Goal: Task Accomplishment & Management: Manage account settings

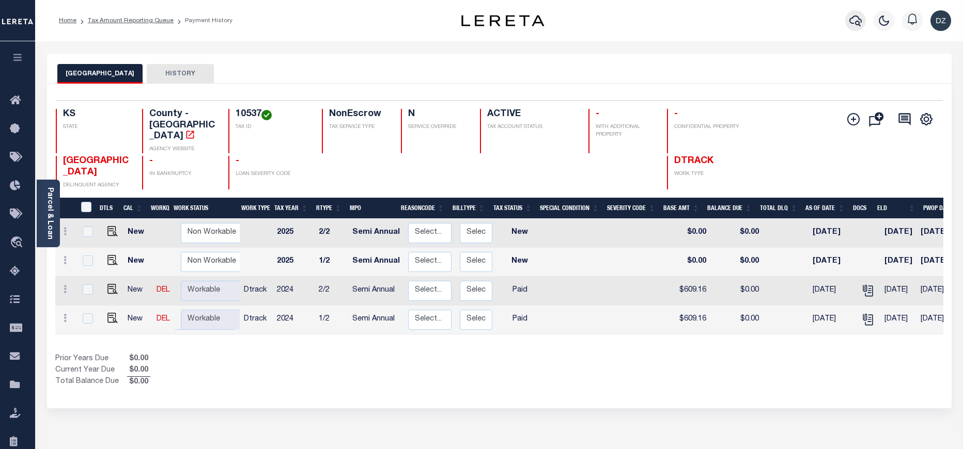
click at [850, 25] on icon "button" at bounding box center [855, 20] width 12 height 12
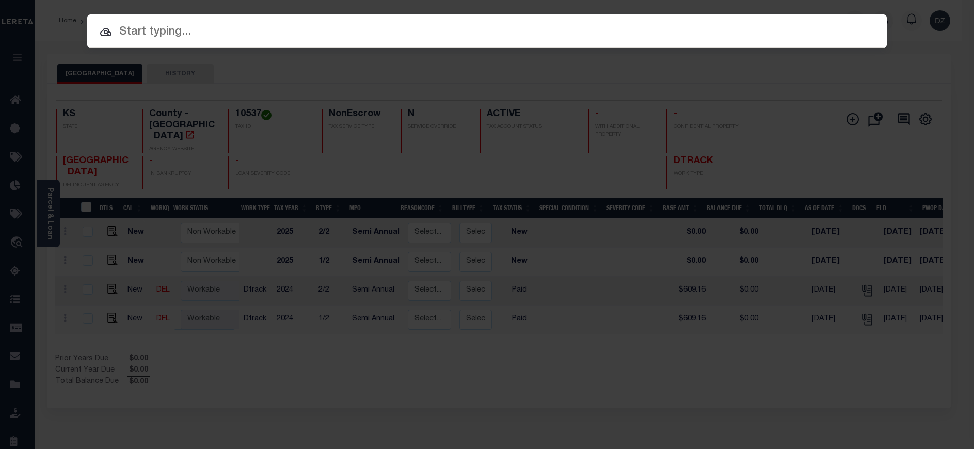
paste input "71883295"
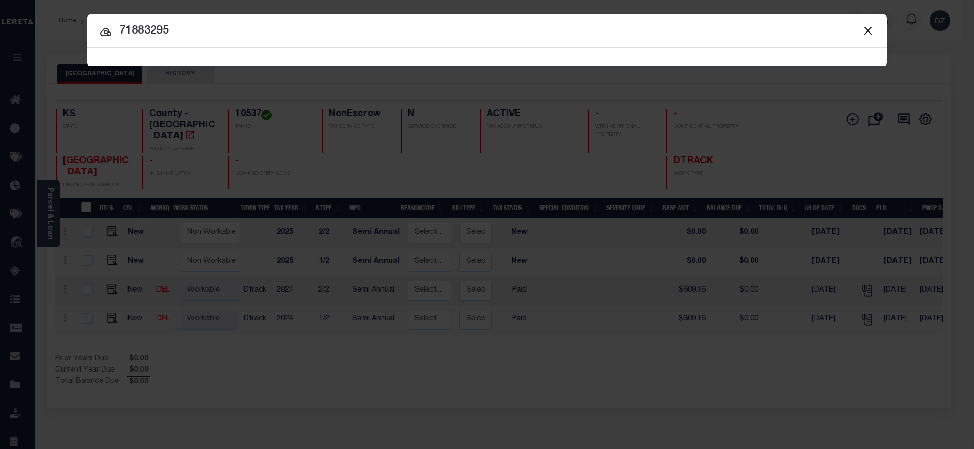
type input "71883295"
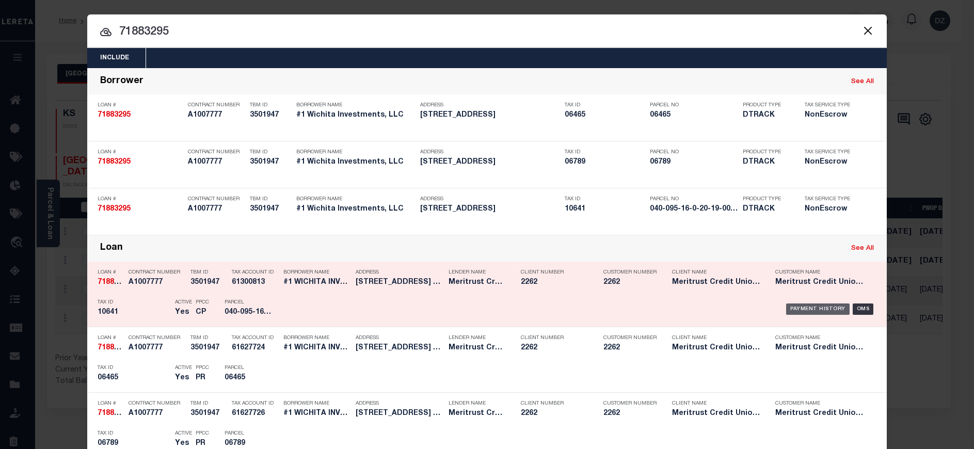
click at [809, 311] on div "Payment History" at bounding box center [819, 309] width 64 height 11
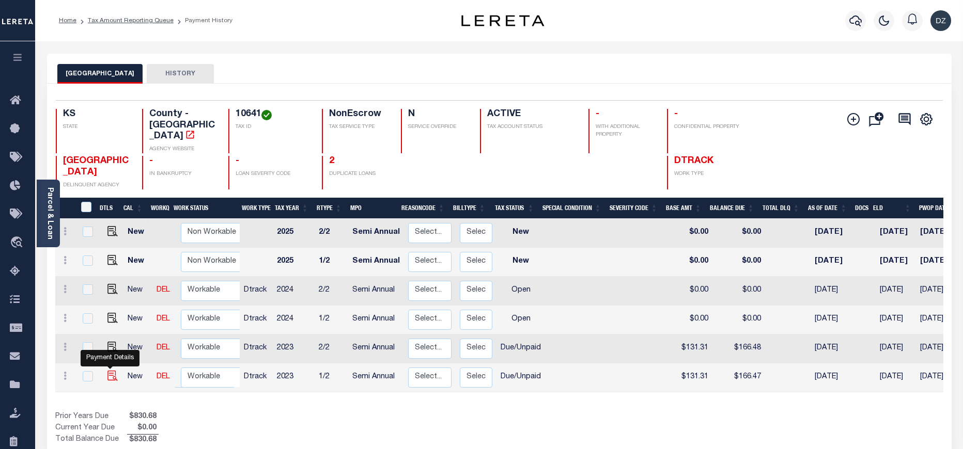
click at [110, 371] on img "" at bounding box center [112, 376] width 10 height 10
checkbox input "true"
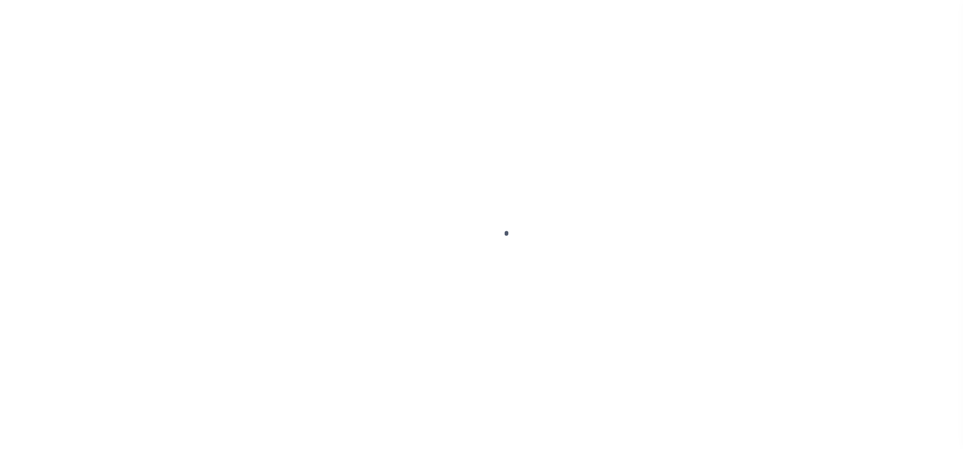
select select "DUE"
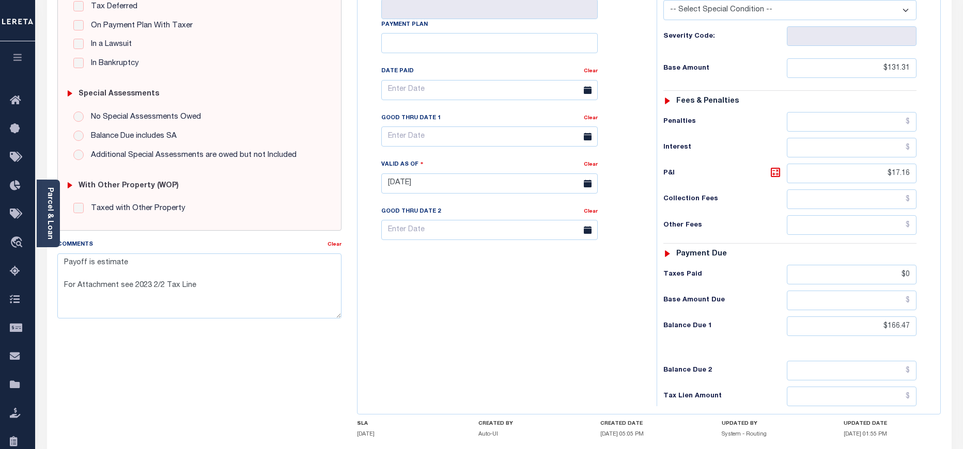
scroll to position [310, 0]
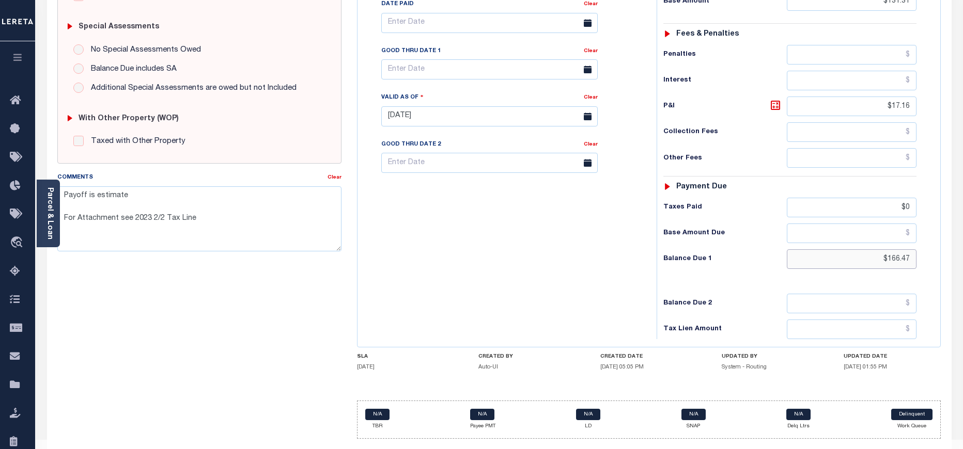
click at [897, 249] on input "$166.47" at bounding box center [852, 259] width 130 height 20
paste input "59.2"
type input "$159.27"
type input "[DATE]"
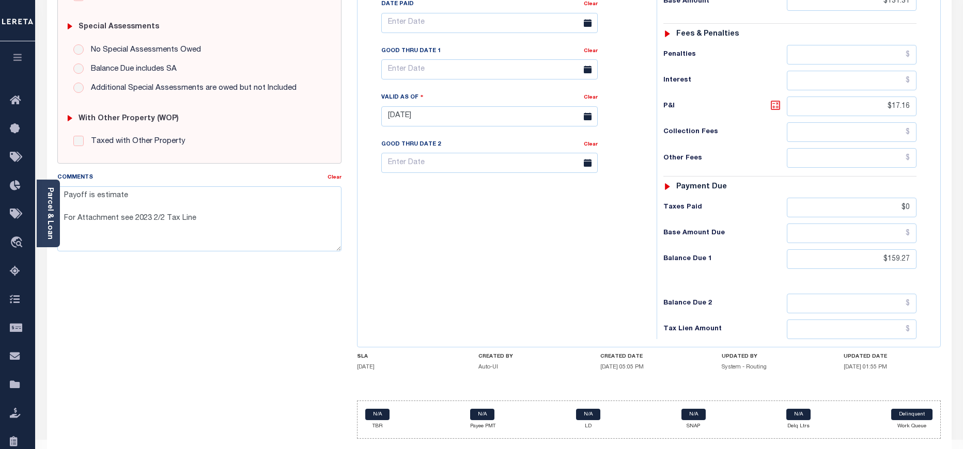
click at [773, 99] on icon at bounding box center [775, 105] width 12 height 12
type input "$27.96"
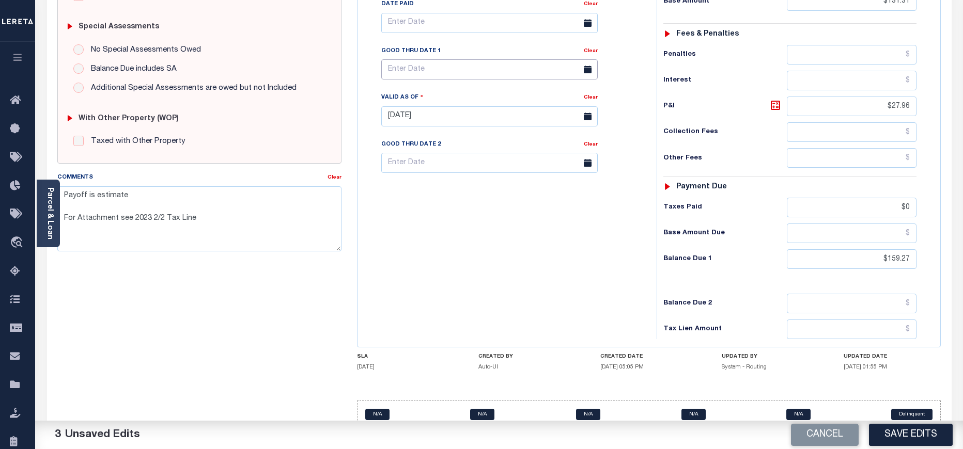
click at [405, 59] on input "text" at bounding box center [489, 69] width 216 height 20
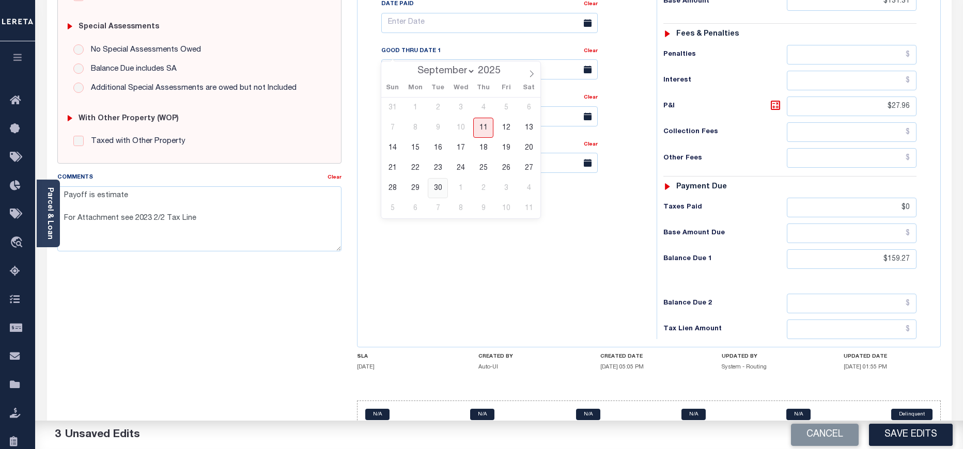
click at [432, 190] on span "30" at bounding box center [438, 188] width 20 height 20
type input "09/30/2025"
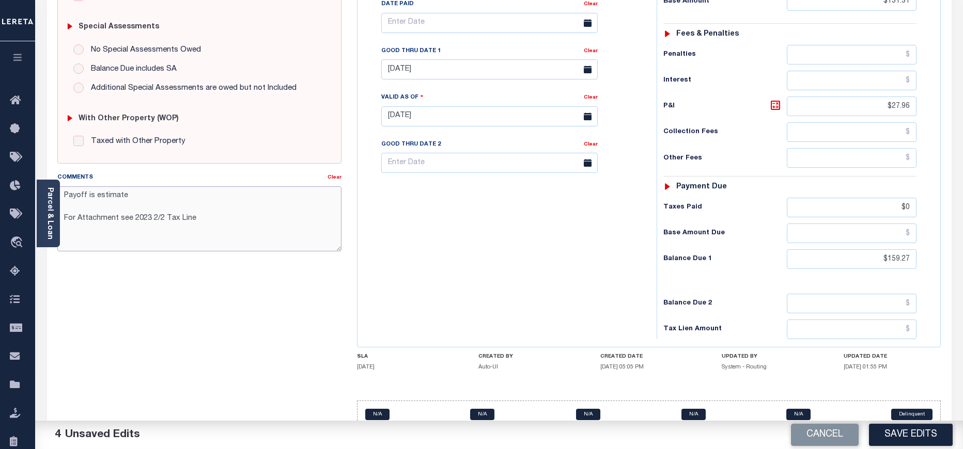
drag, startPoint x: 182, startPoint y: 221, endPoint x: 154, endPoint y: 225, distance: 28.1
click at [108, 212] on textarea "Payoff is estimate For Attachment see 2023 2/2 Tax Line" at bounding box center [199, 218] width 284 height 65
click at [201, 225] on textarea "Payoff is estimate For Attachment see 2023 2/2 Tax Line" at bounding box center [199, 218] width 284 height 65
drag, startPoint x: 201, startPoint y: 224, endPoint x: 54, endPoint y: 198, distance: 148.9
click at [54, 198] on div "Parcel & Loan Tax Bill Details 10641 TAX ID AGENCY 2023 TAX YEAR 2025 1/2" at bounding box center [499, 101] width 920 height 740
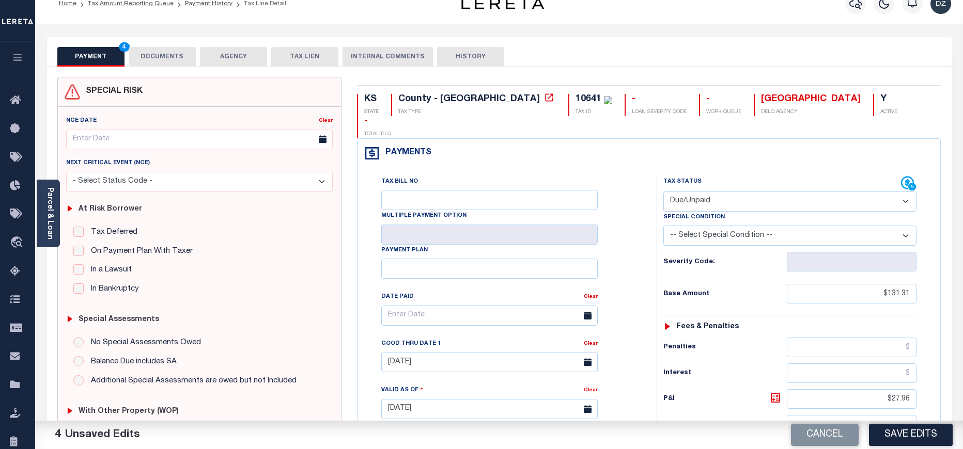
scroll to position [0, 0]
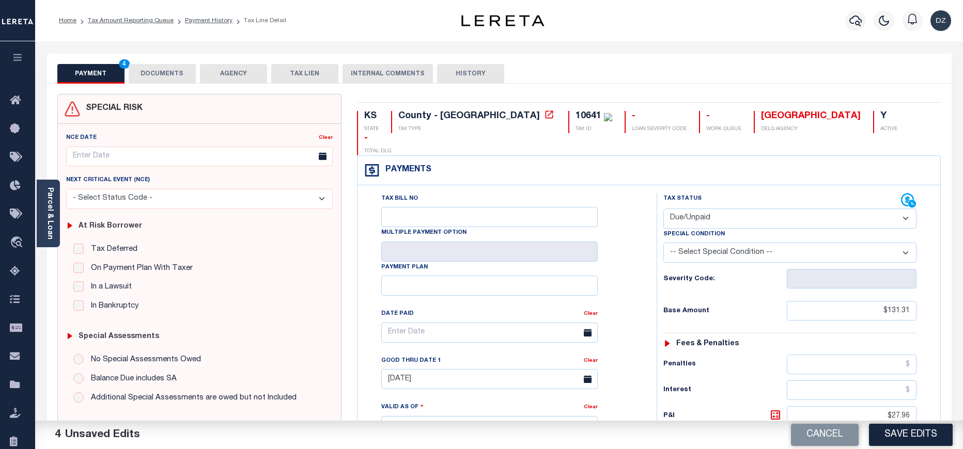
click at [153, 80] on button "DOCUMENTS" at bounding box center [162, 74] width 67 height 20
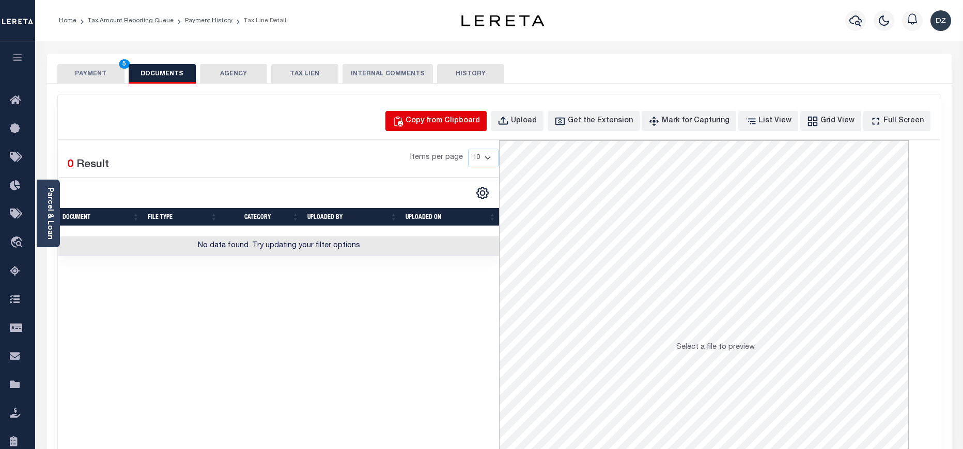
click at [462, 130] on button "Copy from Clipboard" at bounding box center [435, 121] width 101 height 20
select select "POP"
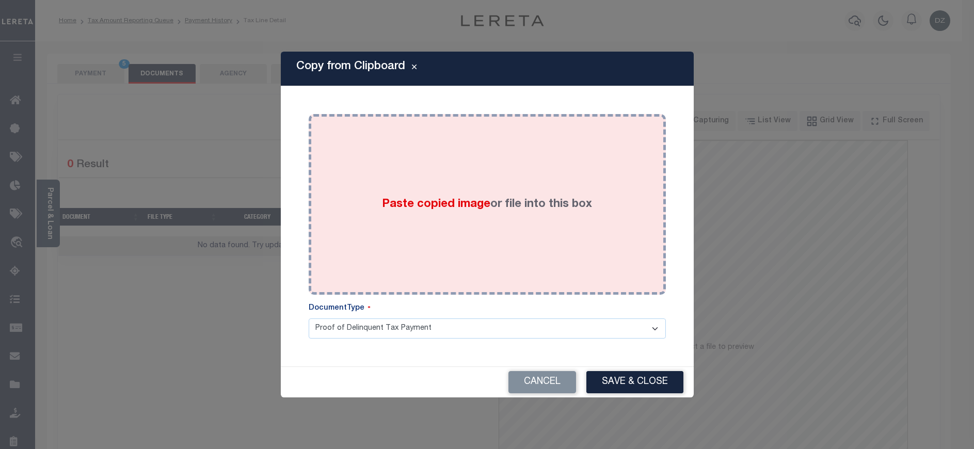
click at [450, 191] on div "Paste copied image or file into this box" at bounding box center [488, 204] width 342 height 165
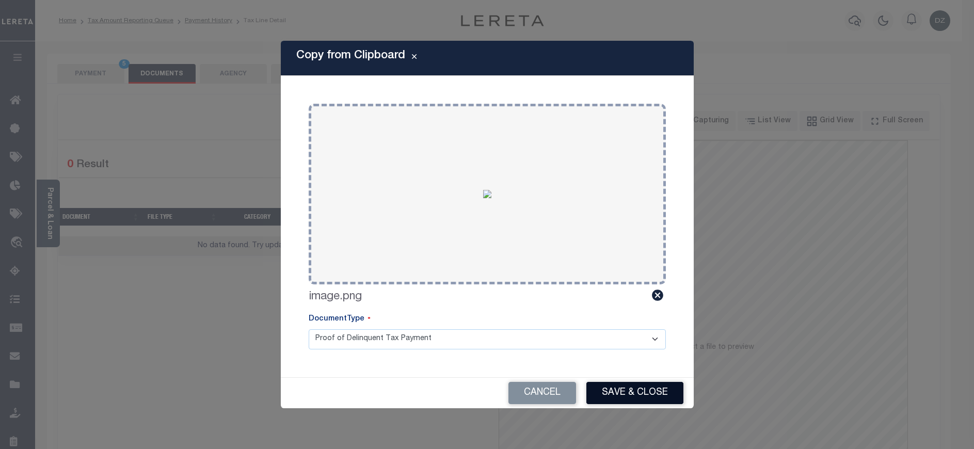
click at [615, 389] on button "Save & Close" at bounding box center [635, 393] width 97 height 22
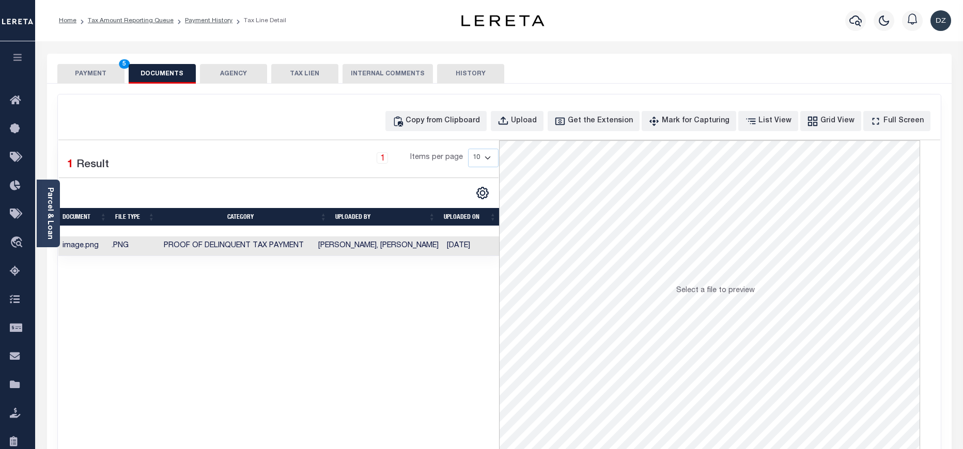
click at [96, 72] on button "PAYMENT 5" at bounding box center [90, 74] width 67 height 20
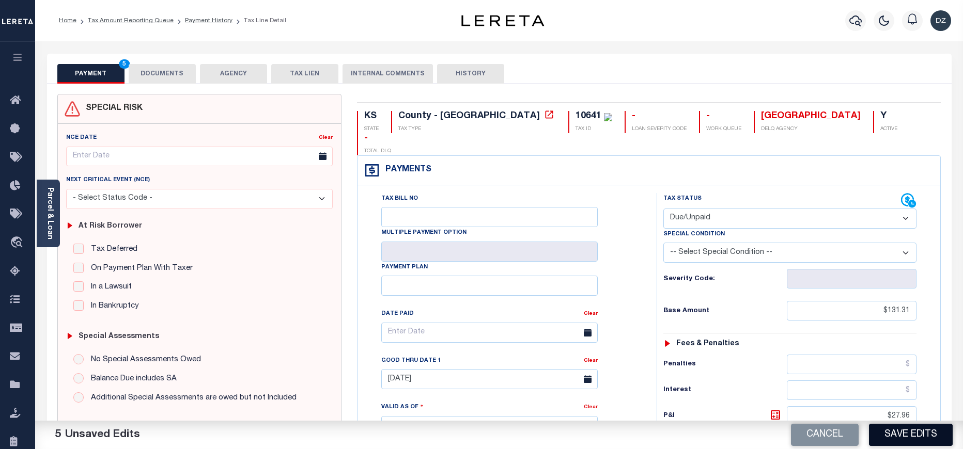
click at [880, 441] on button "Save Edits" at bounding box center [911, 435] width 84 height 22
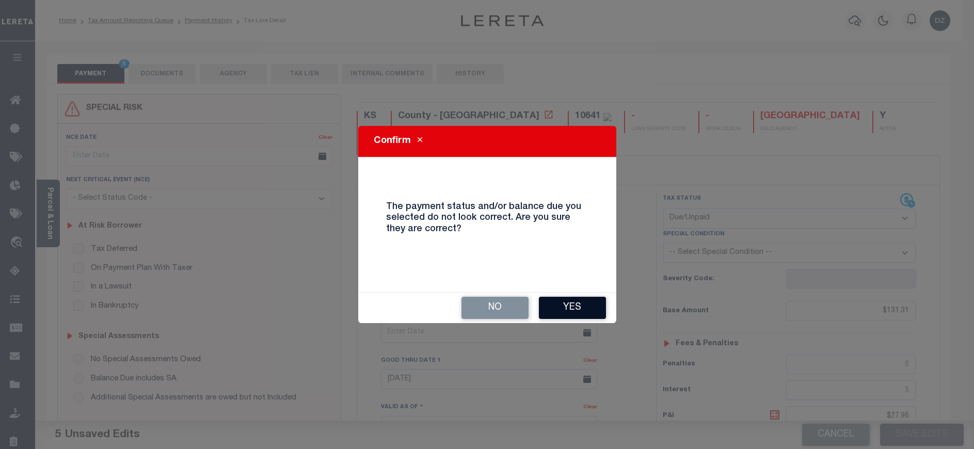
click at [554, 305] on button "Yes" at bounding box center [572, 308] width 67 height 22
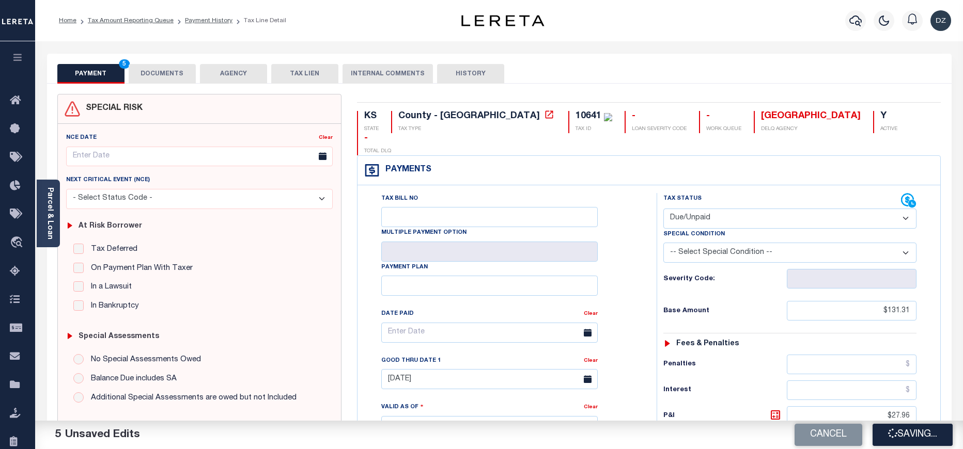
checkbox input "false"
type input "$131.31"
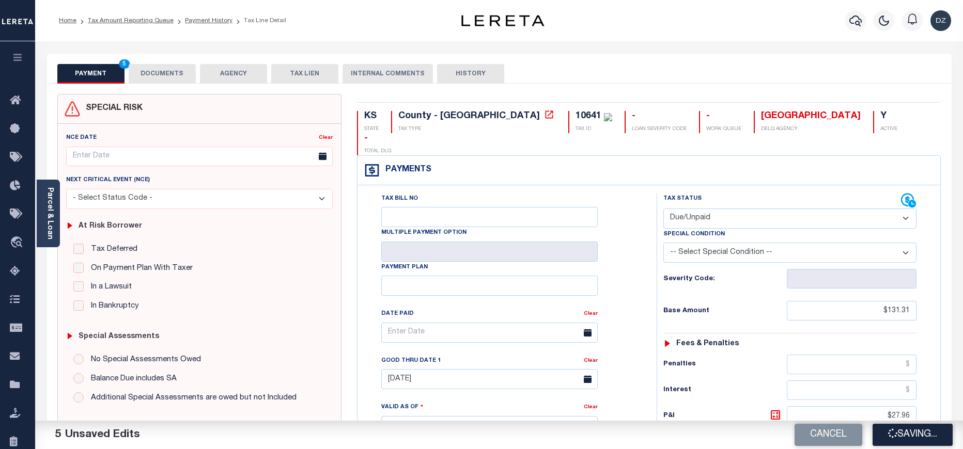
type input "$27.96"
type input "$0"
type input "$159.27"
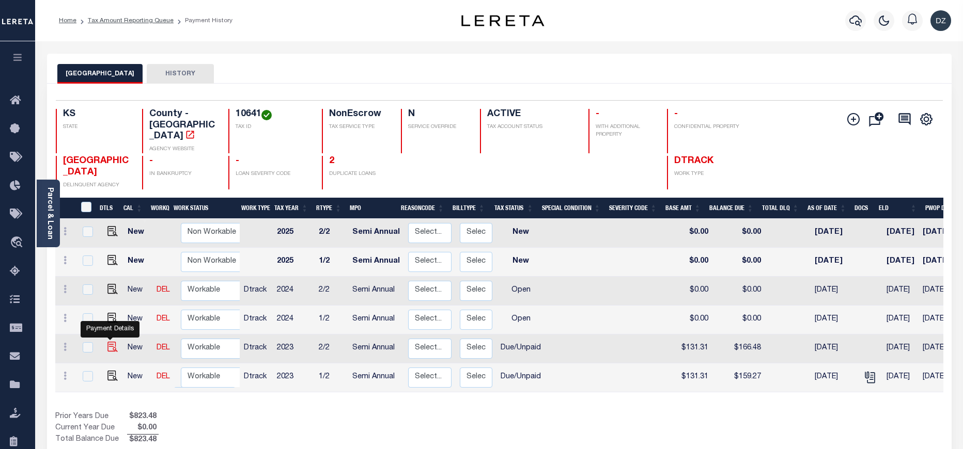
click at [108, 342] on img "" at bounding box center [112, 347] width 10 height 10
checkbox input "true"
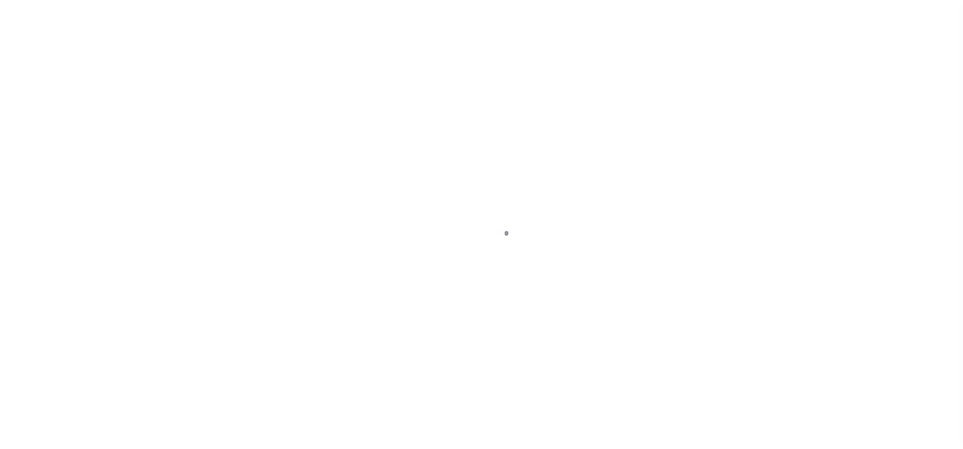
select select "DUE"
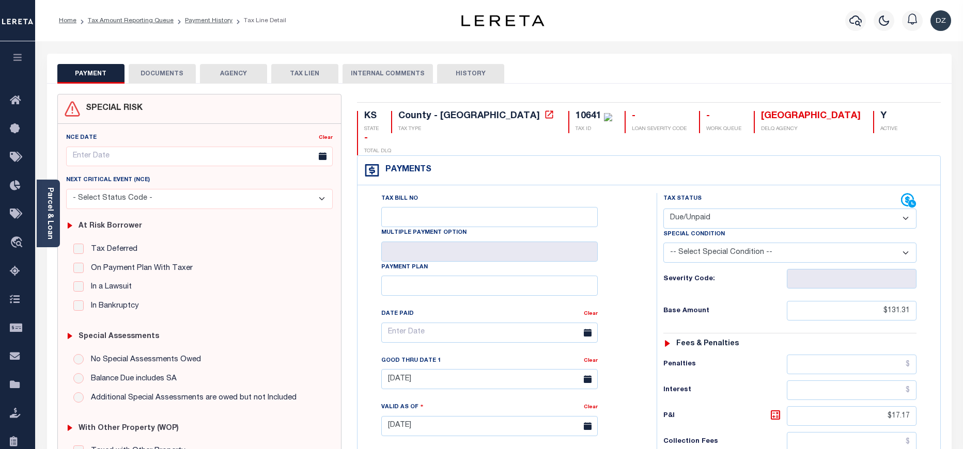
click at [124, 75] on button "PAYMENT" at bounding box center [90, 74] width 67 height 20
click at [163, 80] on button "DOCUMENTS" at bounding box center [162, 74] width 67 height 20
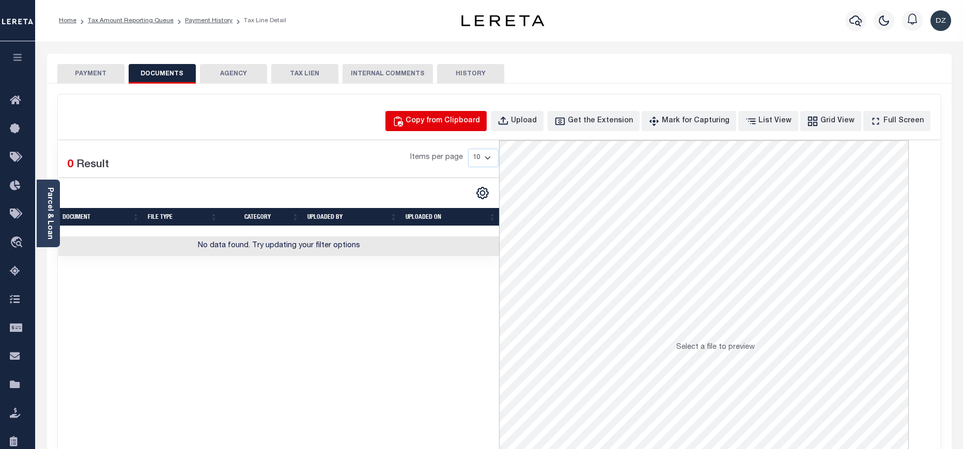
click at [441, 119] on div "Copy from Clipboard" at bounding box center [442, 121] width 74 height 11
select select "POP"
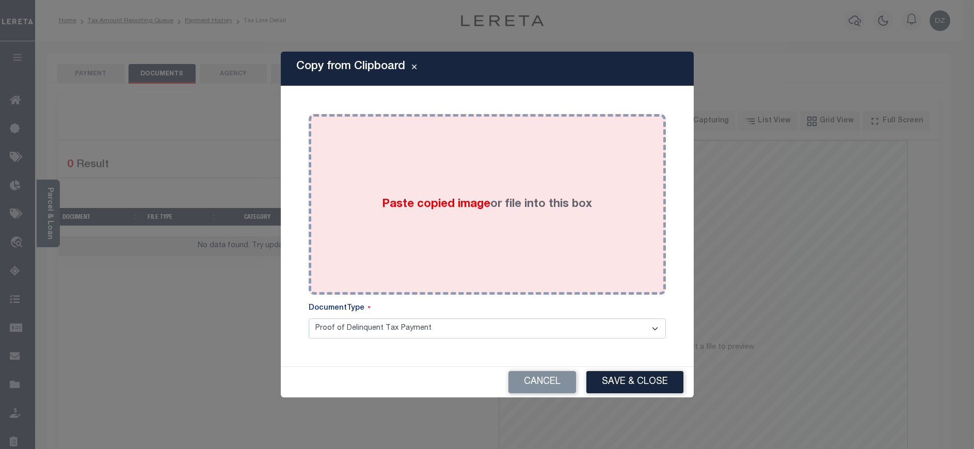
drag, startPoint x: 482, startPoint y: 254, endPoint x: 474, endPoint y: 243, distance: 14.0
click at [476, 244] on div "Paste copied image or file into this box" at bounding box center [488, 204] width 342 height 165
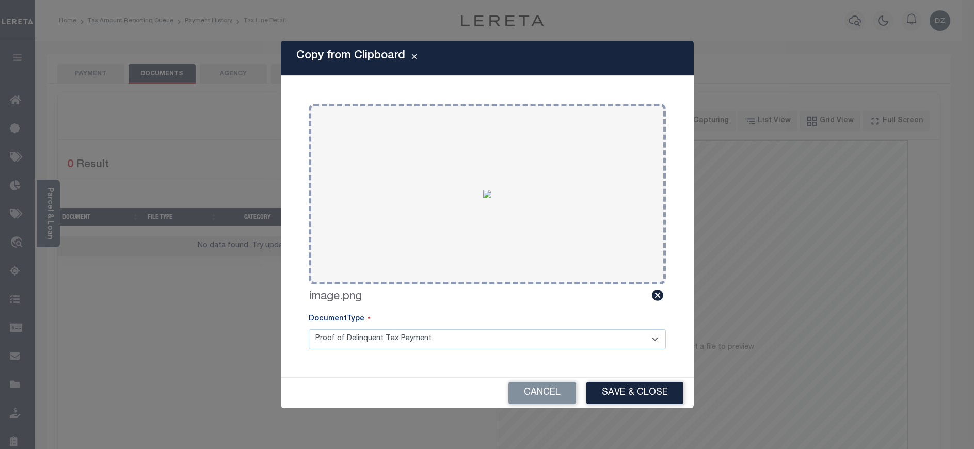
click at [596, 387] on button "Save & Close" at bounding box center [635, 393] width 97 height 22
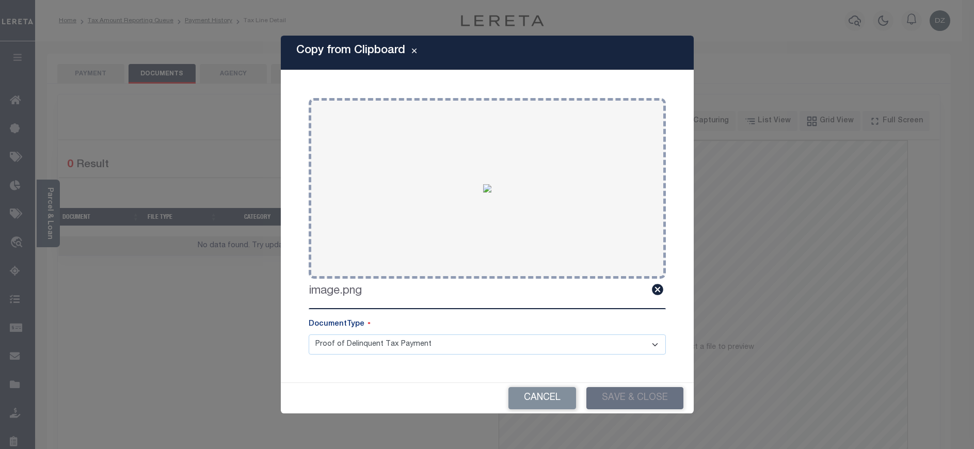
click at [72, 78] on div "Copy from Clipboard Paste copied image or file into this box Select file or dra…" at bounding box center [487, 224] width 974 height 449
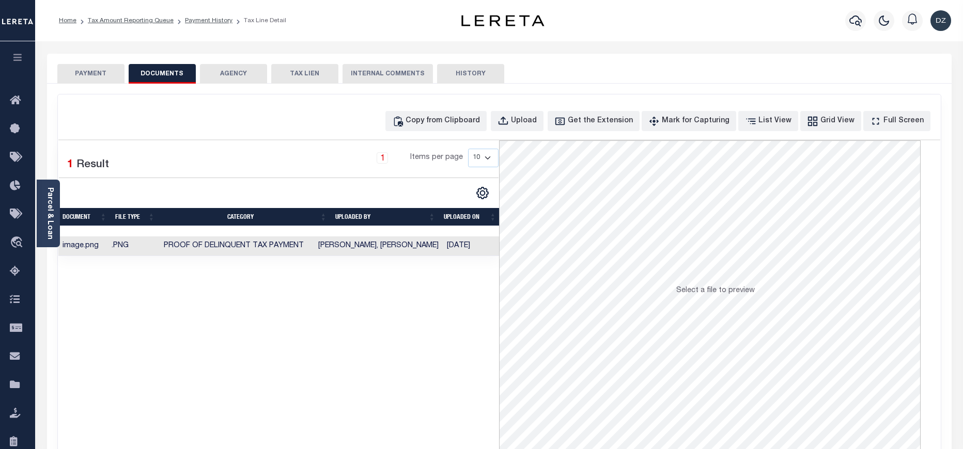
click at [69, 76] on button "PAYMENT" at bounding box center [90, 74] width 67 height 20
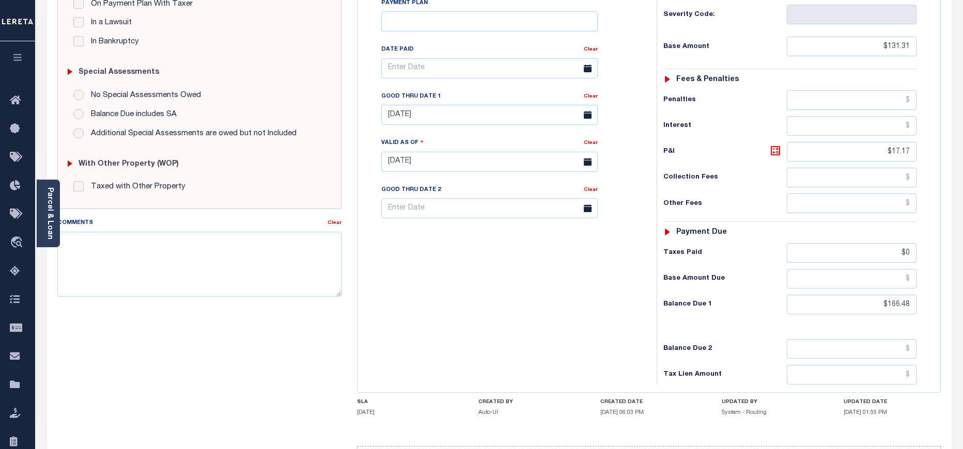
scroll to position [308, 0]
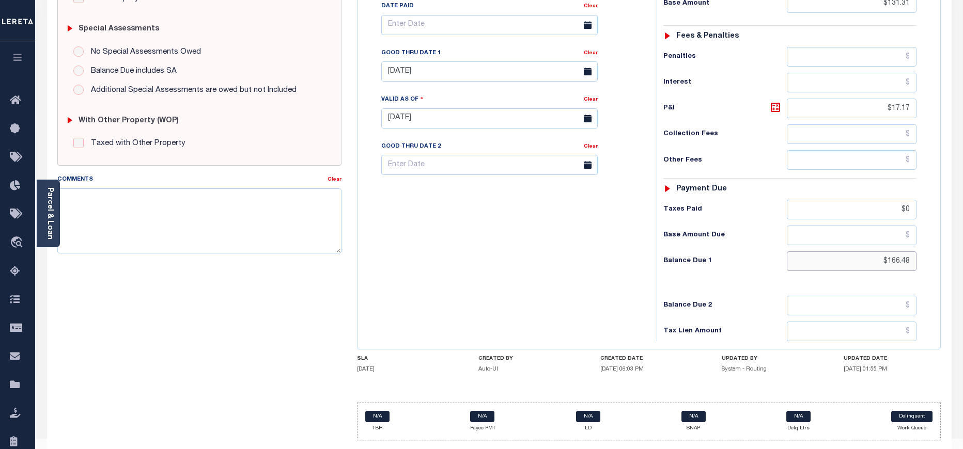
click at [911, 251] on input "$166.48" at bounding box center [852, 261] width 130 height 20
click at [910, 251] on input "$166.48" at bounding box center [852, 261] width 130 height 20
paste input "59.27"
type input "$159.27"
type input "[DATE]"
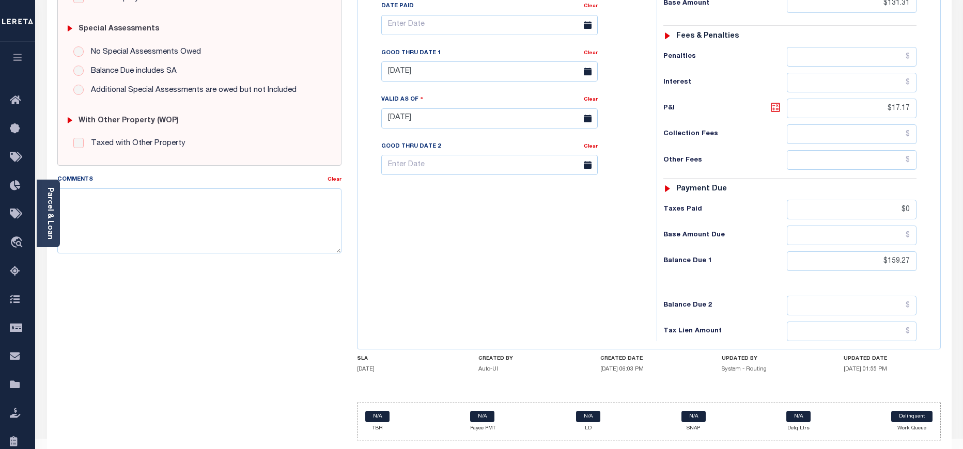
click at [778, 101] on icon at bounding box center [775, 107] width 12 height 12
type input "$27.96"
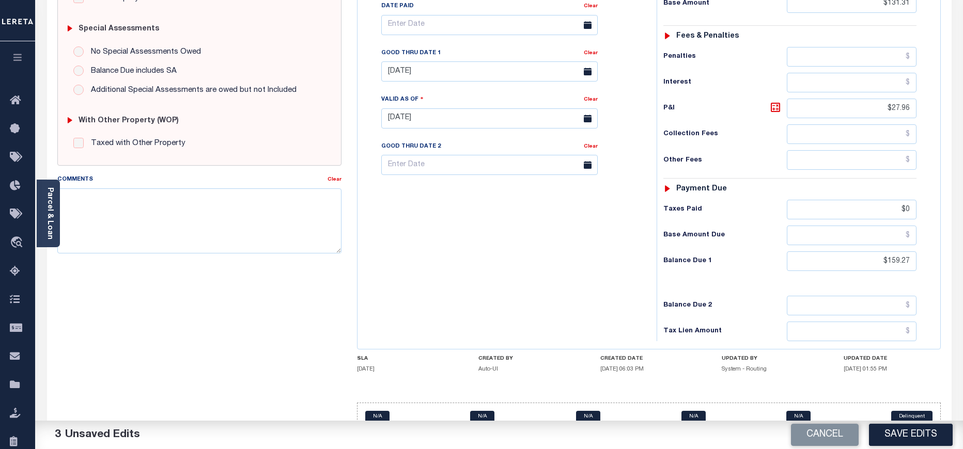
click at [448, 48] on div "Good Thru Date 1" at bounding box center [482, 55] width 202 height 14
click at [442, 61] on input "09/30/2024" at bounding box center [489, 71] width 216 height 20
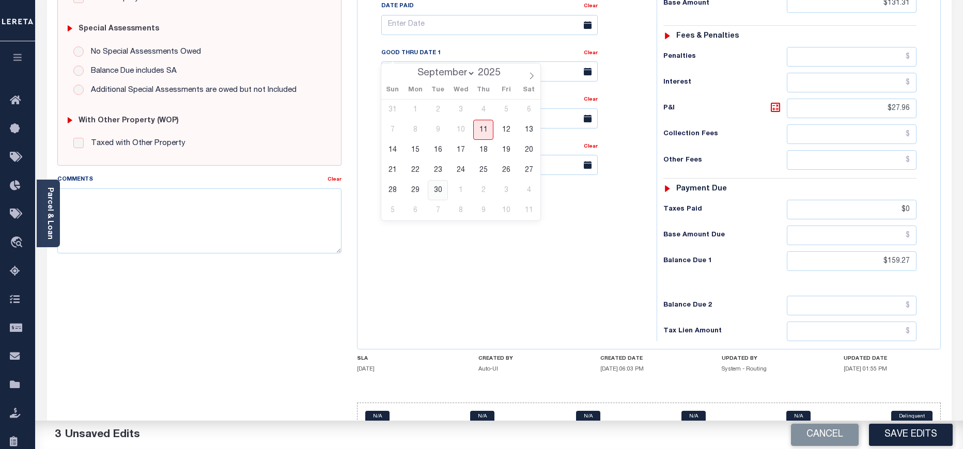
click at [441, 189] on span "30" at bounding box center [438, 190] width 20 height 20
type input "[DATE]"
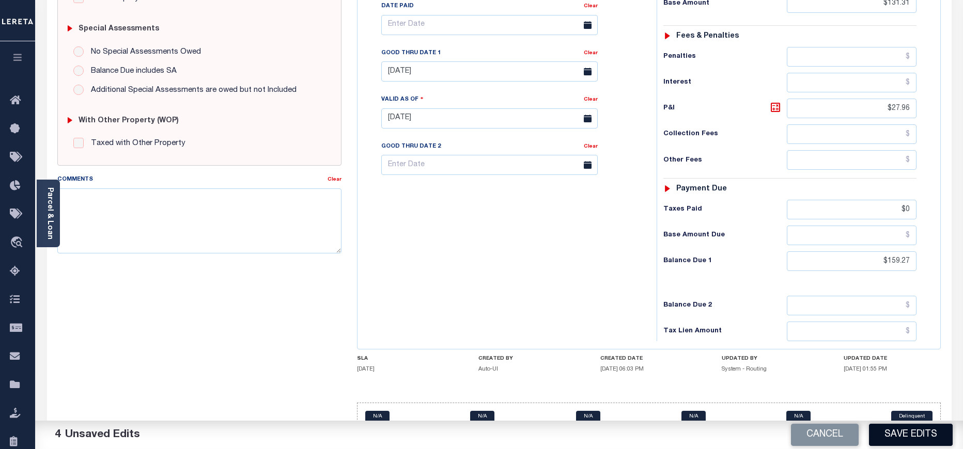
click at [910, 438] on button "Save Edits" at bounding box center [911, 435] width 84 height 22
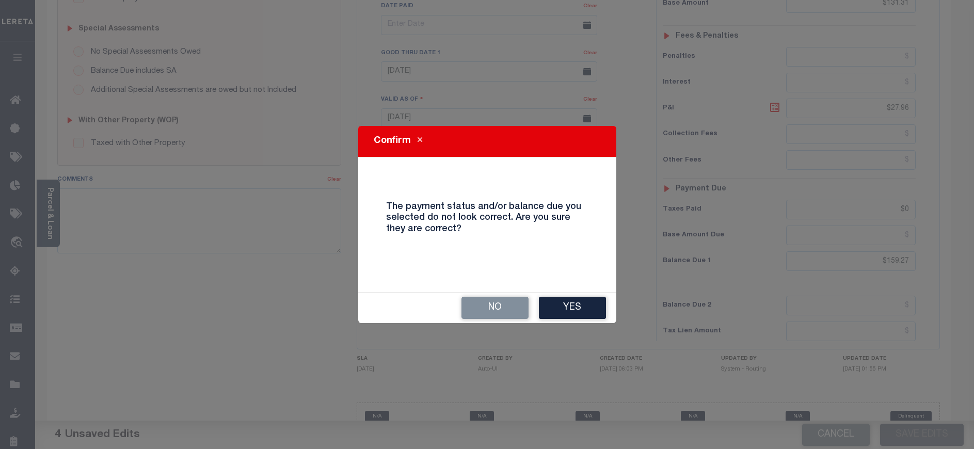
click at [558, 289] on div "Confirm The payment status and/or balance due you selected do not look correct.…" at bounding box center [487, 224] width 258 height 197
click at [558, 301] on button "Yes" at bounding box center [572, 308] width 67 height 22
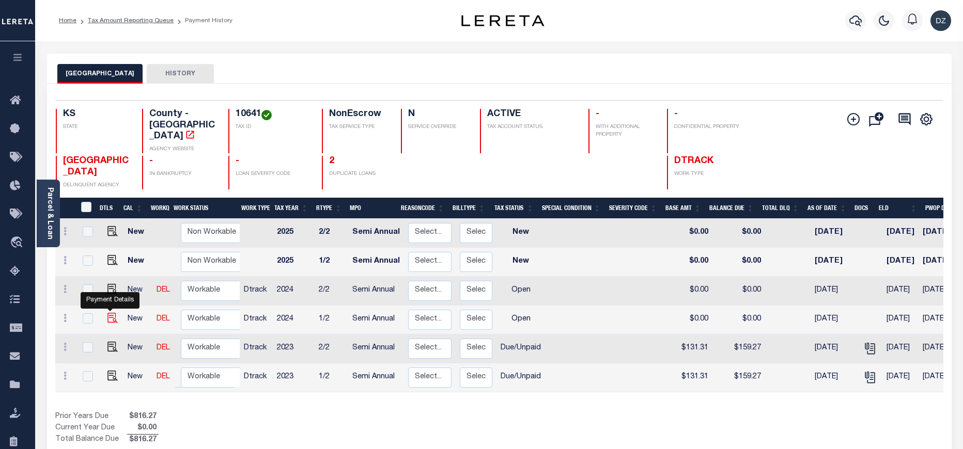
click at [110, 313] on img "" at bounding box center [112, 318] width 10 height 10
checkbox input "true"
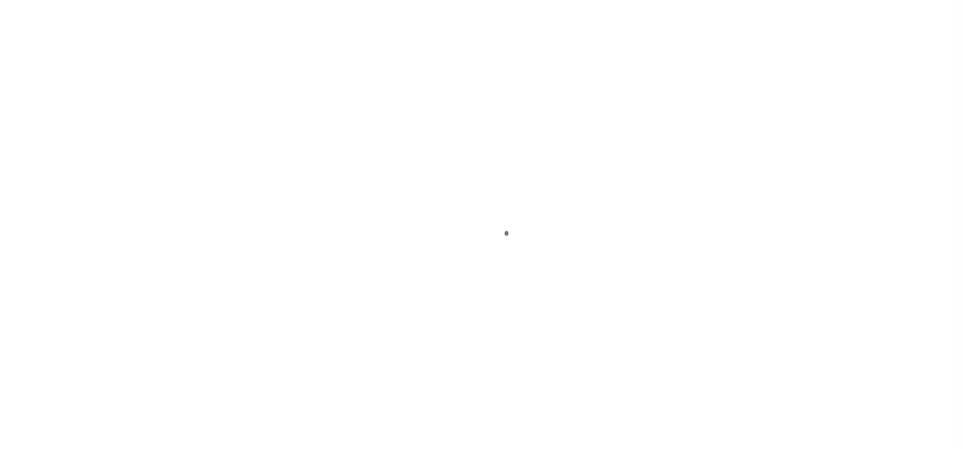
select select "OP2"
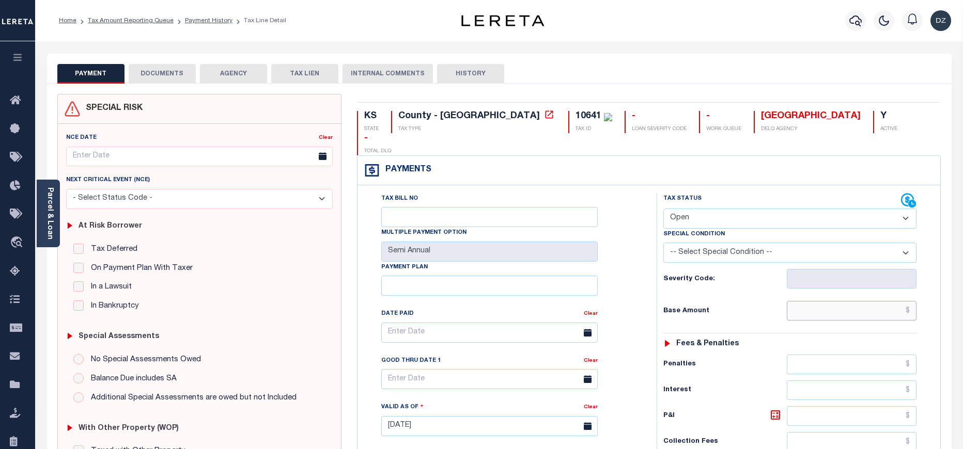
click at [891, 301] on input "text" at bounding box center [852, 311] width 130 height 20
paste input "128.35"
type input "$128.35"
type input "[DATE]"
click at [693, 209] on select "- Select Status Code - Open Due/Unpaid Paid Incomplete No Tax Due Internal Refu…" at bounding box center [789, 219] width 253 height 20
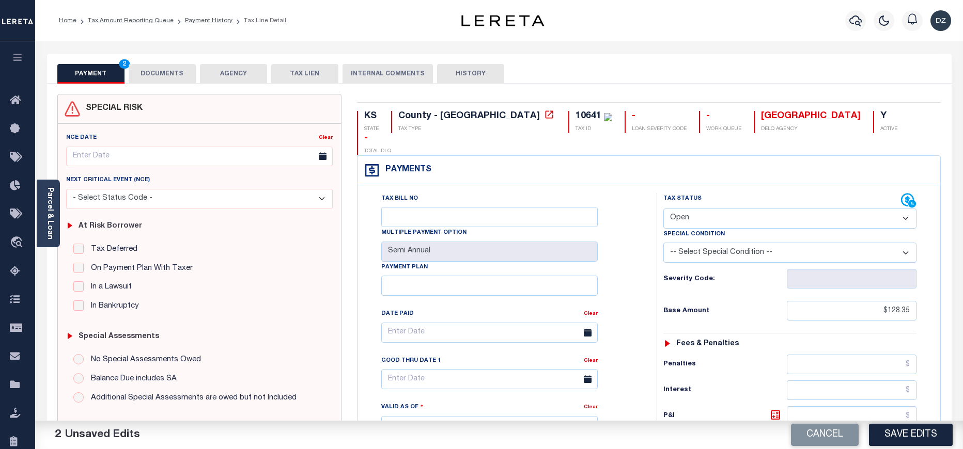
select select "DUE"
click at [663, 209] on select "- Select Status Code - Open Due/Unpaid Paid Incomplete No Tax Due Internal Refu…" at bounding box center [789, 219] width 253 height 20
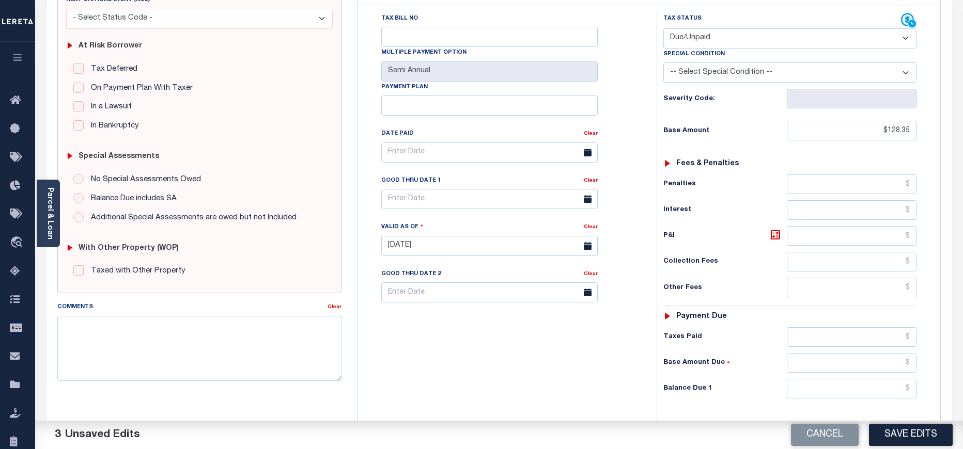
scroll to position [232, 0]
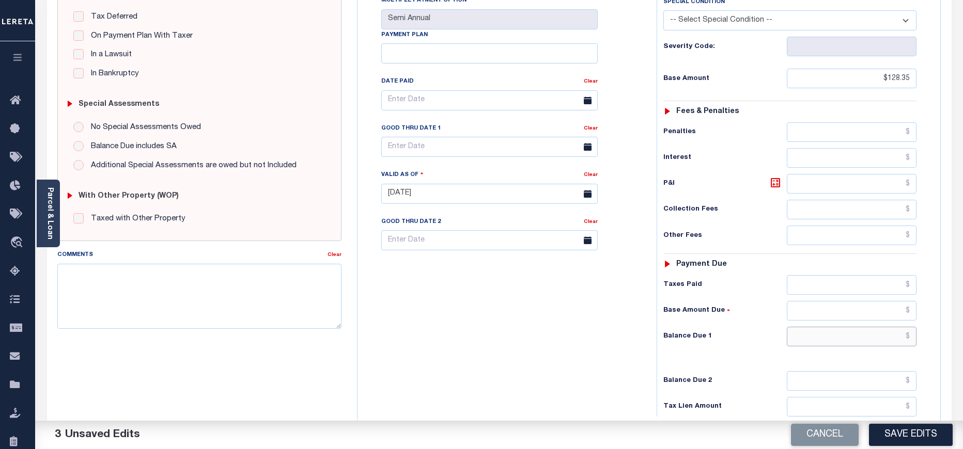
click at [863, 327] on input "text" at bounding box center [852, 337] width 130 height 20
paste input "143.83"
type input "$143.83"
click at [773, 177] on icon at bounding box center [775, 183] width 12 height 12
type input "$15.48"
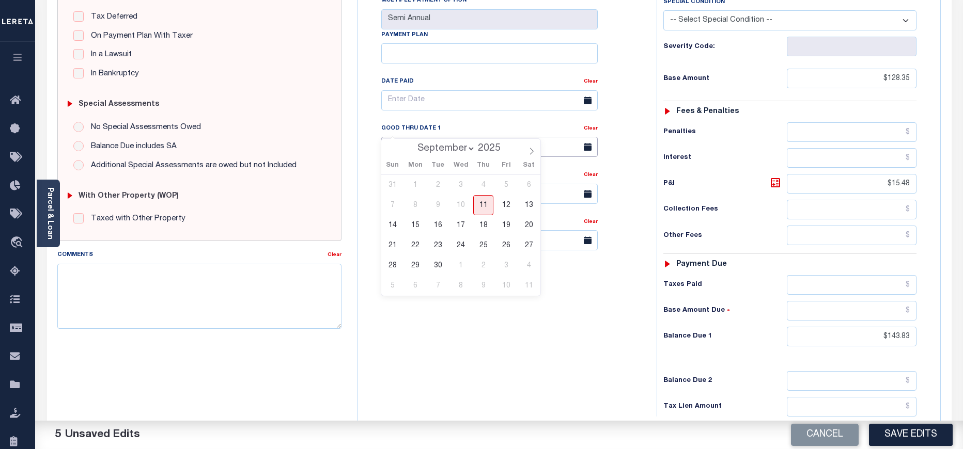
click at [404, 137] on input "text" at bounding box center [489, 147] width 216 height 20
click at [439, 266] on span "30" at bounding box center [438, 266] width 20 height 20
type input "[DATE]"
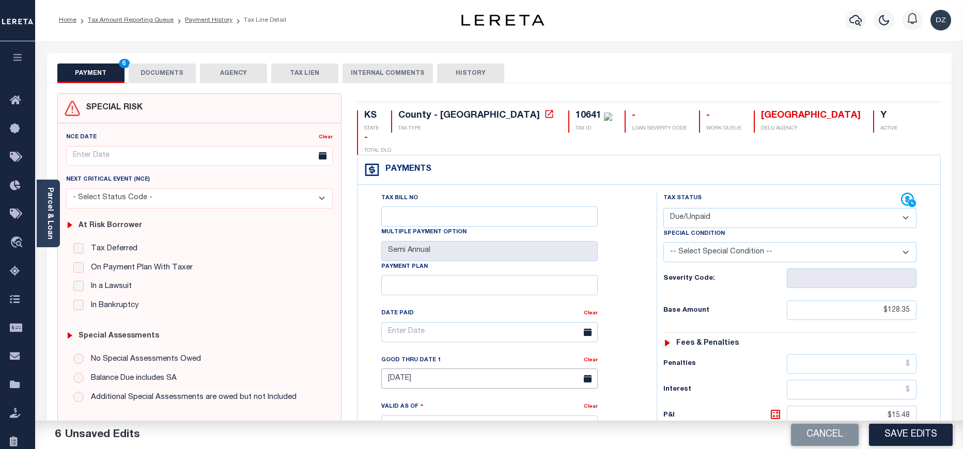
scroll to position [0, 0]
click at [169, 73] on button "DOCUMENTS" at bounding box center [162, 74] width 67 height 20
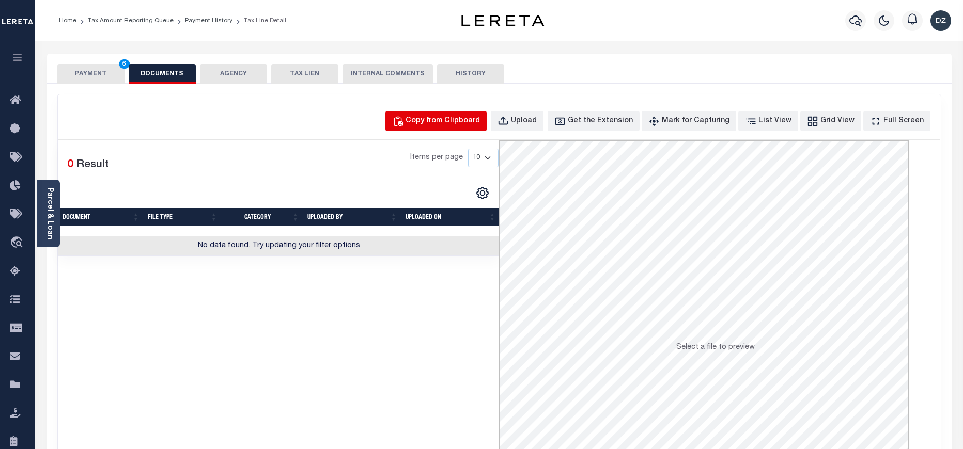
click at [457, 122] on div "Copy from Clipboard" at bounding box center [442, 121] width 74 height 11
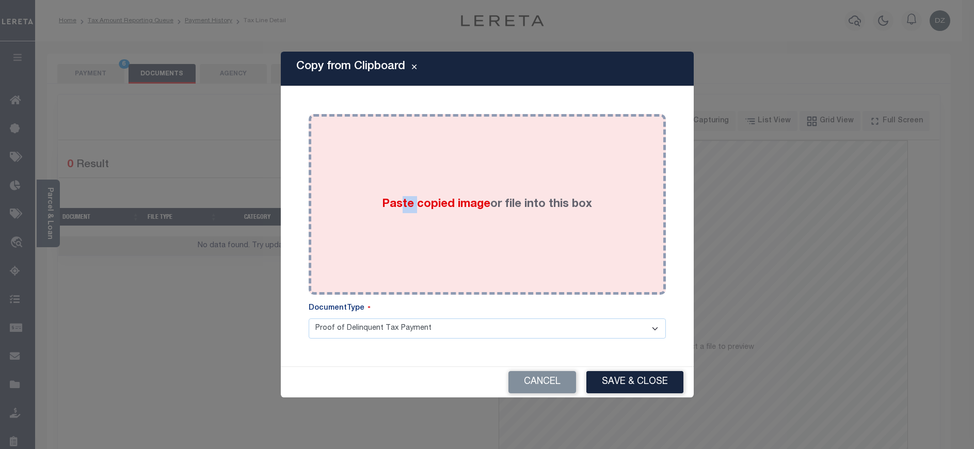
drag, startPoint x: 413, startPoint y: 195, endPoint x: 403, endPoint y: 200, distance: 11.3
click at [403, 200] on span "Paste copied image" at bounding box center [436, 204] width 108 height 11
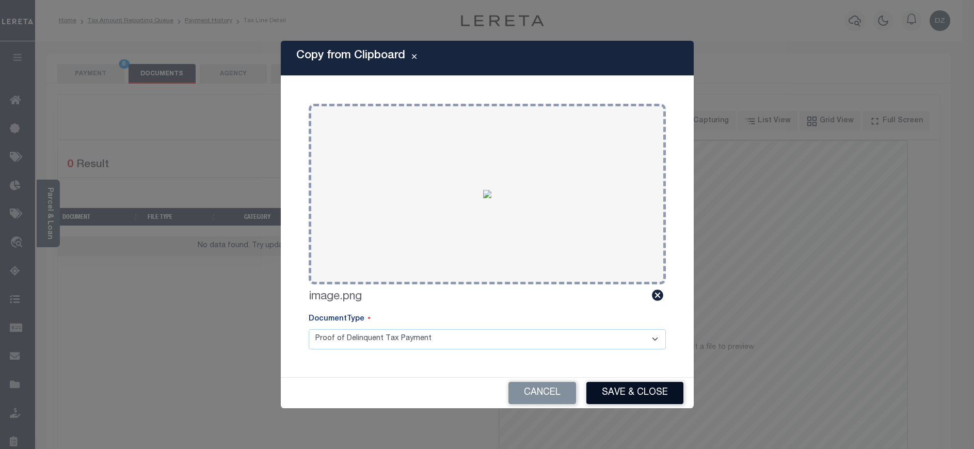
click at [628, 385] on button "Save & Close" at bounding box center [635, 393] width 97 height 22
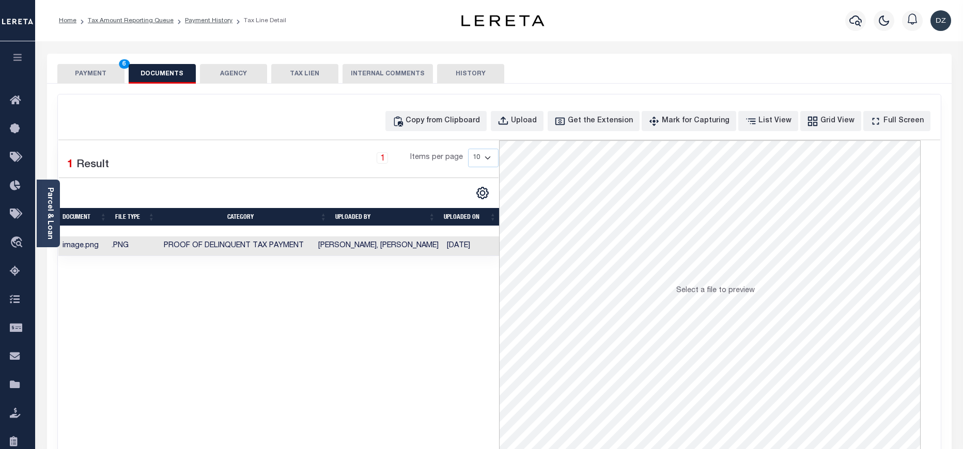
click at [86, 72] on button "PAYMENT 6" at bounding box center [90, 74] width 67 height 20
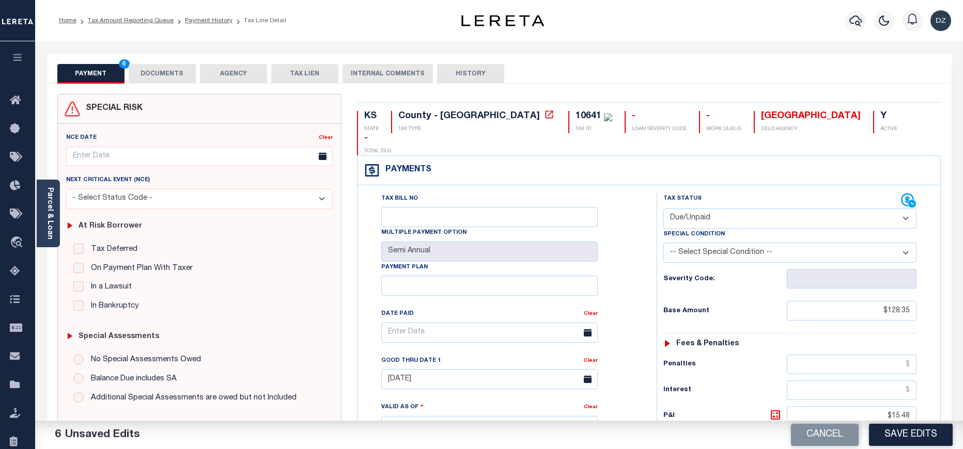
click at [888, 436] on button "Save Edits" at bounding box center [911, 435] width 84 height 22
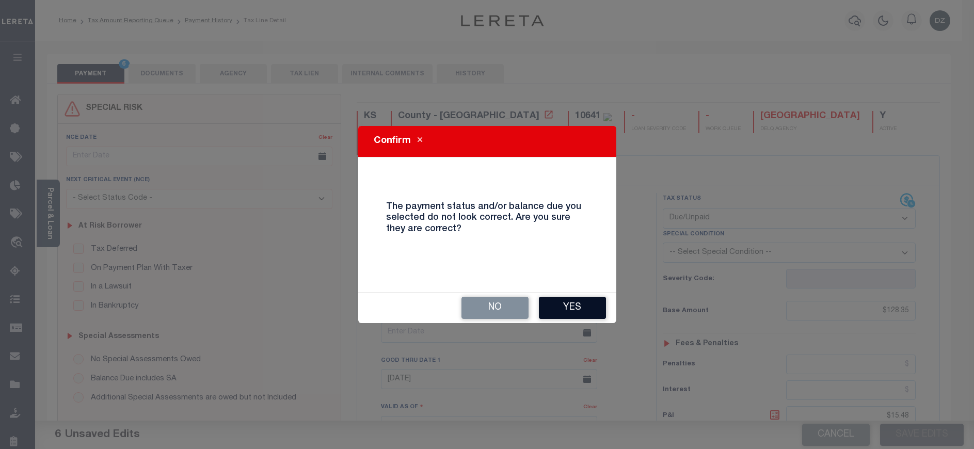
click at [558, 310] on button "Yes" at bounding box center [572, 308] width 67 height 22
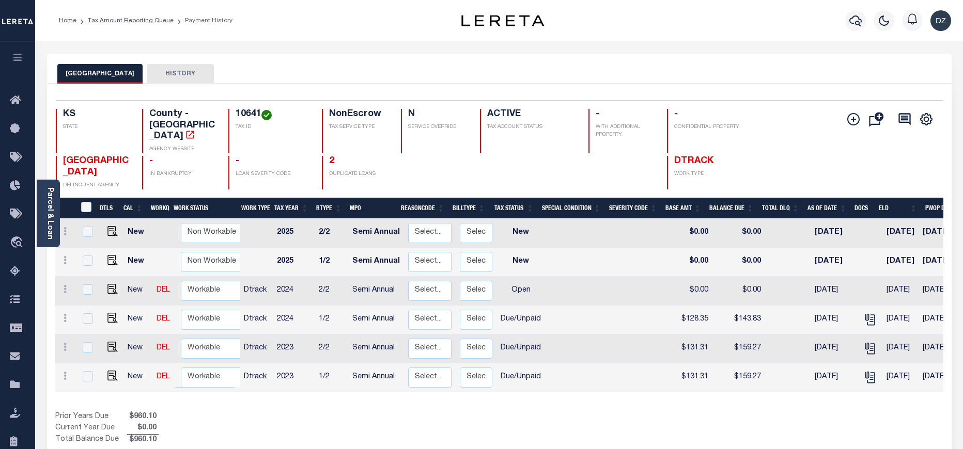
click at [109, 285] on td at bounding box center [110, 291] width 25 height 29
checkbox input "true"
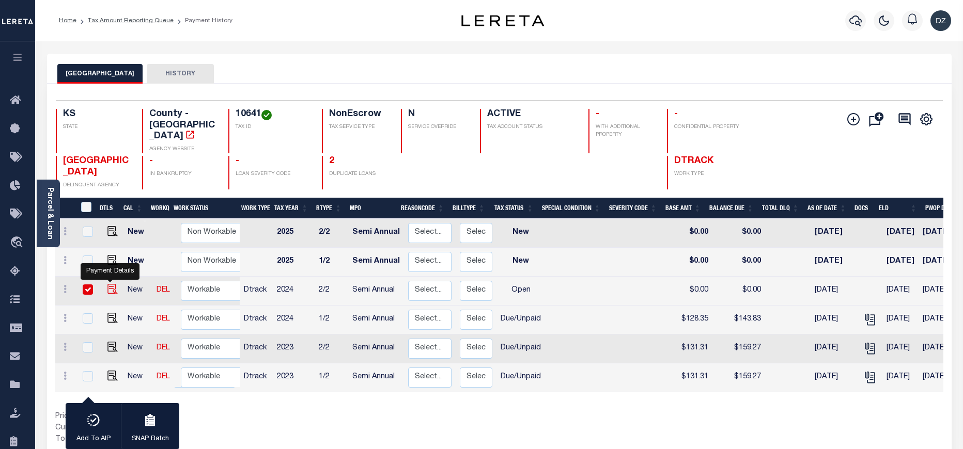
click at [107, 284] on img "" at bounding box center [112, 289] width 10 height 10
checkbox input "false"
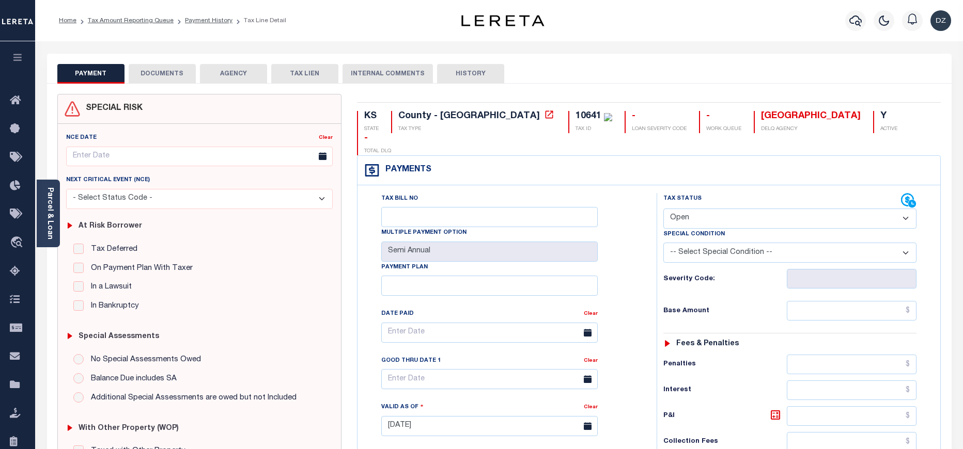
click at [705, 209] on select "- Select Status Code - Open Due/Unpaid Paid Incomplete No Tax Due Internal Refu…" at bounding box center [789, 219] width 253 height 20
select select "DUE"
click at [663, 209] on select "- Select Status Code - Open Due/Unpaid Paid Incomplete No Tax Due Internal Refu…" at bounding box center [789, 219] width 253 height 20
type input "[DATE]"
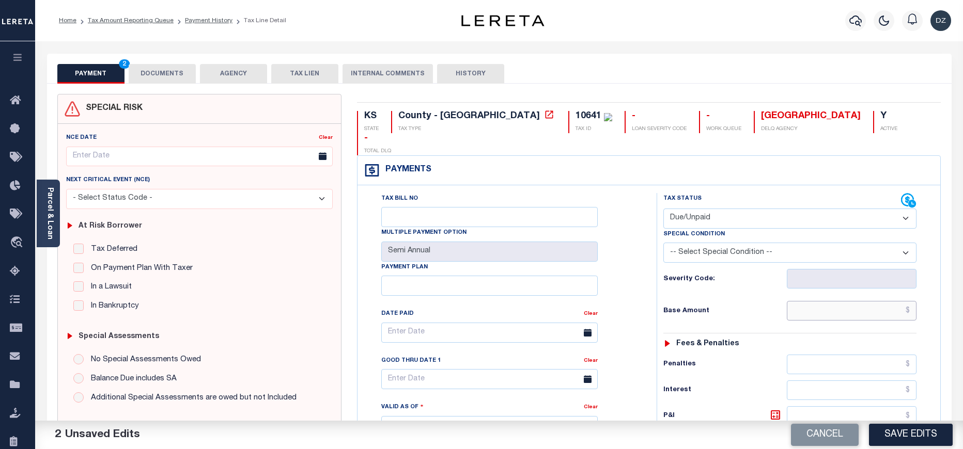
click at [841, 301] on input "text" at bounding box center [852, 311] width 130 height 20
type input "$128.35"
type input "$143.83"
click at [772, 409] on icon at bounding box center [775, 415] width 12 height 12
type input "$15.48"
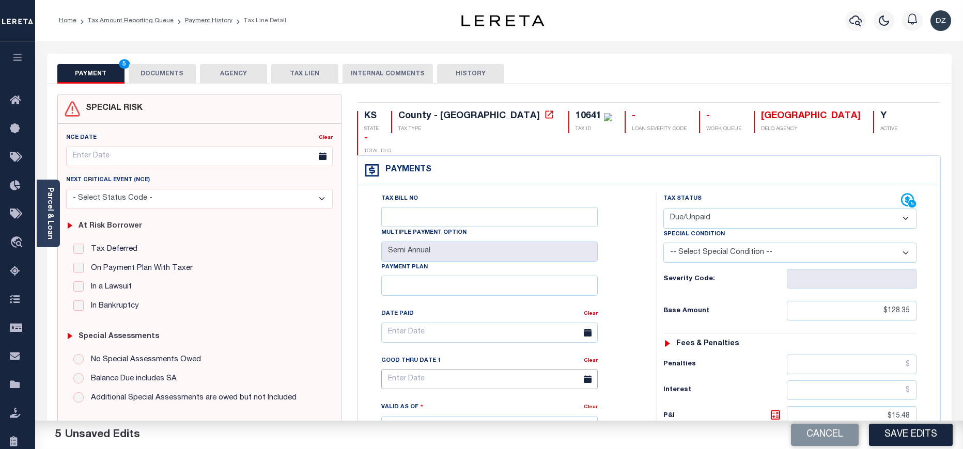
click at [407, 369] on input "text" at bounding box center [489, 379] width 216 height 20
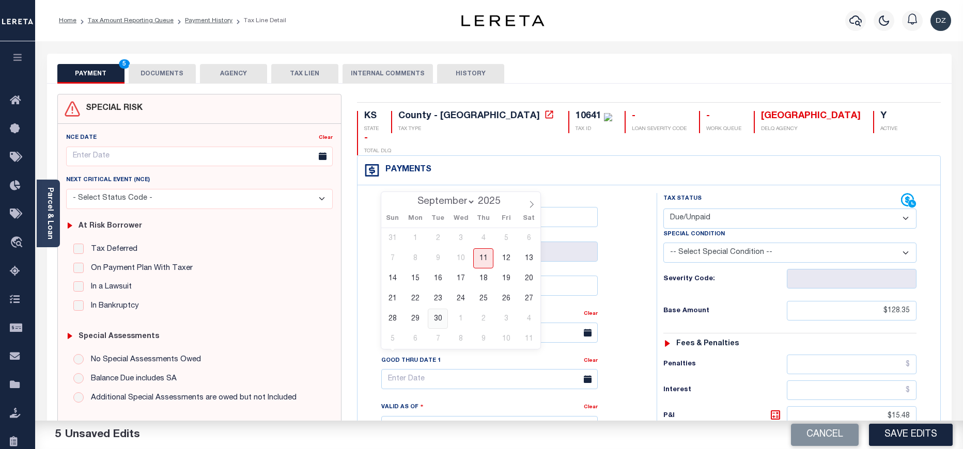
click at [435, 323] on span "30" at bounding box center [438, 319] width 20 height 20
type input "09/30/2025"
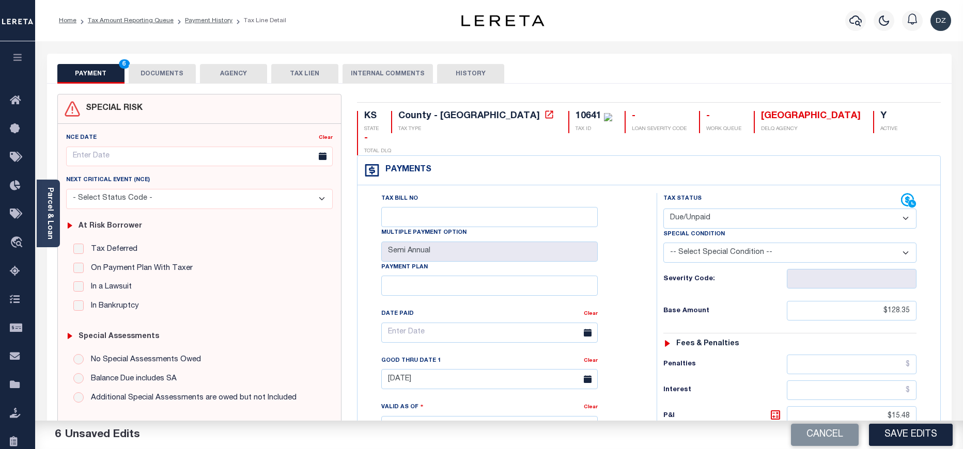
click at [139, 72] on button "DOCUMENTS" at bounding box center [162, 74] width 67 height 20
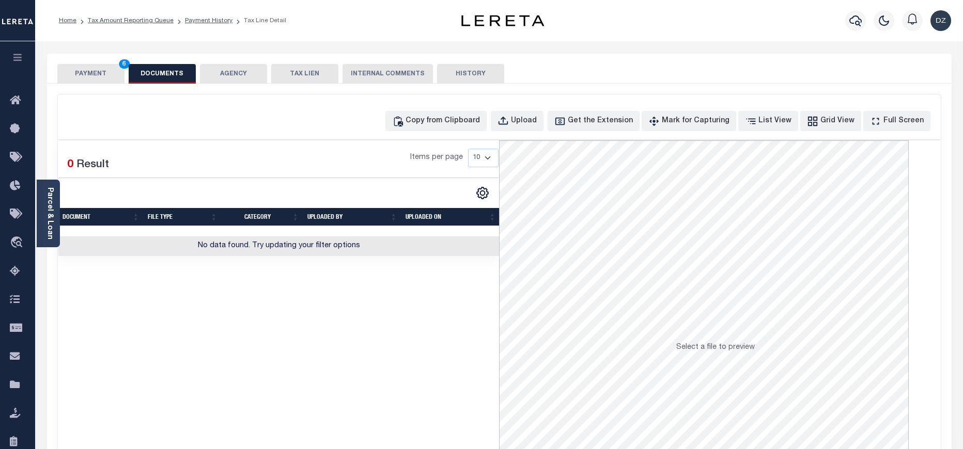
click at [424, 133] on div "Copy from Clipboard Upload Get the Extension Mark for Capturing Got it List Vie…" at bounding box center [499, 277] width 883 height 364
click at [446, 129] on button "Copy from Clipboard" at bounding box center [435, 121] width 101 height 20
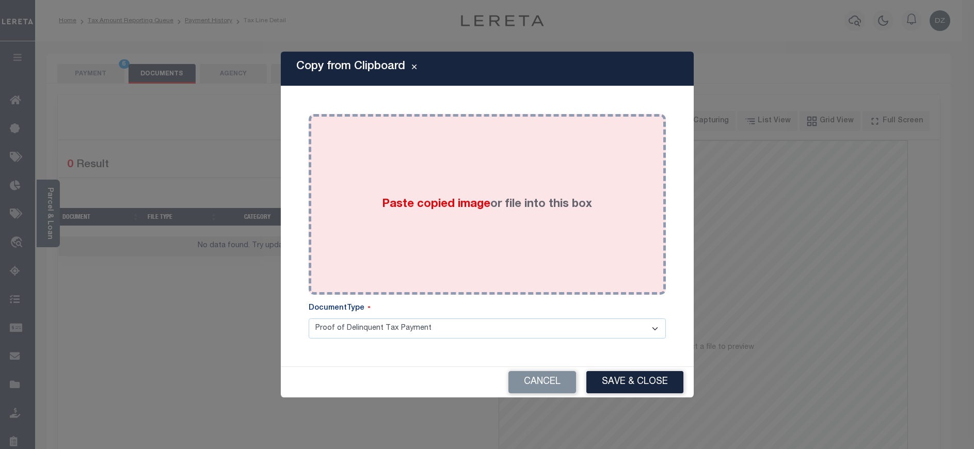
click at [410, 220] on div "Paste copied image or file into this box" at bounding box center [488, 204] width 342 height 165
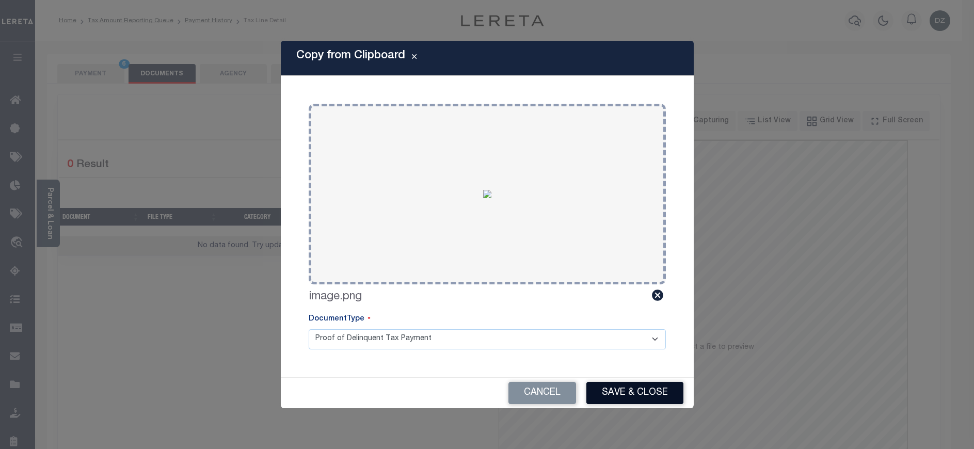
click at [608, 392] on button "Save & Close" at bounding box center [635, 393] width 97 height 22
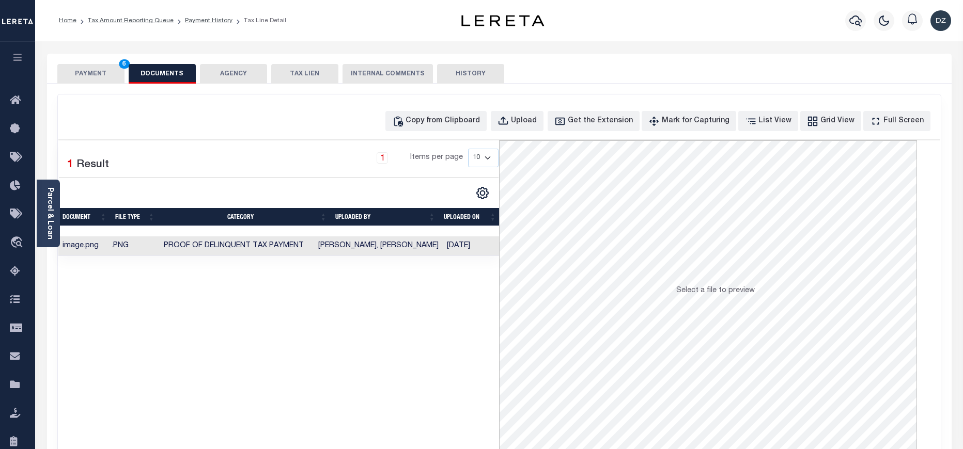
click at [97, 79] on button "PAYMENT 6" at bounding box center [90, 74] width 67 height 20
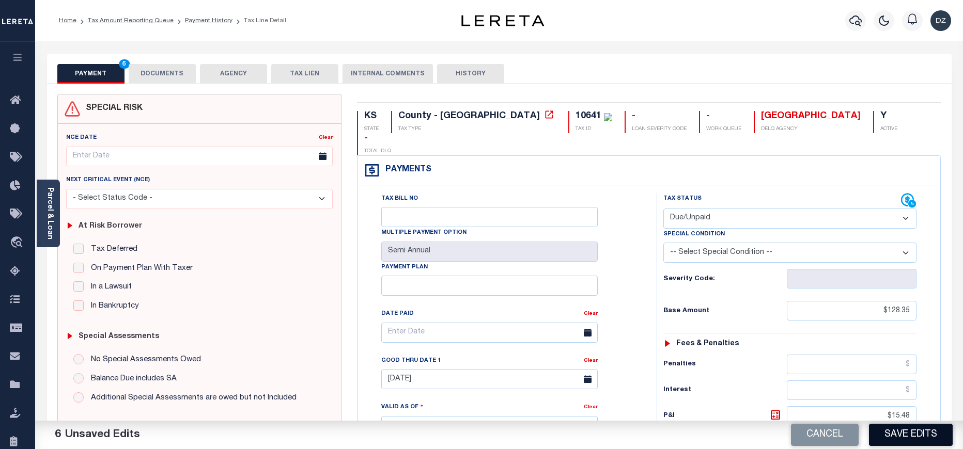
click at [885, 428] on button "Save Edits" at bounding box center [911, 435] width 84 height 22
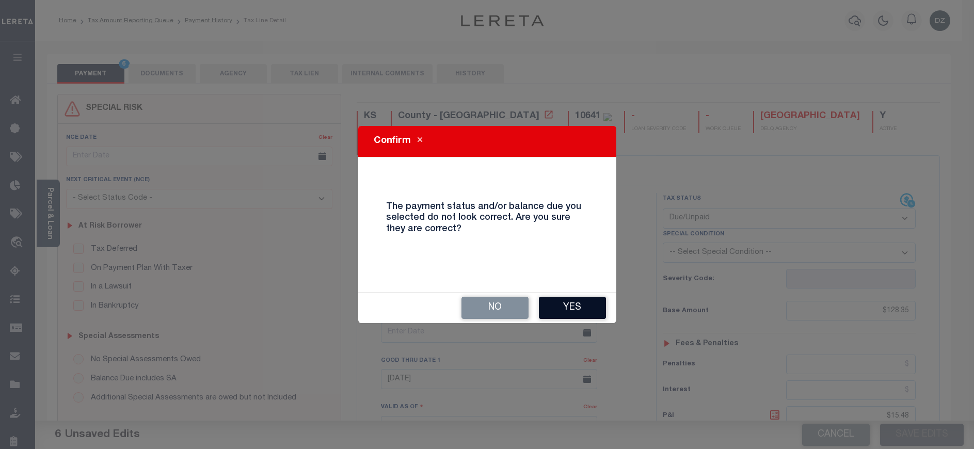
click at [578, 303] on button "Yes" at bounding box center [572, 308] width 67 height 22
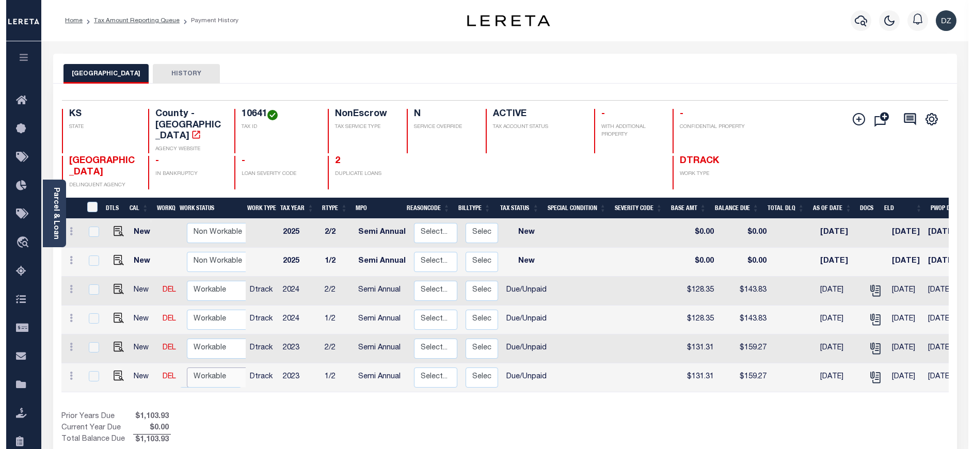
scroll to position [1, 0]
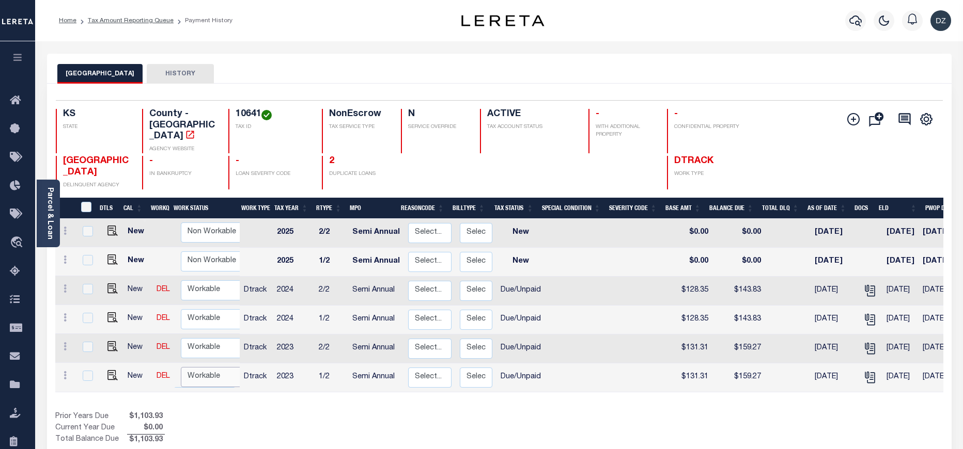
click at [206, 371] on select "Non Workable Workable" at bounding box center [212, 377] width 62 height 20
checkbox input "true"
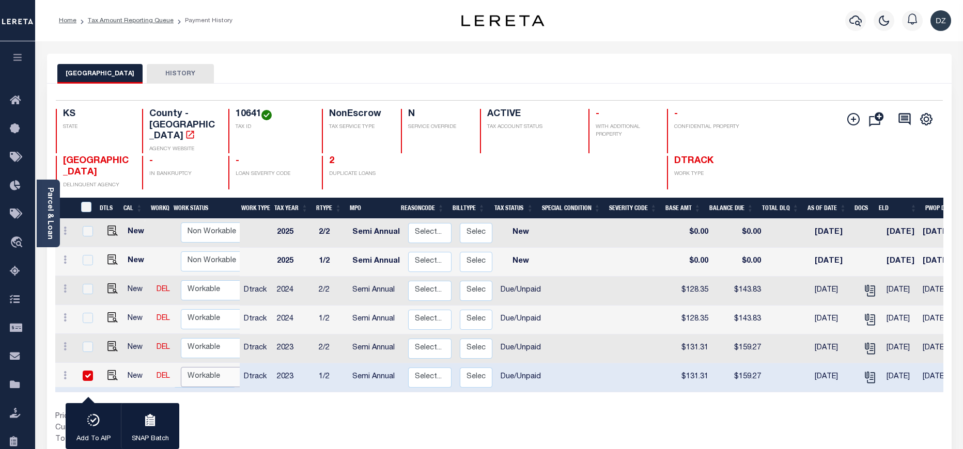
select select "true"
click at [181, 367] on select "Non Workable Workable" at bounding box center [212, 377] width 62 height 20
checkbox input "false"
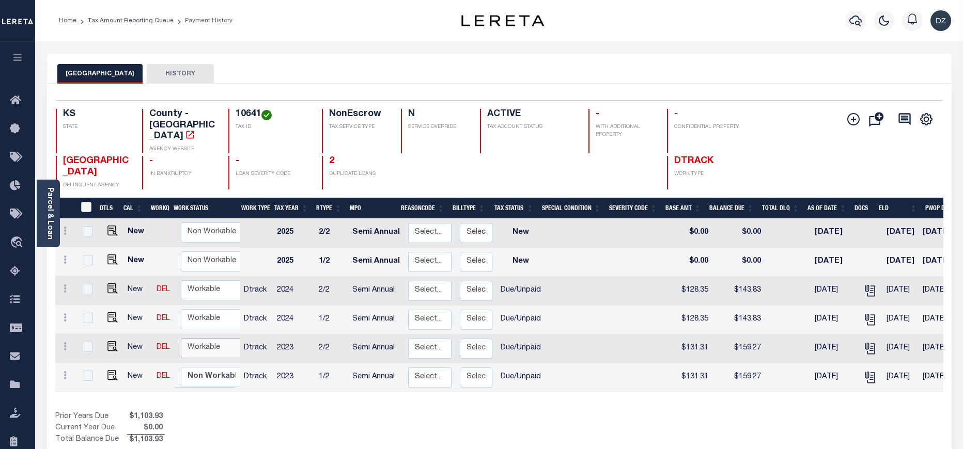
click at [188, 343] on select "Non Workable Workable" at bounding box center [212, 348] width 62 height 20
checkbox input "true"
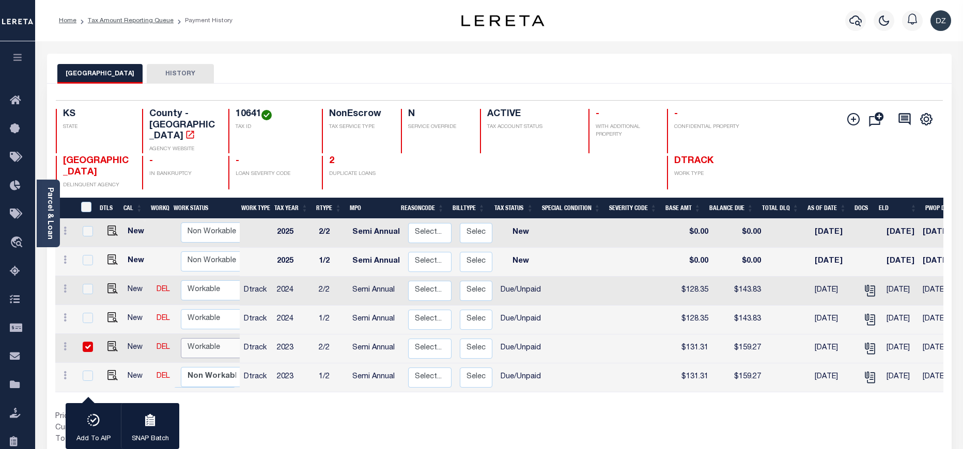
select select "true"
click at [181, 338] on select "Non Workable Workable" at bounding box center [212, 348] width 62 height 20
checkbox input "false"
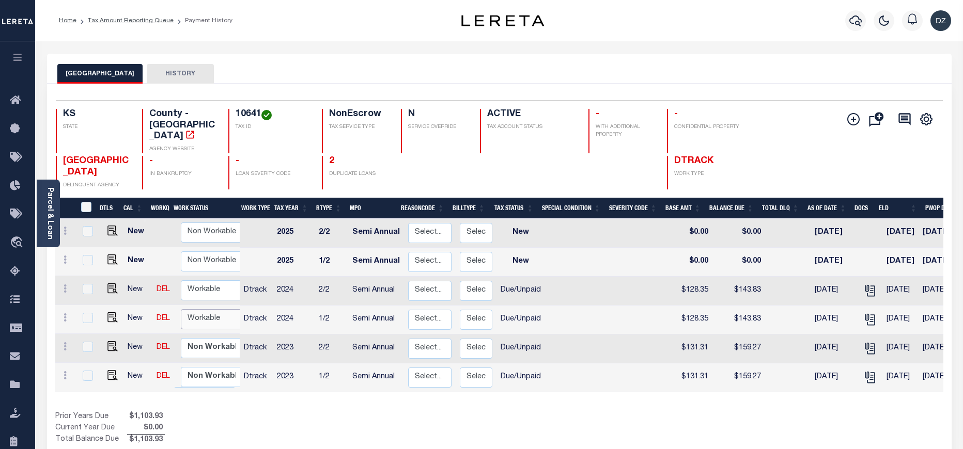
click at [196, 313] on select "Non Workable Workable" at bounding box center [212, 319] width 62 height 20
checkbox input "true"
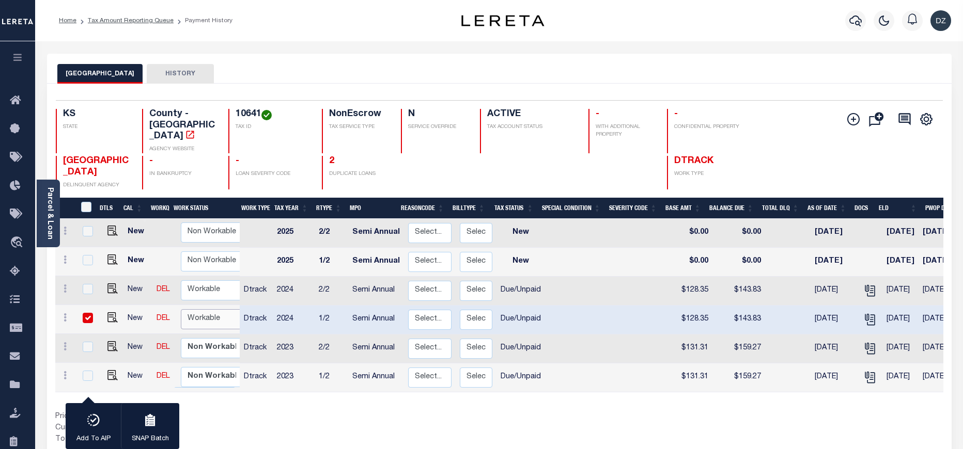
select select "true"
click at [181, 309] on select "Non Workable Workable" at bounding box center [212, 319] width 62 height 20
checkbox input "false"
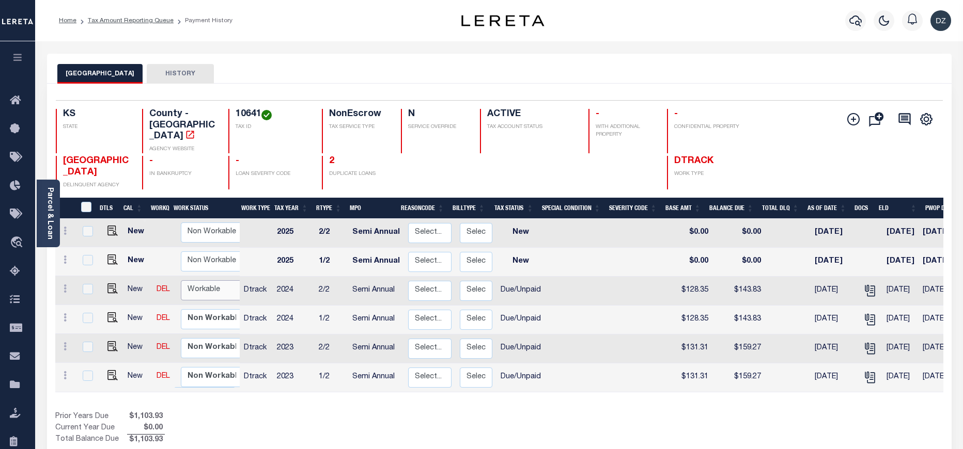
click at [196, 281] on select "Non Workable Workable" at bounding box center [212, 290] width 62 height 20
checkbox input "true"
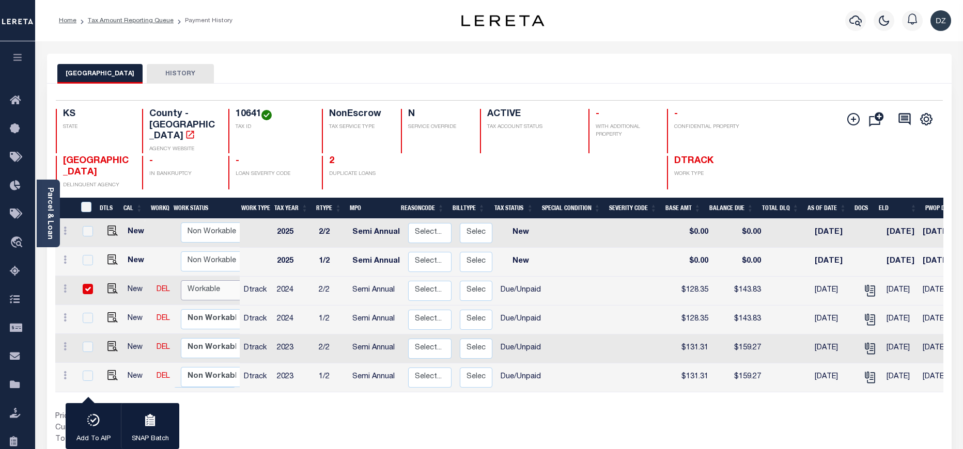
select select "true"
click at [181, 280] on select "Non Workable Workable" at bounding box center [212, 290] width 62 height 20
checkbox input "false"
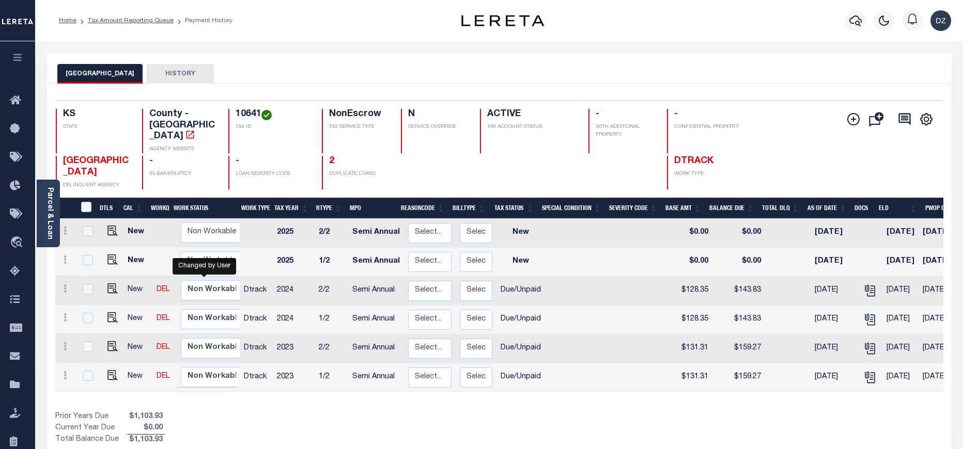
click at [850, 10] on div at bounding box center [855, 21] width 28 height 36
click at [848, 22] on button "button" at bounding box center [855, 20] width 21 height 21
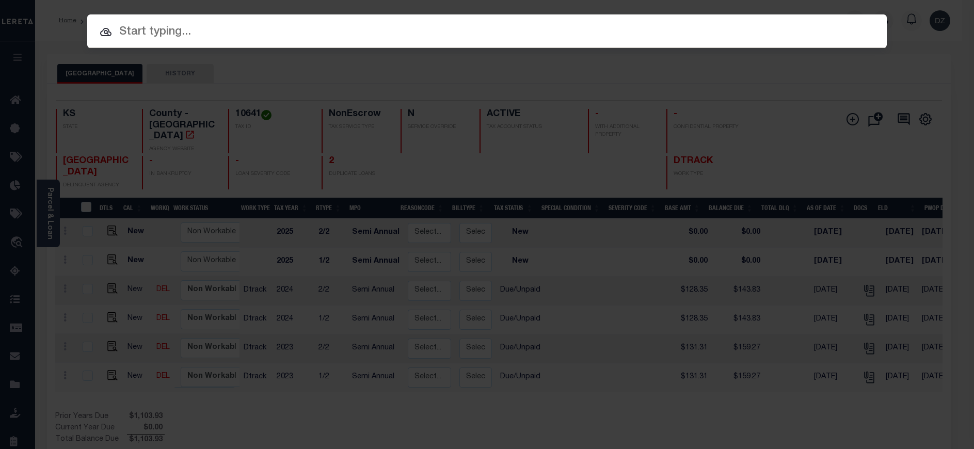
paste input "69505059"
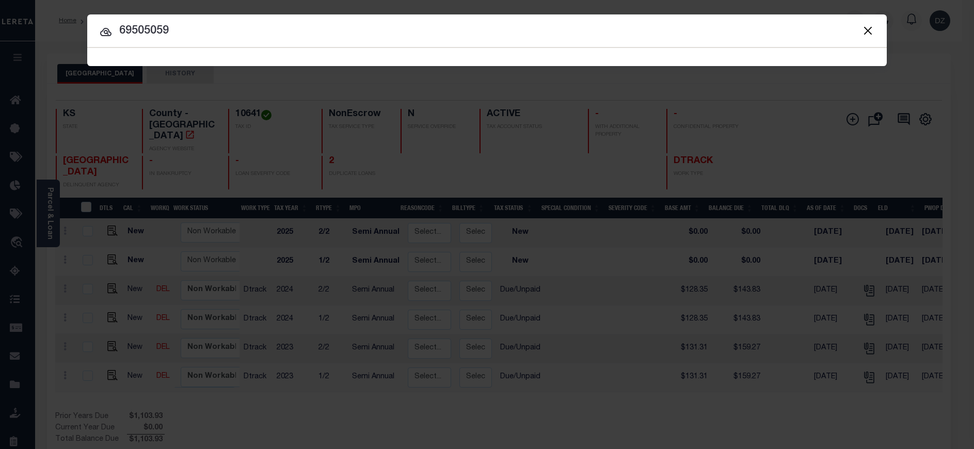
type input "69505059"
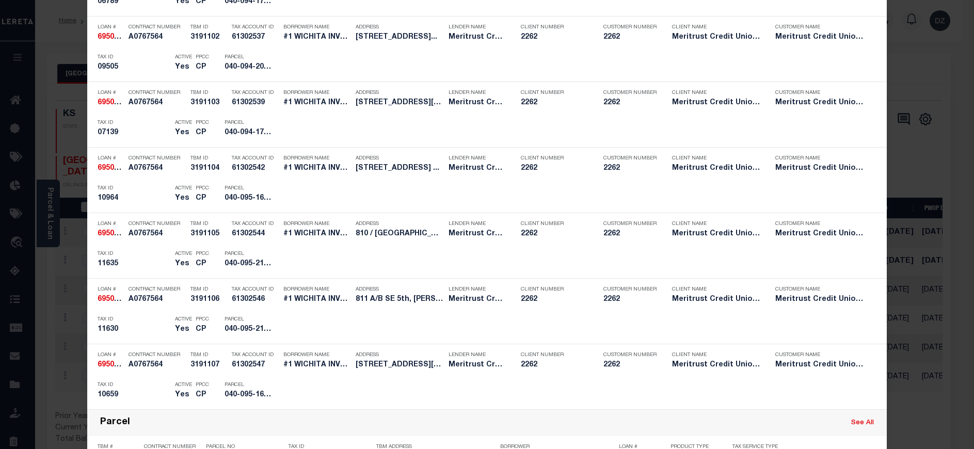
scroll to position [697, 0]
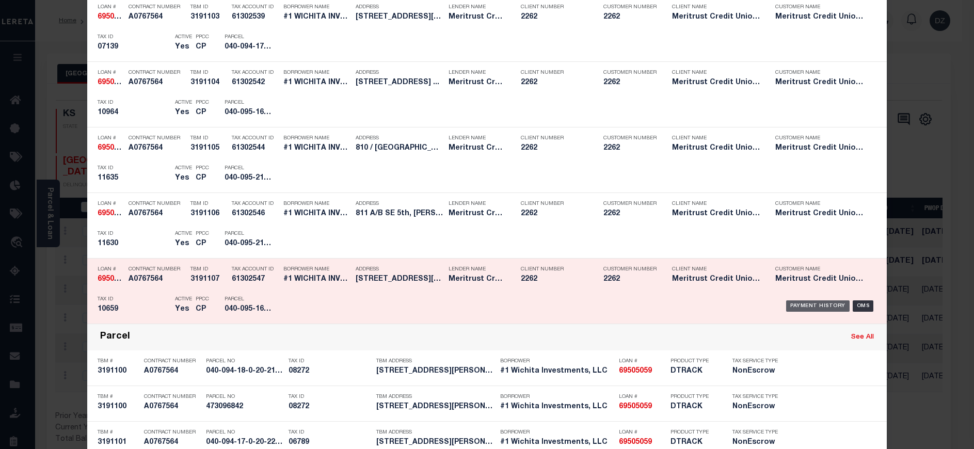
click at [811, 305] on div "Payment History" at bounding box center [819, 306] width 64 height 11
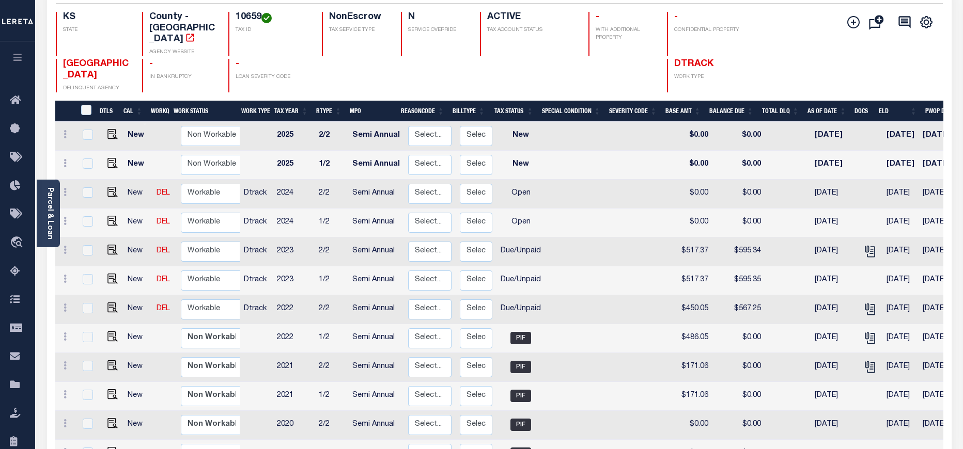
scroll to position [155, 0]
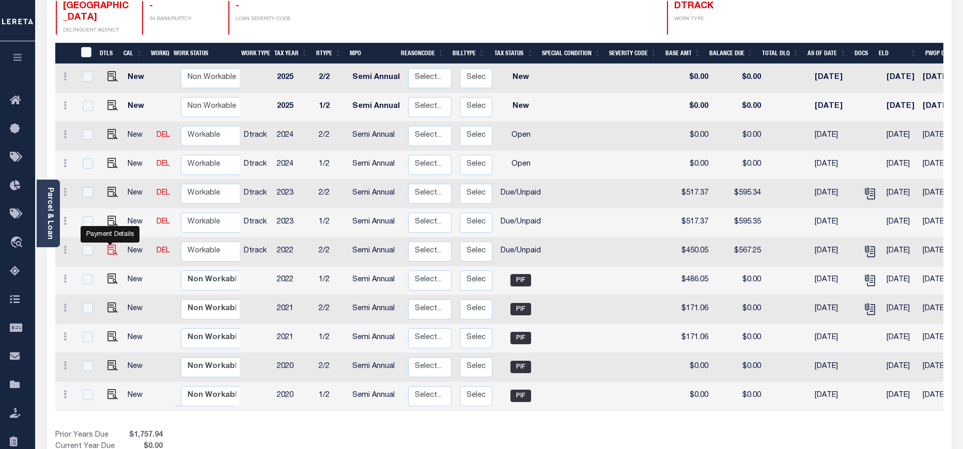
click at [113, 245] on img "" at bounding box center [112, 250] width 10 height 10
checkbox input "true"
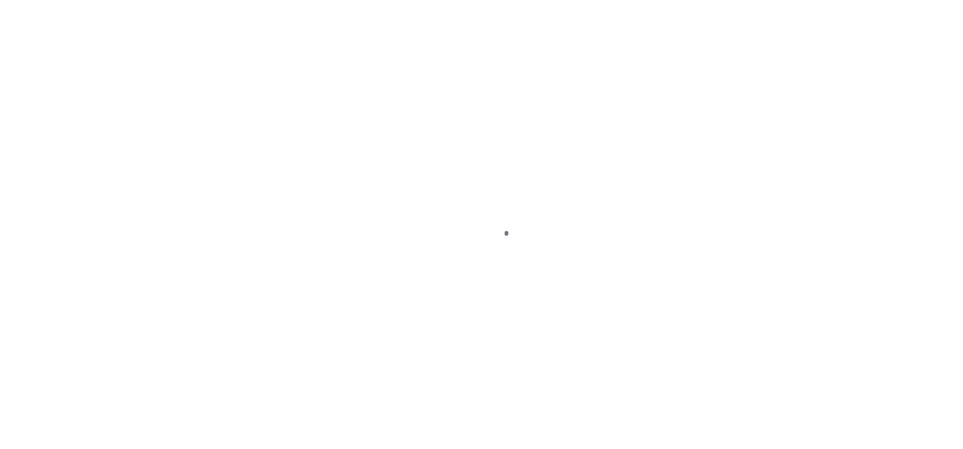
select select "DUE"
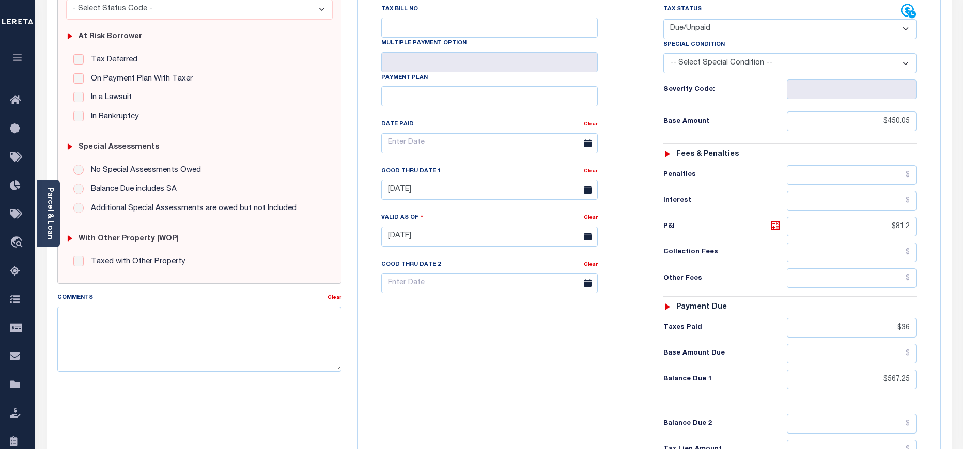
scroll to position [232, 0]
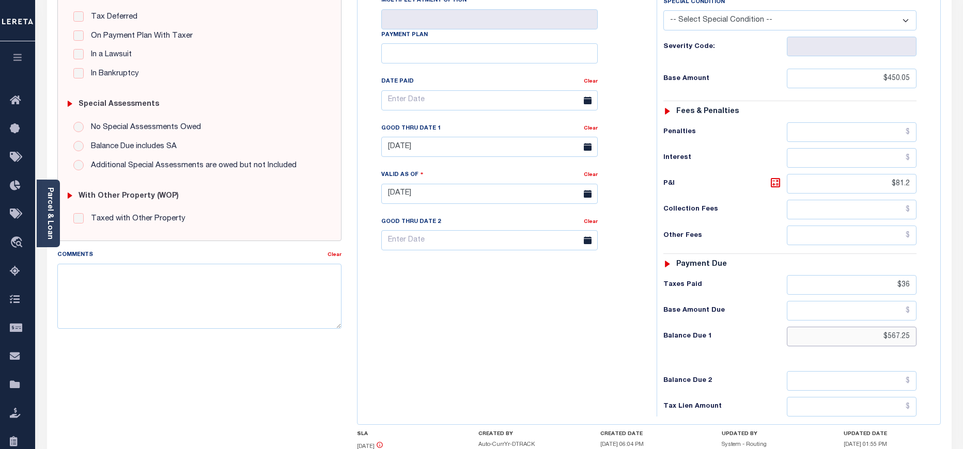
click at [899, 327] on input "$567.25" at bounding box center [852, 337] width 130 height 20
paste input "0"
type input "$567.20"
type input "[DATE]"
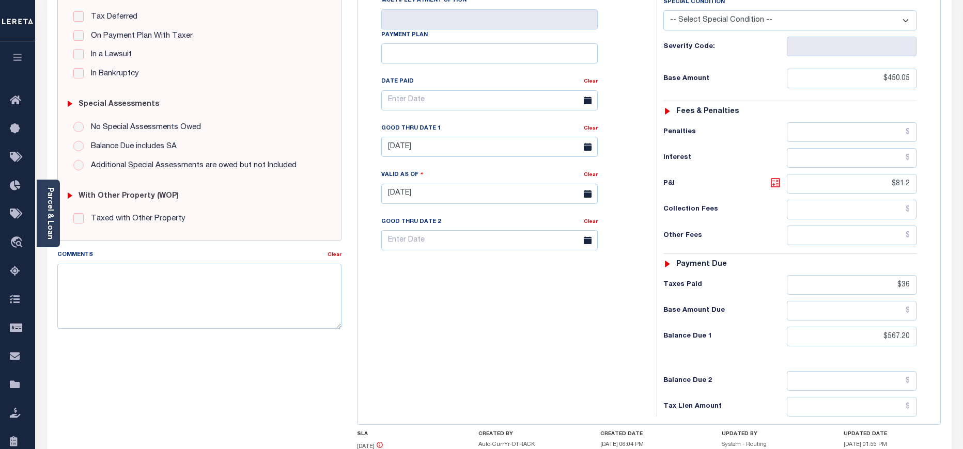
click at [778, 177] on icon at bounding box center [775, 183] width 12 height 12
type input "$117.15"
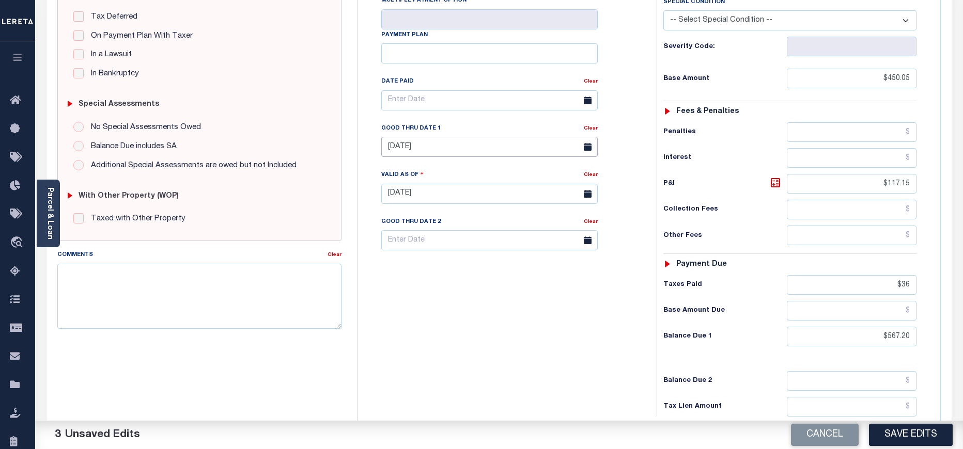
click at [471, 137] on input "[DATE]" at bounding box center [489, 147] width 216 height 20
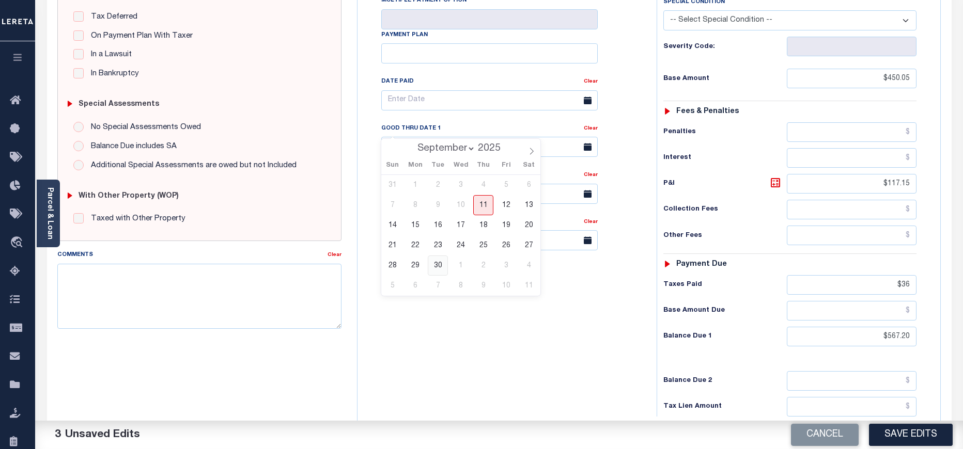
click at [442, 266] on span "30" at bounding box center [438, 266] width 20 height 20
type input "[DATE]"
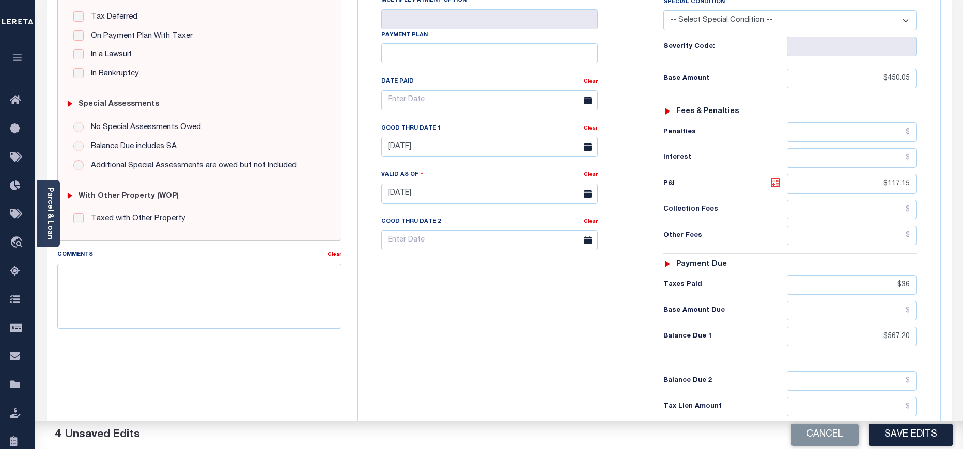
click at [776, 177] on link at bounding box center [778, 184] width 18 height 14
click at [891, 174] on input "$117.15" at bounding box center [852, 184] width 130 height 20
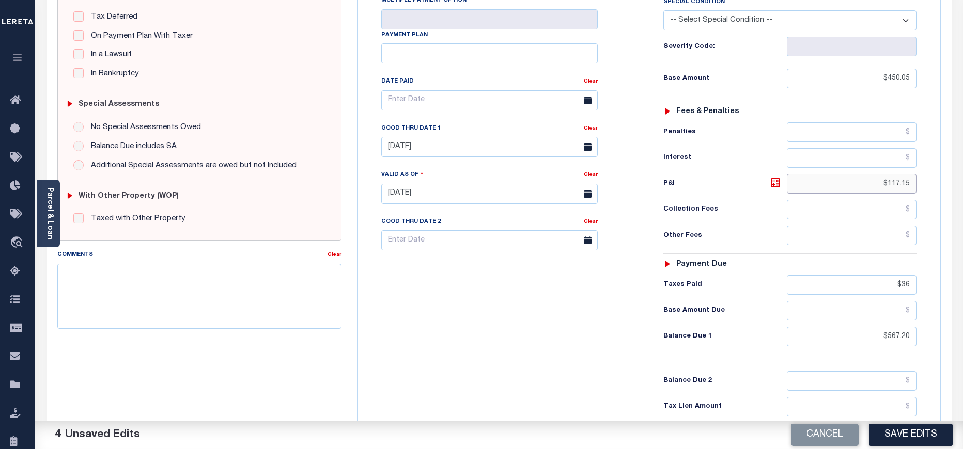
type input "$"
click at [904, 275] on input "$36" at bounding box center [852, 285] width 130 height 20
type input "$"
click at [776, 177] on icon at bounding box center [775, 183] width 12 height 12
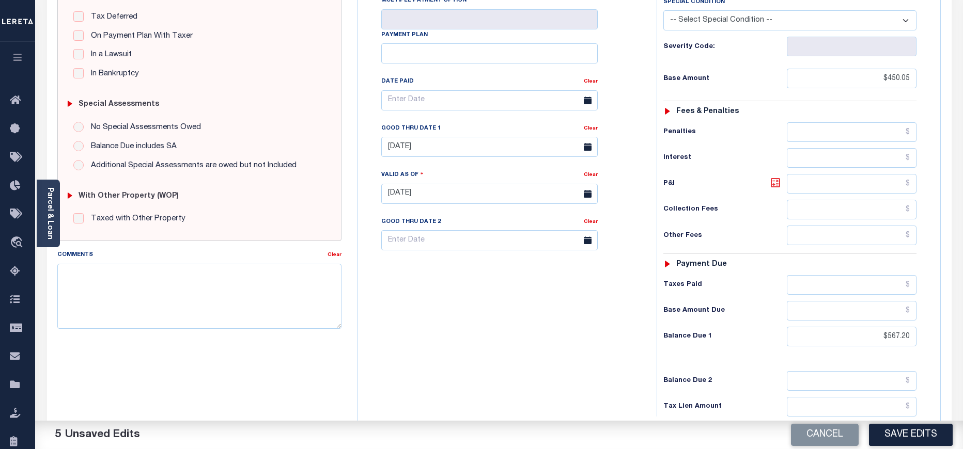
type input "$117.15"
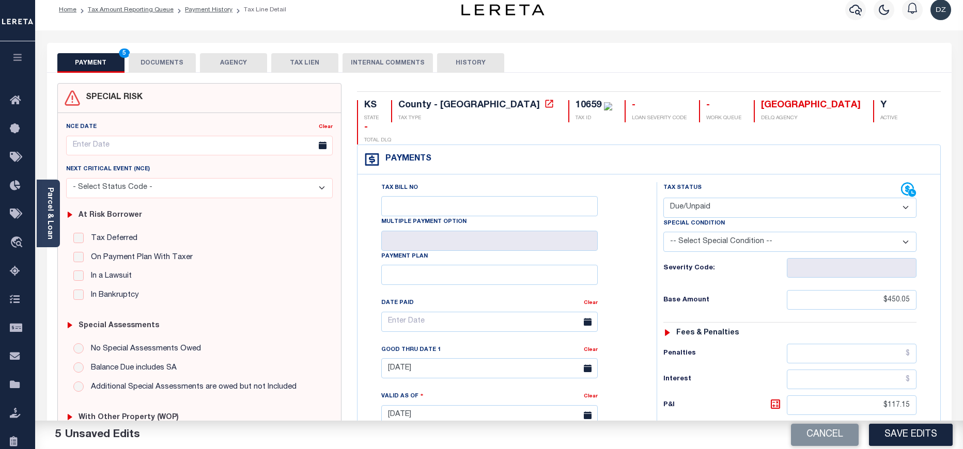
scroll to position [0, 0]
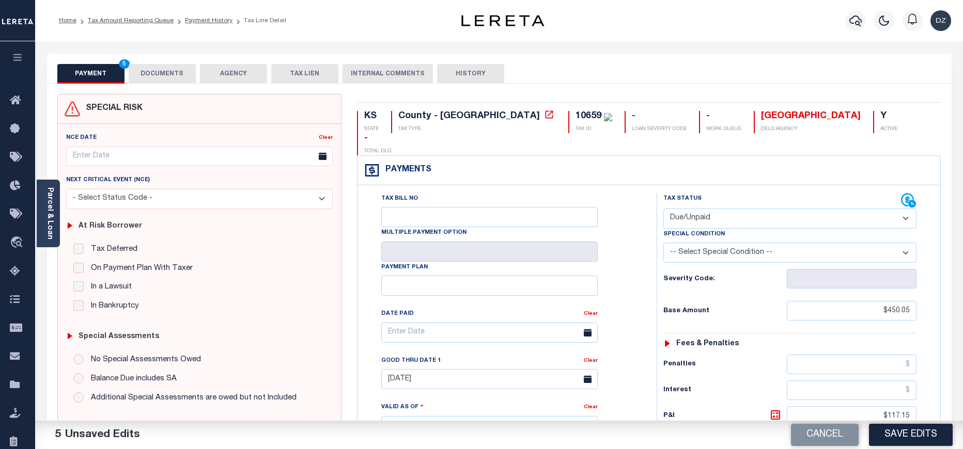
click at [155, 61] on div "PAYMENT 5 DOCUMENTS AGENCY DELINQUENT PAYEE TAX LIEN" at bounding box center [499, 69] width 904 height 30
click at [152, 71] on button "DOCUMENTS" at bounding box center [162, 74] width 67 height 20
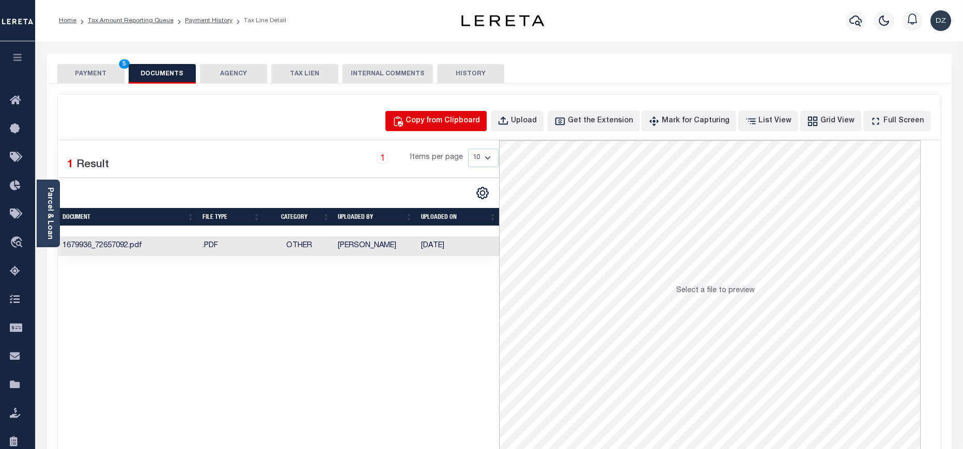
click at [441, 114] on button "Copy from Clipboard" at bounding box center [435, 121] width 101 height 20
select select "POP"
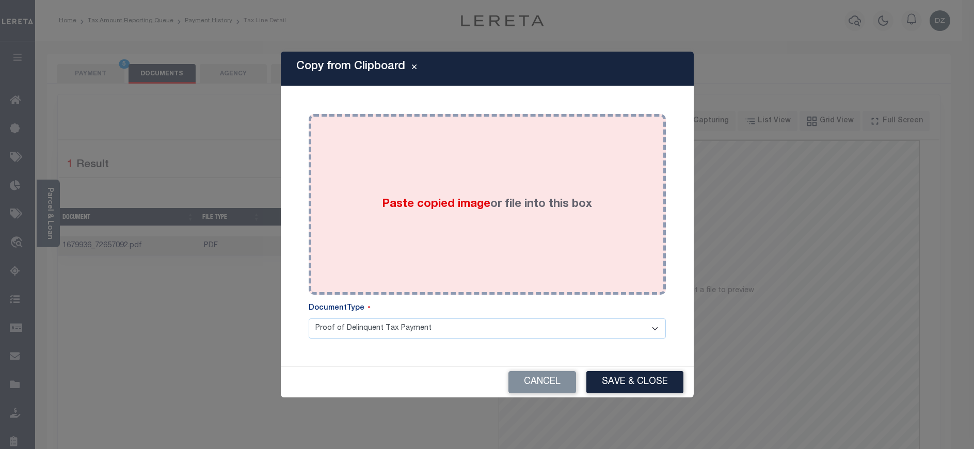
click at [443, 206] on span "Paste copied image" at bounding box center [436, 204] width 108 height 11
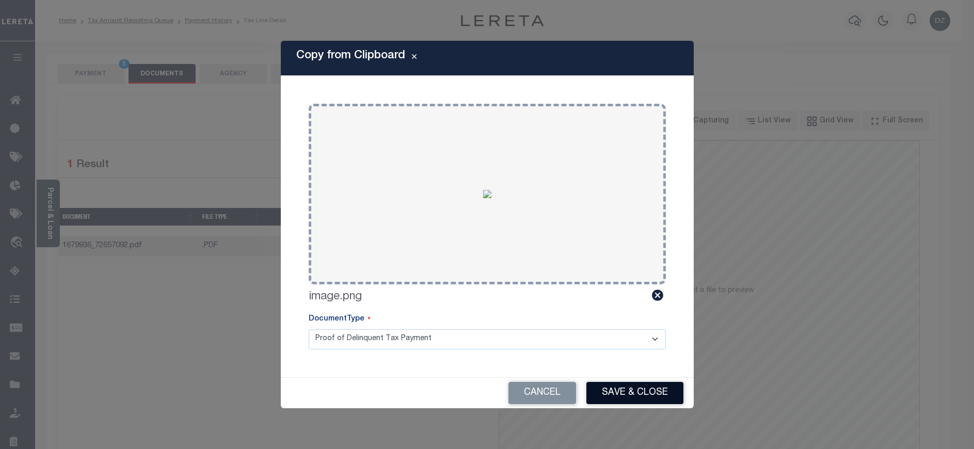
click at [624, 397] on button "Save & Close" at bounding box center [635, 393] width 97 height 22
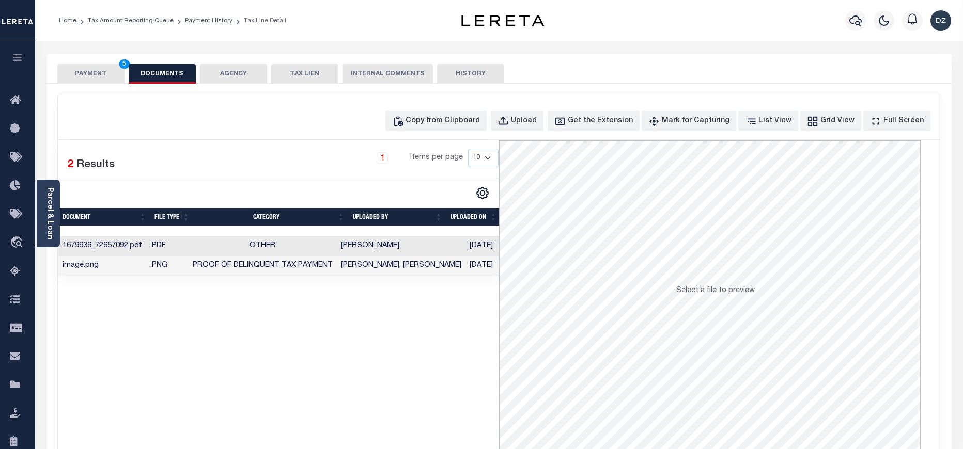
click at [88, 75] on button "PAYMENT 5" at bounding box center [90, 74] width 67 height 20
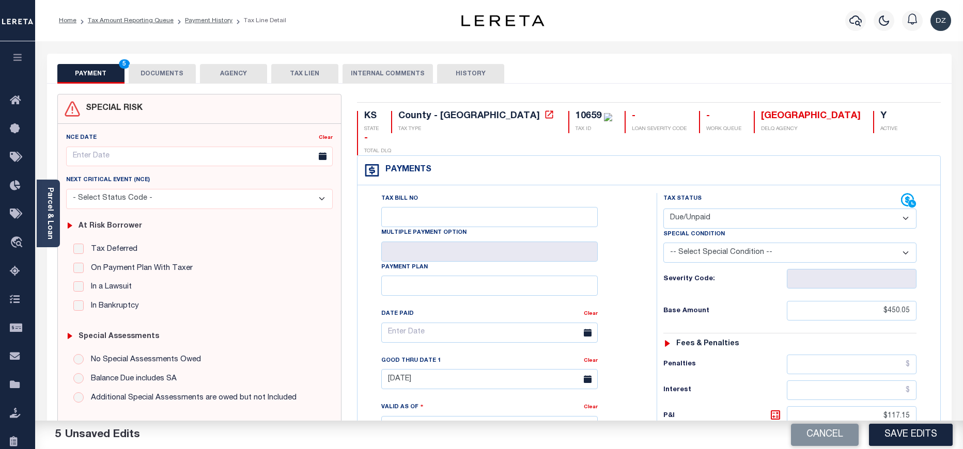
click at [899, 427] on button "Save Edits" at bounding box center [911, 435] width 84 height 22
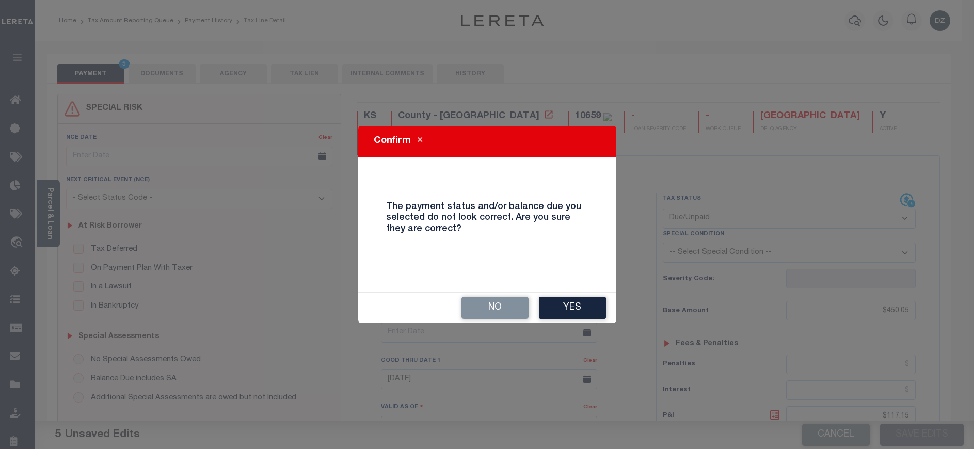
click at [554, 303] on button "Yes" at bounding box center [572, 308] width 67 height 22
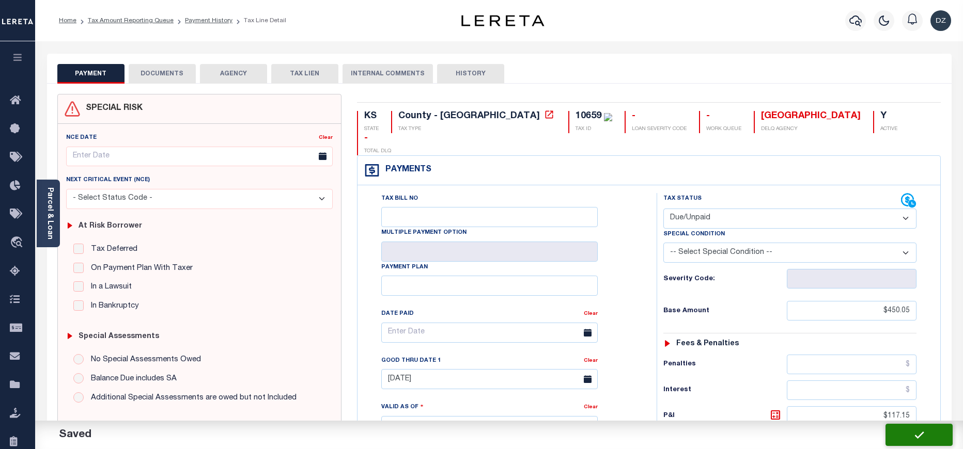
checkbox input "false"
type input "$450.05"
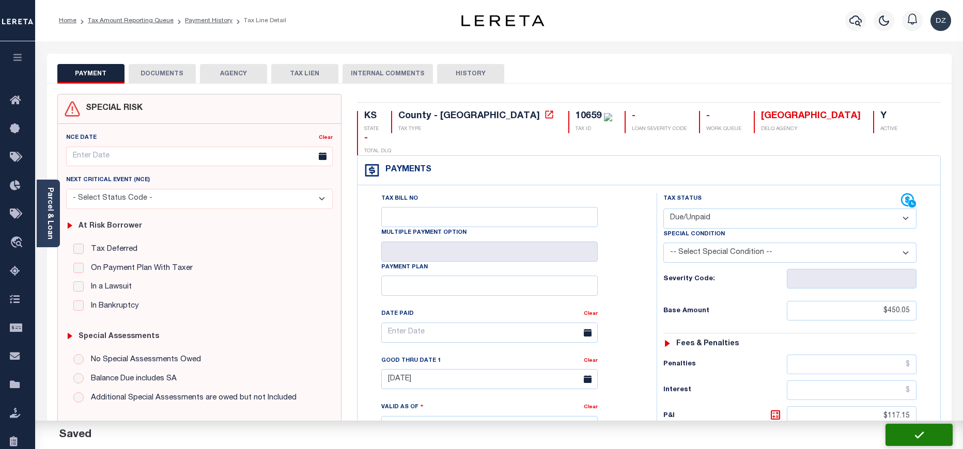
type input "$117.15"
type input "$567.2"
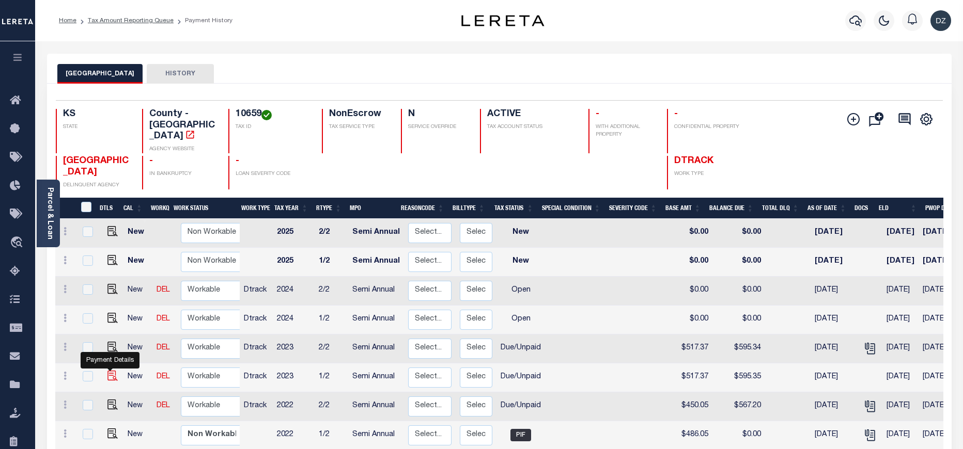
click at [108, 371] on img "" at bounding box center [112, 376] width 10 height 10
checkbox input "true"
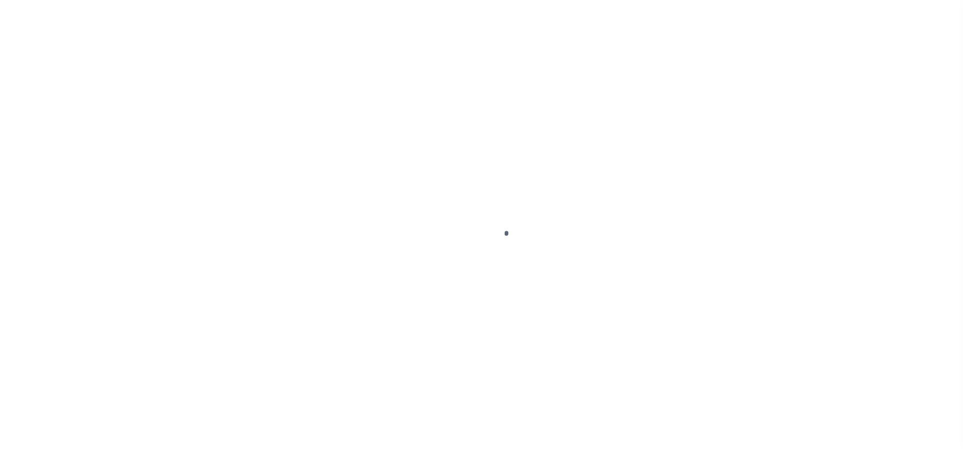
checkbox input "false"
type textarea "Payoff is estimate For Attachment see 2023 2/2 Tax Line"
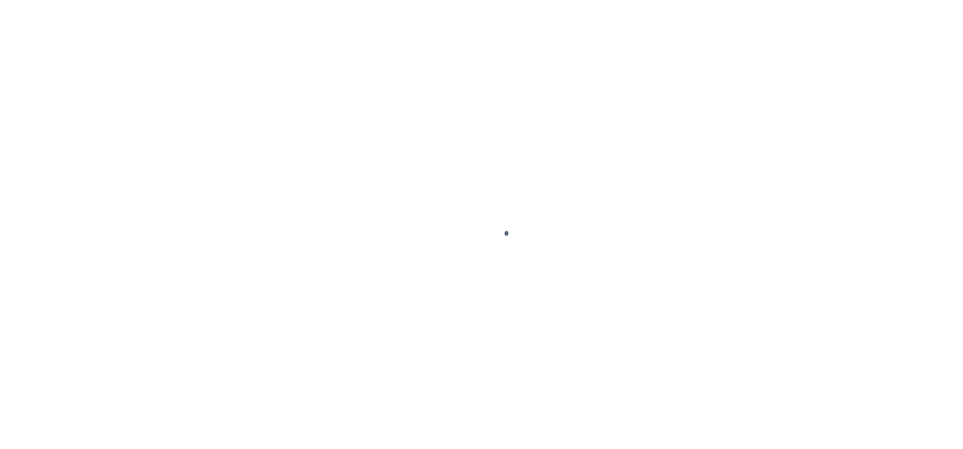
type input "09/30/2024"
type input "[DATE]"
select select "DUE"
type input "$517.37"
type input "$41.98"
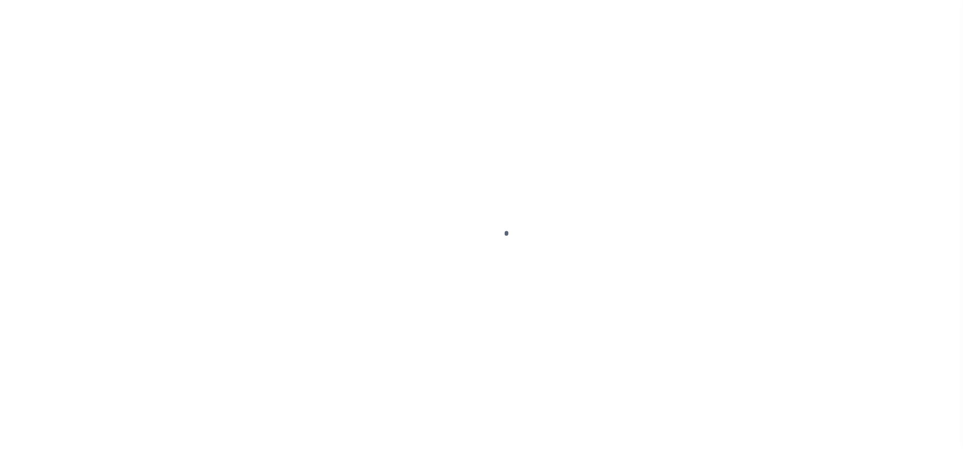
type input "$0"
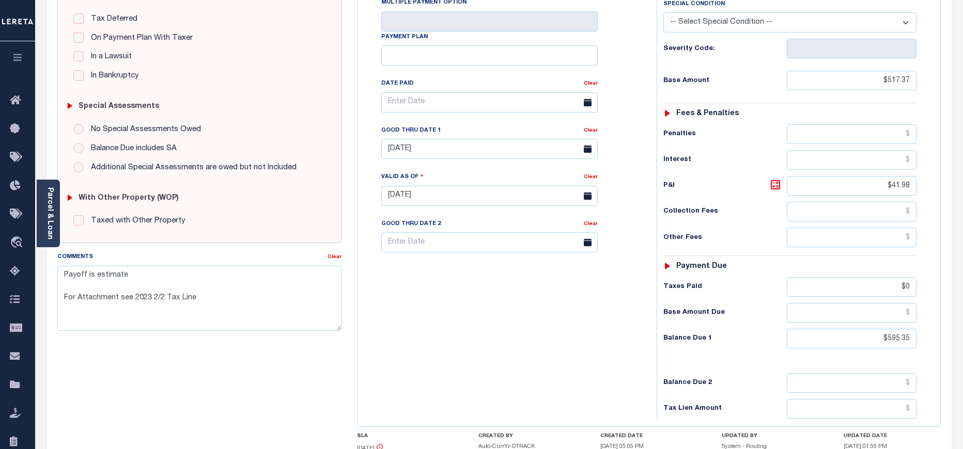
scroll to position [232, 0]
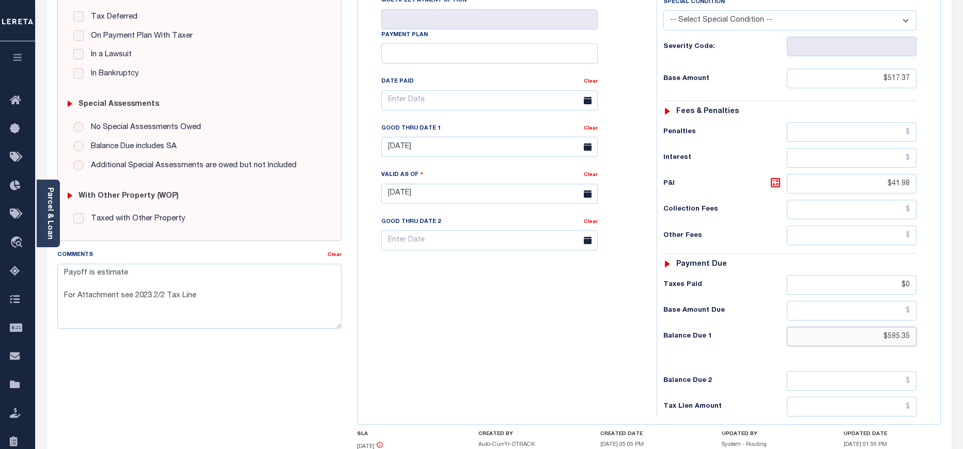
click at [901, 327] on input "$595.35" at bounding box center [852, 337] width 130 height 20
paste input "604.00"
type input "$604.00"
type input "[DATE]"
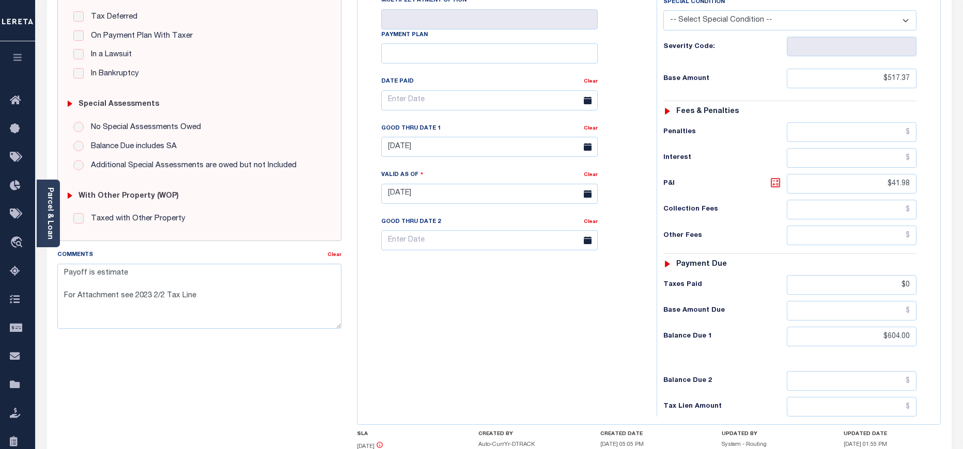
click at [778, 177] on icon at bounding box center [775, 183] width 12 height 12
type input "$86.63"
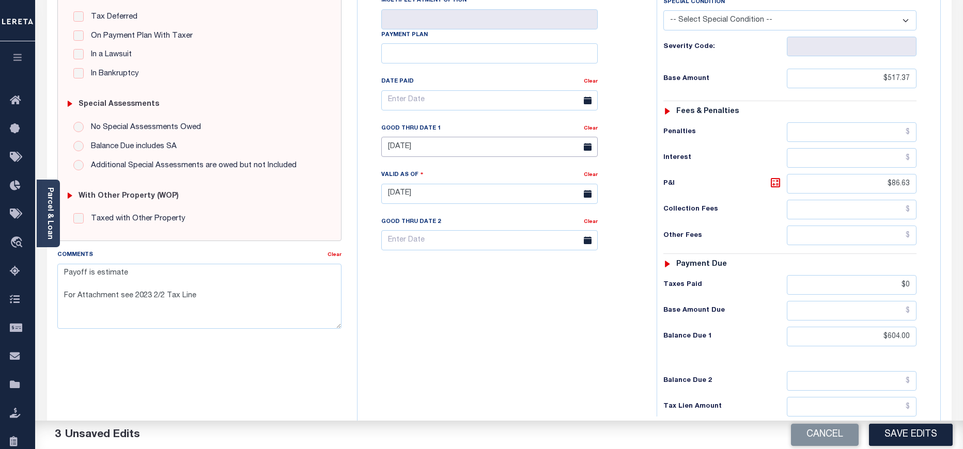
click at [414, 137] on input "09/30/2024" at bounding box center [489, 147] width 216 height 20
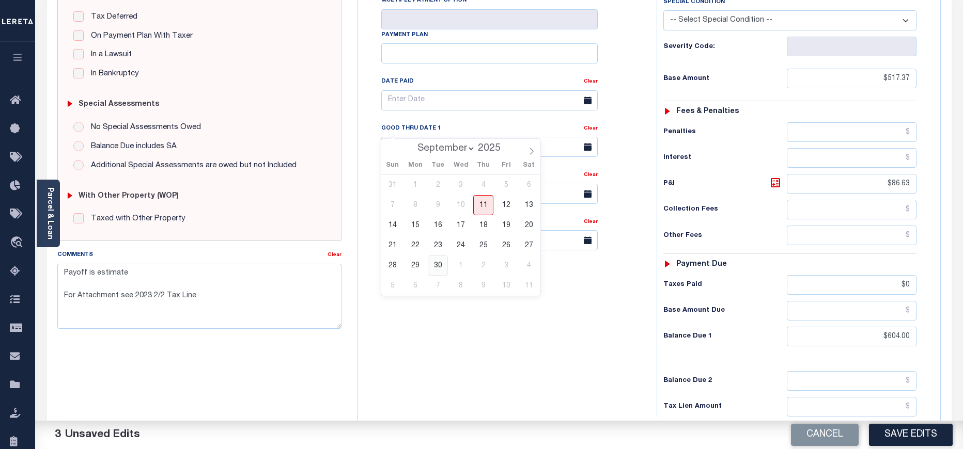
click at [439, 262] on span "30" at bounding box center [438, 266] width 20 height 20
type input "09/30/2025"
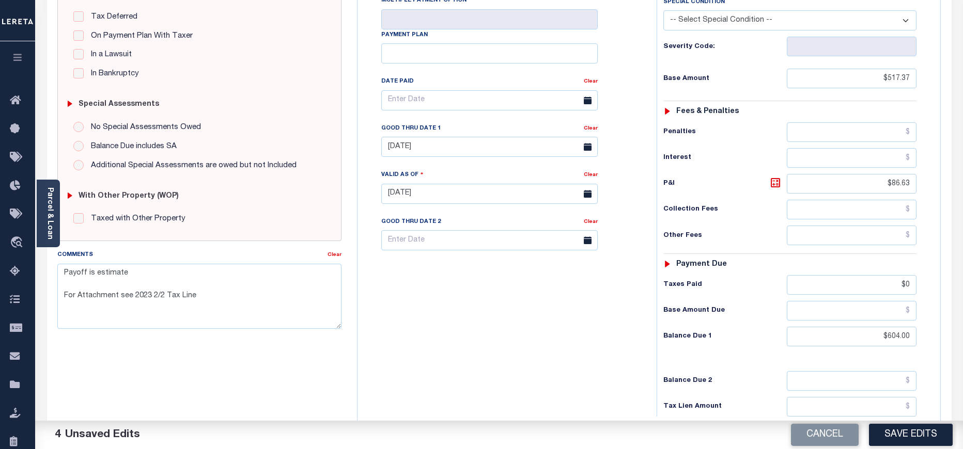
click at [918, 260] on div "Tax Status Status - Select Status Code -" at bounding box center [792, 189] width 273 height 456
click at [912, 275] on input "$0" at bounding box center [852, 285] width 130 height 20
type input "$"
drag, startPoint x: 219, startPoint y: 296, endPoint x: 54, endPoint y: 273, distance: 166.9
click at [54, 273] on div "Comments Clear Payoff is estimate For Attachment see 2023 2/2 Tax Line" at bounding box center [200, 293] width 300 height 88
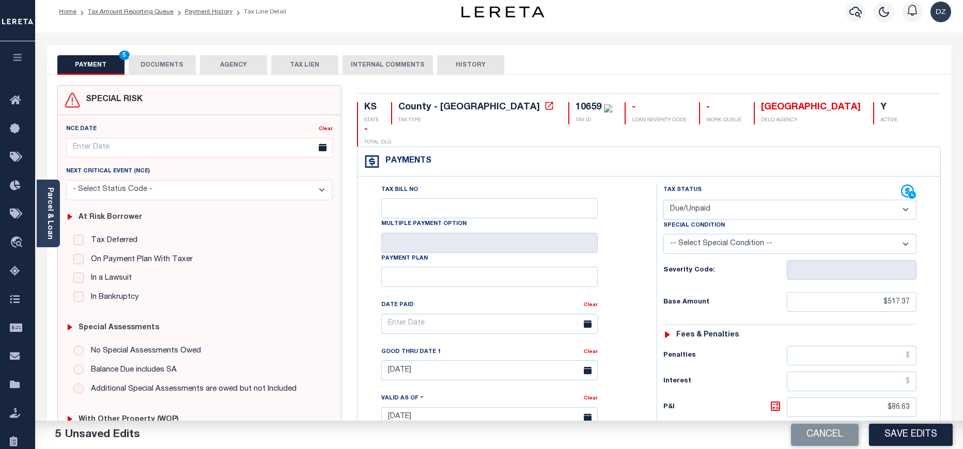
scroll to position [0, 0]
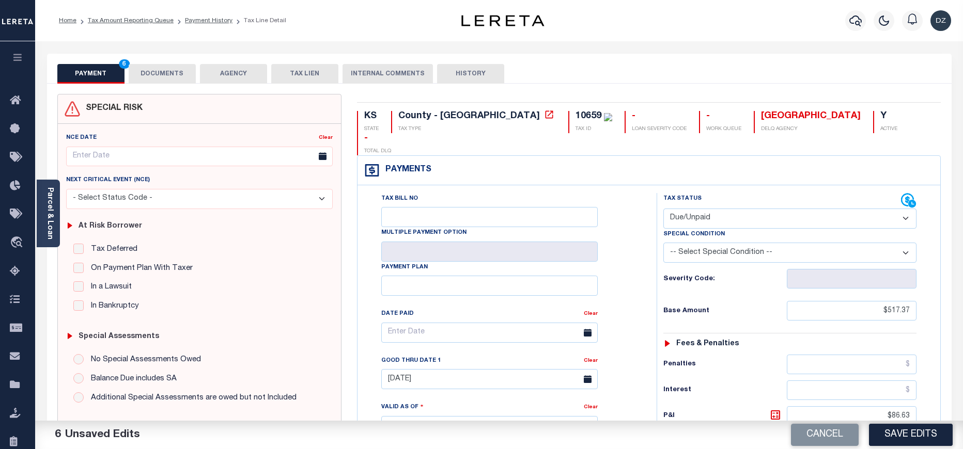
click at [152, 78] on button "DOCUMENTS" at bounding box center [162, 74] width 67 height 20
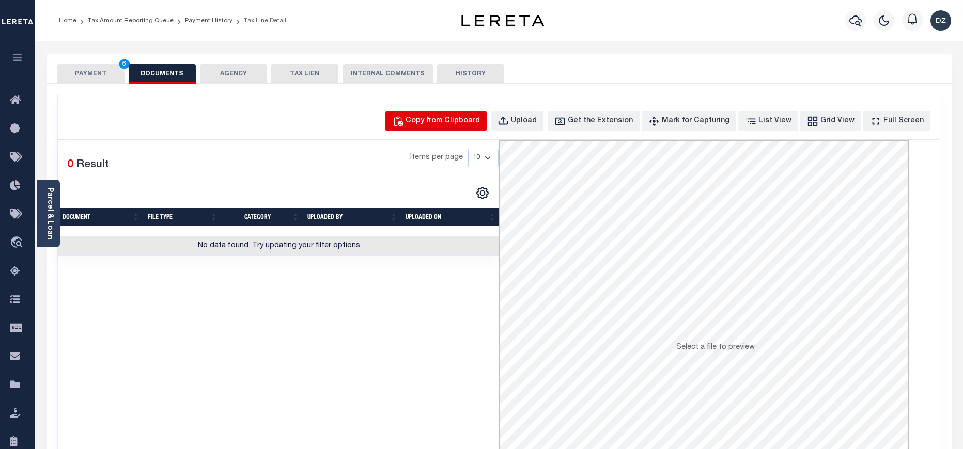
click at [452, 130] on button "Copy from Clipboard" at bounding box center [435, 121] width 101 height 20
select select "POP"
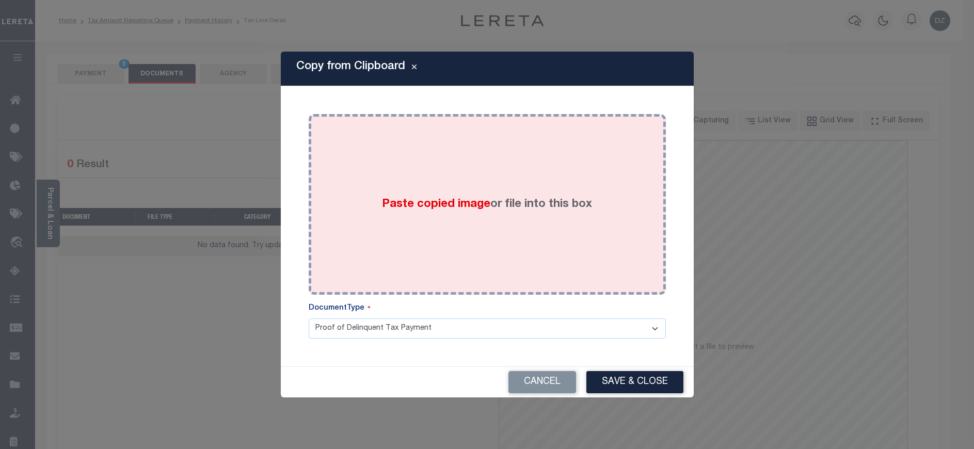
click at [441, 222] on div "Paste copied image or file into this box" at bounding box center [488, 204] width 342 height 165
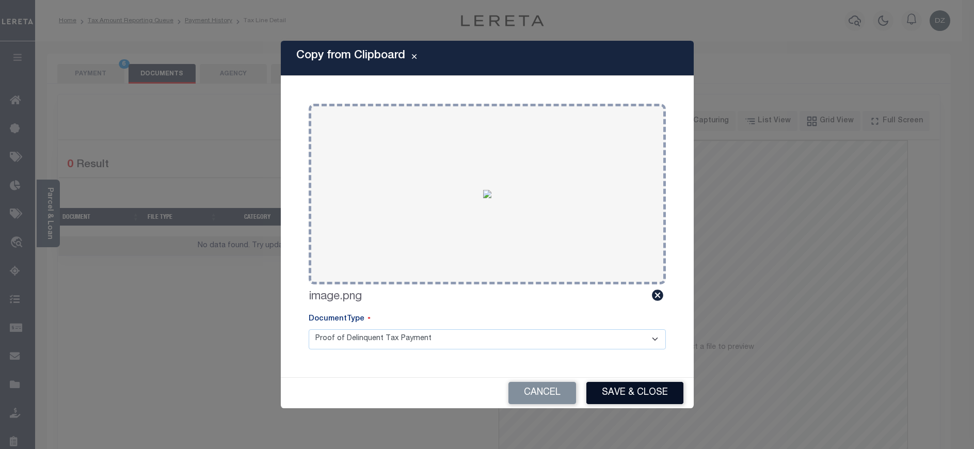
click at [628, 396] on button "Save & Close" at bounding box center [635, 393] width 97 height 22
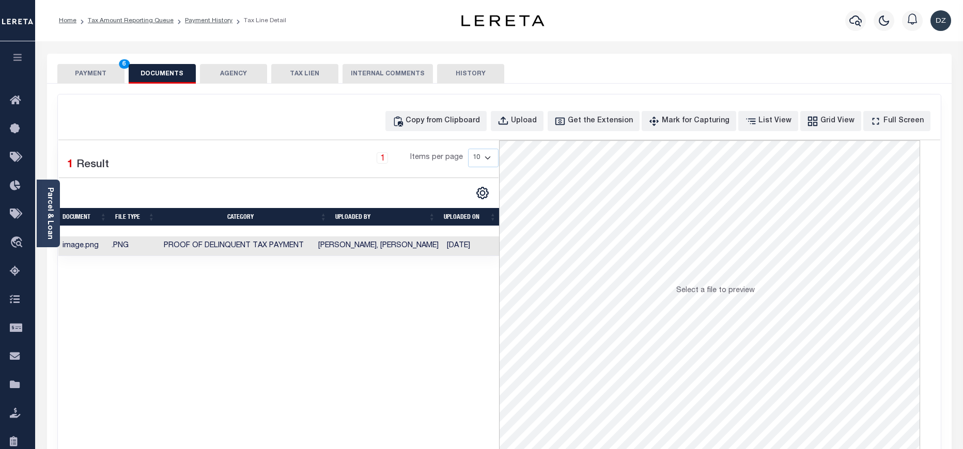
click at [90, 66] on button "PAYMENT 6" at bounding box center [90, 74] width 67 height 20
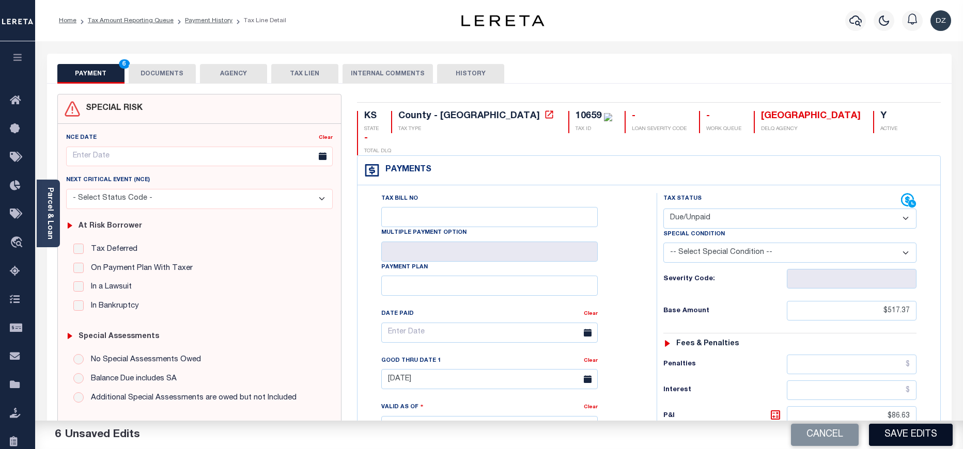
click at [907, 436] on button "Save Edits" at bounding box center [911, 435] width 84 height 22
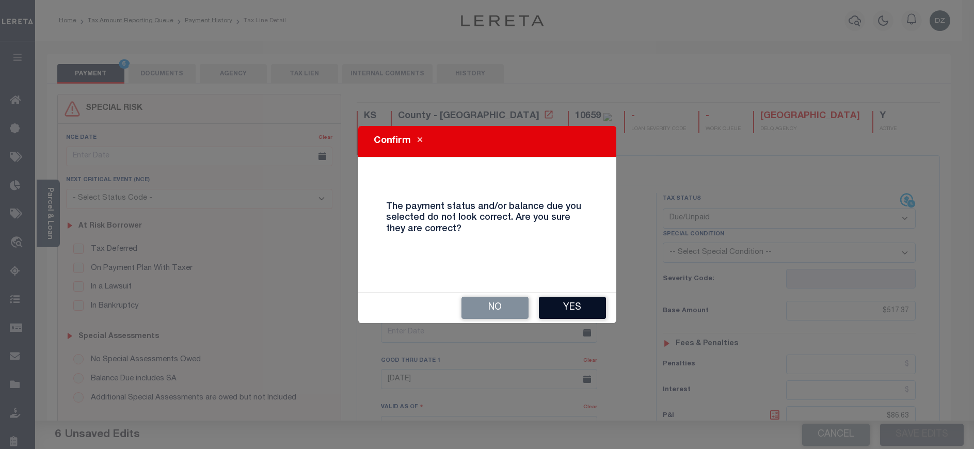
click at [550, 304] on button "Yes" at bounding box center [572, 308] width 67 height 22
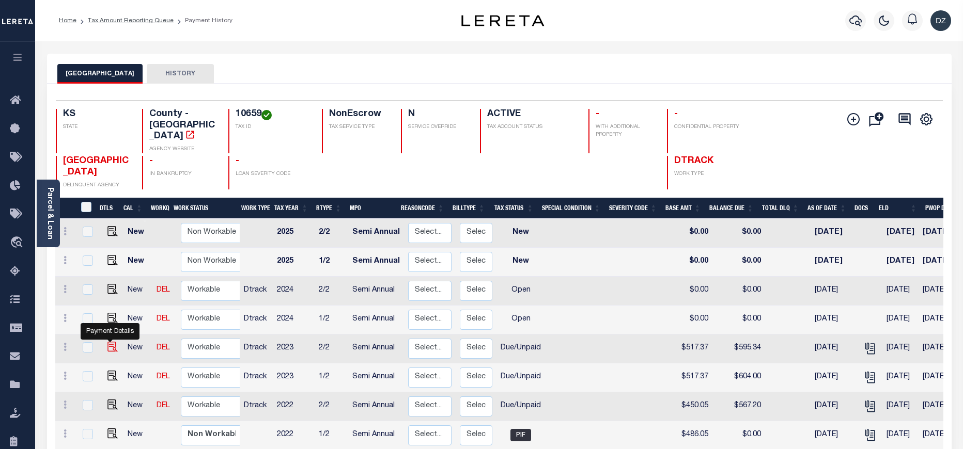
click at [108, 342] on img "" at bounding box center [112, 347] width 10 height 10
checkbox input "true"
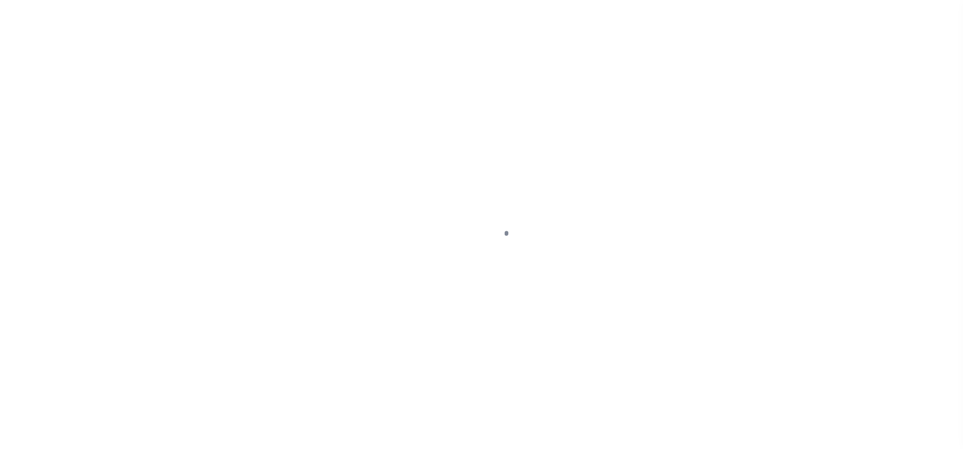
select select "DUE"
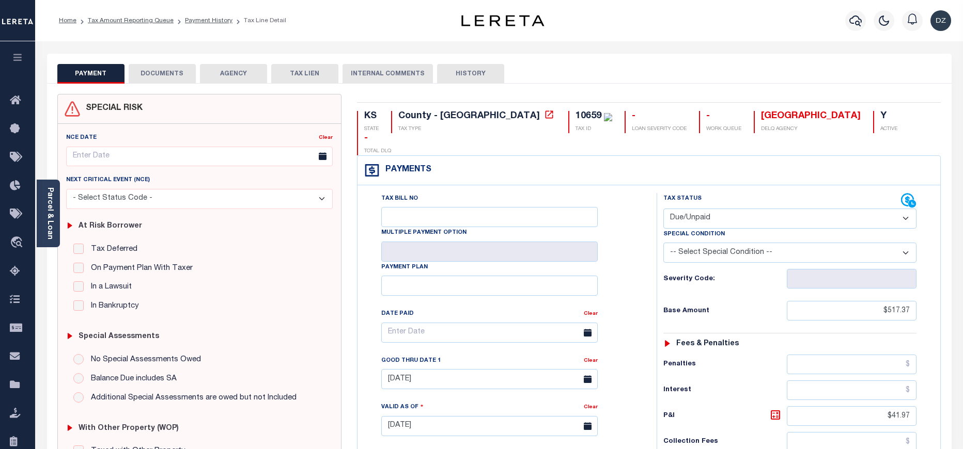
click at [145, 72] on button "DOCUMENTS" at bounding box center [162, 74] width 67 height 20
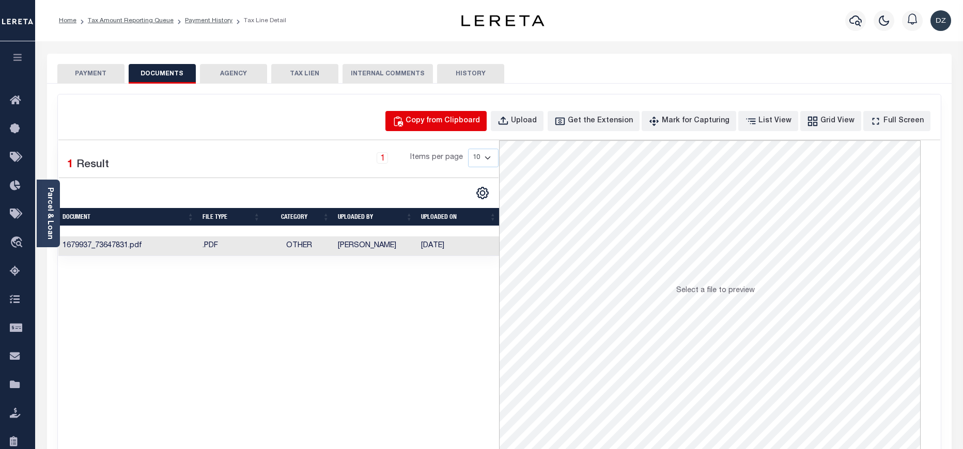
click at [429, 124] on button "Copy from Clipboard" at bounding box center [435, 121] width 101 height 20
select select "POP"
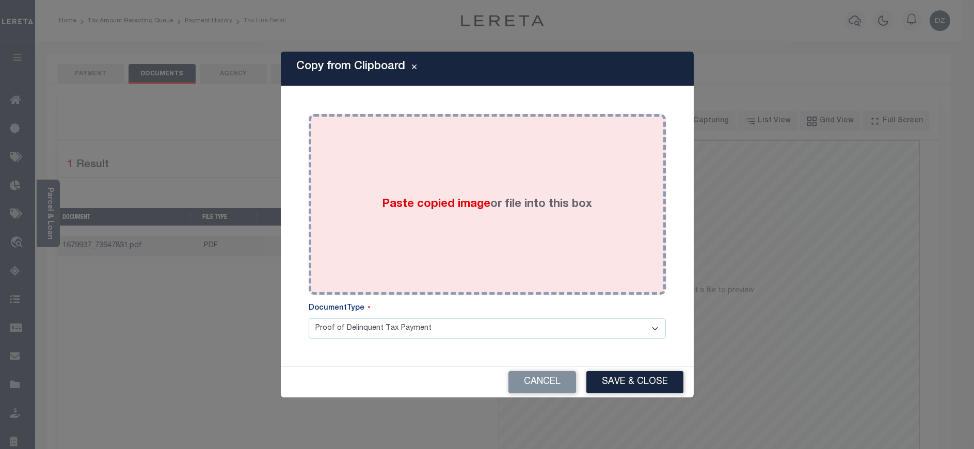
click at [421, 202] on span "Paste copied image" at bounding box center [436, 204] width 108 height 11
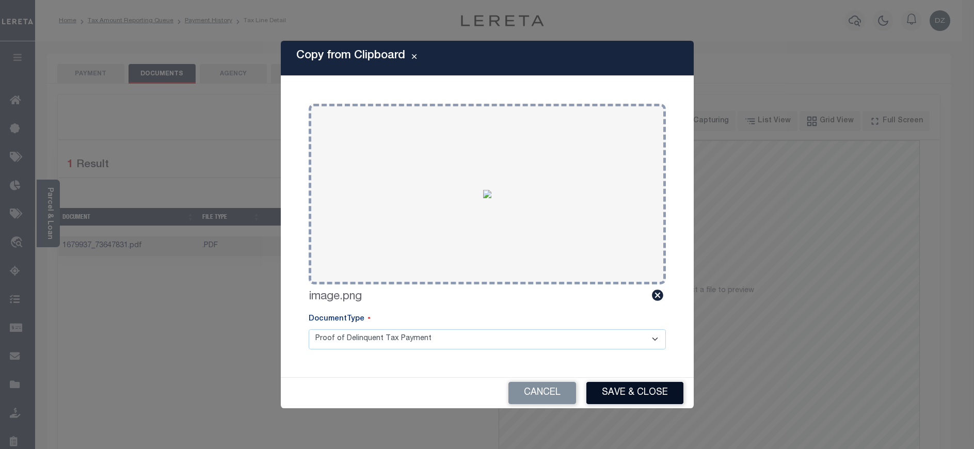
click at [614, 396] on button "Save & Close" at bounding box center [635, 393] width 97 height 22
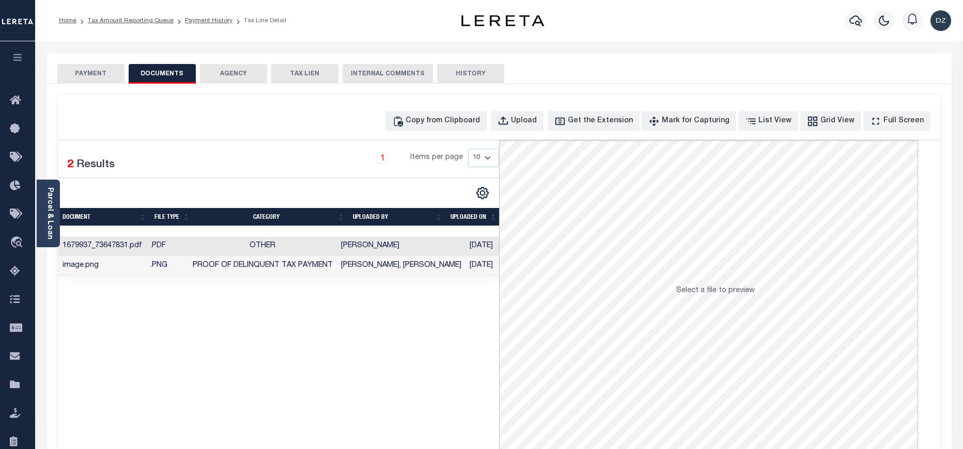
click at [87, 73] on button "PAYMENT" at bounding box center [90, 74] width 67 height 20
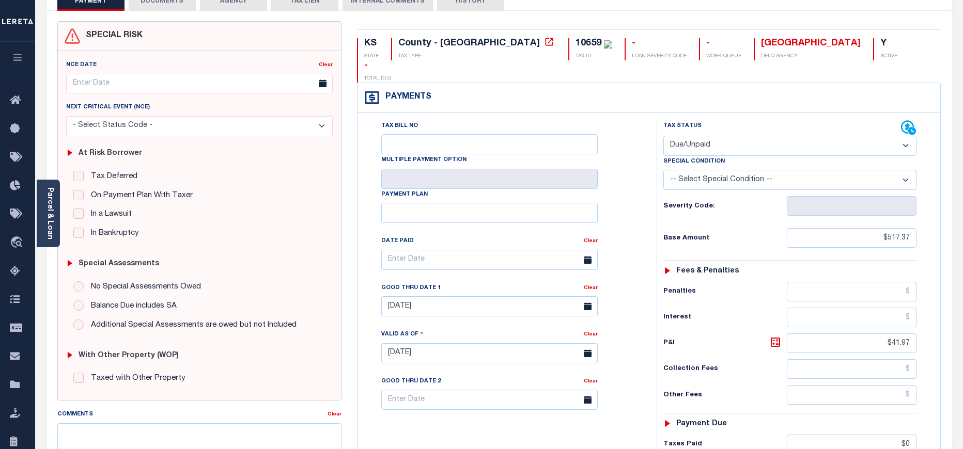
scroll to position [155, 0]
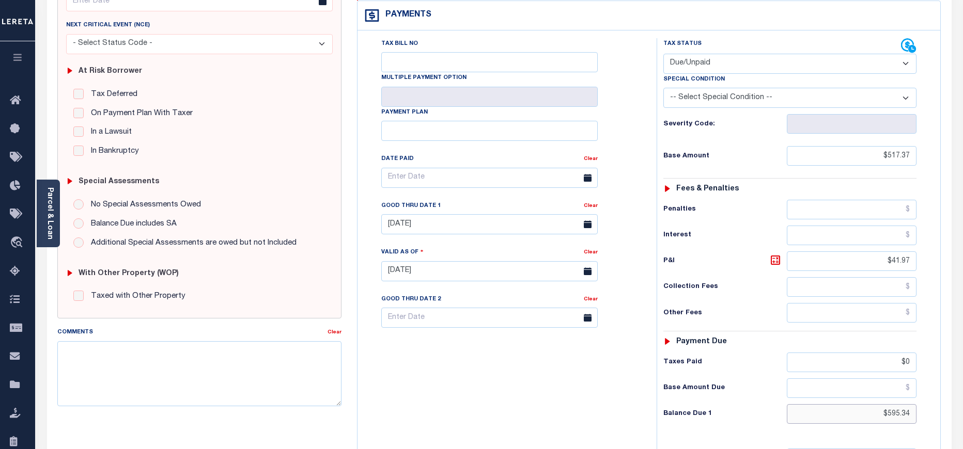
click at [893, 404] on input "$595.34" at bounding box center [852, 414] width 130 height 20
paste input "604.00"
type input "$604.00"
type input "[DATE]"
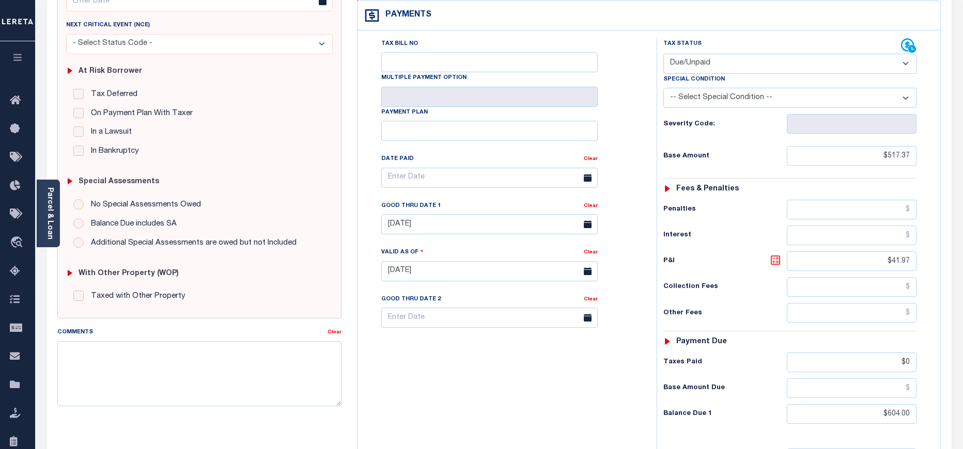
click at [780, 254] on icon at bounding box center [775, 260] width 12 height 12
type input "$86.63"
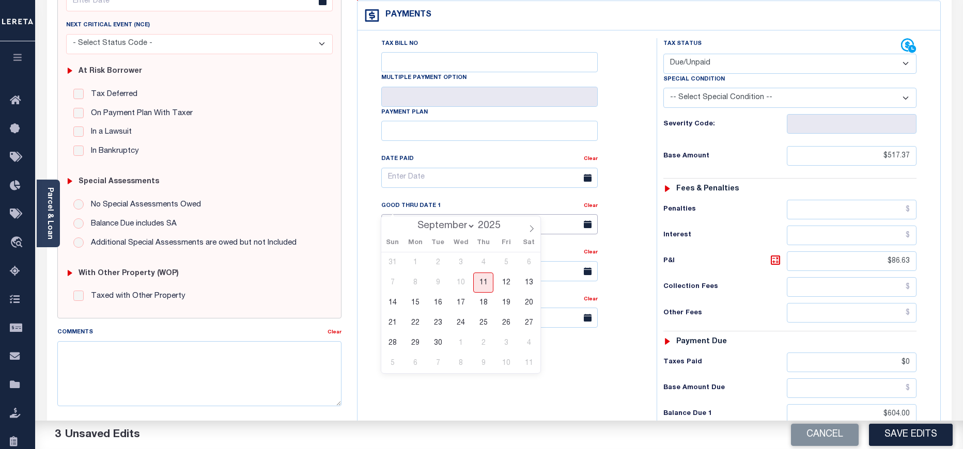
click at [458, 214] on input "[DATE]" at bounding box center [489, 224] width 216 height 20
click at [441, 344] on span "30" at bounding box center [438, 343] width 20 height 20
type input "[DATE]"
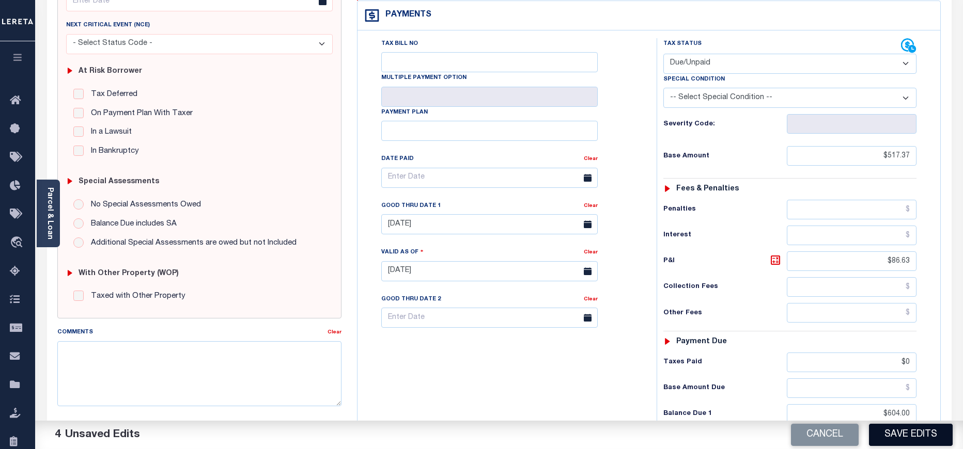
click at [911, 442] on button "Save Edits" at bounding box center [911, 435] width 84 height 22
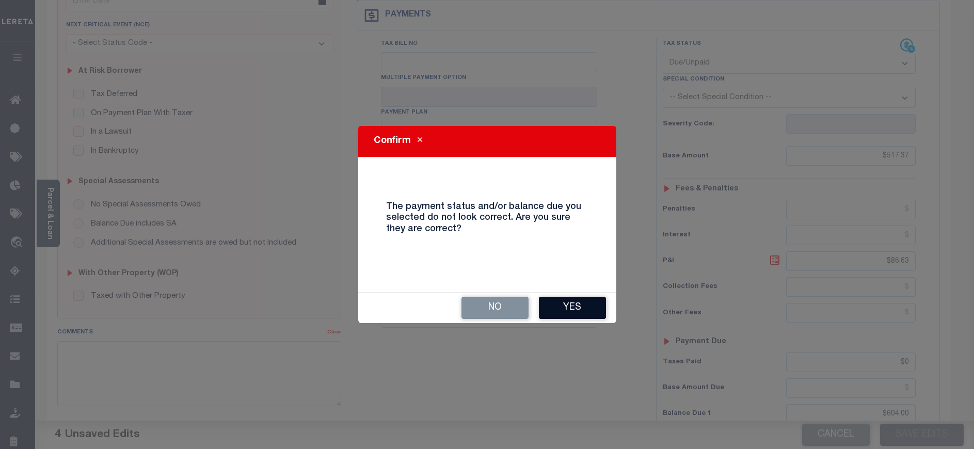
click at [575, 303] on button "Yes" at bounding box center [572, 308] width 67 height 22
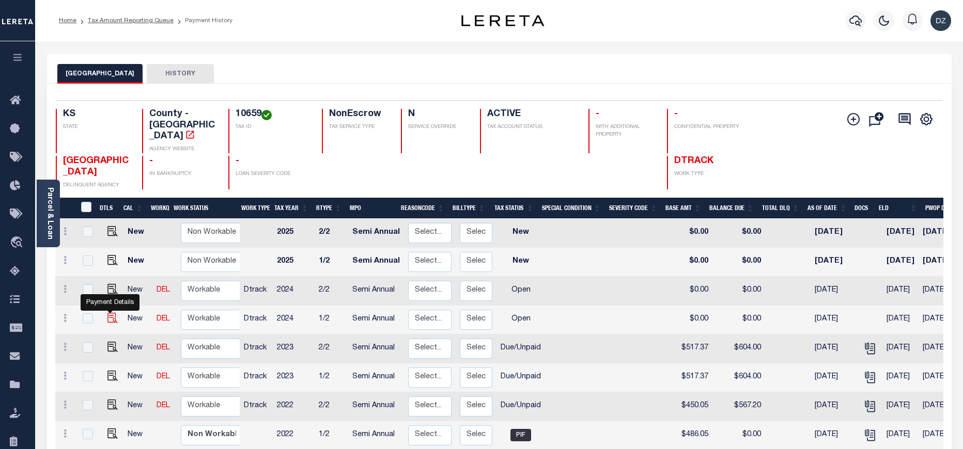
click at [113, 313] on img "" at bounding box center [112, 318] width 10 height 10
checkbox input "true"
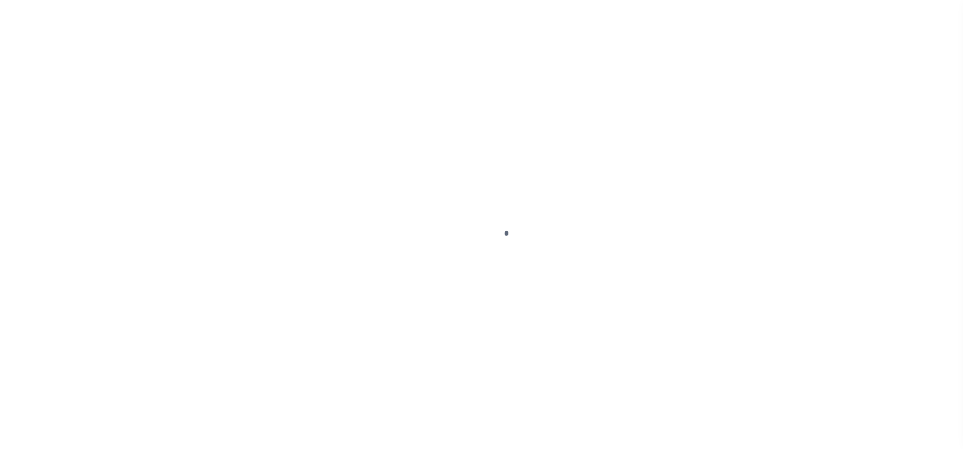
select select "OP2"
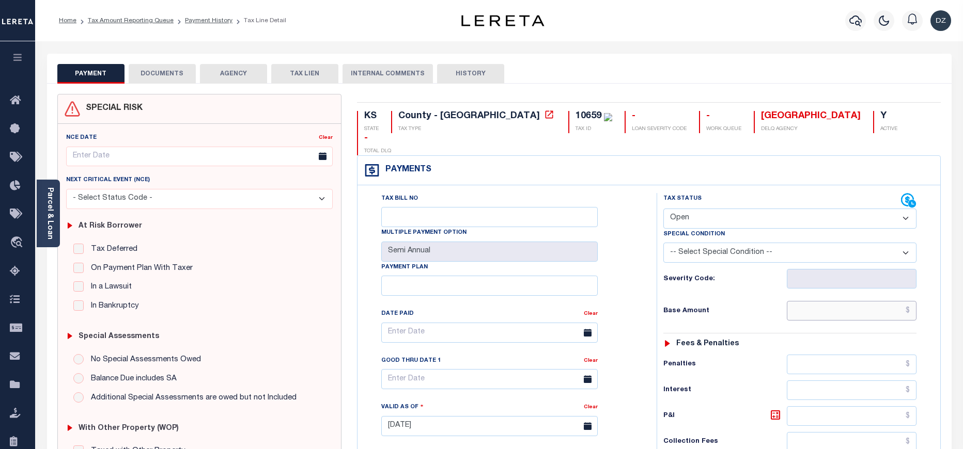
click at [878, 301] on input "text" at bounding box center [852, 311] width 130 height 20
paste input "503.52"
type input "$503.52"
type input "[DATE]"
click at [756, 209] on select "- Select Status Code - Open Due/Unpaid Paid Incomplete No Tax Due Internal Refu…" at bounding box center [789, 219] width 253 height 20
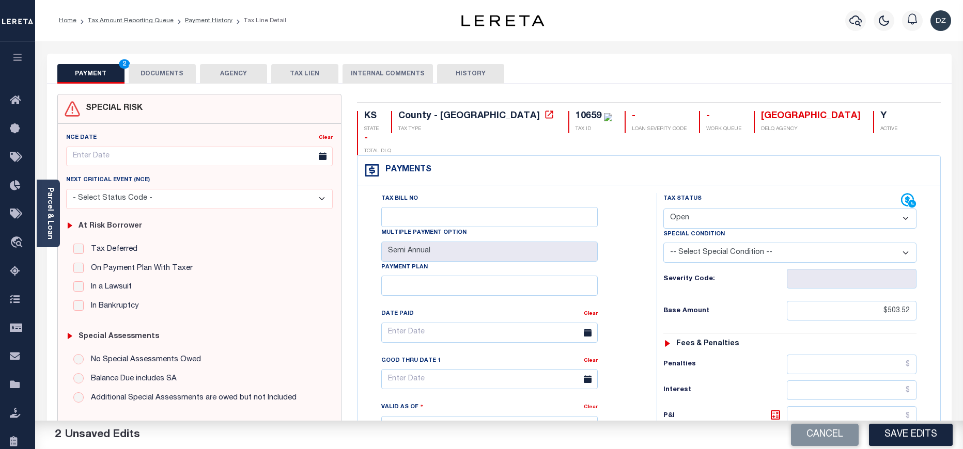
select select "DUE"
click at [663, 209] on select "- Select Status Code - Open Due/Unpaid Paid Incomplete No Tax Due Internal Refu…" at bounding box center [789, 219] width 253 height 20
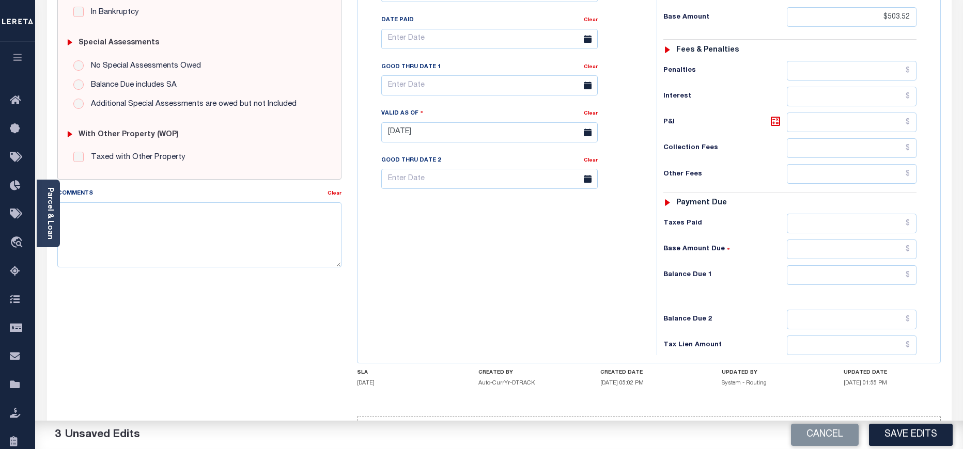
scroll to position [310, 0]
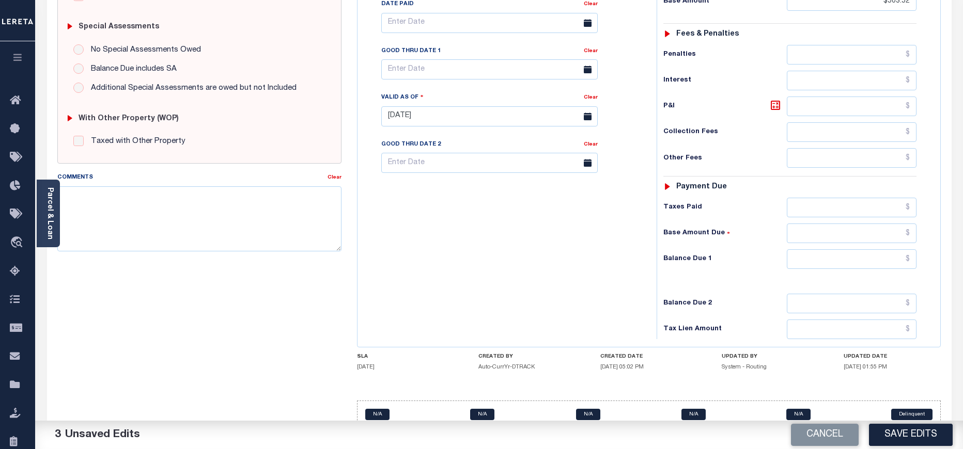
click at [858, 225] on div "Tax Status Status - Select Status Code -" at bounding box center [792, 111] width 273 height 456
click at [859, 249] on input "text" at bounding box center [852, 259] width 130 height 20
paste input "540.88"
type input "$540.88"
click at [772, 99] on icon at bounding box center [775, 105] width 12 height 12
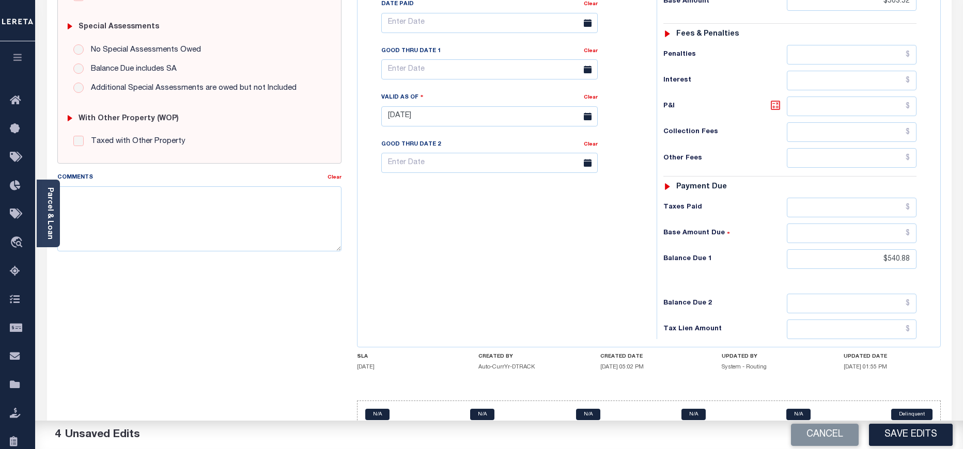
type input "$37.36"
click at [441, 59] on input "text" at bounding box center [489, 69] width 216 height 20
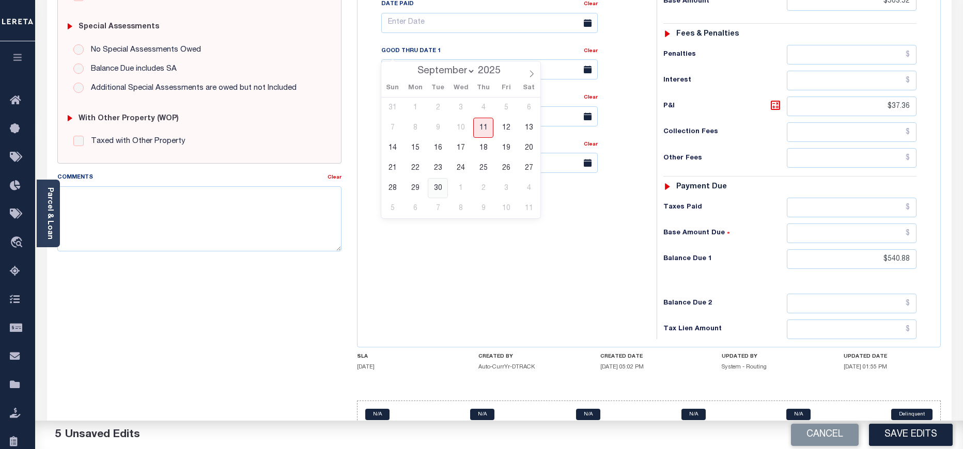
drag, startPoint x: 439, startPoint y: 192, endPoint x: 289, endPoint y: 193, distance: 150.3
click at [439, 192] on span "30" at bounding box center [438, 188] width 20 height 20
type input "09/30/2025"
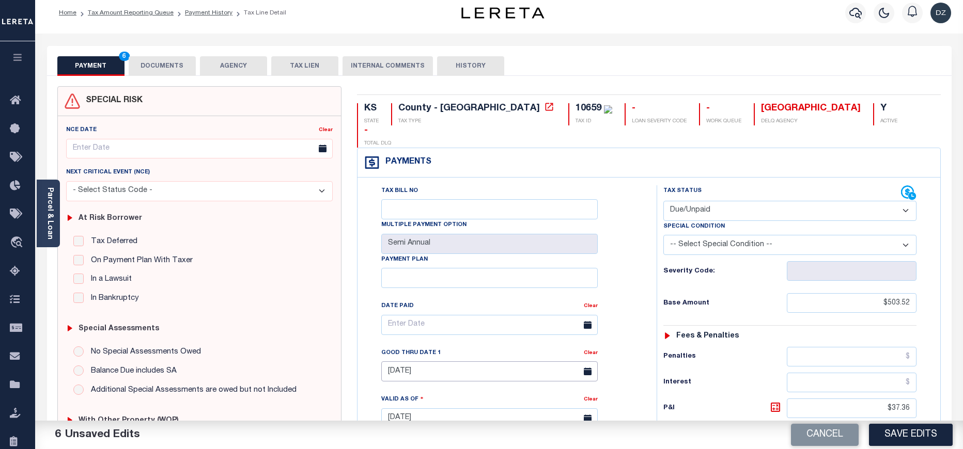
scroll to position [0, 0]
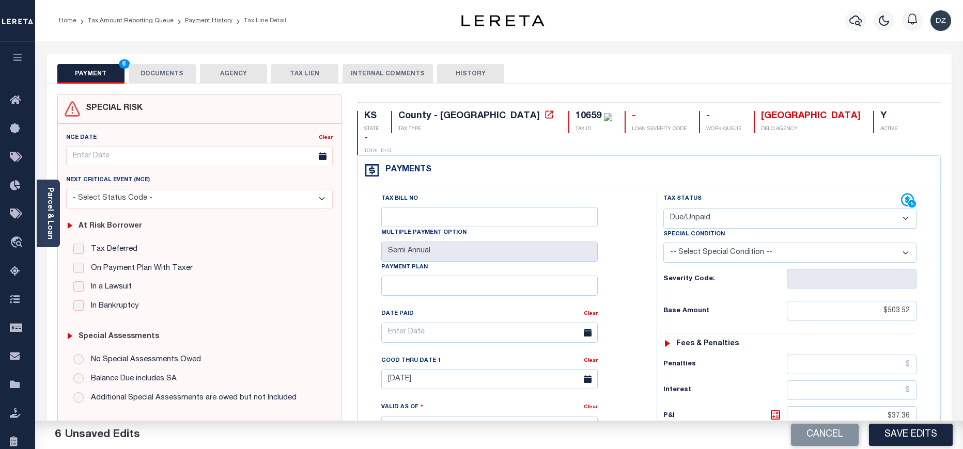
click at [176, 65] on button "DOCUMENTS" at bounding box center [162, 74] width 67 height 20
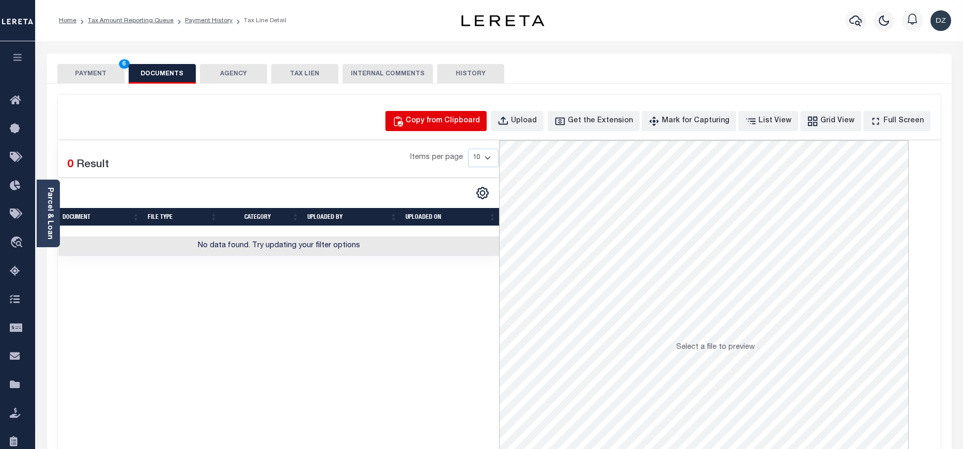
click at [455, 115] on button "Copy from Clipboard" at bounding box center [435, 121] width 101 height 20
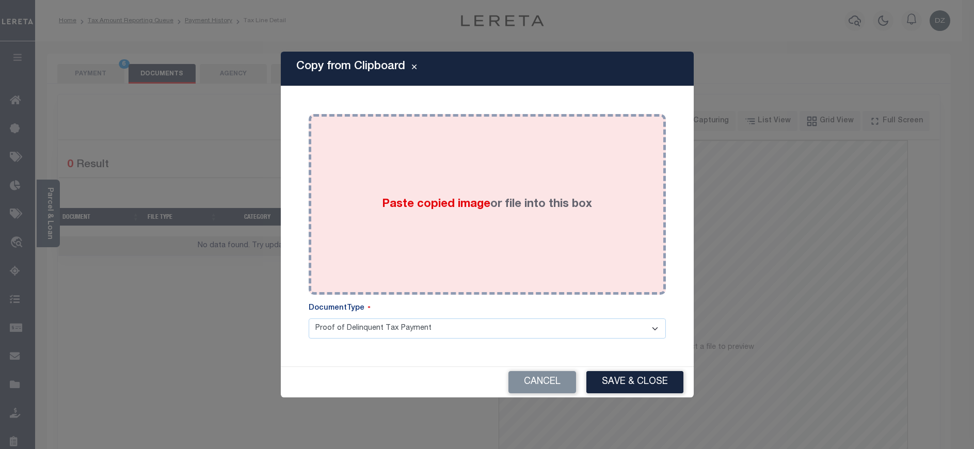
click at [490, 205] on label "Paste copied image or file into this box" at bounding box center [487, 204] width 210 height 17
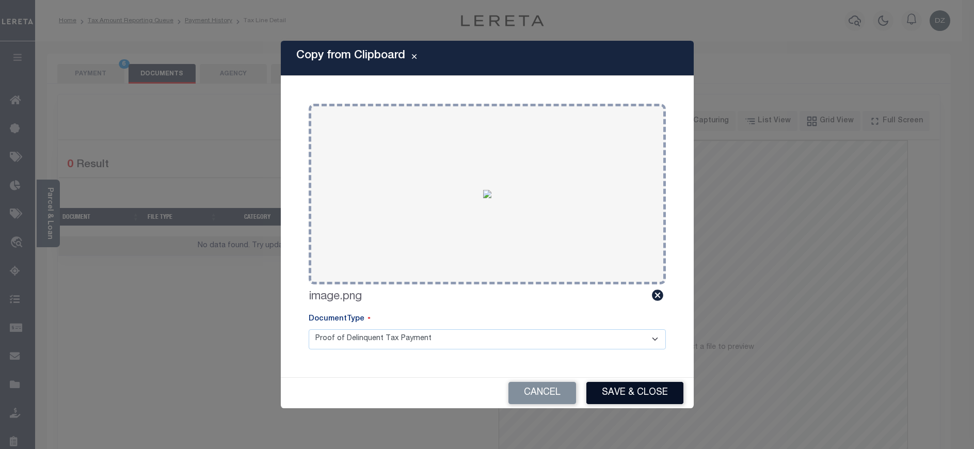
click at [650, 391] on button "Save & Close" at bounding box center [635, 393] width 97 height 22
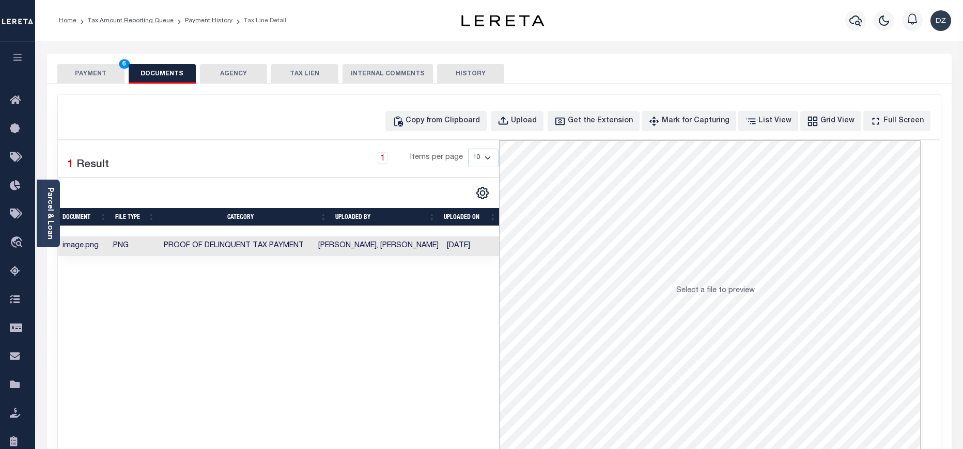
click at [66, 76] on button "PAYMENT 6" at bounding box center [90, 74] width 67 height 20
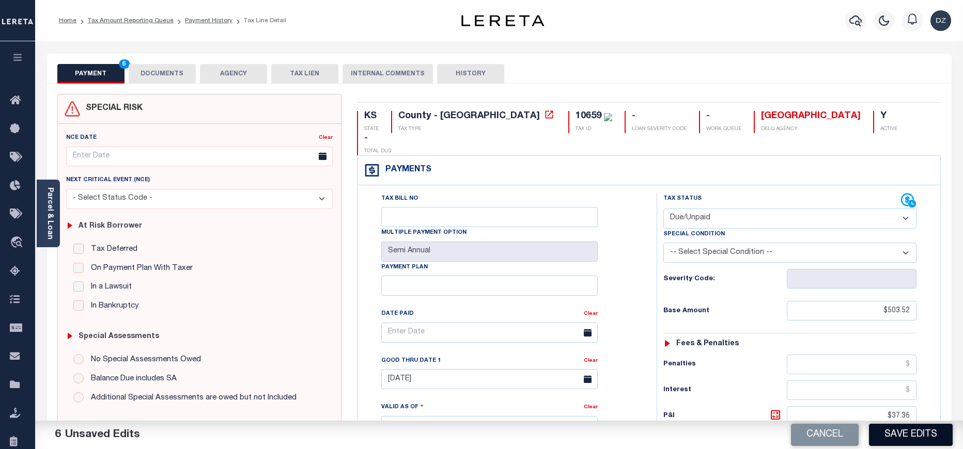
click at [903, 432] on button "Save Edits" at bounding box center [911, 435] width 84 height 22
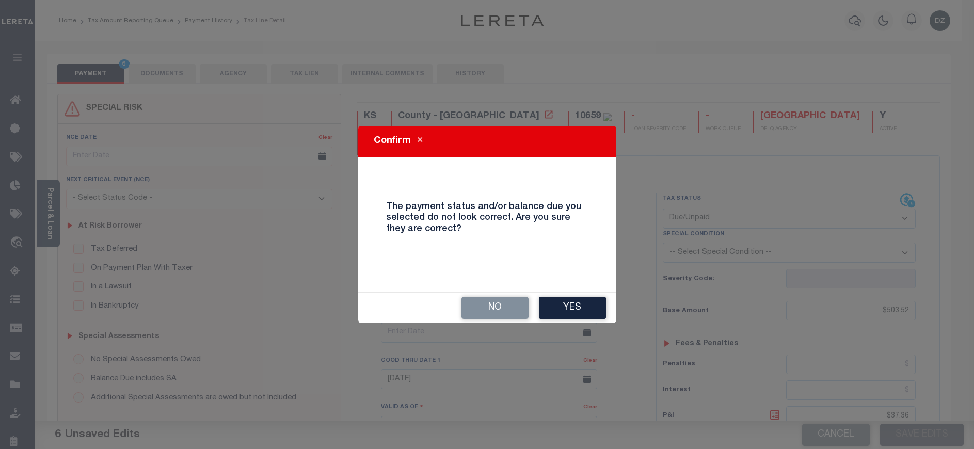
click at [563, 307] on button "Yes" at bounding box center [572, 308] width 67 height 22
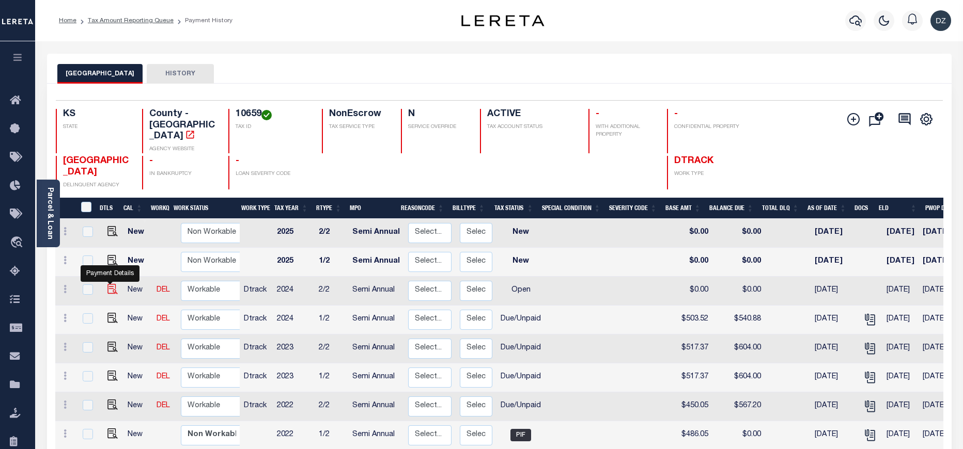
click at [108, 284] on img "" at bounding box center [112, 289] width 10 height 10
checkbox input "true"
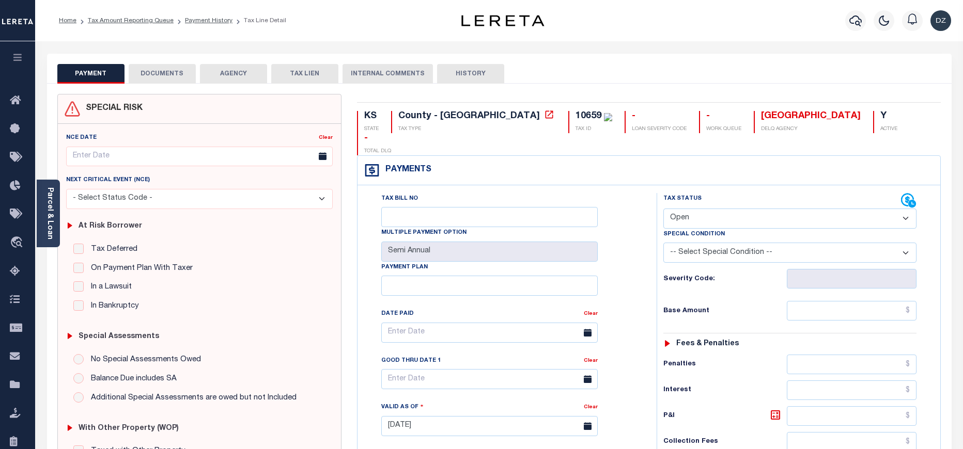
click at [683, 209] on select "- Select Status Code - Open Due/Unpaid Paid Incomplete No Tax Due Internal Refu…" at bounding box center [789, 219] width 253 height 20
select select "DUE"
click at [663, 209] on select "- Select Status Code - Open Due/Unpaid Paid Incomplete No Tax Due Internal Refu…" at bounding box center [789, 219] width 253 height 20
type input "[DATE]"
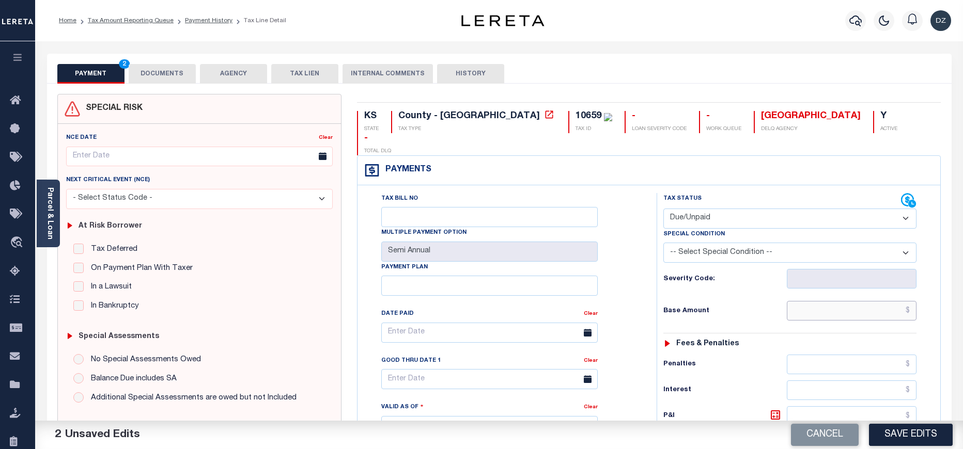
click at [833, 301] on input "text" at bounding box center [852, 311] width 130 height 20
type input "$503.52"
type input "$540.88"
click at [772, 409] on icon at bounding box center [775, 415] width 12 height 12
type input "$37.36"
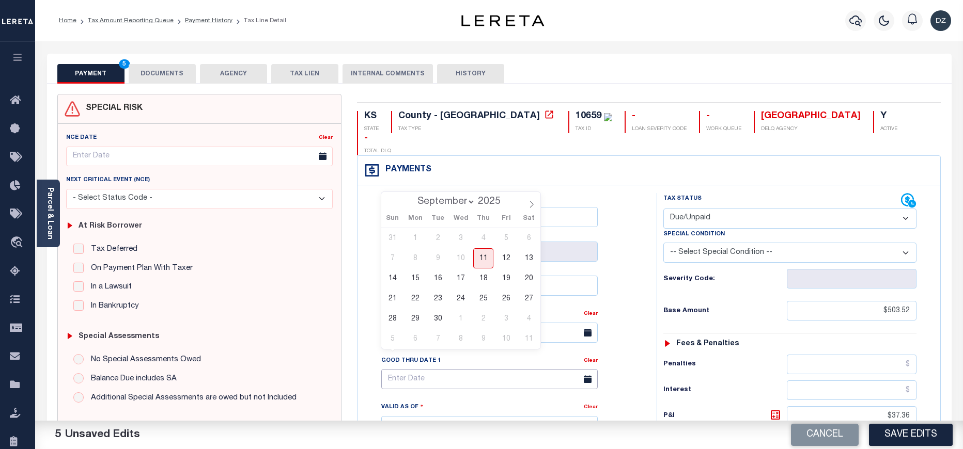
click at [410, 369] on input "text" at bounding box center [489, 379] width 216 height 20
click at [433, 316] on span "30" at bounding box center [438, 319] width 20 height 20
type input "[DATE]"
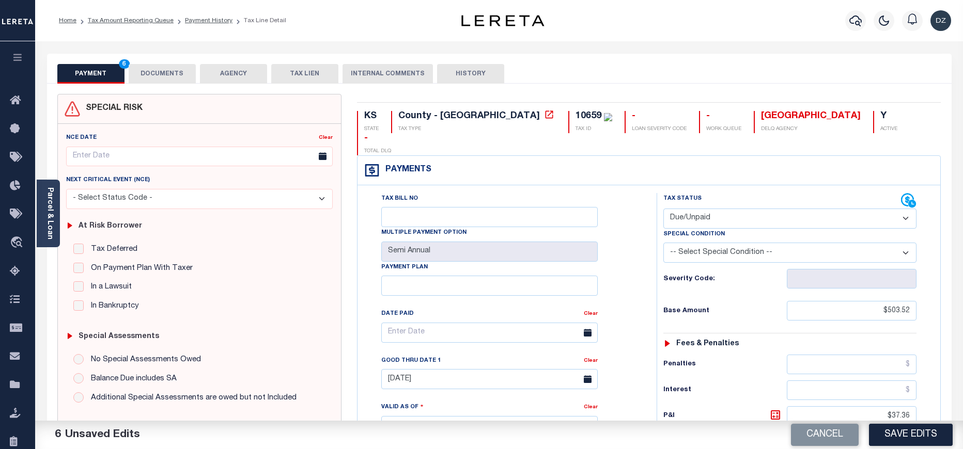
click at [162, 78] on button "DOCUMENTS" at bounding box center [162, 74] width 67 height 20
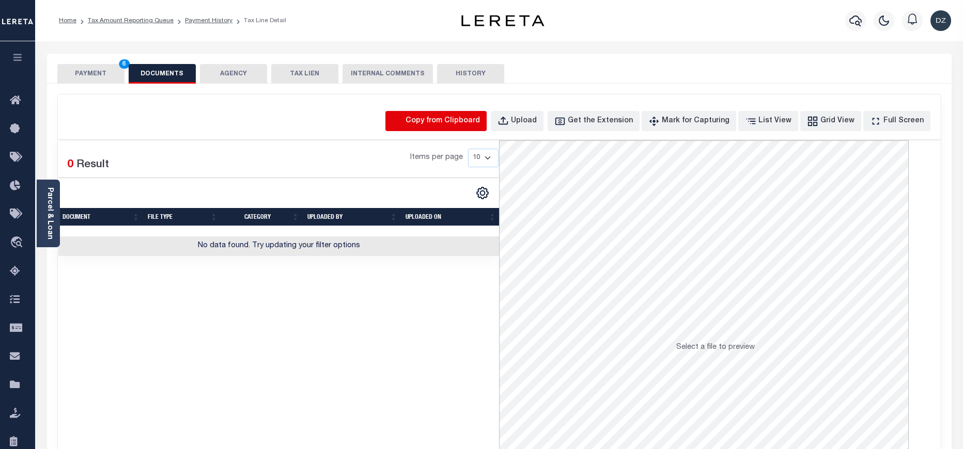
click at [402, 123] on icon "button" at bounding box center [398, 121] width 9 height 10
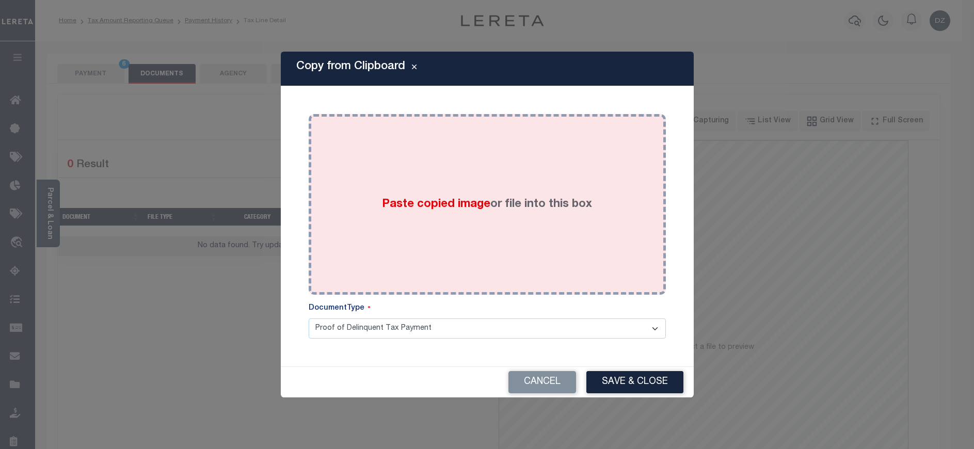
click at [446, 206] on span "Paste copied image" at bounding box center [436, 204] width 108 height 11
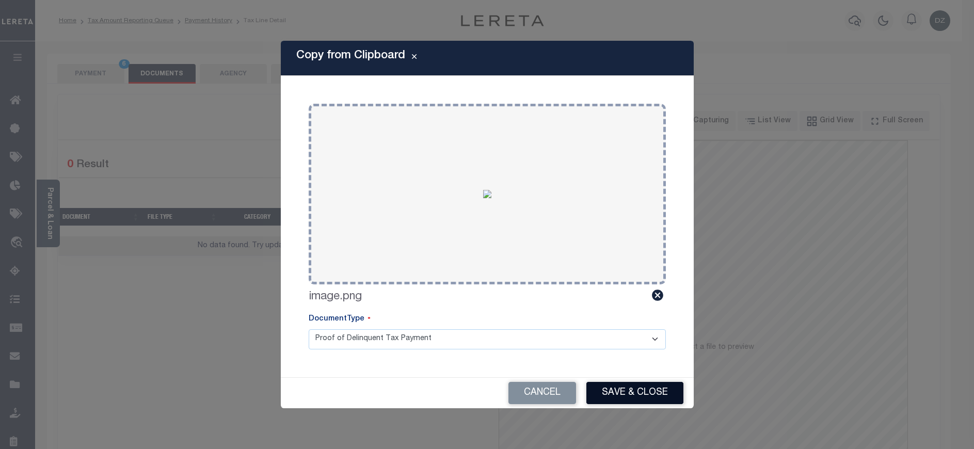
click at [616, 394] on button "Save & Close" at bounding box center [635, 393] width 97 height 22
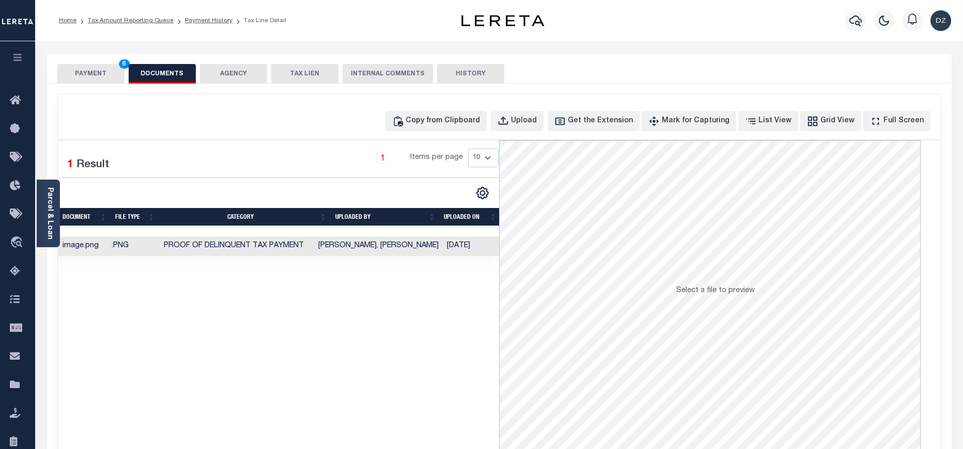
click at [80, 77] on button "PAYMENT 6" at bounding box center [90, 74] width 67 height 20
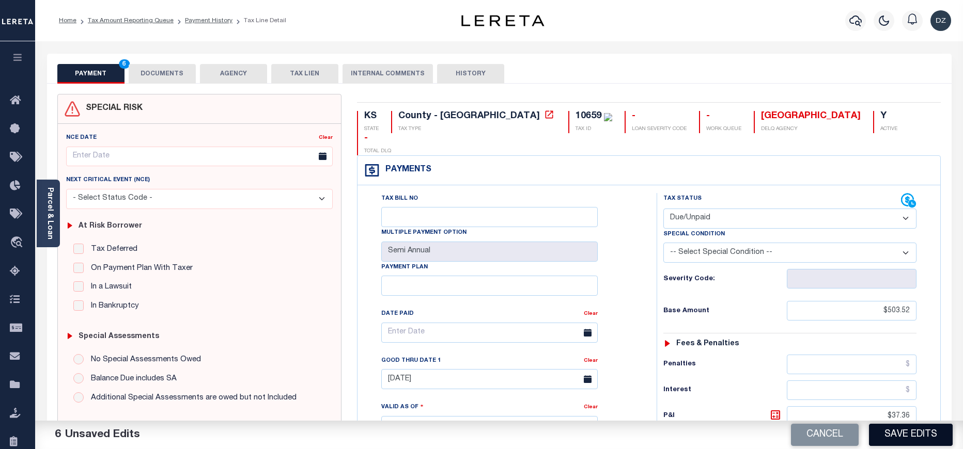
click at [895, 437] on button "Save Edits" at bounding box center [911, 435] width 84 height 22
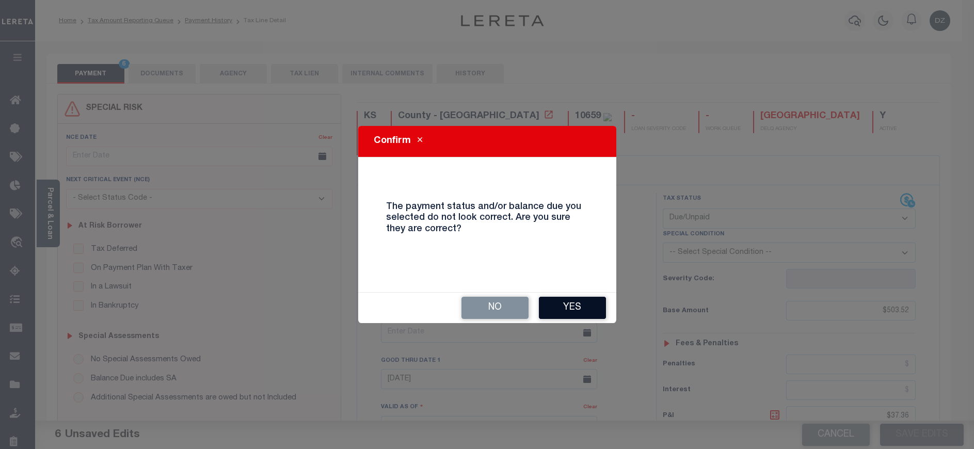
click at [584, 304] on button "Yes" at bounding box center [572, 308] width 67 height 22
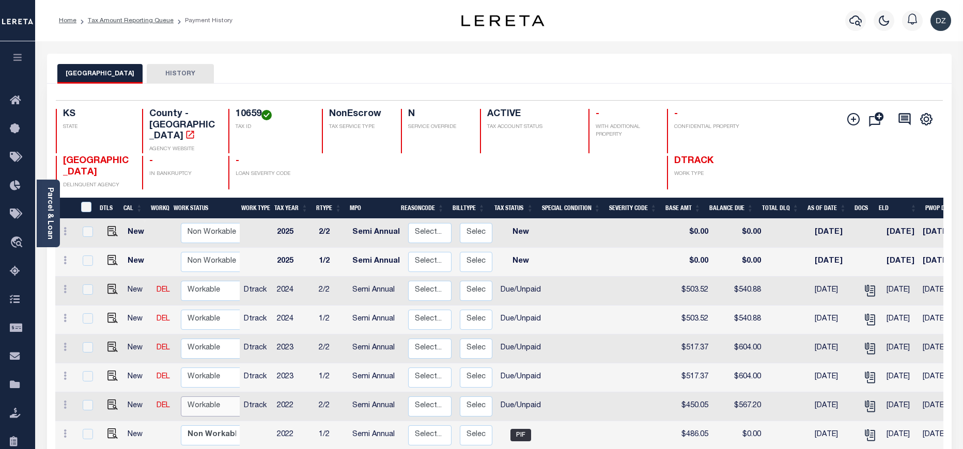
click at [218, 397] on select "Non Workable Workable" at bounding box center [212, 407] width 62 height 20
checkbox input "true"
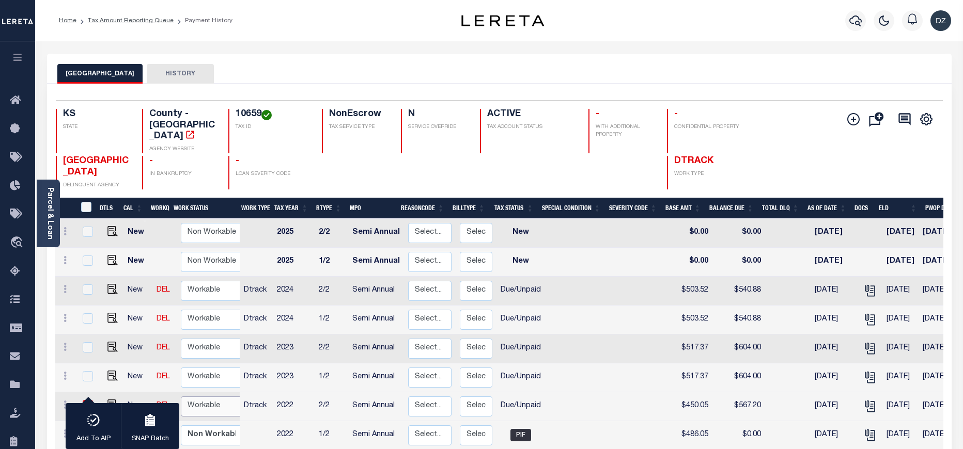
select select "true"
click at [181, 397] on select "Non Workable Workable" at bounding box center [212, 407] width 62 height 20
checkbox input "false"
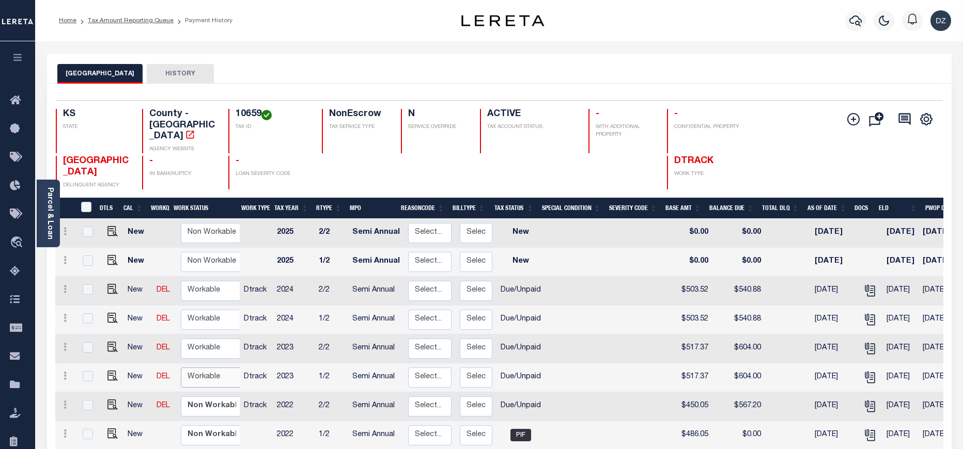
click at [213, 368] on select "Non Workable Workable" at bounding box center [212, 378] width 62 height 20
checkbox input "true"
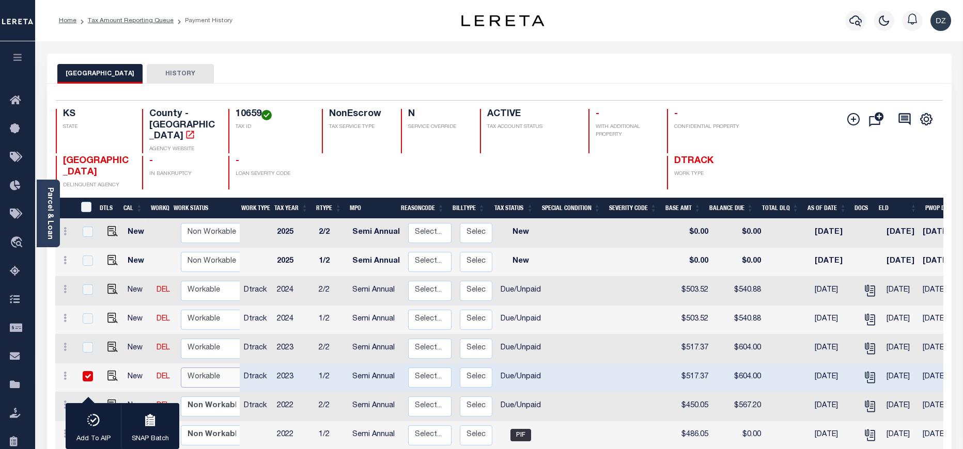
select select "true"
click at [181, 368] on select "Non Workable Workable" at bounding box center [212, 378] width 62 height 20
checkbox input "false"
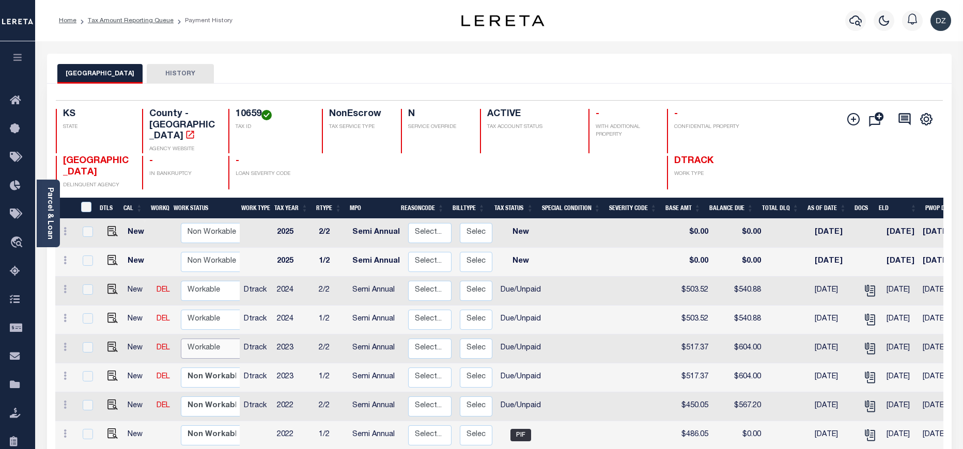
click at [219, 339] on select "Non Workable Workable" at bounding box center [212, 349] width 62 height 20
checkbox input "true"
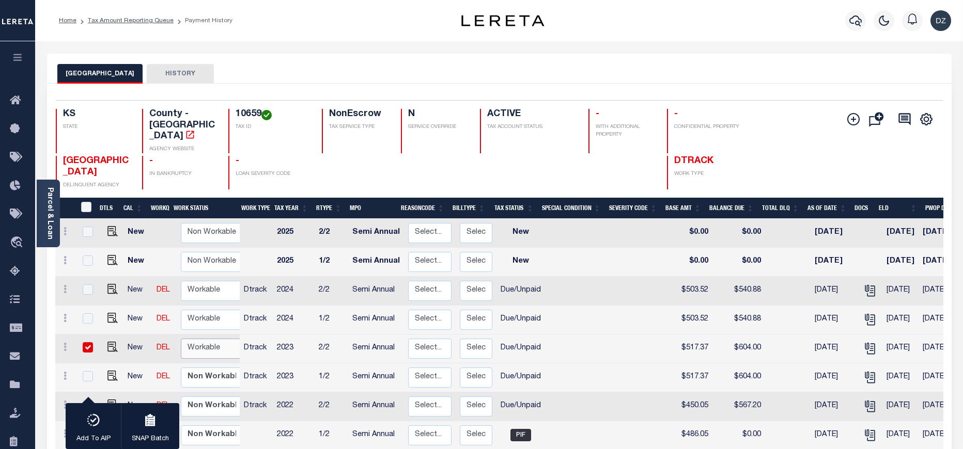
select select "true"
click at [181, 339] on select "Non Workable Workable" at bounding box center [212, 349] width 62 height 20
checkbox input "false"
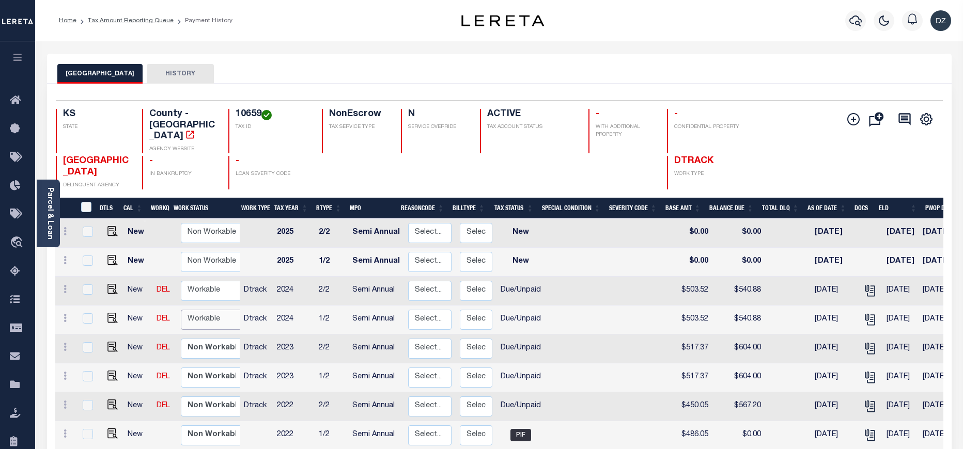
drag, startPoint x: 194, startPoint y: 307, endPoint x: 187, endPoint y: 311, distance: 7.2
click at [194, 310] on select "Non Workable Workable" at bounding box center [212, 320] width 62 height 20
checkbox input "true"
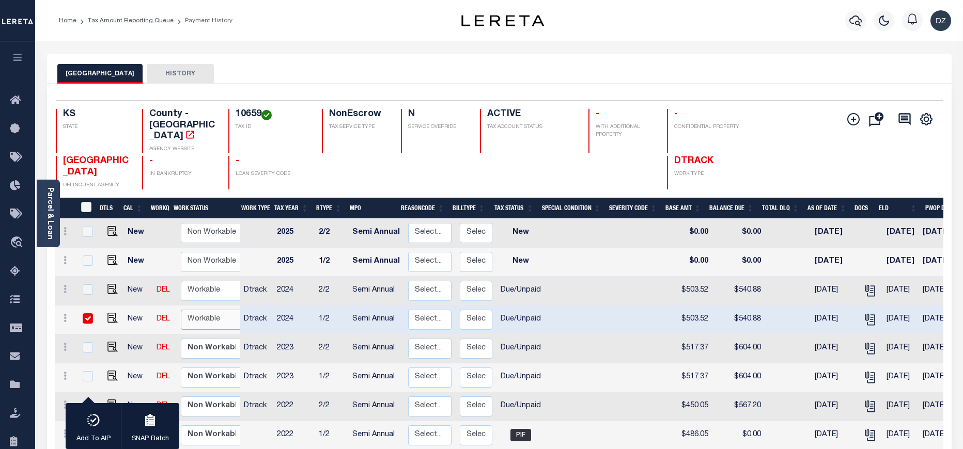
select select "true"
click at [181, 310] on select "Non Workable Workable" at bounding box center [212, 320] width 62 height 20
checkbox input "false"
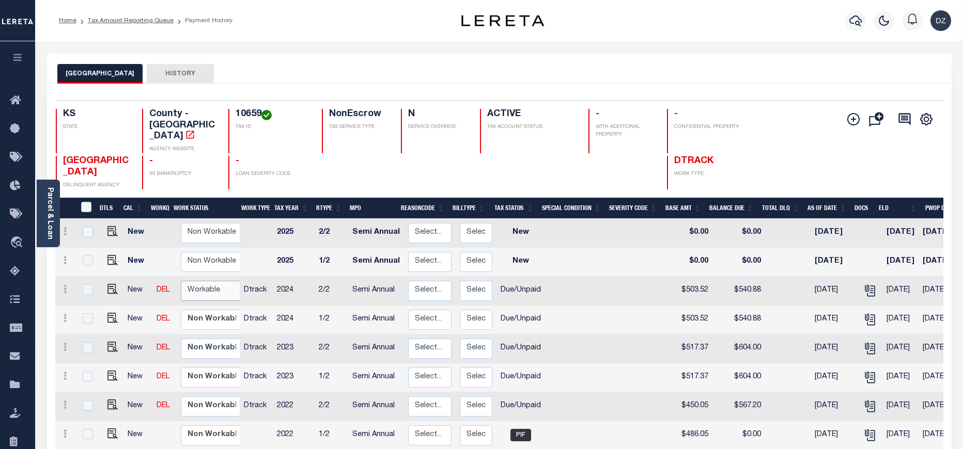
drag, startPoint x: 196, startPoint y: 277, endPoint x: 196, endPoint y: 287, distance: 9.3
click at [196, 281] on select "Non Workable Workable" at bounding box center [212, 291] width 62 height 20
checkbox input "true"
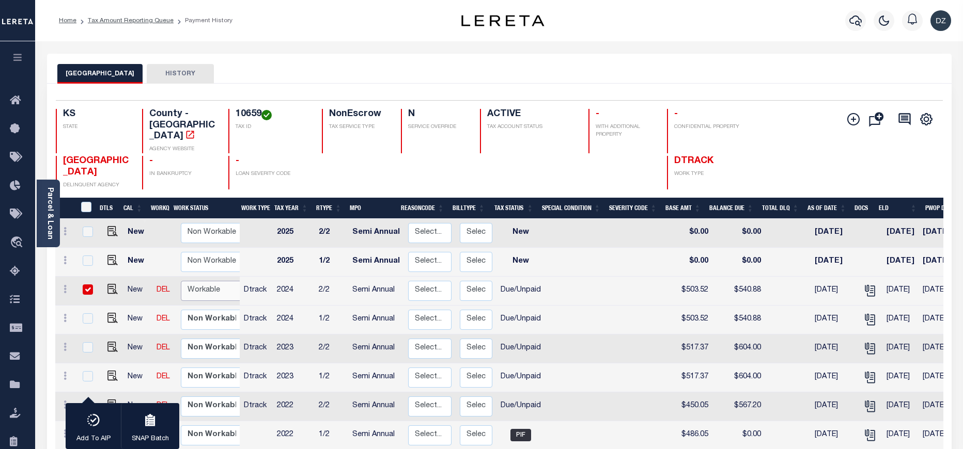
select select "true"
click at [181, 281] on select "Non Workable Workable" at bounding box center [212, 291] width 62 height 20
checkbox input "false"
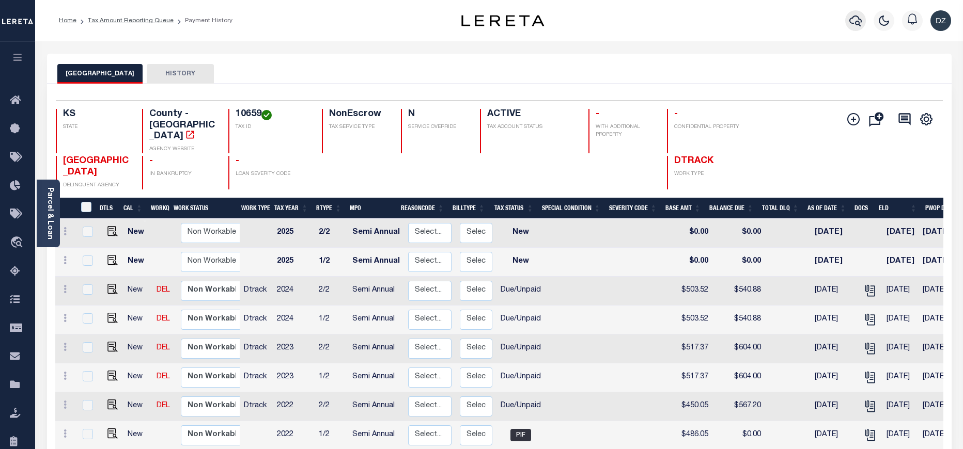
click at [860, 23] on icon "button" at bounding box center [855, 20] width 12 height 12
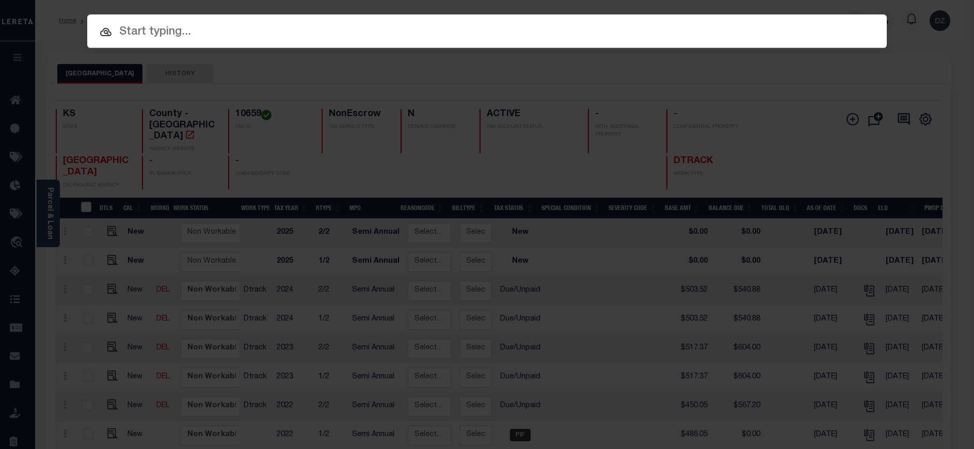
paste input "68994914"
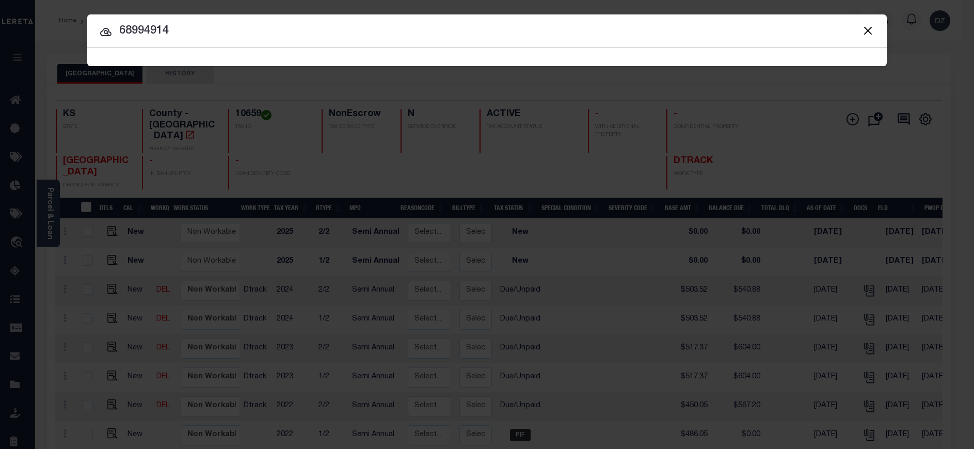
type input "68994914"
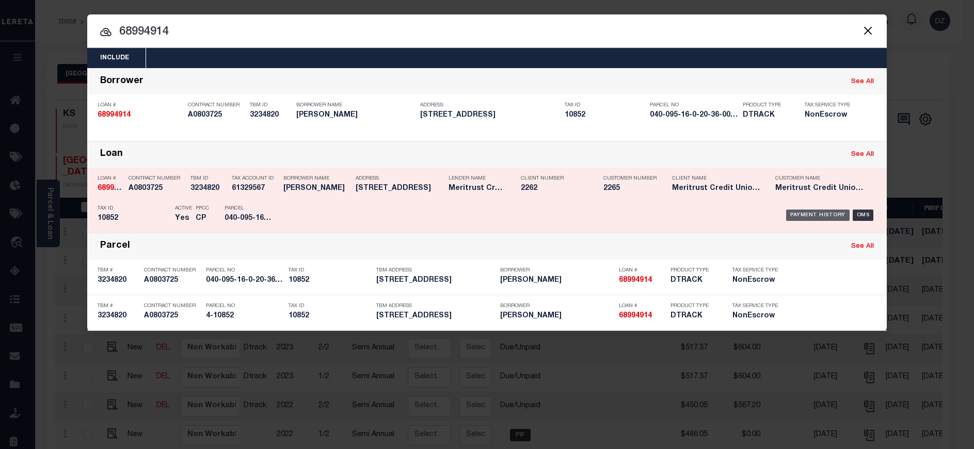
click at [797, 220] on div "Payment History" at bounding box center [819, 215] width 64 height 11
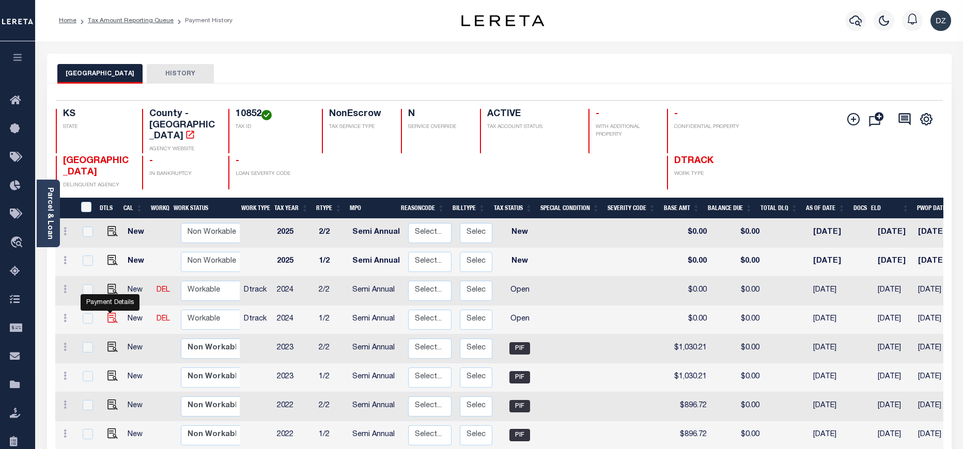
click at [107, 313] on img "" at bounding box center [112, 318] width 10 height 10
checkbox input "true"
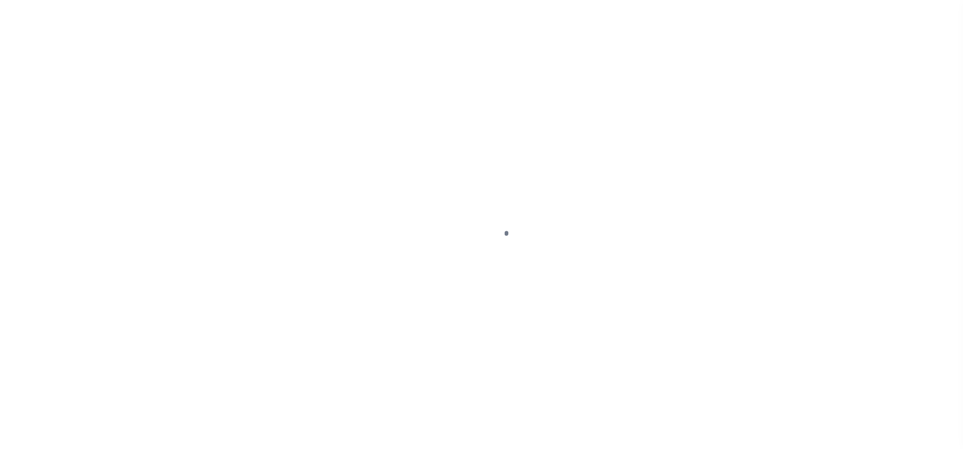
select select "OP2"
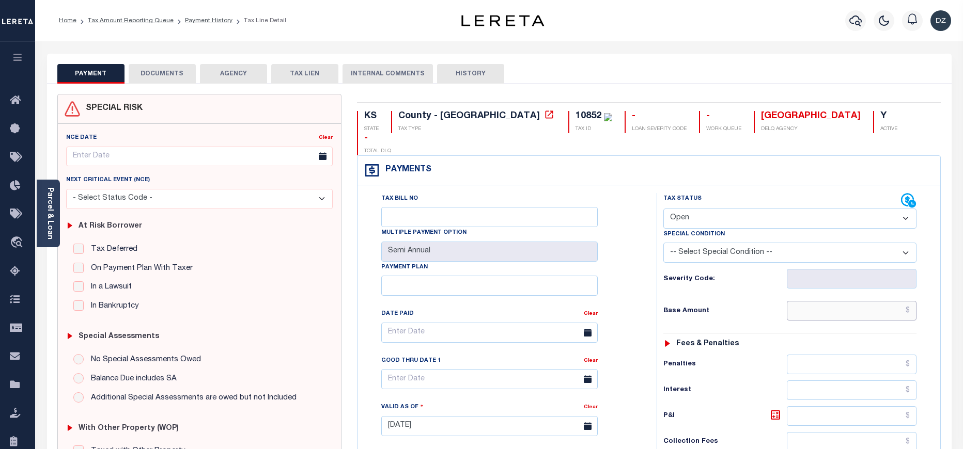
click at [883, 301] on input "text" at bounding box center [852, 311] width 130 height 20
paste input "1,041.93"
type input "$1,041.93"
type input "[DATE]"
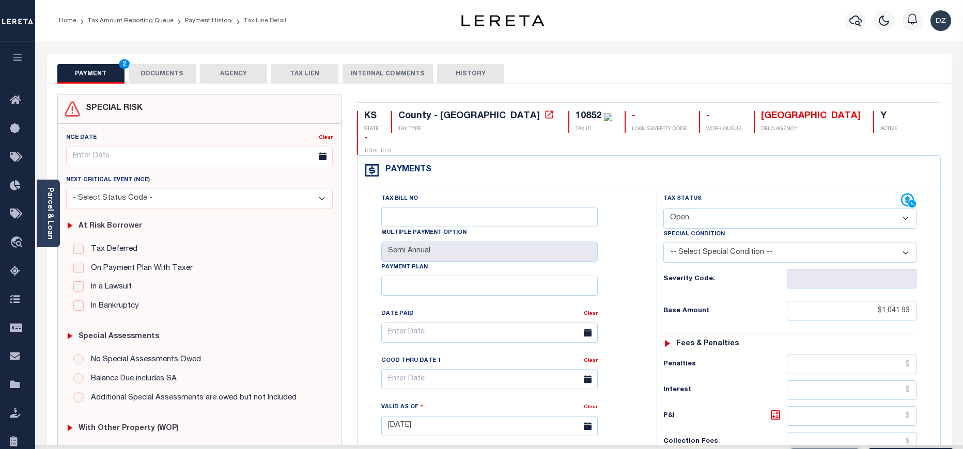
click at [708, 209] on select "- Select Status Code - Open Due/Unpaid Paid Incomplete No Tax Due Internal Refu…" at bounding box center [789, 219] width 253 height 20
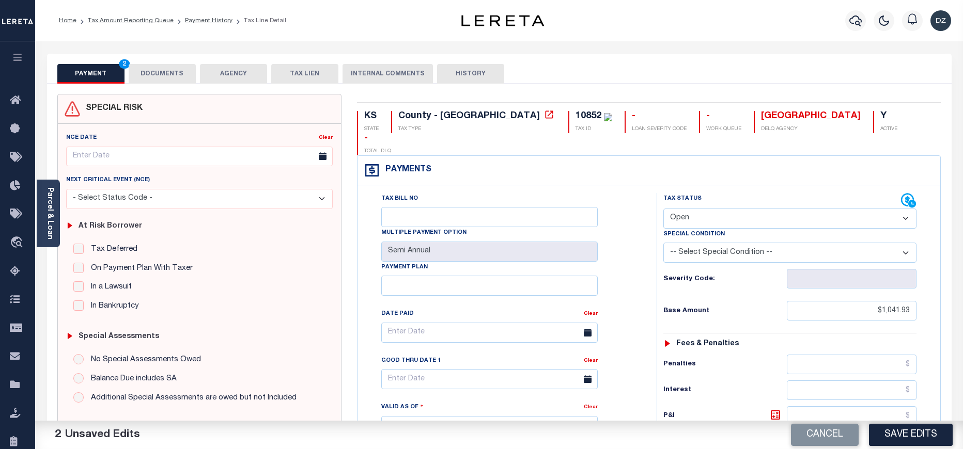
select select "PYD"
click at [663, 209] on select "- Select Status Code - Open Due/Unpaid Paid Incomplete No Tax Due Internal Refu…" at bounding box center [789, 219] width 253 height 20
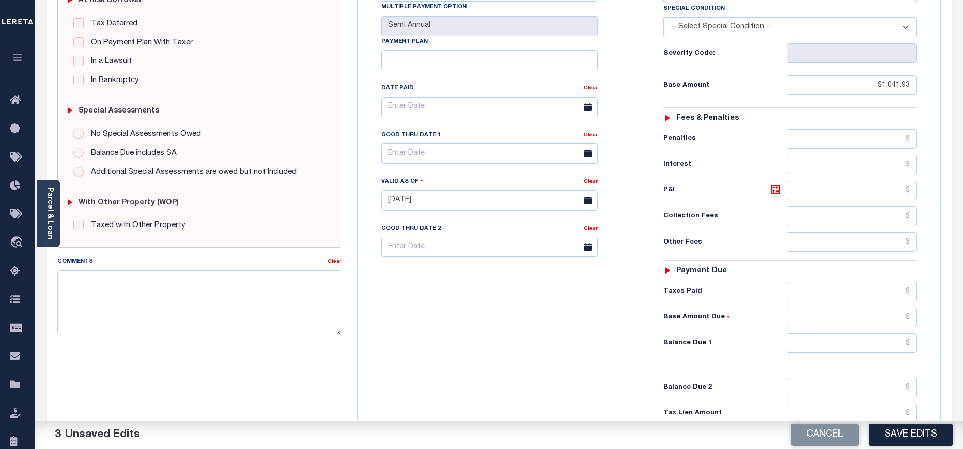
scroll to position [232, 0]
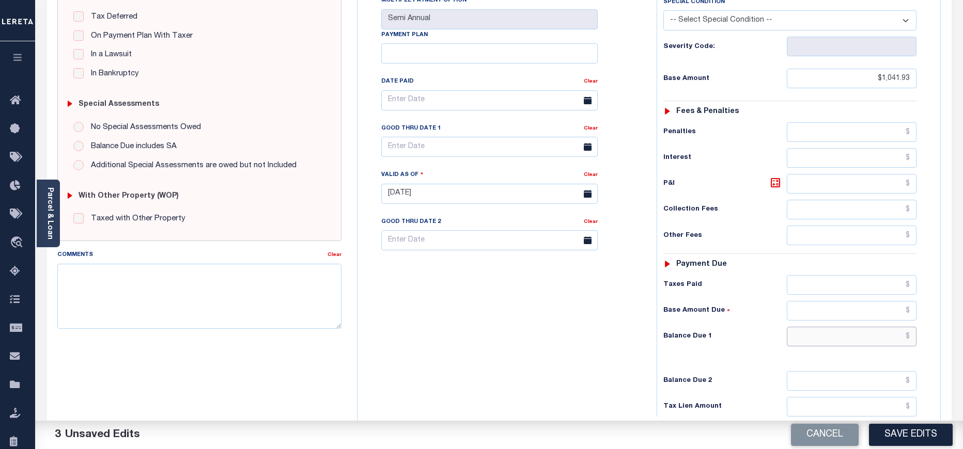
drag, startPoint x: 868, startPoint y: 318, endPoint x: 857, endPoint y: 312, distance: 12.5
click at [868, 327] on input "text" at bounding box center [852, 337] width 130 height 20
type input "$0.00"
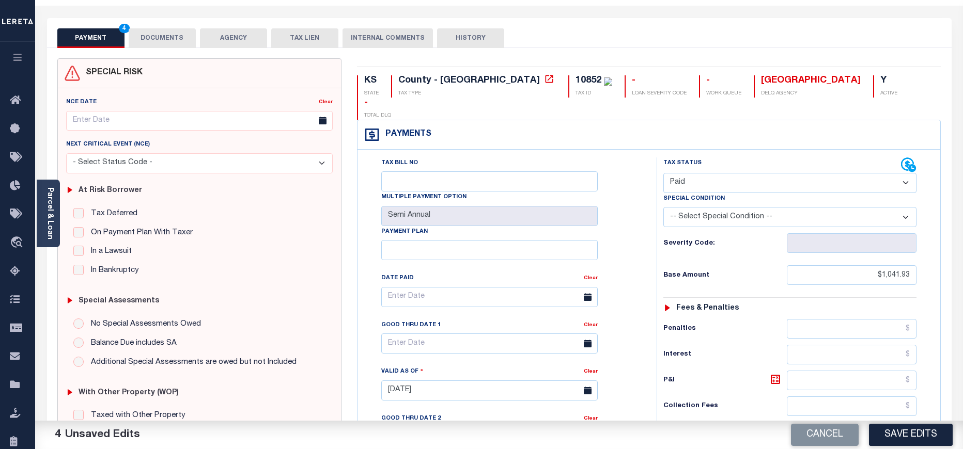
scroll to position [0, 0]
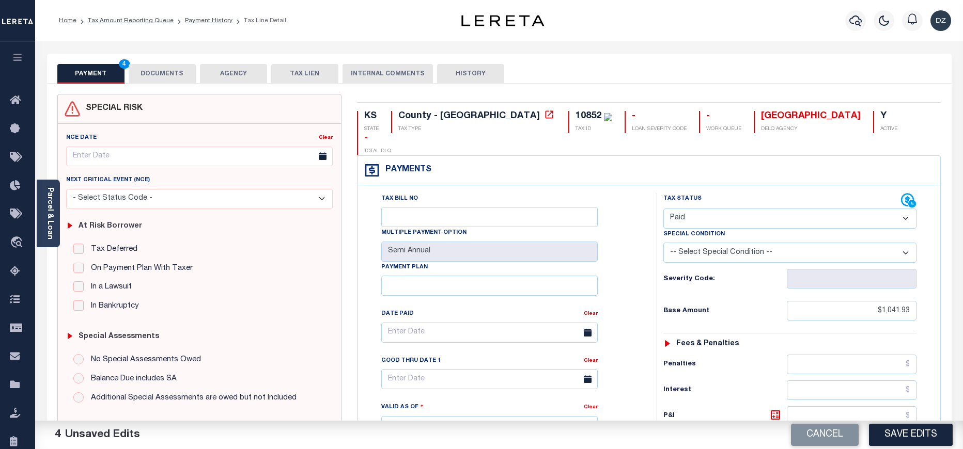
click at [149, 80] on button "DOCUMENTS" at bounding box center [162, 74] width 67 height 20
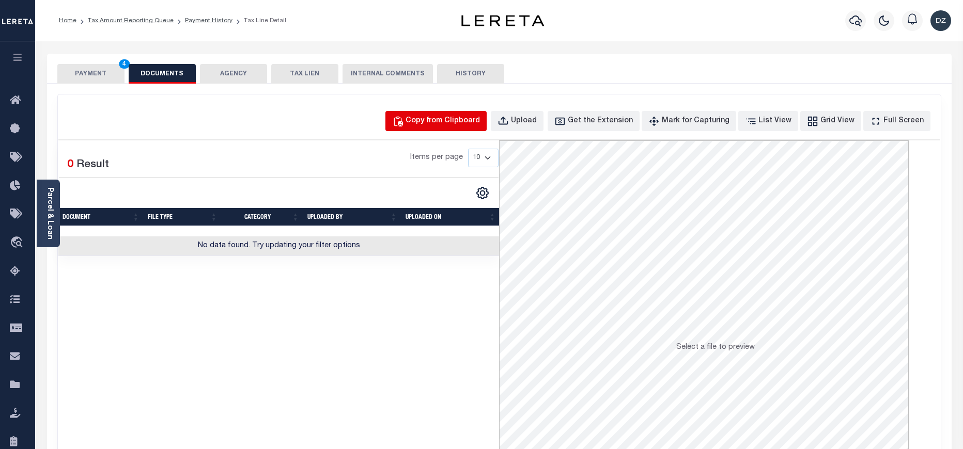
click at [445, 124] on div "Copy from Clipboard" at bounding box center [442, 121] width 74 height 11
select select "POP"
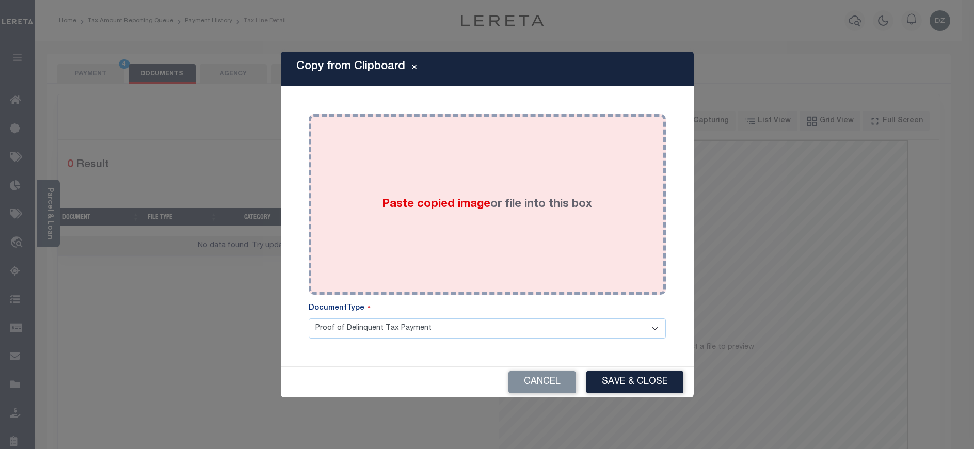
click at [451, 200] on span "Paste copied image" at bounding box center [436, 204] width 108 height 11
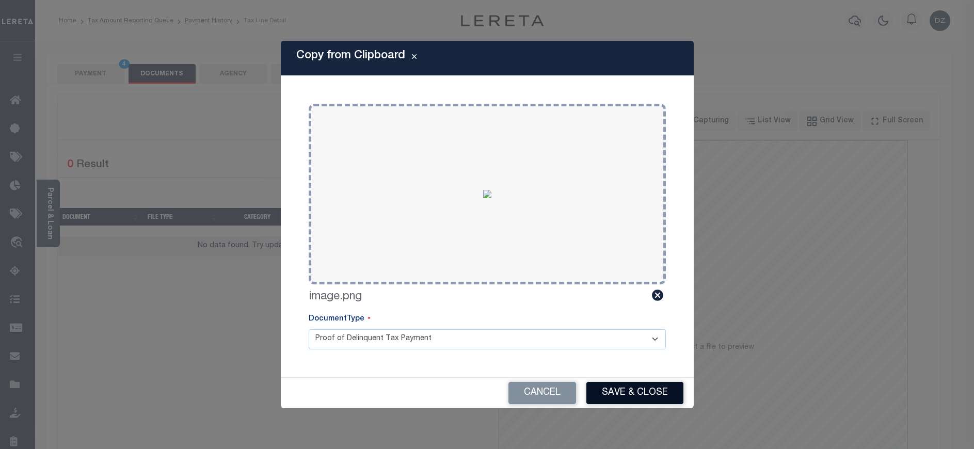
click at [641, 402] on button "Save & Close" at bounding box center [635, 393] width 97 height 22
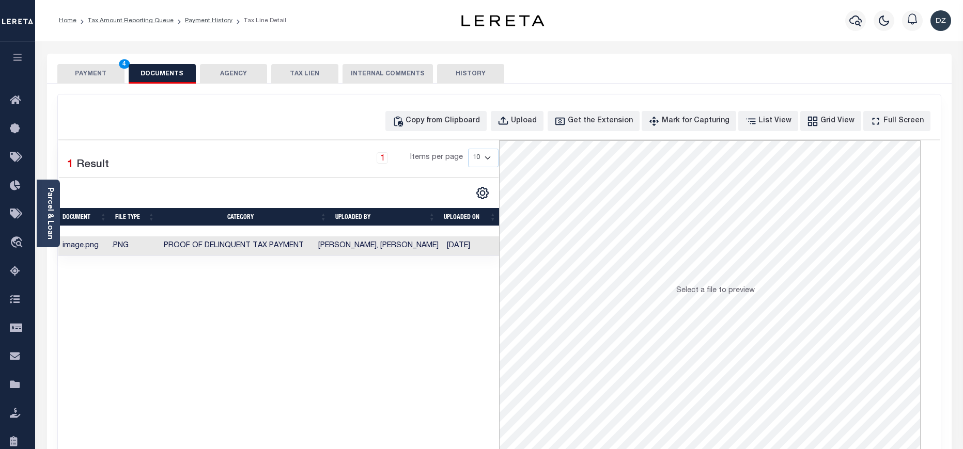
click at [104, 73] on button "PAYMENT 4" at bounding box center [90, 74] width 67 height 20
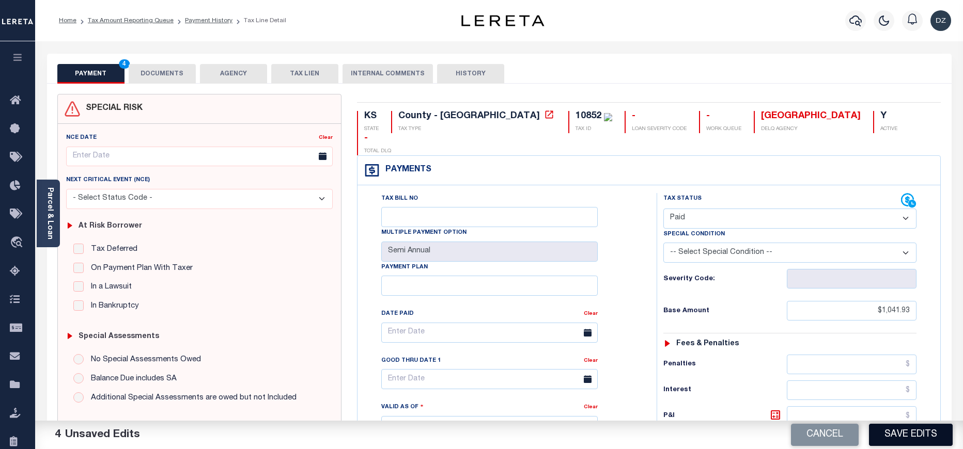
click at [922, 436] on button "Save Edits" at bounding box center [911, 435] width 84 height 22
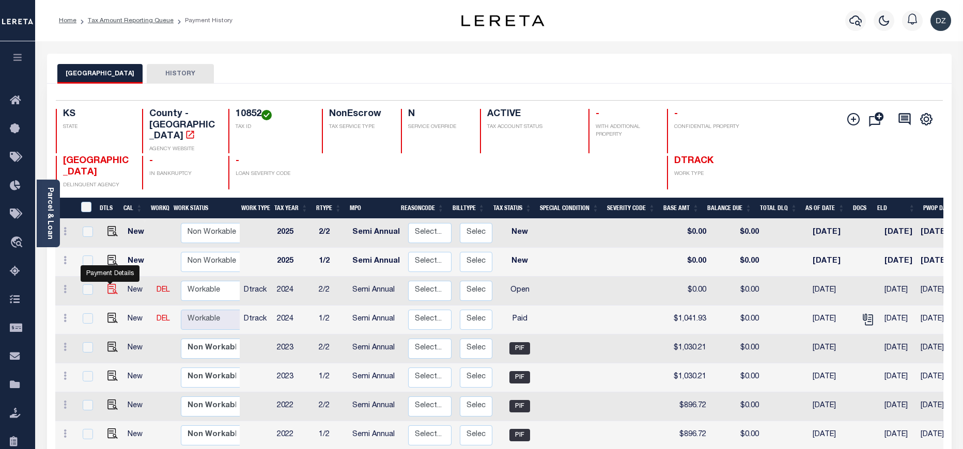
click at [107, 284] on img "" at bounding box center [112, 289] width 10 height 10
checkbox input "true"
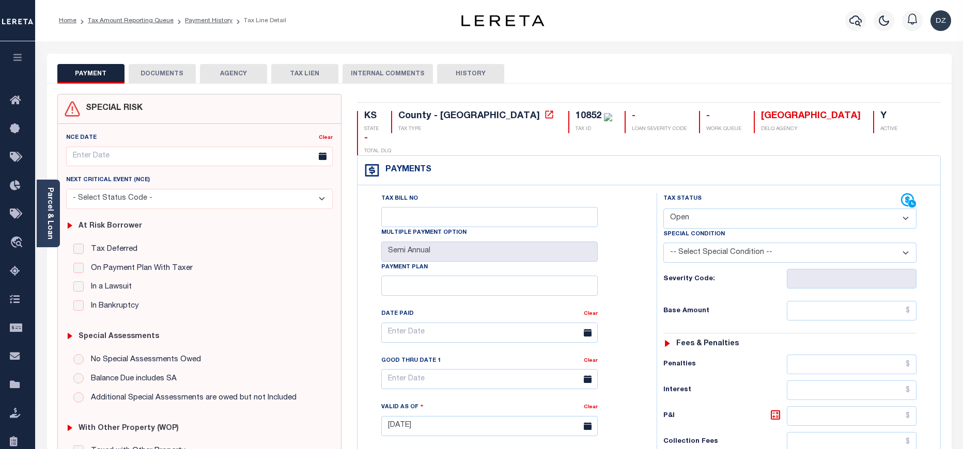
drag, startPoint x: 701, startPoint y: 192, endPoint x: 699, endPoint y: 197, distance: 5.6
click at [701, 209] on select "- Select Status Code - Open Due/Unpaid Paid Incomplete No Tax Due Internal Refu…" at bounding box center [789, 219] width 253 height 20
select select "PYD"
click at [663, 209] on select "- Select Status Code - Open Due/Unpaid Paid Incomplete No Tax Due Internal Refu…" at bounding box center [789, 219] width 253 height 20
type input "[DATE]"
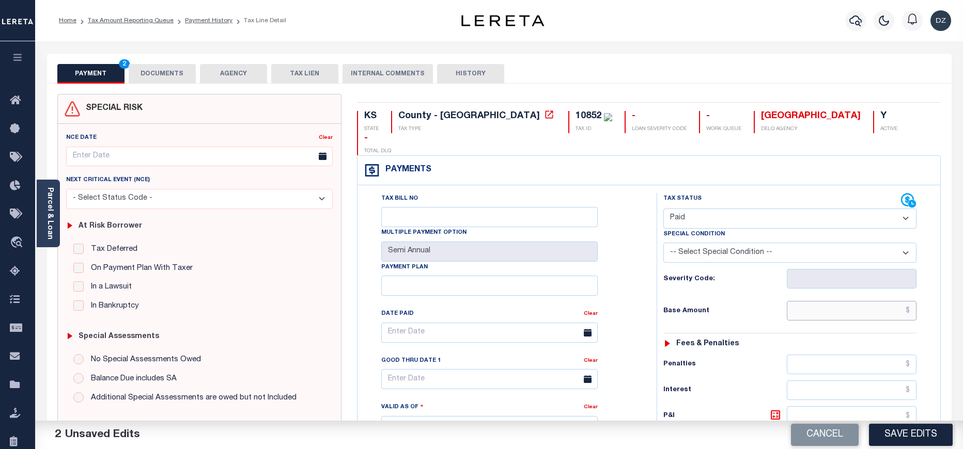
click at [854, 301] on input "text" at bounding box center [852, 311] width 130 height 20
type input "$1,041.93"
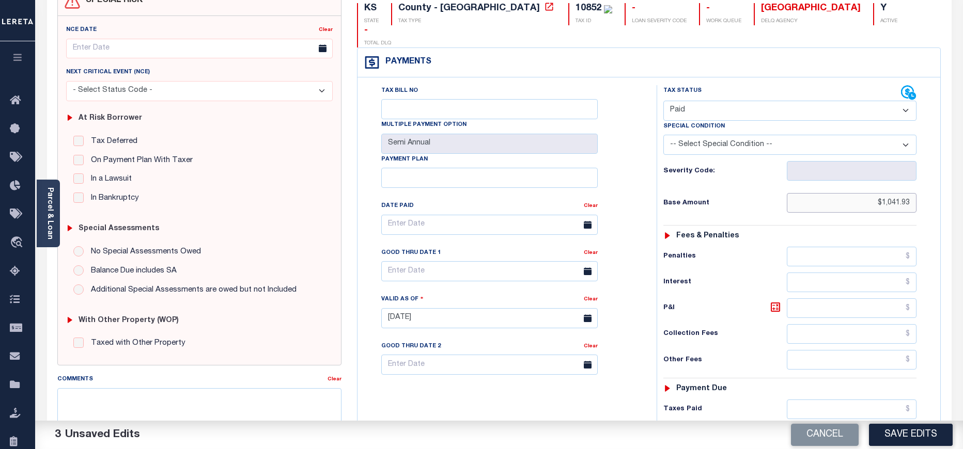
scroll to position [232, 0]
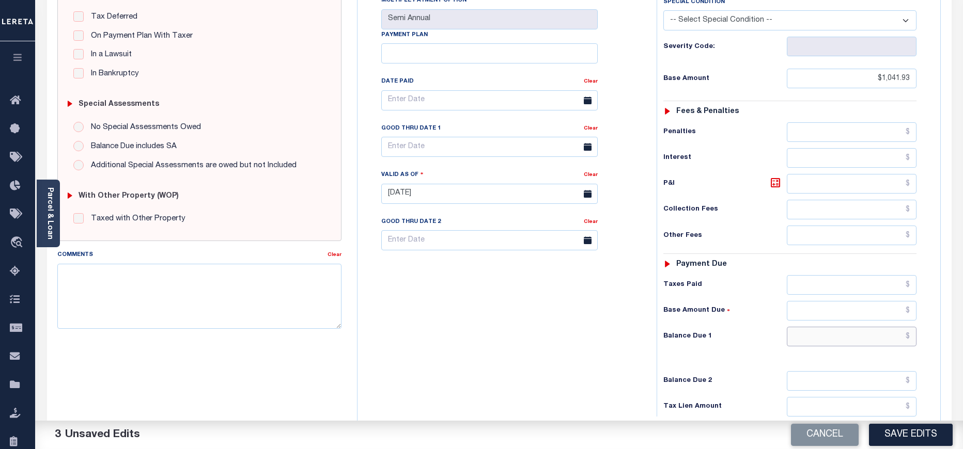
click at [837, 327] on input "text" at bounding box center [852, 337] width 130 height 20
type input "$0.00"
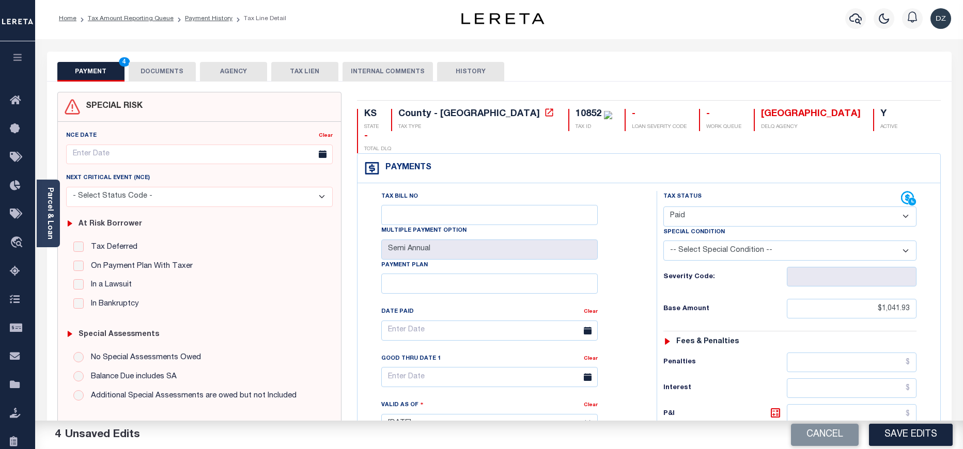
scroll to position [0, 0]
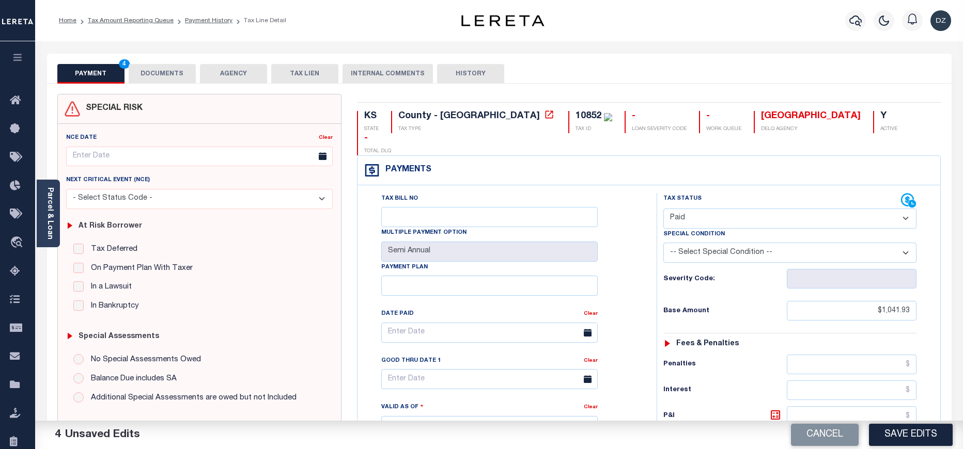
click at [171, 76] on button "DOCUMENTS" at bounding box center [162, 74] width 67 height 20
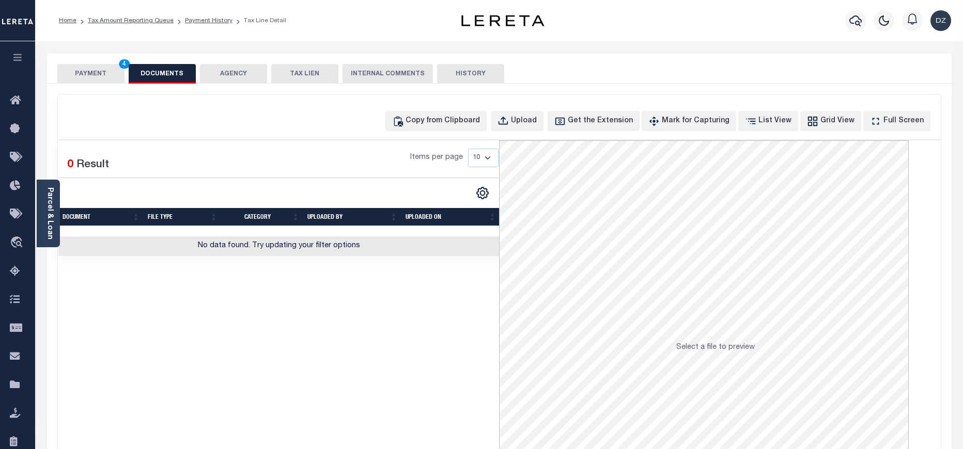
click at [431, 133] on div "Copy from Clipboard Upload Get the Extension Mark for Capturing Got it List Vie…" at bounding box center [499, 277] width 883 height 364
click at [429, 125] on button "Copy from Clipboard" at bounding box center [435, 121] width 101 height 20
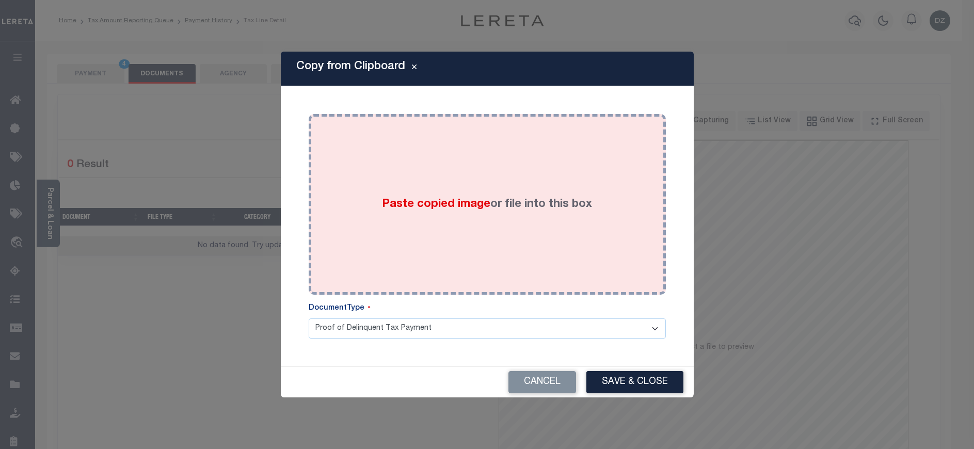
click at [415, 192] on div "Paste copied image or file into this box" at bounding box center [488, 204] width 342 height 165
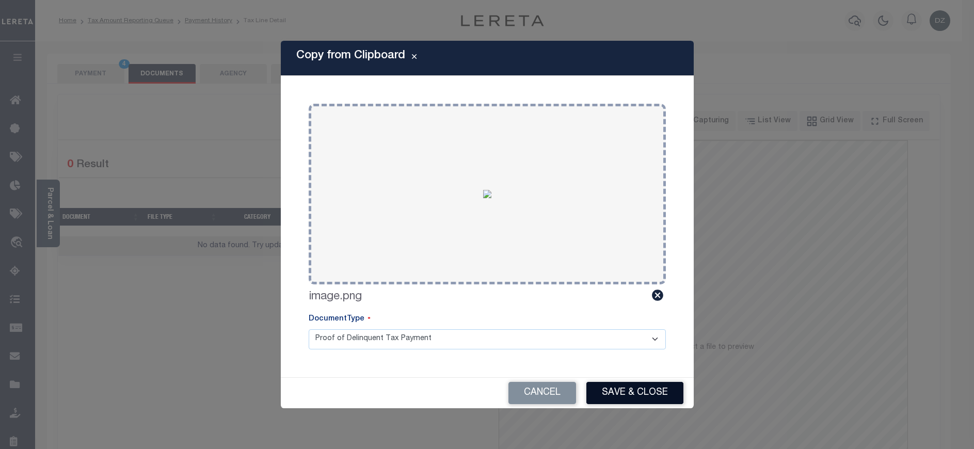
click at [612, 391] on button "Save & Close" at bounding box center [635, 393] width 97 height 22
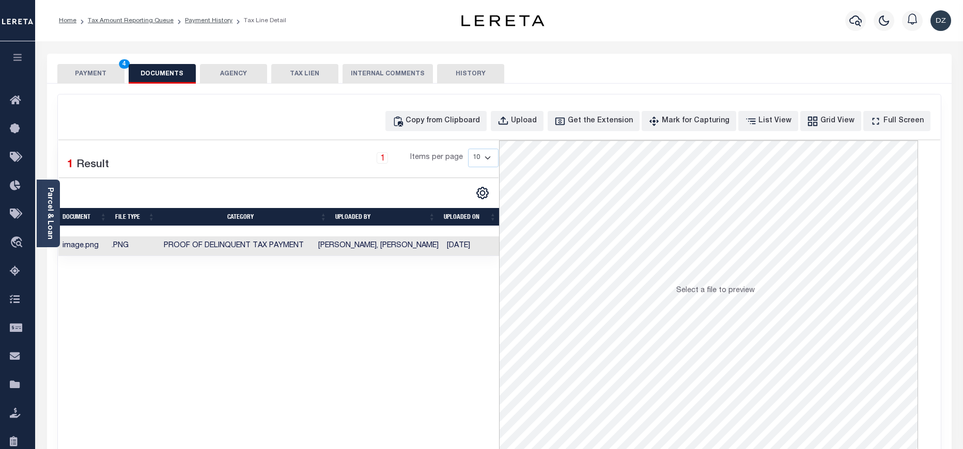
click at [67, 77] on button "PAYMENT 4" at bounding box center [90, 74] width 67 height 20
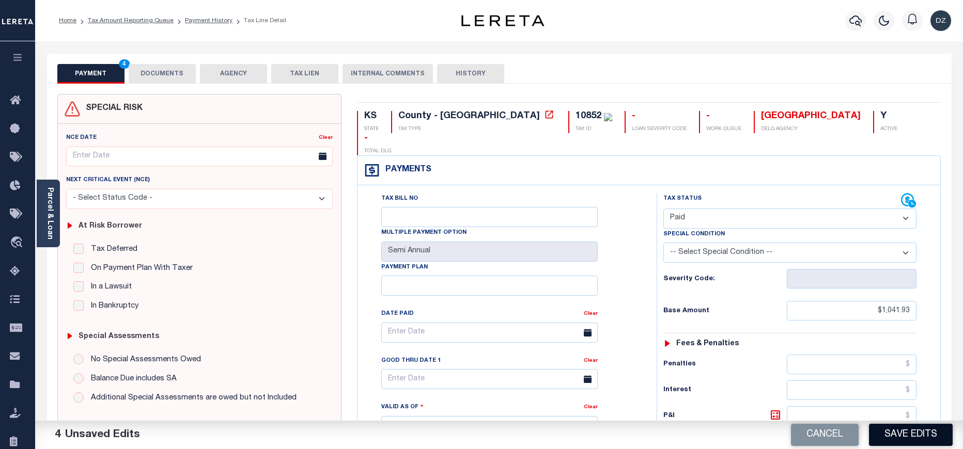
click at [893, 426] on button "Save Edits" at bounding box center [911, 435] width 84 height 22
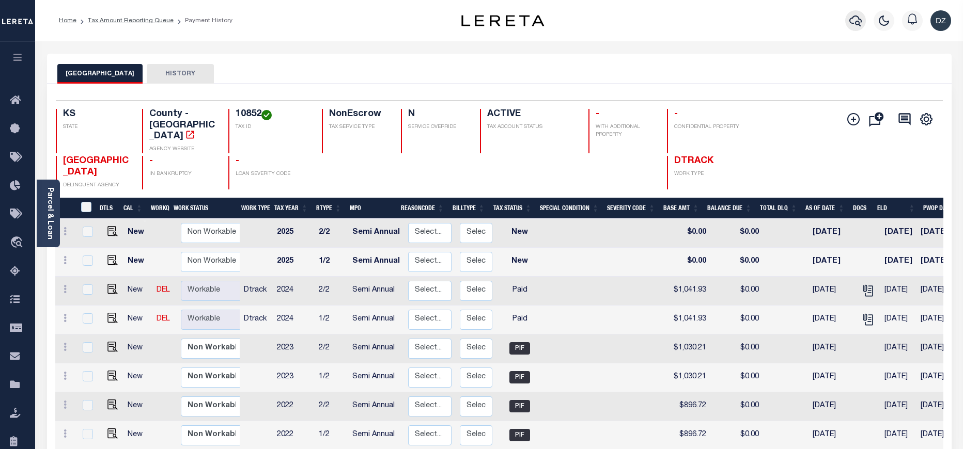
click at [861, 20] on button "button" at bounding box center [855, 20] width 21 height 21
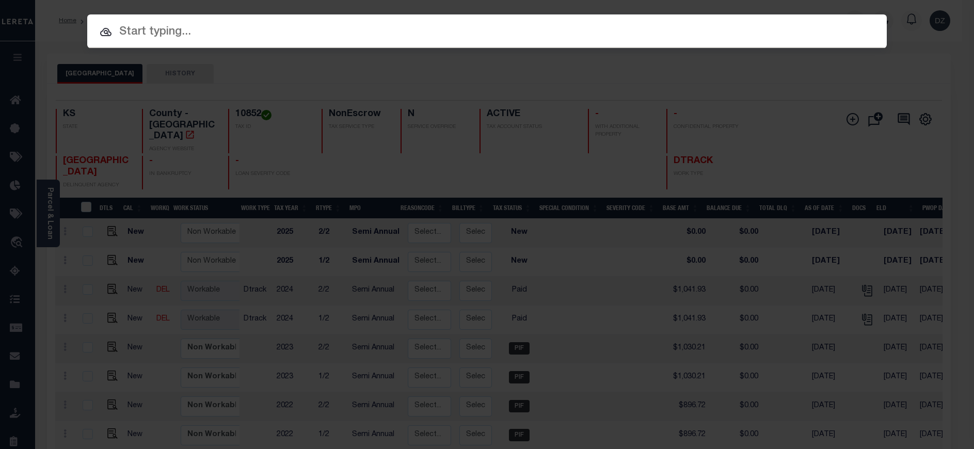
click at [860, 20] on div "Include Loans TBM Customers Borrowers Payments (Lender Non-Disb) Payments (Lend…" at bounding box center [487, 31] width 800 height 34
paste input "40235776"
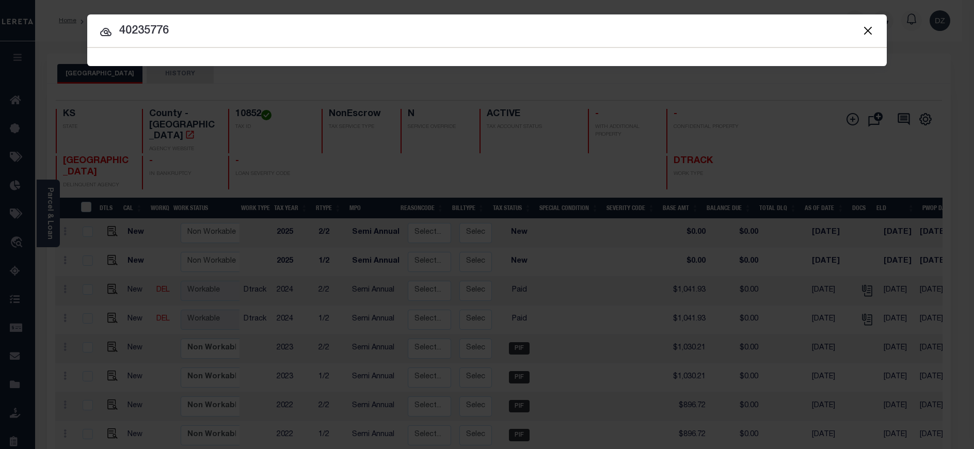
type input "40235776"
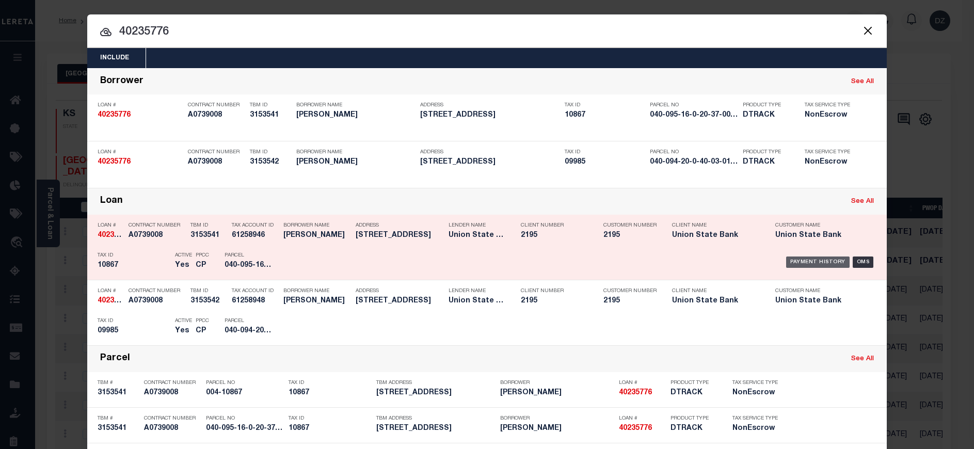
click at [792, 260] on div "Payment History" at bounding box center [819, 262] width 64 height 11
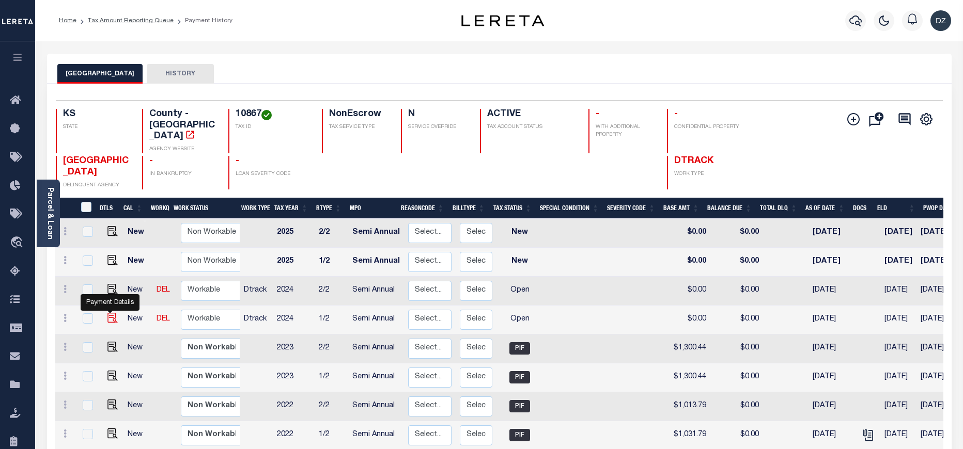
click at [107, 313] on img "" at bounding box center [112, 318] width 10 height 10
checkbox input "true"
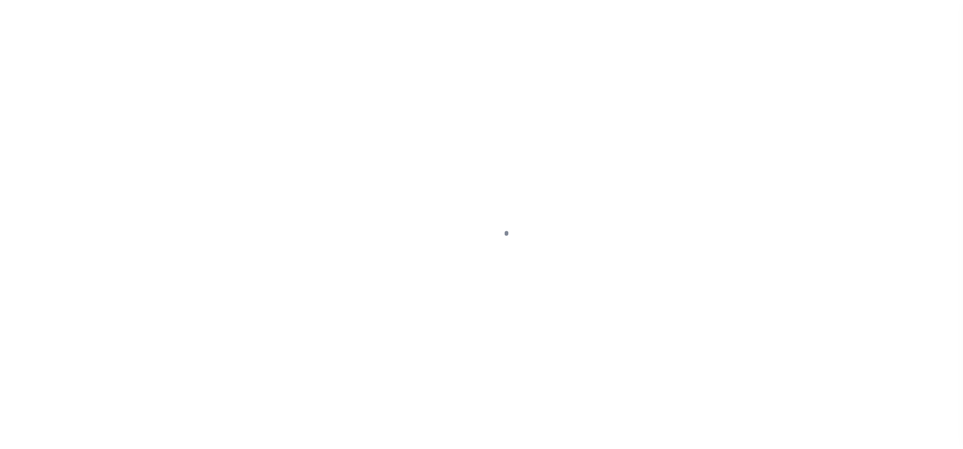
select select "OP2"
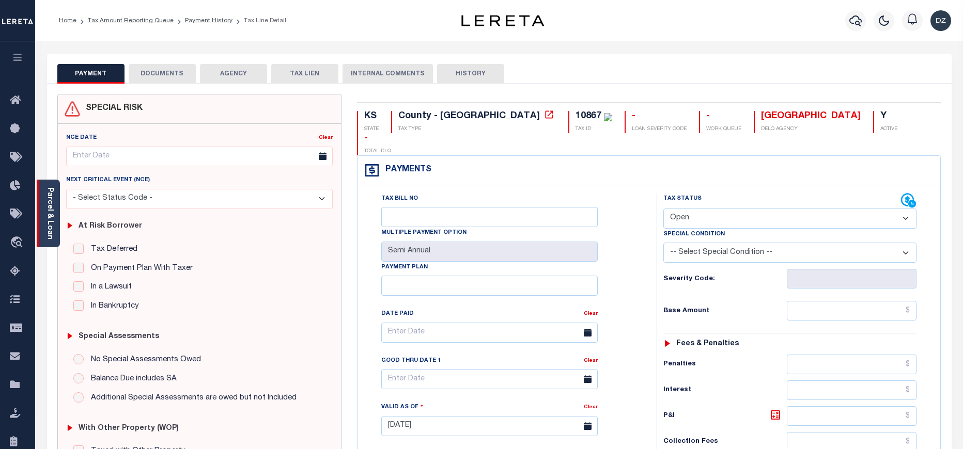
click at [51, 232] on link "Parcel & Loan" at bounding box center [49, 213] width 7 height 52
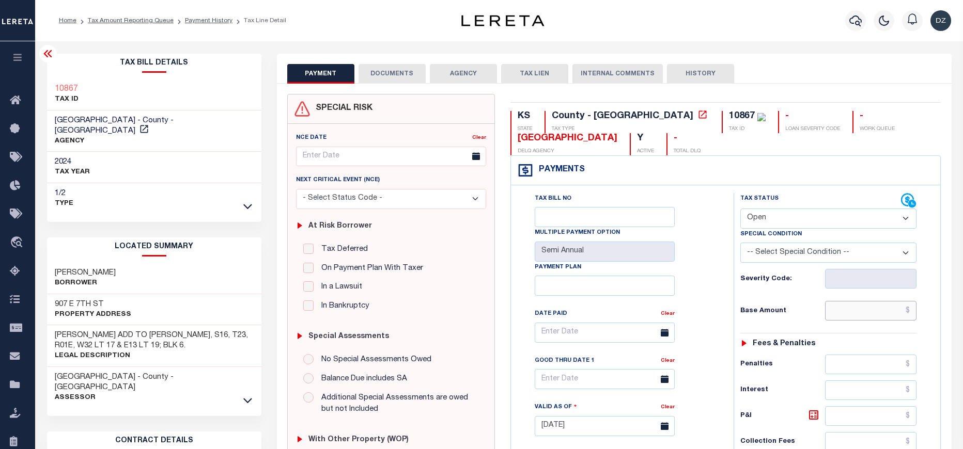
click at [876, 318] on input "text" at bounding box center [871, 311] width 92 height 20
paste input "1,473.76"
type input "$1,473.76"
type input "[DATE]"
click at [782, 210] on select "- Select Status Code - Open Due/Unpaid Paid Incomplete No Tax Due Internal Refu…" at bounding box center [828, 219] width 177 height 20
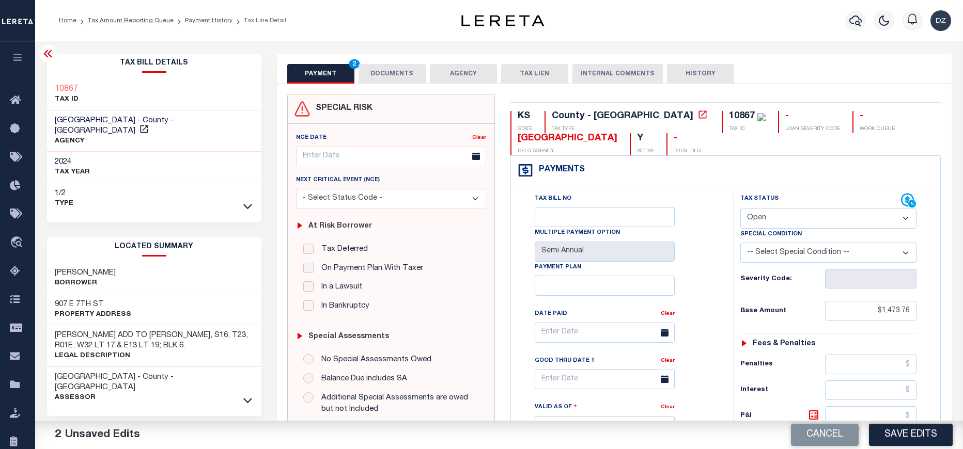
select select "PYD"
click at [740, 209] on select "- Select Status Code - Open Due/Unpaid Paid Incomplete No Tax Due Internal Refu…" at bounding box center [828, 219] width 177 height 20
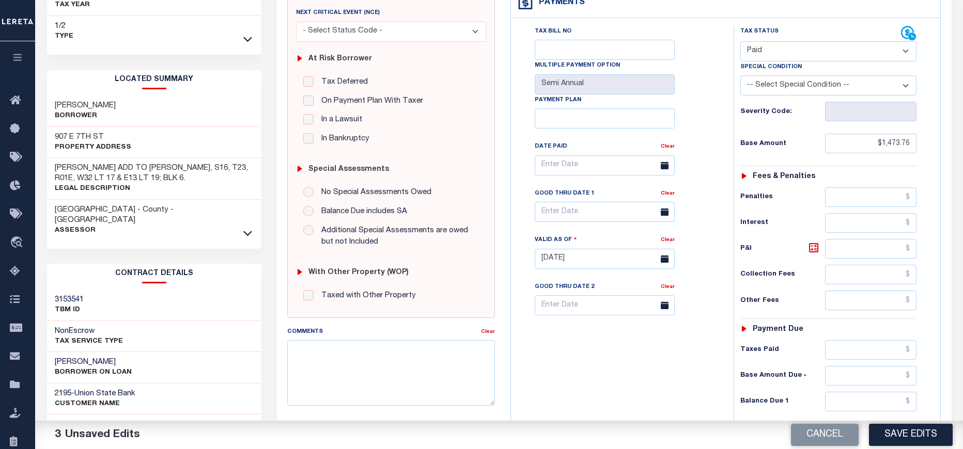
scroll to position [232, 0]
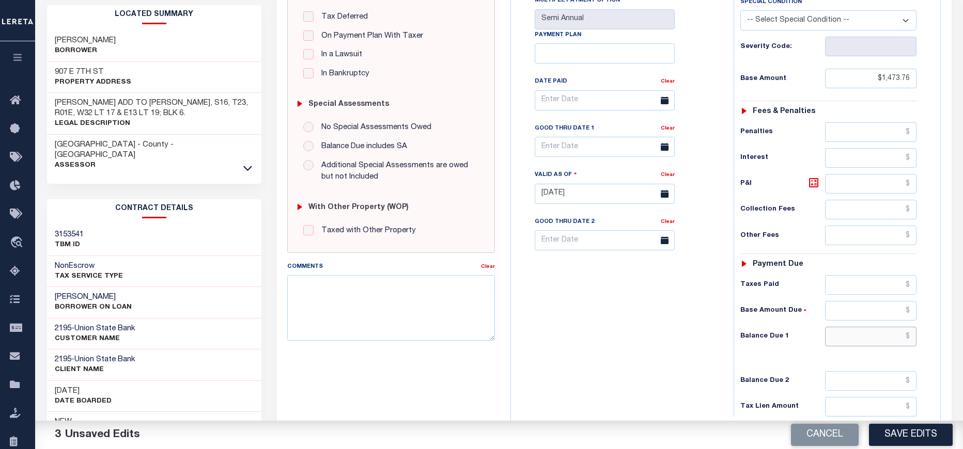
click at [868, 339] on input "text" at bounding box center [871, 337] width 92 height 20
type input "$0.00"
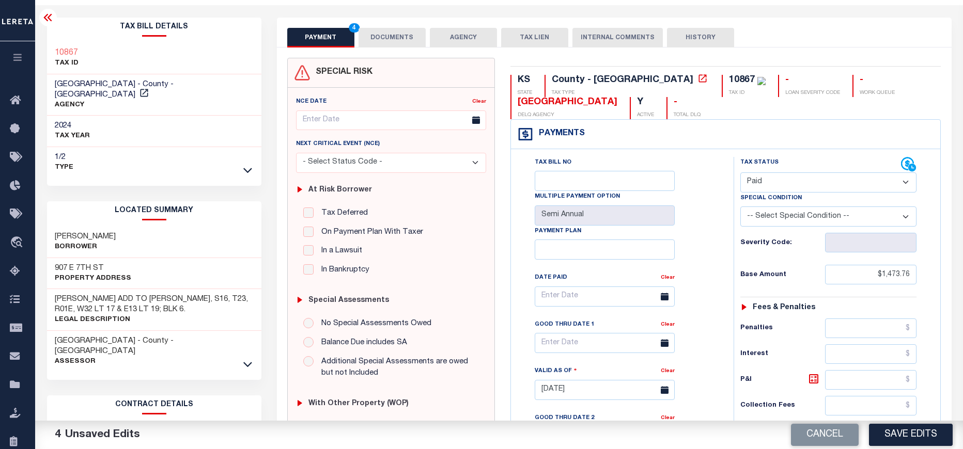
scroll to position [0, 0]
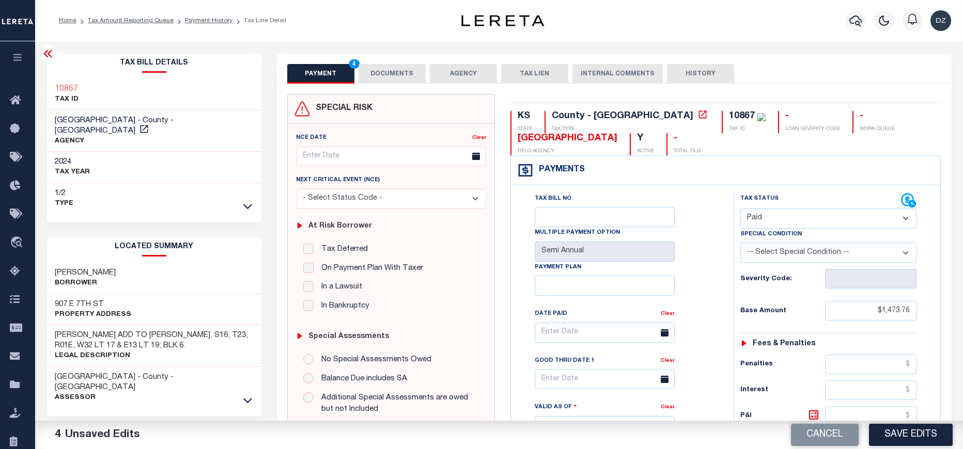
click at [368, 78] on button "DOCUMENTS" at bounding box center [391, 74] width 67 height 20
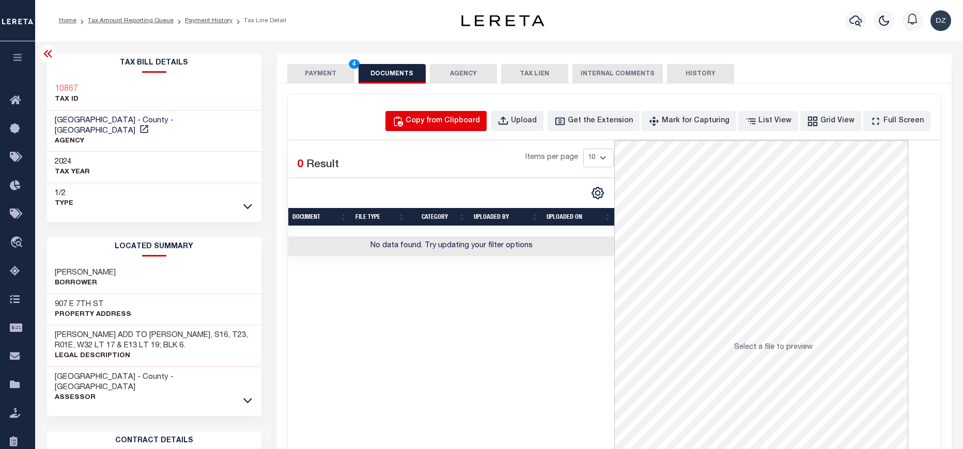
click at [464, 120] on div "Copy from Clipboard" at bounding box center [442, 121] width 74 height 11
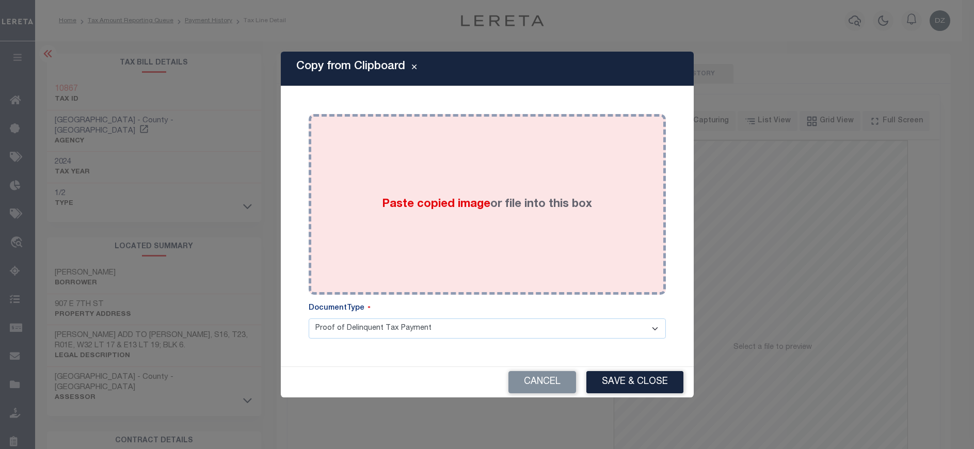
click at [444, 204] on span "Paste copied image" at bounding box center [436, 204] width 108 height 11
click at [536, 254] on div "Paste copied image or file into this box" at bounding box center [488, 204] width 342 height 165
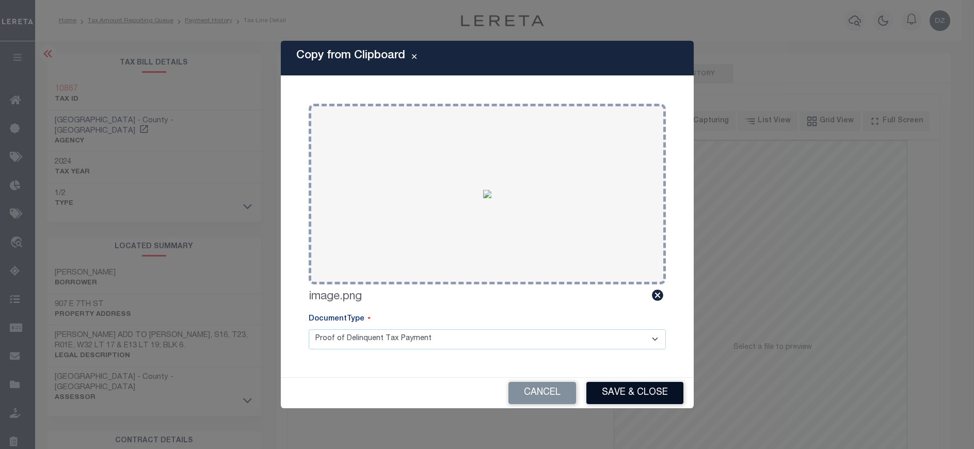
click at [609, 388] on button "Save & Close" at bounding box center [635, 393] width 97 height 22
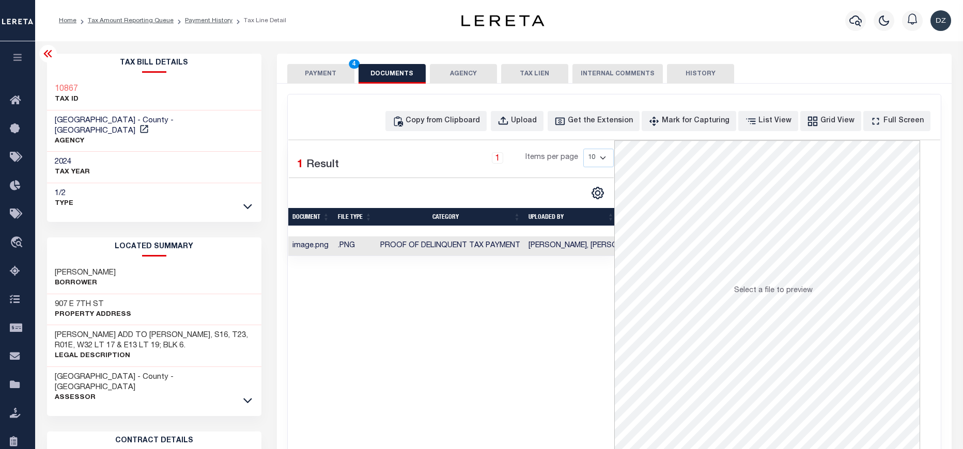
click at [328, 74] on button "PAYMENT 4" at bounding box center [320, 74] width 67 height 20
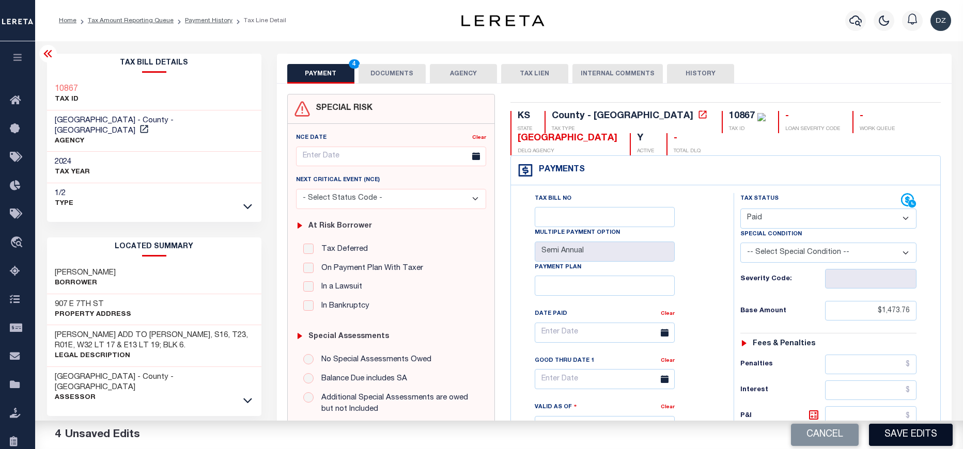
click at [905, 442] on button "Save Edits" at bounding box center [911, 435] width 84 height 22
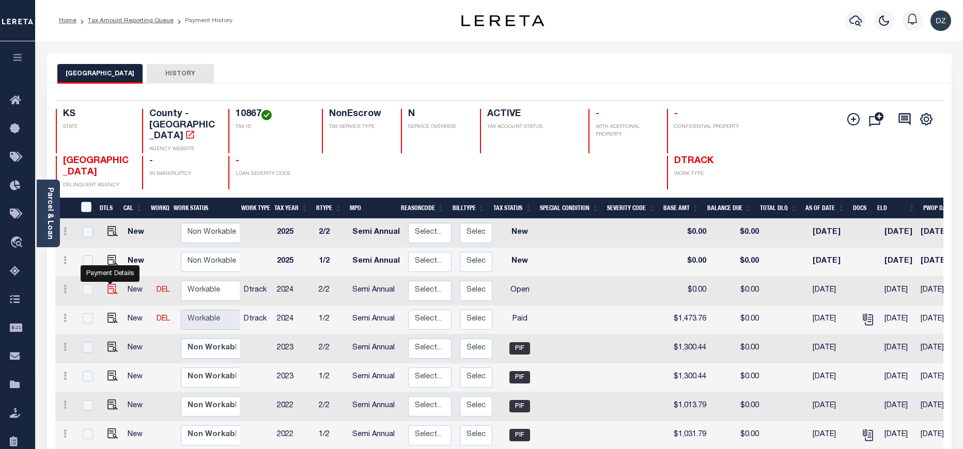
click at [107, 284] on img "" at bounding box center [112, 289] width 10 height 10
checkbox input "true"
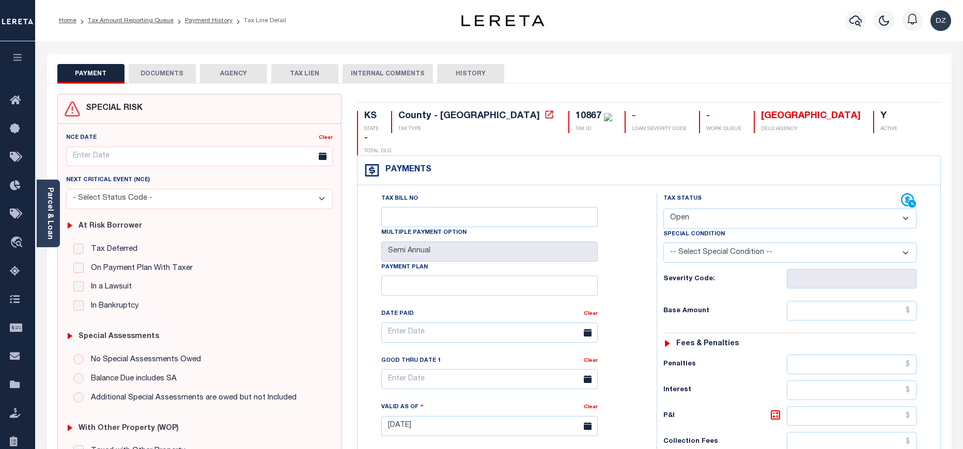
click at [711, 209] on select "- Select Status Code - Open Due/Unpaid Paid Incomplete No Tax Due Internal Refu…" at bounding box center [789, 219] width 253 height 20
select select "PYD"
click at [663, 209] on select "- Select Status Code - Open Due/Unpaid Paid Incomplete No Tax Due Internal Refu…" at bounding box center [789, 219] width 253 height 20
type input "[DATE]"
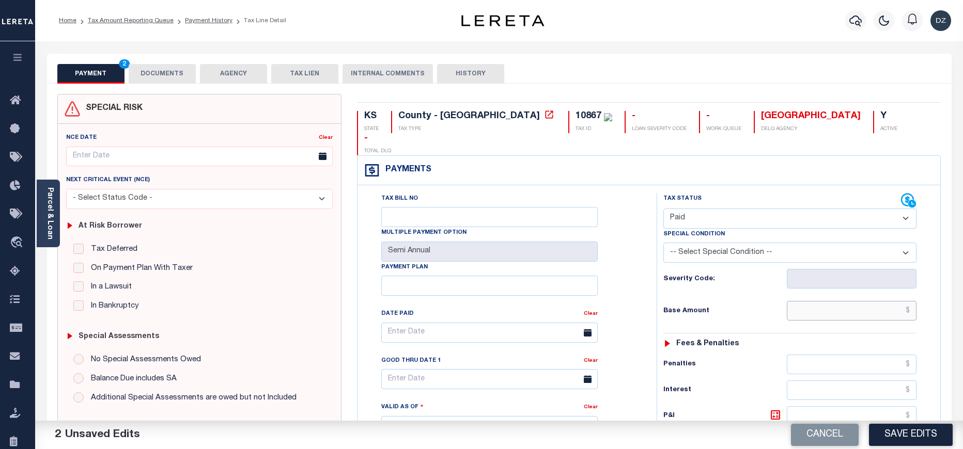
click at [839, 301] on input "text" at bounding box center [852, 311] width 130 height 20
type input "$1,473.76"
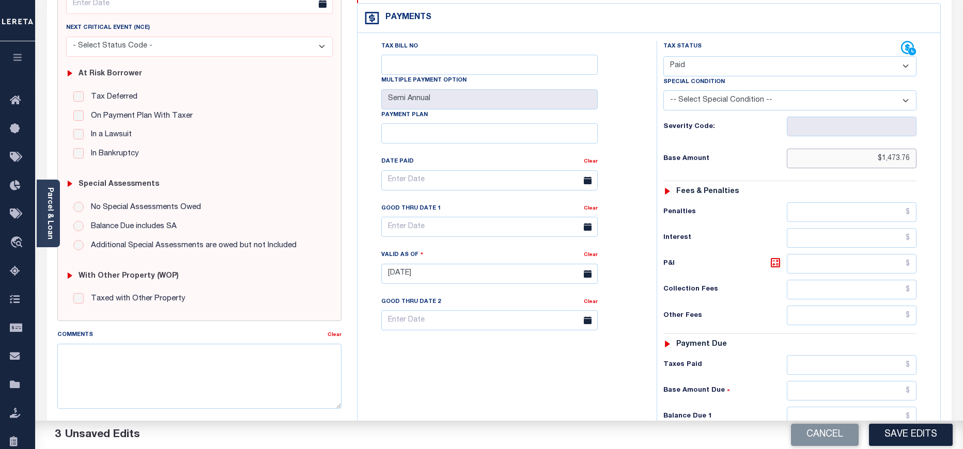
scroll to position [155, 0]
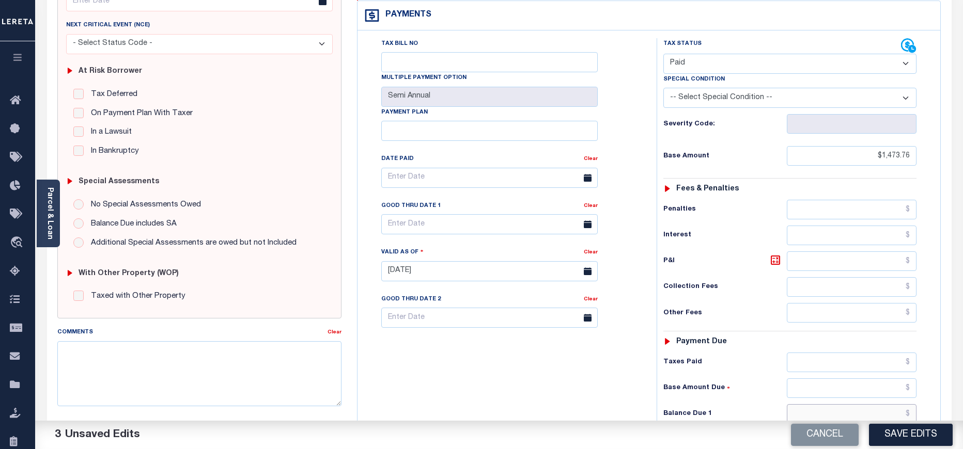
click at [862, 404] on input "text" at bounding box center [852, 414] width 130 height 20
type input "$0.00"
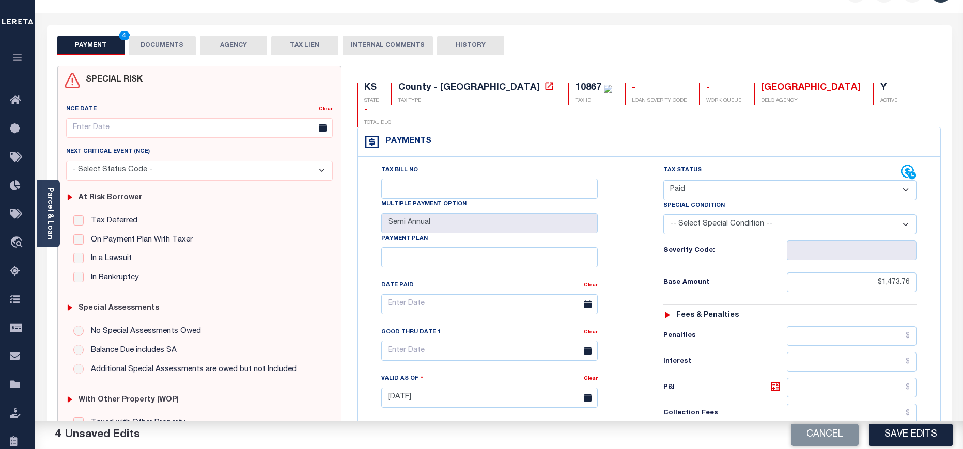
scroll to position [0, 0]
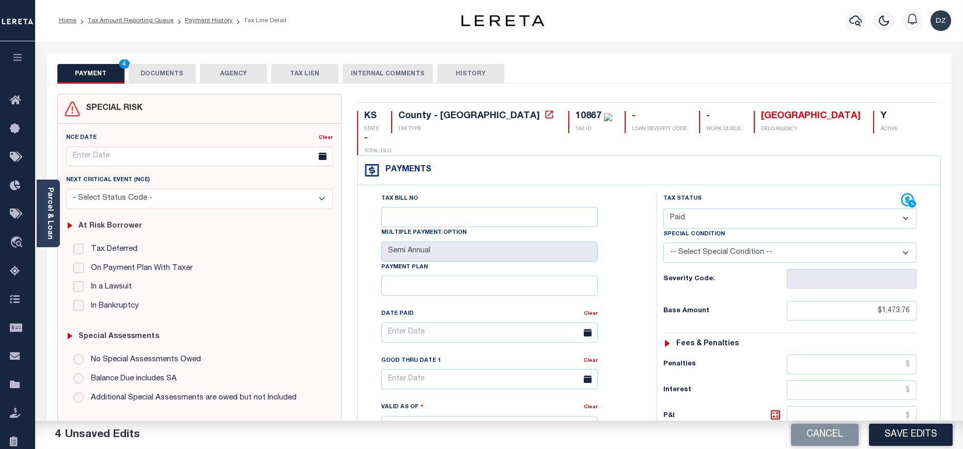
click at [181, 73] on button "DOCUMENTS" at bounding box center [162, 74] width 67 height 20
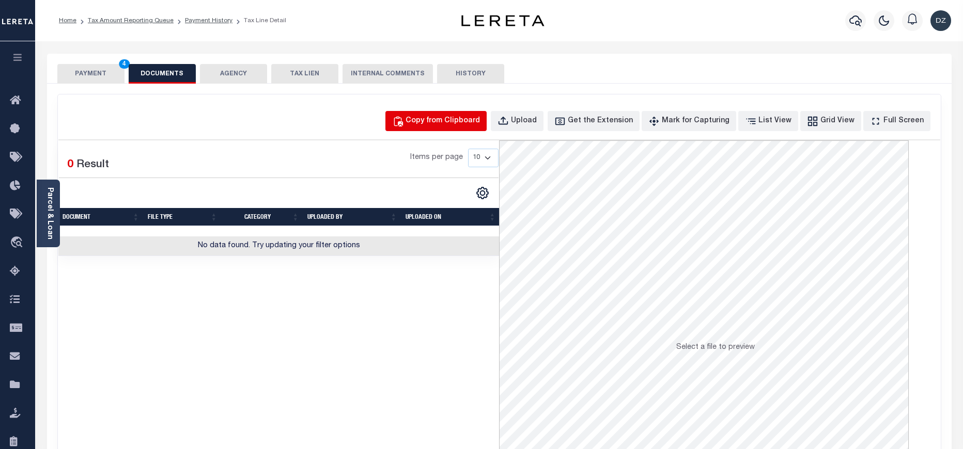
click at [438, 119] on div "Copy from Clipboard" at bounding box center [442, 121] width 74 height 11
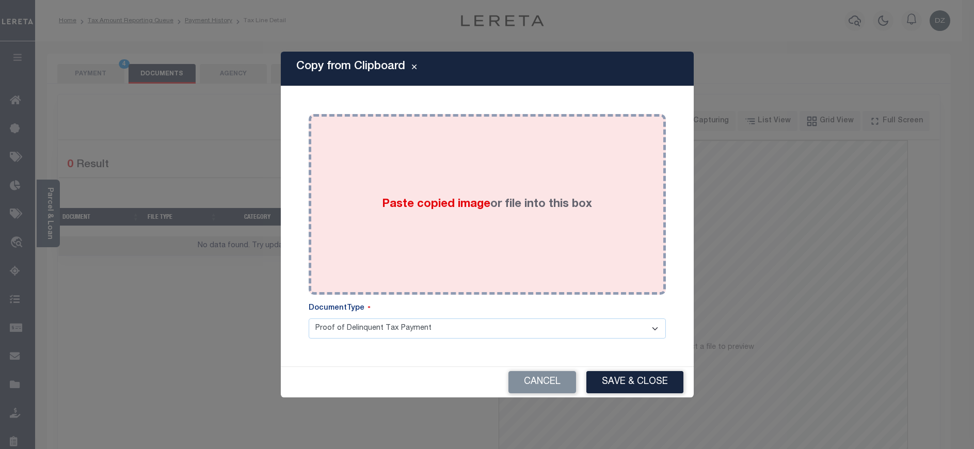
click at [448, 183] on div "Paste copied image or file into this box" at bounding box center [488, 204] width 342 height 165
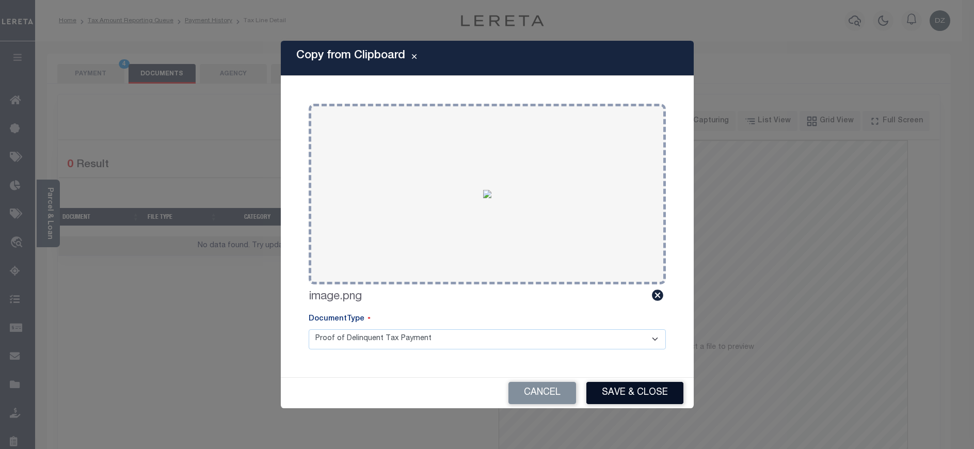
click at [611, 397] on button "Save & Close" at bounding box center [635, 393] width 97 height 22
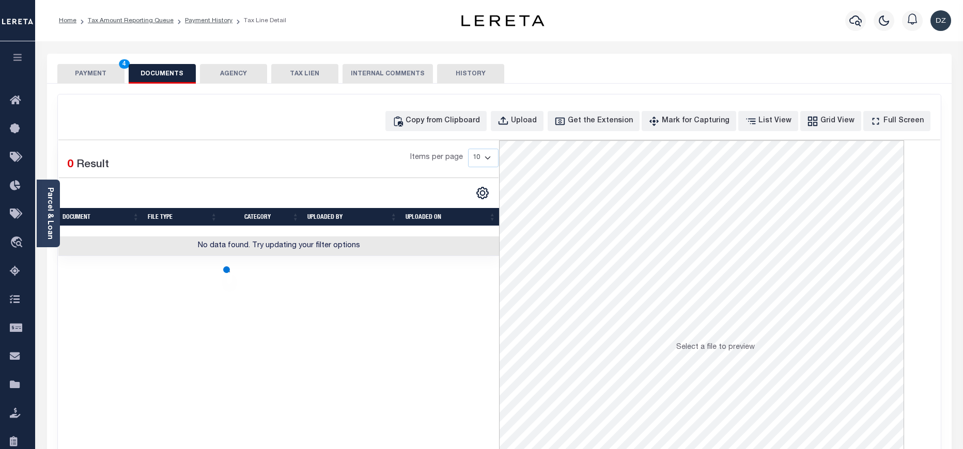
click at [99, 75] on button "PAYMENT 4" at bounding box center [90, 74] width 67 height 20
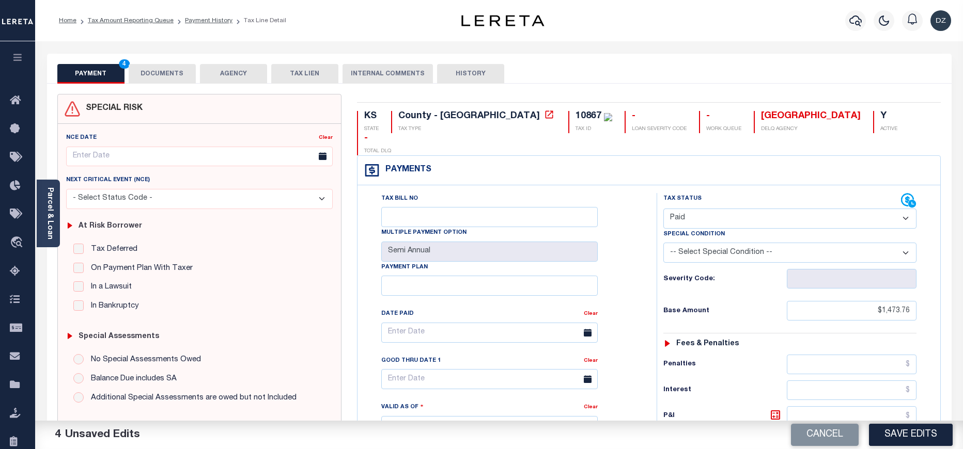
click at [931, 435] on button "Save Edits" at bounding box center [911, 435] width 84 height 22
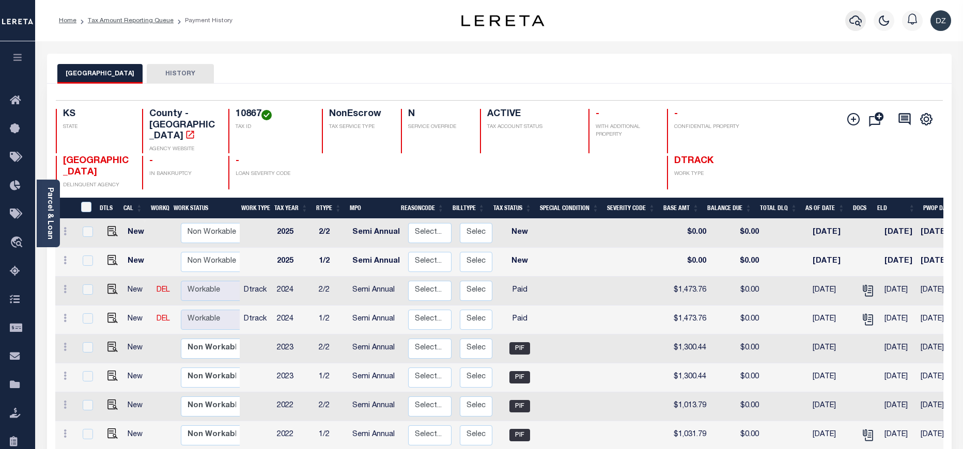
click at [855, 19] on icon "button" at bounding box center [855, 20] width 12 height 12
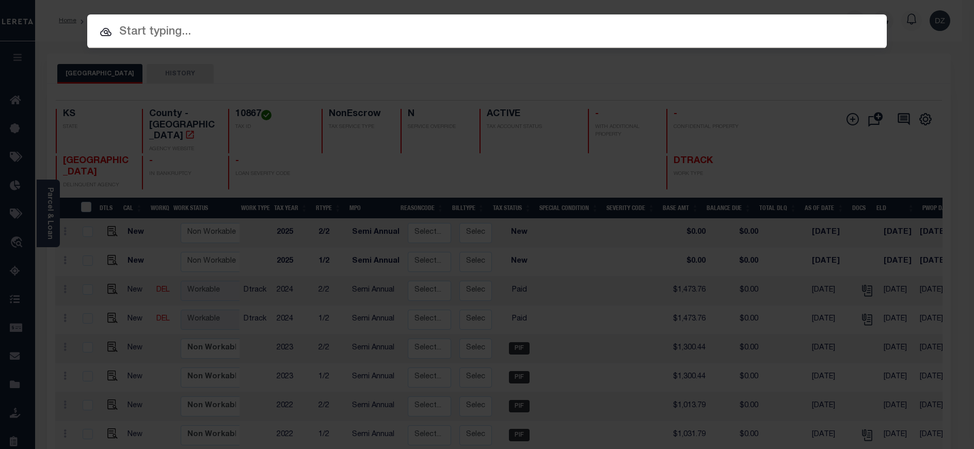
paste input "69476903"
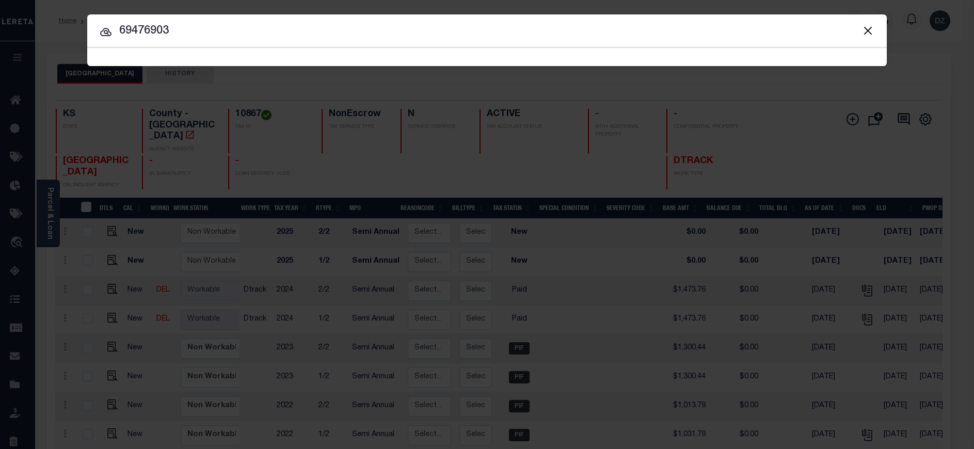
type input "69476903"
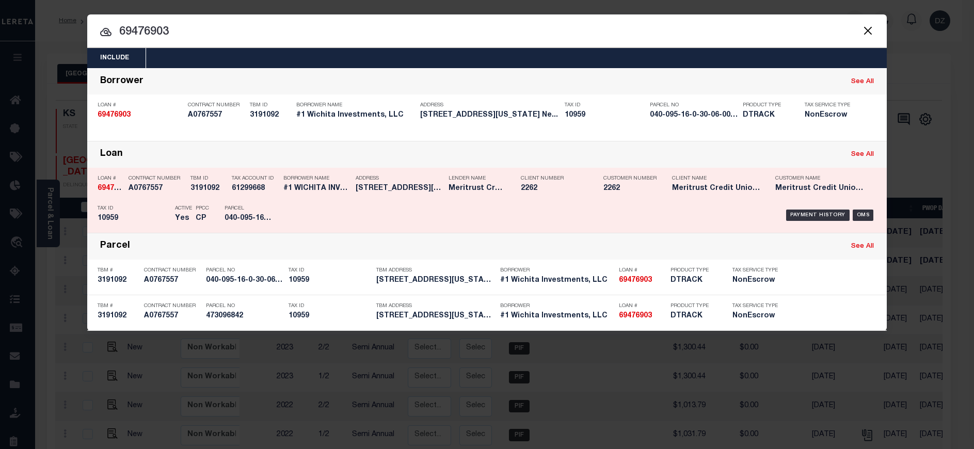
click at [816, 216] on div "Payment History" at bounding box center [819, 215] width 64 height 11
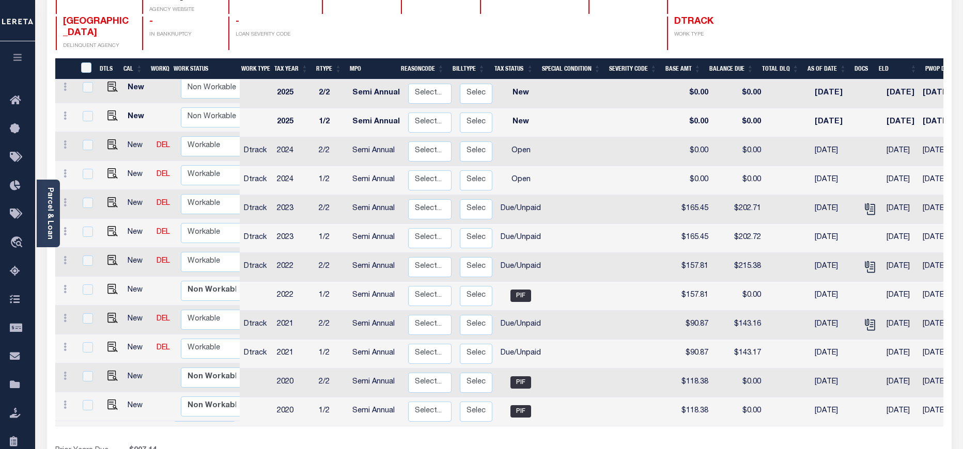
scroll to position [155, 0]
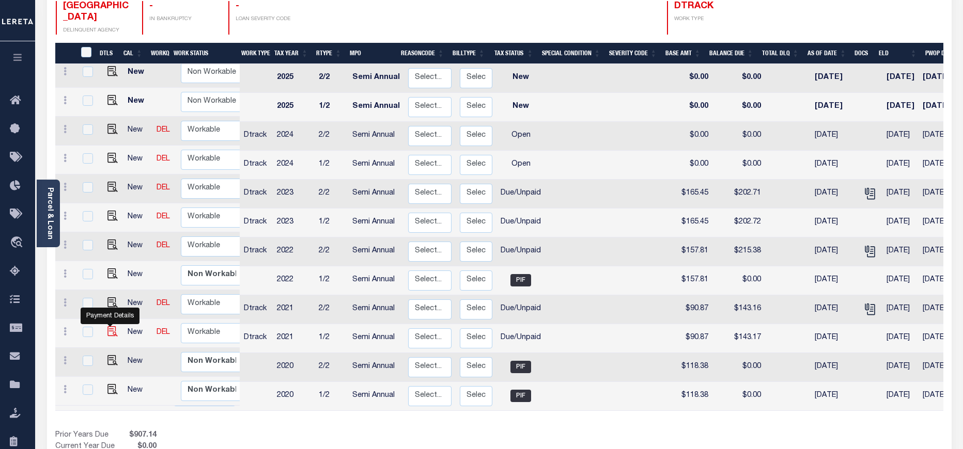
click at [108, 326] on img "" at bounding box center [112, 331] width 10 height 10
checkbox input "true"
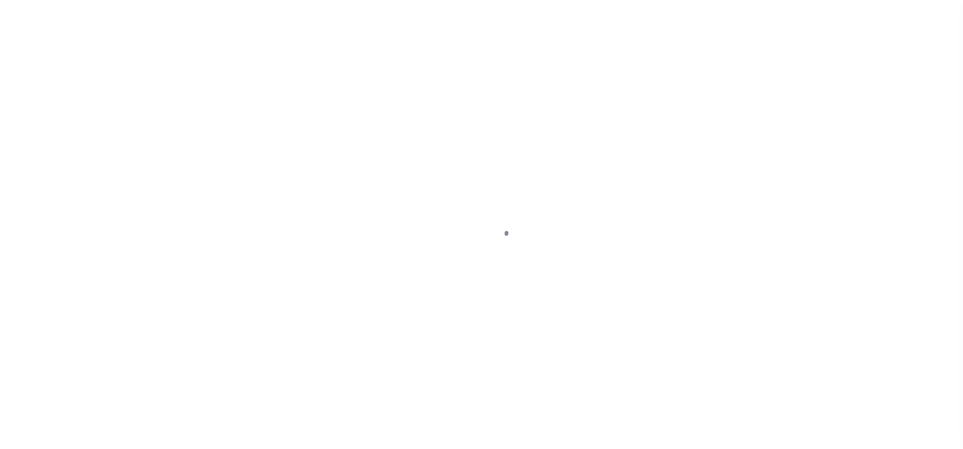
select select "DUE"
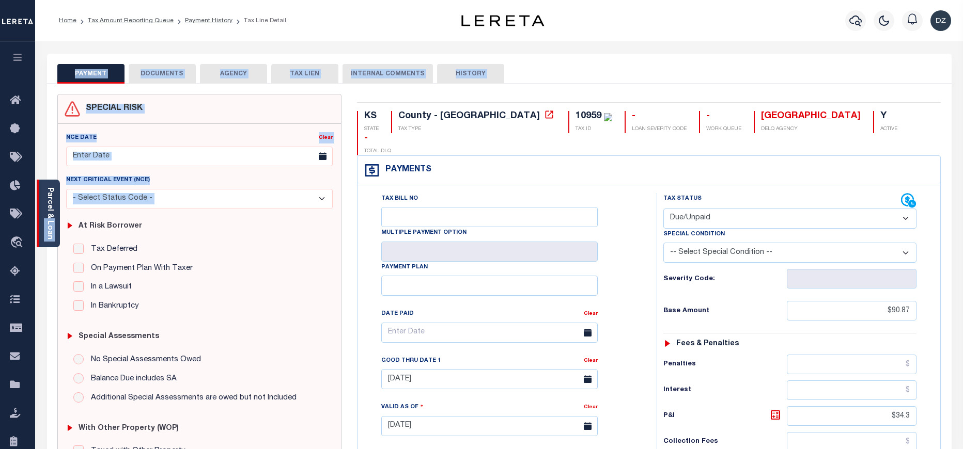
click at [59, 217] on div "Parcel & Loan Tax Bill Details 10959 TAX ID AGENCY 2021 TAX YEAR 2025 1/2" at bounding box center [499, 412] width 920 height 742
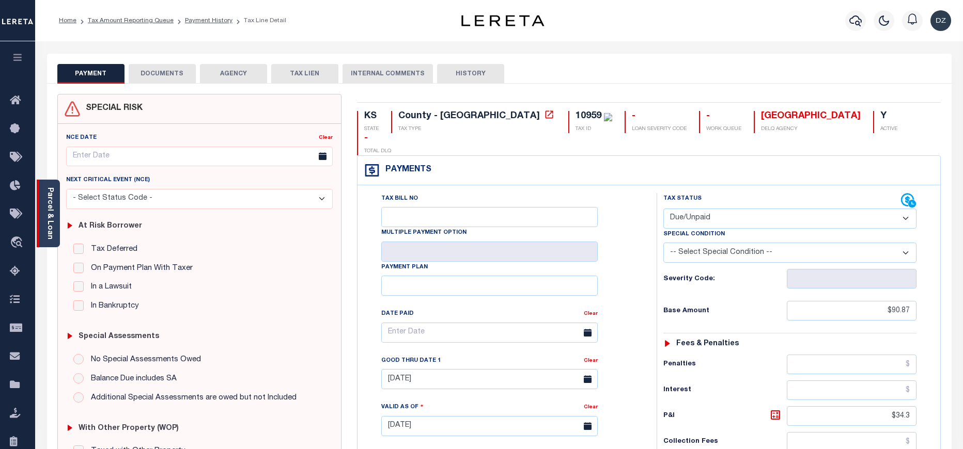
click at [59, 207] on div "Parcel & Loan" at bounding box center [48, 214] width 23 height 68
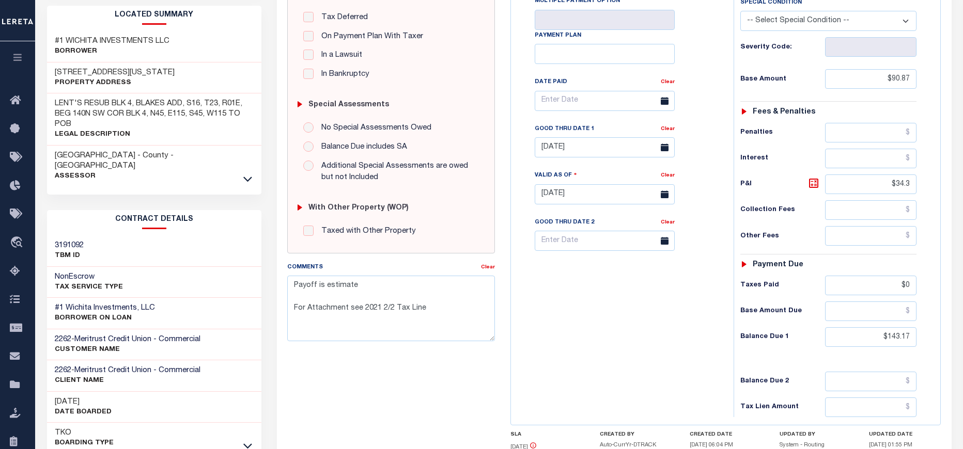
scroll to position [232, 0]
click at [898, 339] on input "$143.17" at bounding box center [871, 337] width 92 height 20
paste input "29.06"
type input "$129.06"
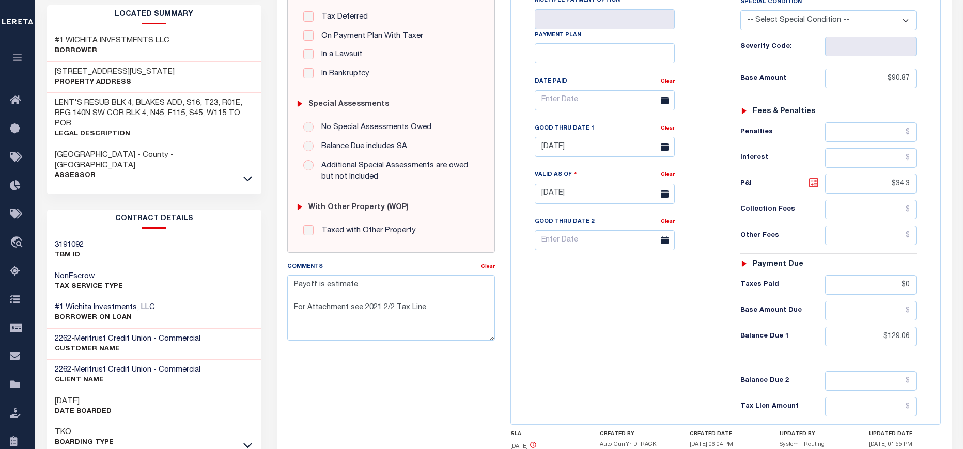
type input "[DATE]"
click at [816, 187] on icon at bounding box center [813, 182] width 9 height 9
type input "$38.19"
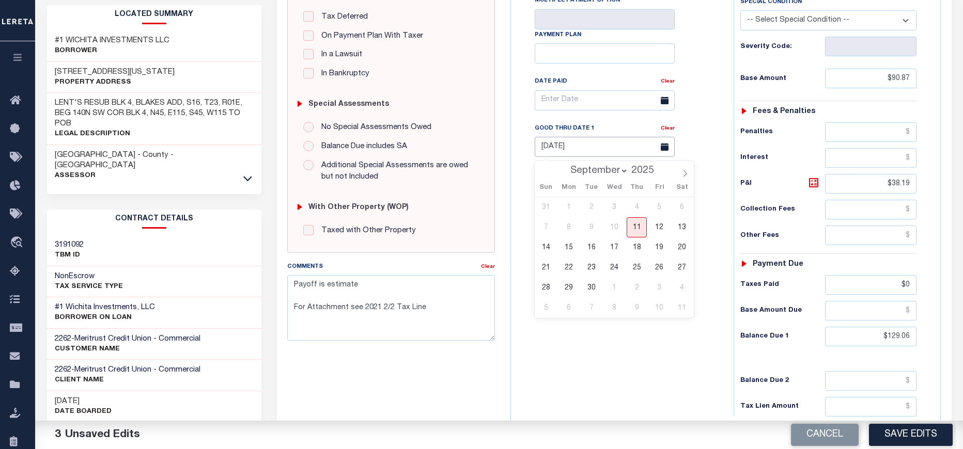
drag, startPoint x: 596, startPoint y: 148, endPoint x: 590, endPoint y: 148, distance: 6.2
click at [590, 148] on input "09/30/2024" at bounding box center [604, 147] width 140 height 20
click at [593, 290] on span "30" at bounding box center [591, 288] width 20 height 20
type input "09/30/2025"
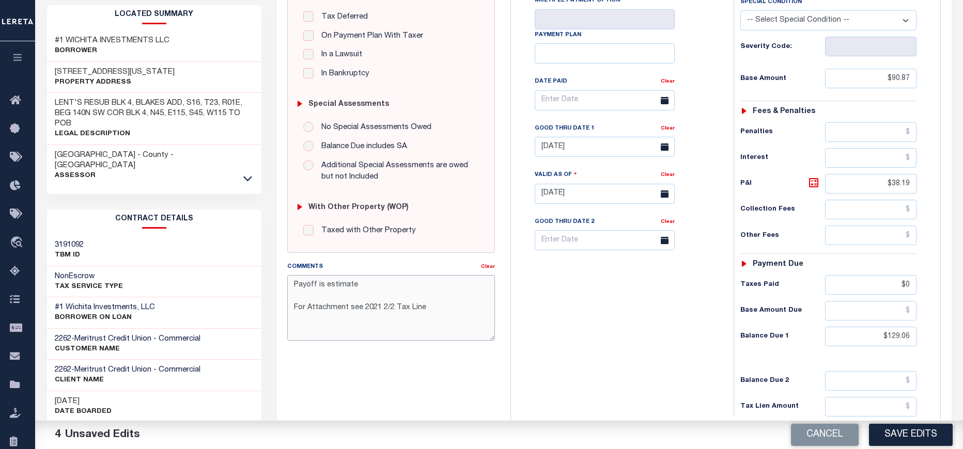
drag, startPoint x: 438, startPoint y: 304, endPoint x: 281, endPoint y: 286, distance: 158.1
click at [281, 286] on div "Comments Clear Payoff is estimate For Attachment see 2021 2/2 Tax Line" at bounding box center [390, 305] width 223 height 88
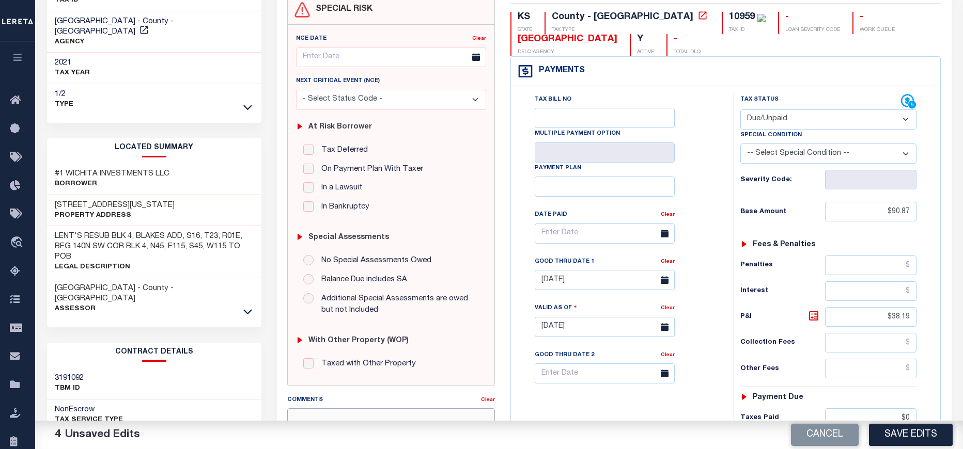
scroll to position [0, 0]
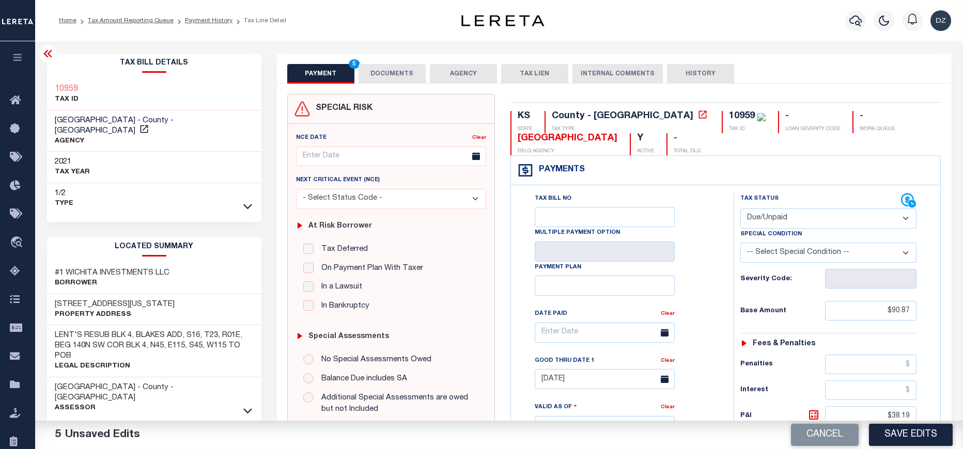
click at [374, 77] on button "DOCUMENTS" at bounding box center [391, 74] width 67 height 20
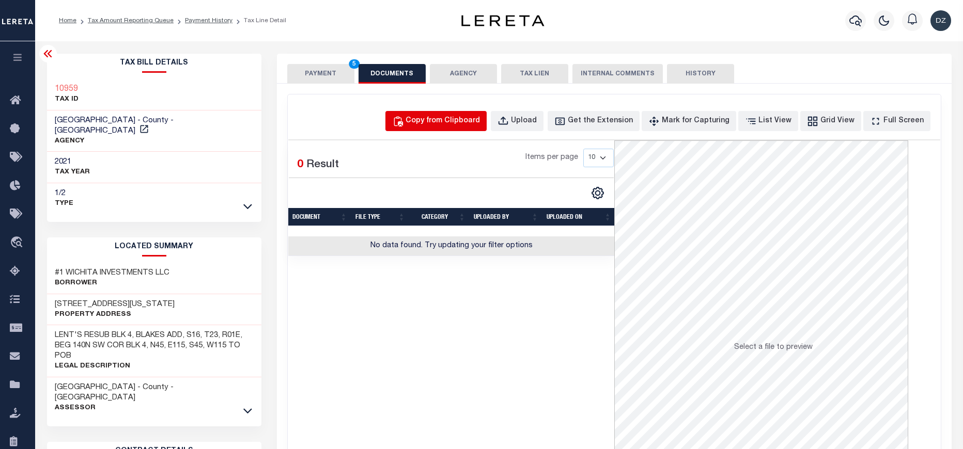
click at [464, 117] on div "Copy from Clipboard" at bounding box center [442, 121] width 74 height 11
select select "POP"
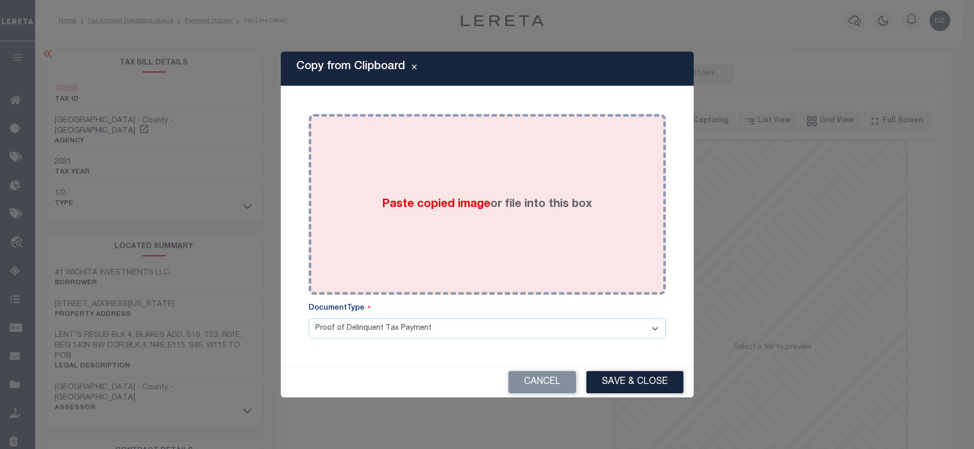
click at [484, 248] on div "Paste copied image or file into this box" at bounding box center [488, 204] width 342 height 165
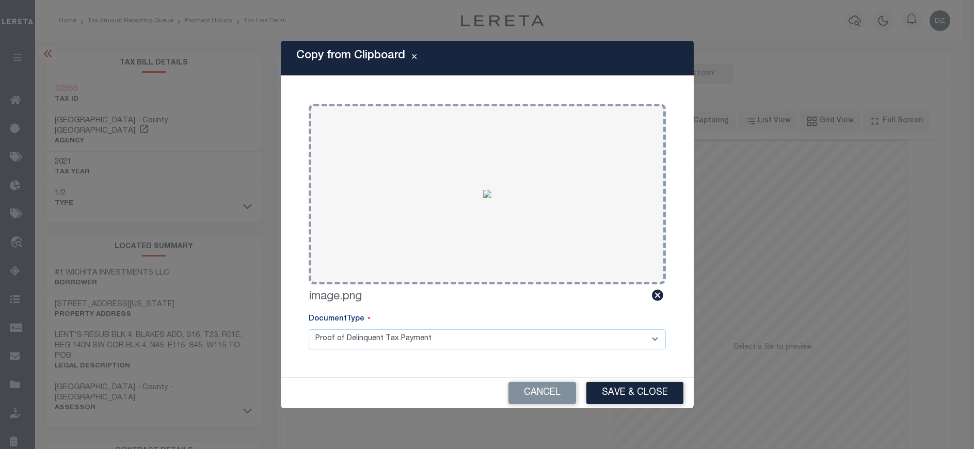
click at [597, 393] on button "Save & Close" at bounding box center [635, 393] width 97 height 22
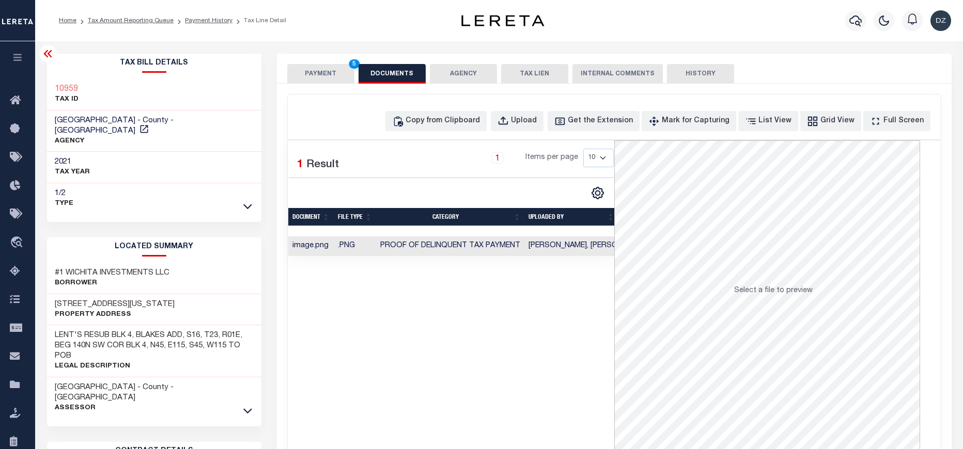
click at [305, 71] on button "PAYMENT 5" at bounding box center [320, 74] width 67 height 20
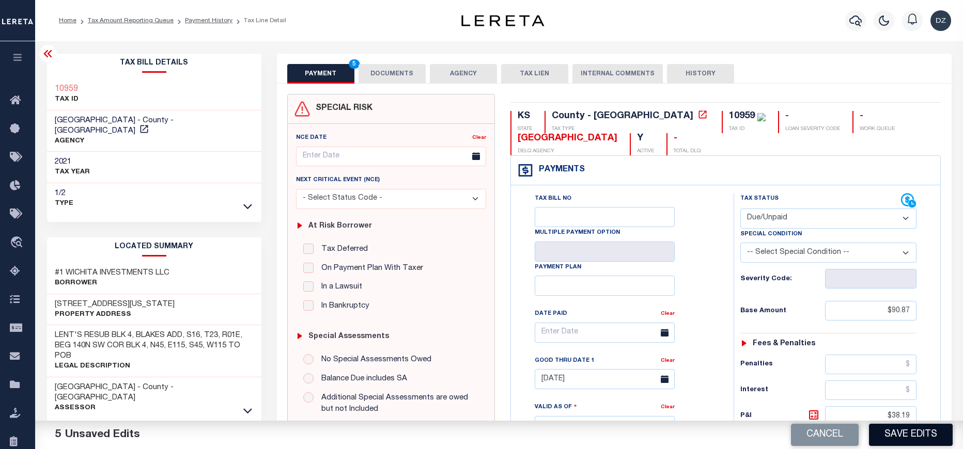
click at [909, 434] on button "Save Edits" at bounding box center [911, 435] width 84 height 22
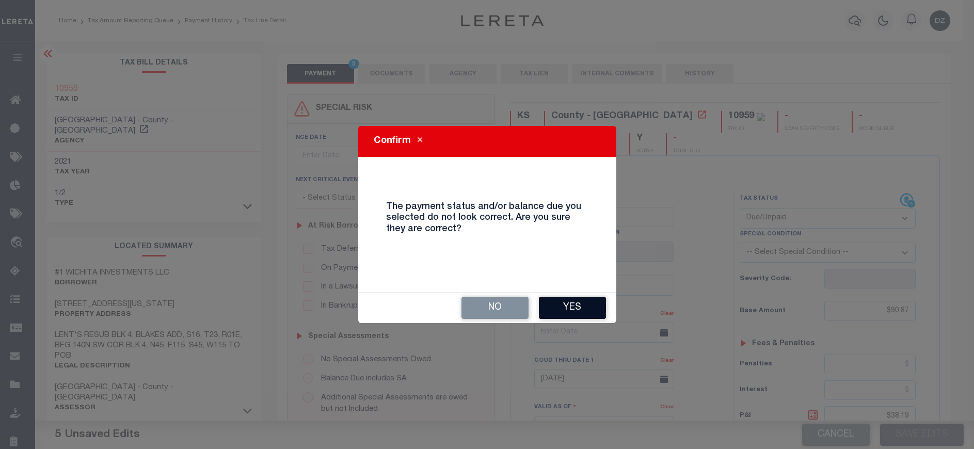
click at [551, 304] on button "Yes" at bounding box center [572, 308] width 67 height 22
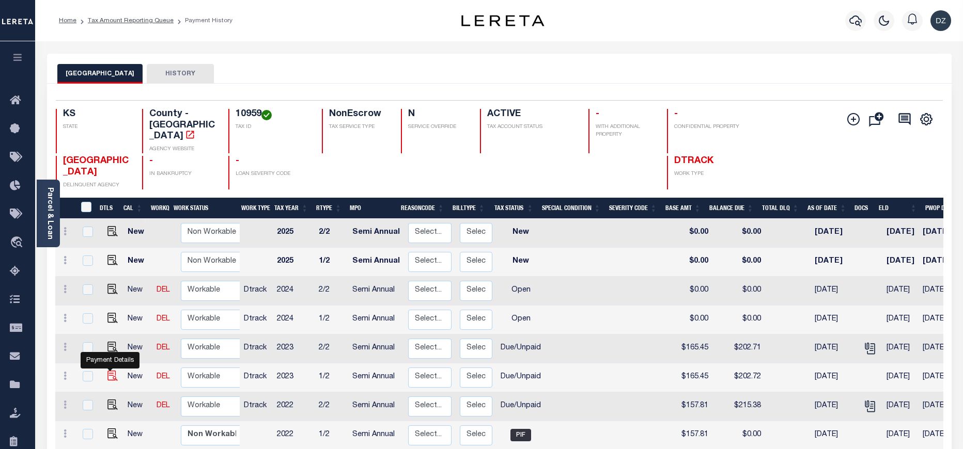
click at [111, 371] on img "" at bounding box center [112, 376] width 10 height 10
checkbox input "true"
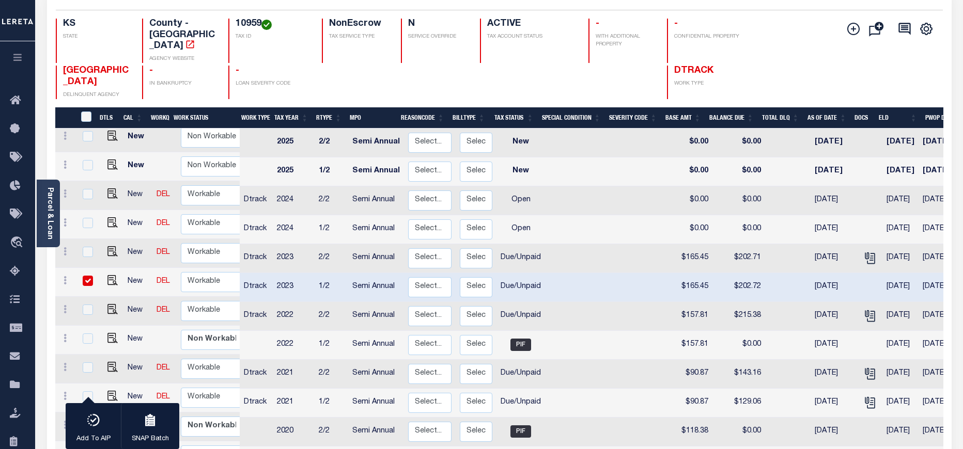
scroll to position [195, 0]
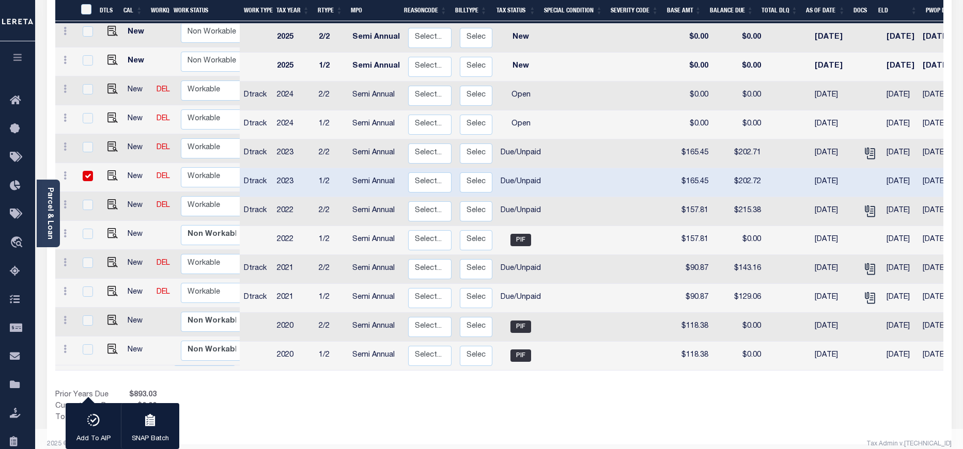
click at [107, 257] on img at bounding box center [112, 262] width 10 height 10
checkbox input "true"
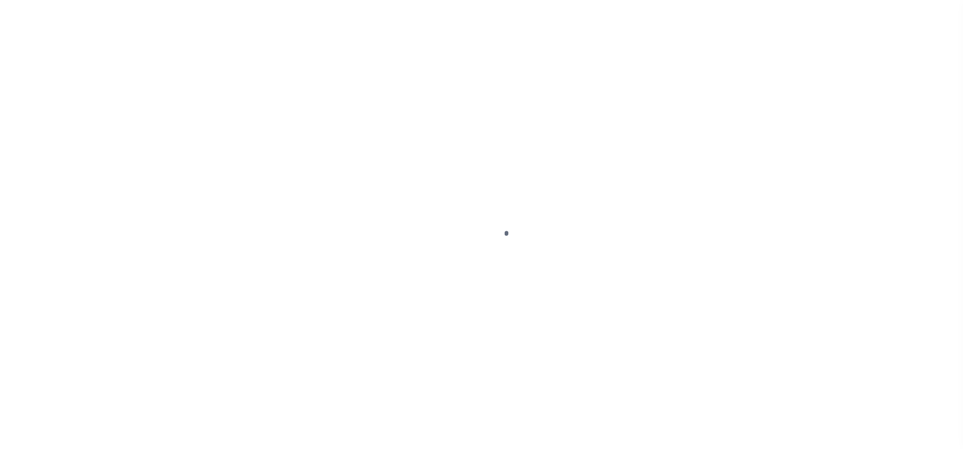
select select "DUE"
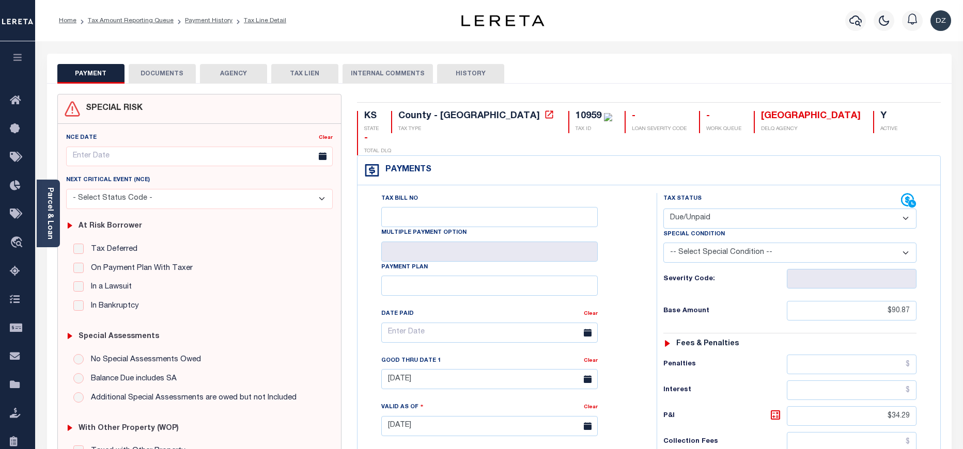
click at [107, 249] on label "Tax Deferred" at bounding box center [112, 250] width 52 height 12
click at [84, 249] on input "Tax Deferred" at bounding box center [78, 249] width 10 height 10
checkbox input "true"
type input "[DATE]"
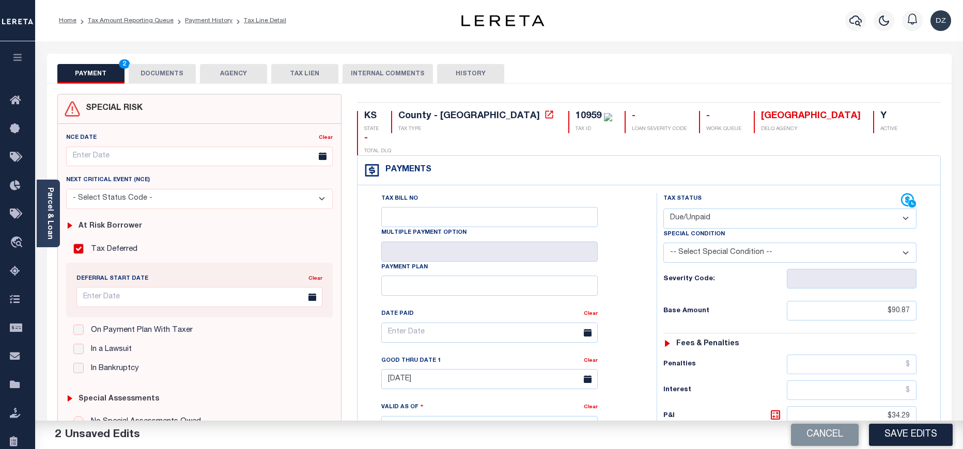
click at [160, 73] on button "DOCUMENTS" at bounding box center [162, 74] width 67 height 20
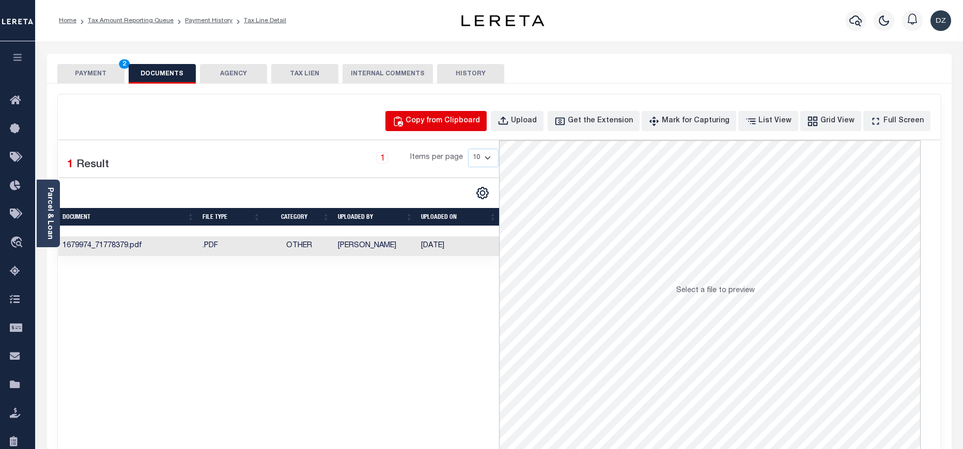
click at [457, 124] on div "Copy from Clipboard" at bounding box center [442, 121] width 74 height 11
select select "POP"
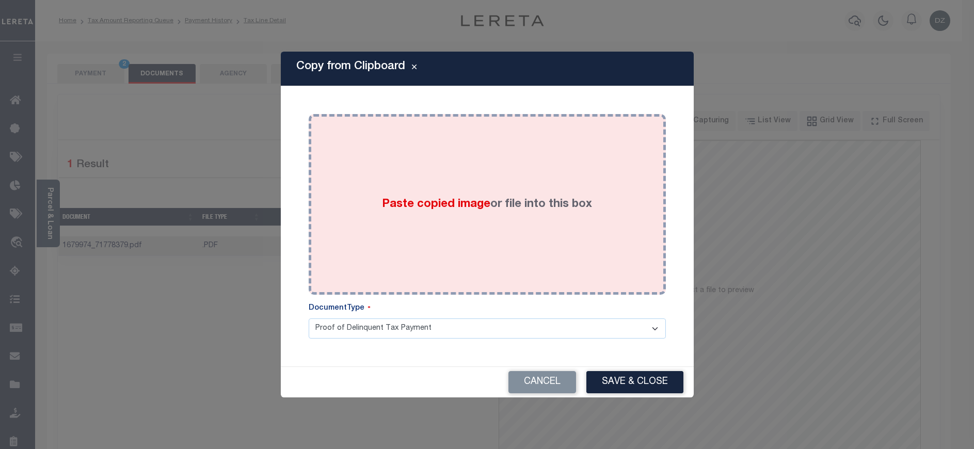
click at [435, 180] on div "Paste copied image or file into this box" at bounding box center [488, 204] width 342 height 165
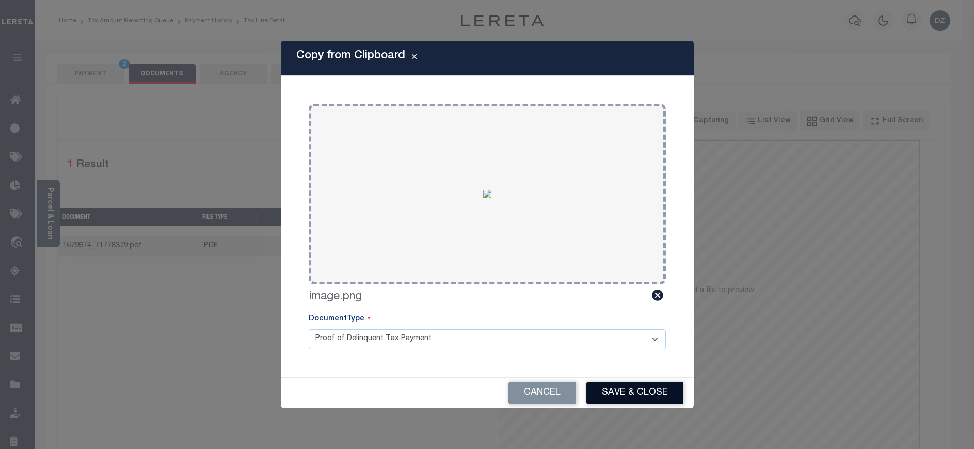
click at [611, 385] on button "Save & Close" at bounding box center [635, 393] width 97 height 22
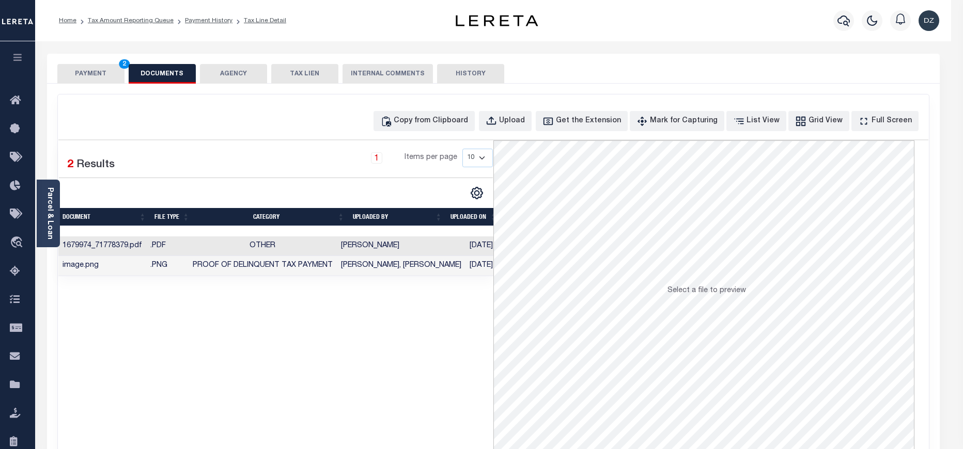
click at [97, 75] on button "PAYMENT 2" at bounding box center [90, 74] width 67 height 20
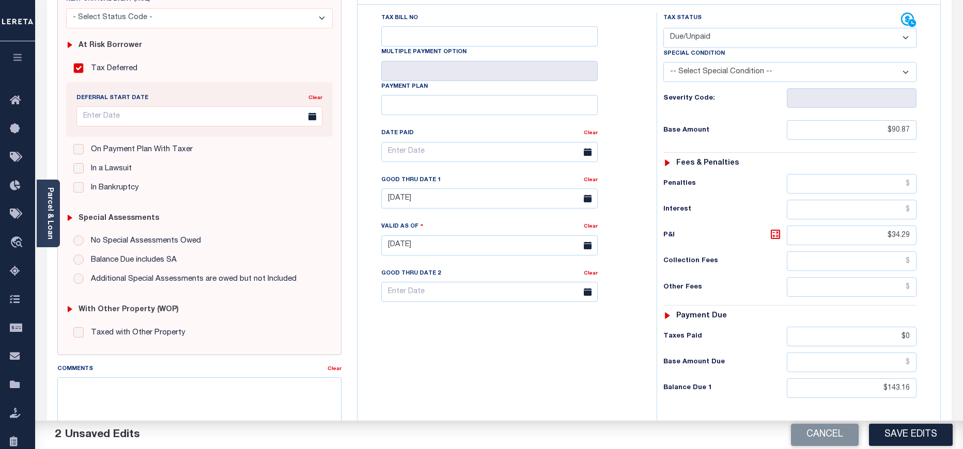
scroll to position [232, 0]
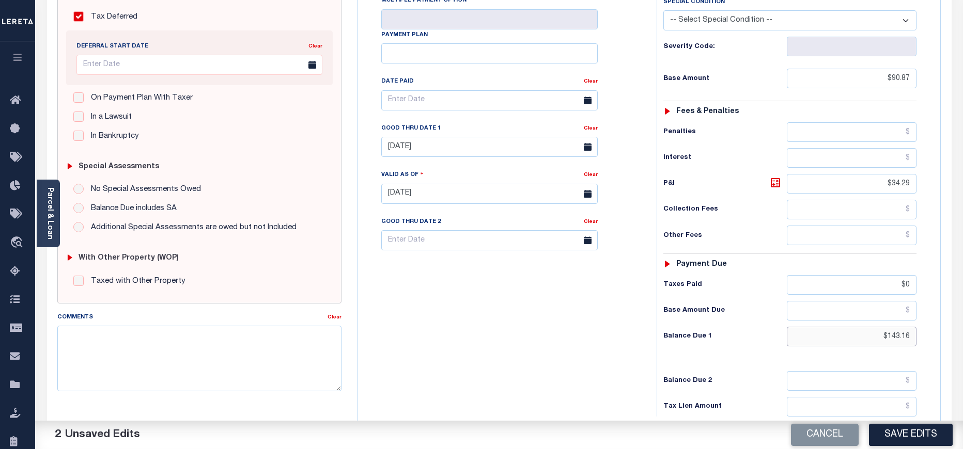
click at [895, 327] on input "$143.16" at bounding box center [852, 337] width 130 height 20
paste input "29.0"
type input "$129.06"
click at [779, 178] on icon at bounding box center [774, 182] width 9 height 9
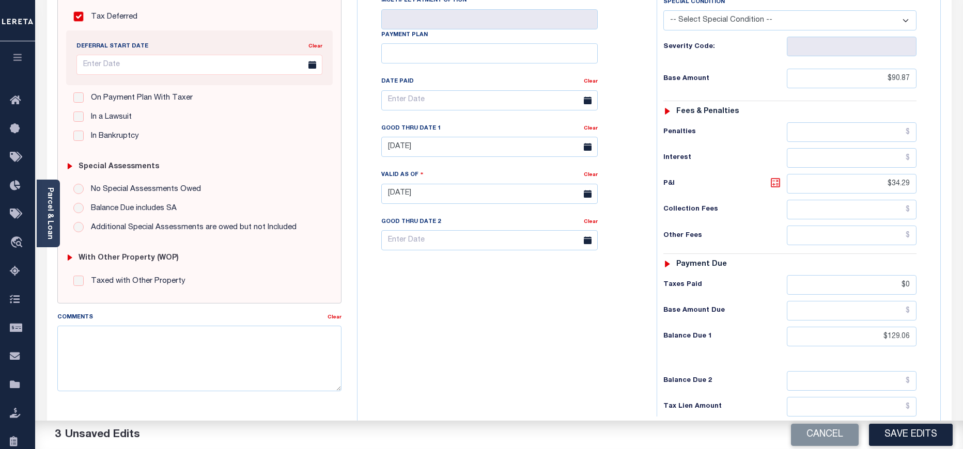
type input "$38.19"
click at [417, 137] on input "09/30/2024" at bounding box center [489, 147] width 216 height 20
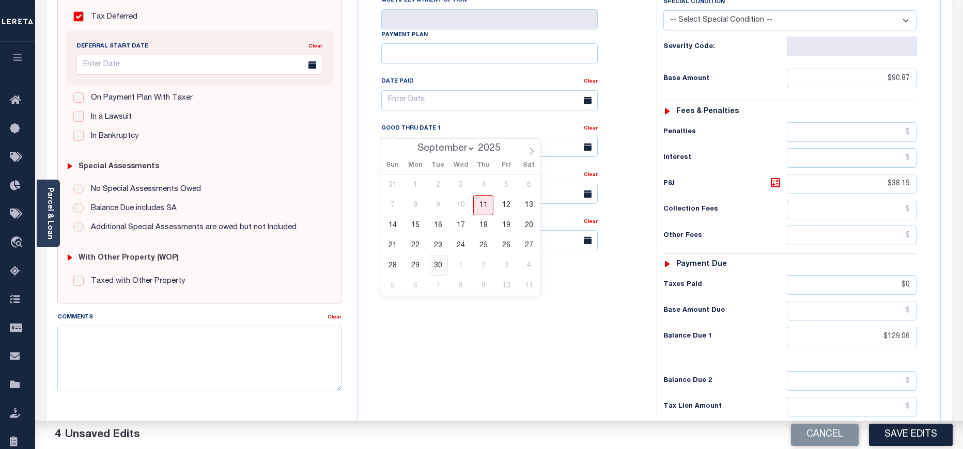
click at [433, 270] on span "30" at bounding box center [438, 266] width 20 height 20
type input "09/30/2025"
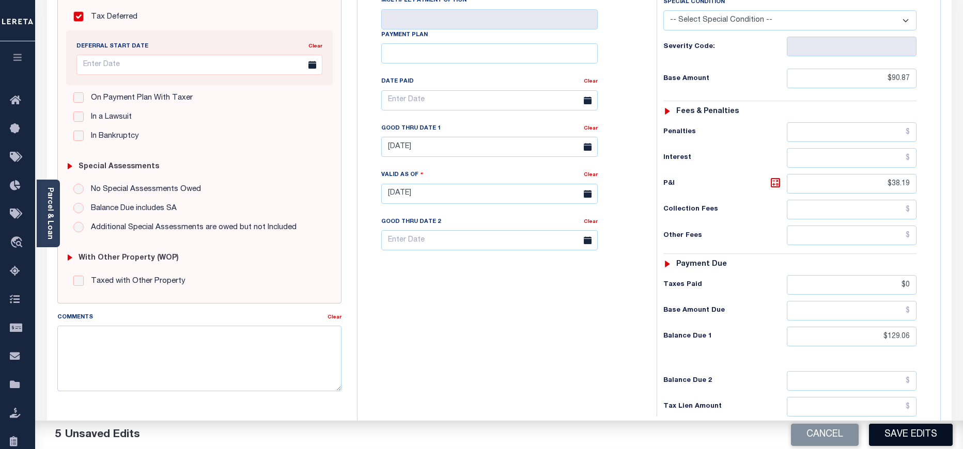
click at [890, 433] on button "Save Edits" at bounding box center [911, 435] width 84 height 22
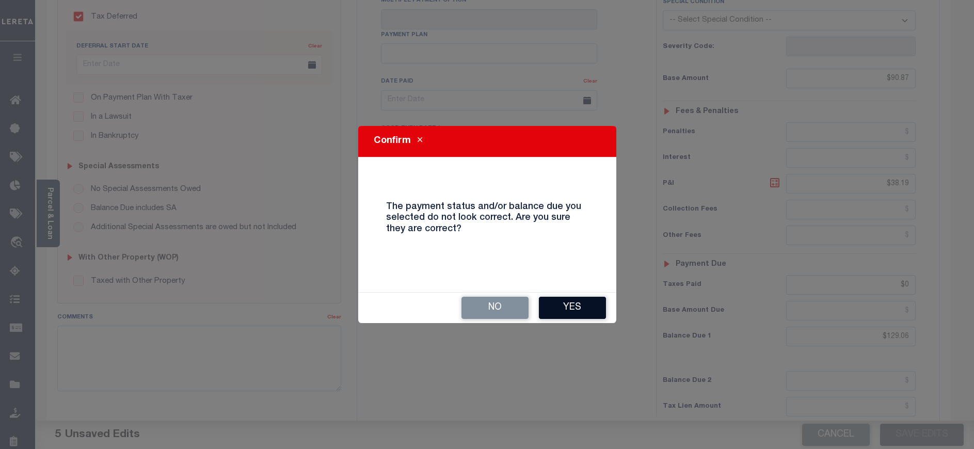
click at [574, 304] on button "Yes" at bounding box center [572, 308] width 67 height 22
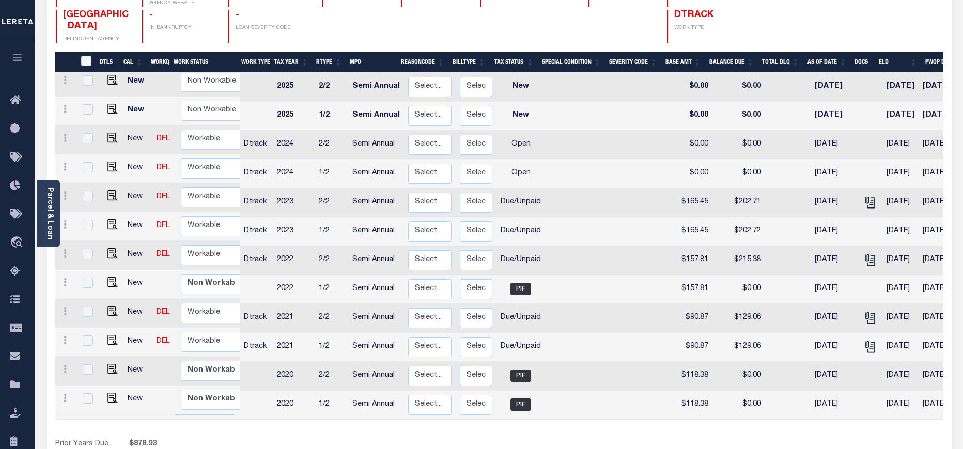
scroll to position [155, 0]
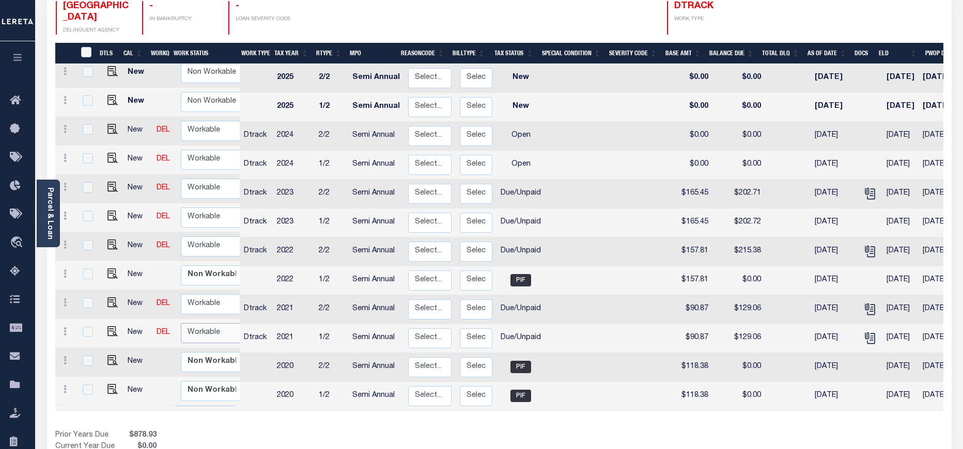
click at [218, 323] on select "Non Workable Workable" at bounding box center [212, 333] width 62 height 20
checkbox input "true"
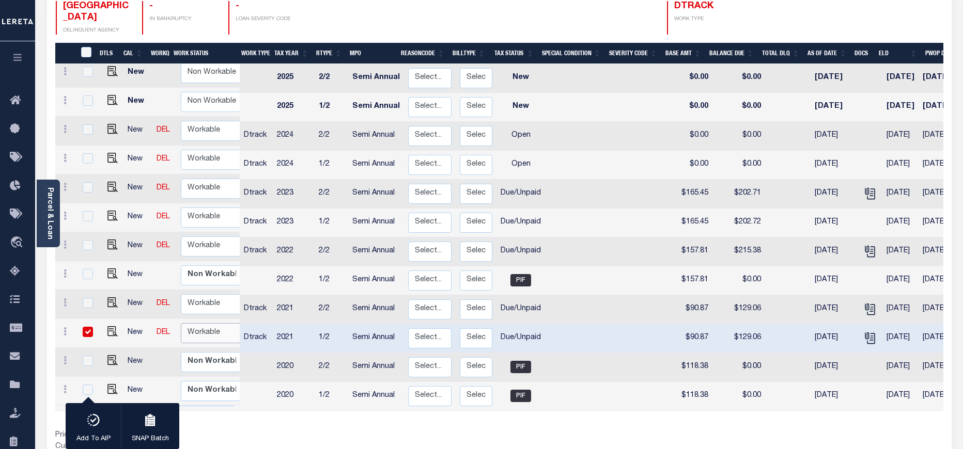
select select "true"
click at [181, 323] on select "Non Workable Workable" at bounding box center [212, 333] width 62 height 20
checkbox input "false"
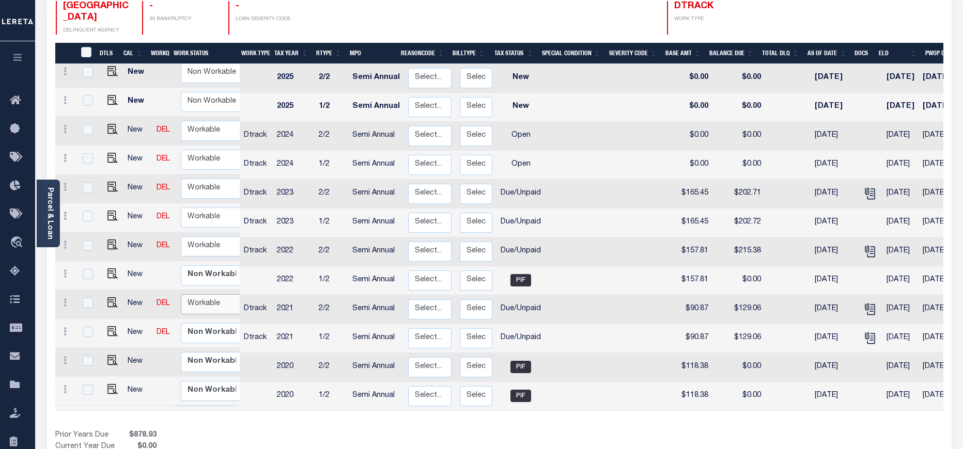
click at [224, 294] on select "Non Workable Workable" at bounding box center [212, 304] width 62 height 20
checkbox input "true"
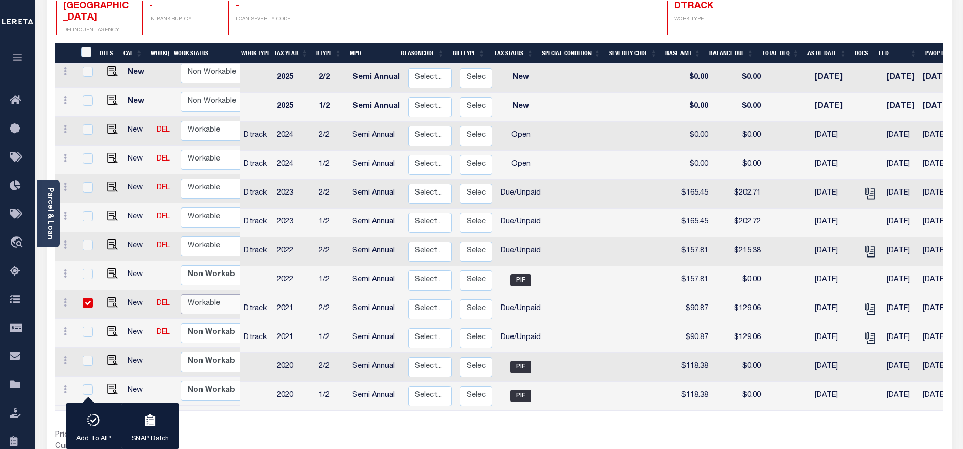
select select "true"
click at [181, 294] on select "Non Workable Workable" at bounding box center [212, 304] width 62 height 20
checkbox input "false"
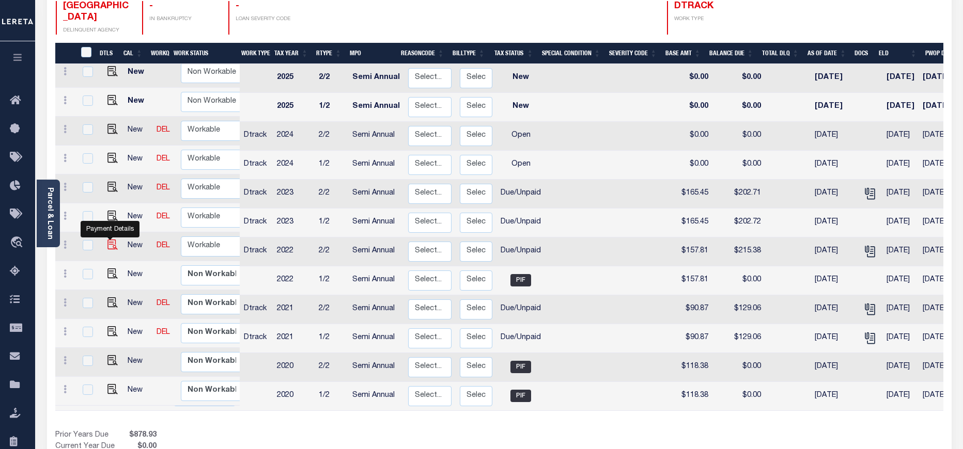
click at [111, 240] on img "" at bounding box center [112, 245] width 10 height 10
checkbox input "true"
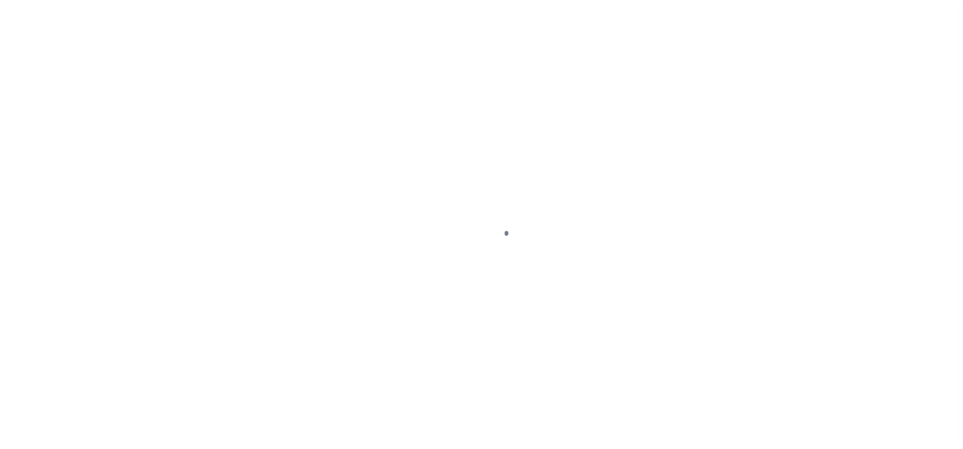
select select "DUE"
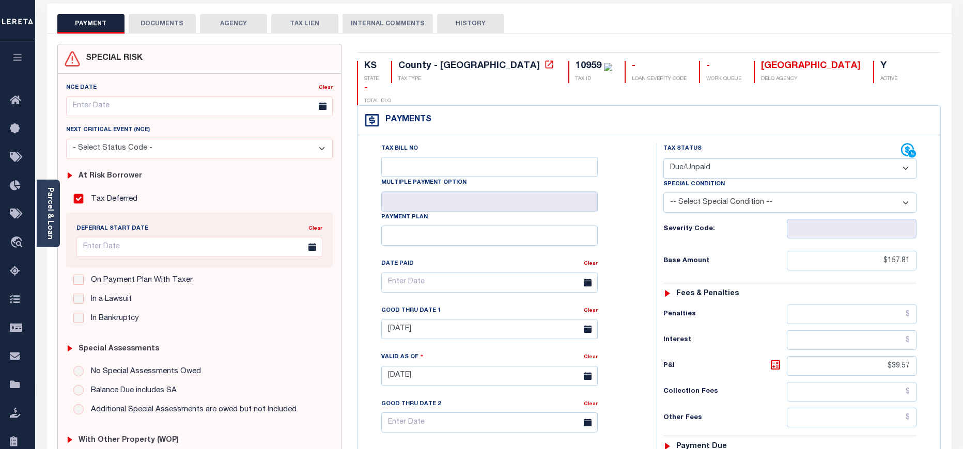
scroll to position [155, 0]
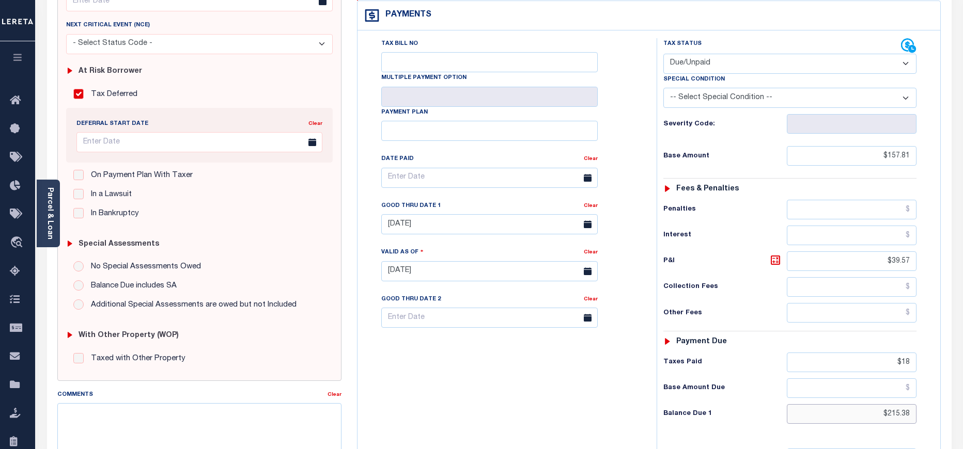
click at [900, 404] on input "$215.38" at bounding box center [852, 414] width 130 height 20
paste input "09.27"
type input "$209.27"
type input "[DATE]"
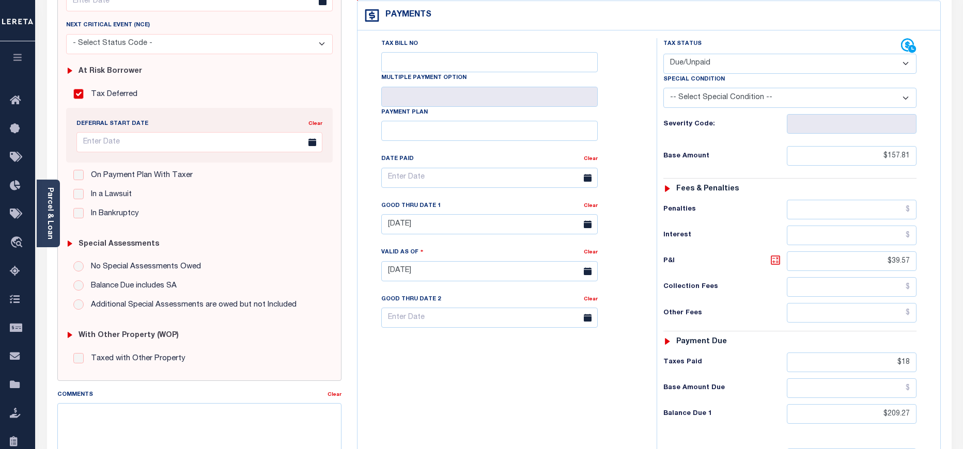
click at [776, 256] on icon at bounding box center [774, 260] width 9 height 9
type input "$51.46"
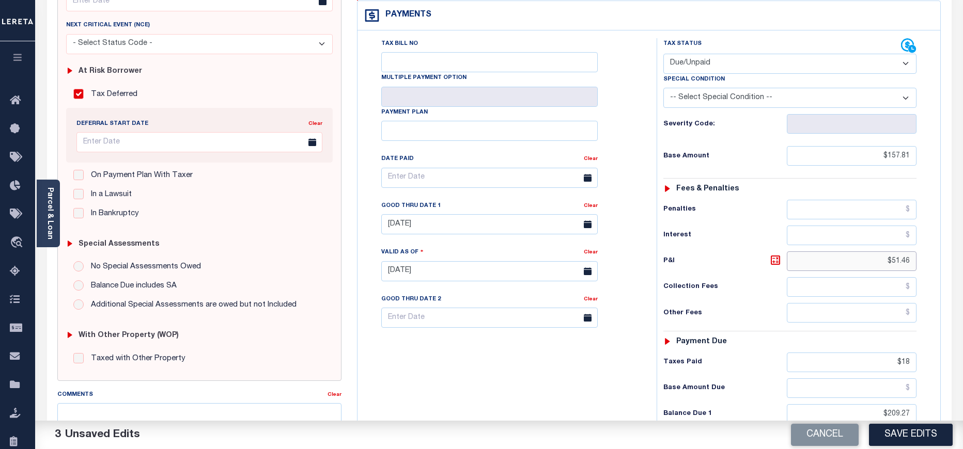
drag, startPoint x: 916, startPoint y: 242, endPoint x: 883, endPoint y: 242, distance: 32.5
click at [883, 251] on input "$51.46" at bounding box center [852, 261] width 130 height 20
click at [901, 353] on input "$18" at bounding box center [852, 363] width 130 height 20
type input "$"
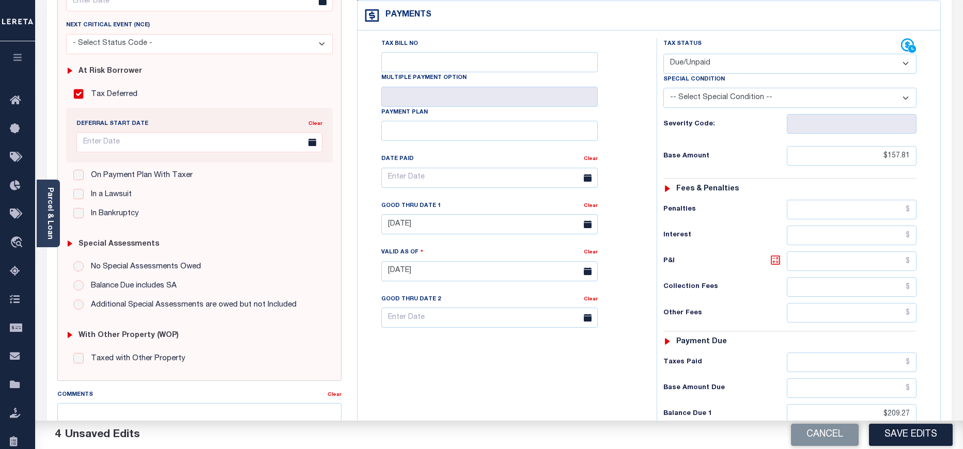
click at [778, 257] on icon at bounding box center [775, 260] width 6 height 6
type input "$51.46"
click at [497, 214] on input "09/30/2024" at bounding box center [489, 224] width 216 height 20
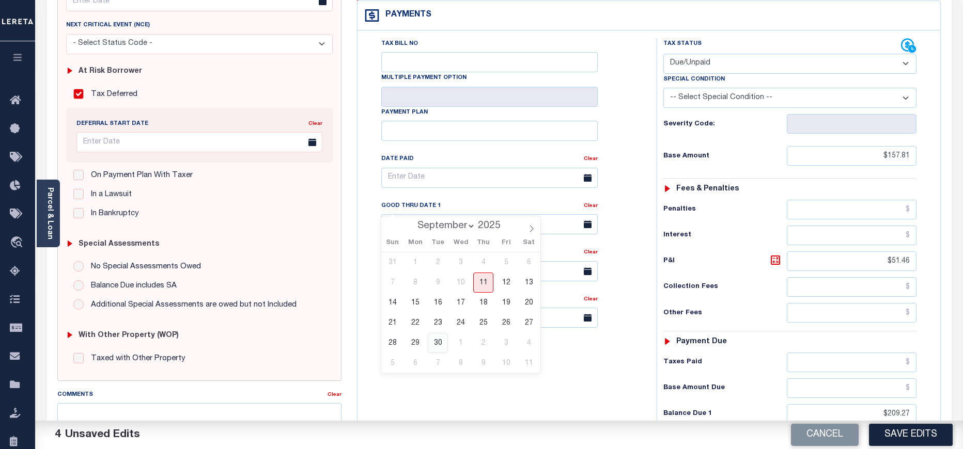
click at [443, 340] on span "30" at bounding box center [438, 343] width 20 height 20
type input "[DATE]"
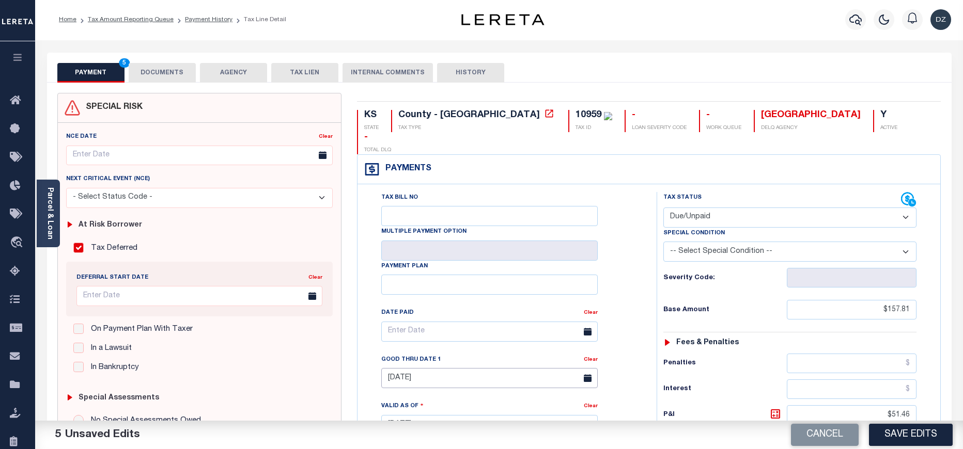
scroll to position [0, 0]
click at [176, 75] on button "DOCUMENTS" at bounding box center [162, 74] width 67 height 20
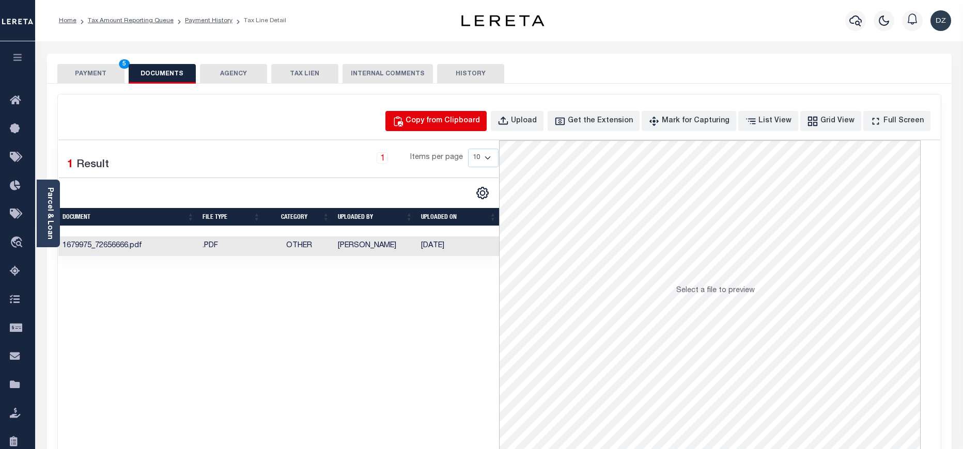
click at [486, 116] on button "Copy from Clipboard" at bounding box center [435, 121] width 101 height 20
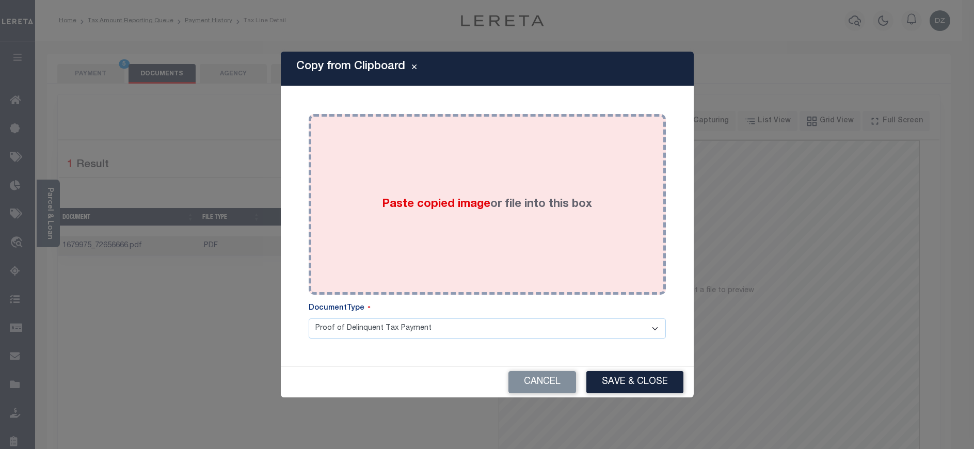
click at [505, 199] on label "Paste copied image or file into this box" at bounding box center [487, 204] width 210 height 17
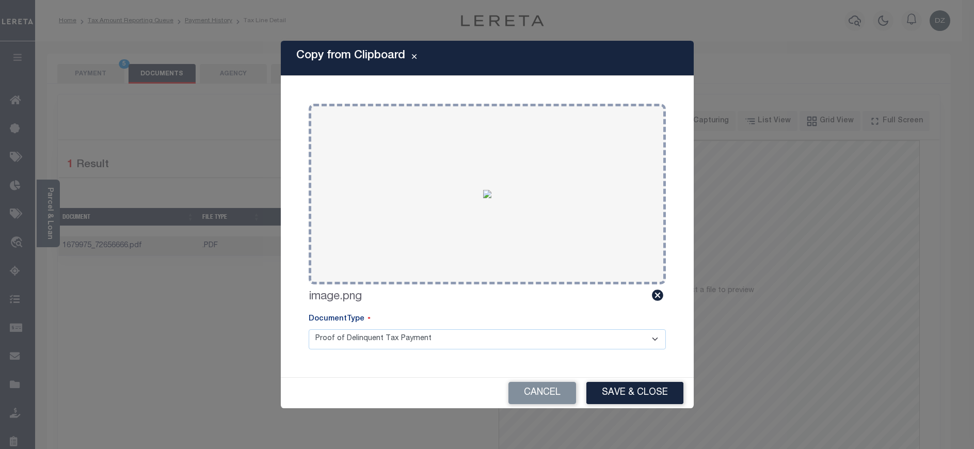
click at [633, 395] on button "Save & Close" at bounding box center [635, 393] width 97 height 22
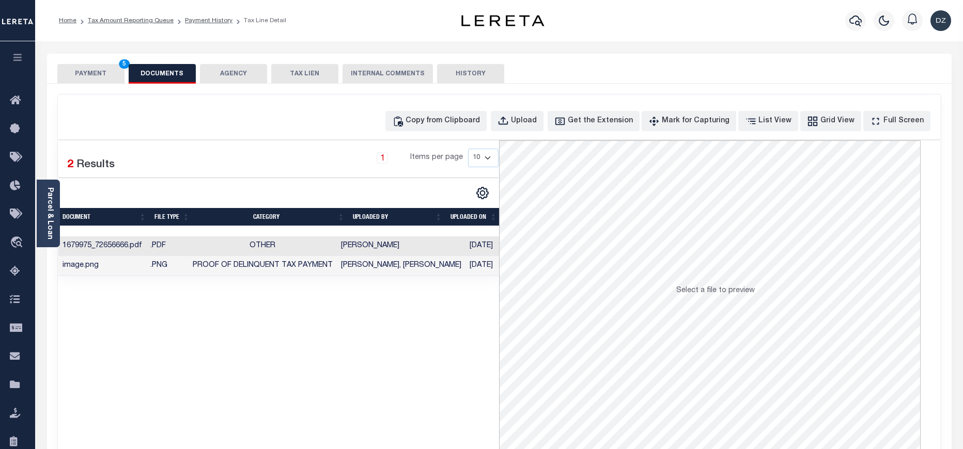
click at [71, 75] on button "PAYMENT 5" at bounding box center [90, 74] width 67 height 20
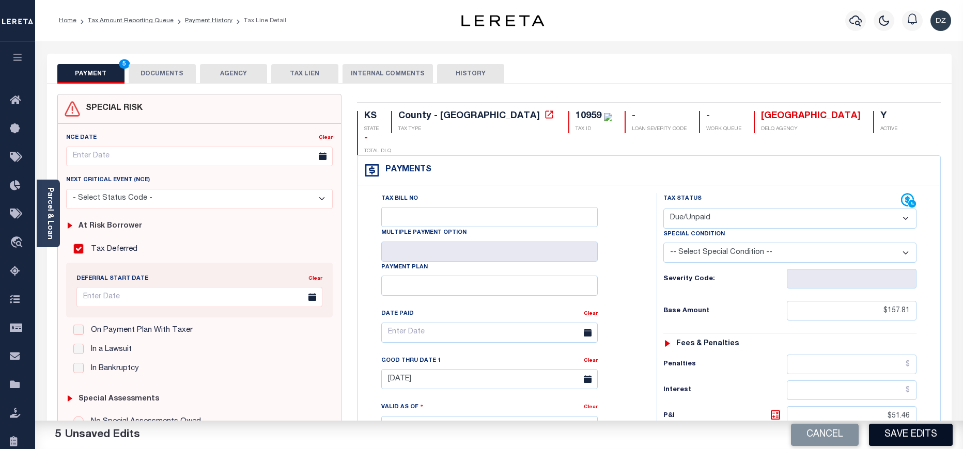
click at [894, 435] on button "Save Edits" at bounding box center [911, 435] width 84 height 22
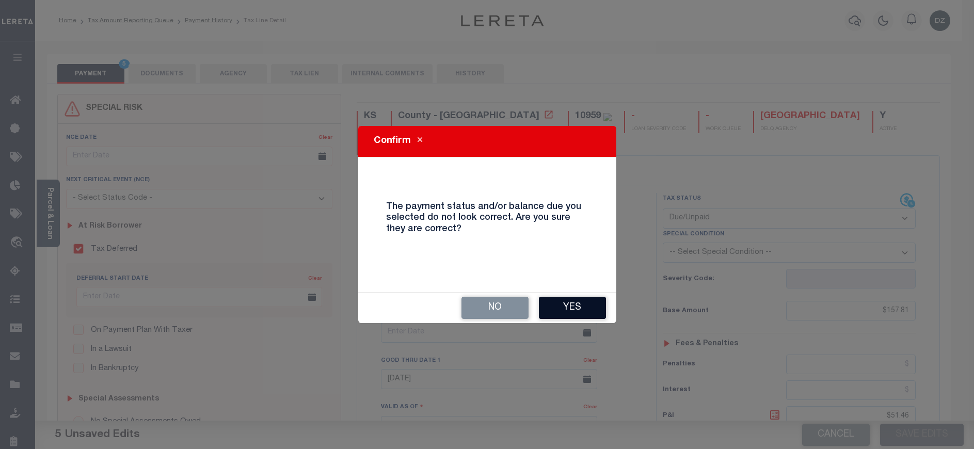
click at [588, 304] on button "Yes" at bounding box center [572, 308] width 67 height 22
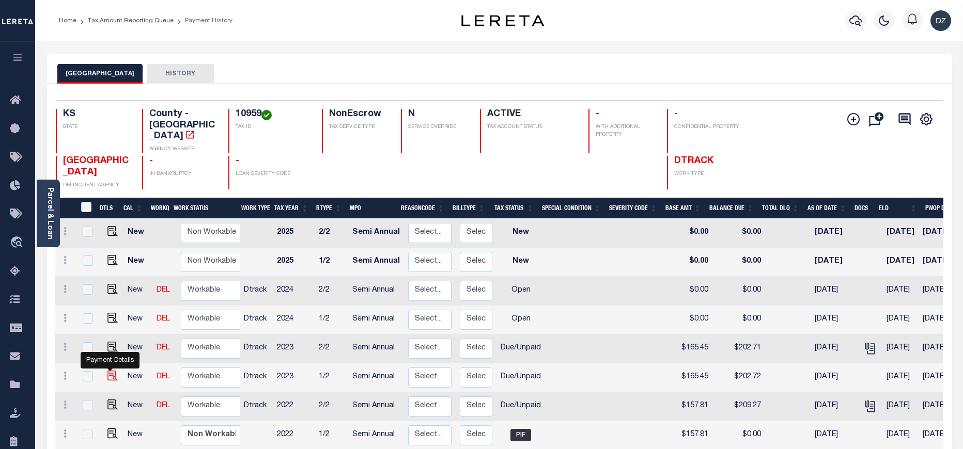
click at [108, 371] on img "" at bounding box center [112, 376] width 10 height 10
checkbox input "true"
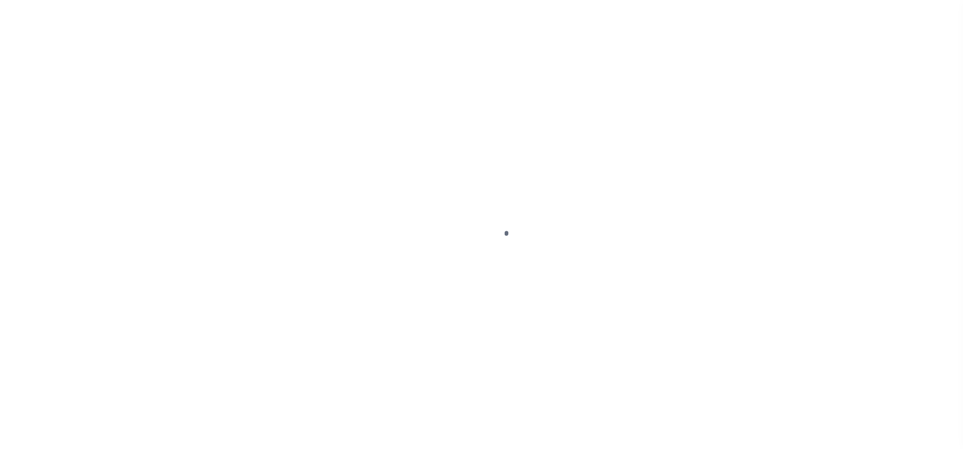
select select "DUE"
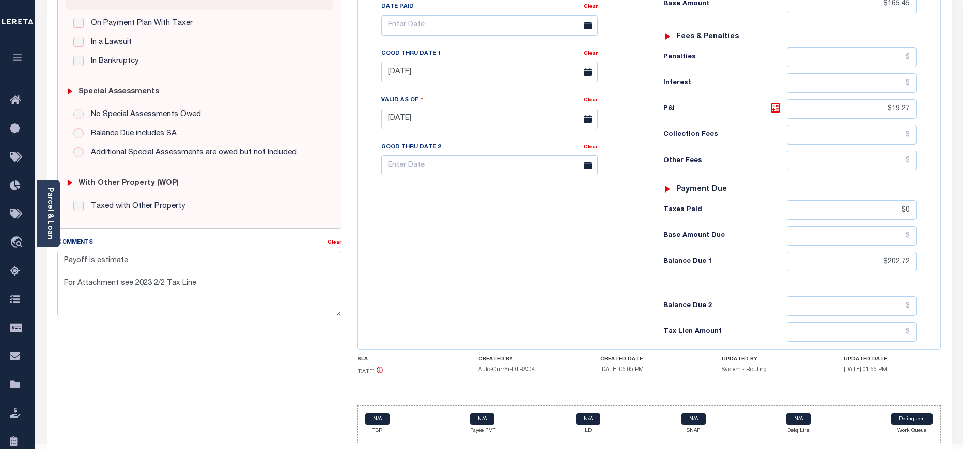
scroll to position [310, 0]
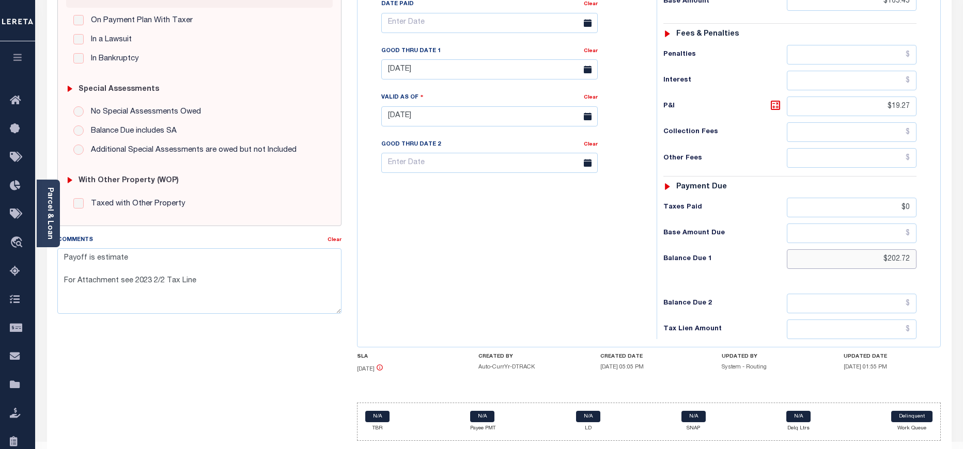
click at [895, 249] on input "$202.72" at bounding box center [852, 259] width 130 height 20
paste input "198.59"
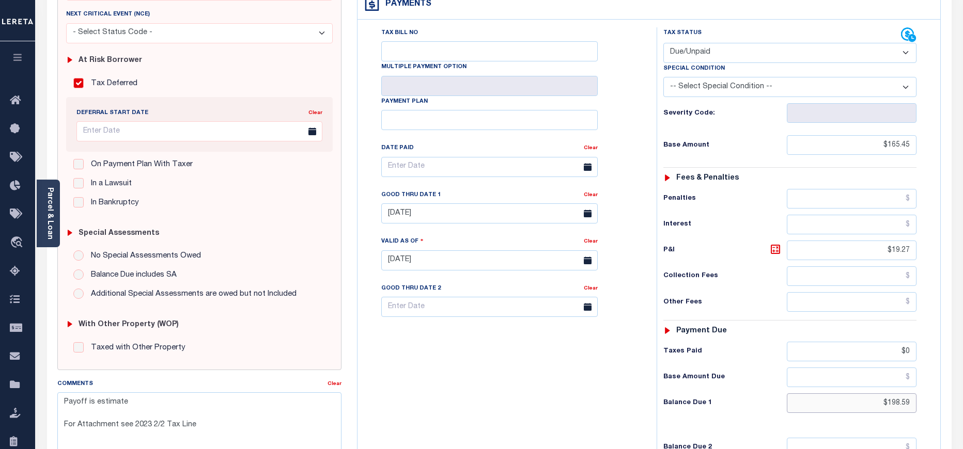
scroll to position [77, 0]
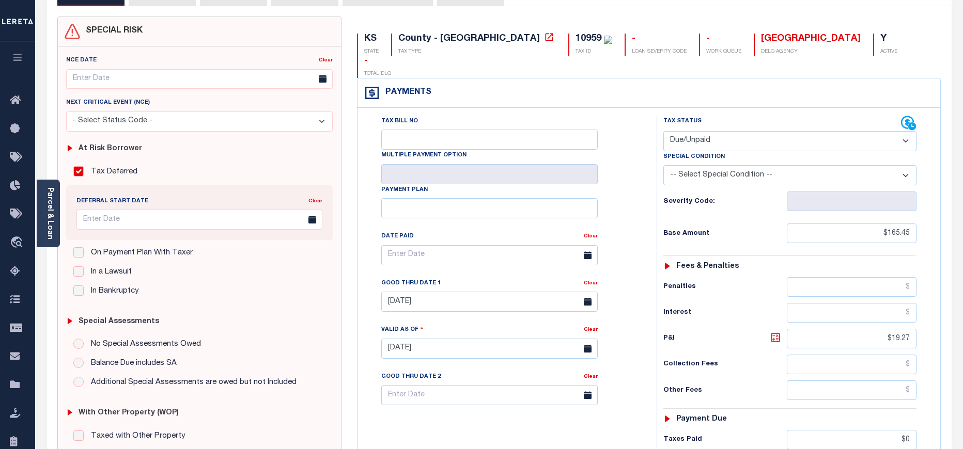
type input "$198.59"
type input "[DATE]"
click at [776, 332] on icon at bounding box center [775, 338] width 12 height 12
type input "$33.14"
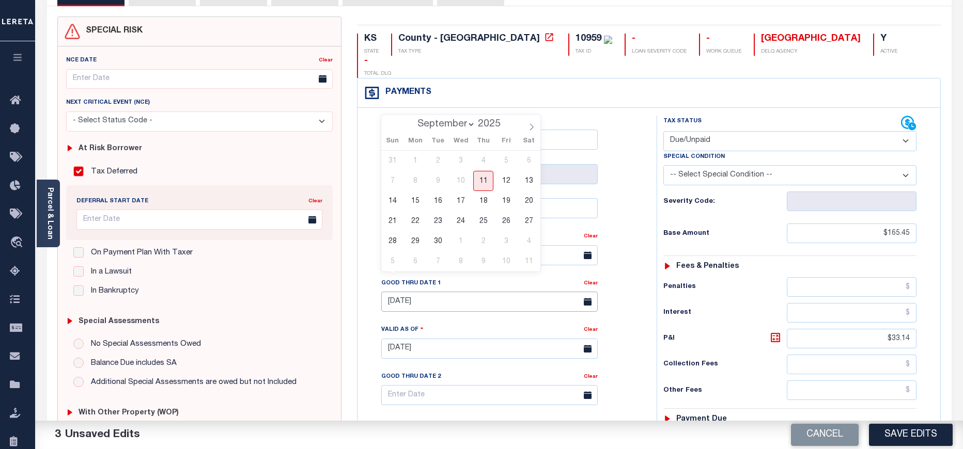
click at [444, 292] on input "09/30/2024" at bounding box center [489, 302] width 216 height 20
click at [431, 250] on span "30" at bounding box center [438, 241] width 20 height 20
type input "[DATE]"
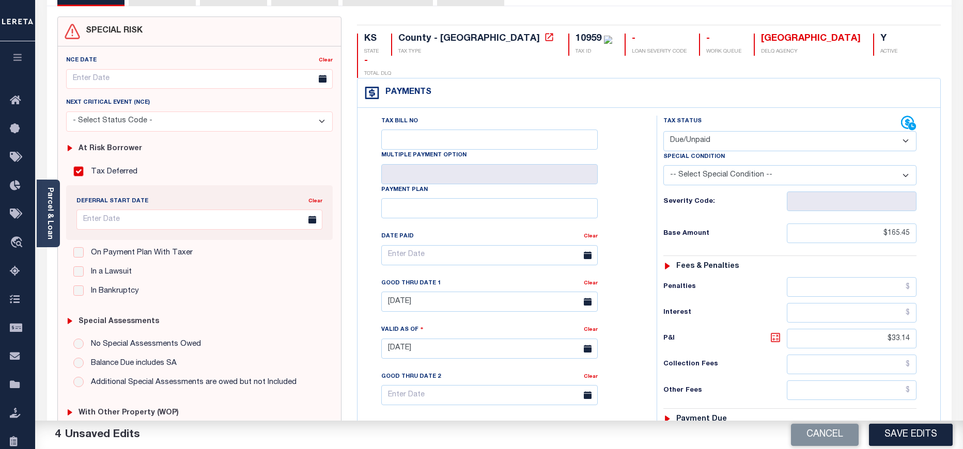
click at [775, 332] on icon at bounding box center [775, 338] width 12 height 12
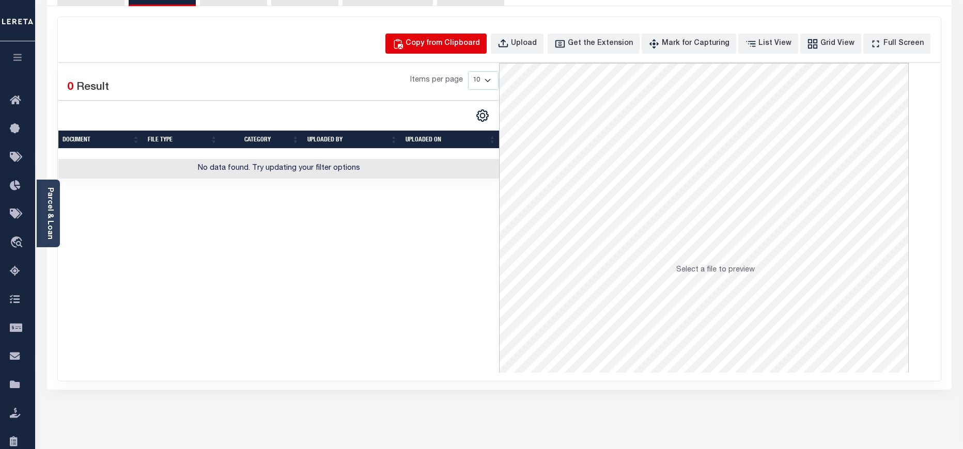
click at [476, 49] on div "Copy from Clipboard" at bounding box center [442, 43] width 74 height 11
select select "POP"
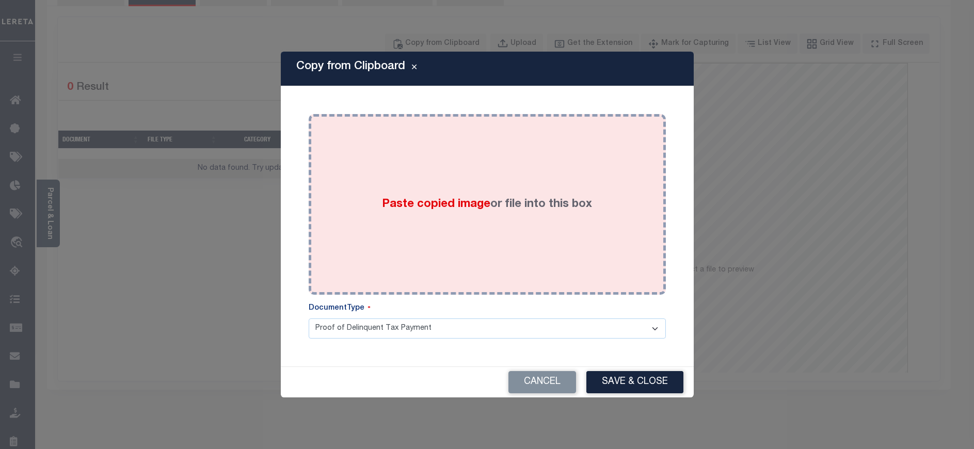
click at [522, 148] on div "Paste copied image or file into this box" at bounding box center [488, 204] width 342 height 165
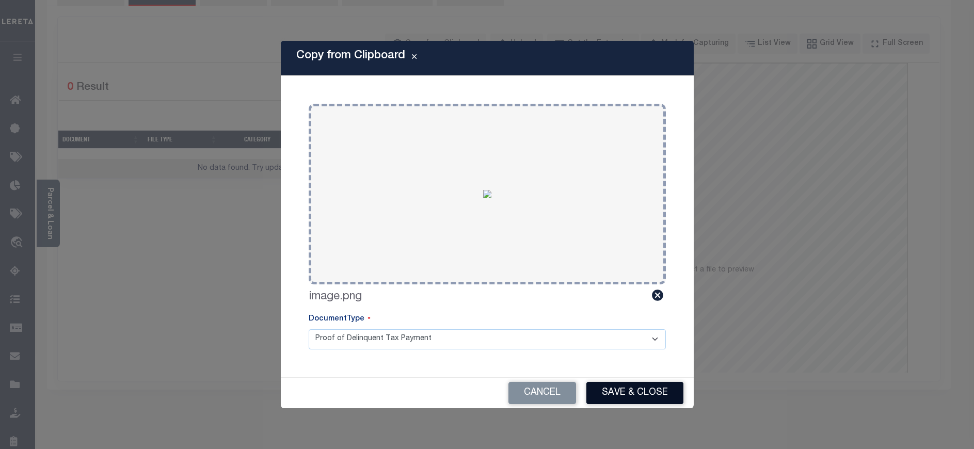
click at [636, 392] on button "Save & Close" at bounding box center [635, 393] width 97 height 22
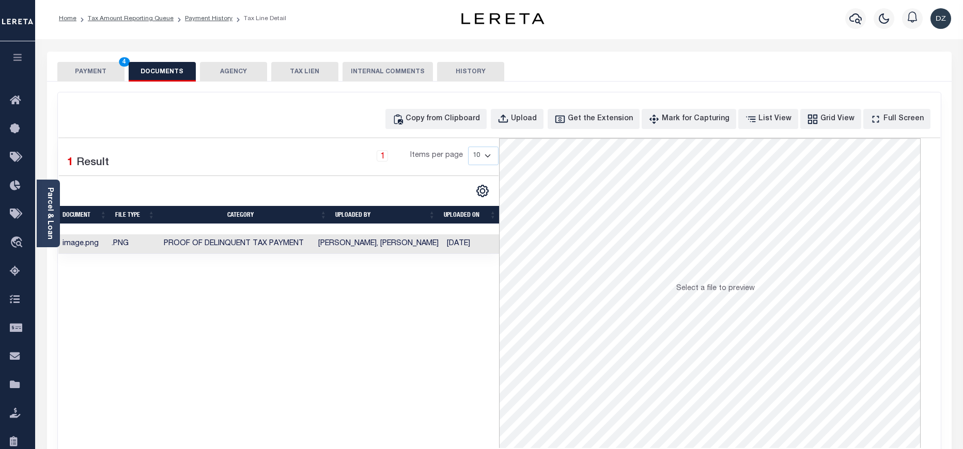
scroll to position [0, 0]
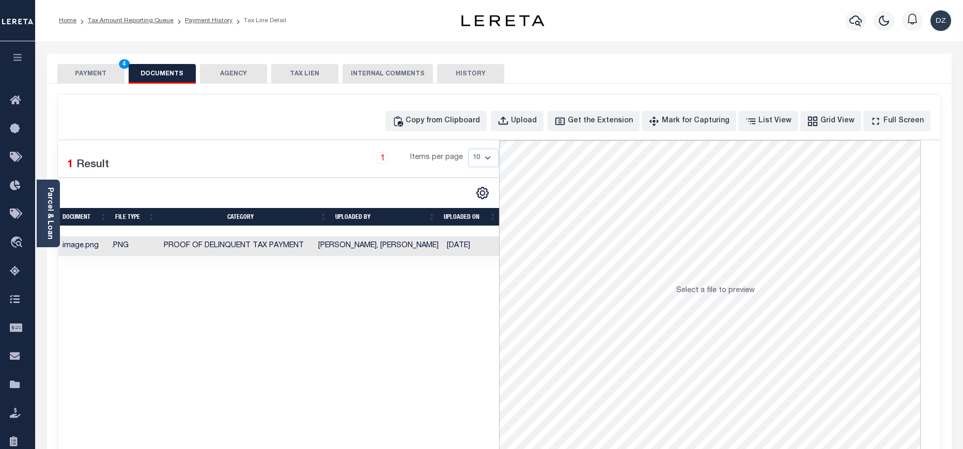
click at [99, 65] on button "PAYMENT 4" at bounding box center [90, 74] width 67 height 20
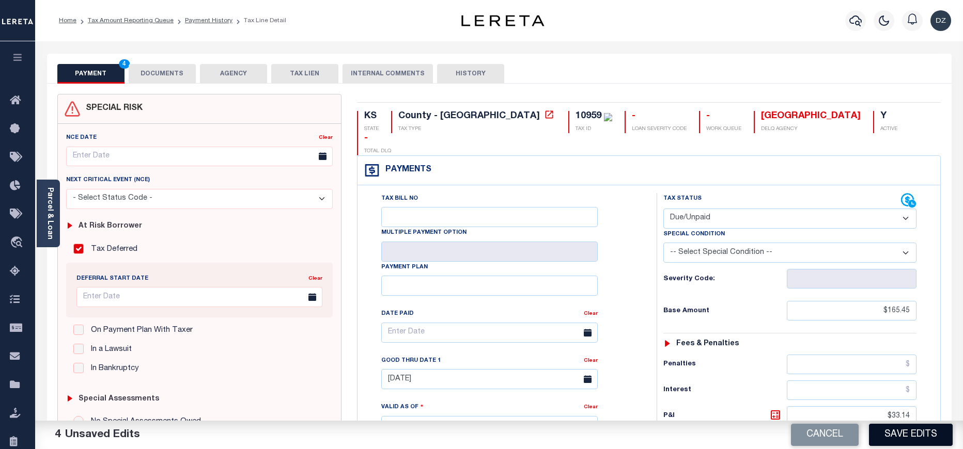
click at [903, 437] on button "Save Edits" at bounding box center [911, 435] width 84 height 22
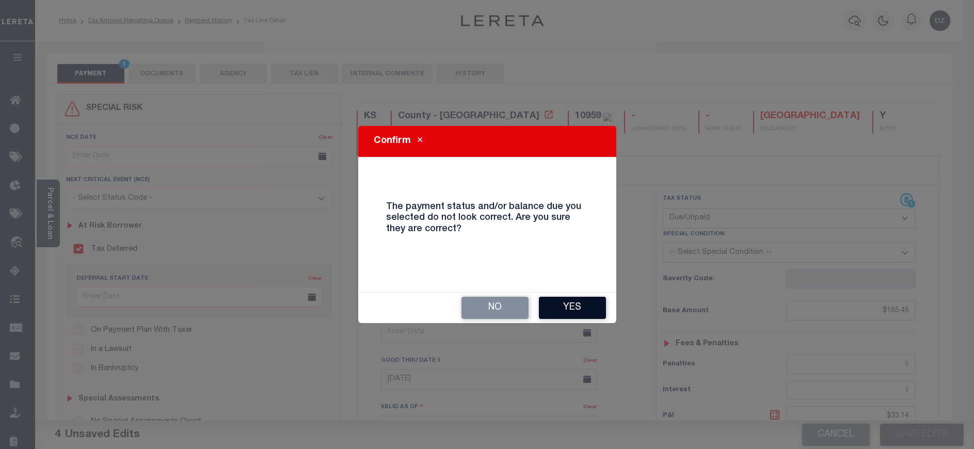
click at [562, 309] on button "Yes" at bounding box center [572, 308] width 67 height 22
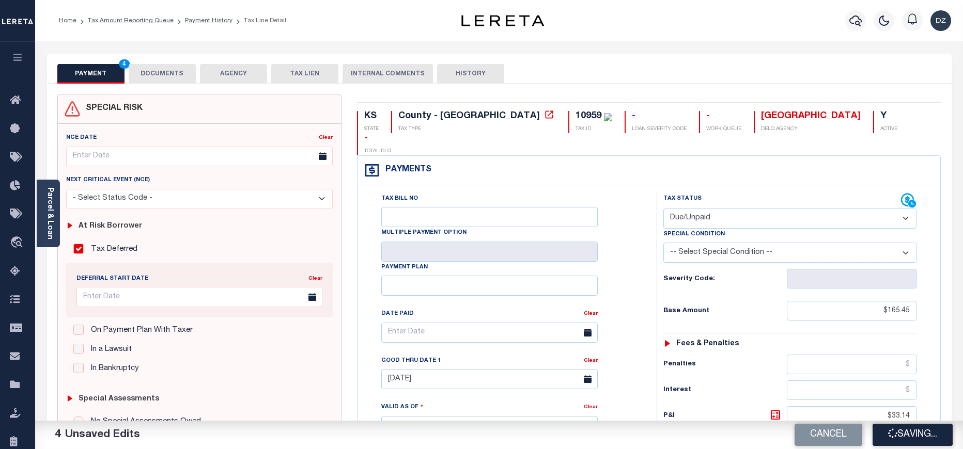
checkbox input "false"
type textarea "Payoff is estimate For Attachment see 2023 2/2 Tax Line"
type input "$165.45"
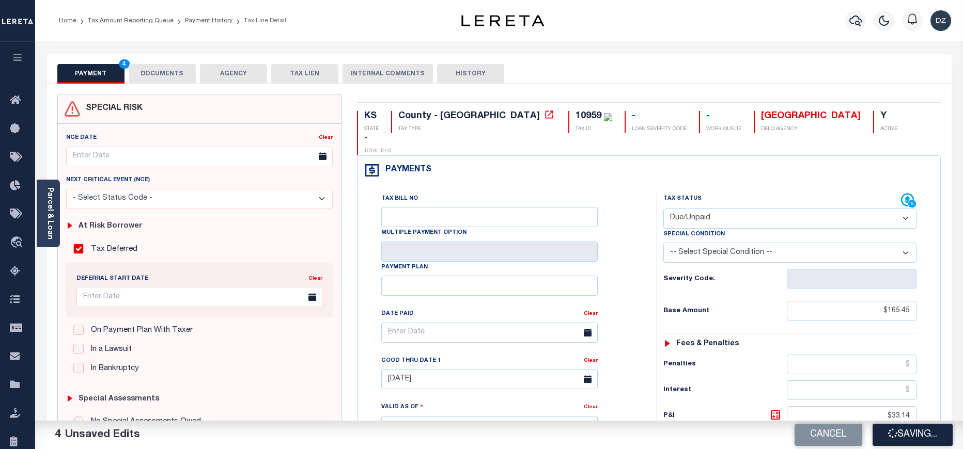
type input "$33.14"
type input "$0"
type input "$198.59"
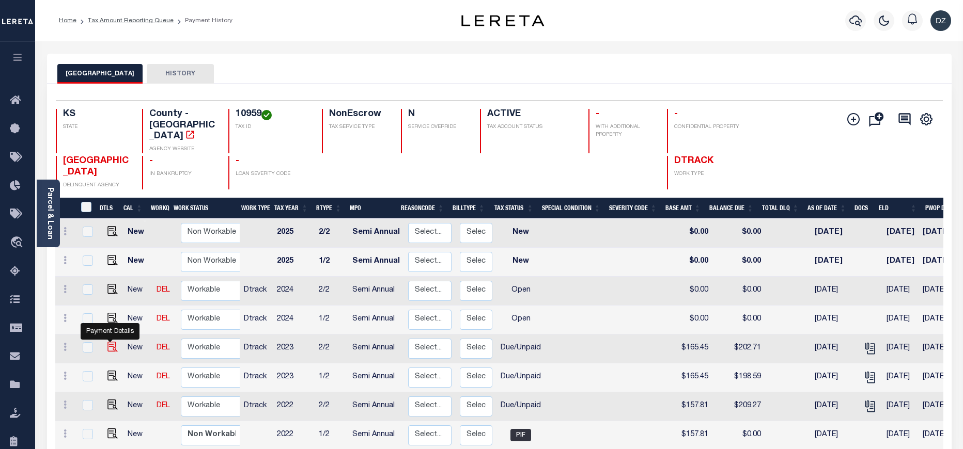
click at [110, 342] on img "" at bounding box center [112, 347] width 10 height 10
checkbox input "true"
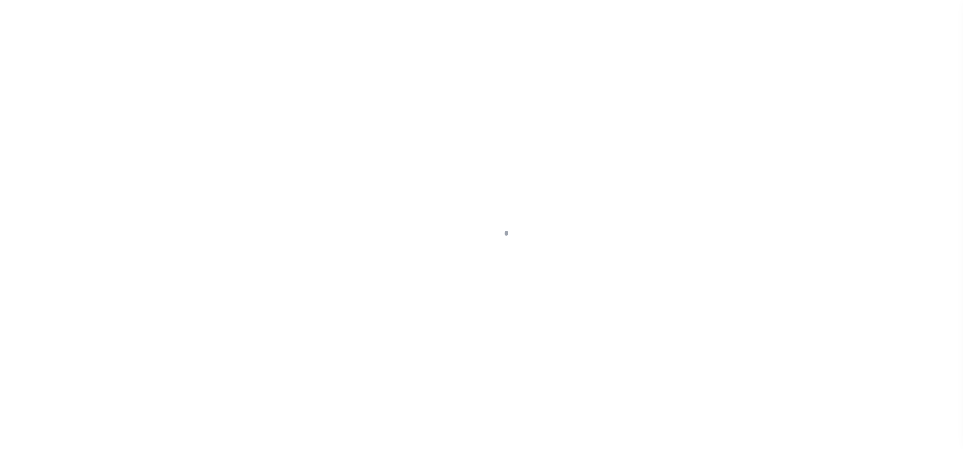
select select "DUE"
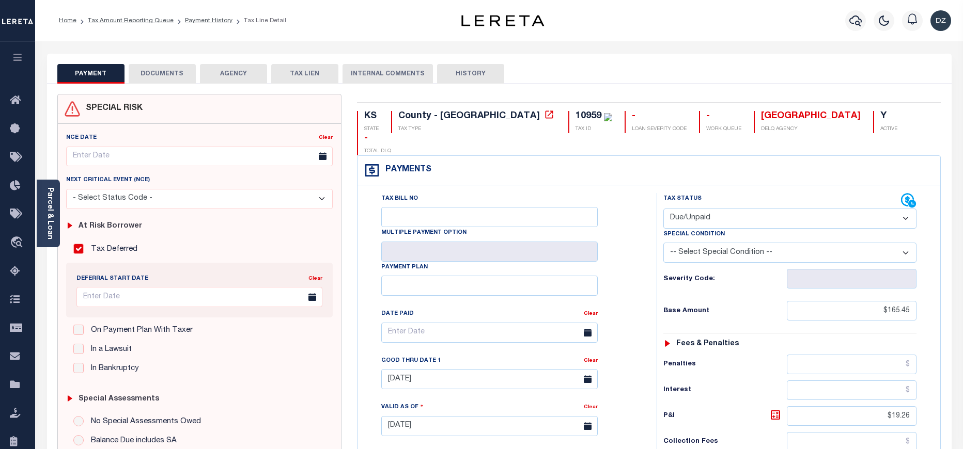
click at [169, 73] on button "DOCUMENTS" at bounding box center [162, 74] width 67 height 20
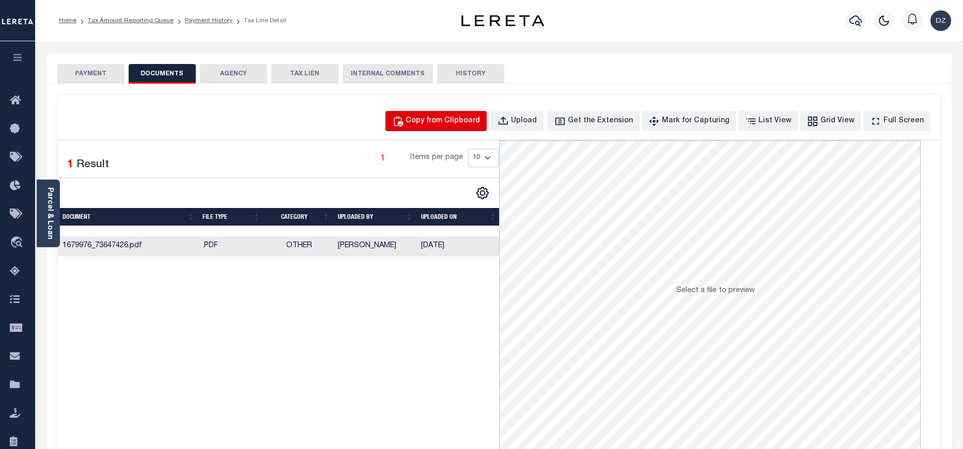
click at [459, 123] on div "Copy from Clipboard" at bounding box center [442, 121] width 74 height 11
select select "POP"
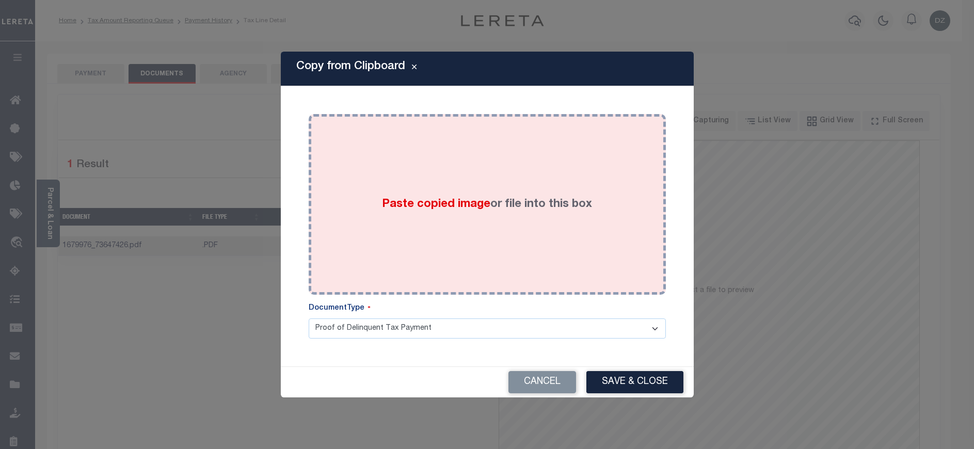
click at [476, 233] on div "Paste copied image or file into this box" at bounding box center [488, 204] width 342 height 165
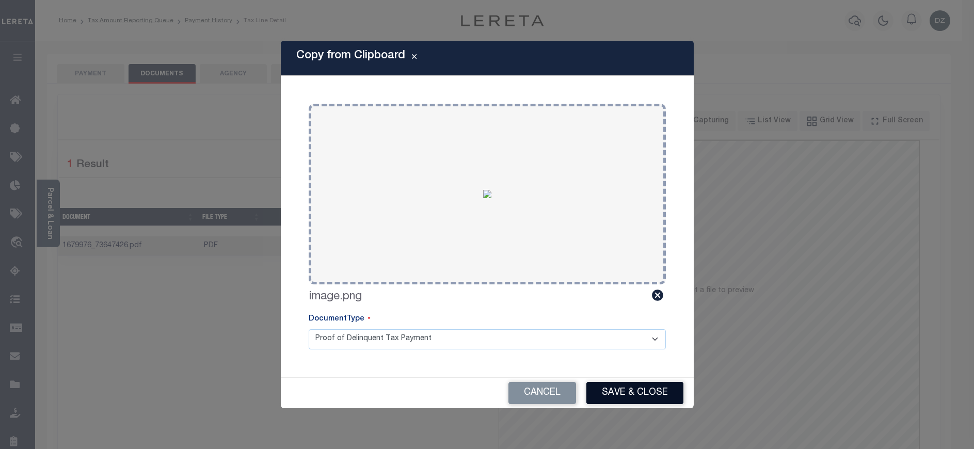
click at [618, 399] on button "Save & Close" at bounding box center [635, 393] width 97 height 22
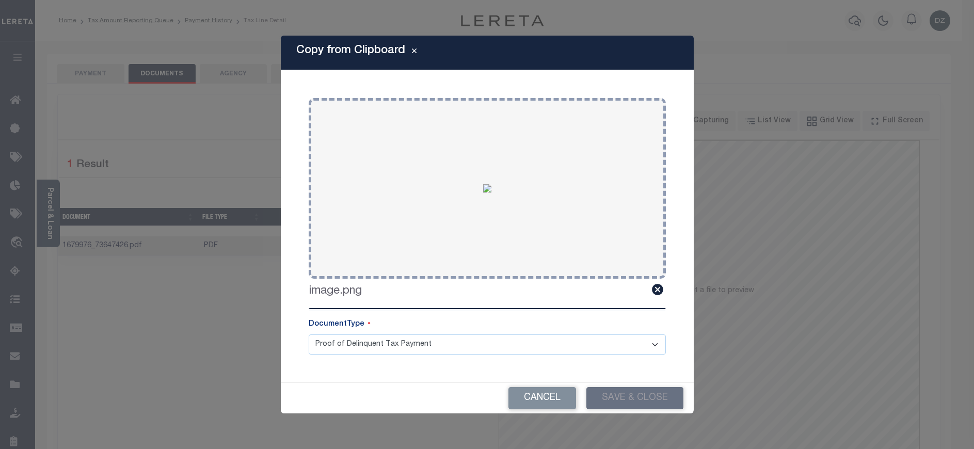
click at [619, 388] on div "Cancel Save & Close" at bounding box center [487, 398] width 413 height 30
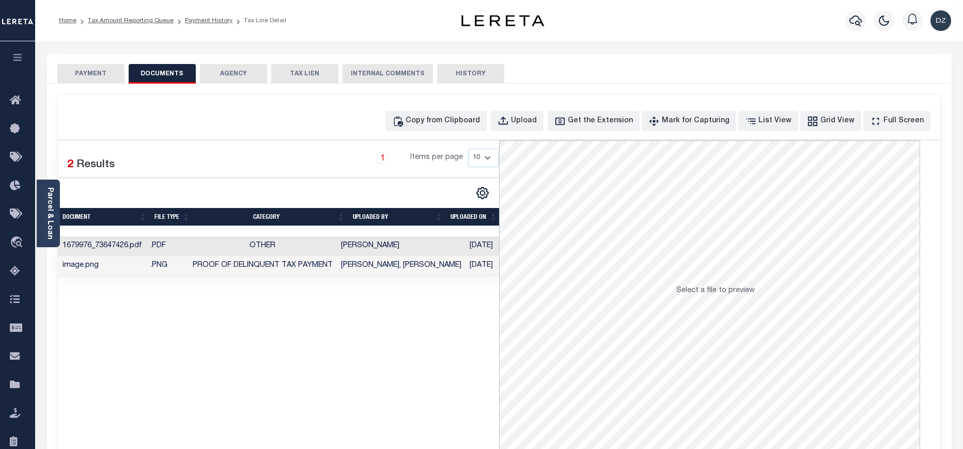
click at [87, 75] on button "PAYMENT" at bounding box center [90, 74] width 67 height 20
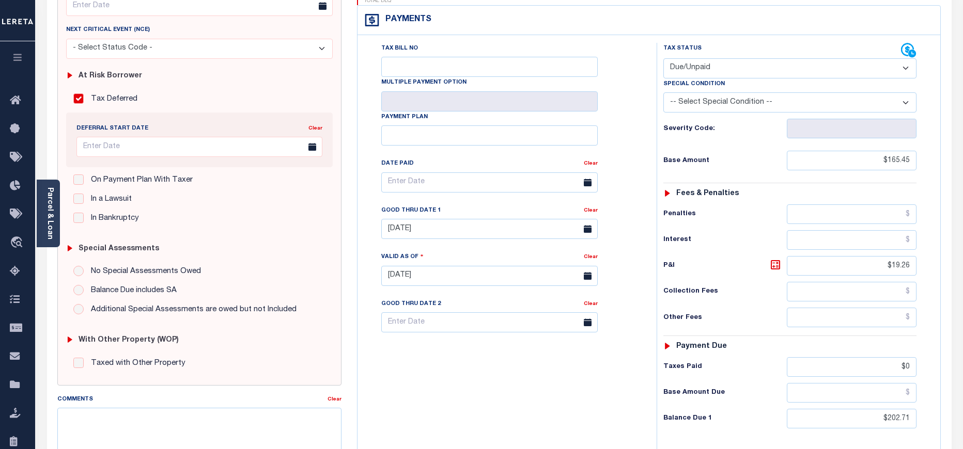
scroll to position [155, 0]
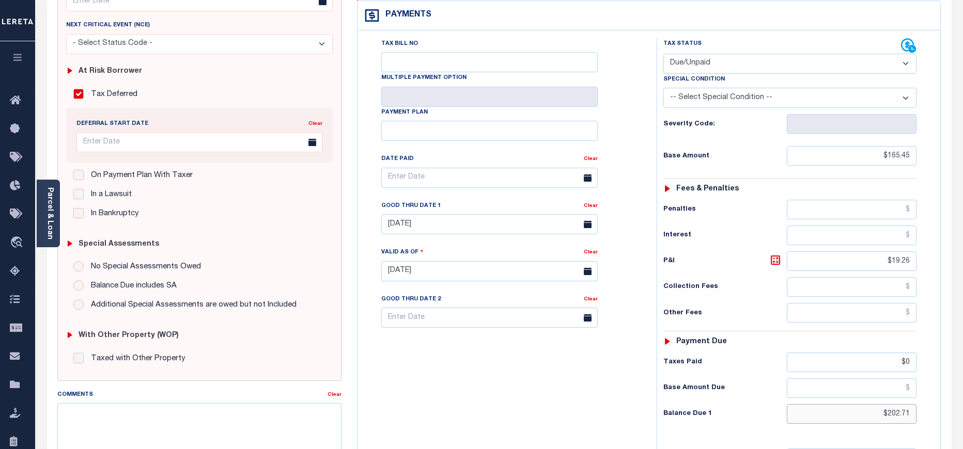
click at [904, 404] on input "$202.71" at bounding box center [852, 414] width 130 height 20
paste input "198.59"
type input "$198.59"
type input "[DATE]"
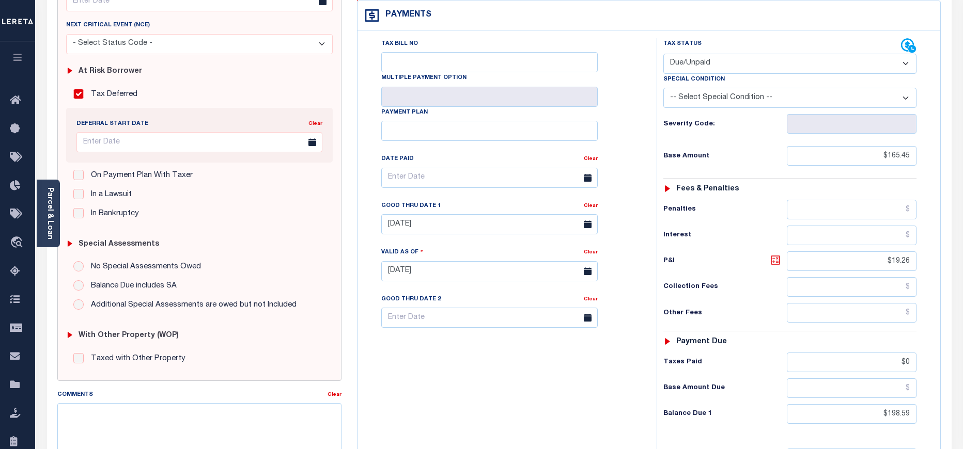
click at [776, 254] on icon at bounding box center [775, 260] width 12 height 12
type input "$33.14"
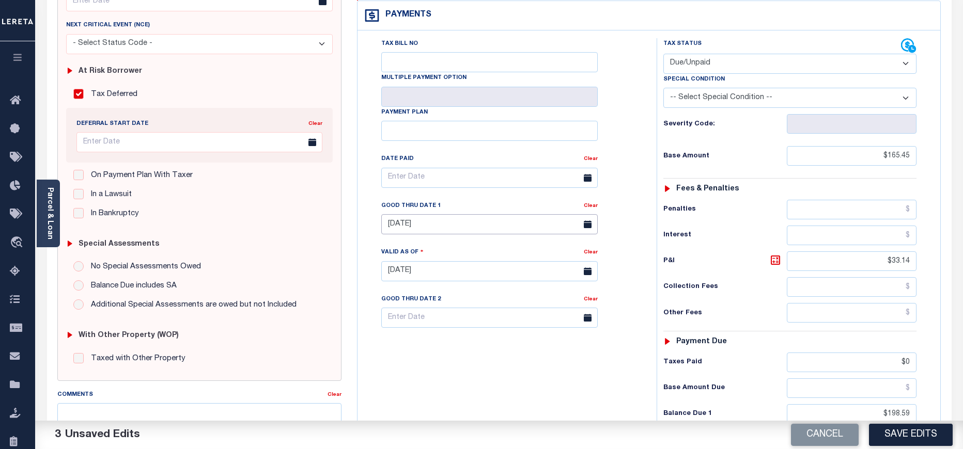
click at [443, 214] on input "09/30/2024" at bounding box center [489, 224] width 216 height 20
click at [433, 344] on span "30" at bounding box center [438, 343] width 20 height 20
type input "[DATE]"
click at [893, 434] on button "Save Edits" at bounding box center [911, 435] width 84 height 22
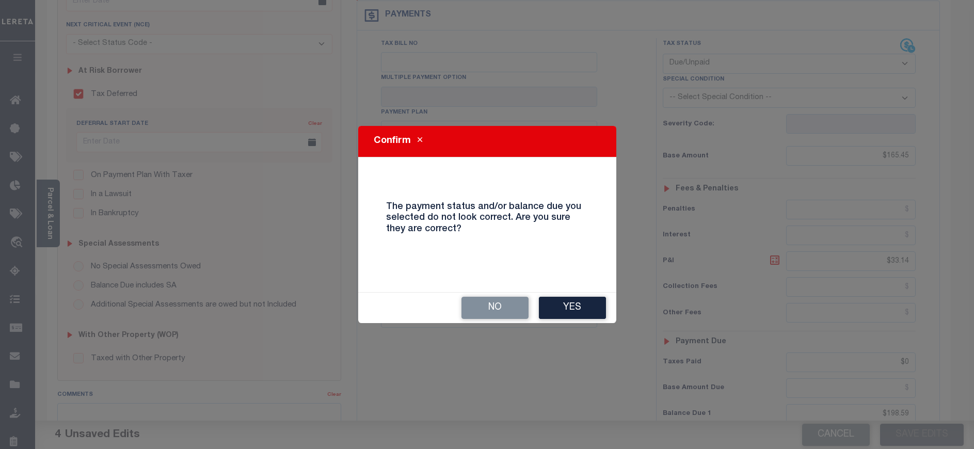
click at [573, 293] on div "No Yes" at bounding box center [487, 308] width 258 height 30
click at [571, 309] on button "Yes" at bounding box center [572, 308] width 67 height 22
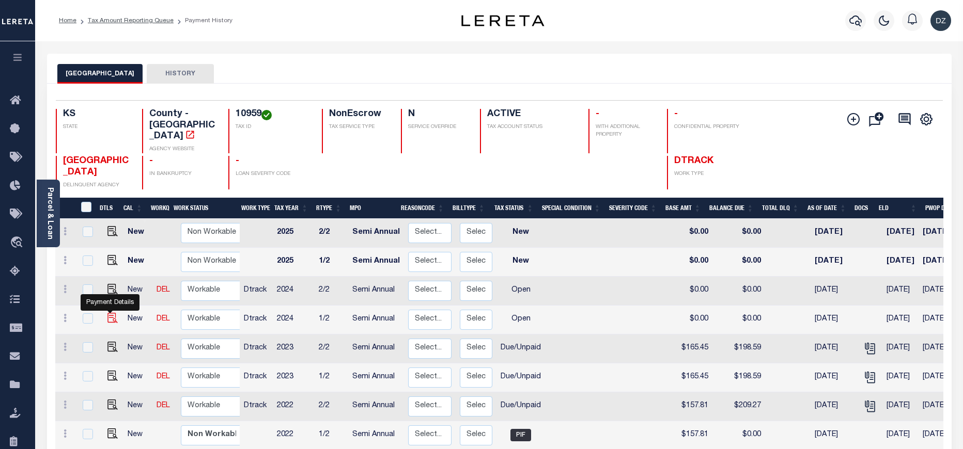
click at [107, 313] on img "" at bounding box center [112, 318] width 10 height 10
checkbox input "true"
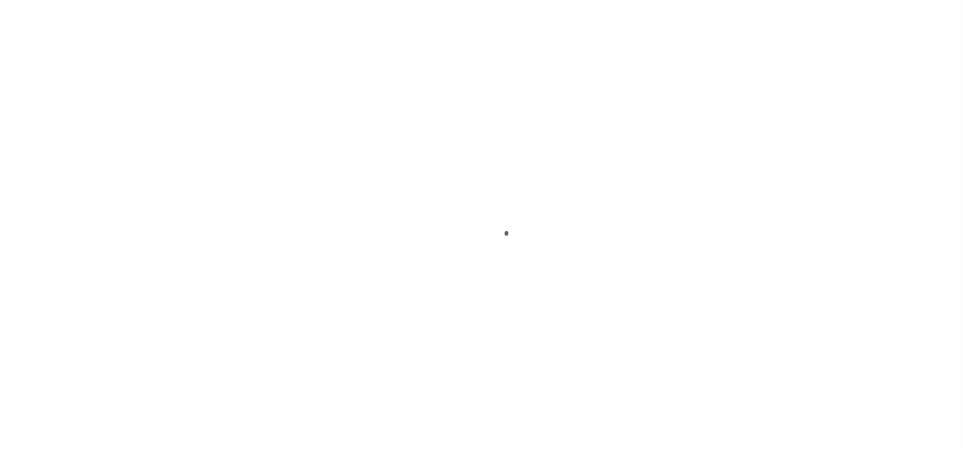
select select "OP2"
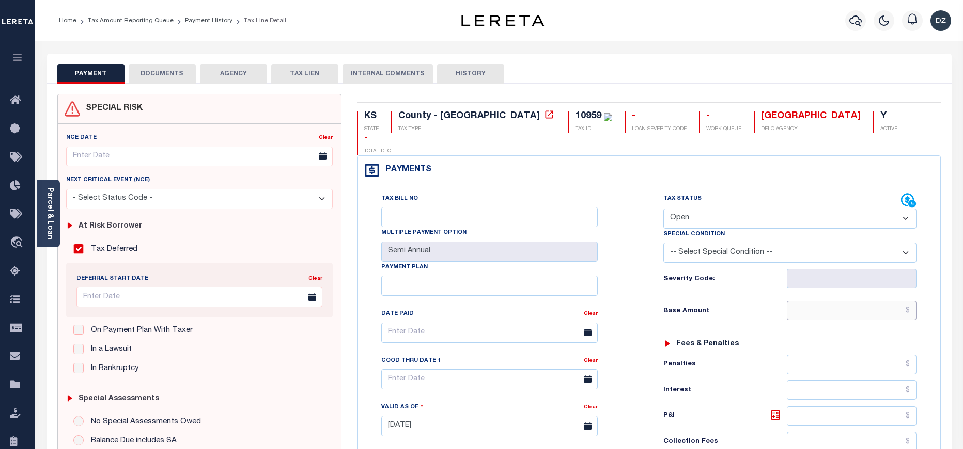
click at [863, 301] on input "text" at bounding box center [852, 311] width 130 height 20
paste input "151.16"
type input "$151.16"
type input "[DATE]"
click at [675, 209] on select "- Select Status Code - Open Due/Unpaid Paid Incomplete No Tax Due Internal Refu…" at bounding box center [789, 219] width 253 height 20
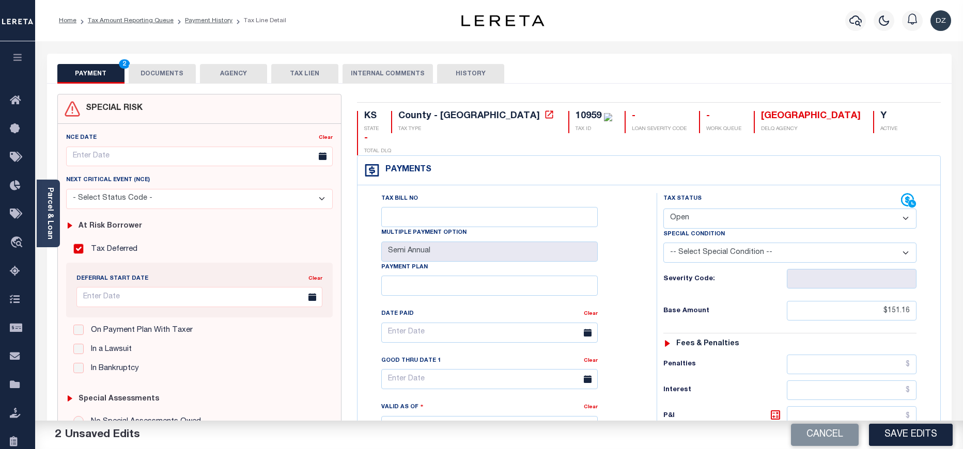
select select "DUE"
click at [663, 209] on select "- Select Status Code - Open Due/Unpaid Paid Incomplete No Tax Due Internal Refu…" at bounding box center [789, 219] width 253 height 20
click at [144, 75] on button "DOCUMENTS" at bounding box center [162, 74] width 67 height 20
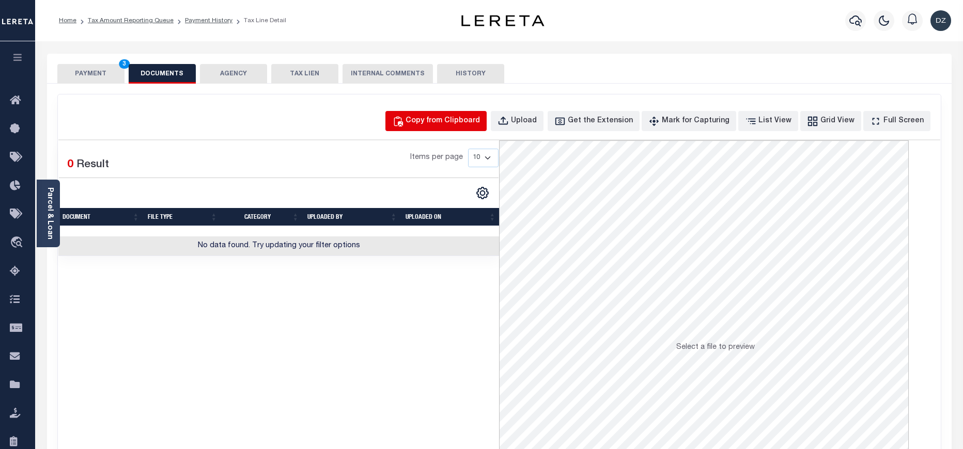
click at [478, 119] on div "Copy from Clipboard" at bounding box center [442, 121] width 74 height 11
select select "POP"
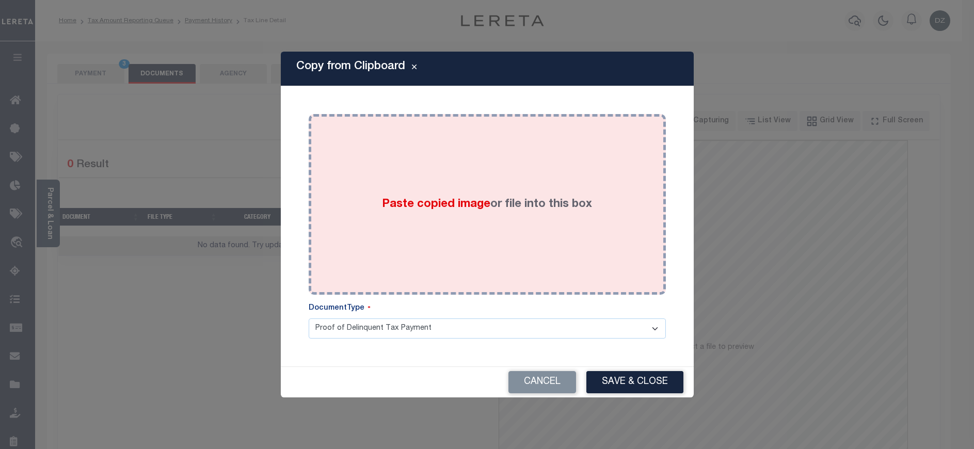
click at [464, 186] on div "Paste copied image or file into this box" at bounding box center [488, 204] width 342 height 165
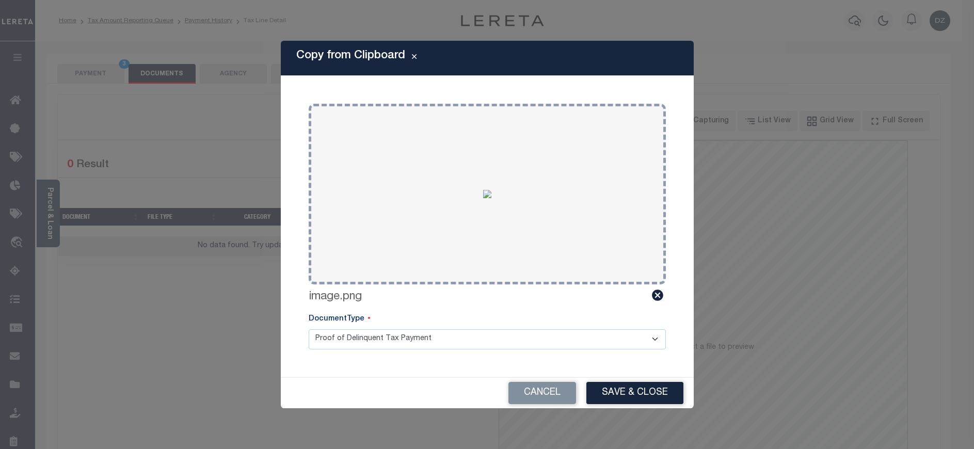
drag, startPoint x: 634, startPoint y: 394, endPoint x: 378, endPoint y: 303, distance: 271.1
click at [633, 396] on button "Save & Close" at bounding box center [635, 393] width 97 height 22
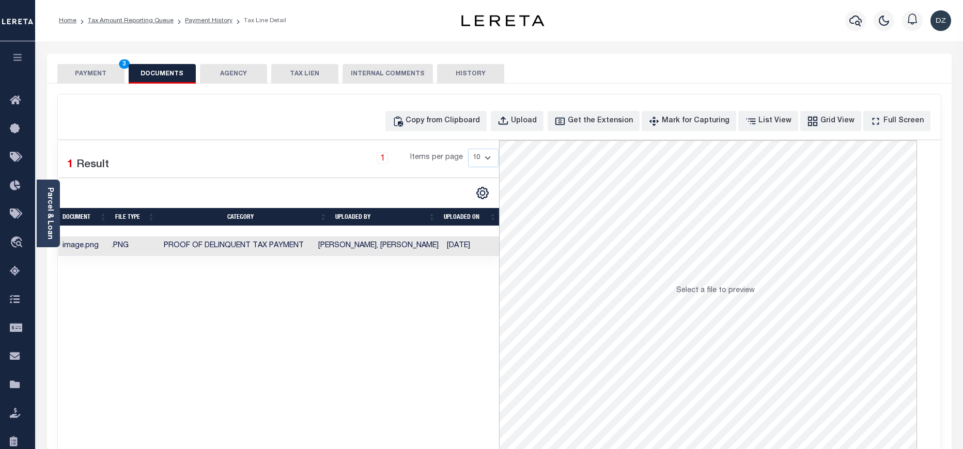
click at [86, 69] on button "PAYMENT 3" at bounding box center [90, 74] width 67 height 20
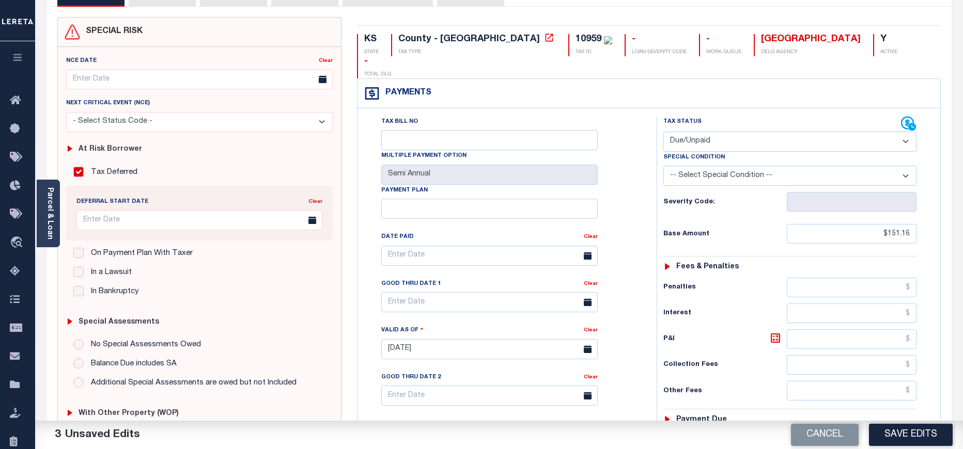
scroll to position [77, 0]
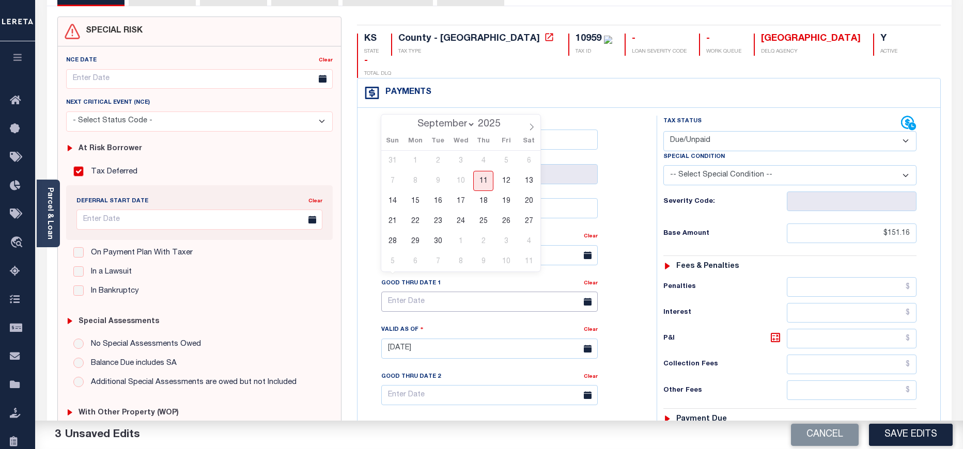
click at [433, 292] on input "text" at bounding box center [489, 302] width 216 height 20
click at [433, 238] on span "30" at bounding box center [438, 241] width 20 height 20
type input "09/30/2025"
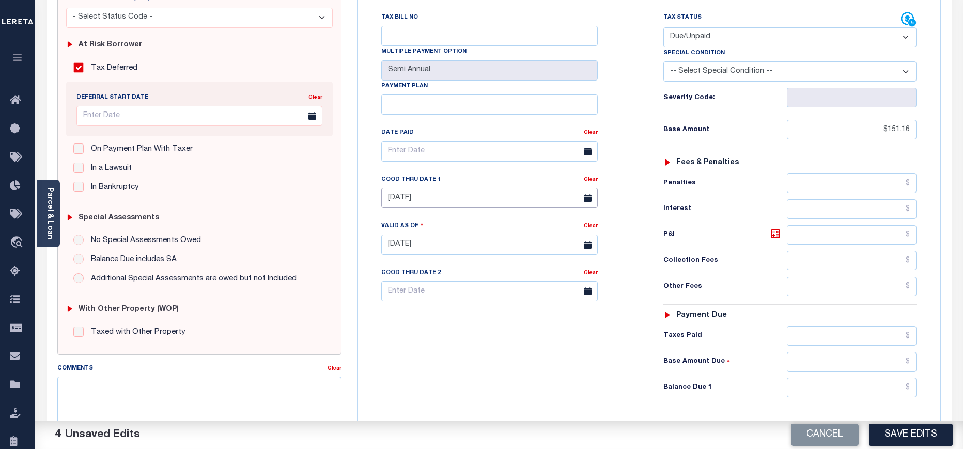
scroll to position [232, 0]
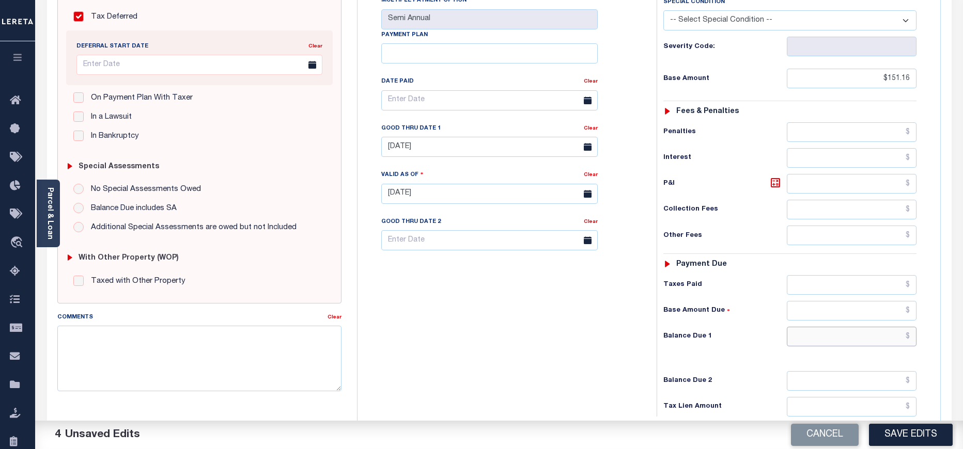
click at [852, 327] on input "text" at bounding box center [852, 337] width 130 height 20
paste input "167.97"
type input "$167.97"
click at [775, 178] on icon at bounding box center [774, 182] width 9 height 9
type input "$16.81"
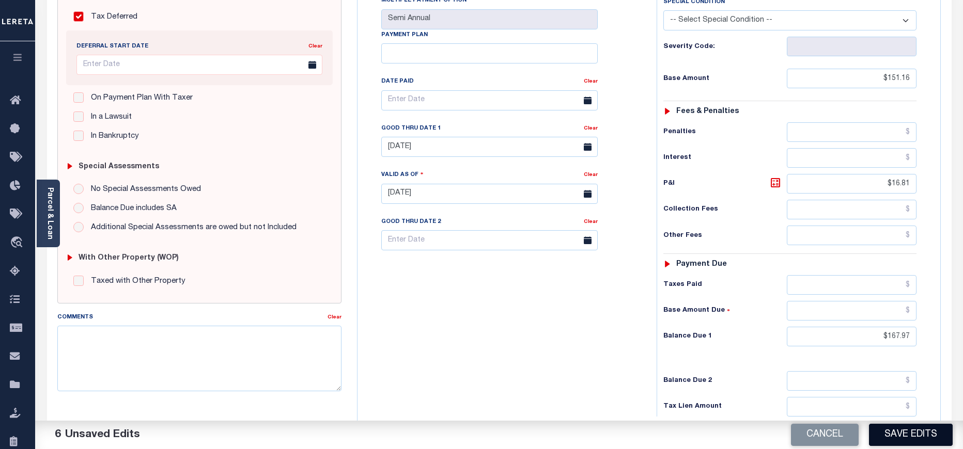
click at [893, 436] on button "Save Edits" at bounding box center [911, 435] width 84 height 22
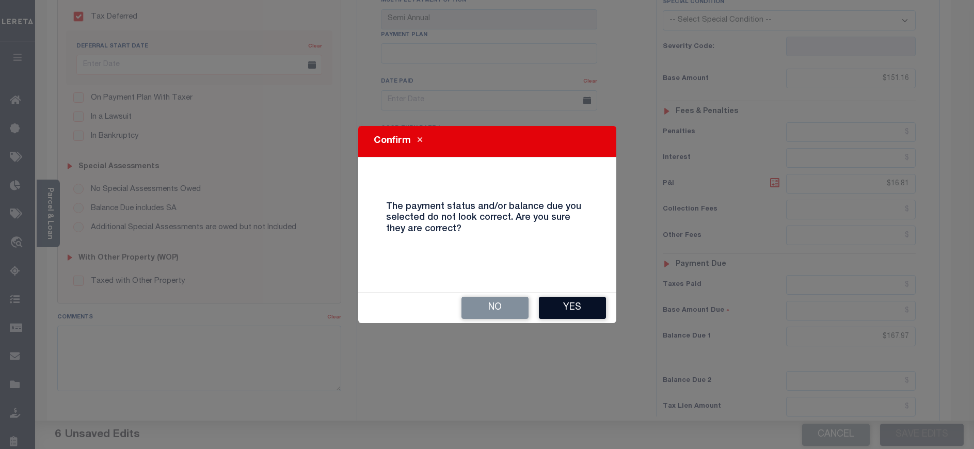
click at [578, 305] on button "Yes" at bounding box center [572, 308] width 67 height 22
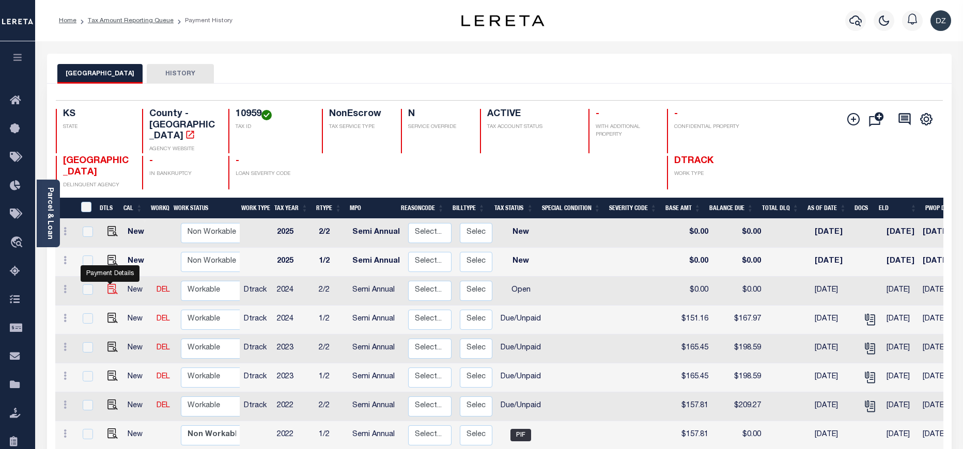
click at [107, 284] on img "" at bounding box center [112, 289] width 10 height 10
checkbox input "true"
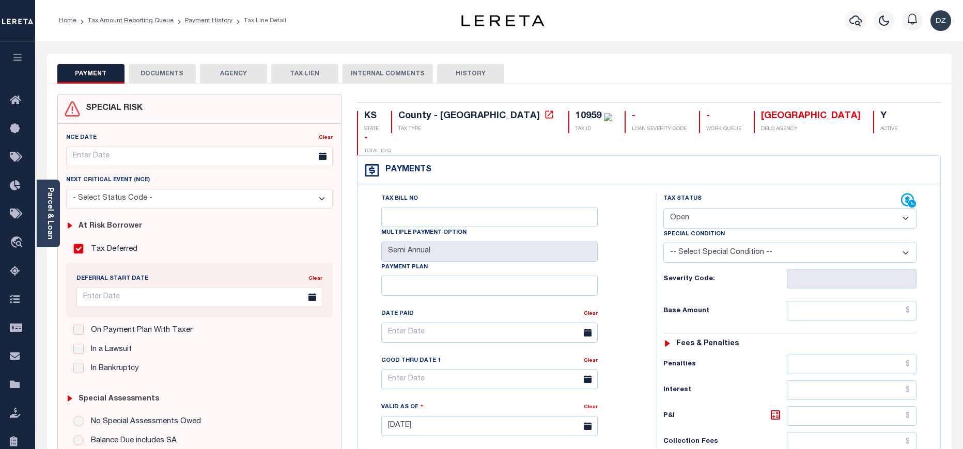
click at [687, 209] on select "- Select Status Code - Open Due/Unpaid Paid Incomplete No Tax Due Internal Refu…" at bounding box center [789, 219] width 253 height 20
select select "DUE"
click at [663, 209] on select "- Select Status Code - Open Due/Unpaid Paid Incomplete No Tax Due Internal Refu…" at bounding box center [789, 219] width 253 height 20
type input "[DATE]"
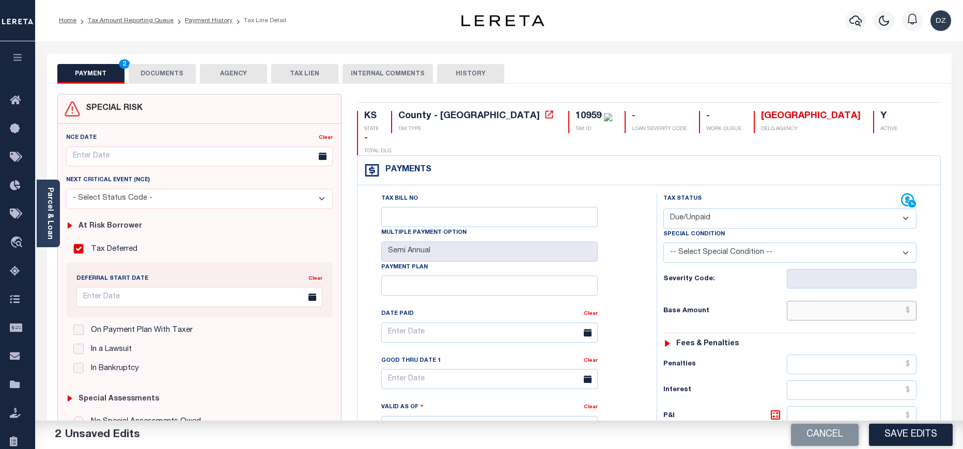
click at [822, 301] on input "text" at bounding box center [852, 311] width 130 height 20
type input "$151.16"
type input "$16.81"
type input "$167.97"
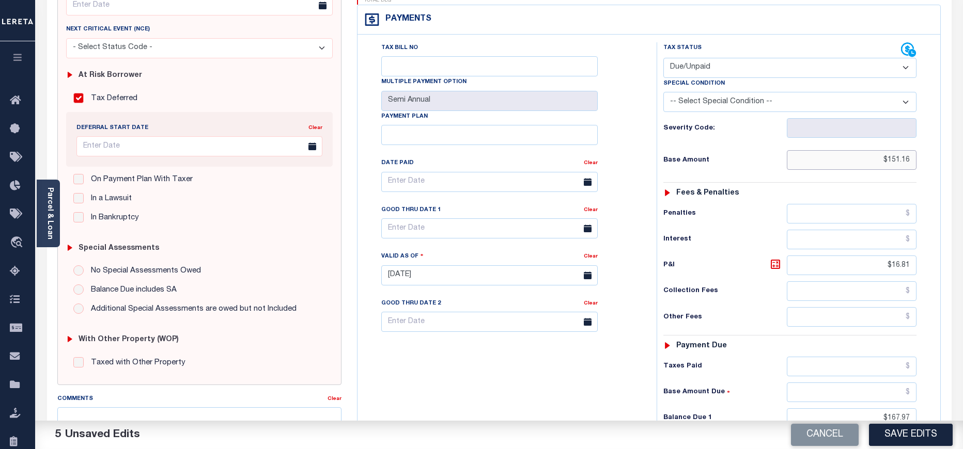
scroll to position [155, 0]
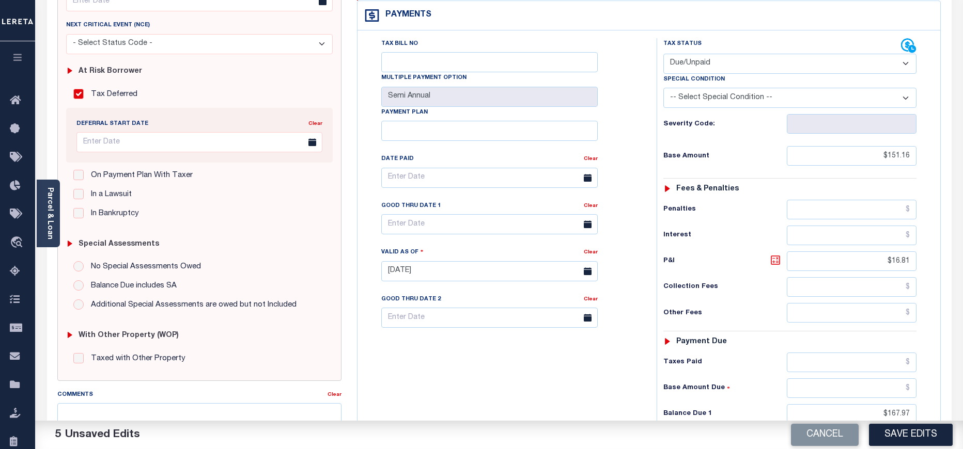
click at [777, 257] on icon at bounding box center [775, 260] width 6 height 6
drag, startPoint x: 886, startPoint y: 237, endPoint x: 879, endPoint y: 238, distance: 6.3
click at [879, 251] on input "$16.81" at bounding box center [852, 261] width 130 height 20
click at [777, 257] on icon at bounding box center [775, 260] width 6 height 6
type input "$16.81"
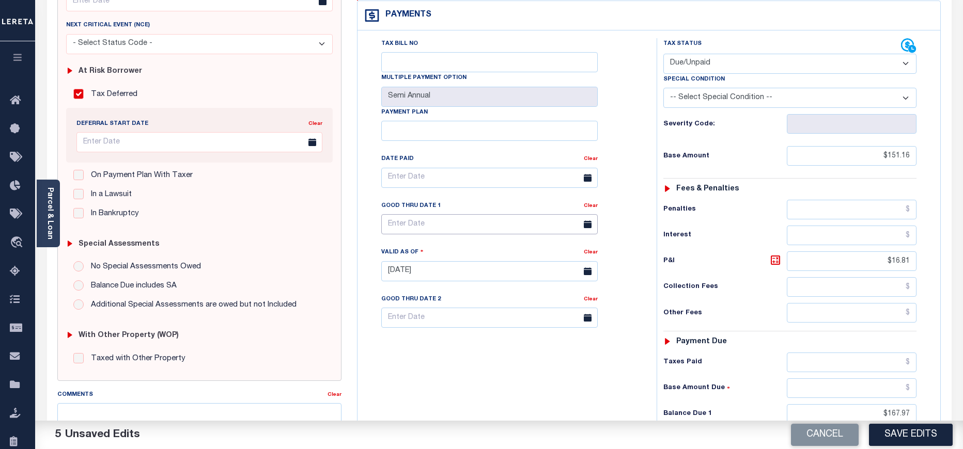
click at [516, 214] on input "text" at bounding box center [489, 224] width 216 height 20
click at [434, 343] on span "30" at bounding box center [438, 343] width 20 height 20
type input "09/30/2025"
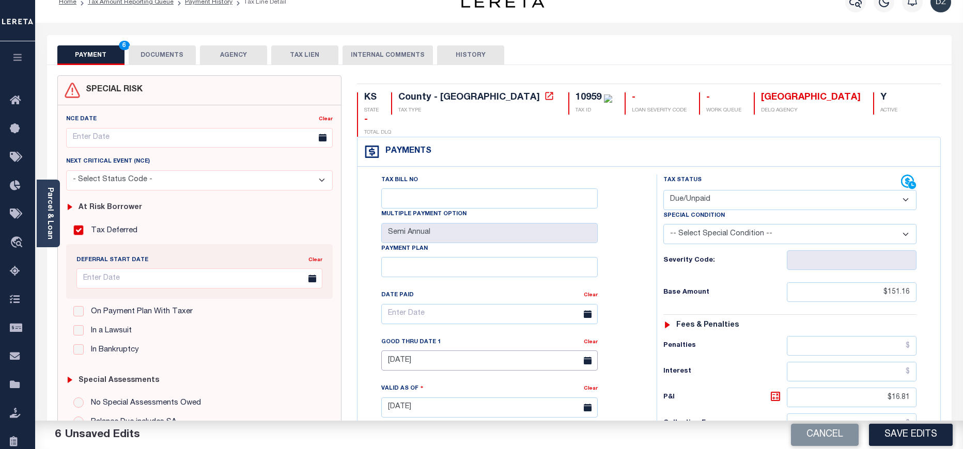
scroll to position [0, 0]
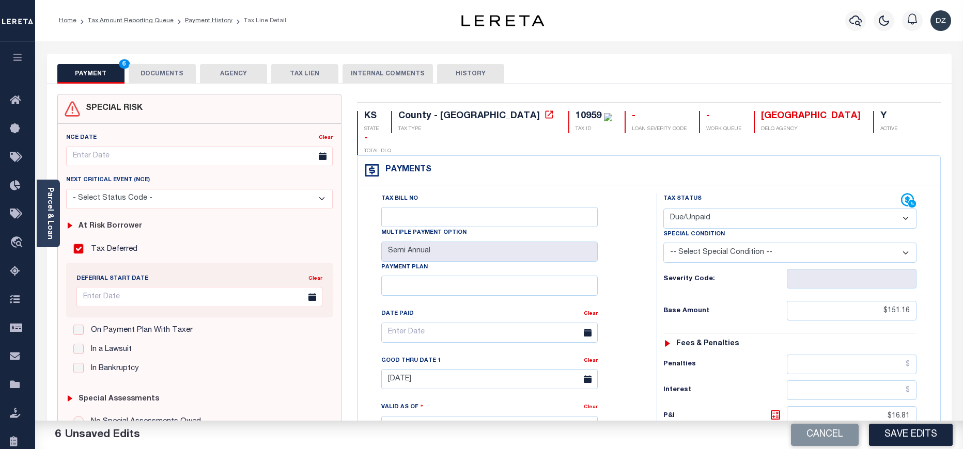
click at [152, 73] on button "DOCUMENTS" at bounding box center [162, 74] width 67 height 20
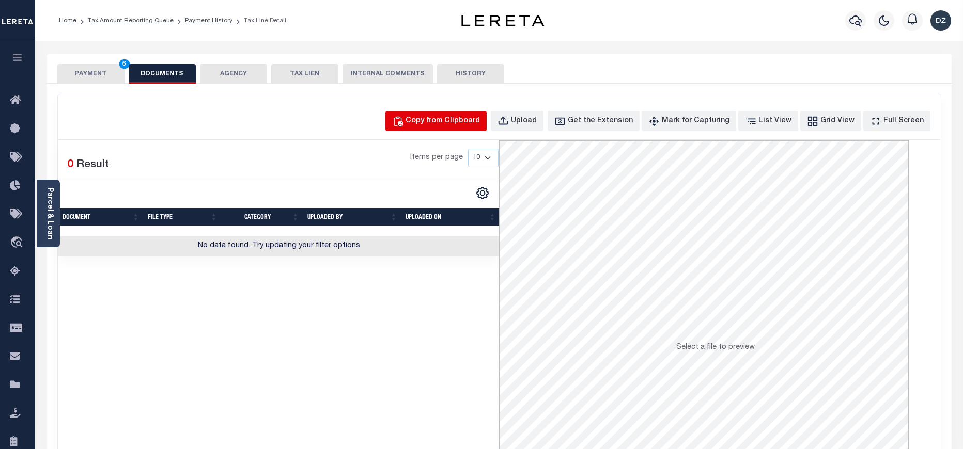
click at [443, 118] on div "Copy from Clipboard" at bounding box center [442, 121] width 74 height 11
select select "POP"
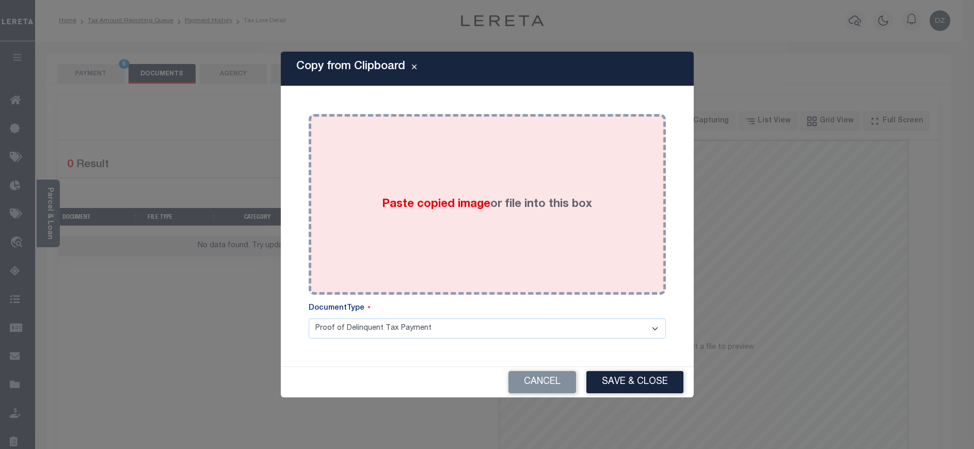
click at [448, 195] on div "Paste copied image or file into this box" at bounding box center [488, 204] width 342 height 165
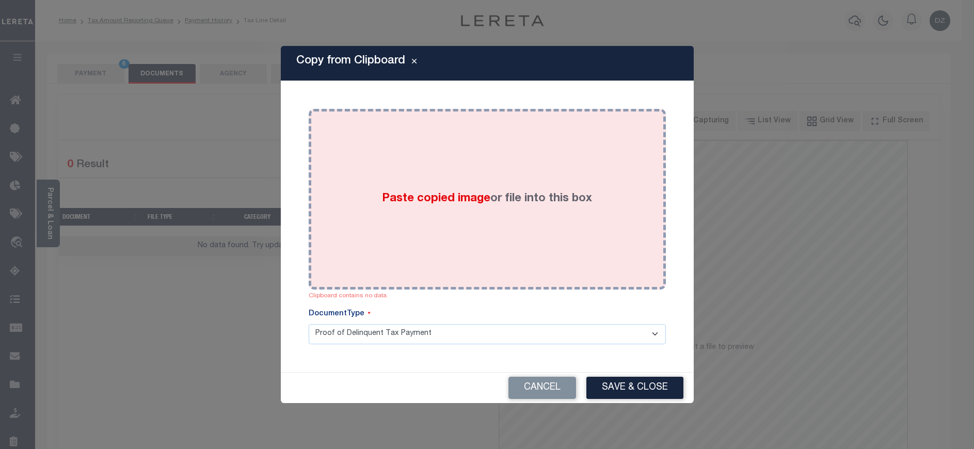
click at [533, 238] on div "Paste copied image or file into this box" at bounding box center [488, 199] width 342 height 165
click at [526, 180] on div "Paste copied image or file into this box" at bounding box center [488, 199] width 342 height 165
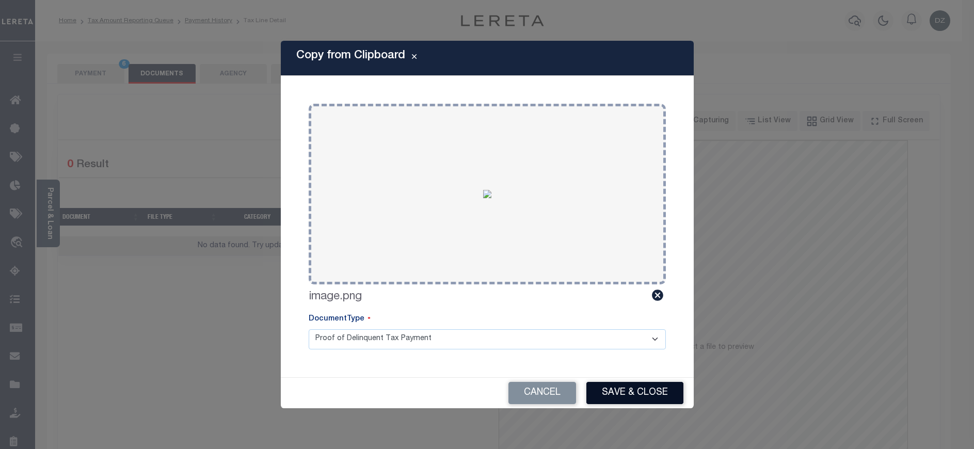
click at [642, 396] on button "Save & Close" at bounding box center [635, 393] width 97 height 22
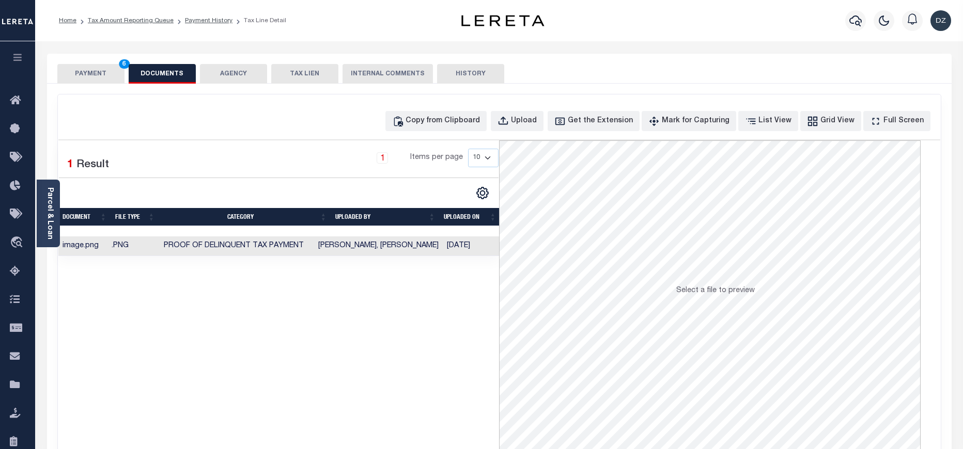
click at [92, 76] on button "PAYMENT 6" at bounding box center [90, 74] width 67 height 20
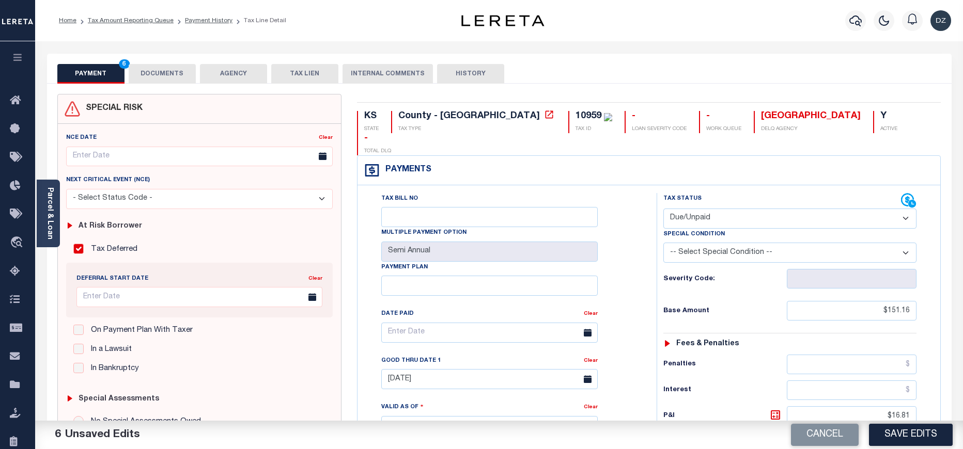
click at [892, 423] on div "Cancel Save Edits" at bounding box center [731, 435] width 464 height 29
click at [898, 429] on button "Save Edits" at bounding box center [911, 435] width 84 height 22
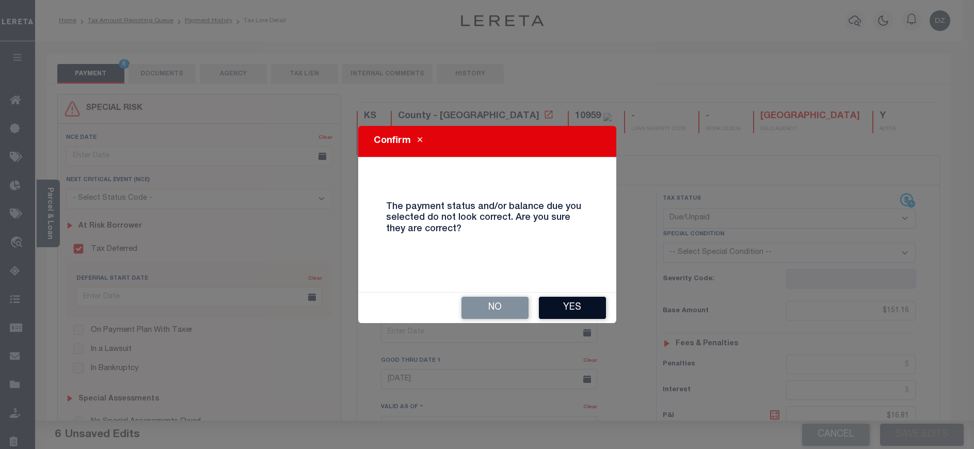
click at [562, 305] on button "Yes" at bounding box center [572, 308] width 67 height 22
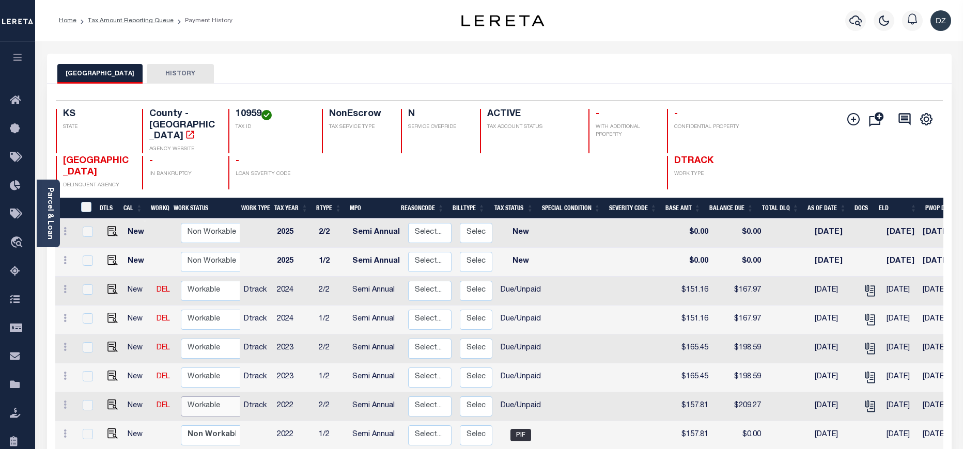
click at [222, 398] on select "Non Workable Workable" at bounding box center [212, 407] width 62 height 20
checkbox input "true"
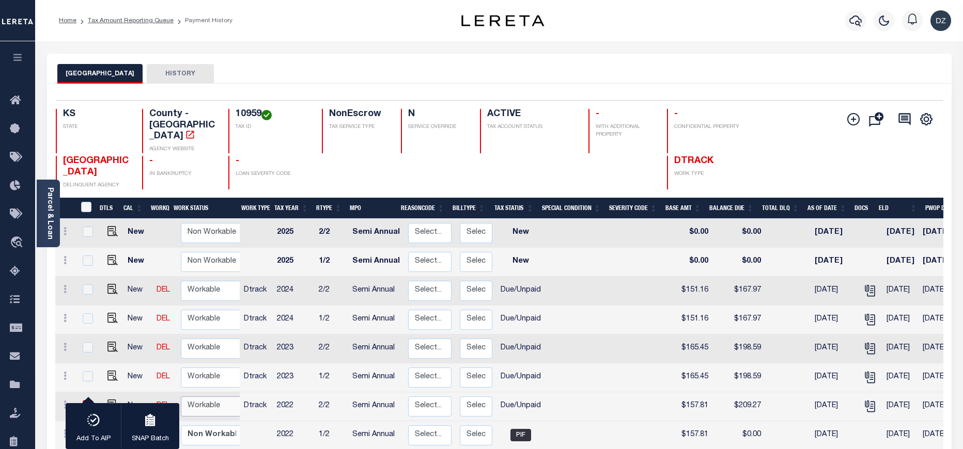
select select "true"
click at [181, 397] on select "Non Workable Workable" at bounding box center [212, 407] width 62 height 20
checkbox input "false"
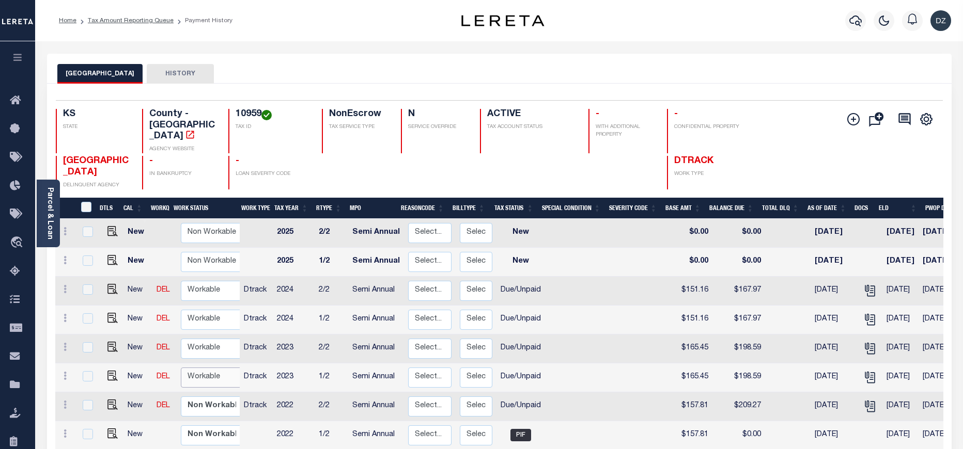
click at [199, 368] on select "Non Workable Workable" at bounding box center [212, 378] width 62 height 20
checkbox input "true"
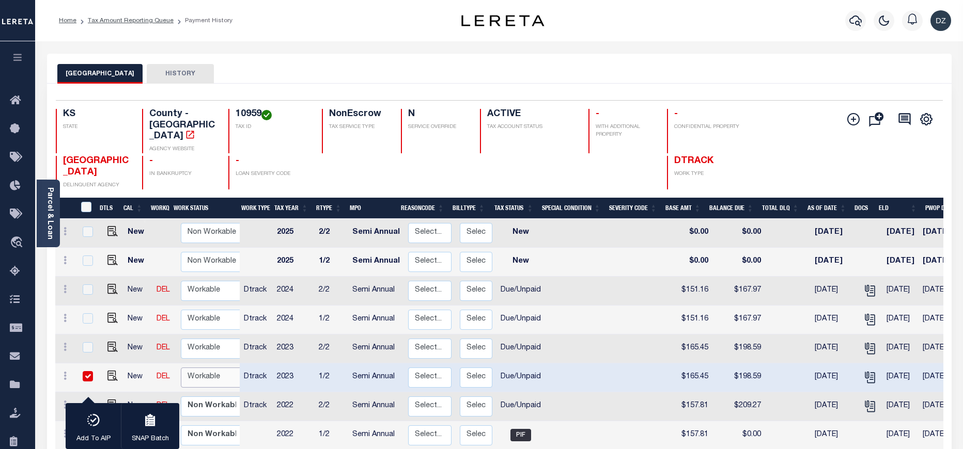
select select "true"
click at [181, 368] on select "Non Workable Workable" at bounding box center [212, 378] width 62 height 20
checkbox input "false"
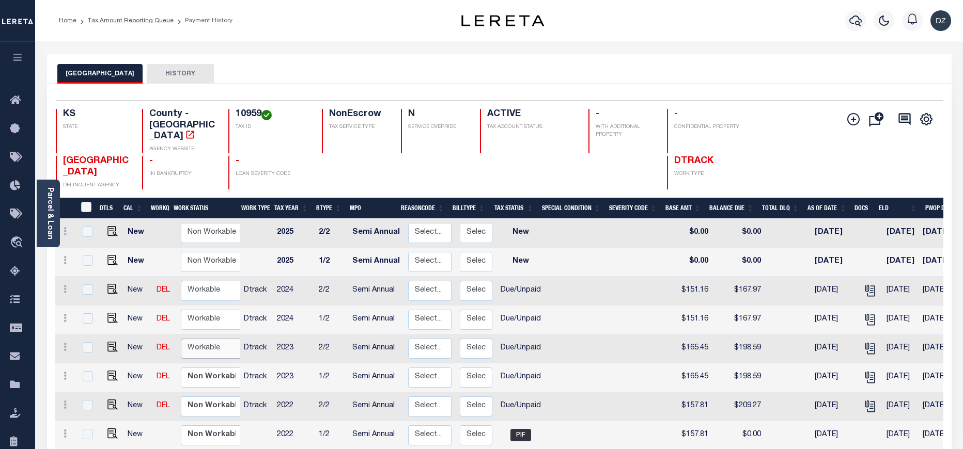
drag, startPoint x: 196, startPoint y: 337, endPoint x: 193, endPoint y: 343, distance: 6.2
click at [196, 339] on select "Non Workable Workable" at bounding box center [212, 349] width 62 height 20
checkbox input "true"
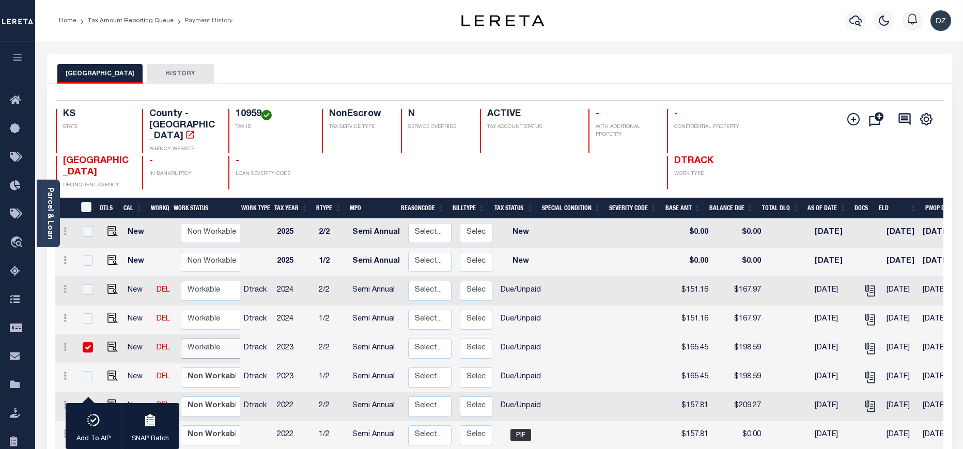
select select "true"
click at [181, 339] on select "Non Workable Workable" at bounding box center [212, 349] width 62 height 20
checkbox input "false"
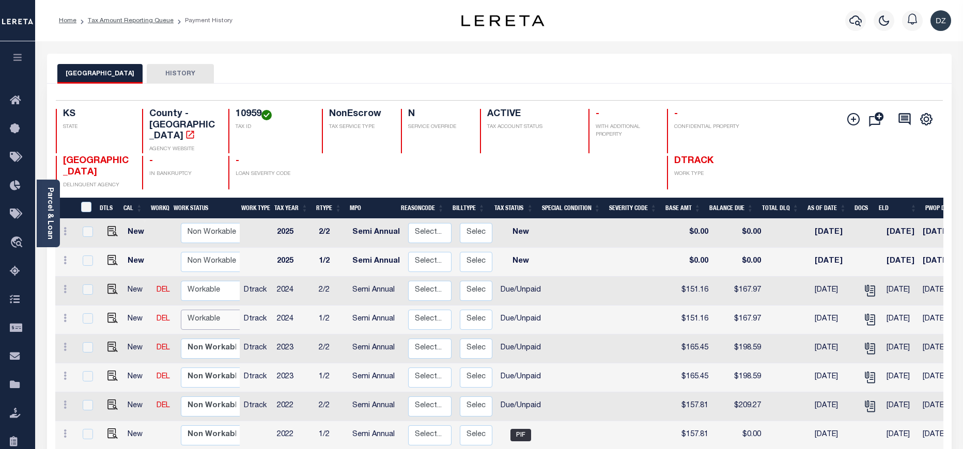
click at [197, 311] on select "Non Workable Workable" at bounding box center [212, 320] width 62 height 20
checkbox input "true"
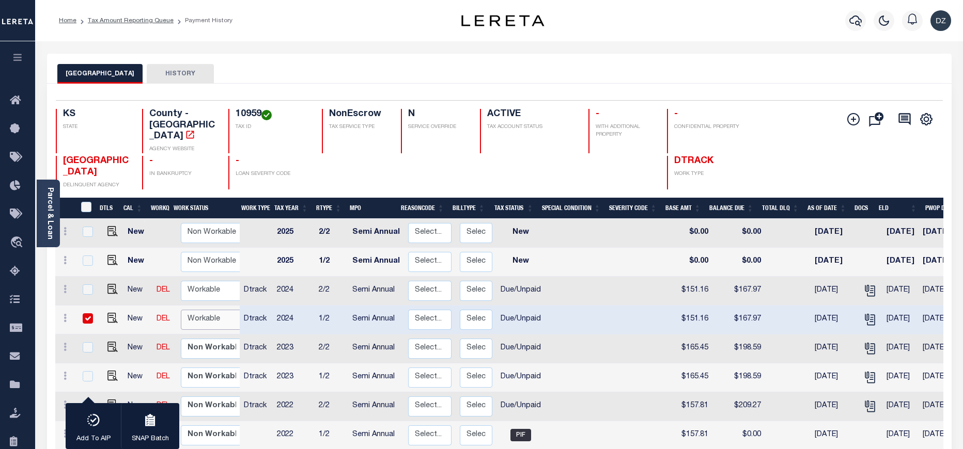
select select "true"
click at [181, 310] on select "Non Workable Workable" at bounding box center [212, 320] width 62 height 20
checkbox input "false"
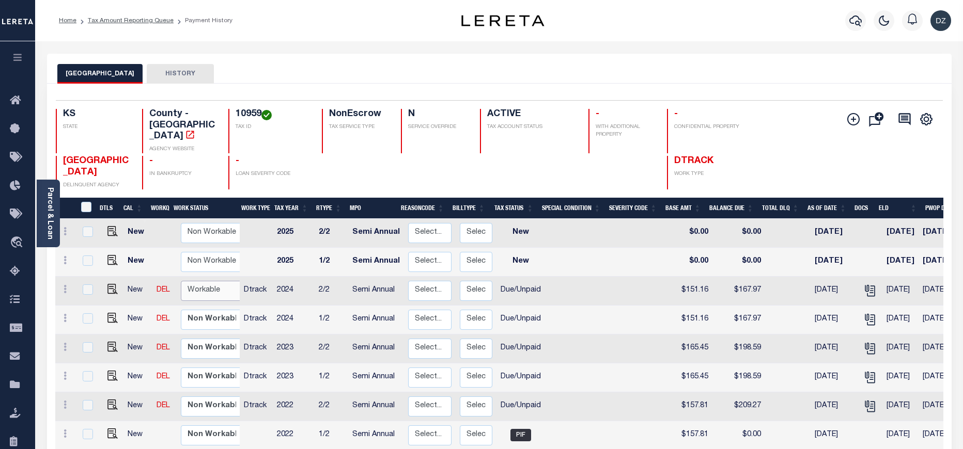
drag, startPoint x: 199, startPoint y: 278, endPoint x: 196, endPoint y: 291, distance: 12.9
click at [199, 281] on select "Non Workable Workable" at bounding box center [212, 291] width 62 height 20
checkbox input "true"
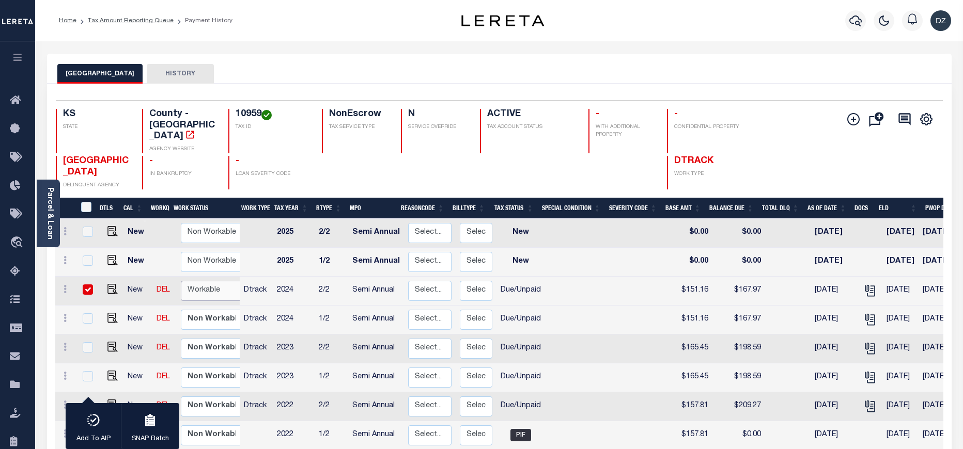
select select "true"
click at [181, 281] on select "Non Workable Workable" at bounding box center [212, 291] width 62 height 20
checkbox input "false"
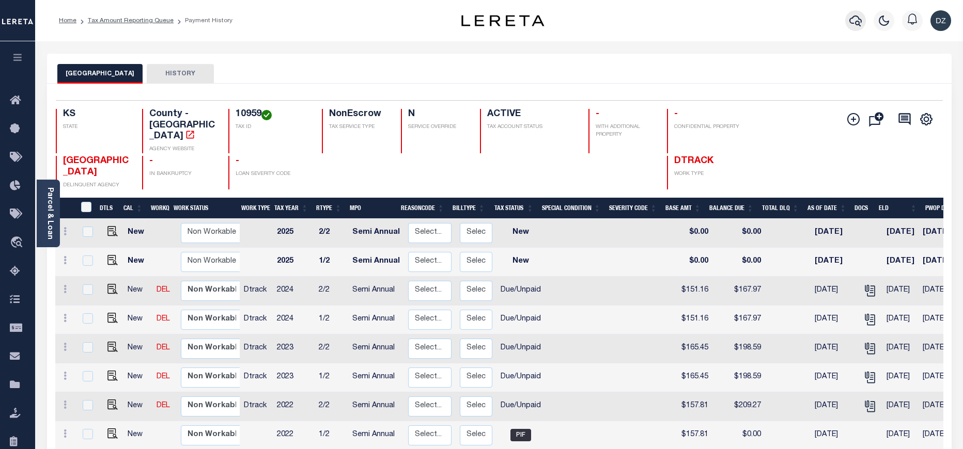
click at [853, 22] on icon "button" at bounding box center [855, 20] width 12 height 12
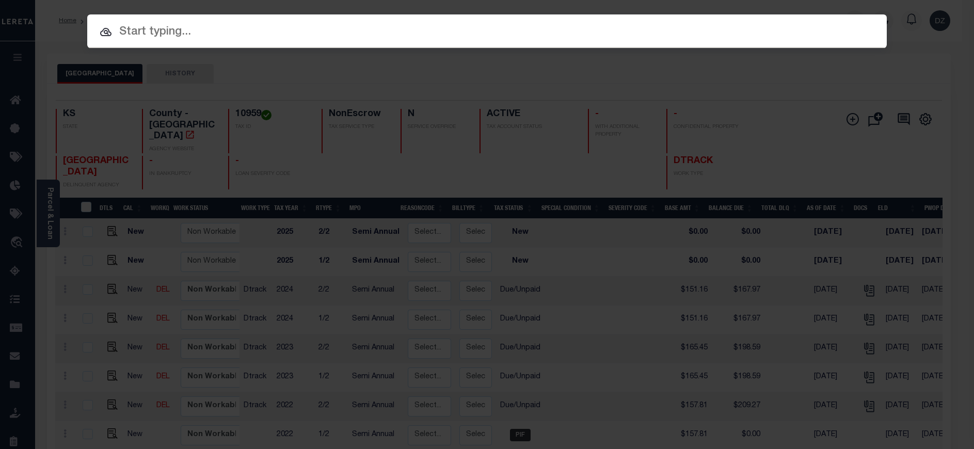
paste input "69505059"
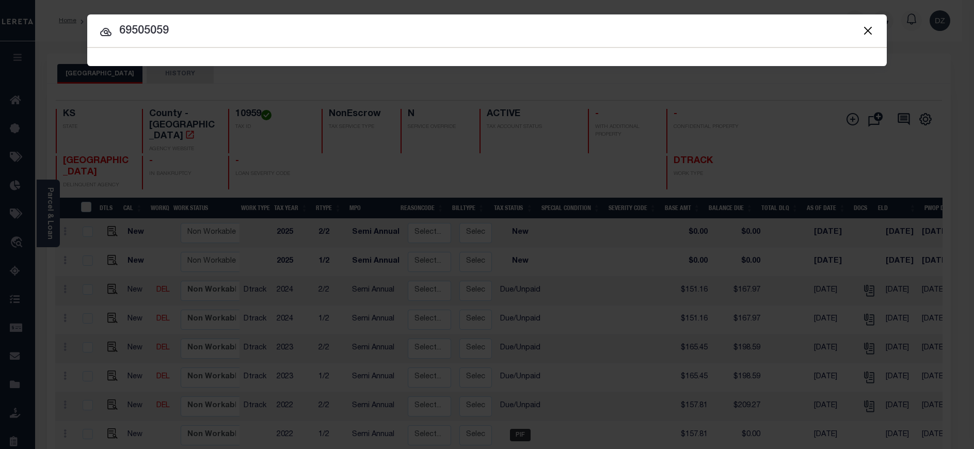
type input "69505059"
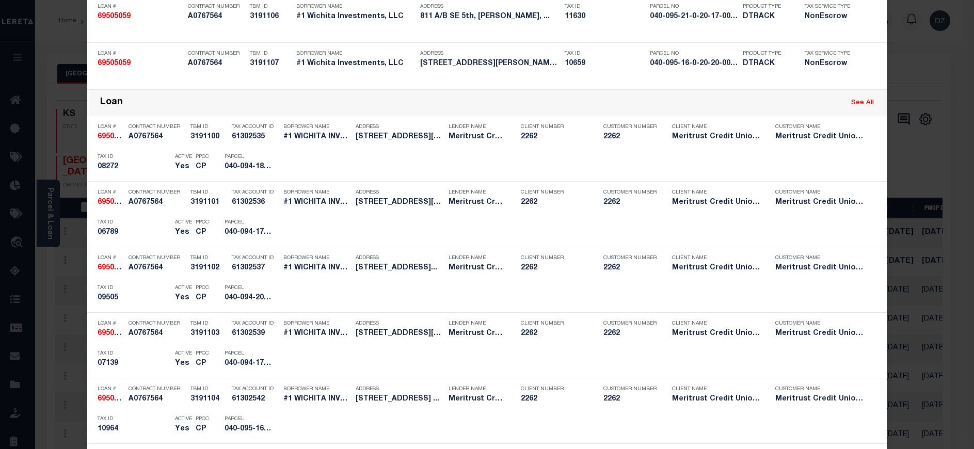
scroll to position [387, 0]
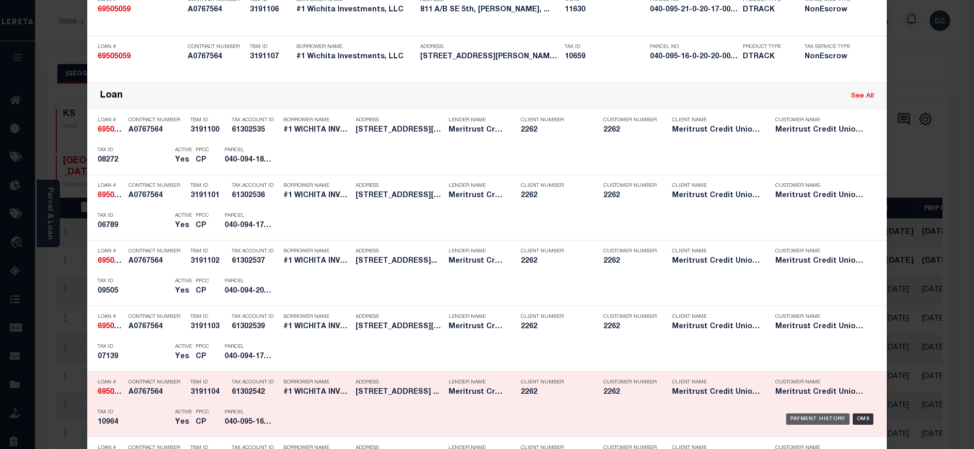
drag, startPoint x: 828, startPoint y: 417, endPoint x: 826, endPoint y: 411, distance: 7.0
click at [828, 417] on div "Payment History" at bounding box center [819, 419] width 64 height 11
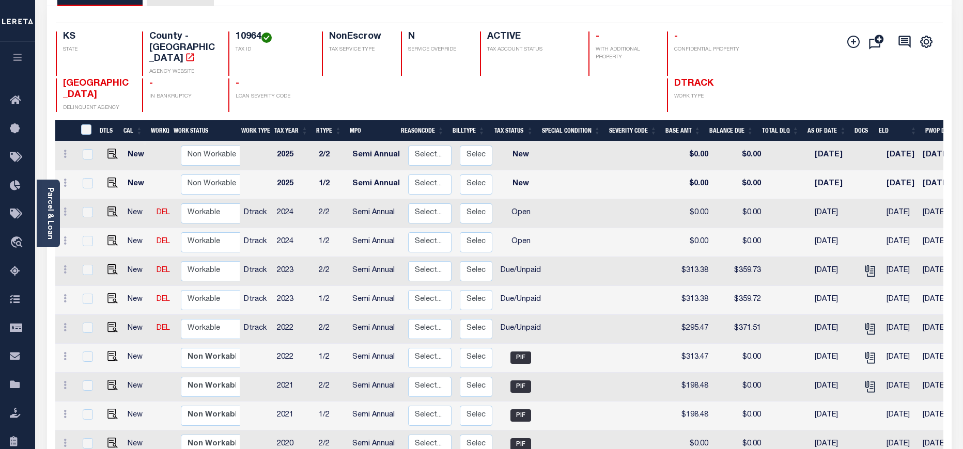
scroll to position [155, 0]
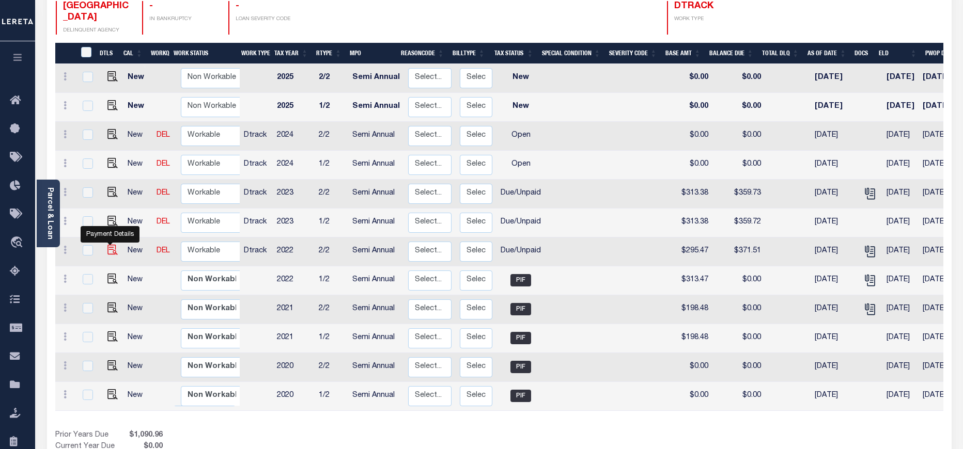
click at [107, 245] on img "" at bounding box center [112, 250] width 10 height 10
checkbox input "true"
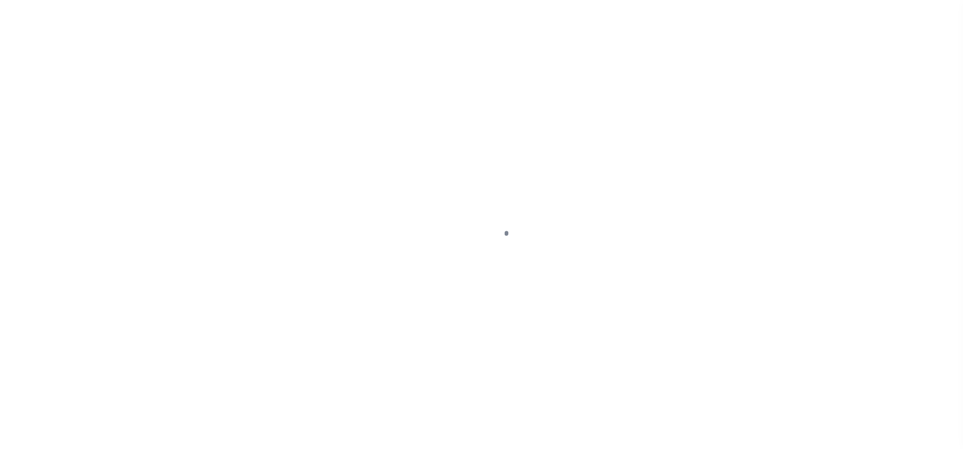
select select "DUE"
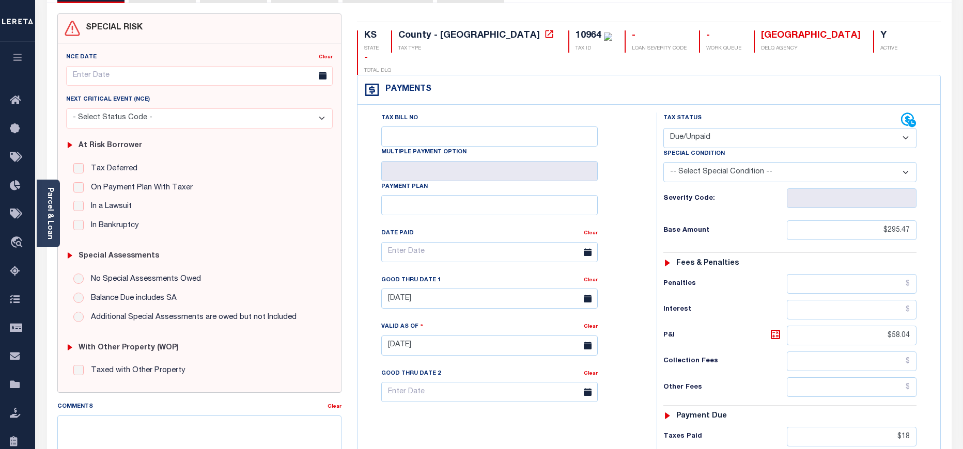
scroll to position [155, 0]
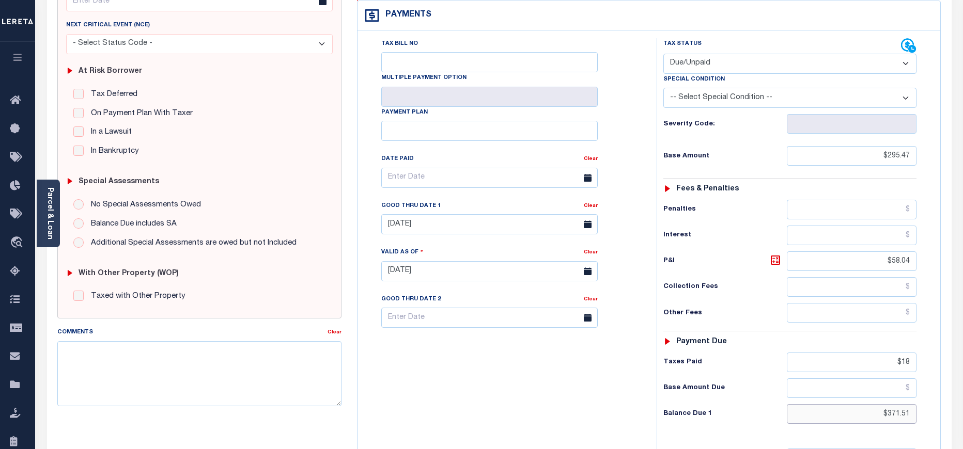
click at [901, 404] on input "$371.51" at bounding box center [852, 414] width 130 height 20
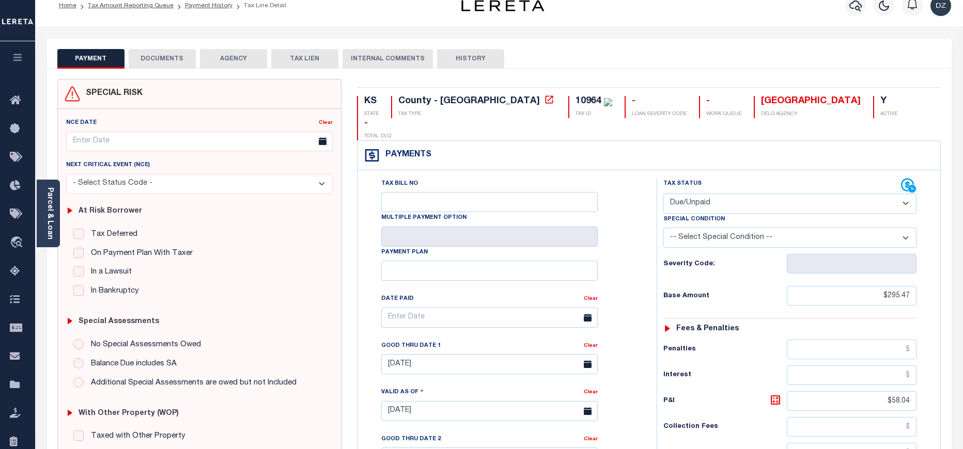
scroll to position [0, 0]
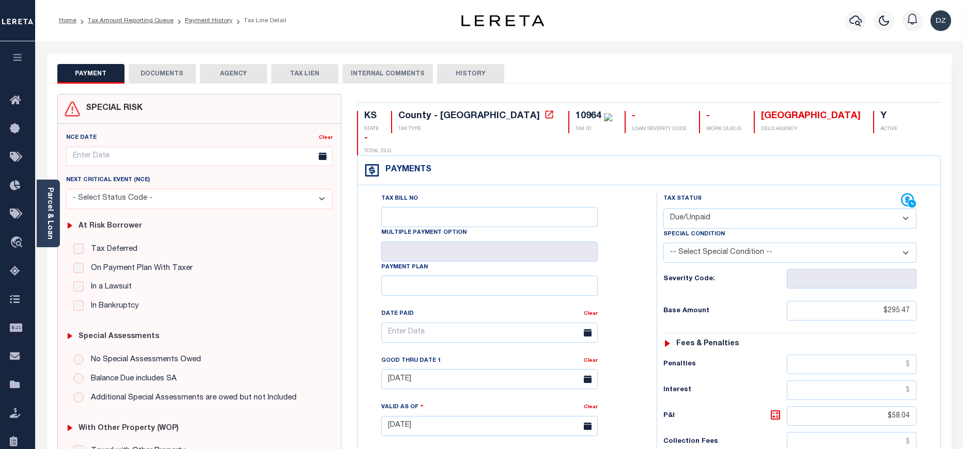
click at [575, 118] on div "10964" at bounding box center [588, 116] width 26 height 9
copy div "10964"
click at [56, 220] on div "Parcel & Loan" at bounding box center [48, 214] width 23 height 68
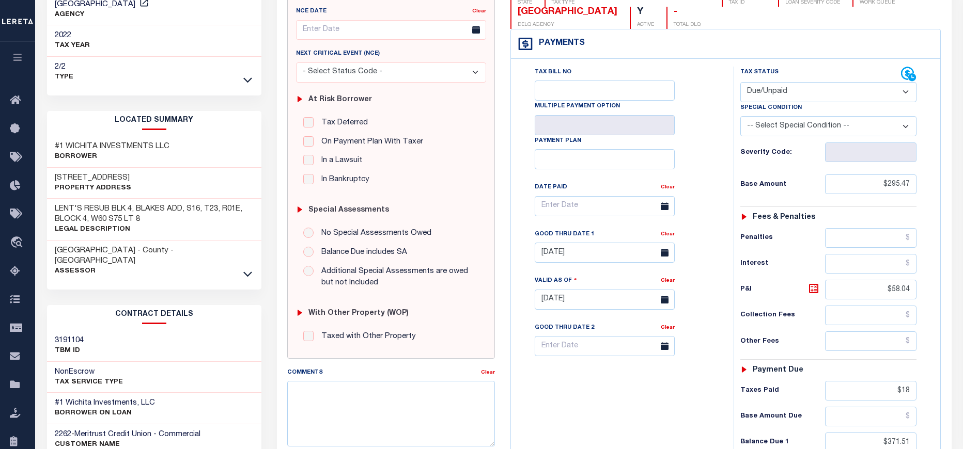
scroll to position [155, 0]
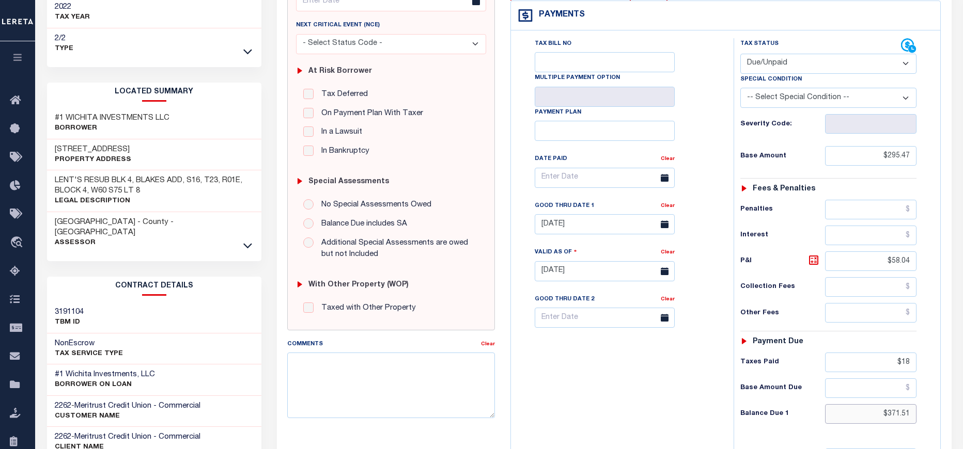
click at [898, 415] on input "$371.51" at bounding box center [871, 414] width 92 height 20
paste input "7.88"
type input "$377.88"
type input "[DATE]"
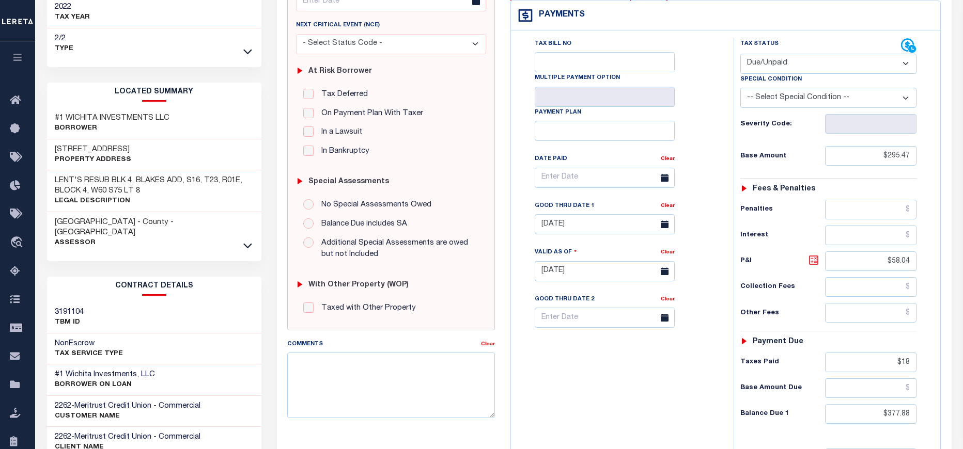
click at [816, 258] on icon at bounding box center [813, 260] width 12 height 12
type input "$82.41"
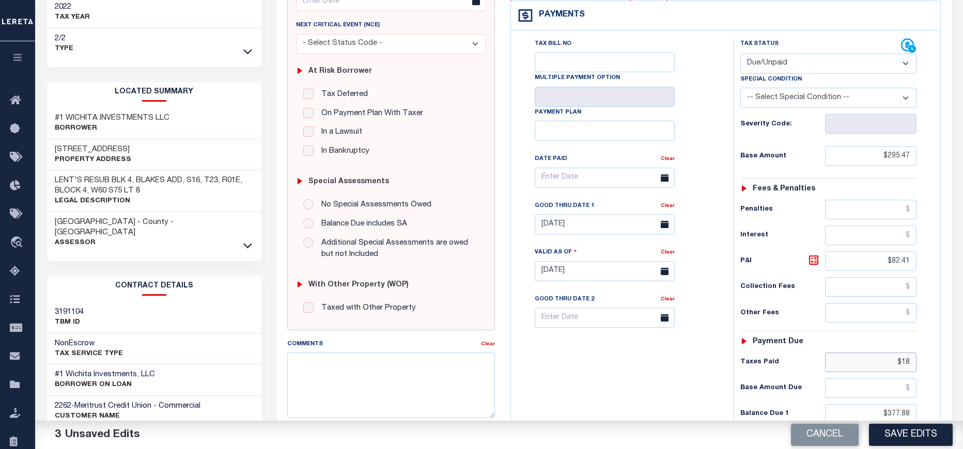
click at [909, 364] on input "$18" at bounding box center [871, 363] width 92 height 20
type input "$"
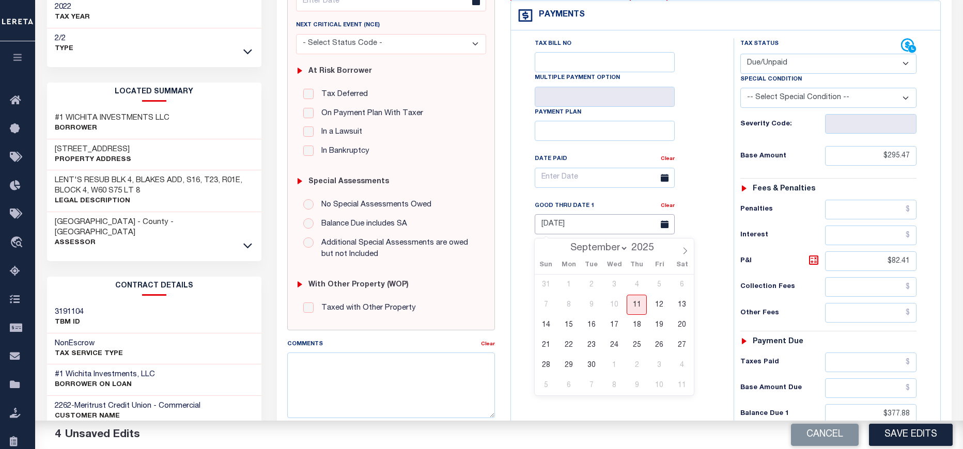
click at [589, 228] on input "[DATE]" at bounding box center [604, 224] width 140 height 20
click at [563, 371] on span "29" at bounding box center [568, 365] width 20 height 20
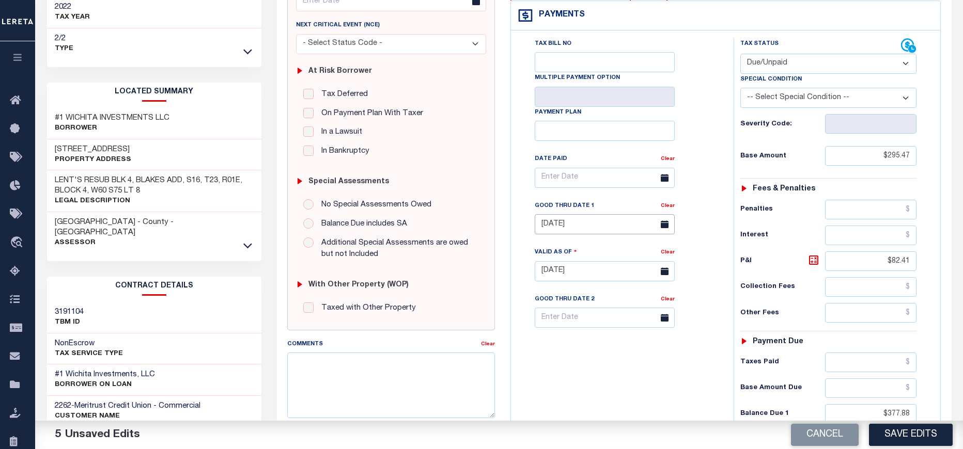
click at [564, 232] on input "[DATE]" at bounding box center [604, 224] width 140 height 20
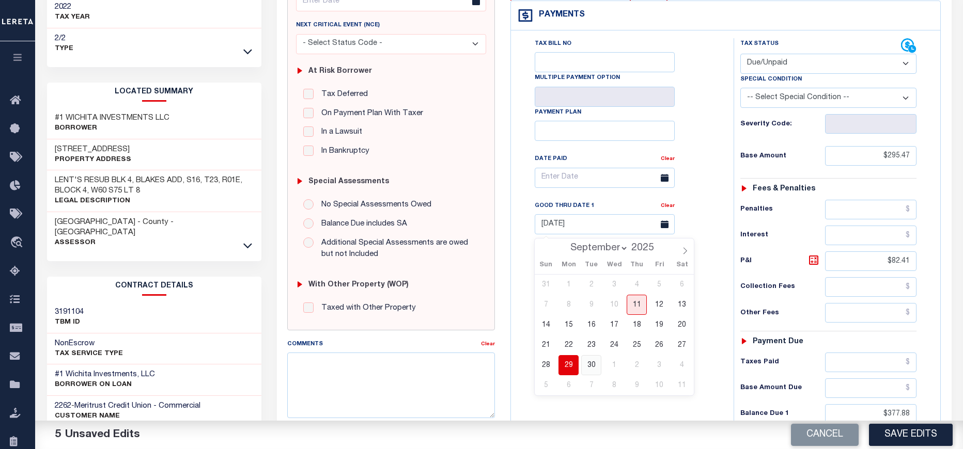
drag, startPoint x: 593, startPoint y: 369, endPoint x: 528, endPoint y: 334, distance: 74.2
click at [593, 369] on span "30" at bounding box center [591, 365] width 20 height 20
type input "[DATE]"
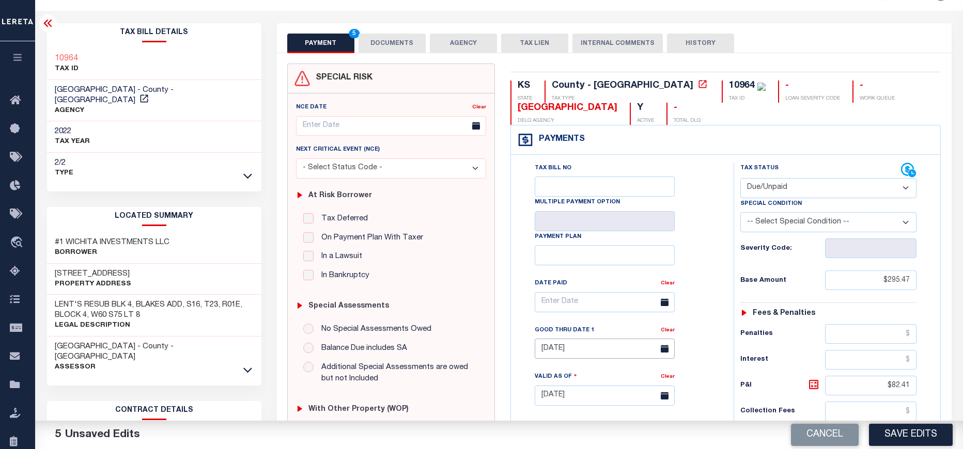
scroll to position [0, 0]
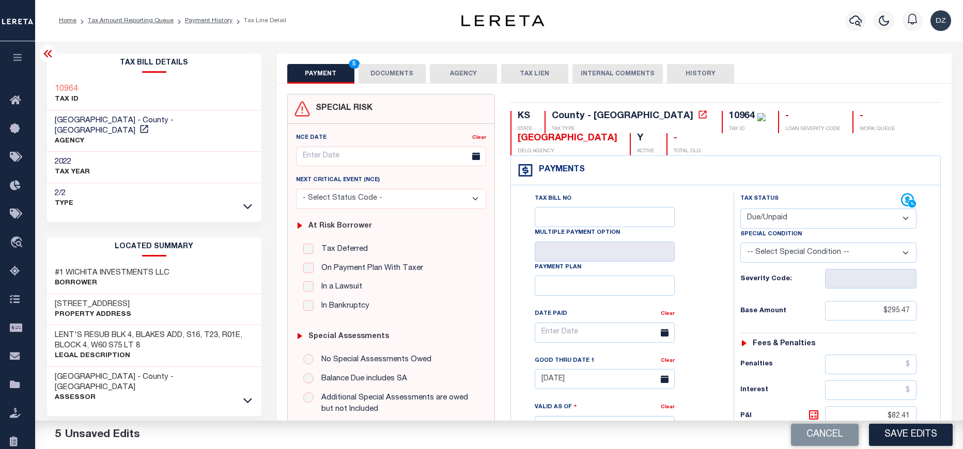
click at [372, 74] on button "DOCUMENTS" at bounding box center [391, 74] width 67 height 20
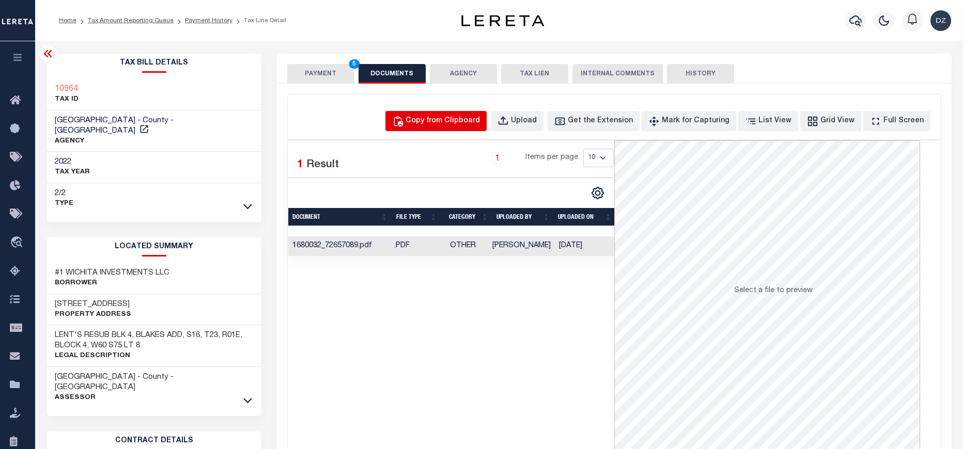
click at [470, 123] on div "Copy from Clipboard" at bounding box center [442, 121] width 74 height 11
select select "POP"
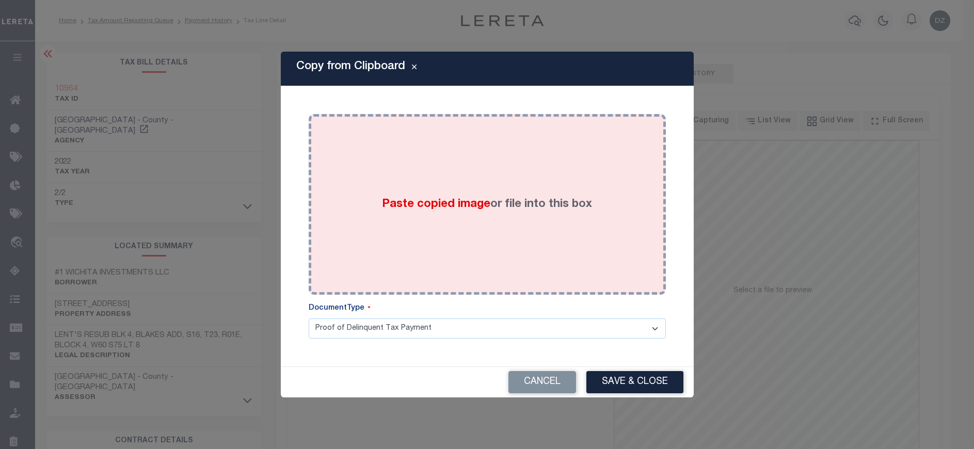
drag, startPoint x: 485, startPoint y: 206, endPoint x: 480, endPoint y: 213, distance: 9.2
click at [483, 207] on span "Paste copied image" at bounding box center [436, 204] width 108 height 11
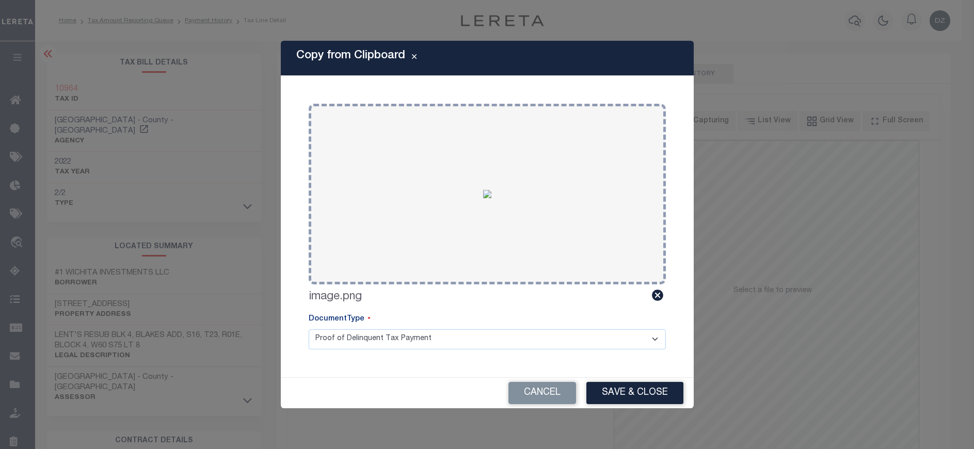
click at [640, 376] on div "Copy from Clipboard Paste copied image or file into this box Select file or dra…" at bounding box center [487, 224] width 413 height 367
click at [640, 383] on button "Save & Close" at bounding box center [635, 393] width 97 height 22
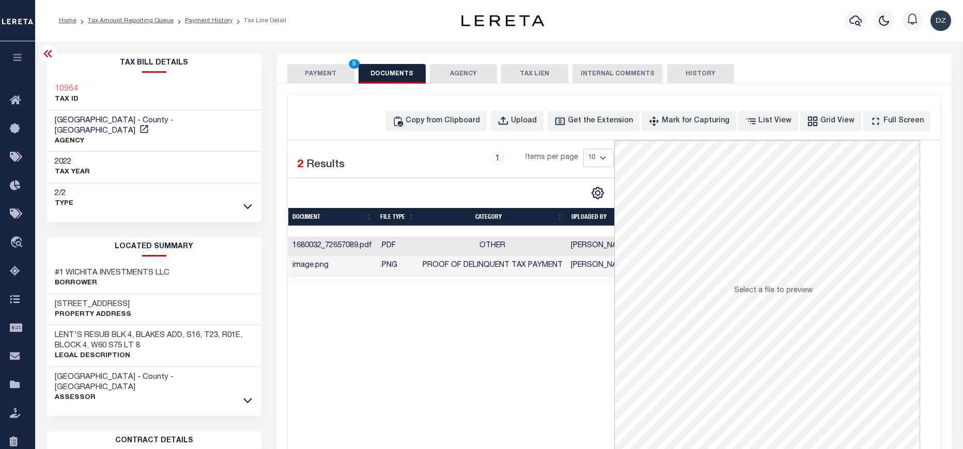
click at [307, 73] on button "PAYMENT 5" at bounding box center [320, 74] width 67 height 20
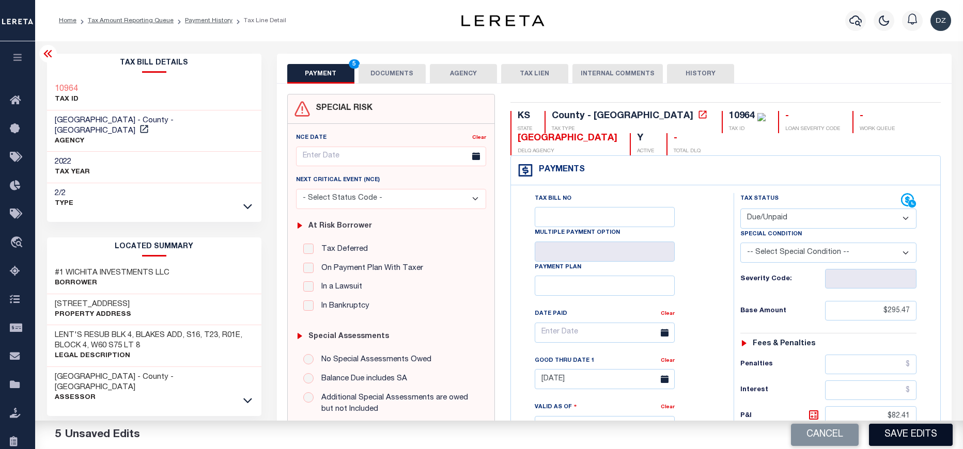
click at [885, 442] on button "Save Edits" at bounding box center [911, 435] width 84 height 22
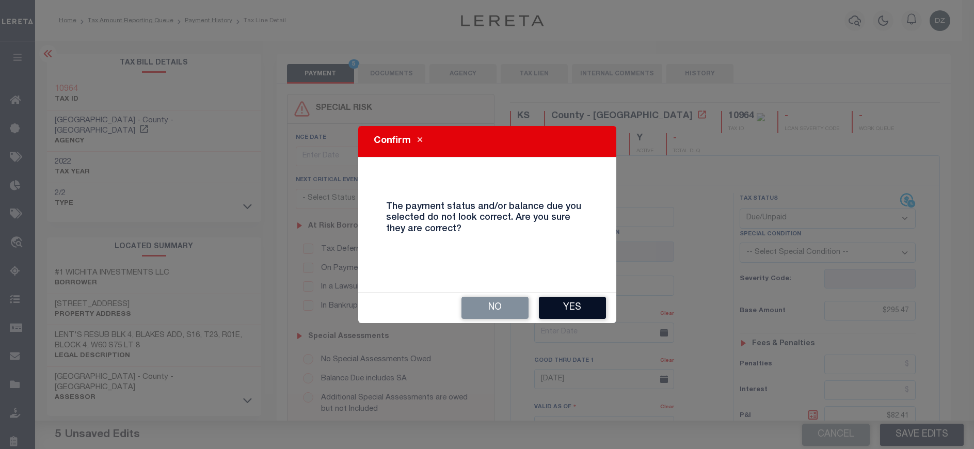
click at [574, 305] on button "Yes" at bounding box center [572, 308] width 67 height 22
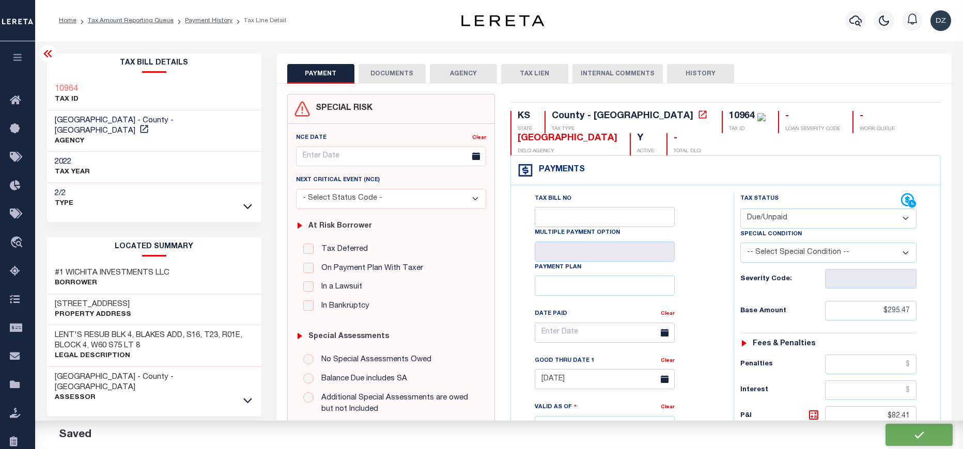
checkbox input "false"
type input "$295.47"
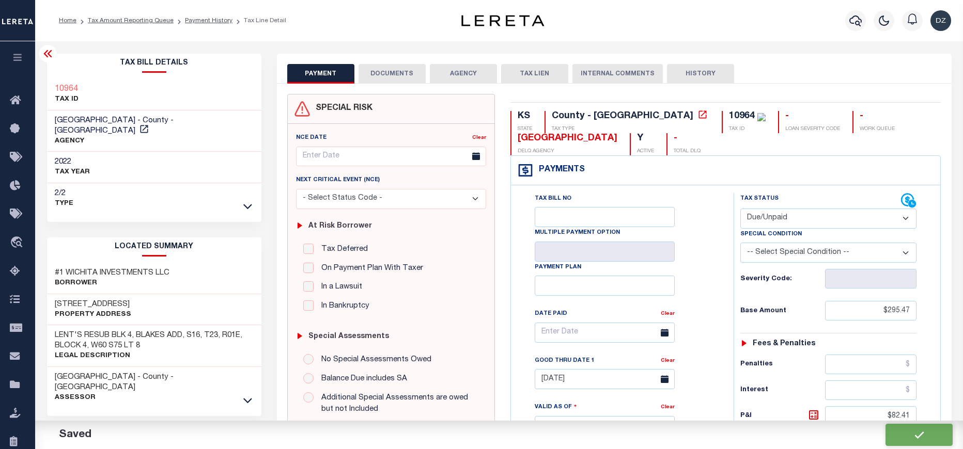
type input "$82.41"
type input "$377.88"
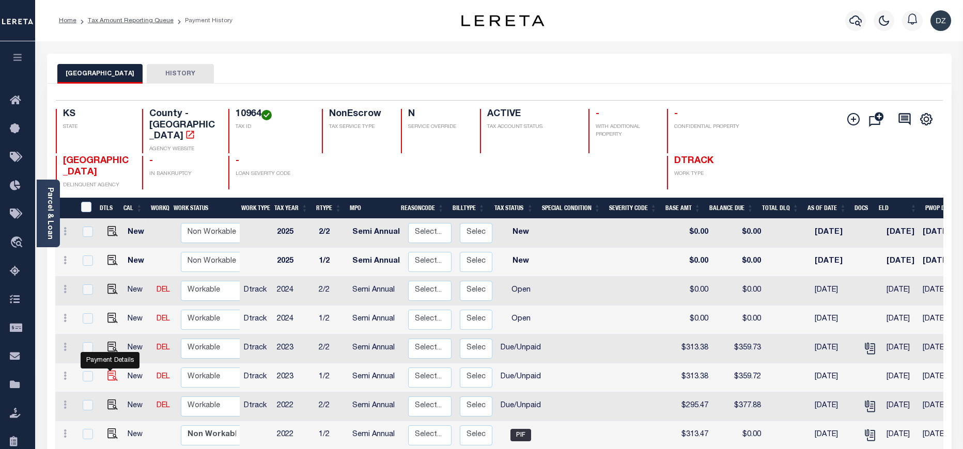
click at [108, 371] on img "" at bounding box center [112, 376] width 10 height 10
checkbox input "true"
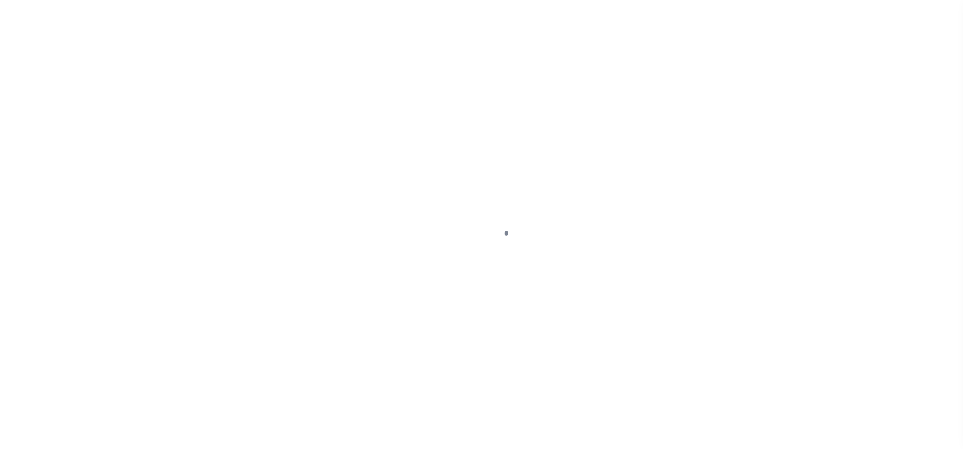
select select "DUE"
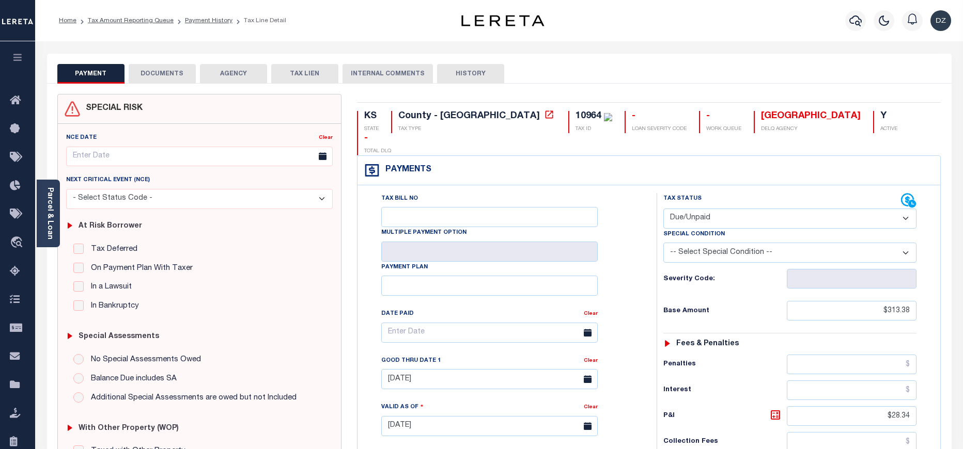
click at [136, 68] on button "DOCUMENTS" at bounding box center [162, 74] width 67 height 20
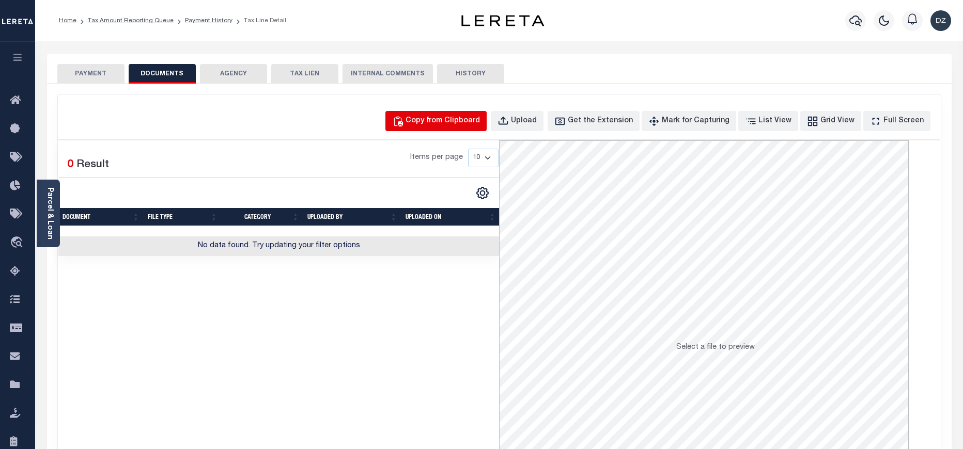
click at [458, 113] on button "Copy from Clipboard" at bounding box center [435, 121] width 101 height 20
select select "POP"
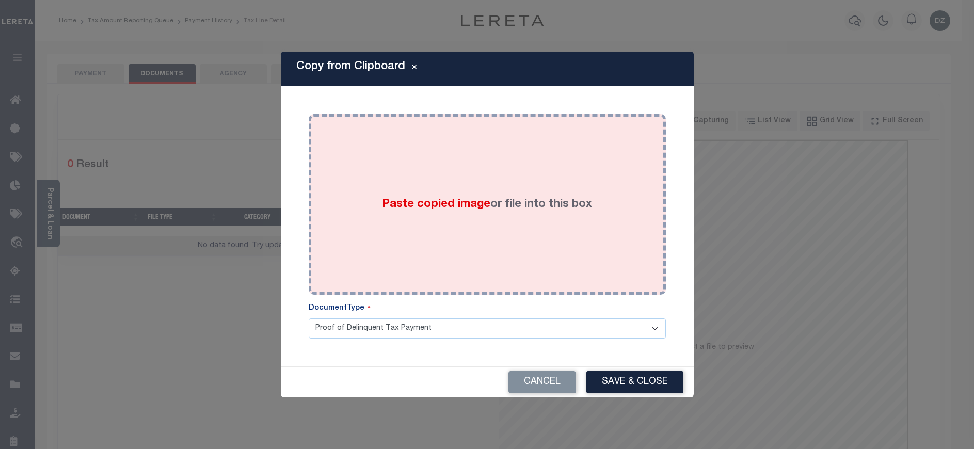
click at [463, 176] on div "Paste copied image or file into this box" at bounding box center [488, 204] width 342 height 165
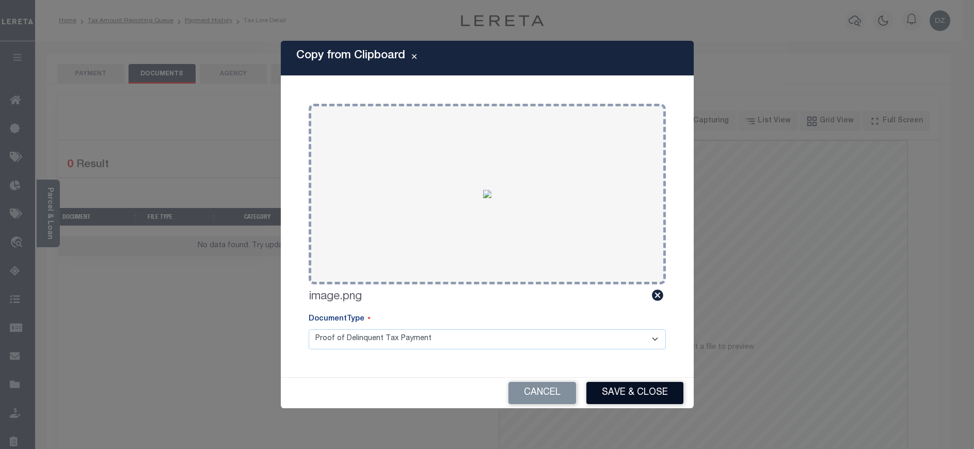
click at [607, 396] on button "Save & Close" at bounding box center [635, 393] width 97 height 22
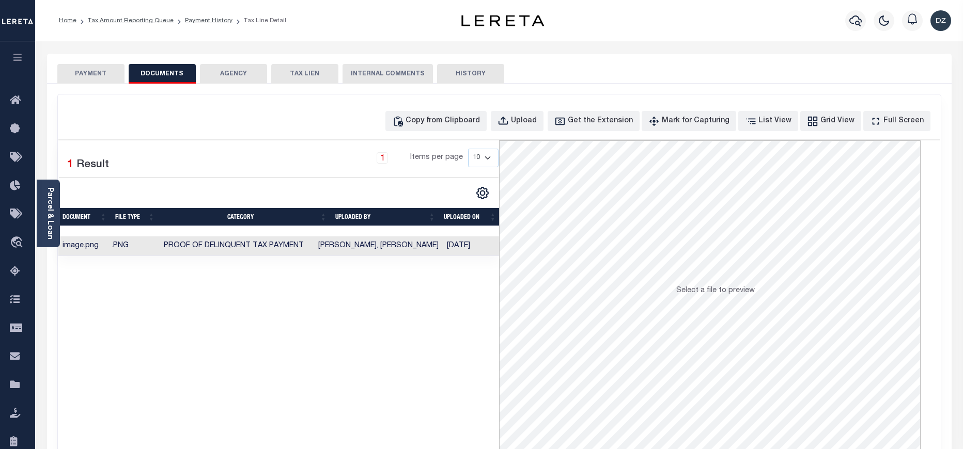
click at [97, 77] on button "PAYMENT" at bounding box center [90, 74] width 67 height 20
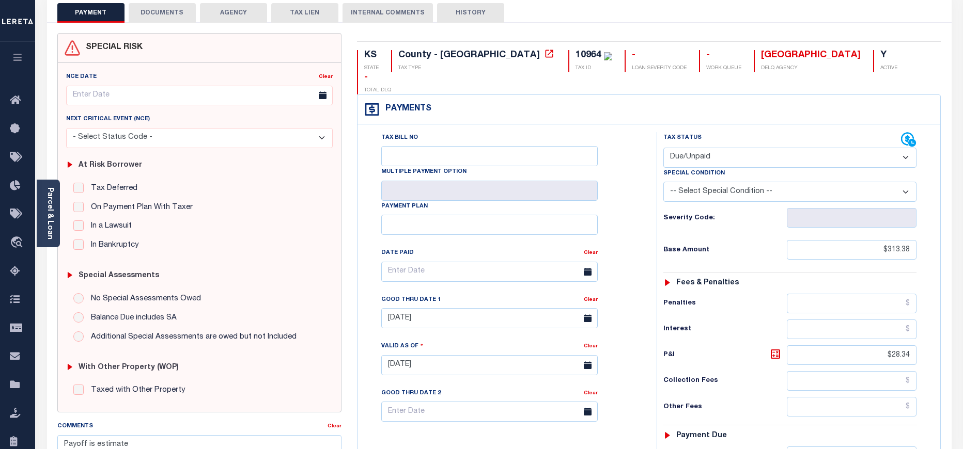
scroll to position [232, 0]
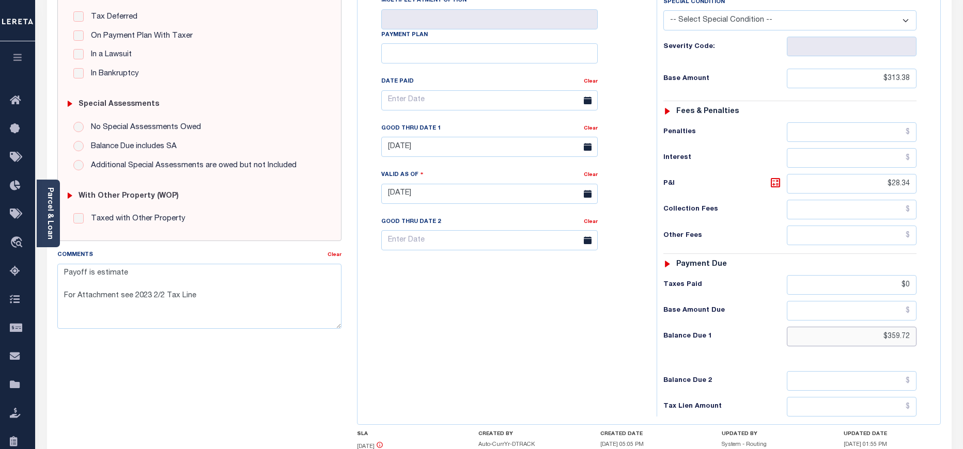
click at [905, 327] on input "$359.72" at bounding box center [852, 337] width 130 height 20
paste input "69.01"
type input "$369.01"
type input "[DATE]"
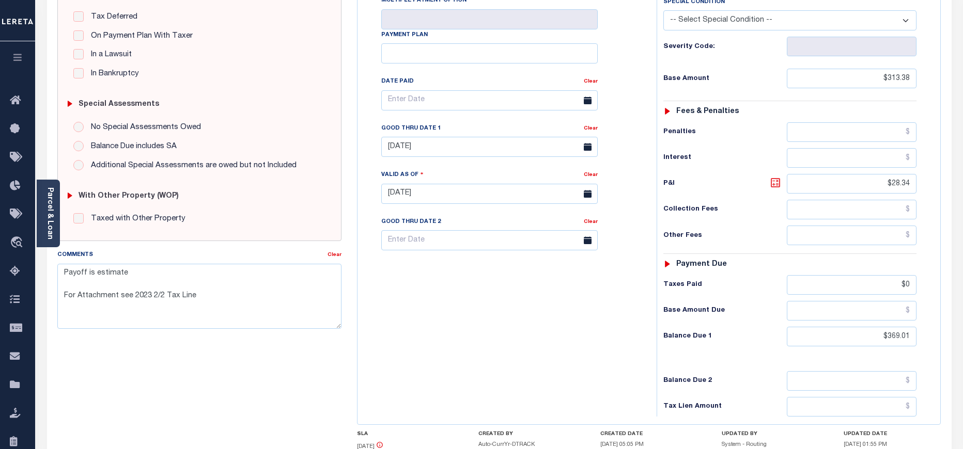
click at [776, 178] on icon at bounding box center [774, 182] width 9 height 9
type input "$55.63"
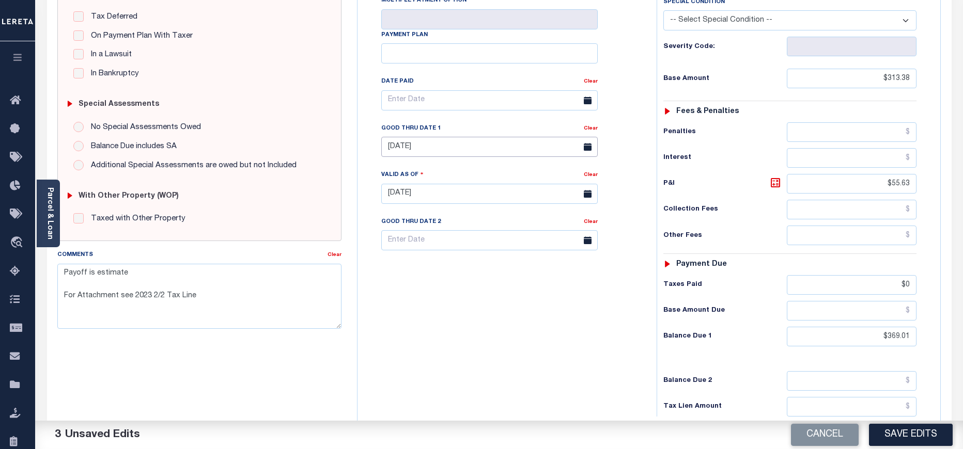
click at [420, 137] on input "09/30/2024" at bounding box center [489, 147] width 216 height 20
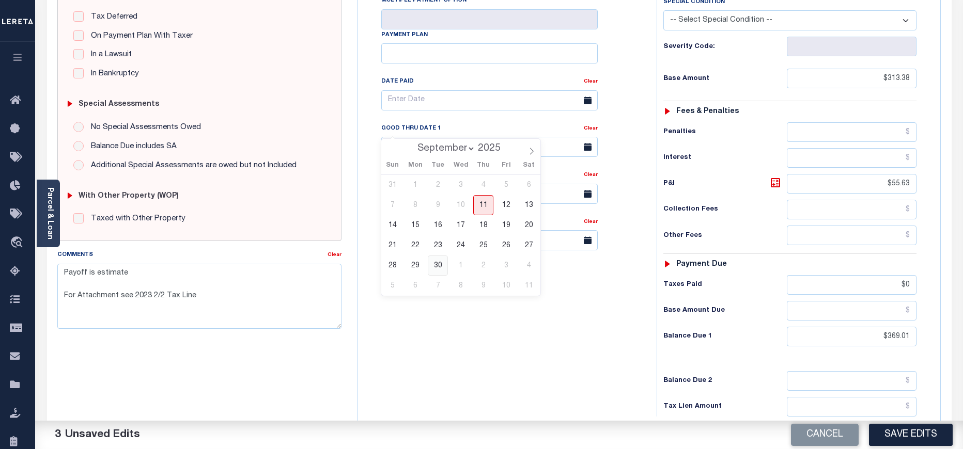
click at [442, 261] on span "30" at bounding box center [438, 266] width 20 height 20
type input "09/30/2025"
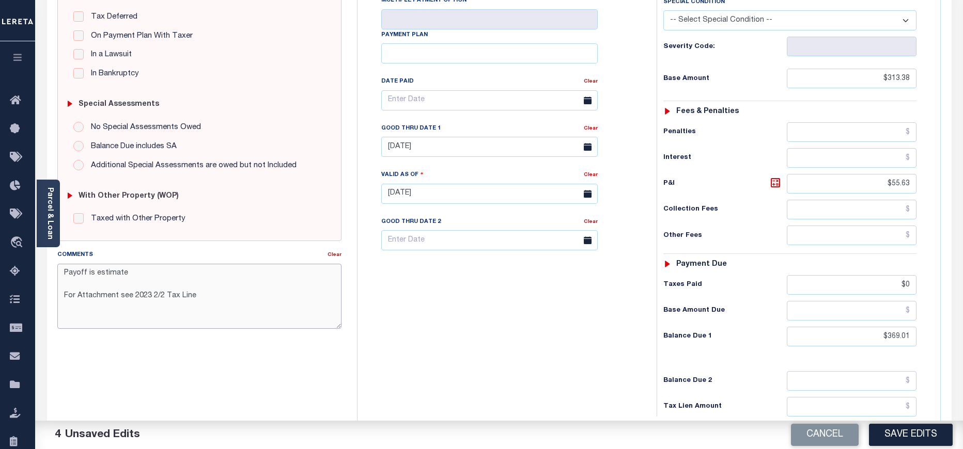
drag, startPoint x: 211, startPoint y: 303, endPoint x: 59, endPoint y: 271, distance: 155.7
click at [59, 271] on textarea "Payoff is estimate For Attachment see 2023 2/2 Tax Line" at bounding box center [199, 296] width 284 height 65
type textarea "\"
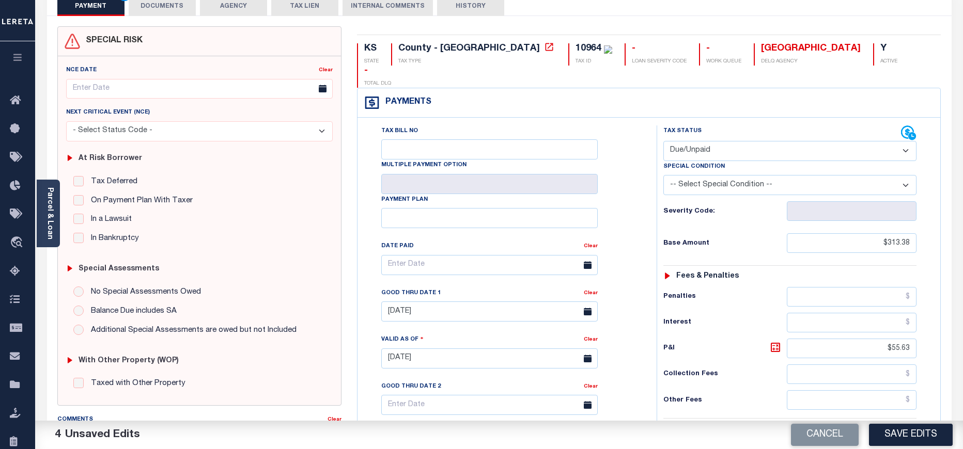
scroll to position [0, 0]
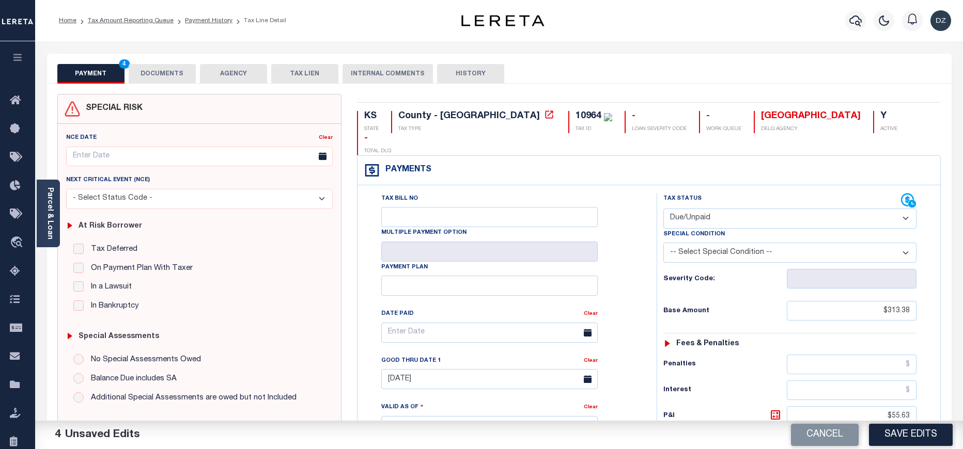
click at [147, 70] on button "DOCUMENTS" at bounding box center [162, 74] width 67 height 20
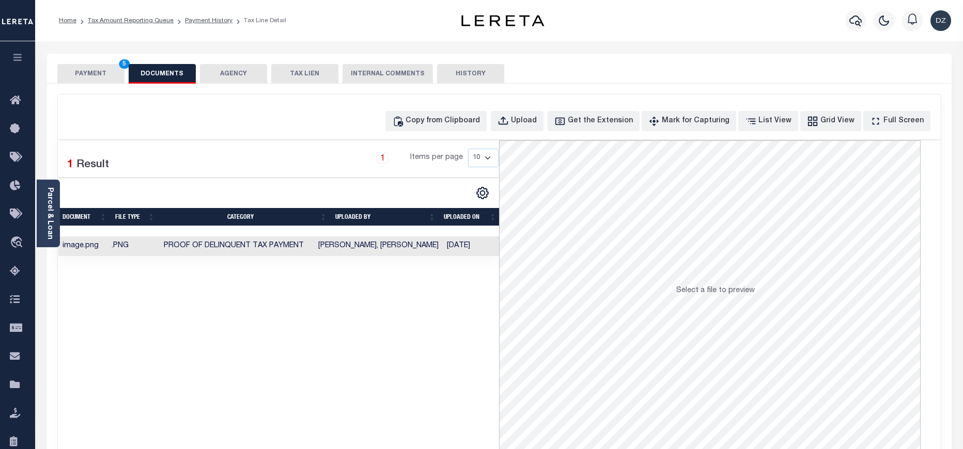
click at [76, 78] on button "PAYMENT 5" at bounding box center [90, 74] width 67 height 20
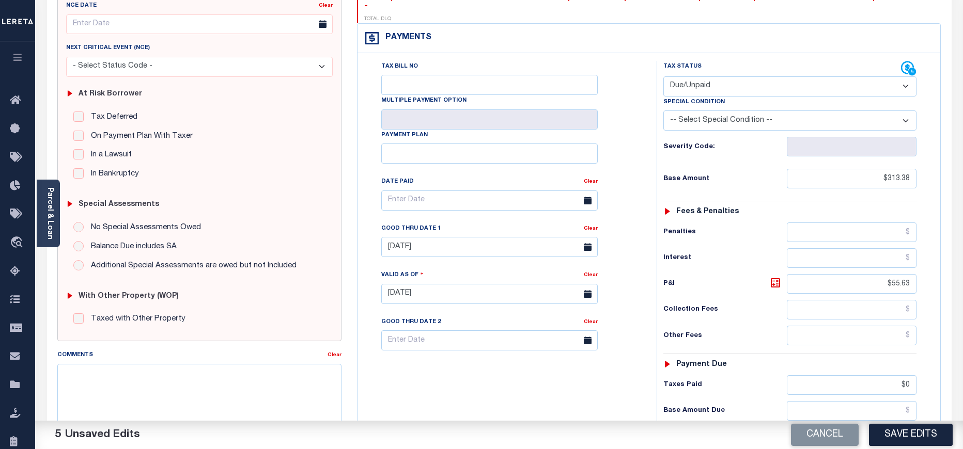
scroll to position [309, 0]
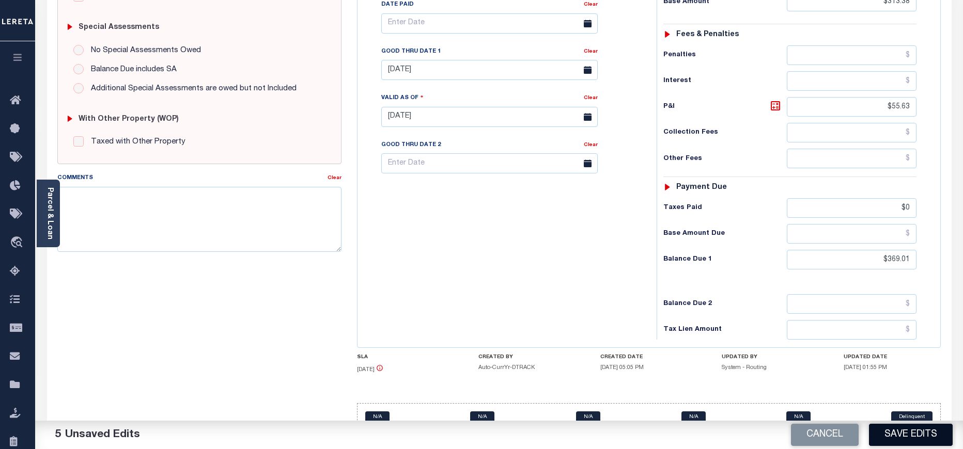
click at [911, 434] on button "Save Edits" at bounding box center [911, 435] width 84 height 22
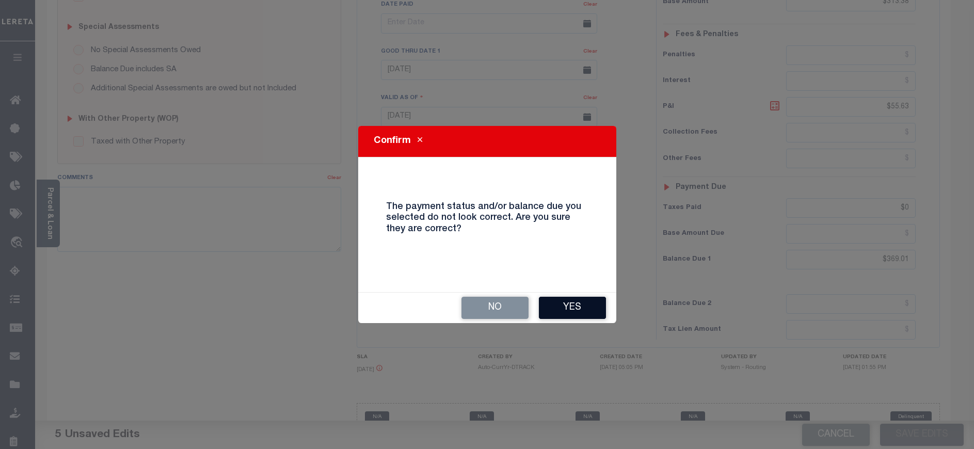
click at [563, 305] on button "Yes" at bounding box center [572, 308] width 67 height 22
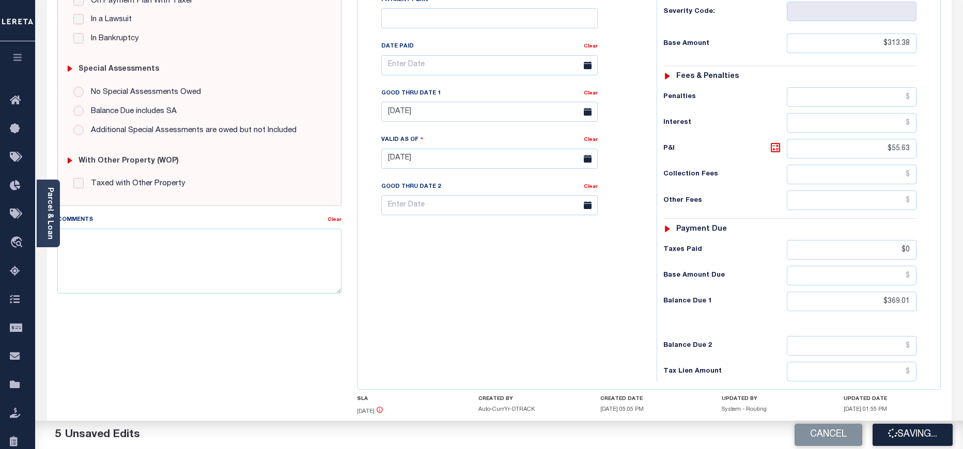
scroll to position [212, 0]
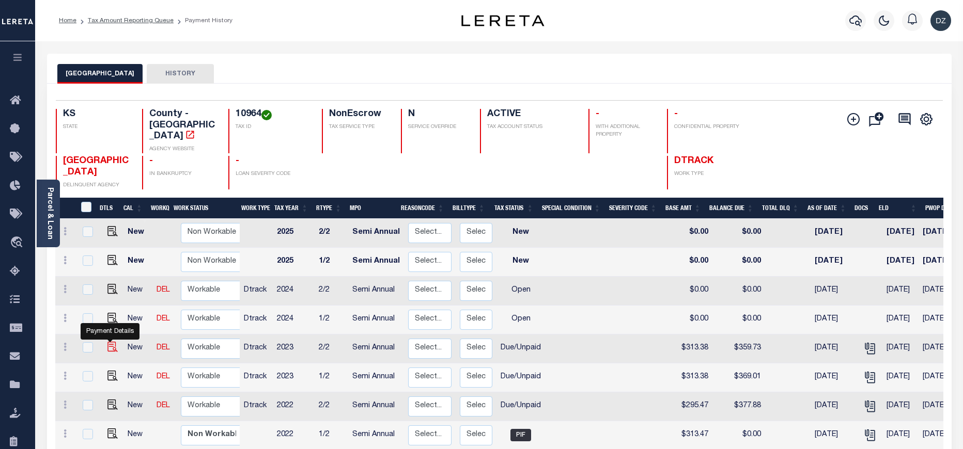
click at [109, 342] on img "" at bounding box center [112, 347] width 10 height 10
checkbox input "true"
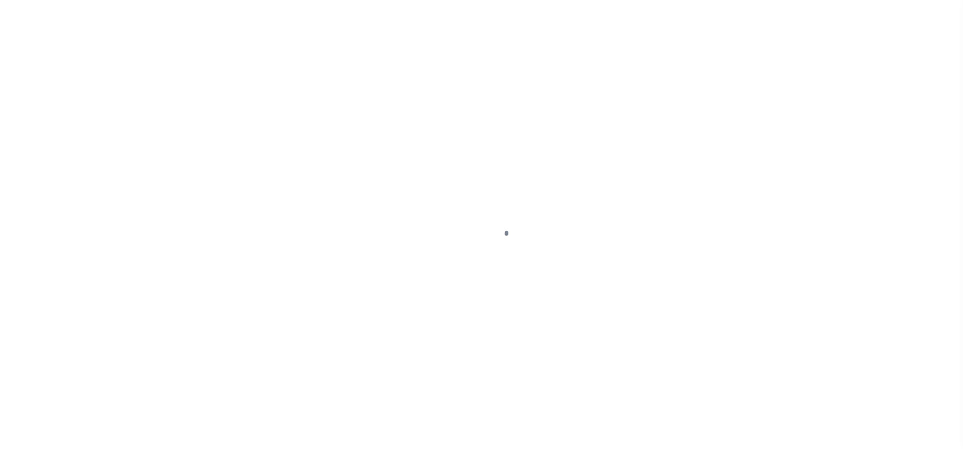
select select "DUE"
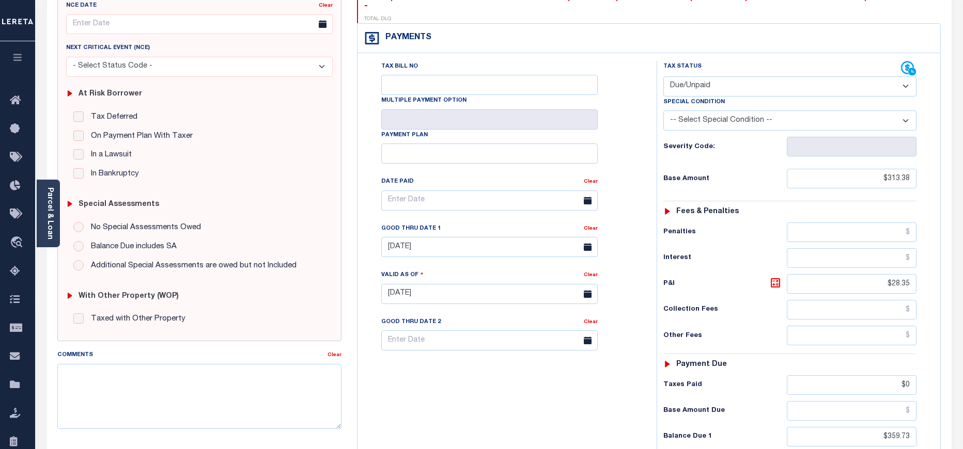
scroll to position [155, 0]
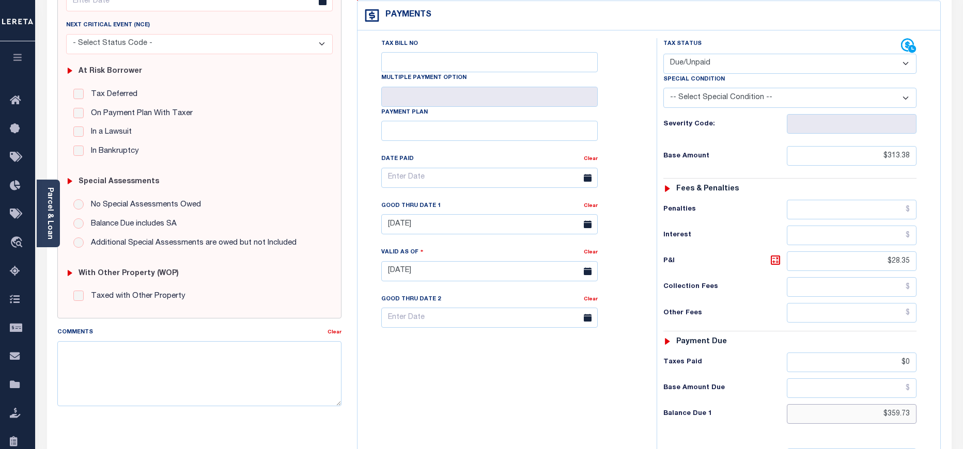
click at [894, 404] on input "$359.73" at bounding box center [852, 414] width 130 height 20
paste input "369.01"
click at [901, 404] on input "$35,369.01" at bounding box center [852, 414] width 130 height 20
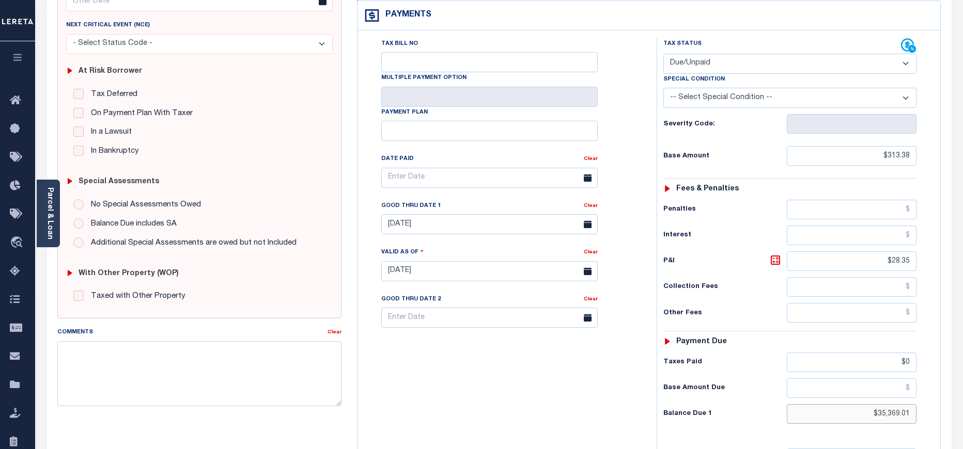
paste input "text"
type input "$369.01"
type input "[DATE]"
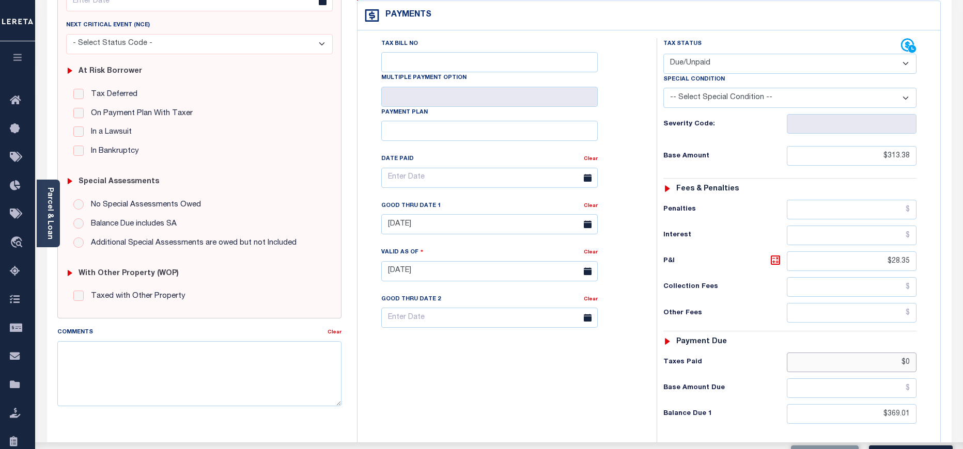
drag, startPoint x: 908, startPoint y: 342, endPoint x: 891, endPoint y: 340, distance: 17.2
click at [891, 353] on input "$0" at bounding box center [852, 363] width 130 height 20
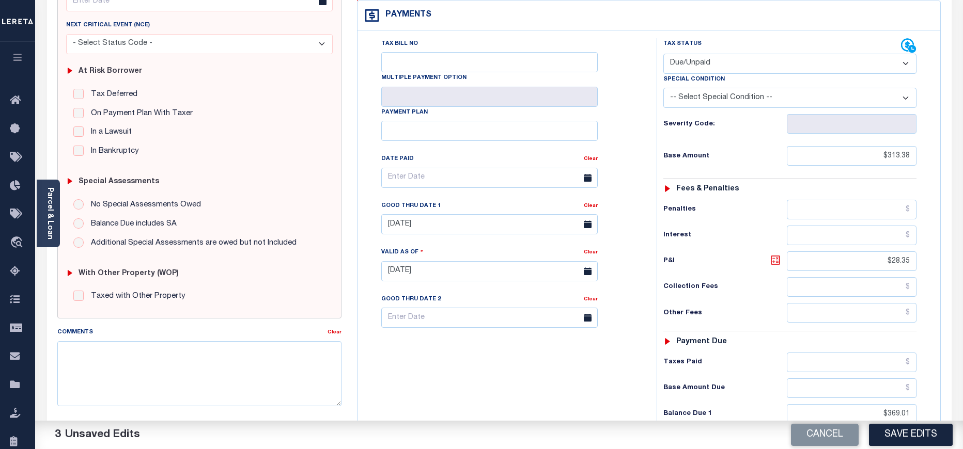
click at [778, 254] on icon at bounding box center [775, 260] width 12 height 12
type input "$55.63"
click at [475, 214] on input "09/30/2024" at bounding box center [489, 224] width 216 height 20
click at [447, 340] on span "30" at bounding box center [438, 343] width 20 height 20
type input "09/30/2025"
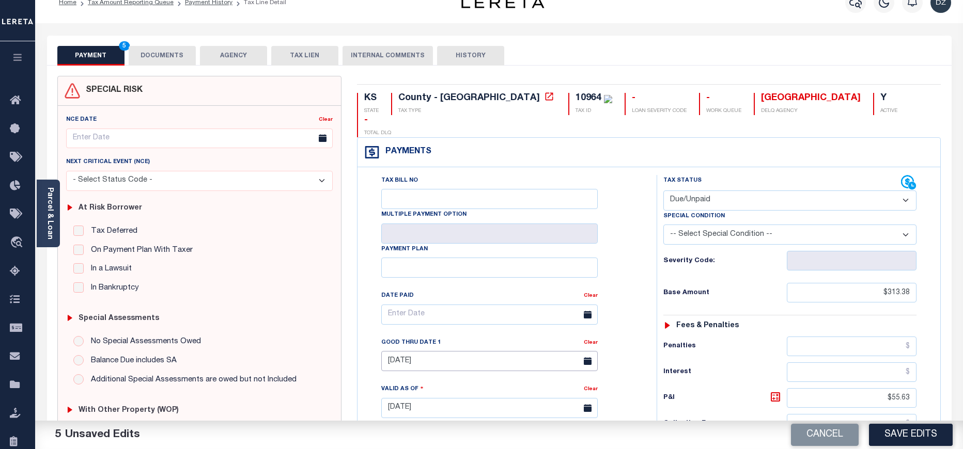
scroll to position [0, 0]
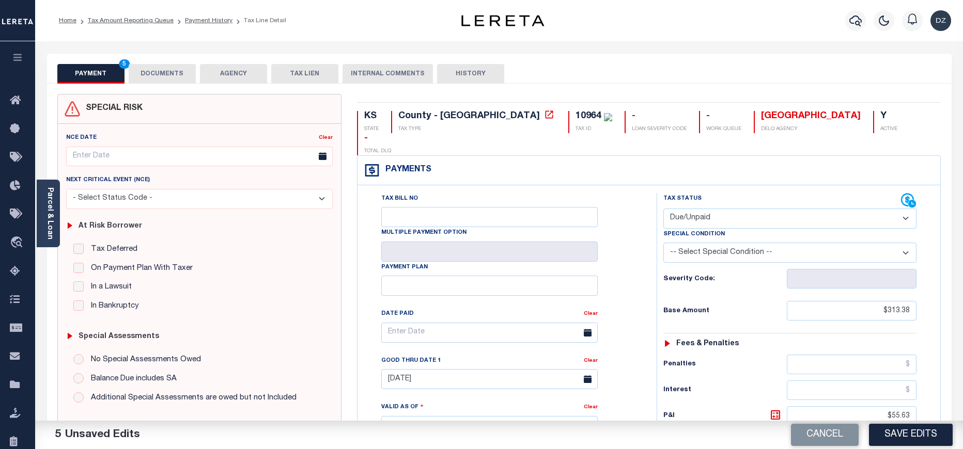
click at [168, 77] on button "DOCUMENTS" at bounding box center [162, 74] width 67 height 20
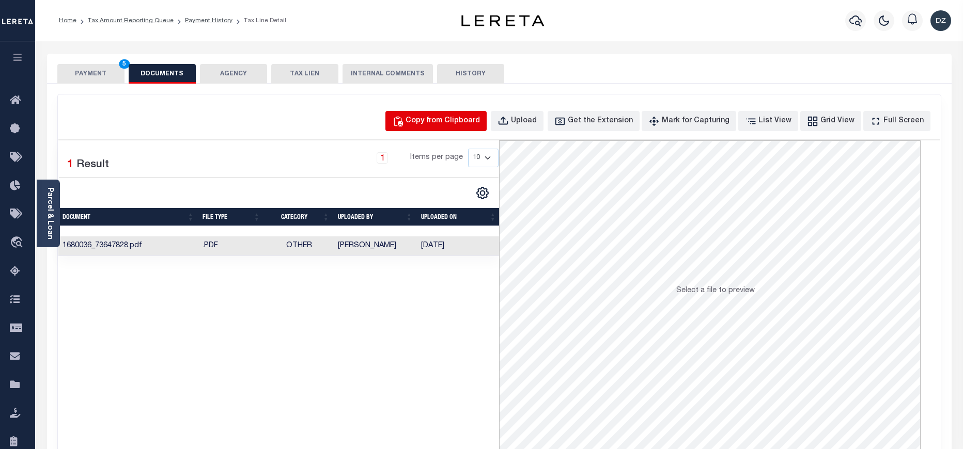
click at [458, 124] on div "Copy from Clipboard" at bounding box center [442, 121] width 74 height 11
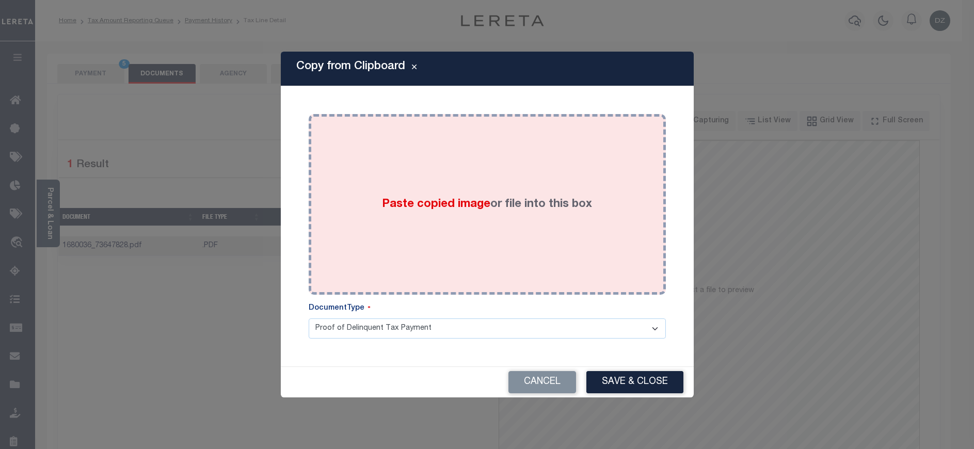
click at [465, 185] on div "Paste copied image or file into this box" at bounding box center [488, 204] width 342 height 165
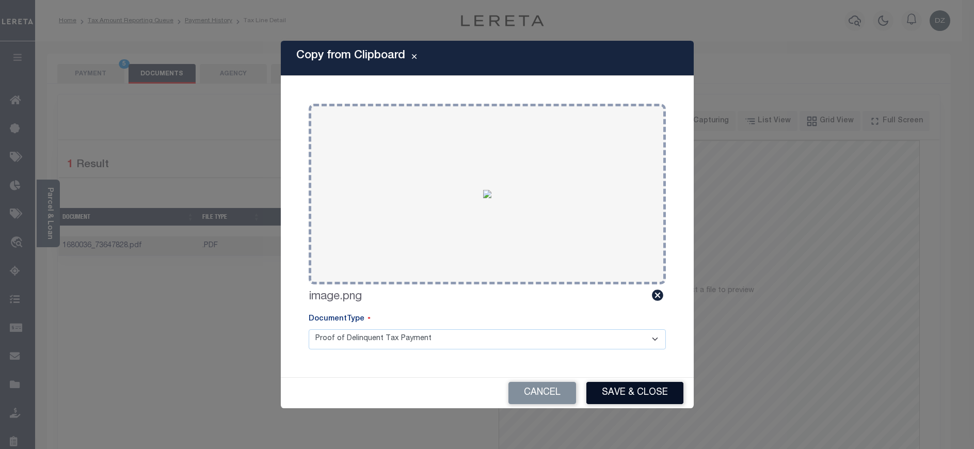
click at [596, 398] on button "Save & Close" at bounding box center [635, 393] width 97 height 22
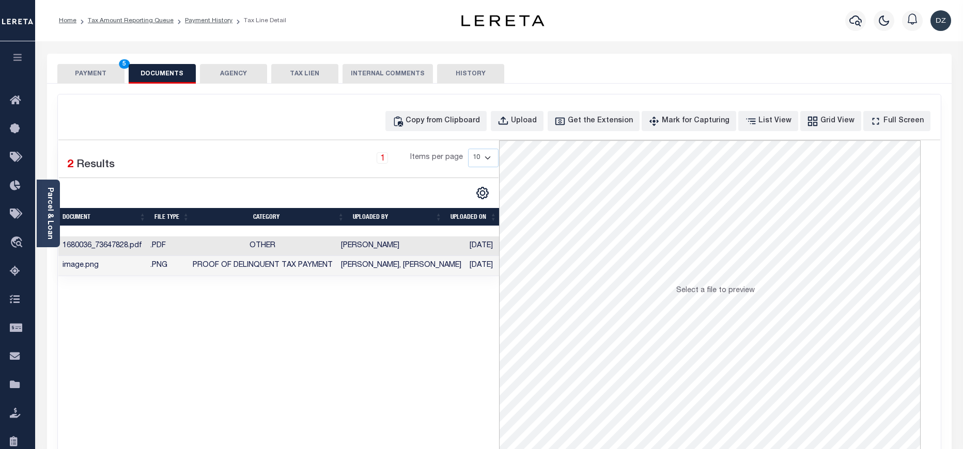
click at [95, 79] on button "PAYMENT 5" at bounding box center [90, 74] width 67 height 20
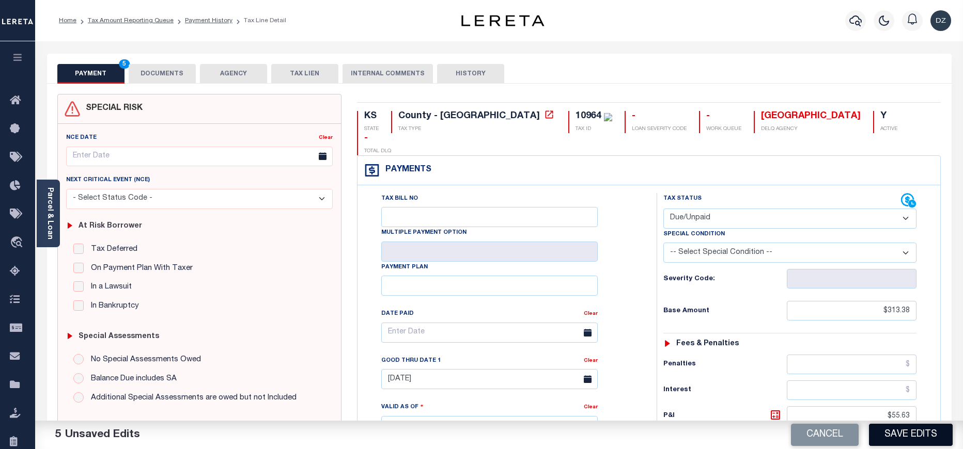
click at [898, 437] on button "Save Edits" at bounding box center [911, 435] width 84 height 22
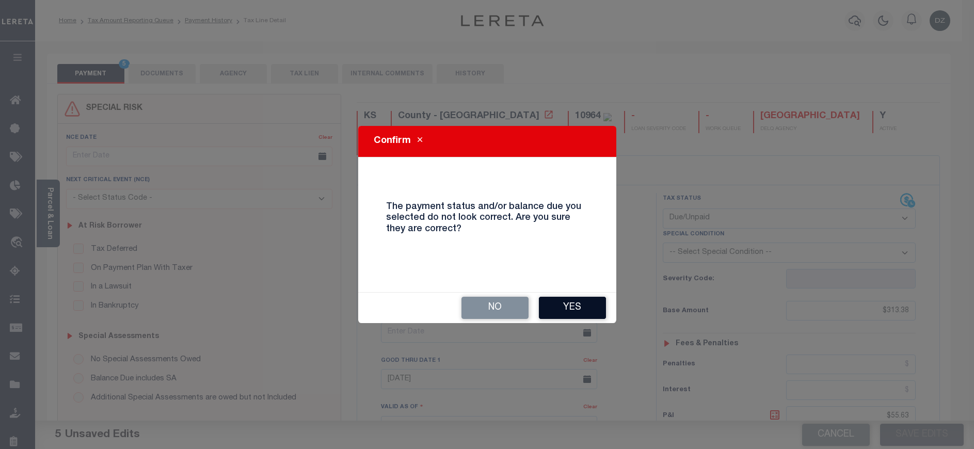
click at [583, 307] on button "Yes" at bounding box center [572, 308] width 67 height 22
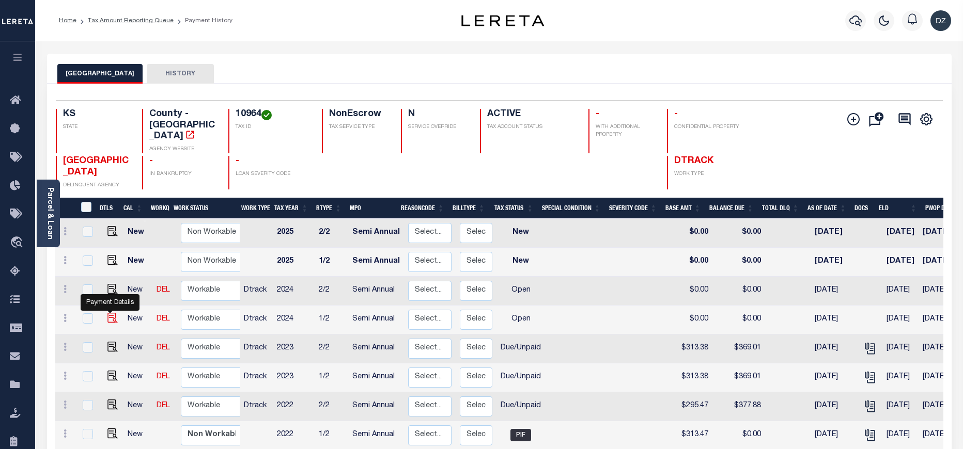
click at [108, 313] on img "" at bounding box center [112, 318] width 10 height 10
checkbox input "true"
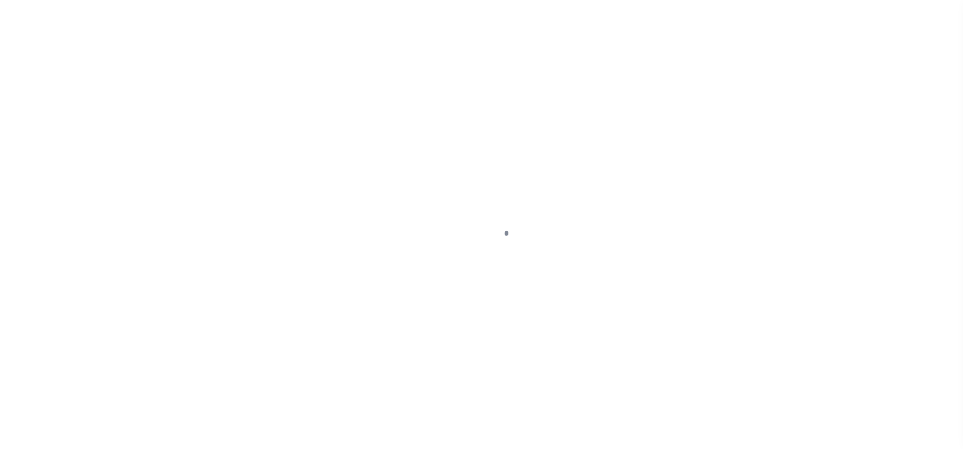
select select "OP2"
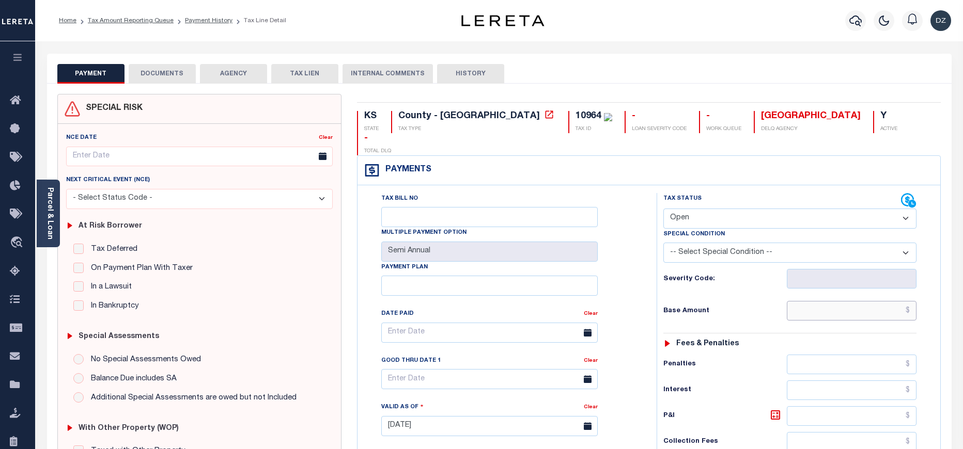
click at [862, 301] on input "text" at bounding box center [852, 311] width 130 height 20
paste input "349.68"
type input "$349.68"
type input "09/11/2025"
click at [765, 209] on select "- Select Status Code - Open Due/Unpaid Paid Incomplete No Tax Due Internal Refu…" at bounding box center [789, 219] width 253 height 20
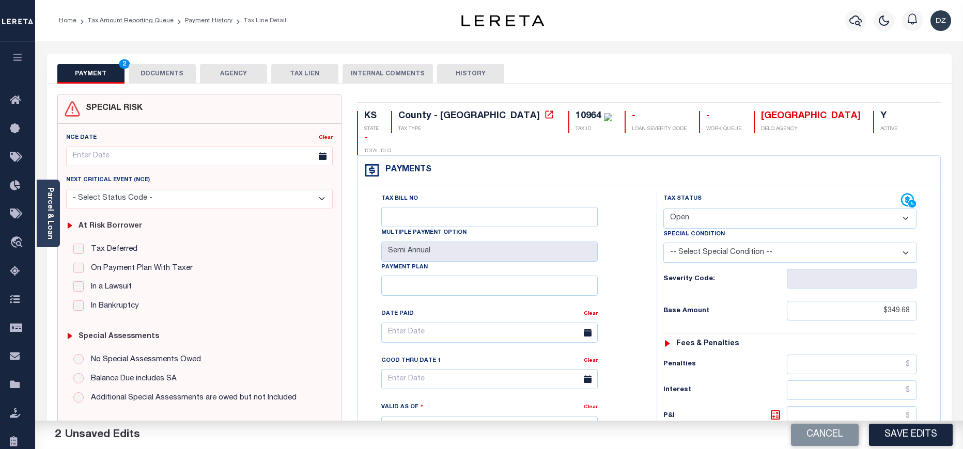
select select "DUE"
click at [663, 209] on select "- Select Status Code - Open Due/Unpaid Paid Incomplete No Tax Due Internal Refu…" at bounding box center [789, 219] width 253 height 20
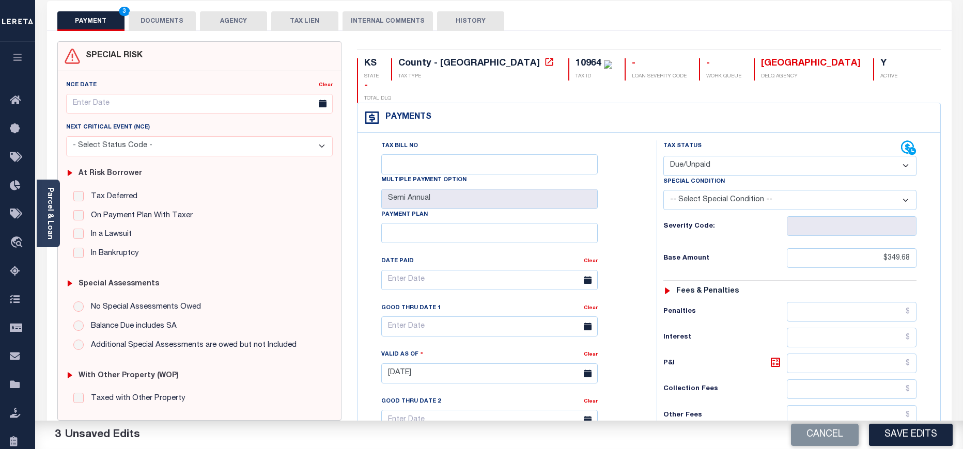
scroll to position [155, 0]
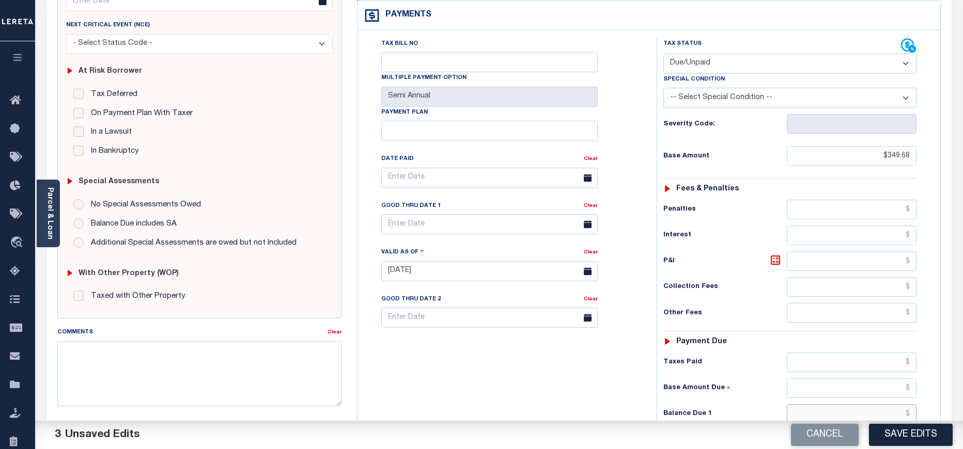
click at [866, 404] on input "text" at bounding box center [852, 414] width 130 height 20
paste input "378.07"
type input "$378.07"
click at [774, 254] on icon at bounding box center [775, 260] width 12 height 12
type input "$28.39"
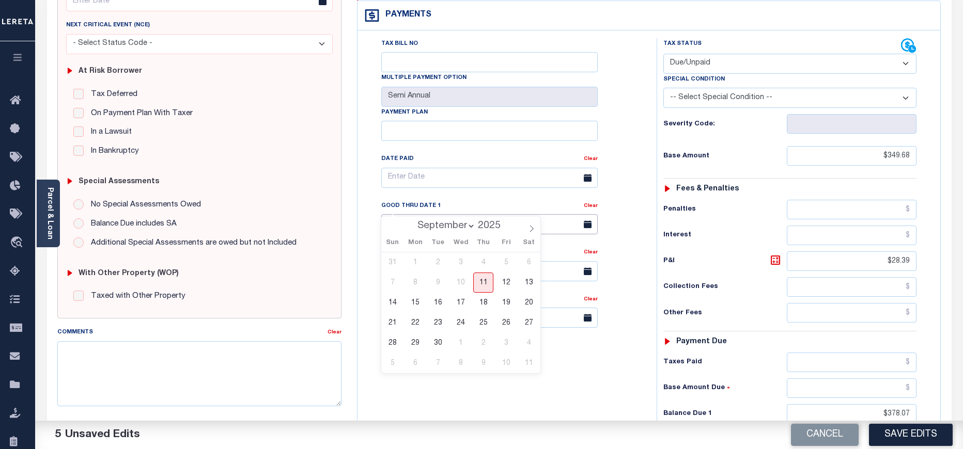
click at [424, 214] on input "text" at bounding box center [489, 224] width 216 height 20
click at [443, 345] on span "30" at bounding box center [438, 343] width 20 height 20
type input "09/30/2025"
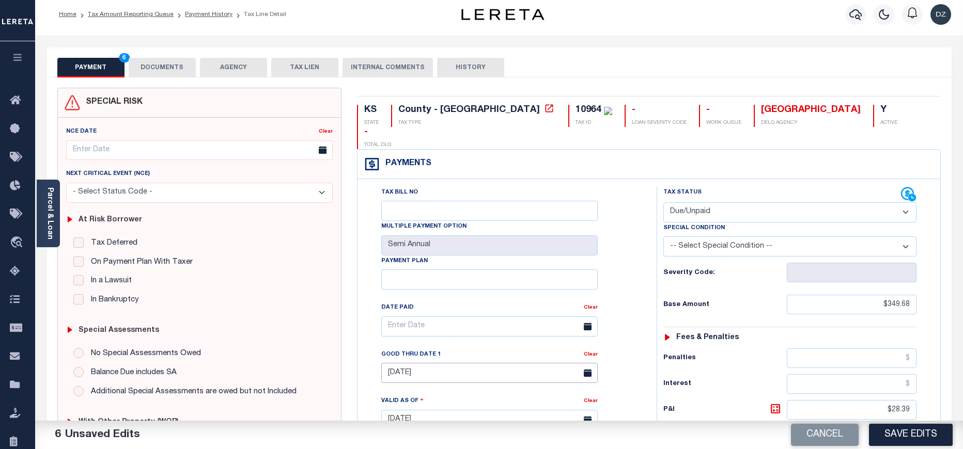
scroll to position [0, 0]
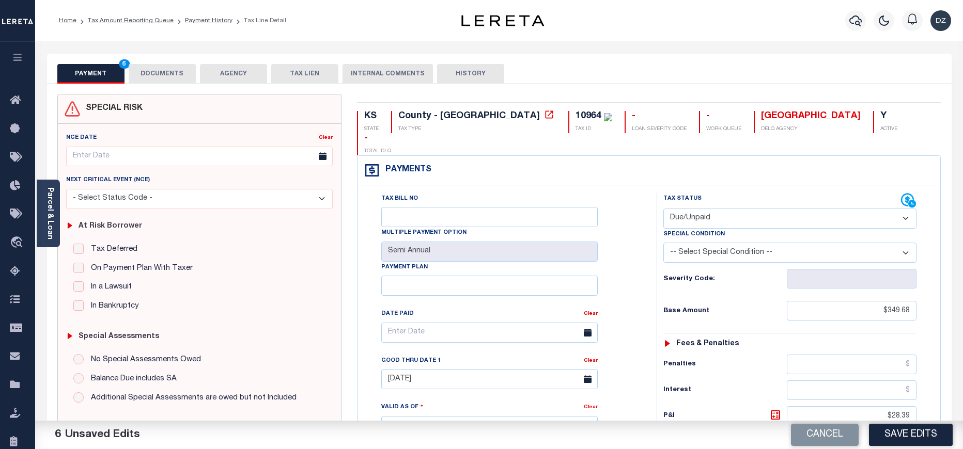
click at [154, 75] on button "DOCUMENTS" at bounding box center [162, 74] width 67 height 20
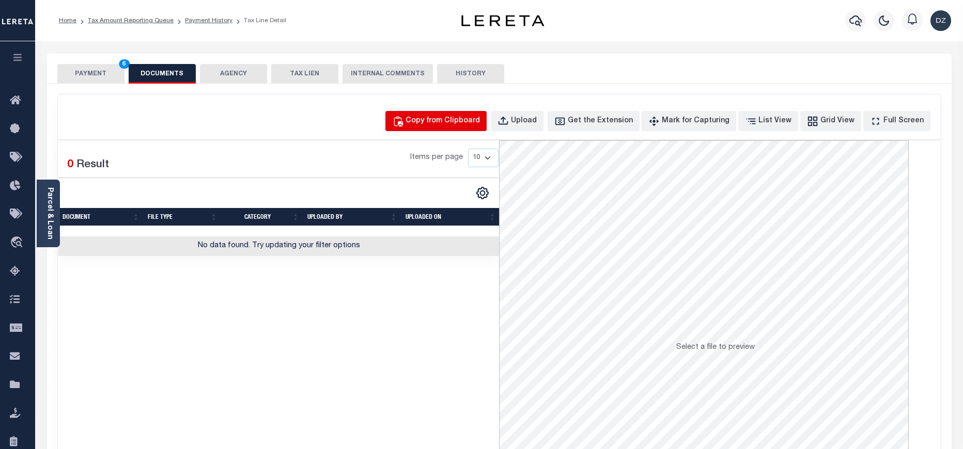
click at [467, 127] on div "Copy from Clipboard" at bounding box center [442, 121] width 74 height 11
select select "POP"
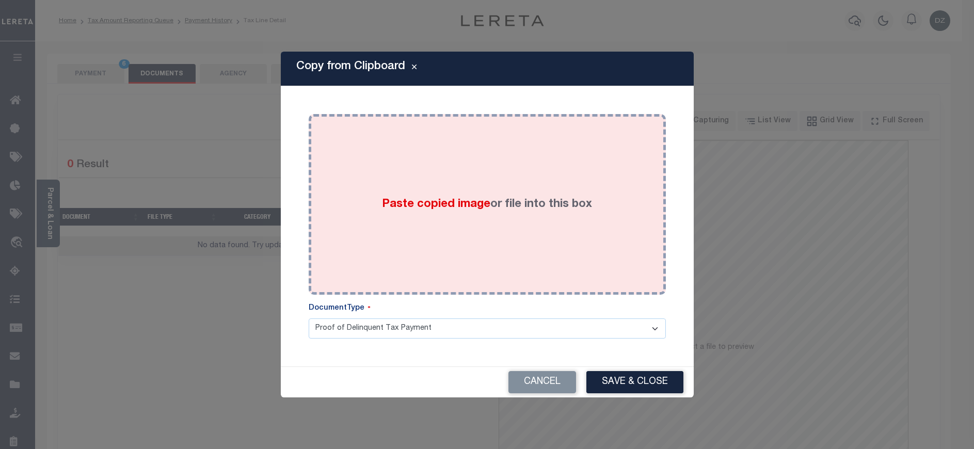
click at [449, 206] on span "Paste copied image" at bounding box center [436, 204] width 108 height 11
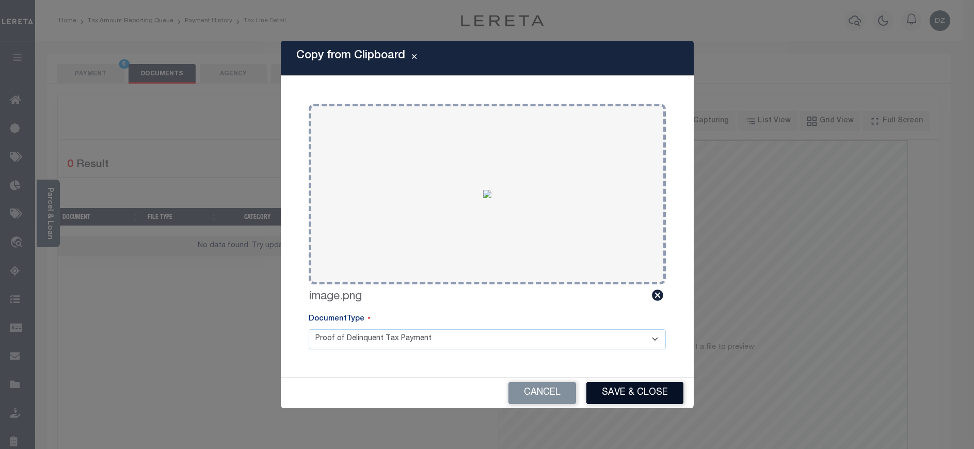
click at [603, 399] on button "Save & Close" at bounding box center [635, 393] width 97 height 22
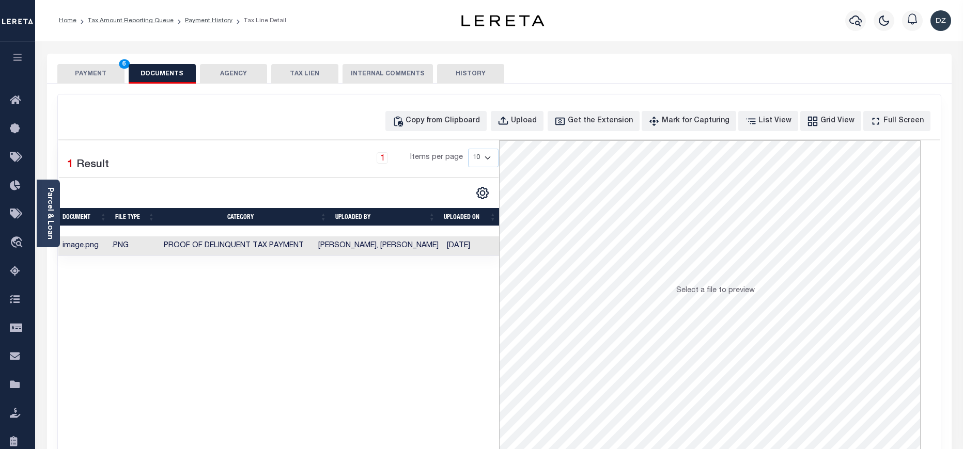
click at [90, 81] on button "PAYMENT 6" at bounding box center [90, 74] width 67 height 20
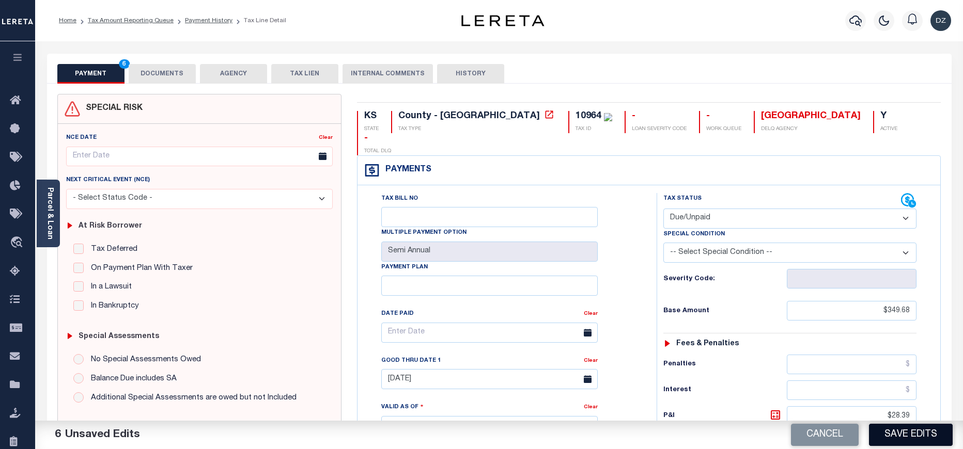
click at [920, 432] on button "Save Edits" at bounding box center [911, 435] width 84 height 22
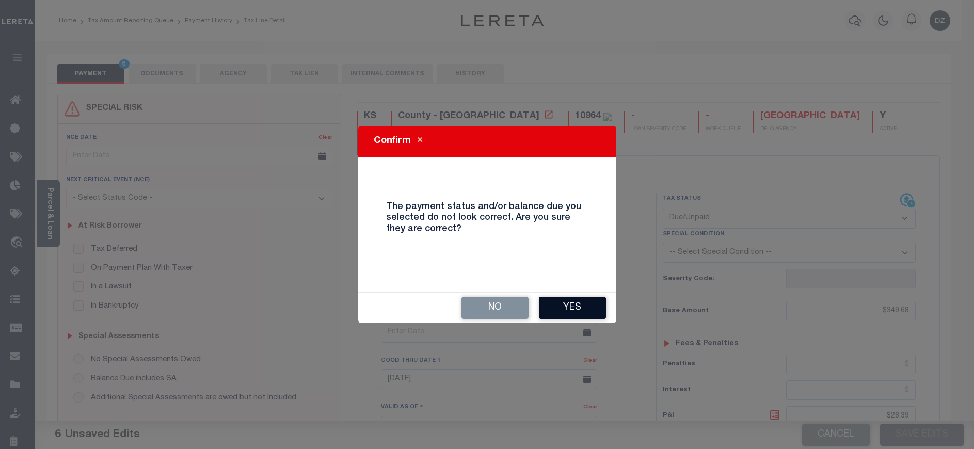
click at [585, 307] on button "Yes" at bounding box center [572, 308] width 67 height 22
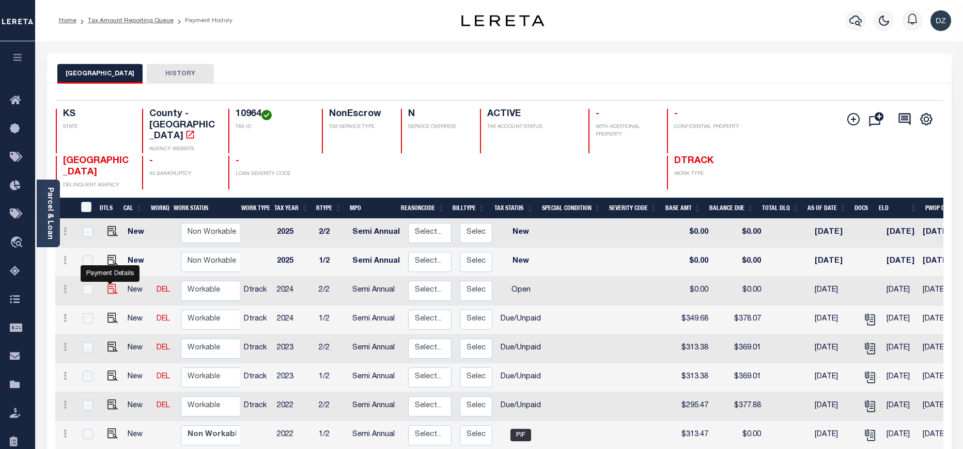
click at [107, 284] on img "" at bounding box center [112, 289] width 10 height 10
checkbox input "true"
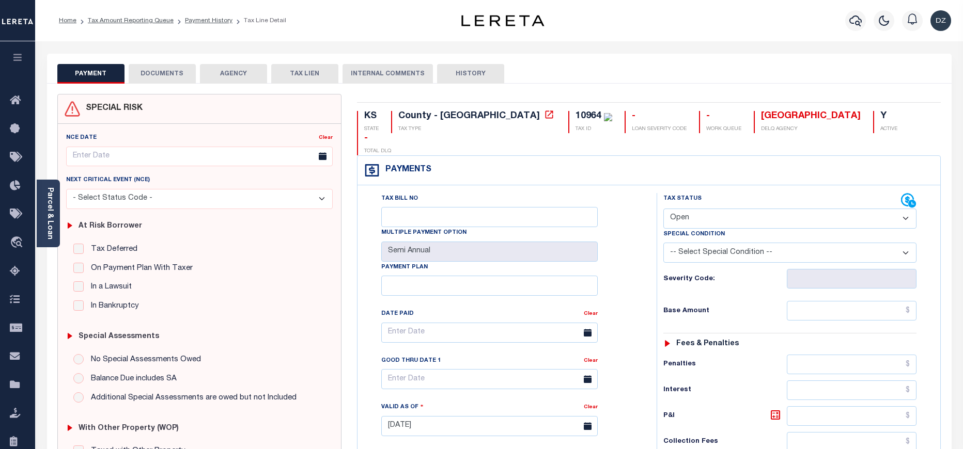
click at [700, 209] on select "- Select Status Code - Open Due/Unpaid Paid Incomplete No Tax Due Internal Refu…" at bounding box center [789, 219] width 253 height 20
select select "DUE"
click at [663, 209] on select "- Select Status Code - Open Due/Unpaid Paid Incomplete No Tax Due Internal Refu…" at bounding box center [789, 219] width 253 height 20
type input "[DATE]"
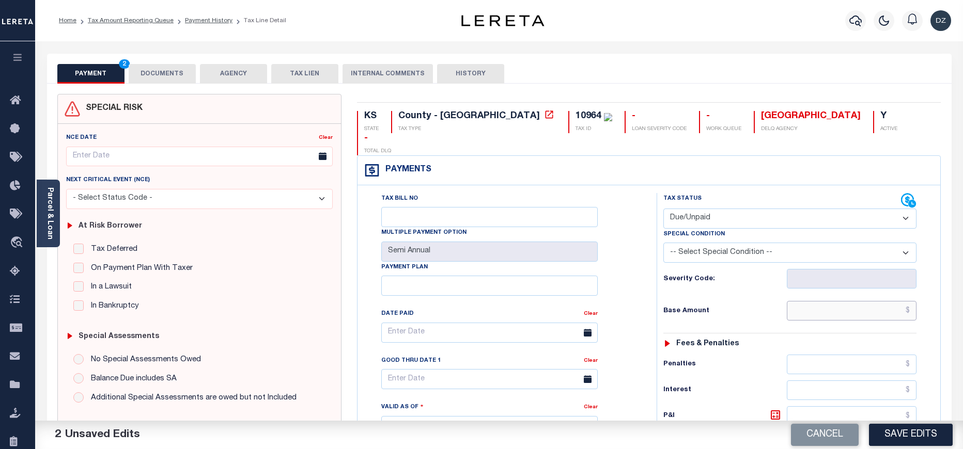
click at [836, 301] on input "text" at bounding box center [852, 311] width 130 height 20
type input "$349.68"
type input "$378.07"
click at [769, 409] on icon at bounding box center [775, 415] width 12 height 12
type input "$28.39"
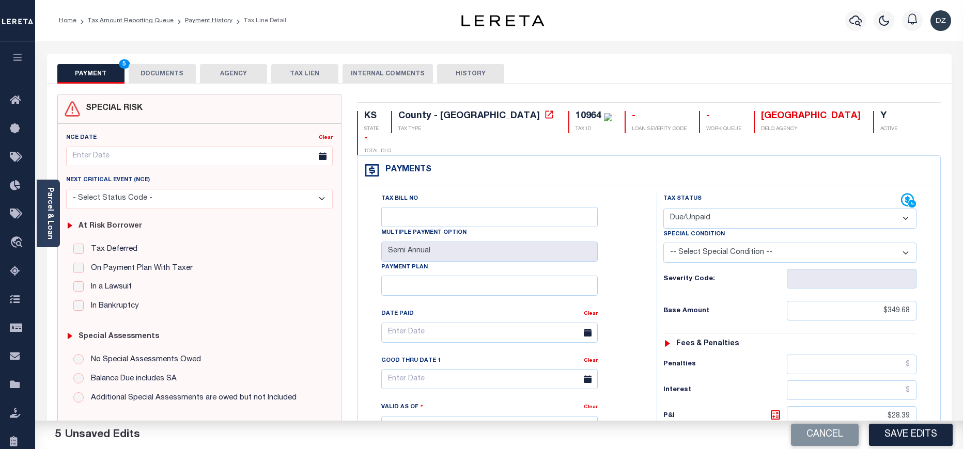
click at [151, 73] on button "DOCUMENTS" at bounding box center [162, 74] width 67 height 20
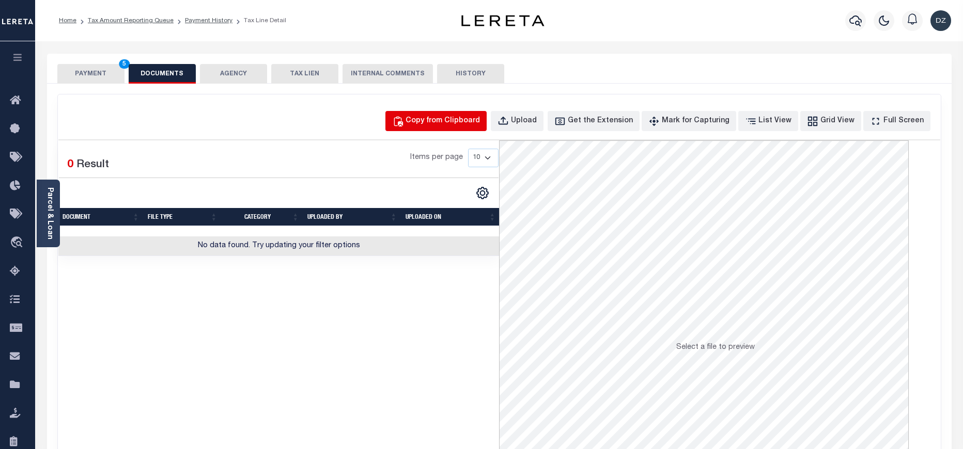
click at [438, 117] on div "Copy from Clipboard" at bounding box center [442, 121] width 74 height 11
select select "POP"
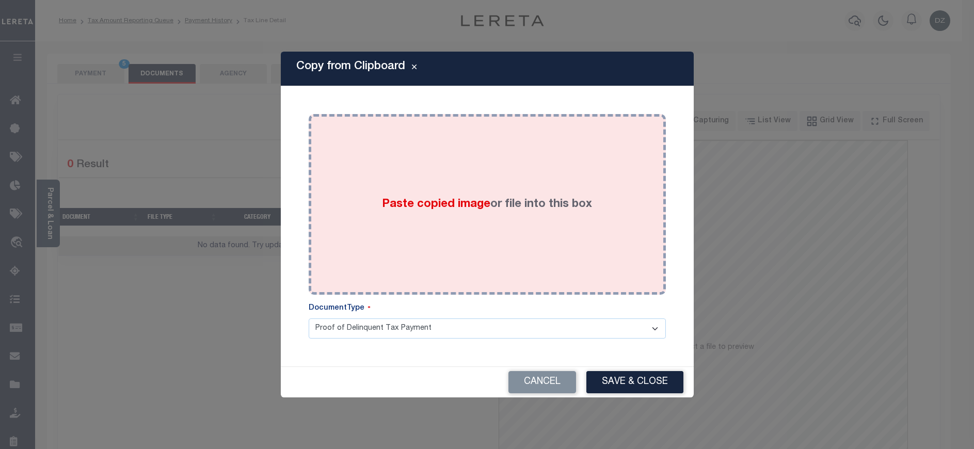
click at [480, 228] on div "Paste copied image or file into this box" at bounding box center [488, 204] width 342 height 165
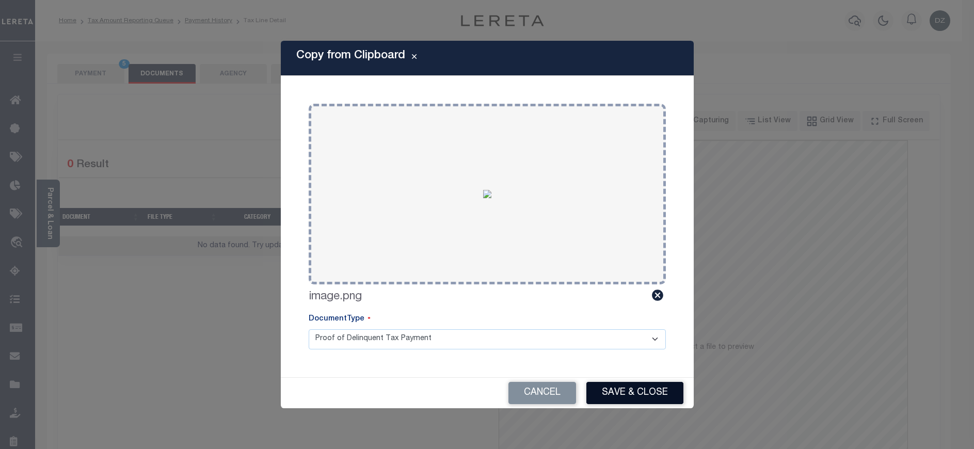
click at [598, 395] on button "Save & Close" at bounding box center [635, 393] width 97 height 22
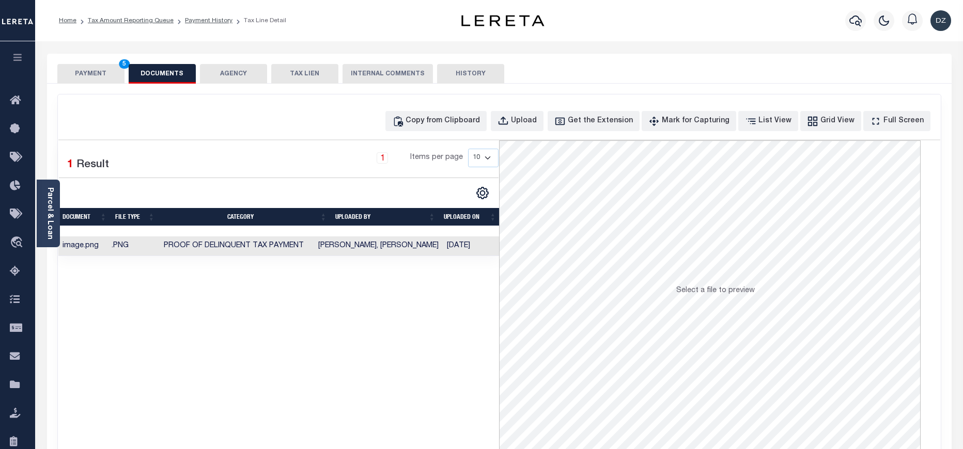
drag, startPoint x: 76, startPoint y: 80, endPoint x: 74, endPoint y: 92, distance: 12.5
click at [76, 81] on button "PAYMENT 5" at bounding box center [90, 74] width 67 height 20
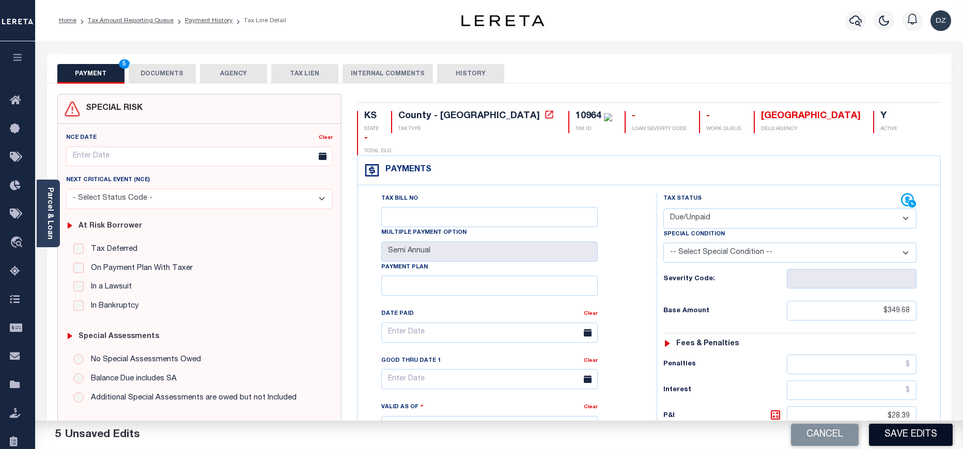
click at [911, 439] on button "Save Edits" at bounding box center [911, 435] width 84 height 22
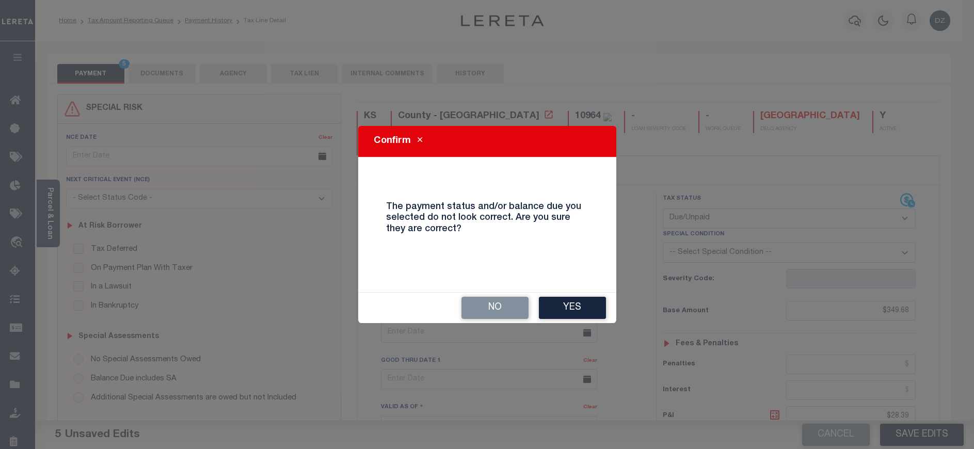
drag, startPoint x: 501, startPoint y: 306, endPoint x: 520, endPoint y: 334, distance: 33.5
click at [520, 334] on div "Confirm The payment status and/or balance due you selected do not look correct.…" at bounding box center [487, 224] width 974 height 449
click at [503, 301] on button "No" at bounding box center [495, 308] width 67 height 22
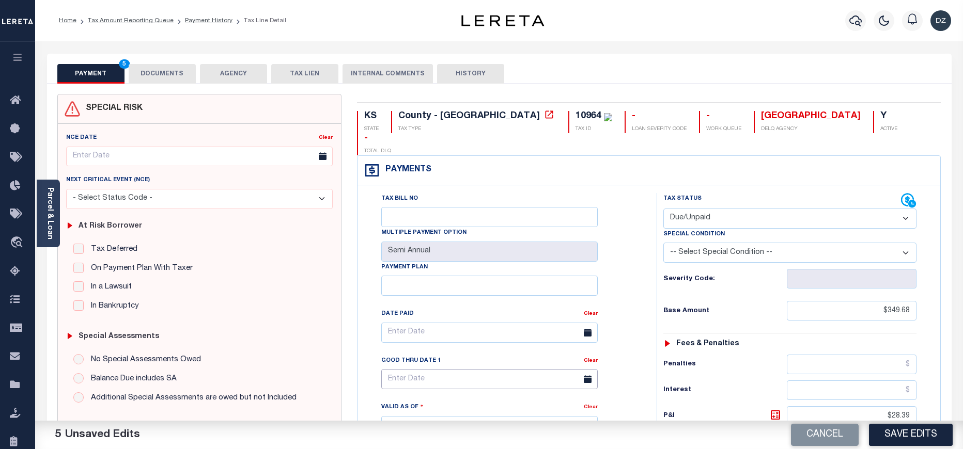
click at [422, 369] on input "text" at bounding box center [489, 379] width 216 height 20
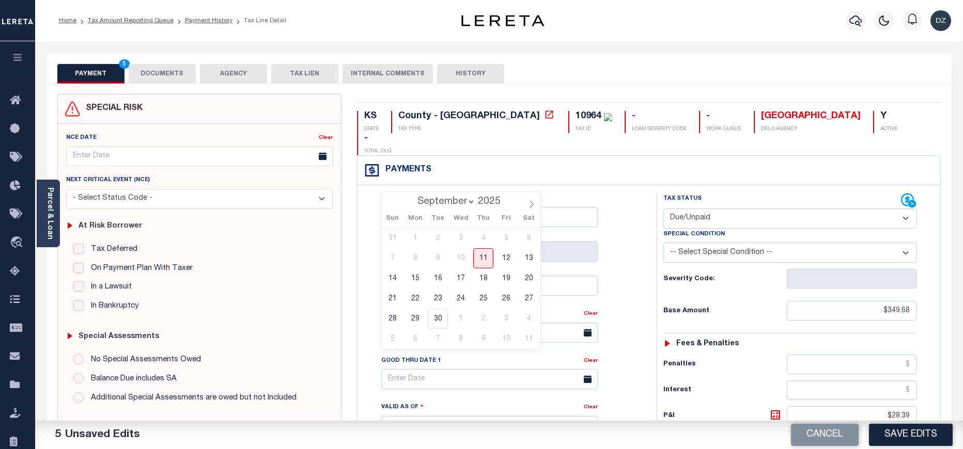
click at [442, 321] on span "30" at bounding box center [438, 319] width 20 height 20
type input "09/30/2025"
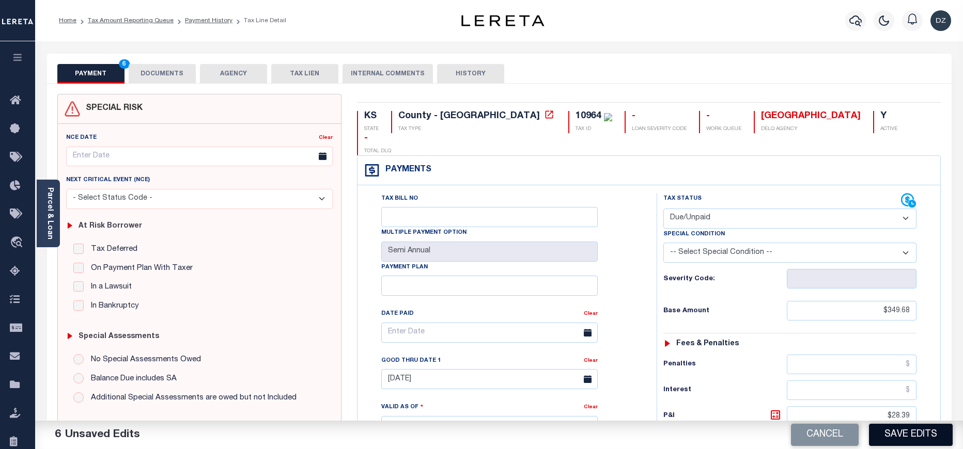
click at [918, 435] on button "Save Edits" at bounding box center [911, 435] width 84 height 22
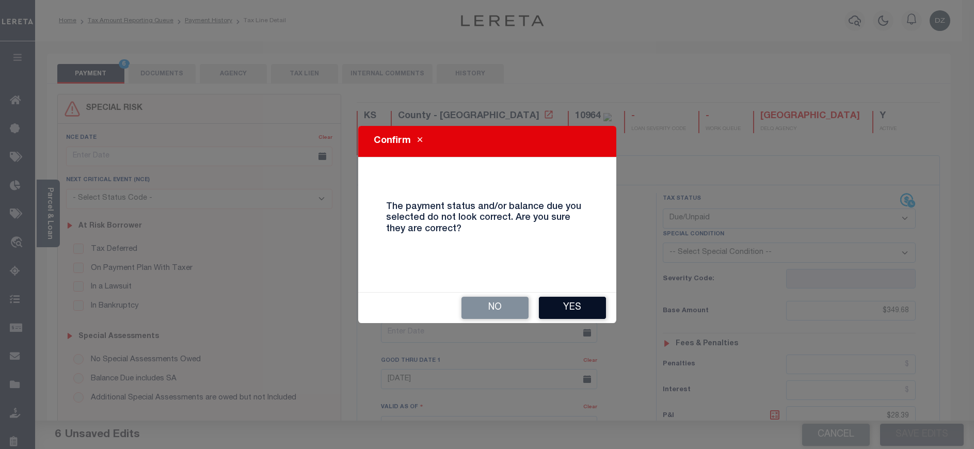
click at [563, 309] on button "Yes" at bounding box center [572, 308] width 67 height 22
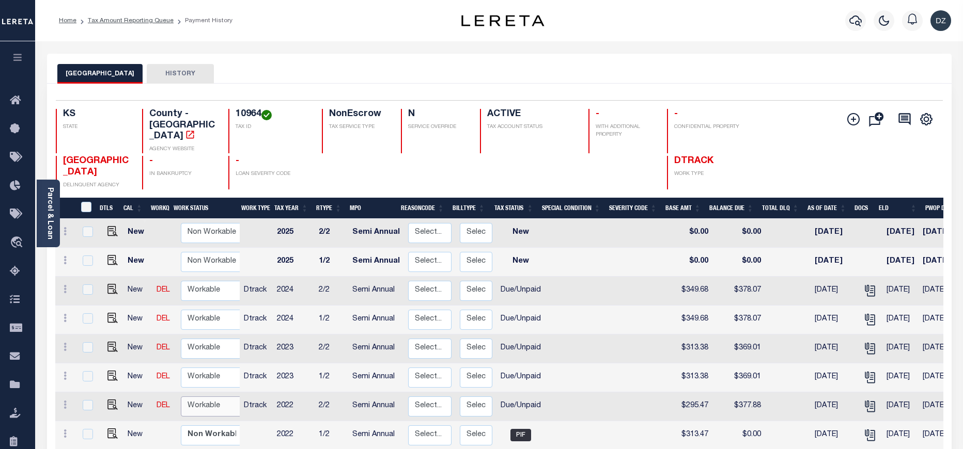
click at [205, 397] on select "Non Workable Workable" at bounding box center [212, 407] width 62 height 20
checkbox input "true"
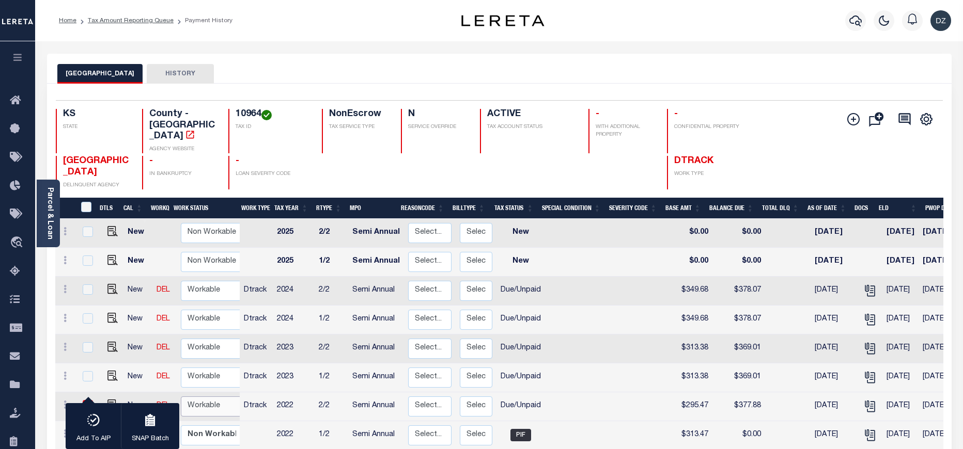
select select "true"
click at [181, 397] on select "Non Workable Workable" at bounding box center [212, 407] width 62 height 20
checkbox input "false"
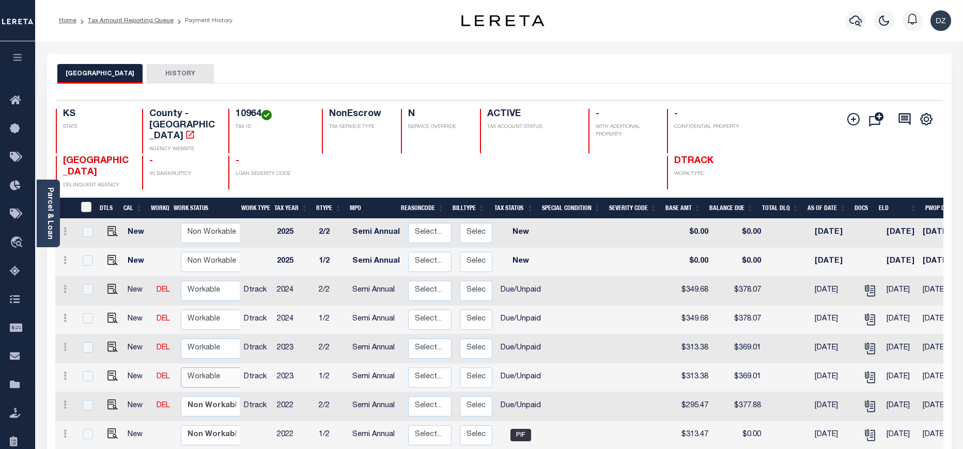
click at [212, 368] on select "Non Workable Workable" at bounding box center [212, 378] width 62 height 20
checkbox input "true"
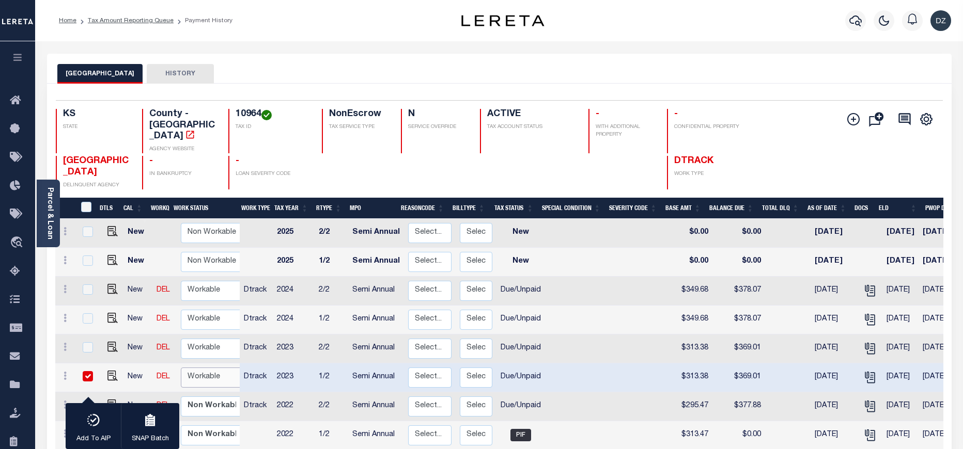
select select "true"
click at [181, 368] on select "Non Workable Workable" at bounding box center [212, 378] width 62 height 20
checkbox input "false"
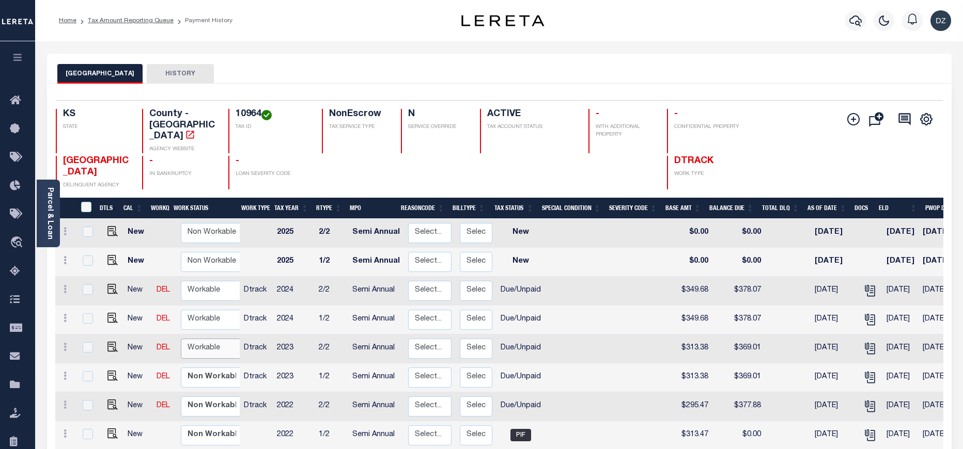
drag, startPoint x: 202, startPoint y: 342, endPoint x: 198, endPoint y: 348, distance: 7.4
click at [202, 341] on select "Non Workable Workable" at bounding box center [212, 349] width 62 height 20
checkbox input "true"
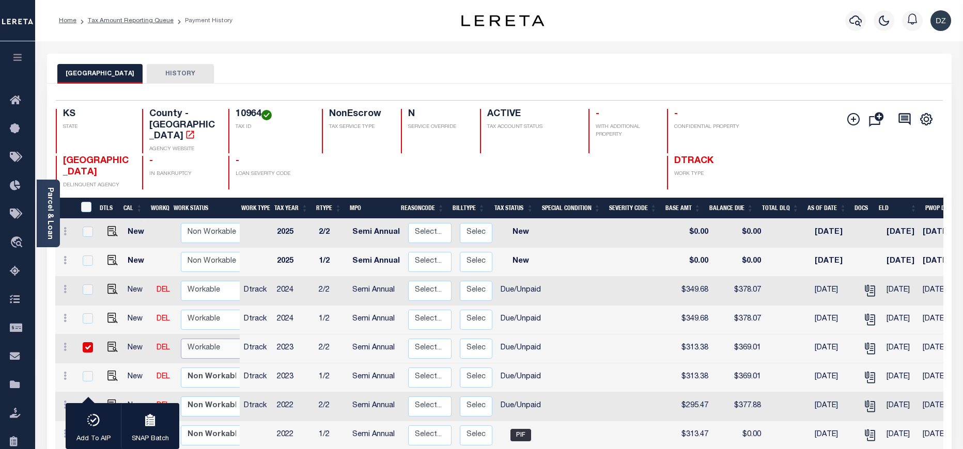
select select "true"
click at [181, 339] on select "Non Workable Workable" at bounding box center [212, 349] width 62 height 20
checkbox input "false"
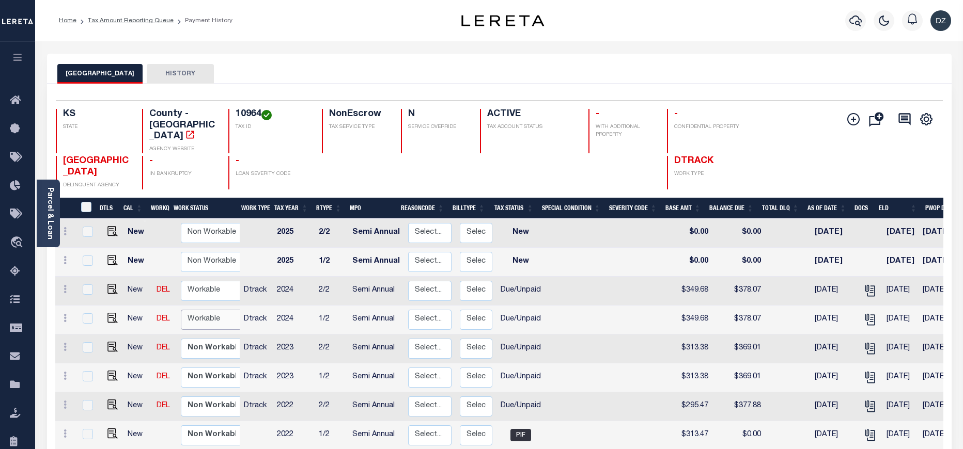
click at [206, 310] on select "Non Workable Workable" at bounding box center [212, 320] width 62 height 20
checkbox input "true"
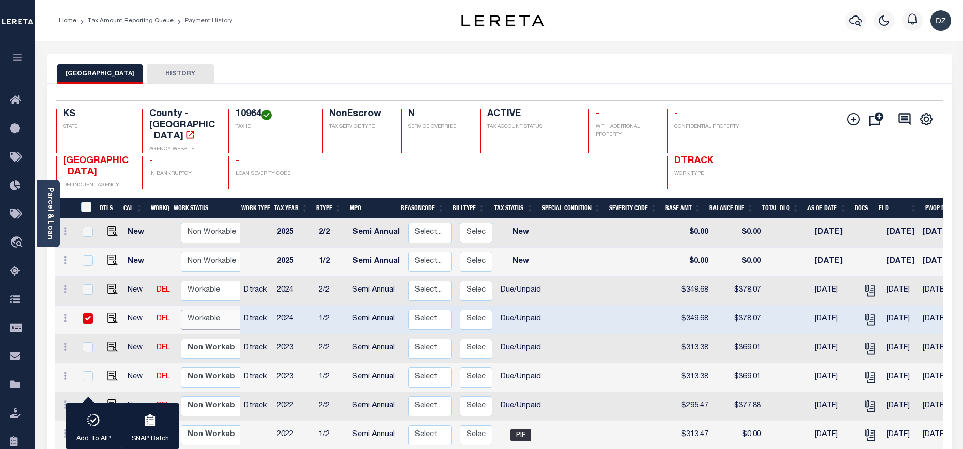
select select "true"
click at [181, 310] on select "Non Workable Workable" at bounding box center [212, 320] width 62 height 20
checkbox input "false"
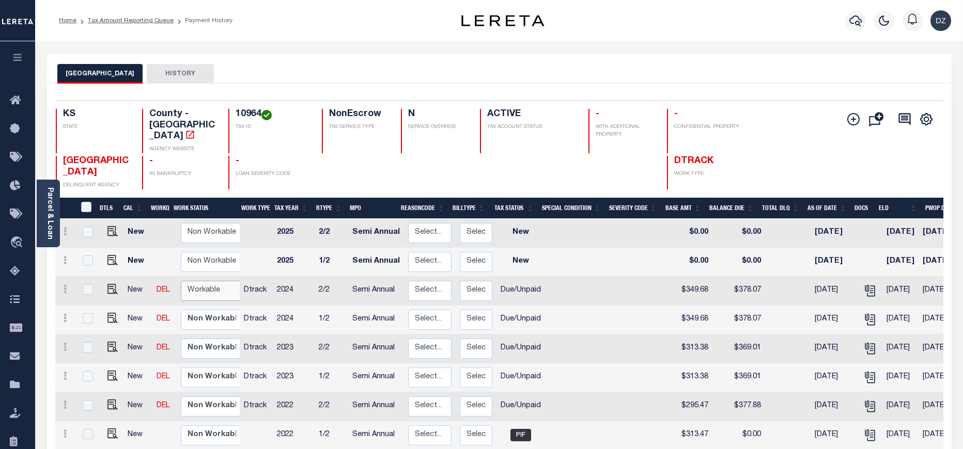
click at [209, 281] on select "Non Workable Workable" at bounding box center [212, 291] width 62 height 20
checkbox input "true"
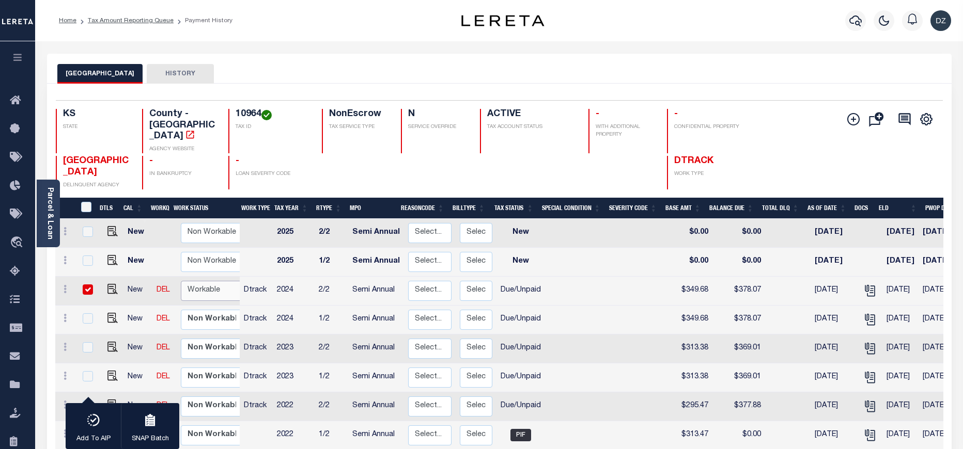
select select "true"
click at [181, 281] on select "Non Workable Workable" at bounding box center [212, 291] width 62 height 20
checkbox input "false"
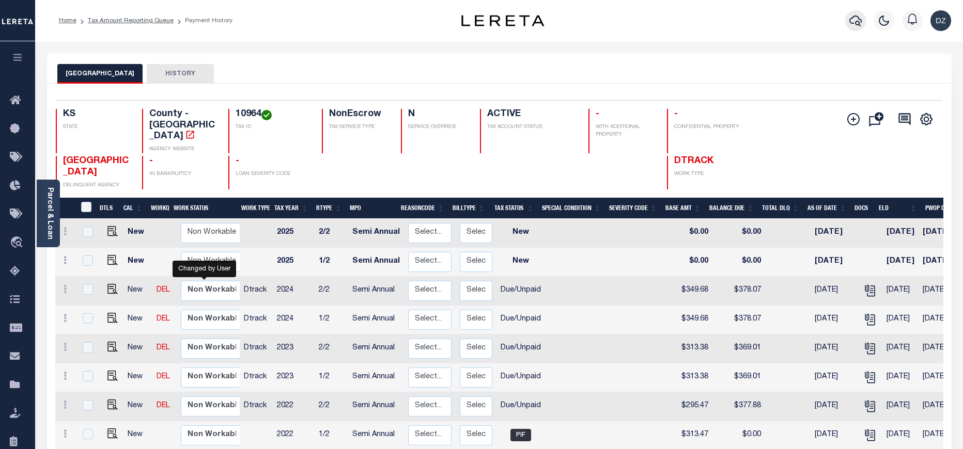
click at [848, 23] on button "button" at bounding box center [855, 20] width 21 height 21
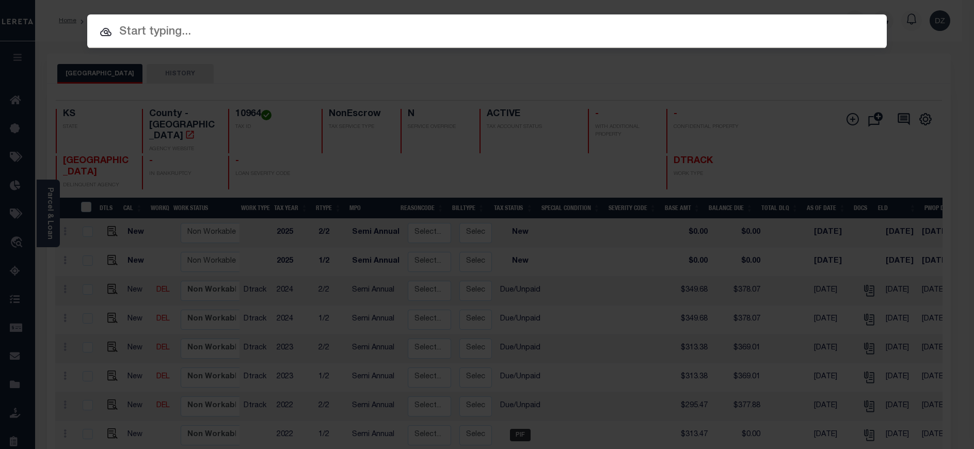
paste input "69580077"
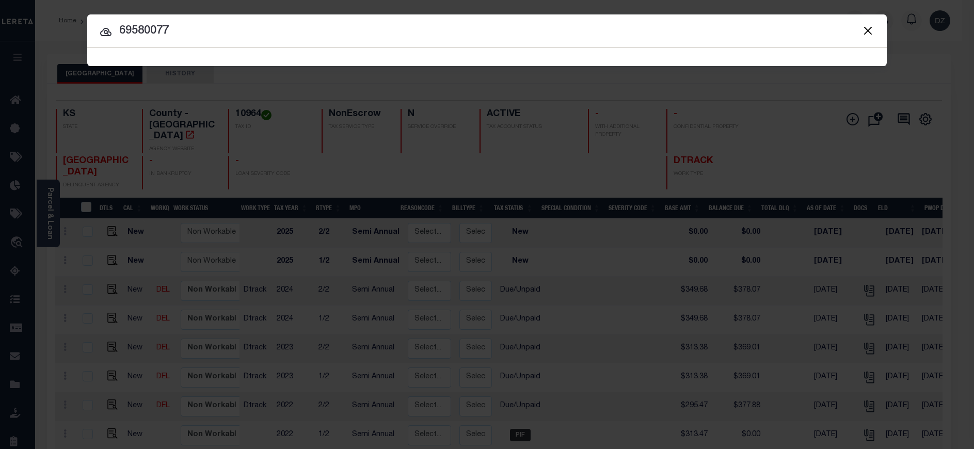
type input "69580077"
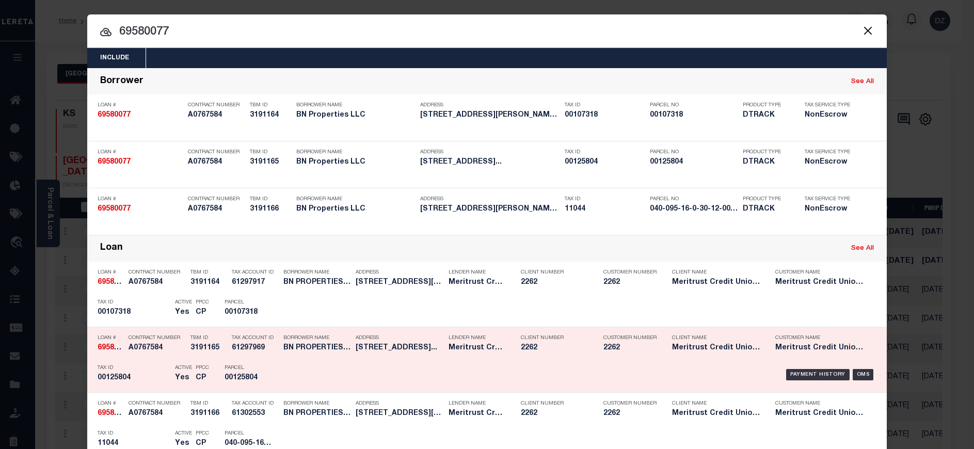
scroll to position [77, 0]
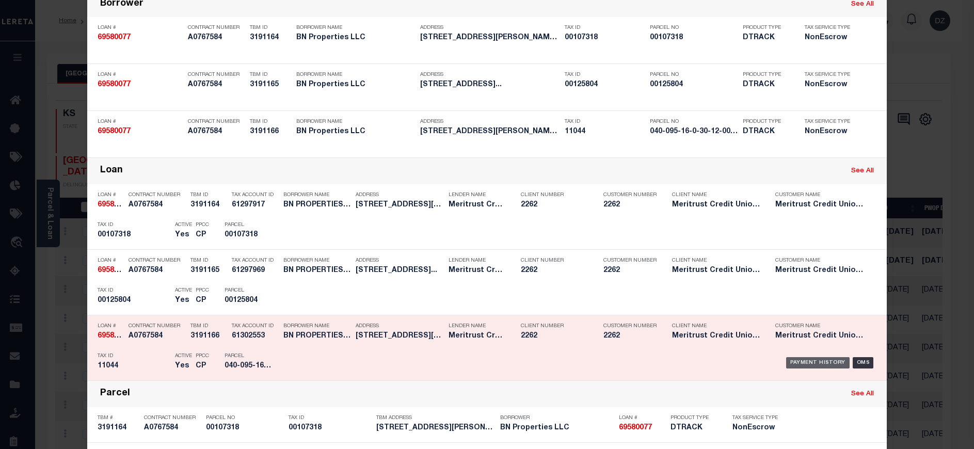
click at [787, 362] on div "Payment History" at bounding box center [819, 362] width 64 height 11
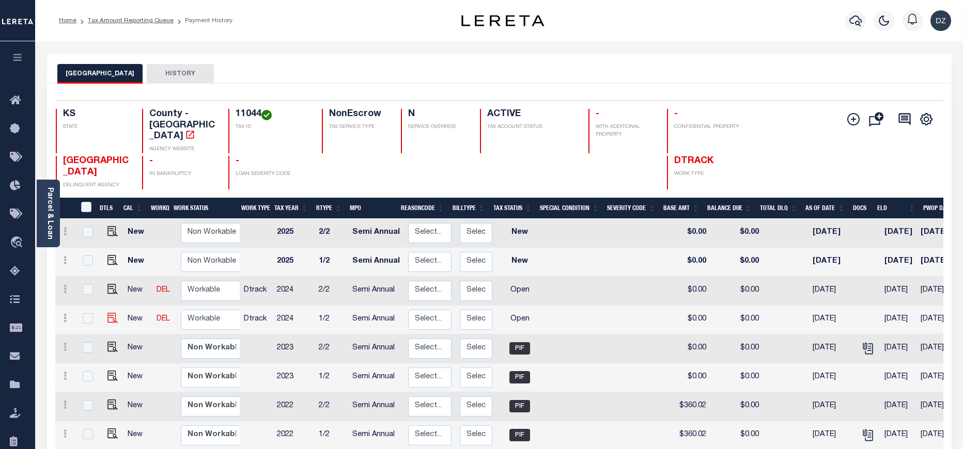
click at [108, 313] on img at bounding box center [112, 318] width 10 height 10
checkbox input "true"
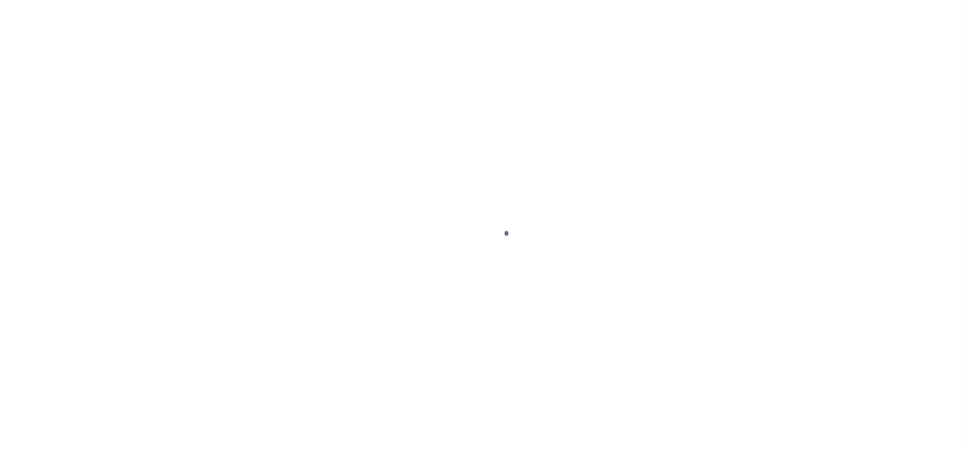
select select "OP2"
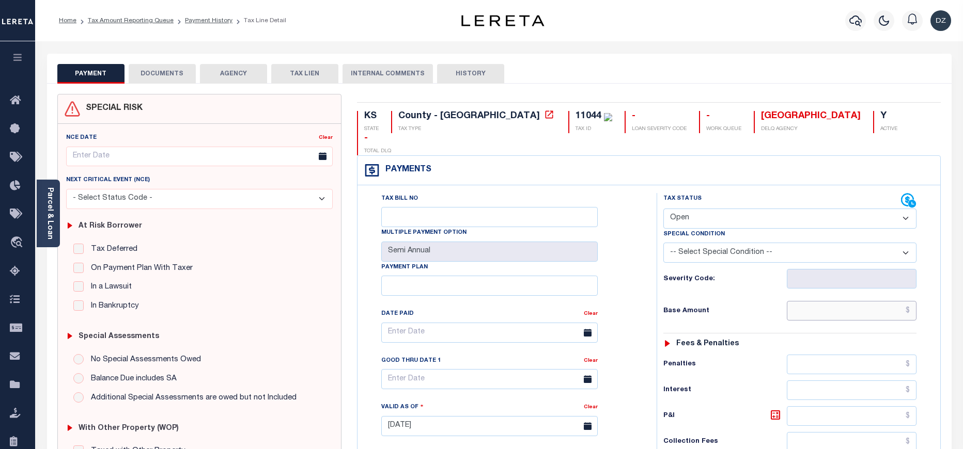
click at [845, 301] on input "text" at bounding box center [852, 311] width 130 height 20
paste input "402.73"
type input "$402.73"
type input "[DATE]"
click at [706, 209] on select "- Select Status Code - Open Due/Unpaid Paid Incomplete No Tax Due Internal Refu…" at bounding box center [789, 219] width 253 height 20
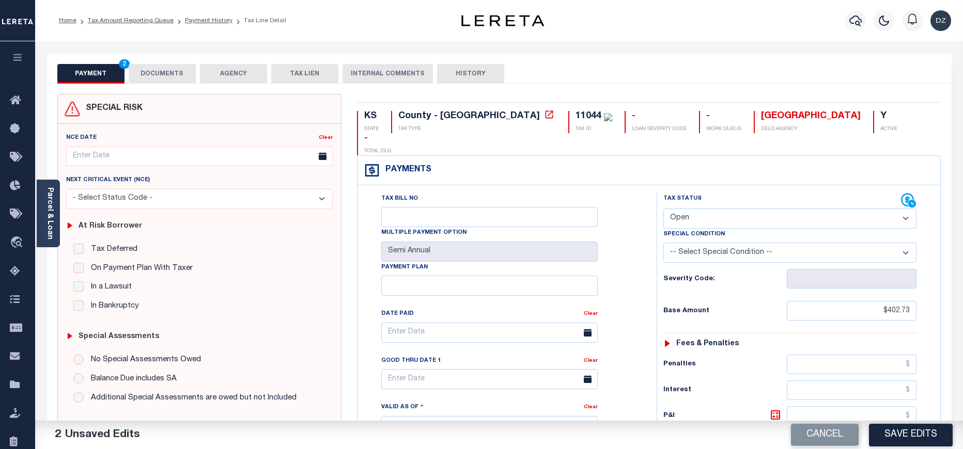
select select "DUE"
click at [663, 209] on select "- Select Status Code - Open Due/Unpaid Paid Incomplete No Tax Due Internal Refu…" at bounding box center [789, 219] width 253 height 20
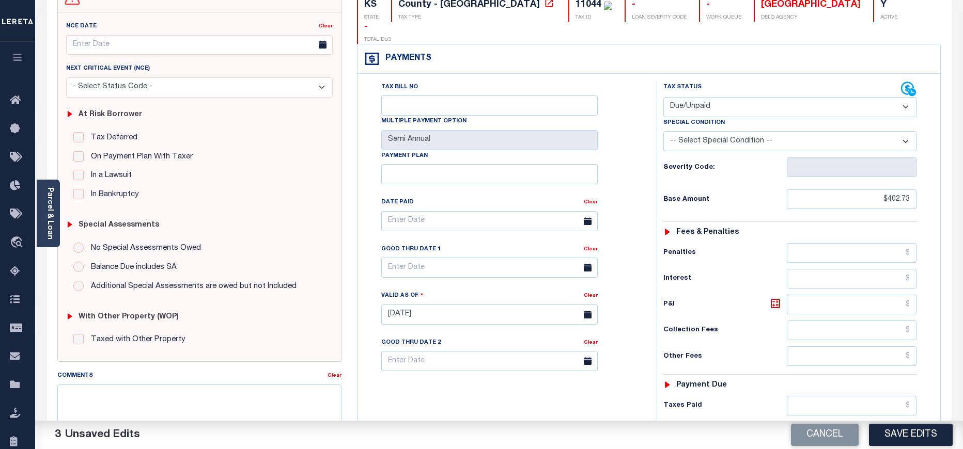
scroll to position [155, 0]
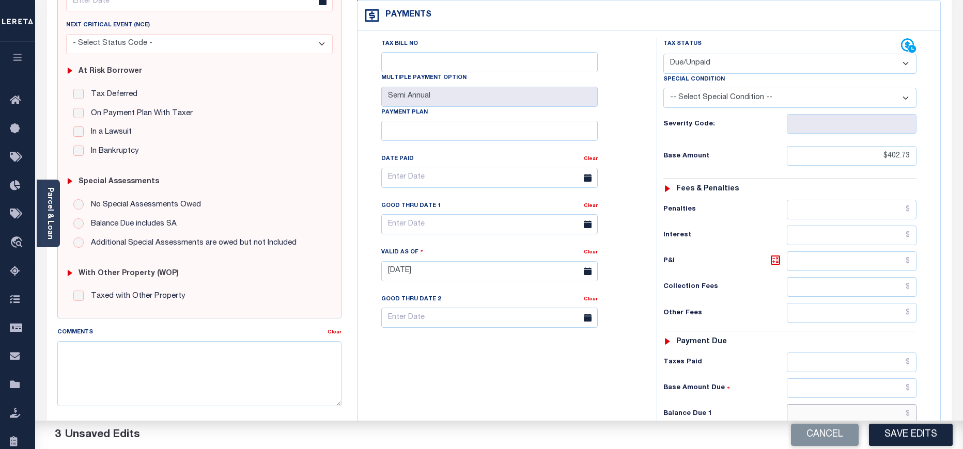
click at [883, 404] on input "text" at bounding box center [852, 414] width 130 height 20
paste input "434.21"
type input "$434.21"
click at [778, 254] on icon at bounding box center [775, 260] width 12 height 12
type input "$31.48"
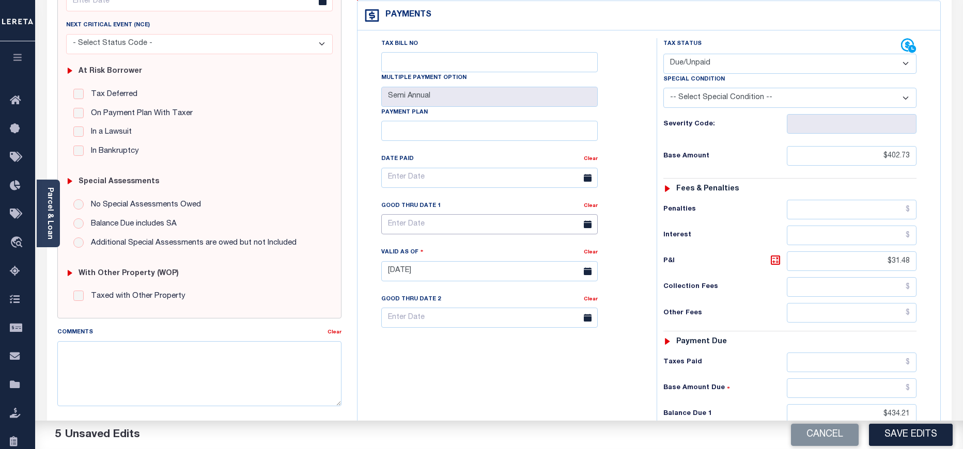
click at [431, 214] on input "text" at bounding box center [489, 224] width 216 height 20
click at [442, 345] on span "30" at bounding box center [438, 343] width 20 height 20
type input "09/30/2025"
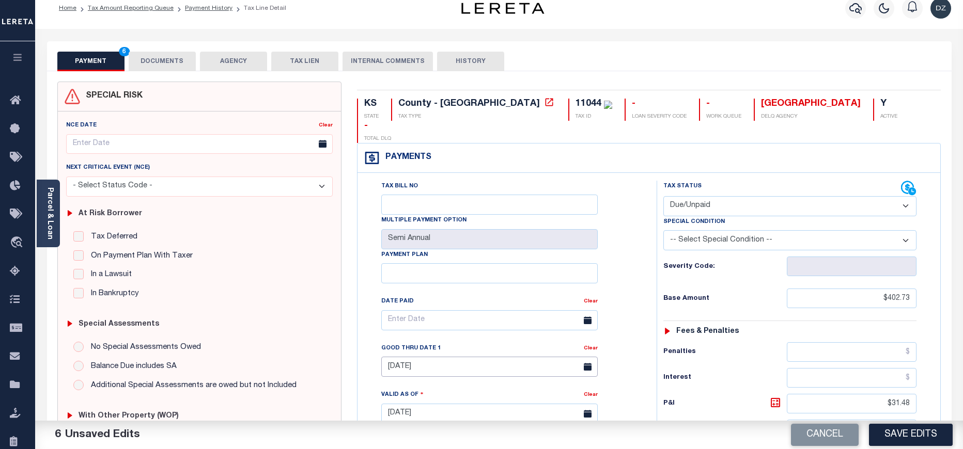
scroll to position [0, 0]
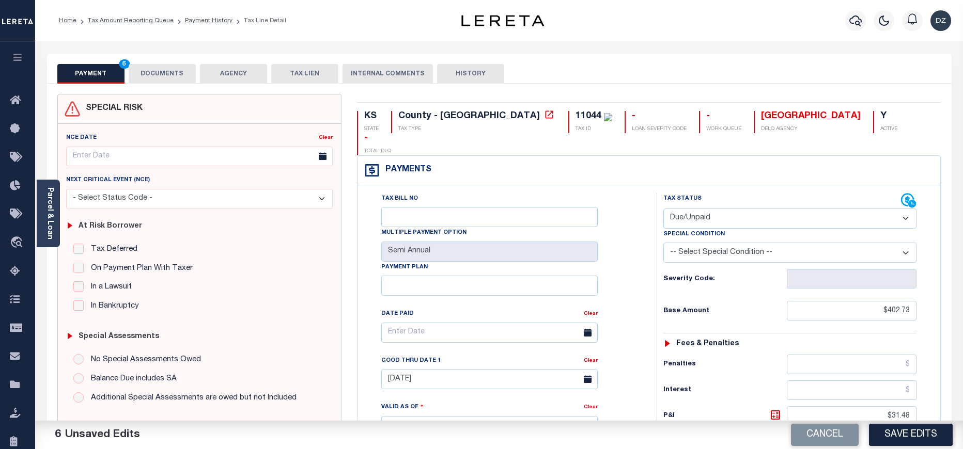
click at [169, 64] on button "DOCUMENTS" at bounding box center [162, 74] width 67 height 20
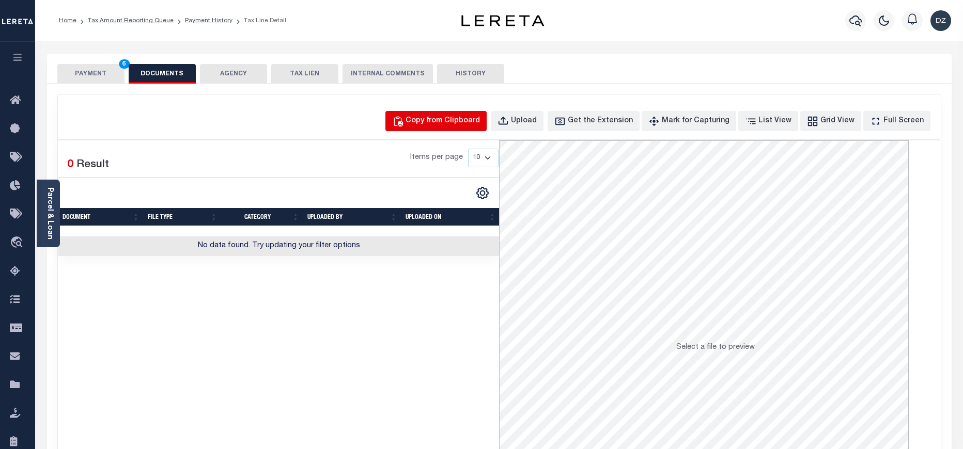
click at [461, 119] on div "Copy from Clipboard" at bounding box center [442, 121] width 74 height 11
select select "POP"
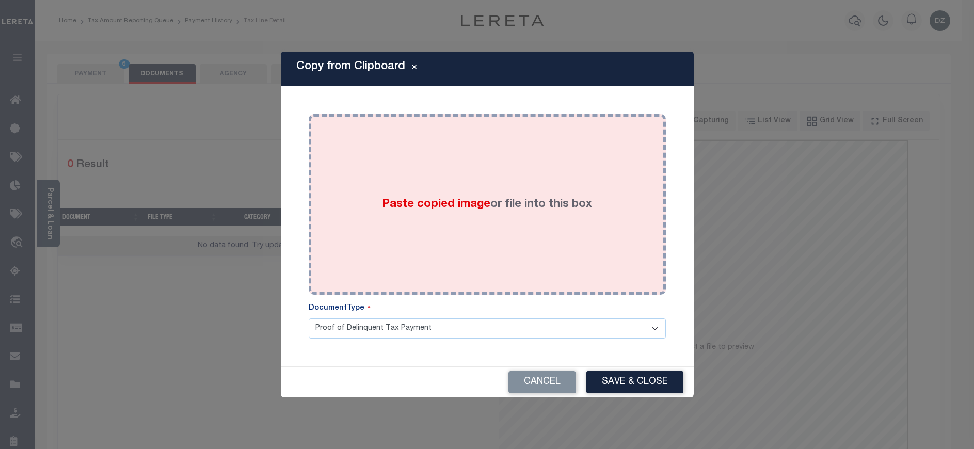
click at [465, 194] on div "Paste copied image or file into this box" at bounding box center [488, 204] width 342 height 165
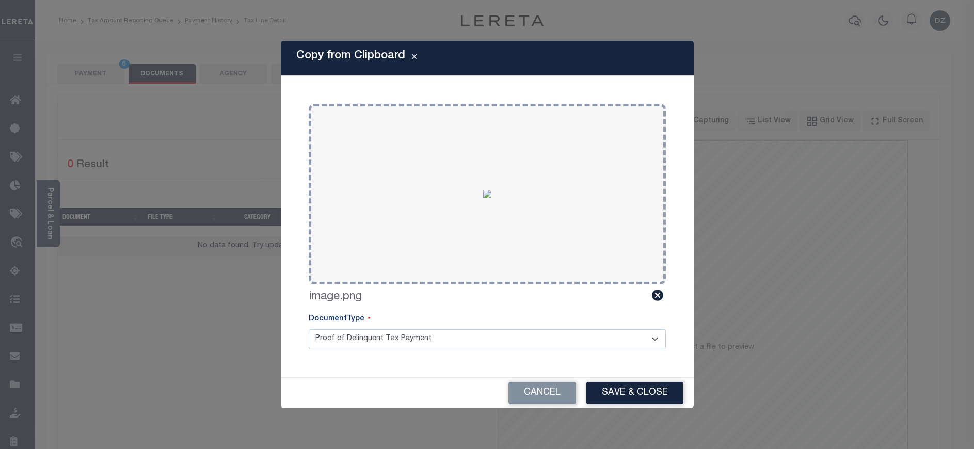
click at [618, 395] on button "Save & Close" at bounding box center [635, 393] width 97 height 22
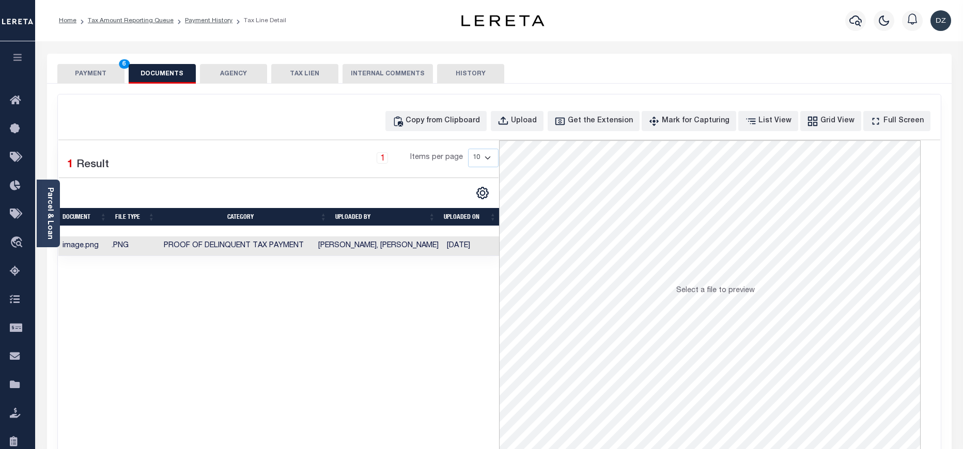
click at [88, 80] on button "PAYMENT 6" at bounding box center [90, 74] width 67 height 20
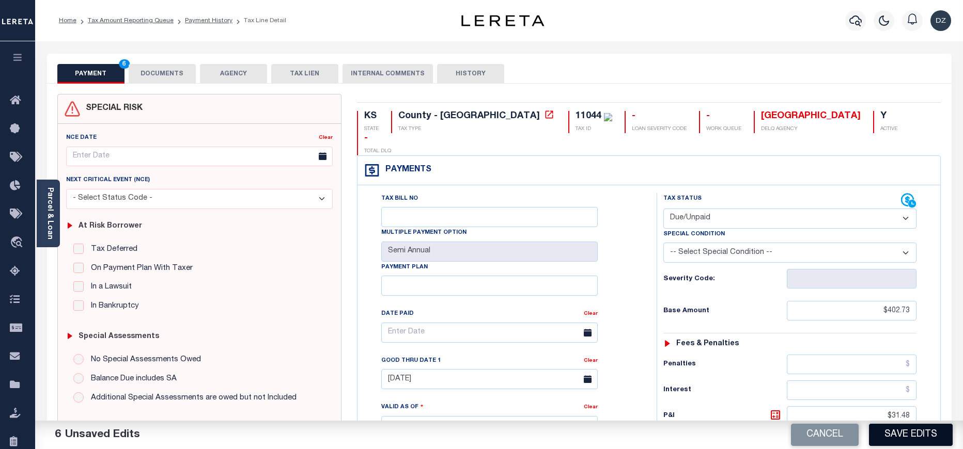
click at [897, 432] on button "Save Edits" at bounding box center [911, 435] width 84 height 22
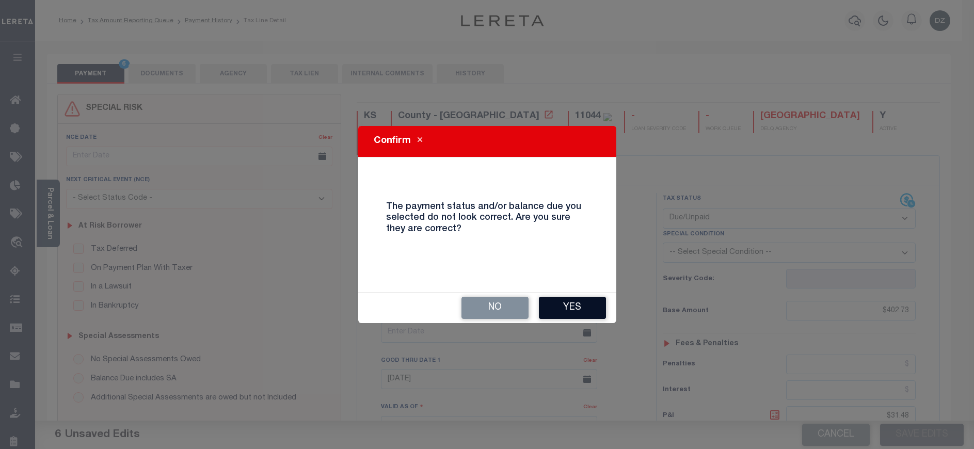
click at [580, 313] on button "Yes" at bounding box center [572, 308] width 67 height 22
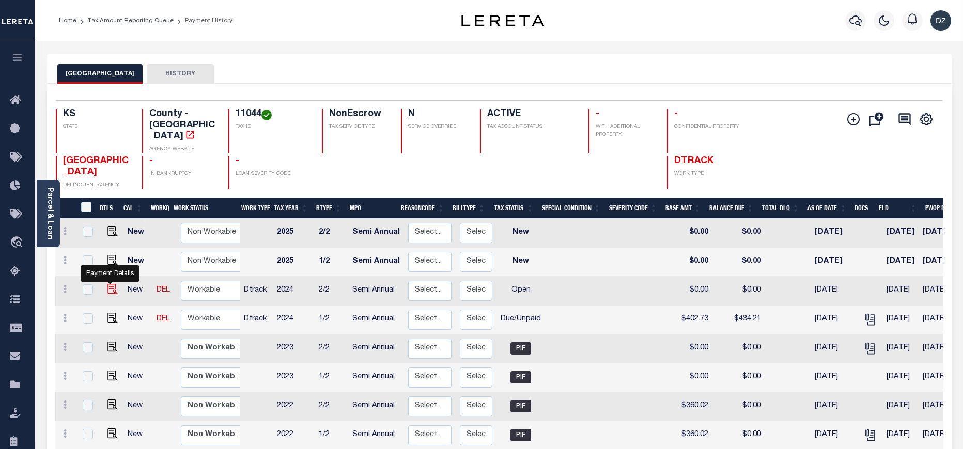
click at [109, 284] on img "" at bounding box center [112, 289] width 10 height 10
checkbox input "true"
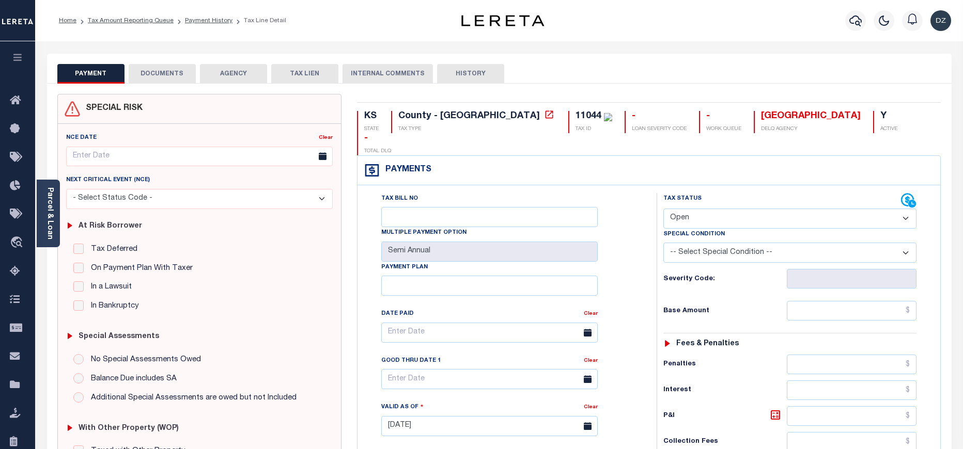
click at [691, 209] on select "- Select Status Code - Open Due/Unpaid Paid Incomplete No Tax Due Internal Refu…" at bounding box center [789, 219] width 253 height 20
select select "DUE"
click at [663, 209] on select "- Select Status Code - Open Due/Unpaid Paid Incomplete No Tax Due Internal Refu…" at bounding box center [789, 219] width 253 height 20
type input "[DATE]"
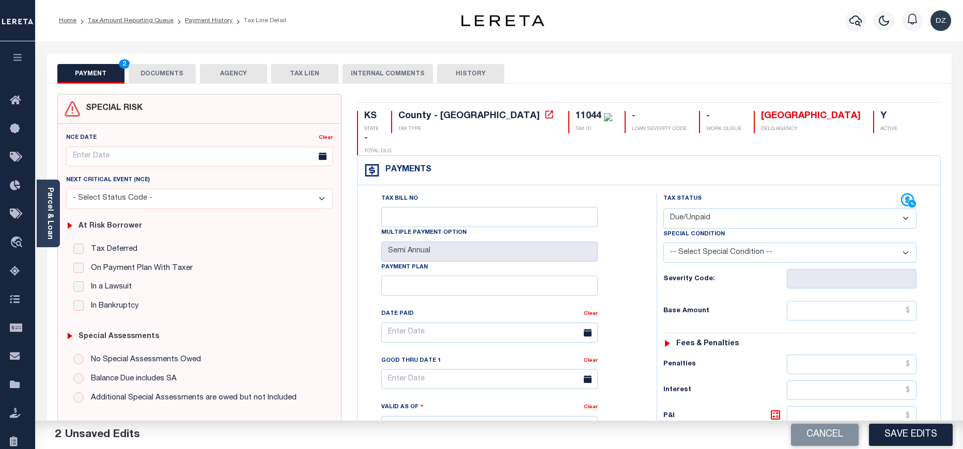
click at [890, 303] on div "Tax Status Status - Select Status Code -" at bounding box center [792, 421] width 273 height 456
click at [885, 301] on input "text" at bounding box center [852, 311] width 130 height 20
type input "$402.73"
type input "$434.21"
click at [777, 412] on icon at bounding box center [775, 415] width 6 height 6
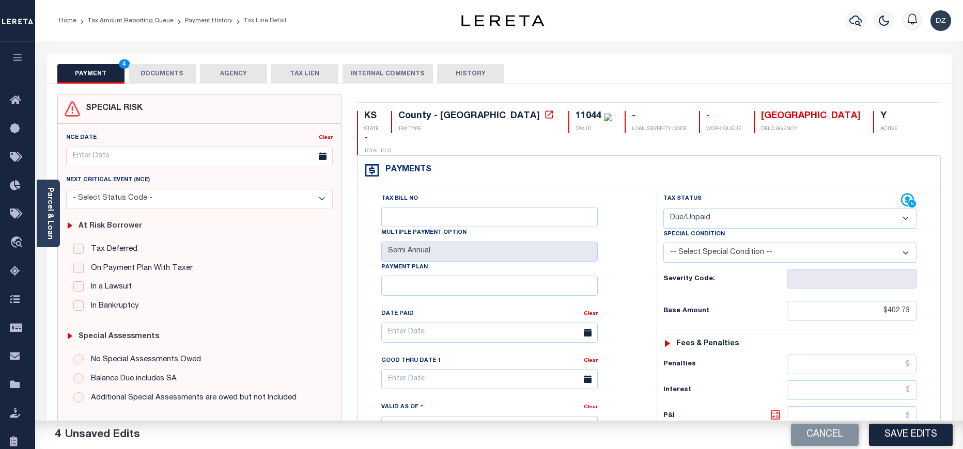
type input "$31.48"
click at [426, 369] on input "text" at bounding box center [489, 379] width 216 height 20
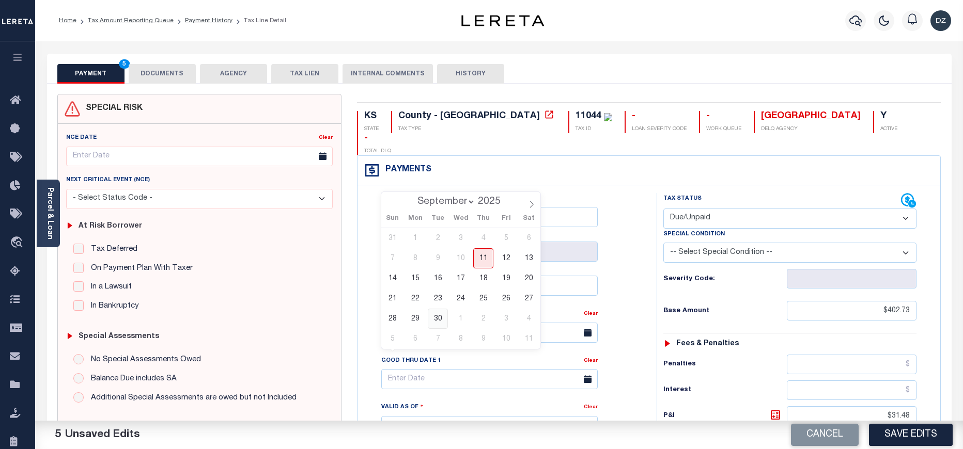
click at [437, 325] on span "30" at bounding box center [438, 319] width 20 height 20
type input "09/30/2025"
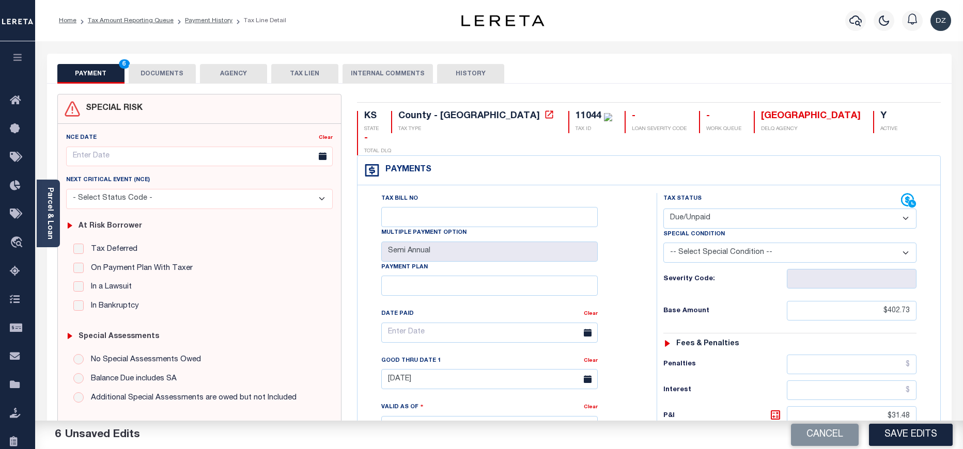
click at [153, 68] on button "DOCUMENTS" at bounding box center [162, 74] width 67 height 20
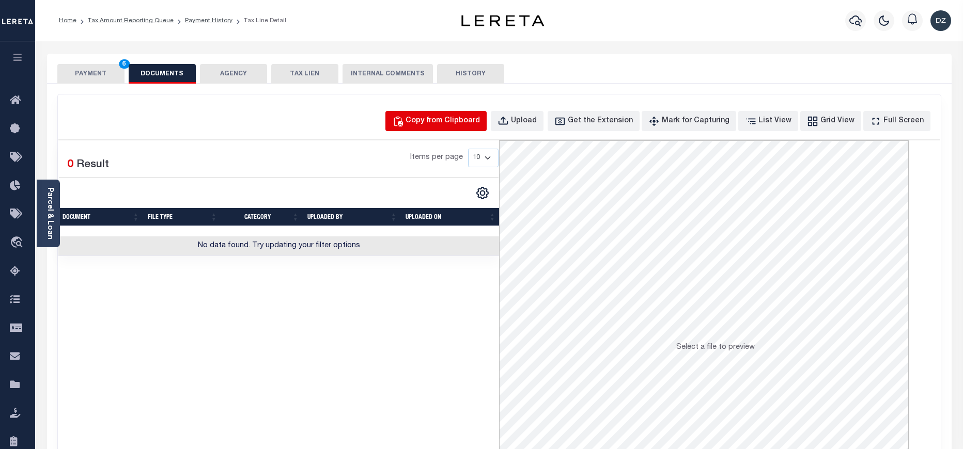
click at [476, 113] on button "Copy from Clipboard" at bounding box center [435, 121] width 101 height 20
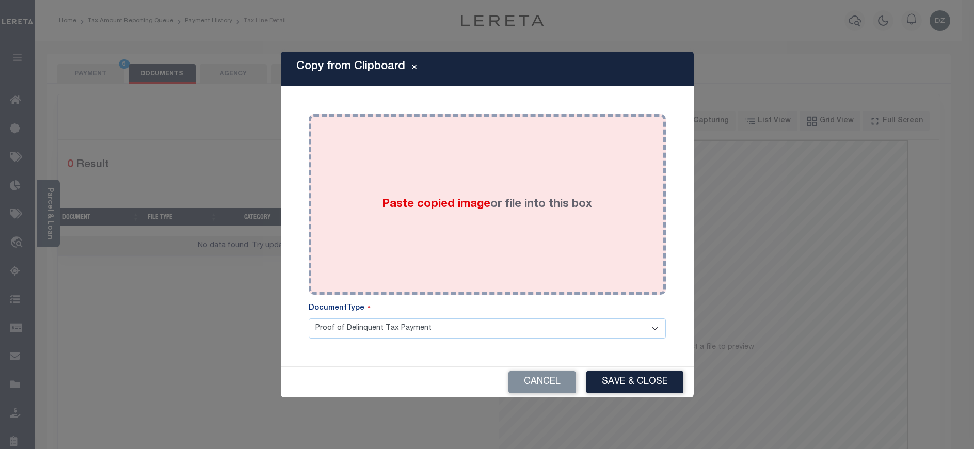
click at [492, 184] on div "Paste copied image or file into this box" at bounding box center [488, 204] width 342 height 165
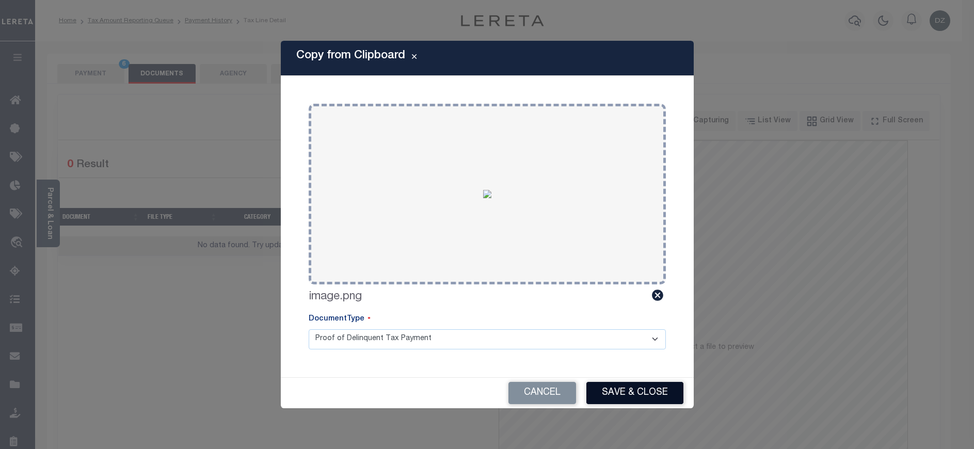
click at [612, 386] on button "Save & Close" at bounding box center [635, 393] width 97 height 22
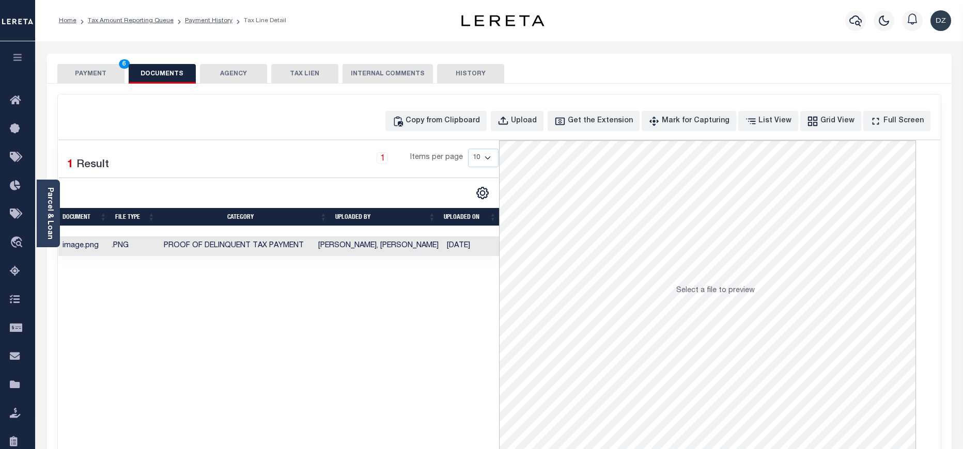
click at [87, 71] on button "PAYMENT 6" at bounding box center [90, 74] width 67 height 20
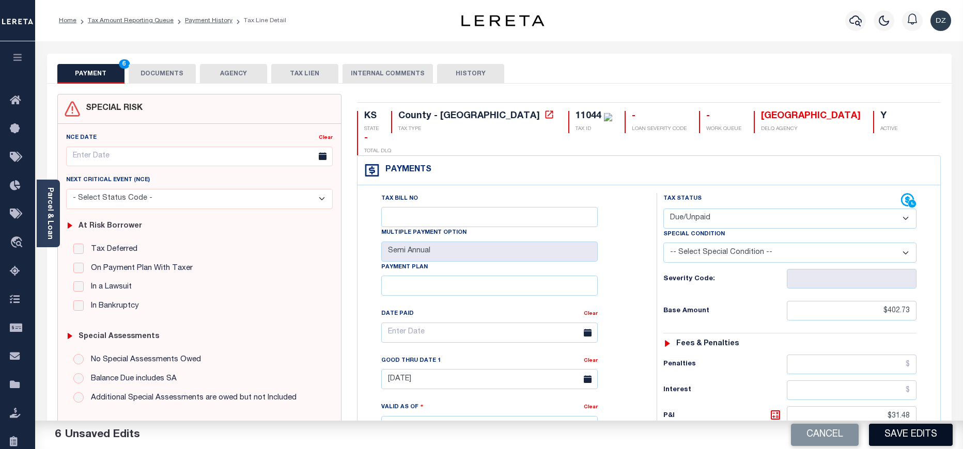
click at [898, 424] on button "Save Edits" at bounding box center [911, 435] width 84 height 22
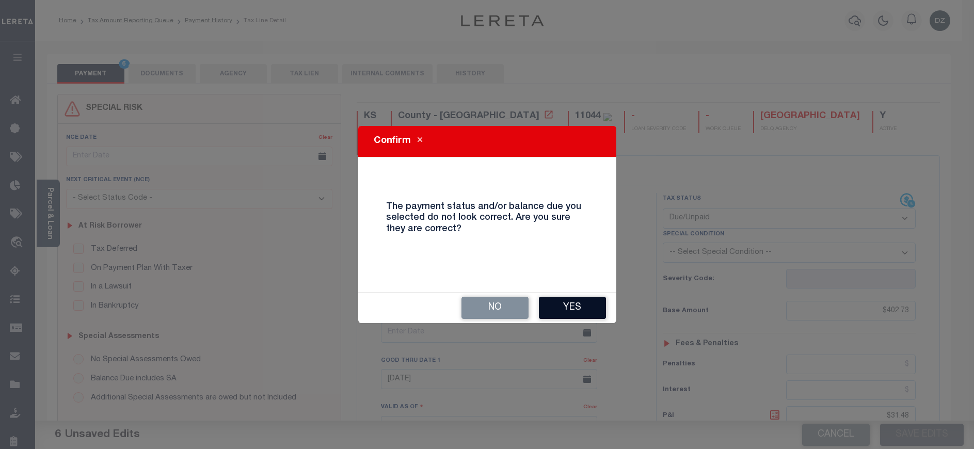
click at [578, 311] on button "Yes" at bounding box center [572, 308] width 67 height 22
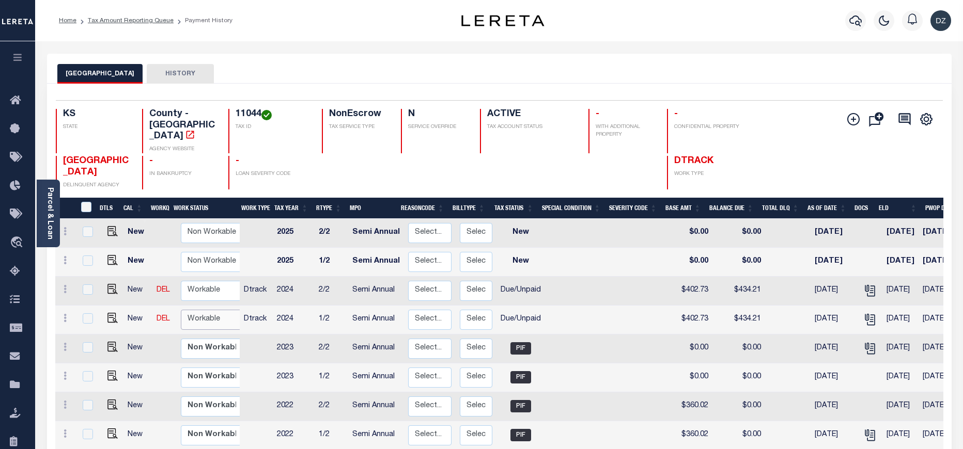
click at [194, 313] on select "Non Workable Workable" at bounding box center [212, 320] width 62 height 20
checkbox input "true"
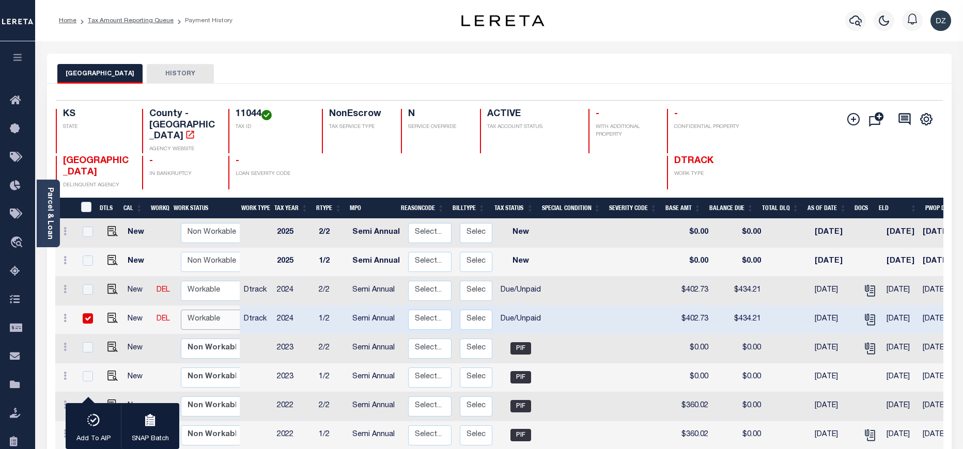
select select "true"
click at [181, 310] on select "Non Workable Workable" at bounding box center [212, 320] width 62 height 20
checkbox input "false"
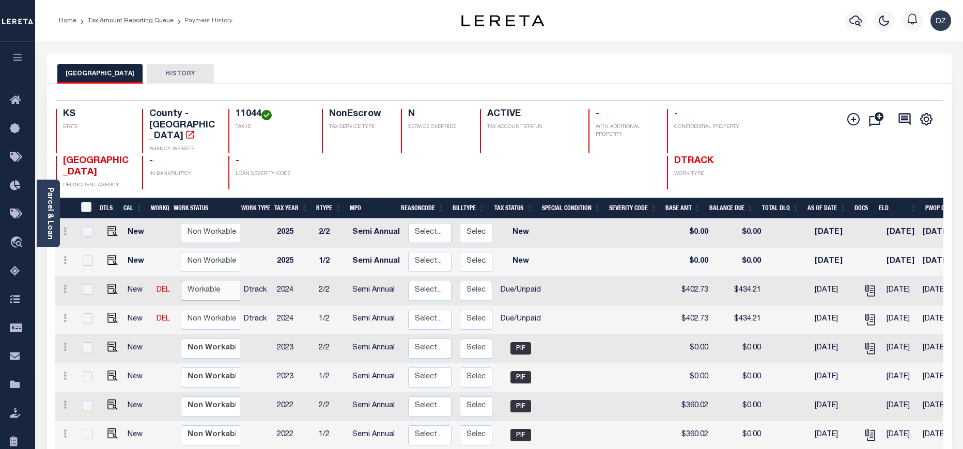
click at [221, 282] on select "Non Workable Workable" at bounding box center [212, 291] width 62 height 20
checkbox input "true"
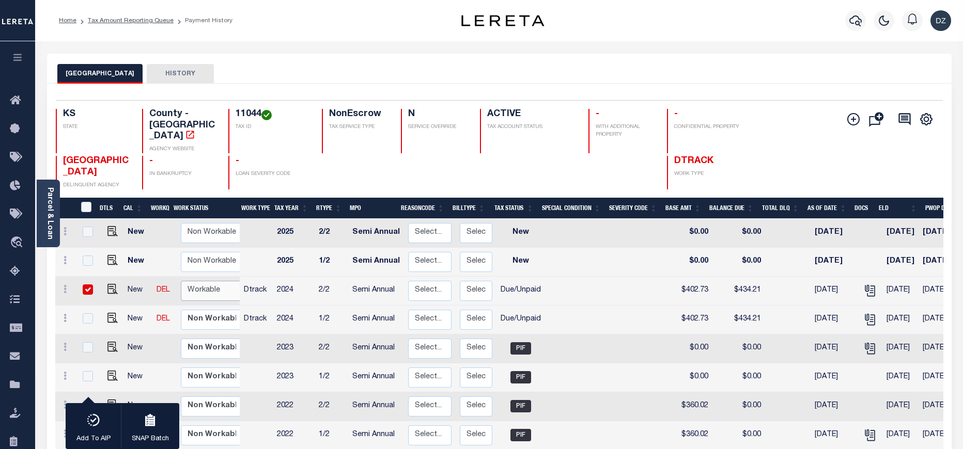
select select "true"
click at [181, 281] on select "Non Workable Workable" at bounding box center [212, 291] width 62 height 20
checkbox input "false"
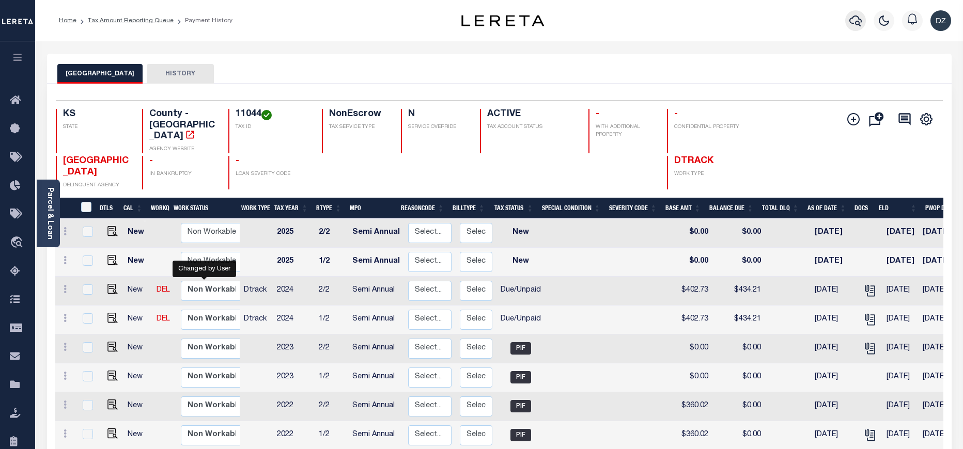
click at [858, 19] on icon "button" at bounding box center [855, 20] width 12 height 11
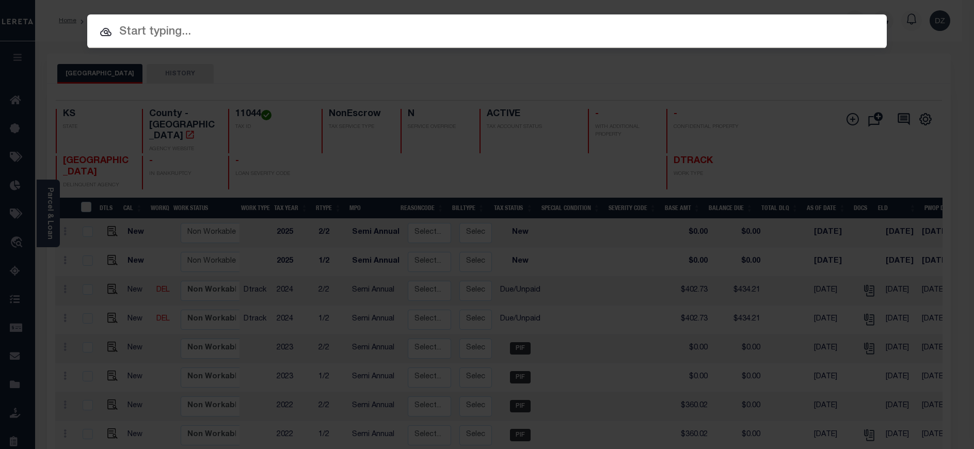
paste input "69005174"
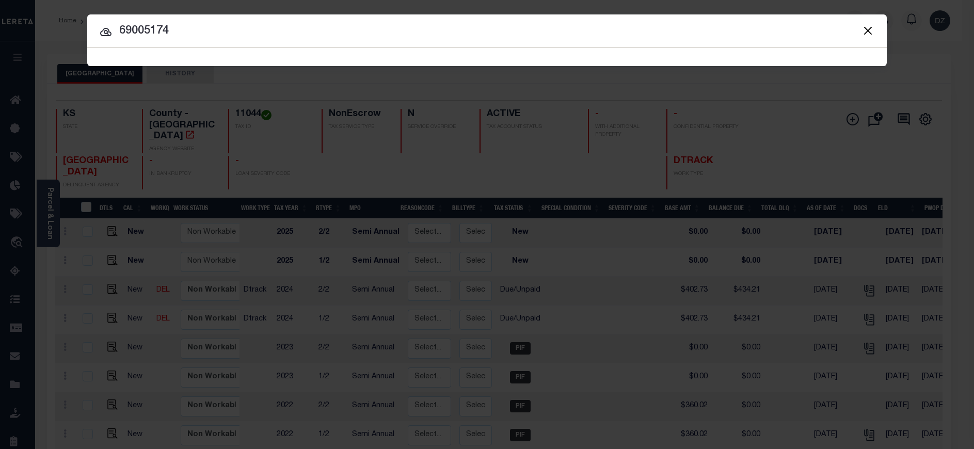
type input "69005174"
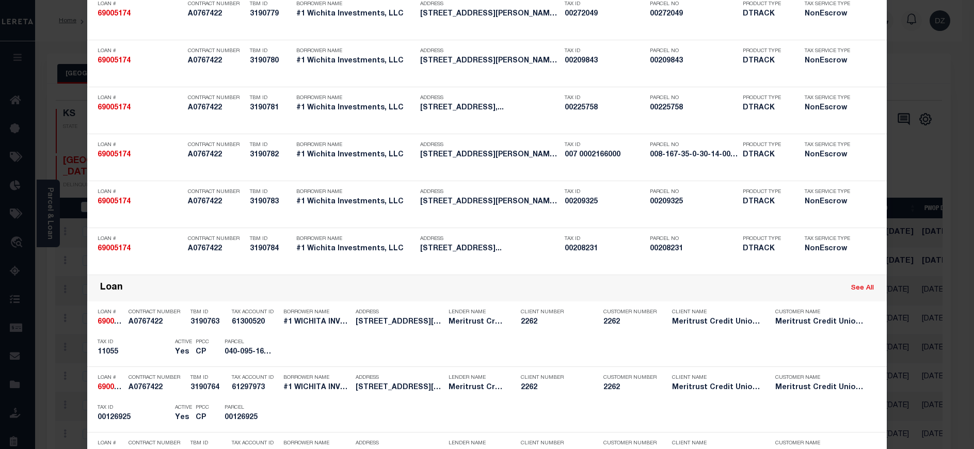
scroll to position [930, 0]
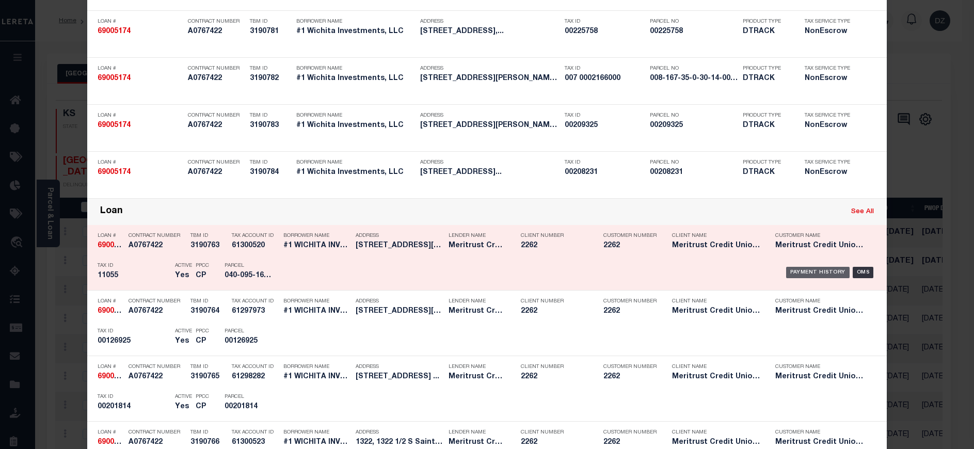
click at [807, 276] on div "Payment History" at bounding box center [819, 272] width 64 height 11
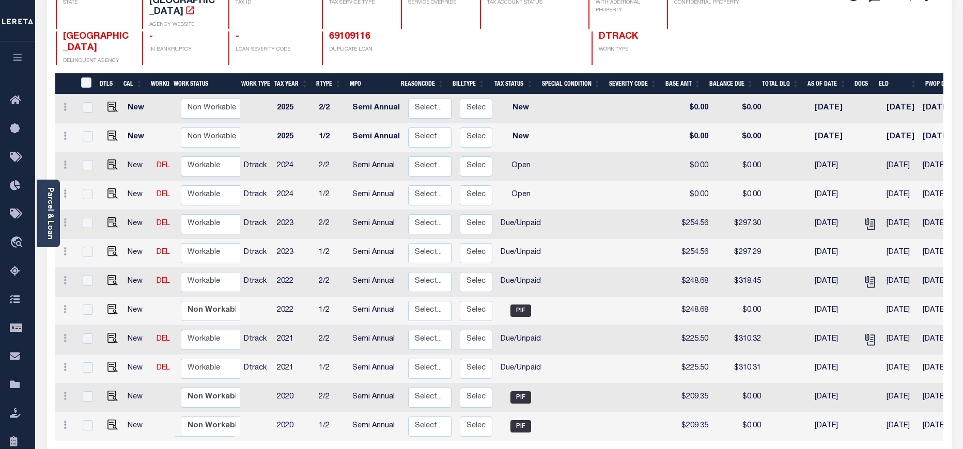
scroll to position [155, 0]
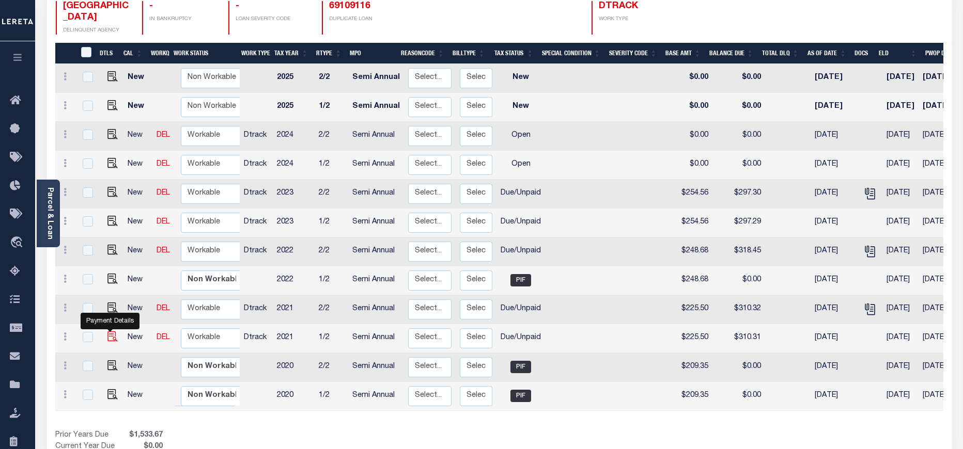
click at [111, 332] on img "" at bounding box center [112, 337] width 10 height 10
checkbox input "true"
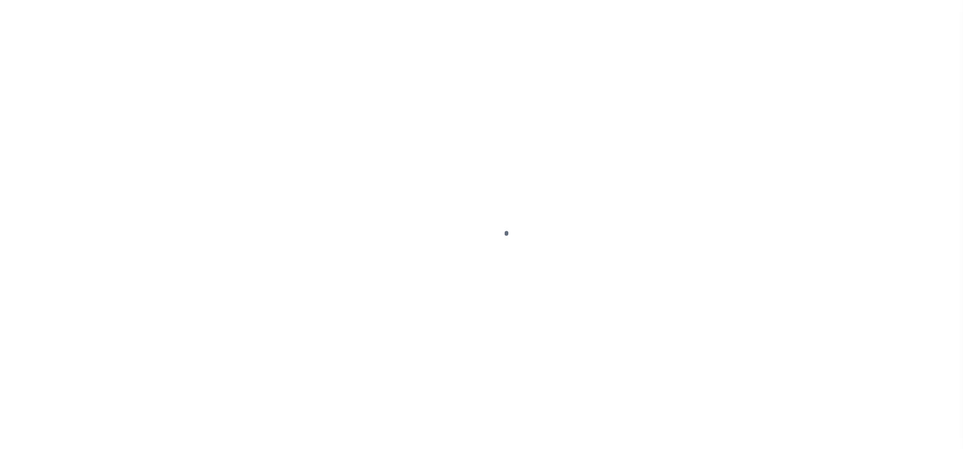
select select "DUE"
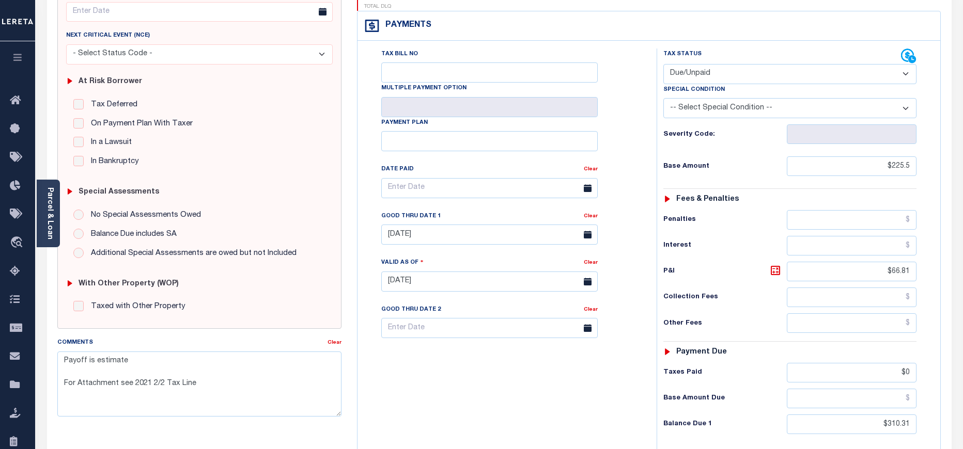
scroll to position [155, 0]
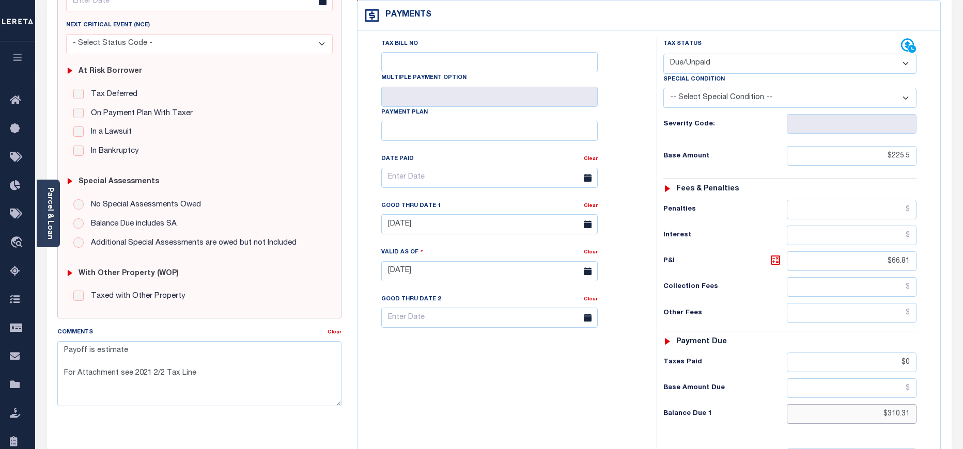
click at [902, 404] on input "$310.31" at bounding box center [852, 414] width 130 height 20
paste input "08.4"
type input "$308.4"
type input "[DATE]"
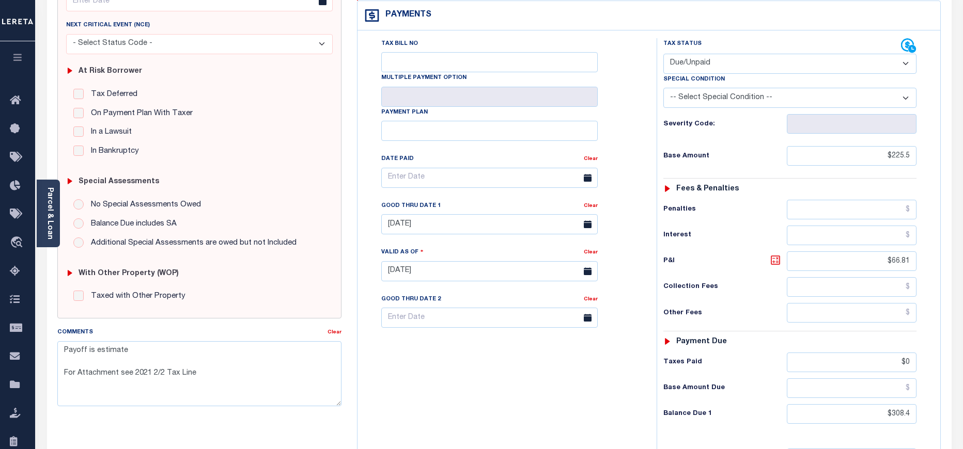
type input "$308.40"
click at [771, 256] on icon at bounding box center [774, 260] width 9 height 9
type input "$82.90"
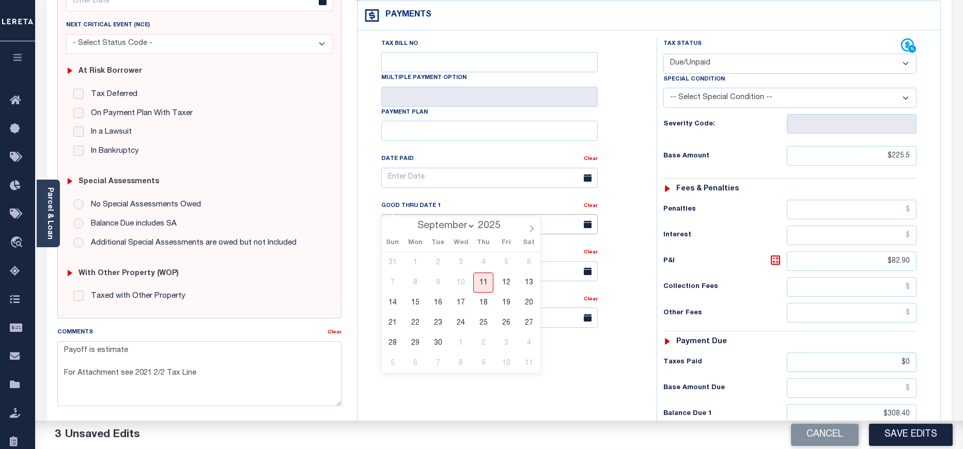
click at [408, 214] on input "[DATE]" at bounding box center [489, 224] width 216 height 20
click at [440, 352] on span "30" at bounding box center [438, 343] width 20 height 20
type input "[DATE]"
drag, startPoint x: 239, startPoint y: 374, endPoint x: 55, endPoint y: 350, distance: 185.9
click at [55, 350] on div "Comments Clear Payoff is estimate For Attachment see 2021 2/2 Tax Line" at bounding box center [200, 371] width 300 height 88
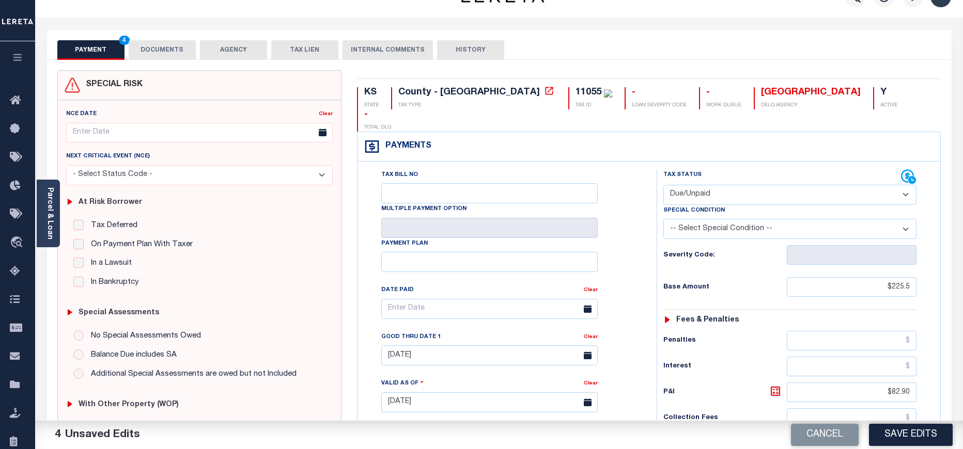
scroll to position [0, 0]
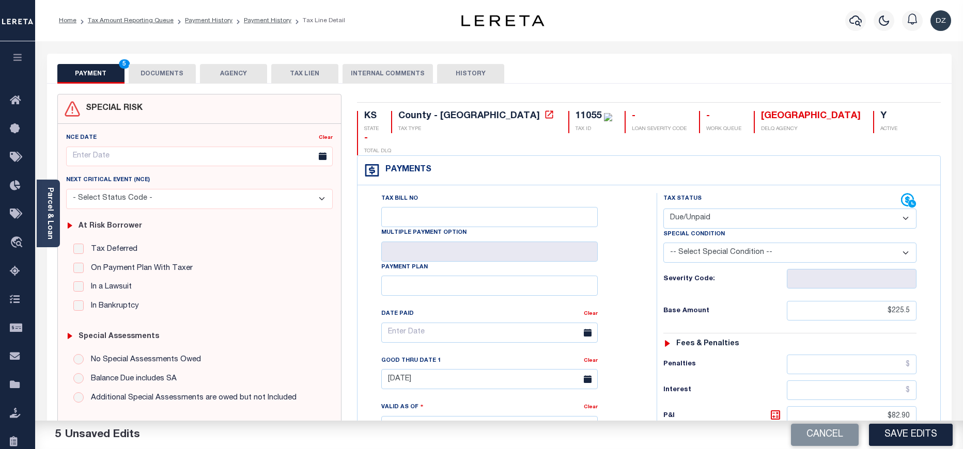
drag, startPoint x: 169, startPoint y: 75, endPoint x: 171, endPoint y: 60, distance: 15.7
click at [170, 74] on button "DOCUMENTS" at bounding box center [162, 74] width 67 height 20
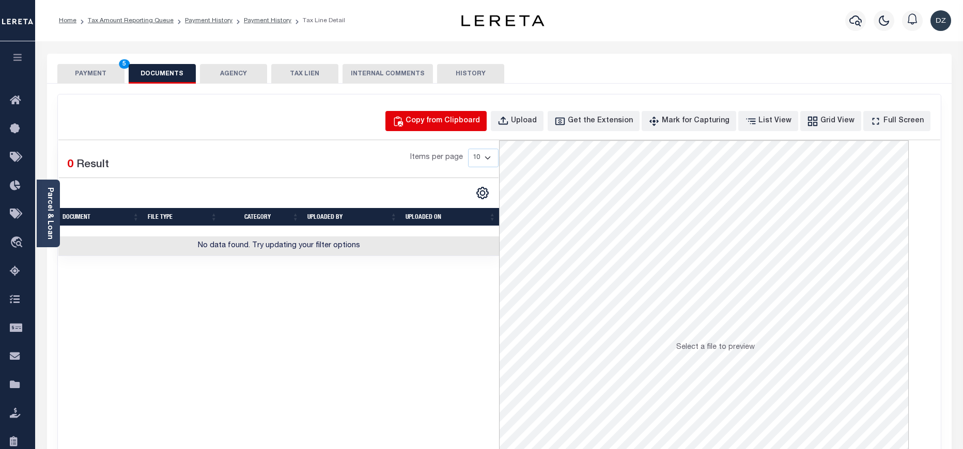
click at [453, 129] on button "Copy from Clipboard" at bounding box center [435, 121] width 101 height 20
select select "POP"
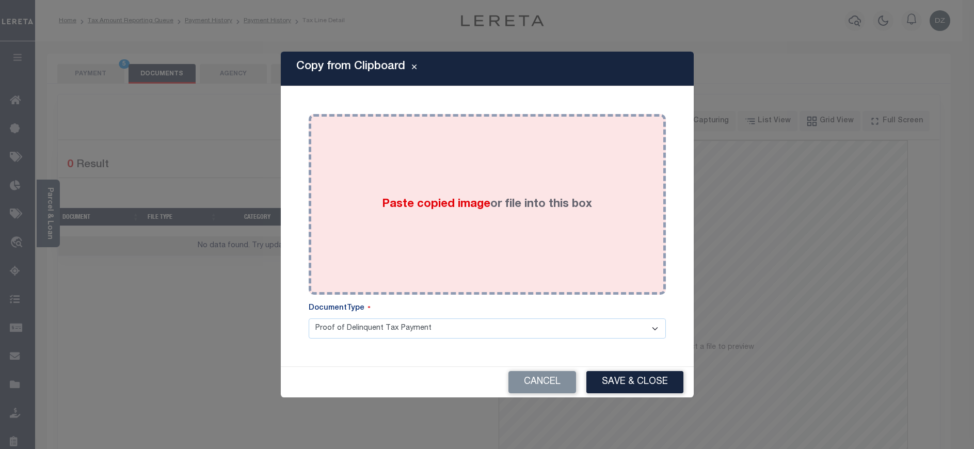
click at [477, 201] on span "Paste copied image" at bounding box center [436, 204] width 108 height 11
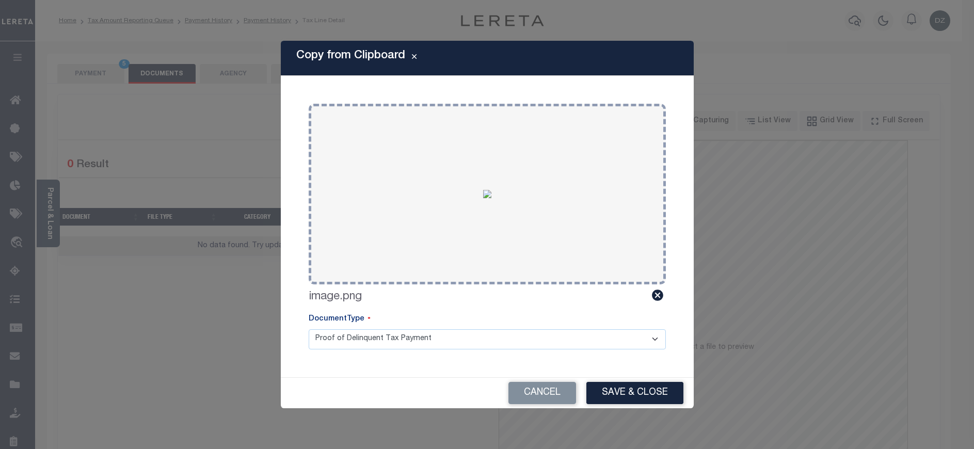
click at [630, 381] on div "Cancel Save & Close" at bounding box center [487, 393] width 413 height 30
click at [637, 389] on button "Save & Close" at bounding box center [635, 393] width 97 height 22
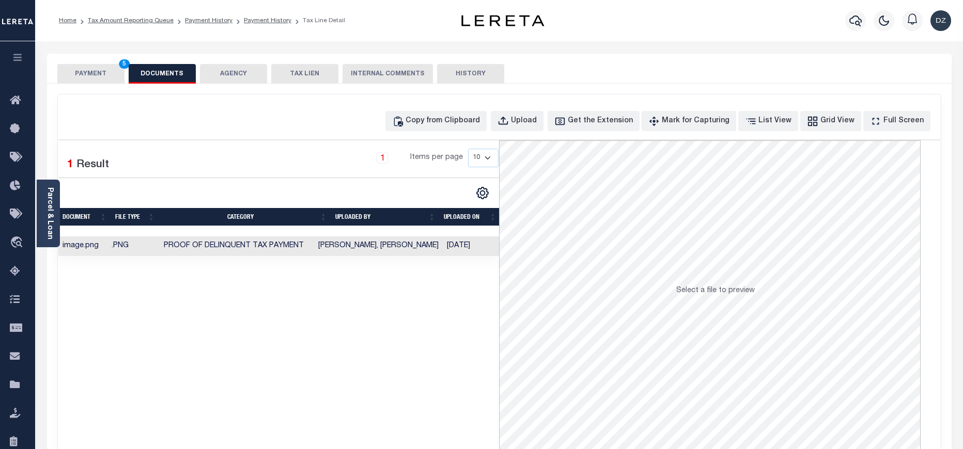
click at [86, 67] on button "PAYMENT 5" at bounding box center [90, 74] width 67 height 20
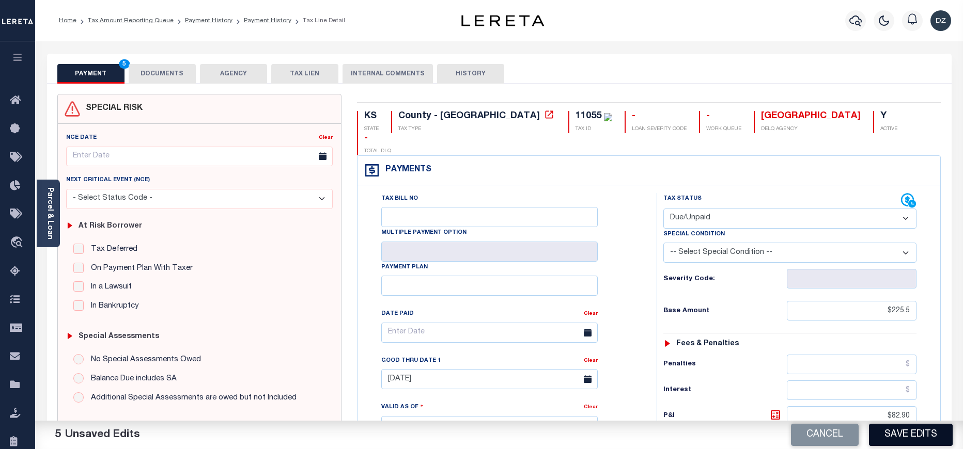
click at [908, 433] on button "Save Edits" at bounding box center [911, 435] width 84 height 22
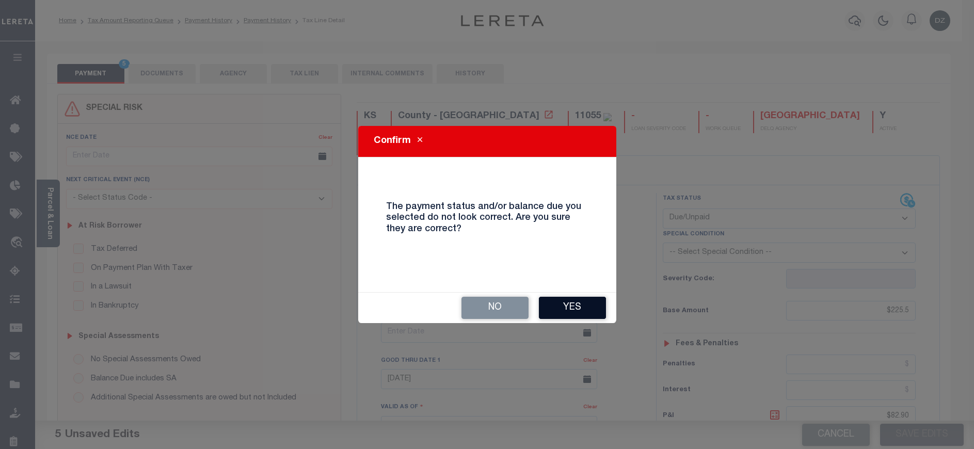
click at [569, 306] on button "Yes" at bounding box center [572, 308] width 67 height 22
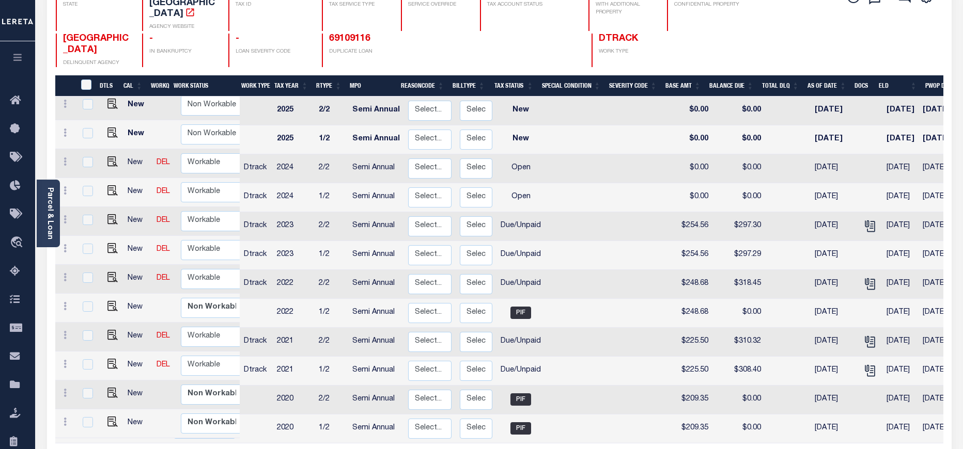
scroll to position [155, 0]
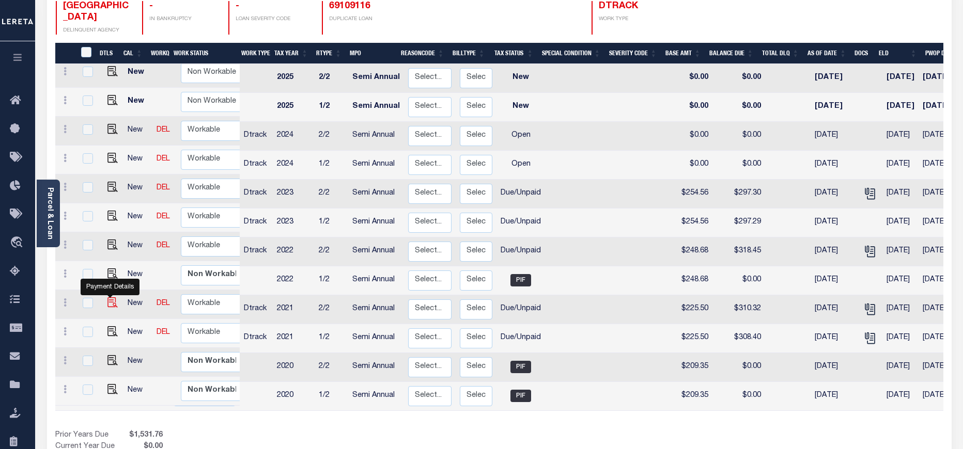
click at [108, 297] on img "" at bounding box center [112, 302] width 10 height 10
checkbox input "true"
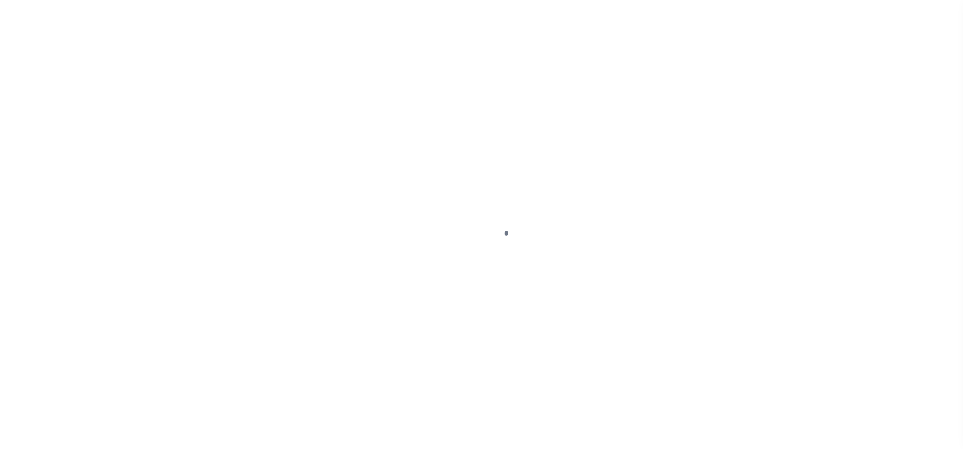
select select "DUE"
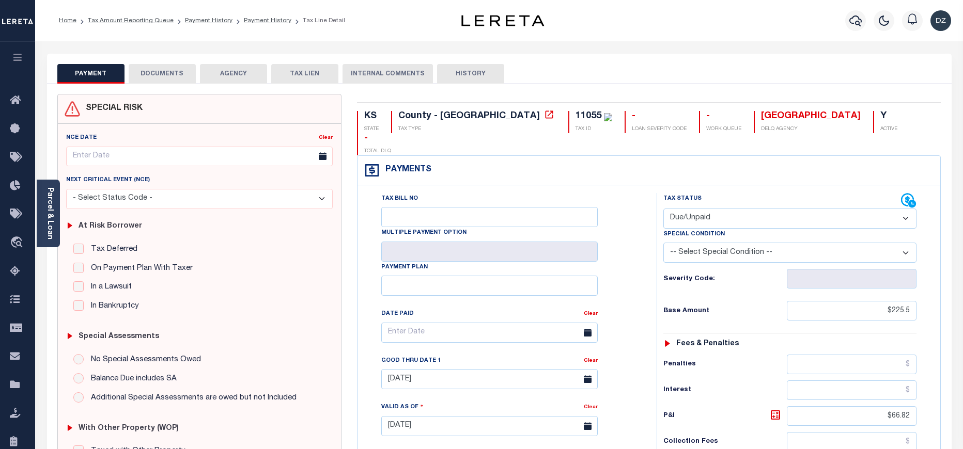
click at [163, 81] on button "DOCUMENTS" at bounding box center [162, 74] width 67 height 20
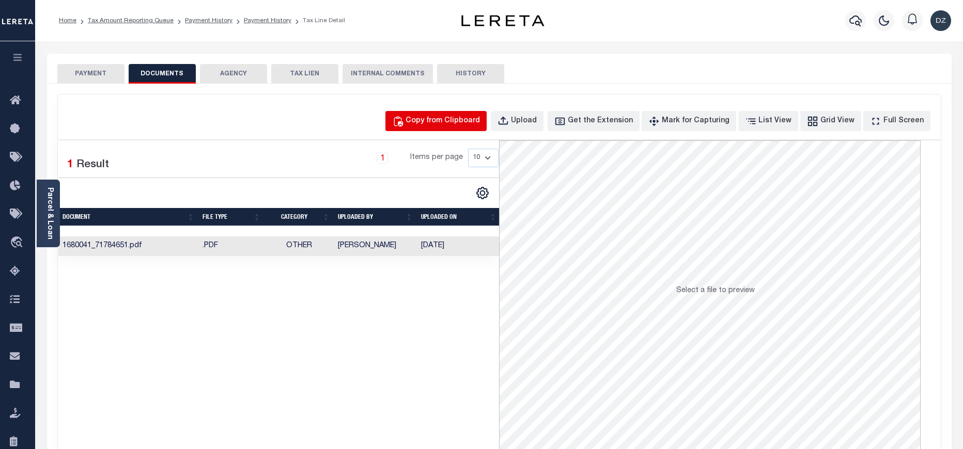
click at [440, 119] on div "Copy from Clipboard" at bounding box center [442, 121] width 74 height 11
select select "POP"
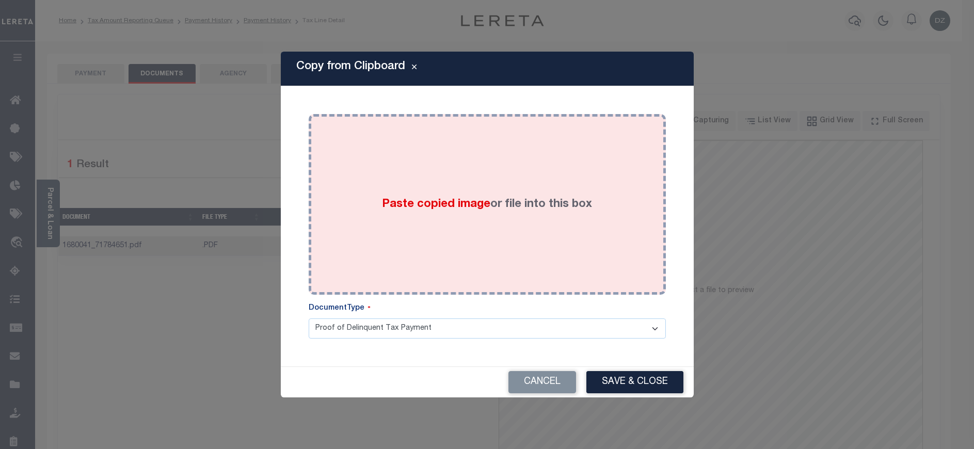
click at [411, 205] on div "Paste copied image or file into this box" at bounding box center [488, 204] width 342 height 165
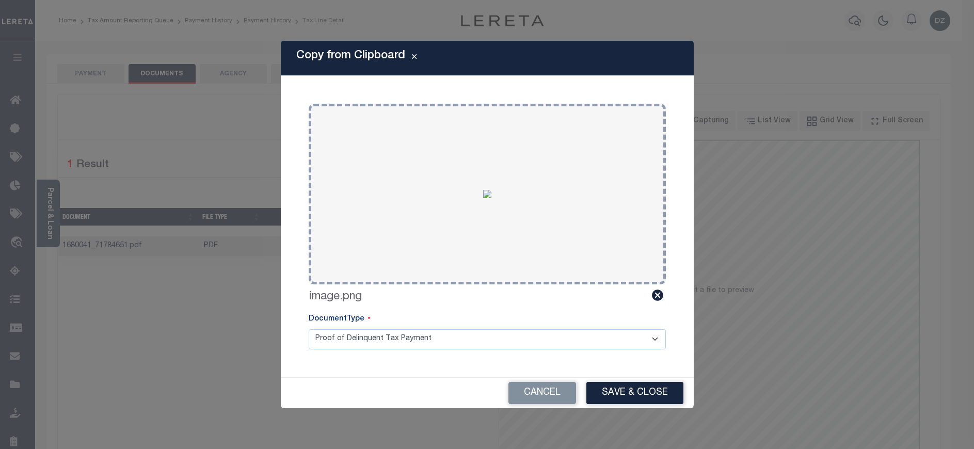
click at [635, 405] on div "Cancel Save & Close" at bounding box center [487, 393] width 413 height 30
click at [601, 395] on button "Save & Close" at bounding box center [635, 393] width 97 height 22
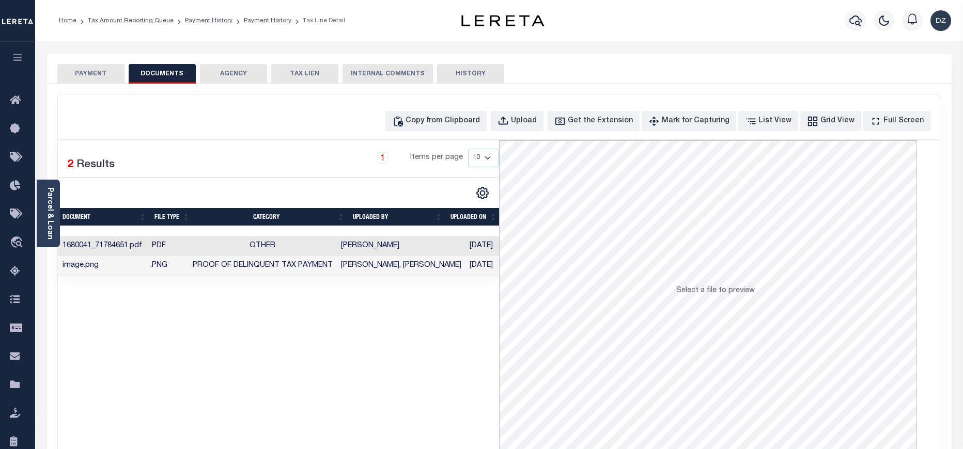
click at [93, 76] on button "PAYMENT" at bounding box center [90, 74] width 67 height 20
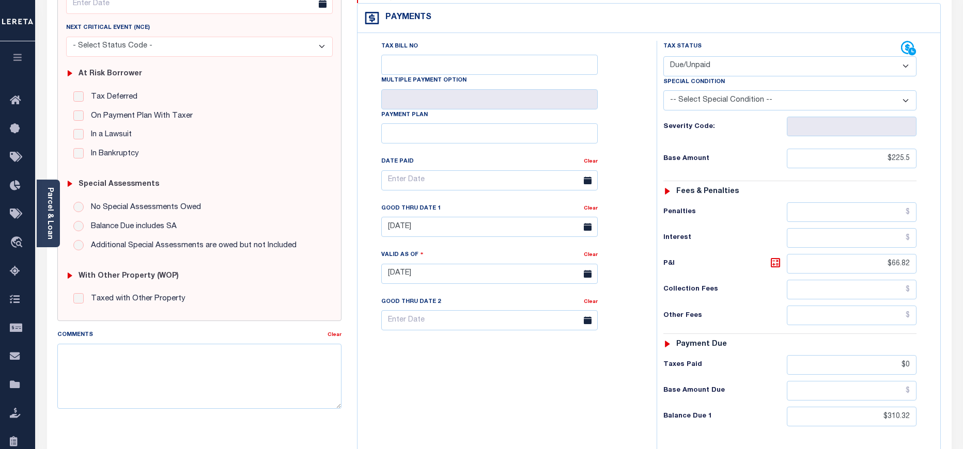
scroll to position [155, 0]
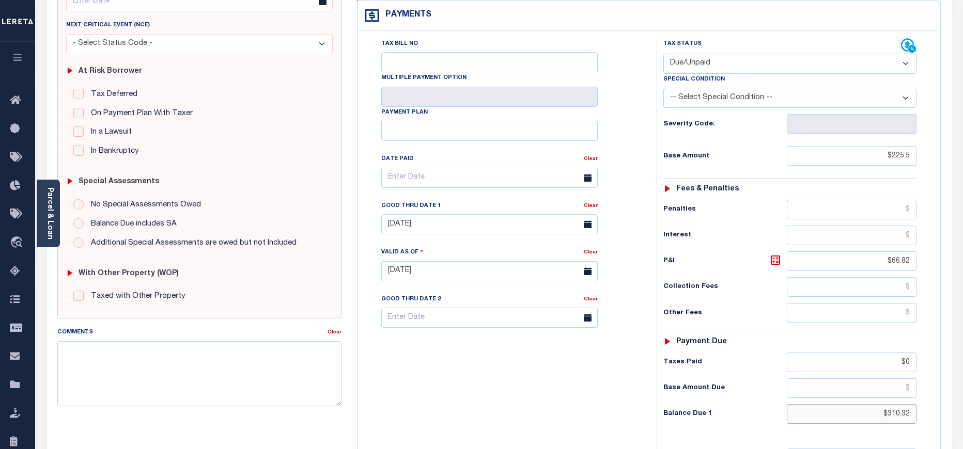
click at [898, 404] on input "$310.32" at bounding box center [852, 414] width 130 height 20
paste input "08.4"
type input "$308.4"
type input "[DATE]"
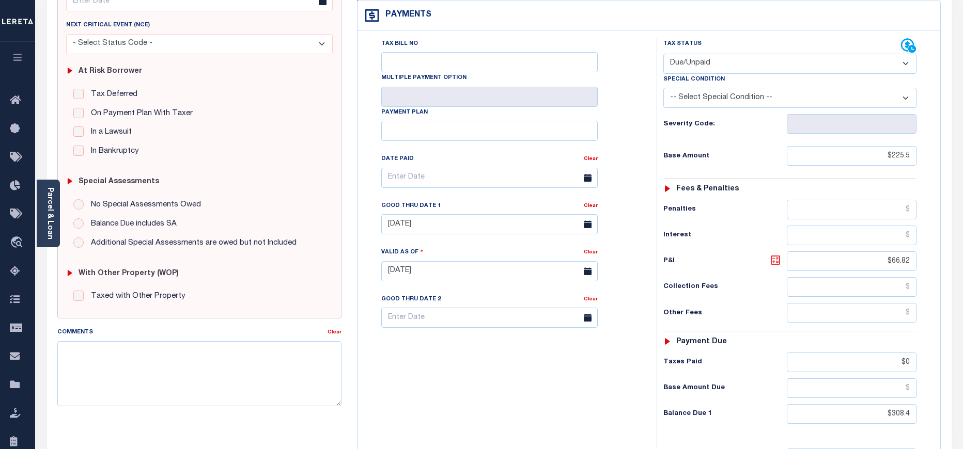
type input "$308.40"
click at [778, 254] on icon at bounding box center [775, 260] width 12 height 12
type input "$82.90"
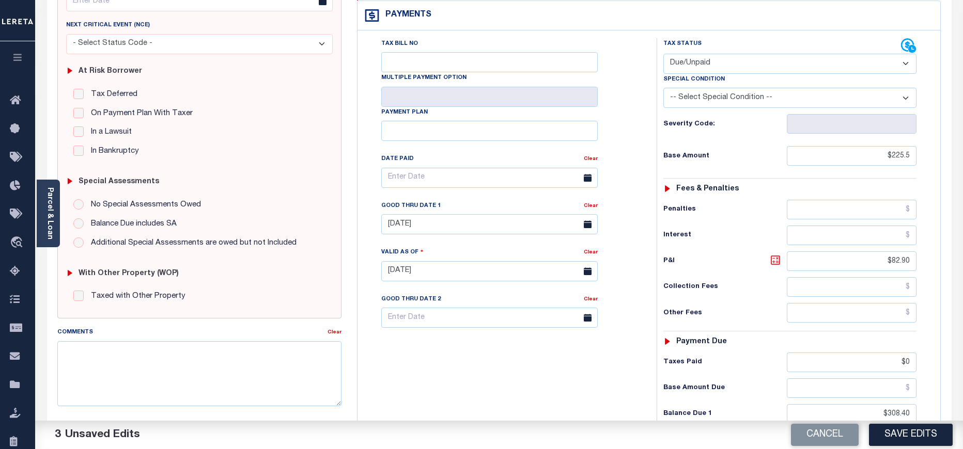
click at [775, 254] on icon at bounding box center [775, 260] width 12 height 12
click at [427, 214] on input "09/30/2024" at bounding box center [489, 224] width 216 height 20
click at [435, 343] on span "30" at bounding box center [438, 343] width 20 height 20
type input "09/30/2025"
click at [875, 438] on button "Save Edits" at bounding box center [911, 435] width 84 height 22
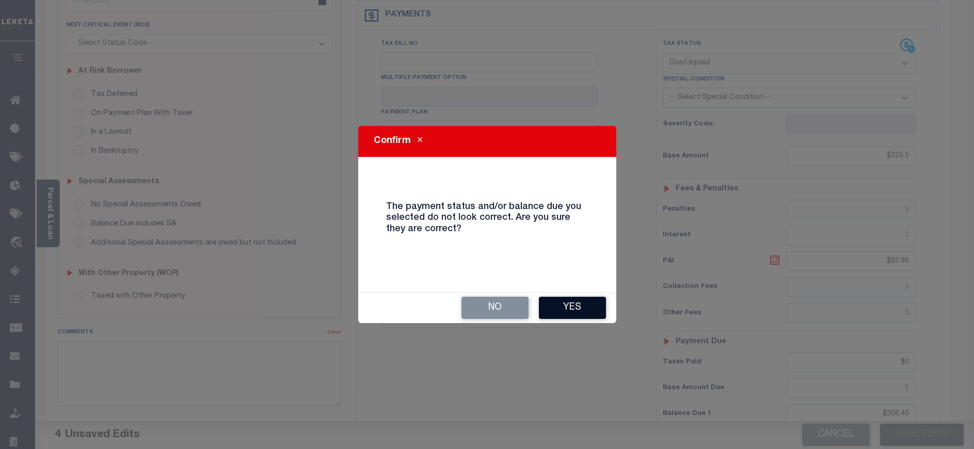
click at [576, 313] on button "Yes" at bounding box center [572, 308] width 67 height 22
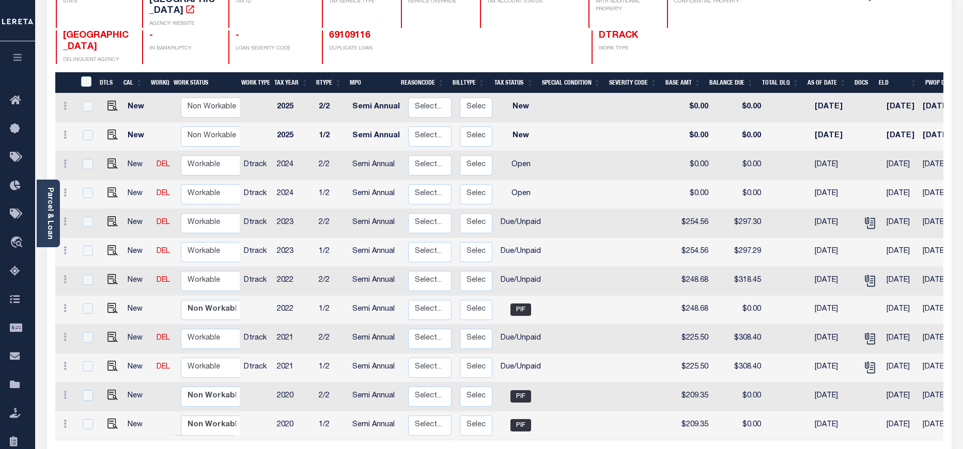
scroll to position [155, 0]
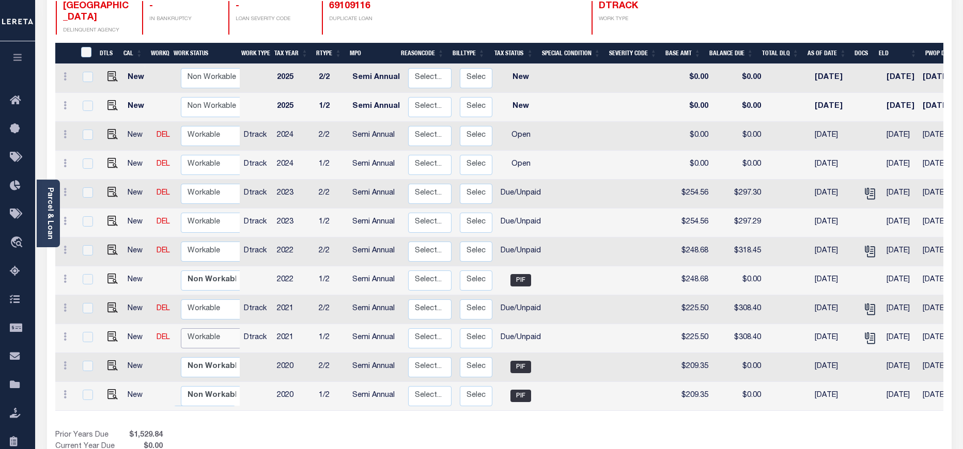
click at [197, 328] on select "Non Workable Workable" at bounding box center [212, 338] width 62 height 20
checkbox input "true"
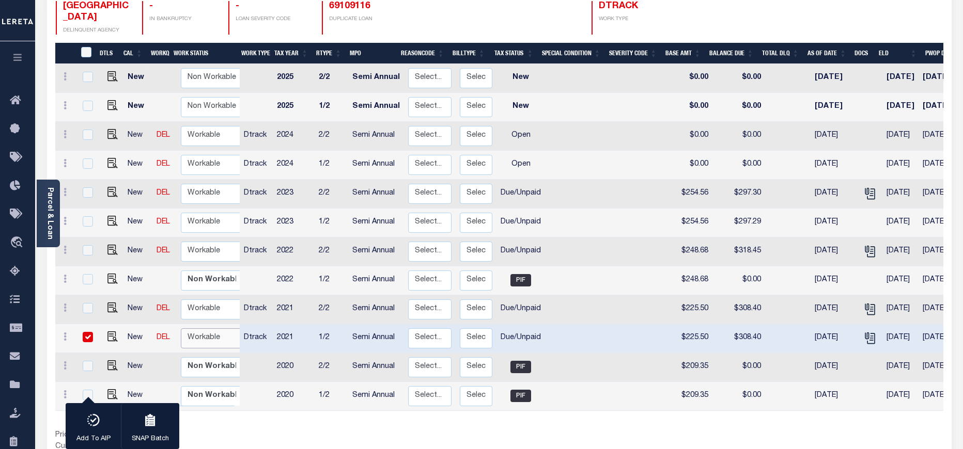
select select "true"
click at [181, 328] on select "Non Workable Workable" at bounding box center [212, 338] width 62 height 20
checkbox input "false"
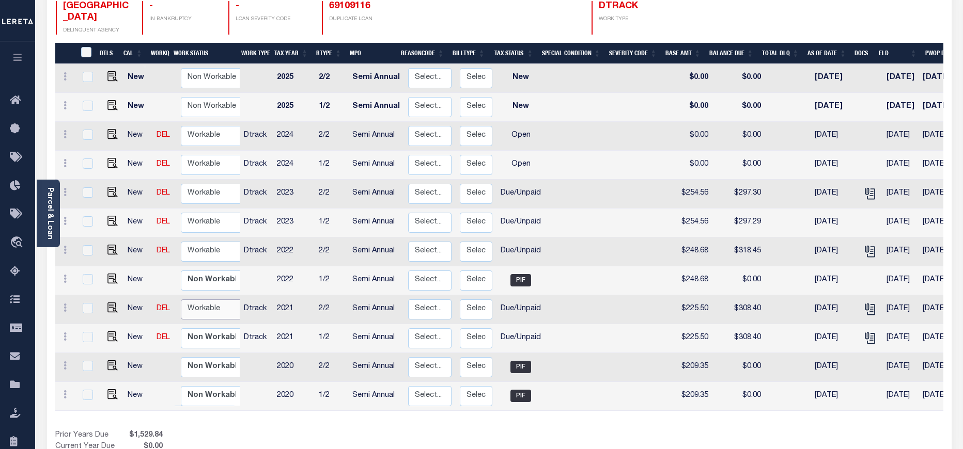
click at [198, 300] on select "Non Workable Workable" at bounding box center [212, 310] width 62 height 20
checkbox input "true"
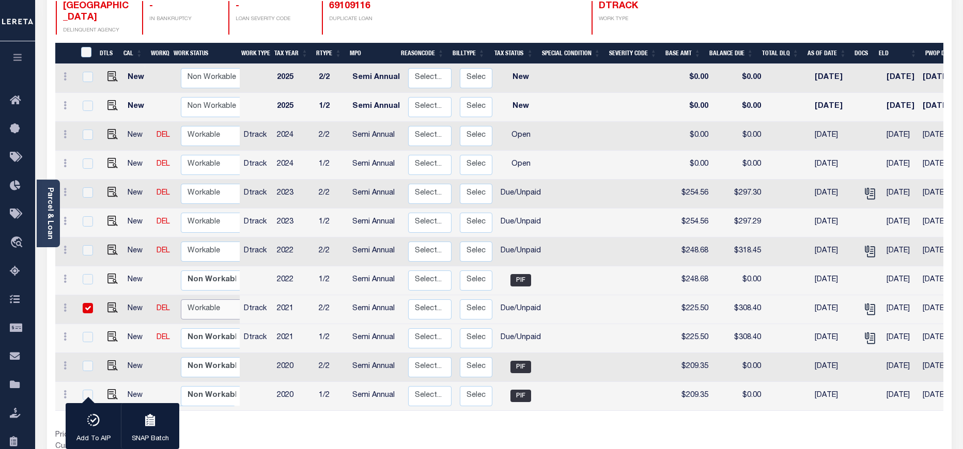
select select "true"
click at [181, 300] on select "Non Workable Workable" at bounding box center [212, 310] width 62 height 20
checkbox input "false"
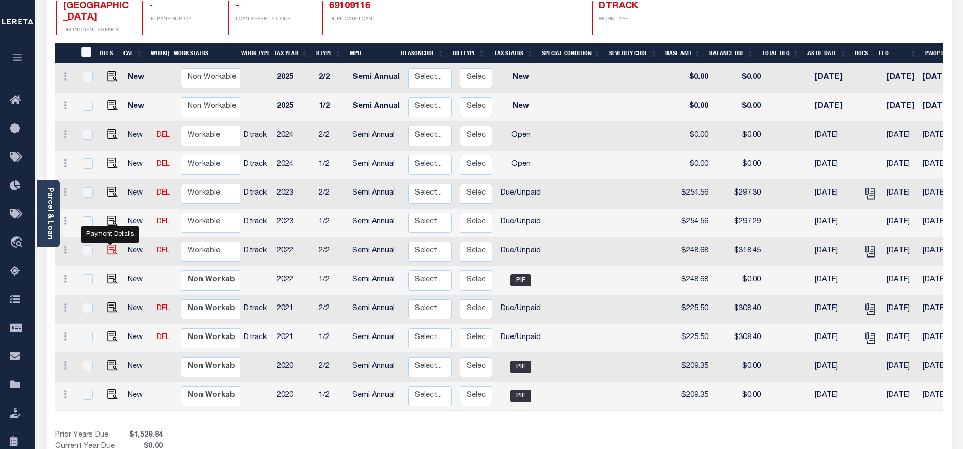
click at [107, 245] on img "" at bounding box center [112, 250] width 10 height 10
checkbox input "true"
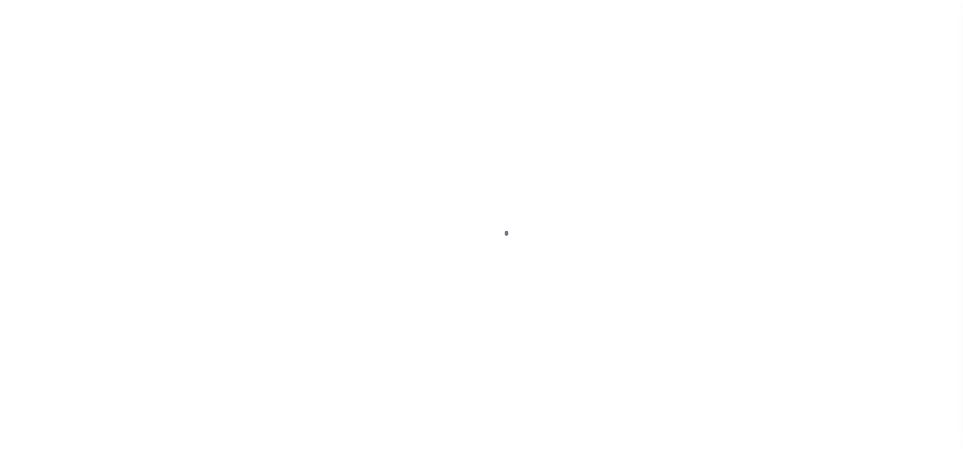
select select "DUE"
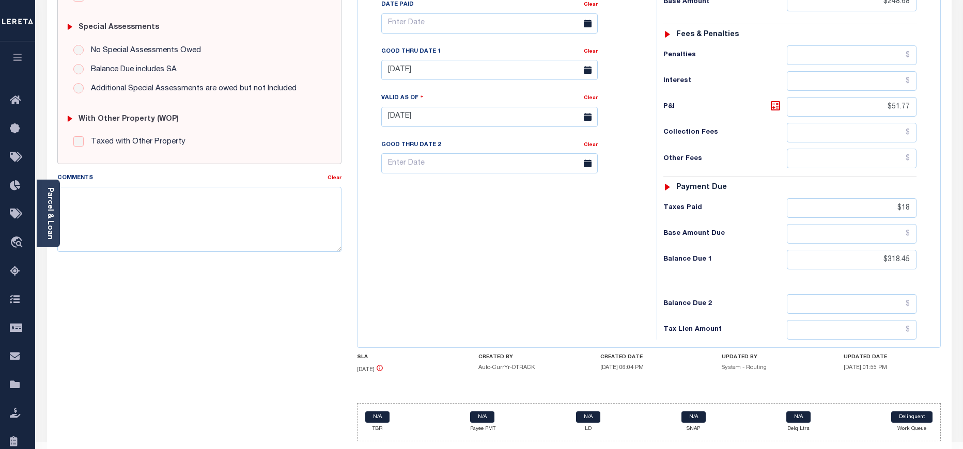
scroll to position [310, 0]
click at [900, 249] on input "$318.45" at bounding box center [852, 259] width 130 height 20
paste input "320.57"
click at [880, 249] on input "$318,320.5" at bounding box center [852, 259] width 130 height 20
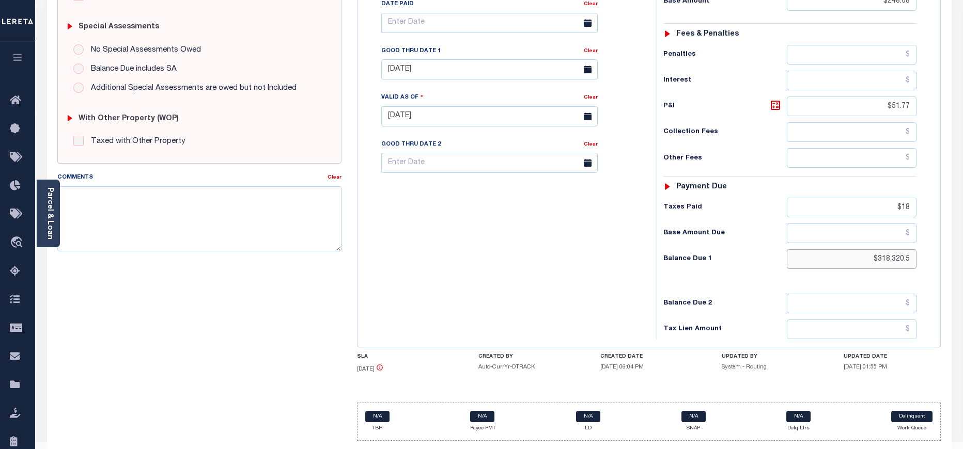
click at [880, 249] on input "$318,320.5" at bounding box center [852, 259] width 130 height 20
paste input "20.57"
type input "$320.57"
type input "[DATE]"
click at [775, 99] on icon at bounding box center [775, 105] width 12 height 12
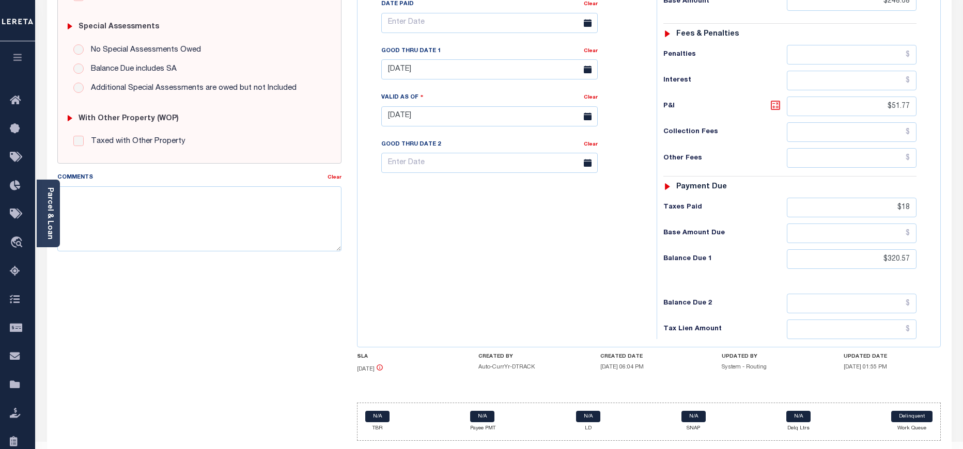
type input "$71.89"
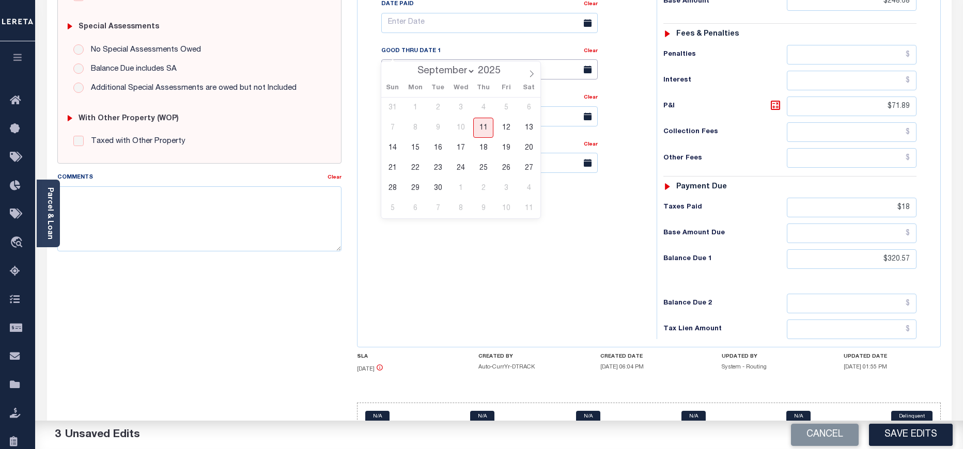
click at [446, 59] on input "[DATE]" at bounding box center [489, 69] width 216 height 20
click at [438, 194] on span "30" at bounding box center [438, 188] width 20 height 20
type input "[DATE]"
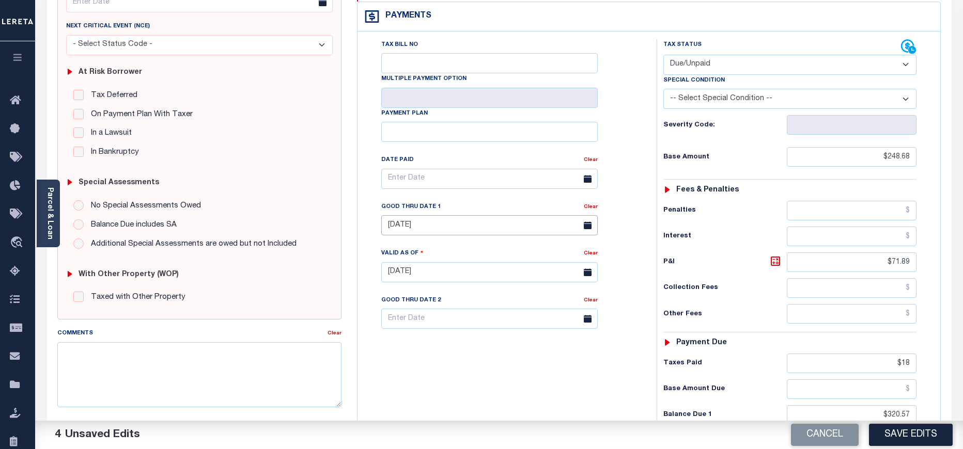
scroll to position [0, 0]
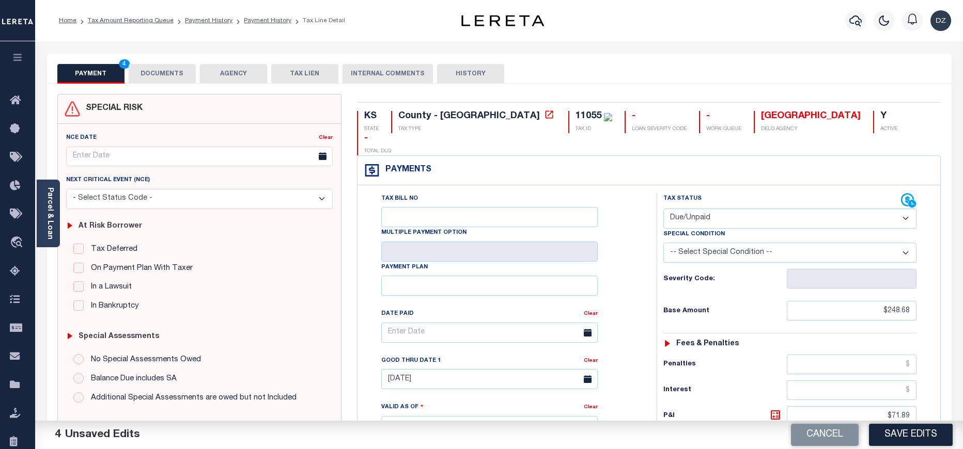
click at [170, 76] on button "DOCUMENTS" at bounding box center [162, 74] width 67 height 20
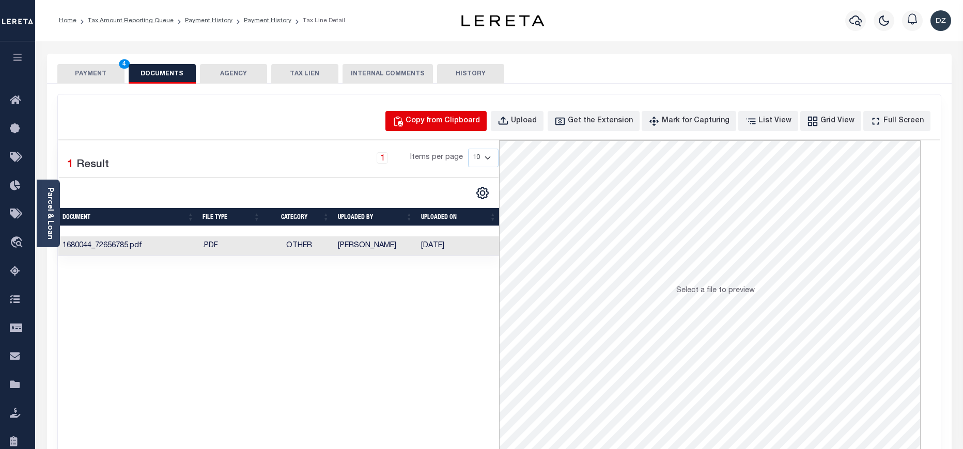
click at [480, 113] on button "Copy from Clipboard" at bounding box center [435, 121] width 101 height 20
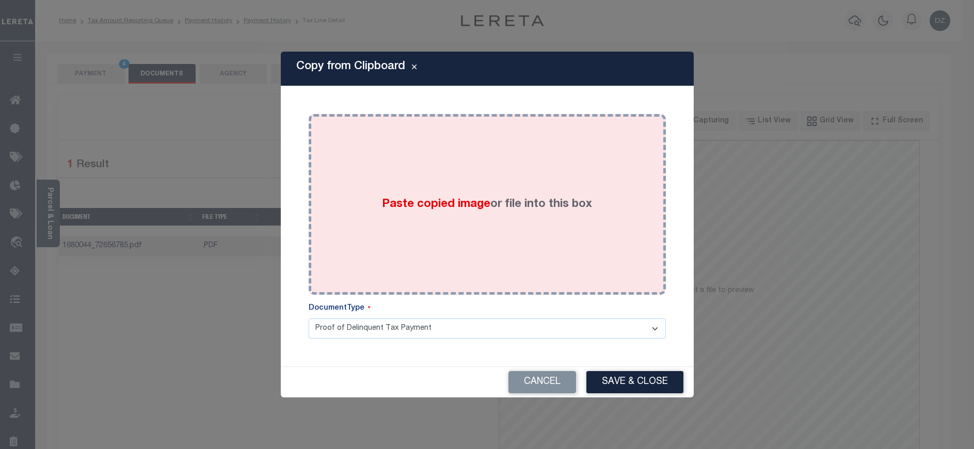
click at [510, 212] on div "Paste copied image or file into this box" at bounding box center [488, 204] width 342 height 165
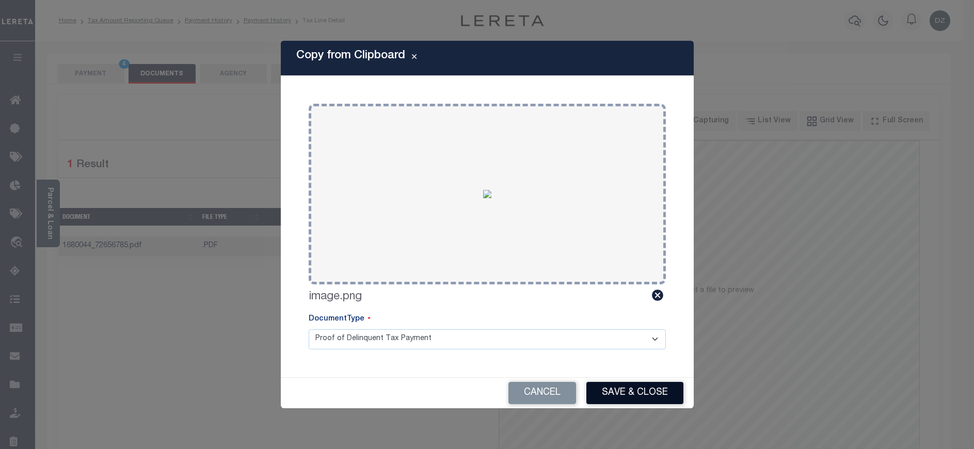
click at [652, 391] on button "Save & Close" at bounding box center [635, 393] width 97 height 22
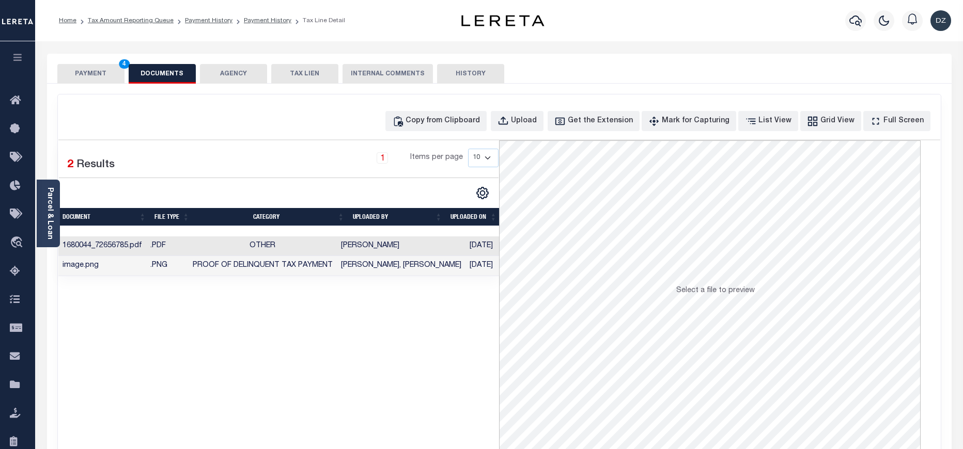
click at [89, 80] on button "PAYMENT 4" at bounding box center [90, 74] width 67 height 20
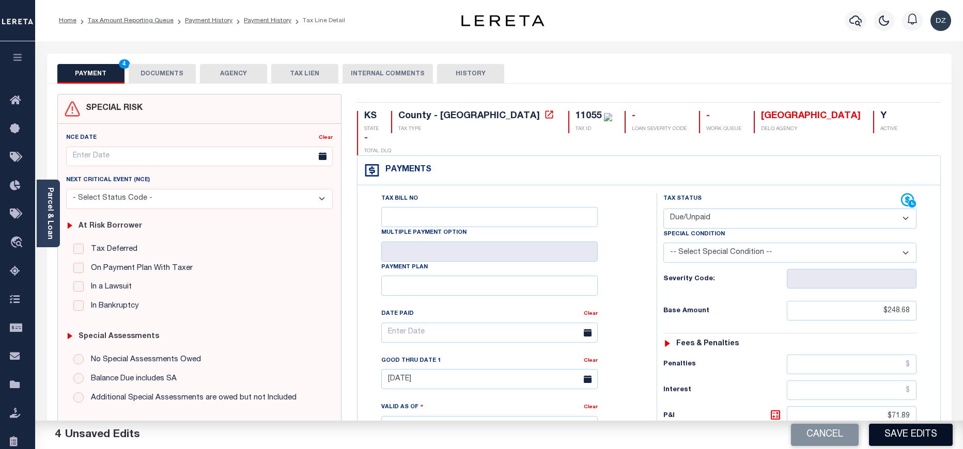
click at [914, 436] on button "Save Edits" at bounding box center [911, 435] width 84 height 22
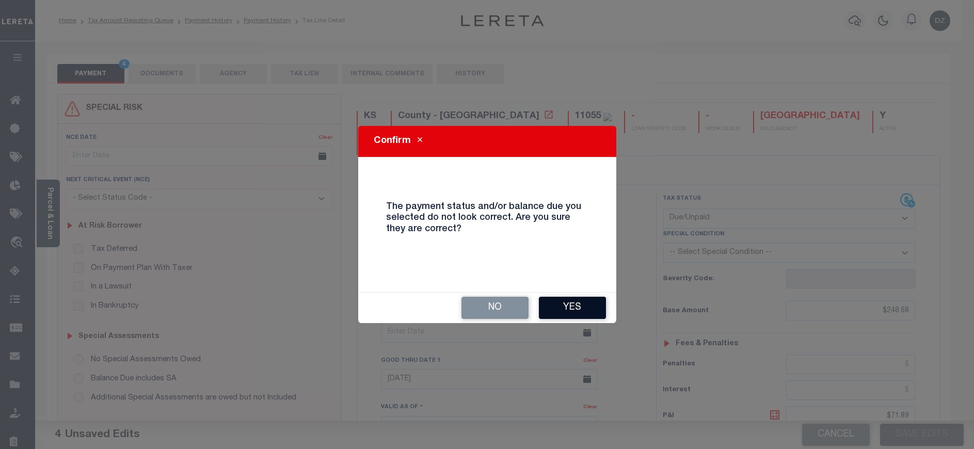
click at [553, 298] on button "Yes" at bounding box center [572, 308] width 67 height 22
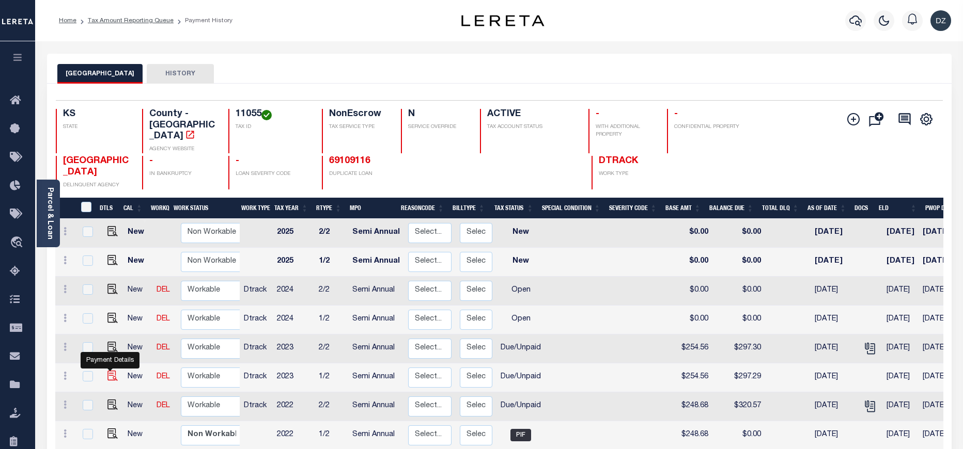
click at [107, 371] on img "" at bounding box center [112, 376] width 10 height 10
checkbox input "true"
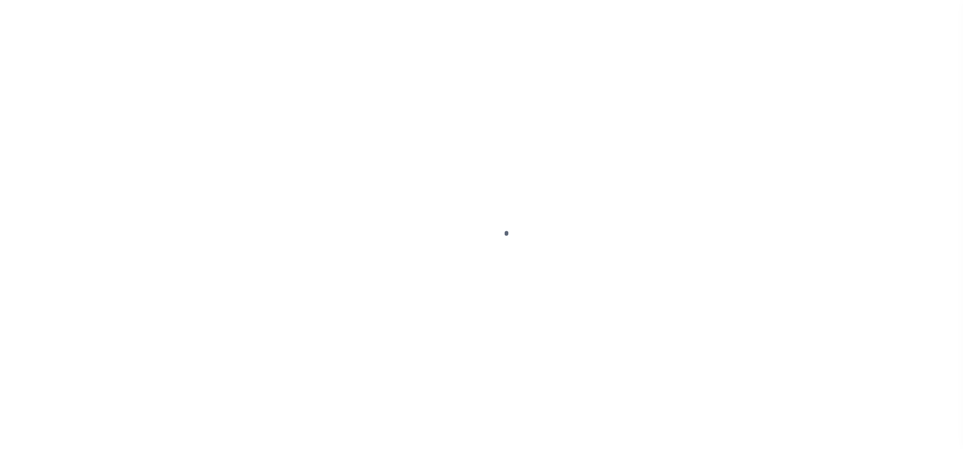
select select "DUE"
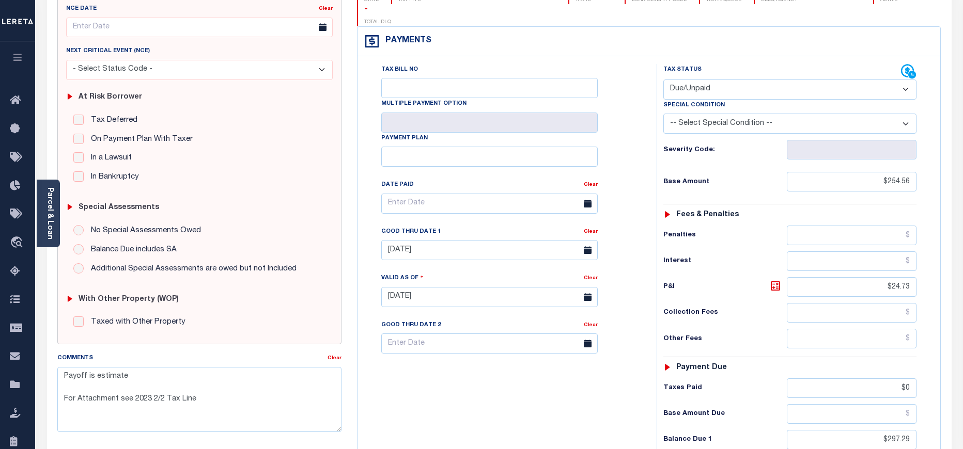
scroll to position [232, 0]
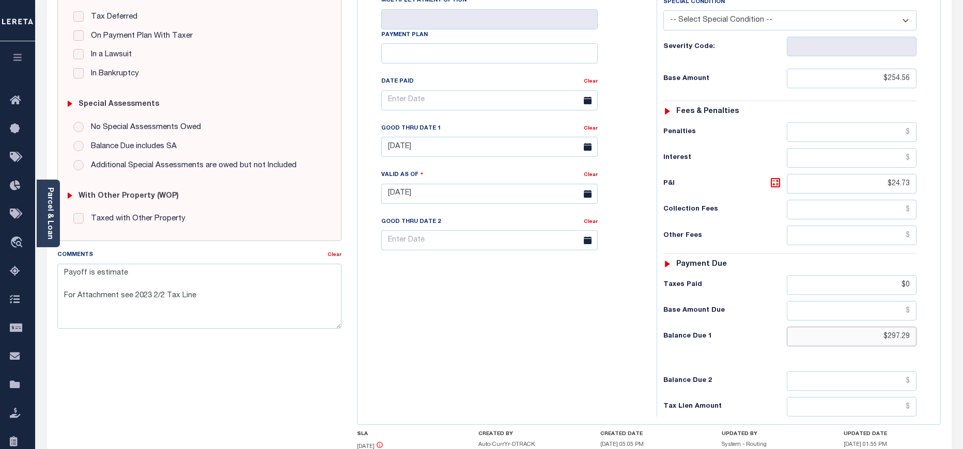
click at [908, 327] on input "$297.29" at bounding box center [852, 337] width 130 height 20
paste input "301.25"
type input "$301.25"
type input "[DATE]"
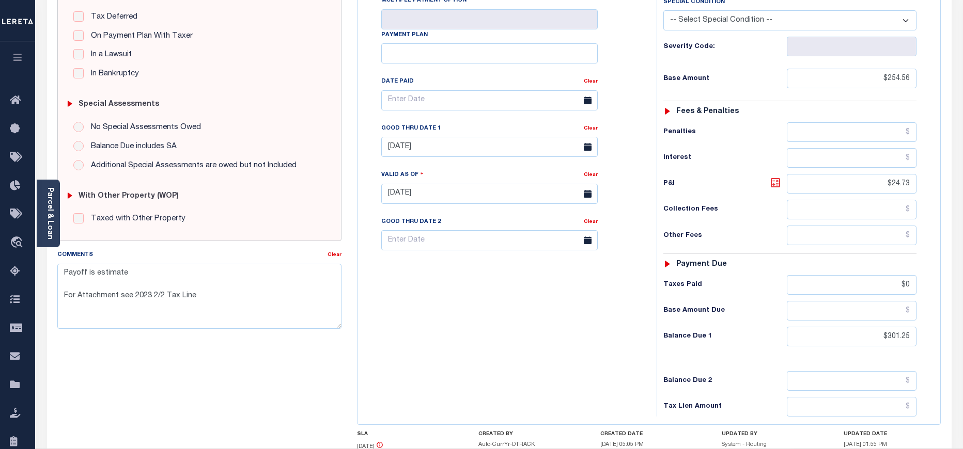
click at [773, 178] on icon at bounding box center [774, 182] width 9 height 9
type input "$46.69"
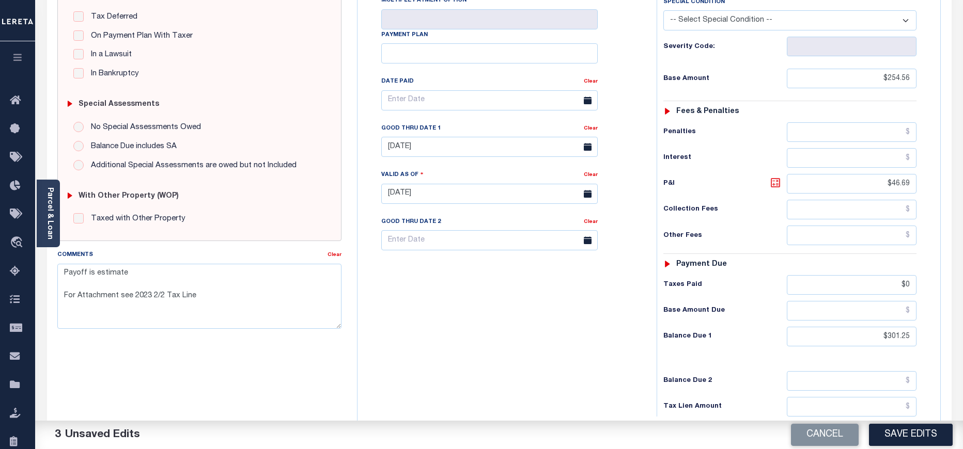
click at [773, 177] on icon at bounding box center [775, 183] width 12 height 12
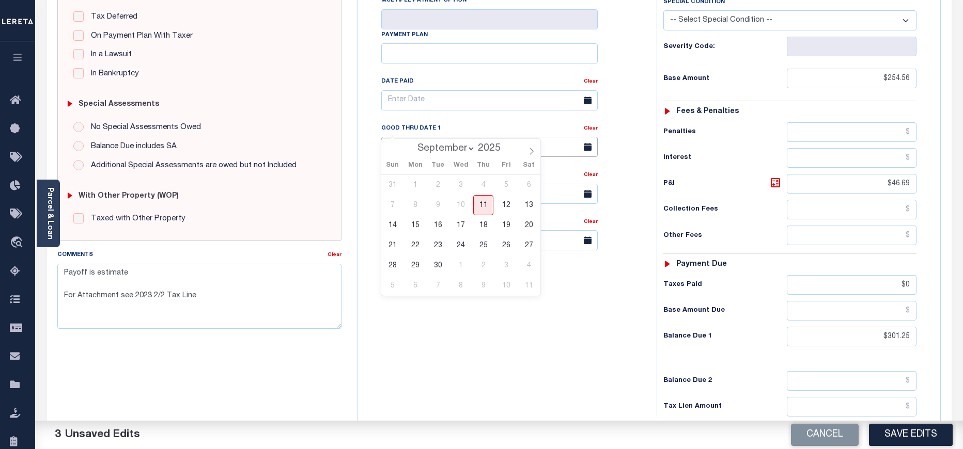
click at [425, 137] on body "Home Tax Amount Reporting Queue Payment History Payment History Tax Line Detail" at bounding box center [481, 159] width 963 height 783
click at [437, 259] on span "30" at bounding box center [438, 266] width 20 height 20
type input "[DATE]"
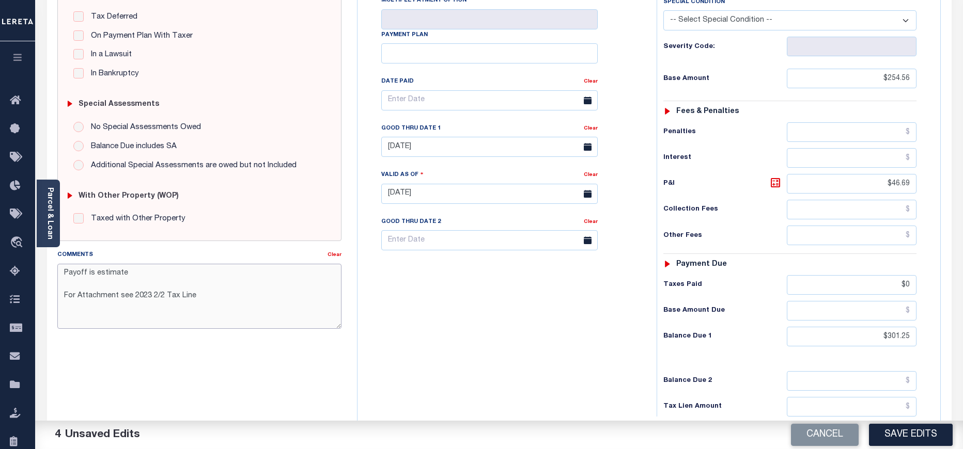
drag, startPoint x: 208, startPoint y: 291, endPoint x: 65, endPoint y: 273, distance: 144.7
click at [65, 273] on textarea "Payoff is estimate For Attachment see 2023 2/2 Tax Line" at bounding box center [199, 296] width 284 height 65
type textarea "For Attachment see 2023 2/2 Tax Line"
drag, startPoint x: 221, startPoint y: 285, endPoint x: 64, endPoint y: 286, distance: 157.0
click at [64, 286] on textarea "For Attachment see 2023 2/2 Tax Line" at bounding box center [199, 296] width 284 height 65
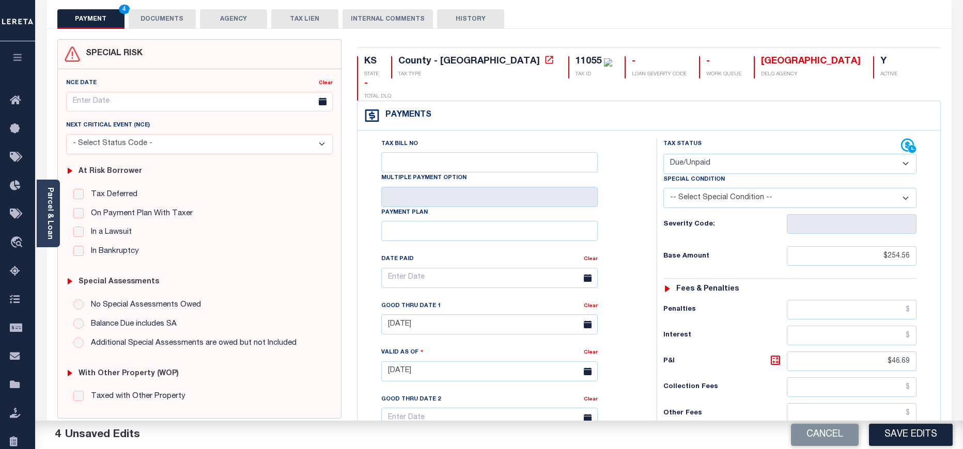
scroll to position [0, 0]
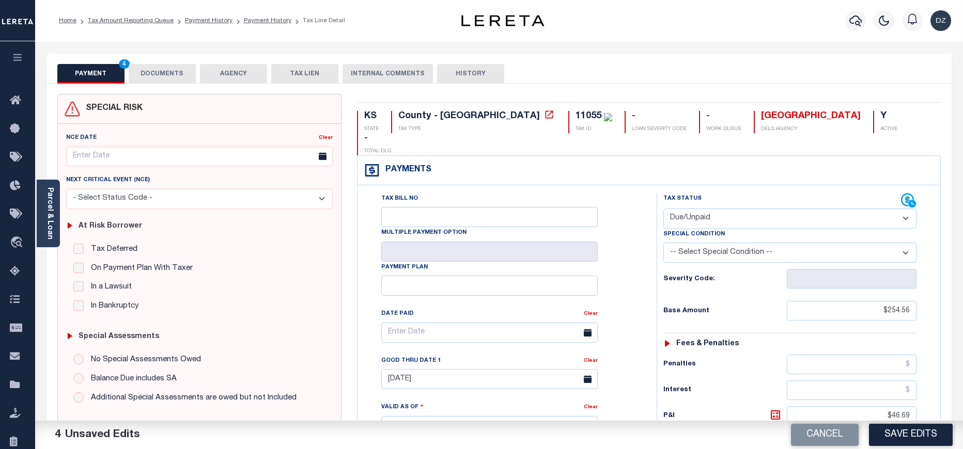
click at [149, 77] on button "DOCUMENTS" at bounding box center [162, 74] width 67 height 20
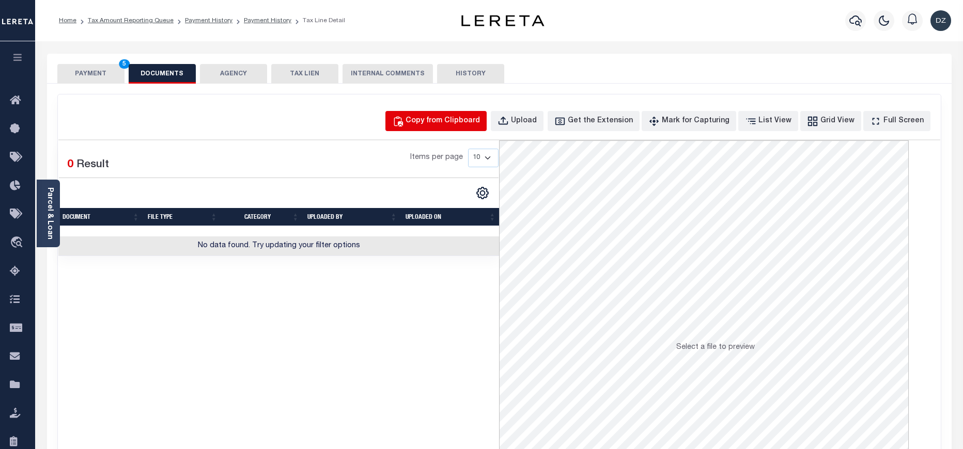
click at [454, 123] on div "Copy from Clipboard" at bounding box center [442, 121] width 74 height 11
select select "POP"
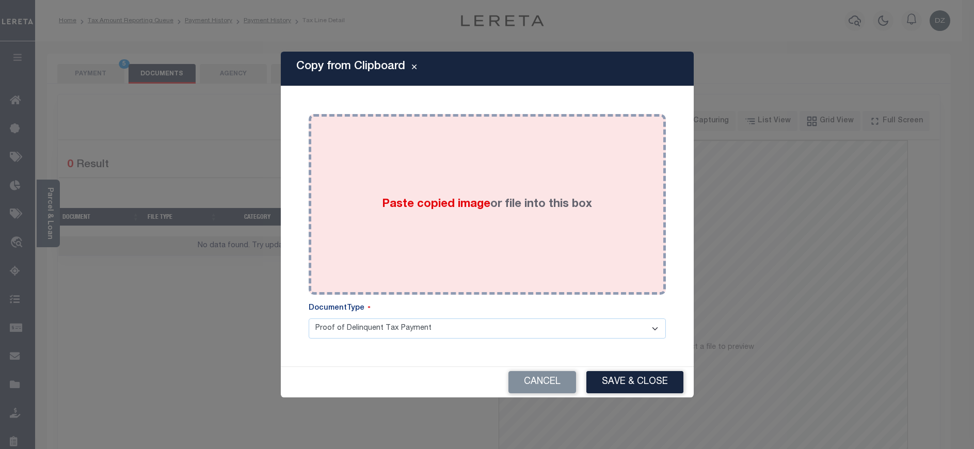
click at [487, 184] on div "Paste copied image or file into this box" at bounding box center [488, 204] width 342 height 165
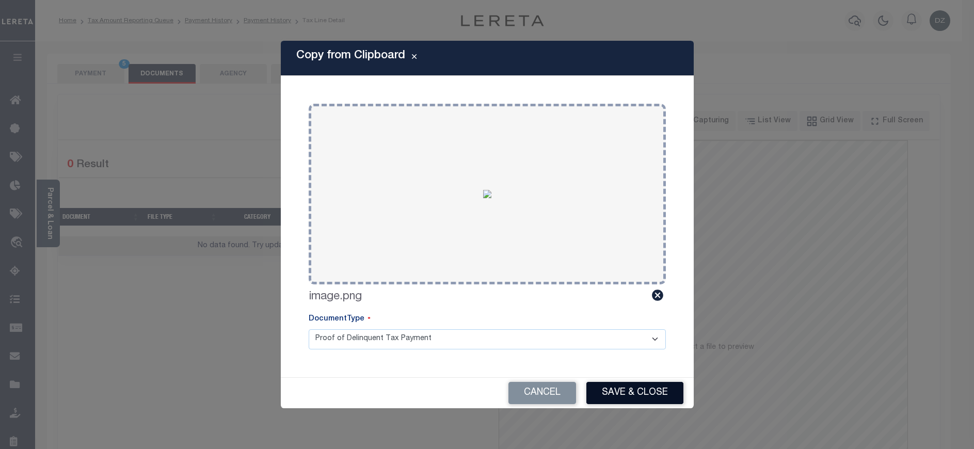
click at [650, 390] on button "Save & Close" at bounding box center [635, 393] width 97 height 22
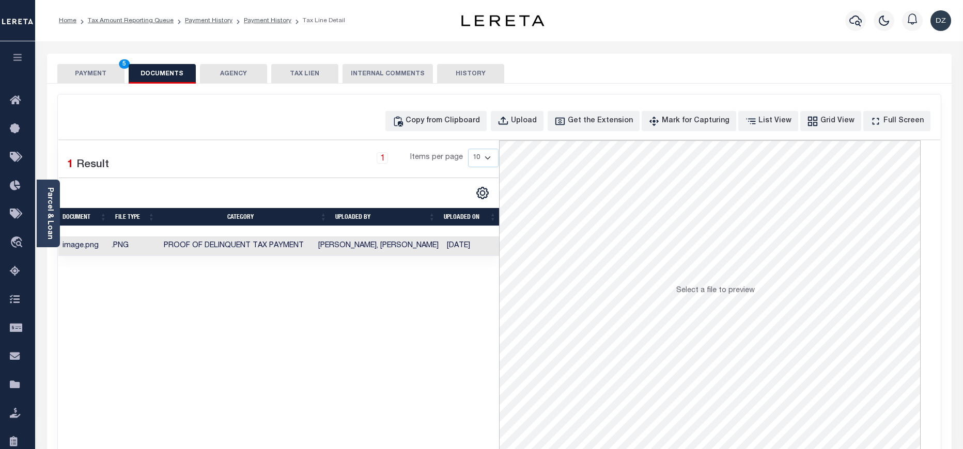
click at [101, 78] on button "PAYMENT 5" at bounding box center [90, 74] width 67 height 20
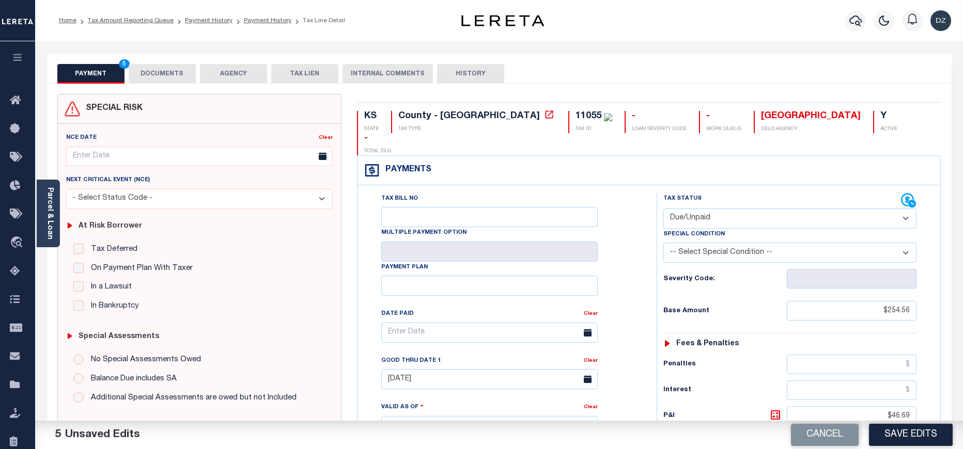
drag, startPoint x: 929, startPoint y: 441, endPoint x: 925, endPoint y: 436, distance: 5.6
click at [926, 436] on button "Save Edits" at bounding box center [911, 435] width 84 height 22
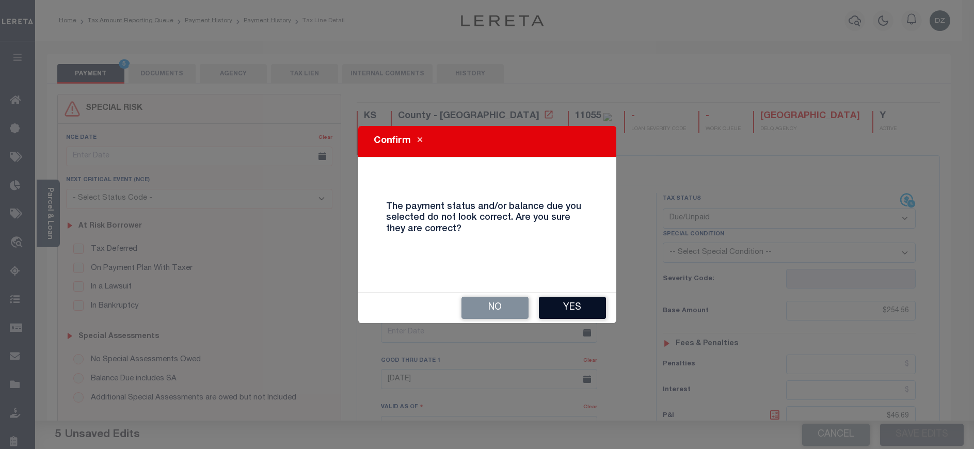
click at [553, 307] on button "Yes" at bounding box center [572, 308] width 67 height 22
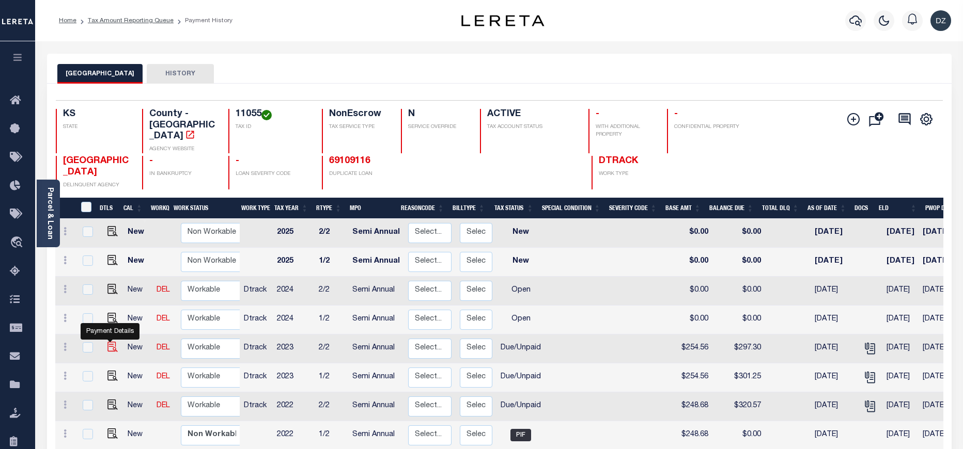
click at [107, 342] on img "" at bounding box center [112, 347] width 10 height 10
checkbox input "true"
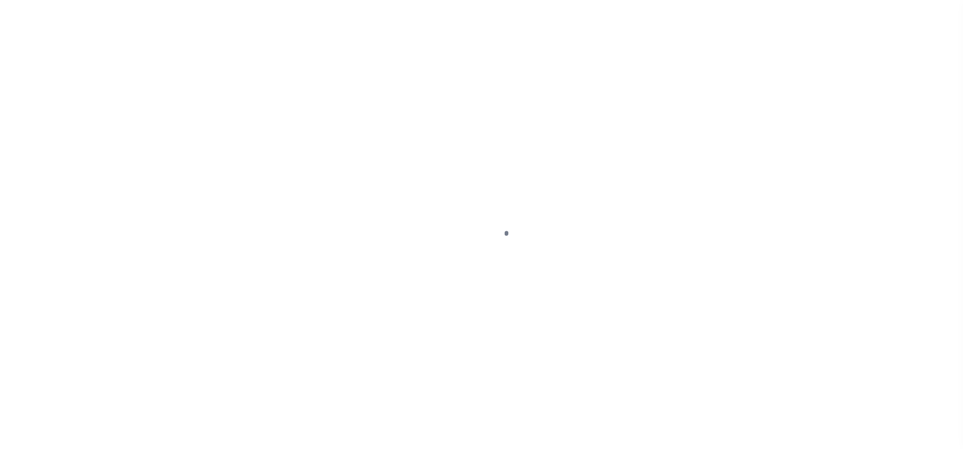
select select "DUE"
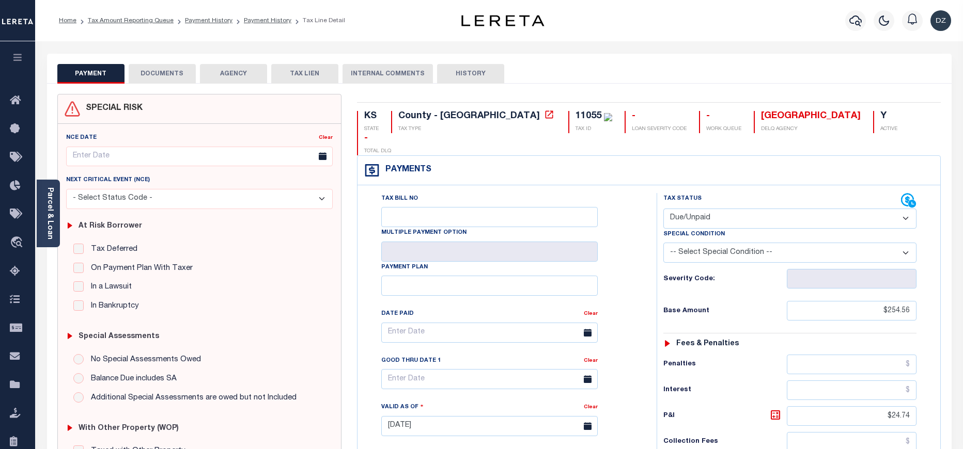
click at [178, 73] on button "DOCUMENTS" at bounding box center [162, 74] width 67 height 20
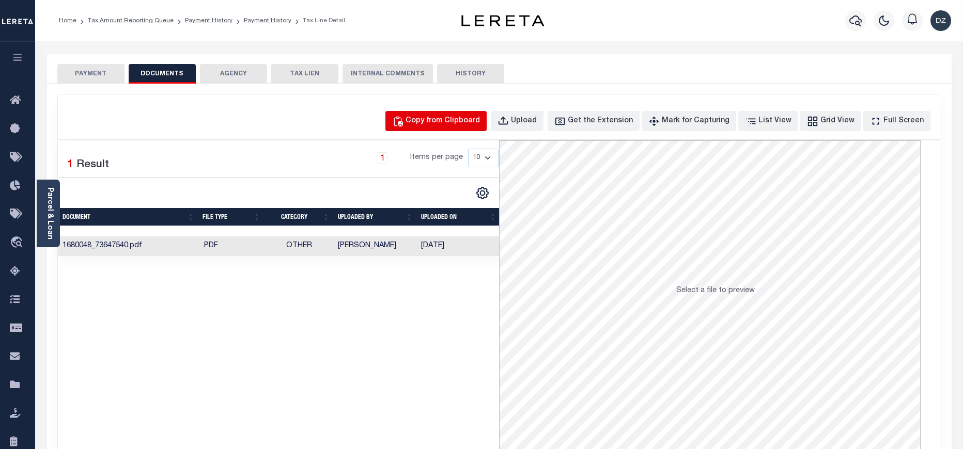
click at [441, 125] on div "Copy from Clipboard" at bounding box center [442, 121] width 74 height 11
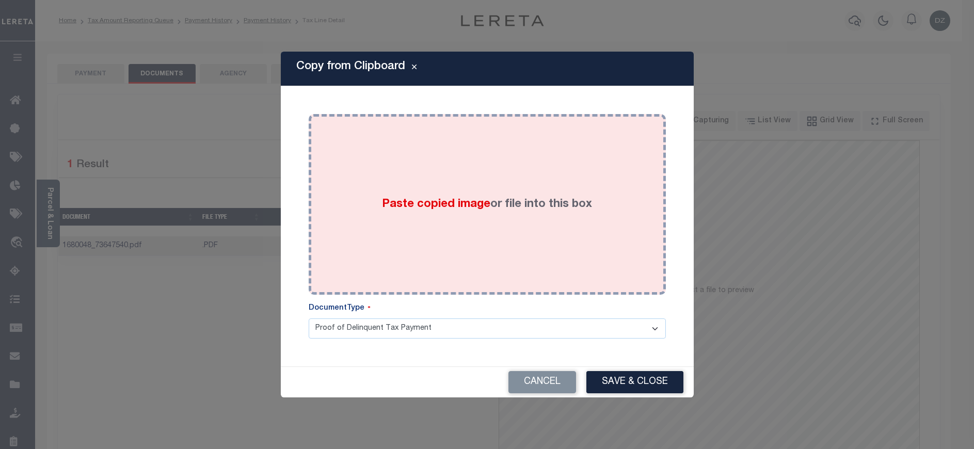
click at [461, 192] on div "Paste copied image or file into this box" at bounding box center [488, 204] width 342 height 165
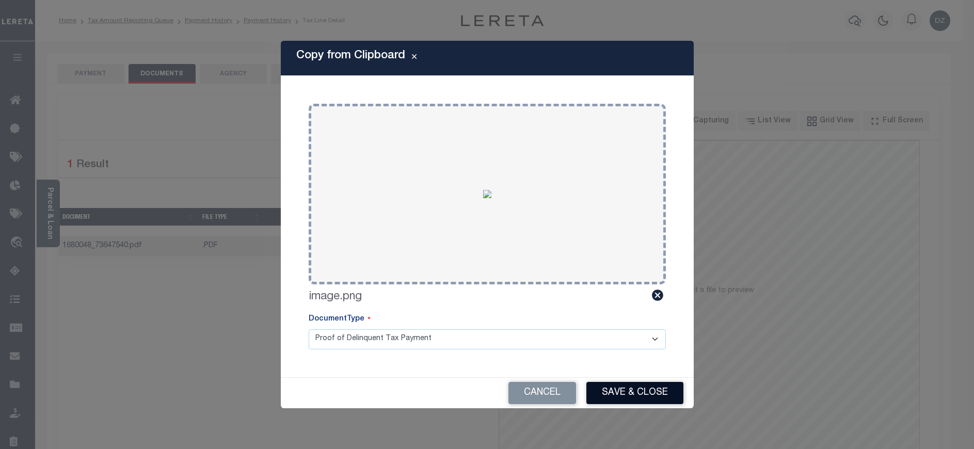
click at [623, 398] on button "Save & Close" at bounding box center [635, 393] width 97 height 22
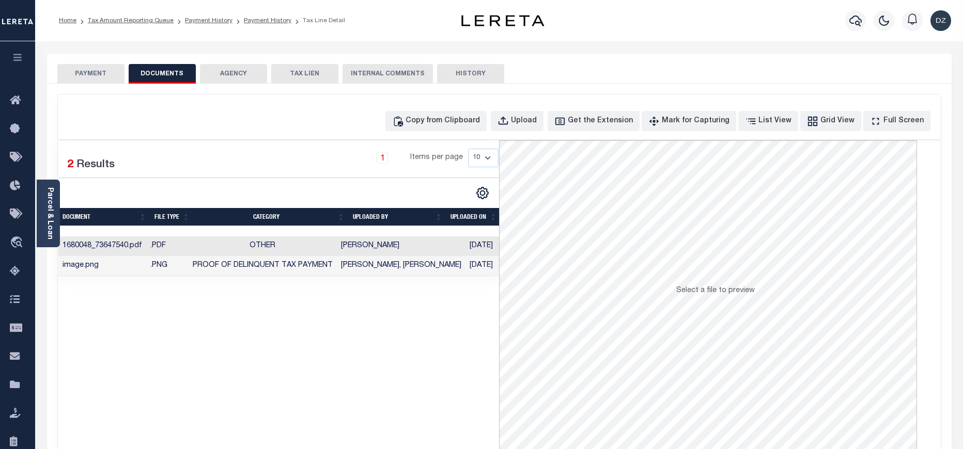
click at [83, 70] on button "PAYMENT" at bounding box center [90, 74] width 67 height 20
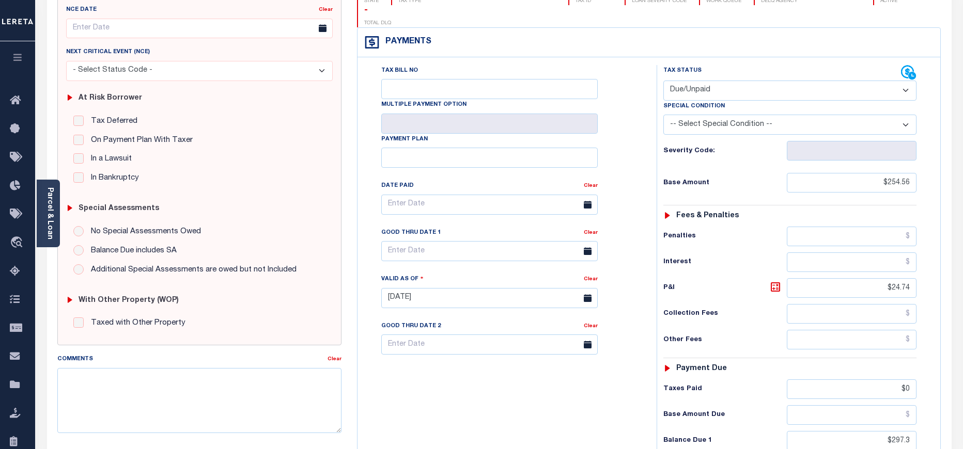
scroll to position [232, 0]
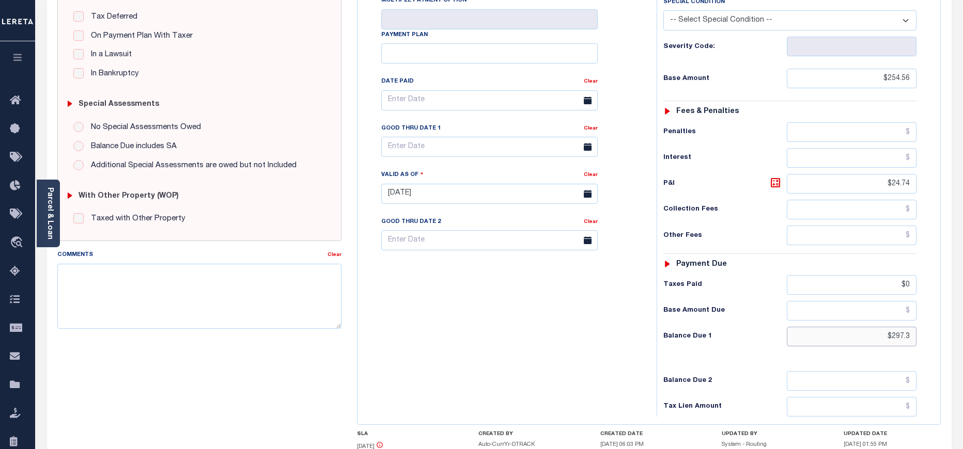
click at [899, 327] on input "$297.3" at bounding box center [852, 337] width 130 height 20
paste input "301.25"
type input "$301.25"
type input "[DATE]"
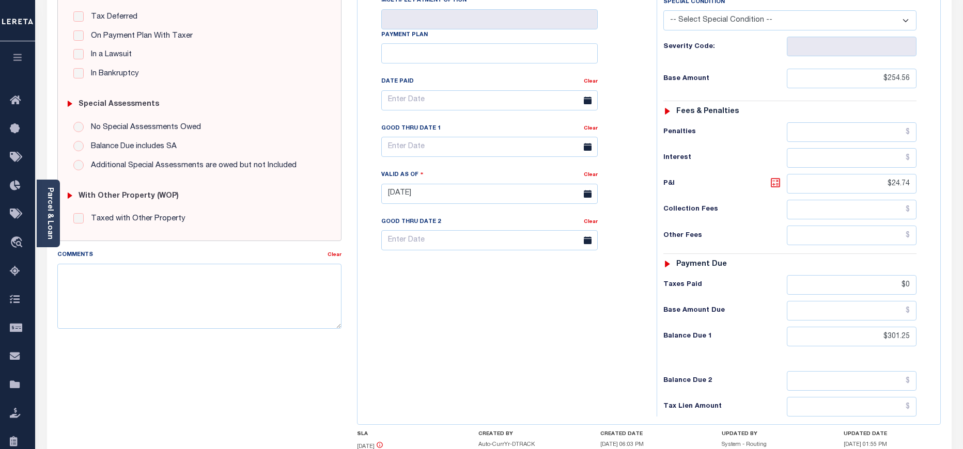
click at [774, 177] on icon at bounding box center [775, 183] width 12 height 12
type input "$46.69"
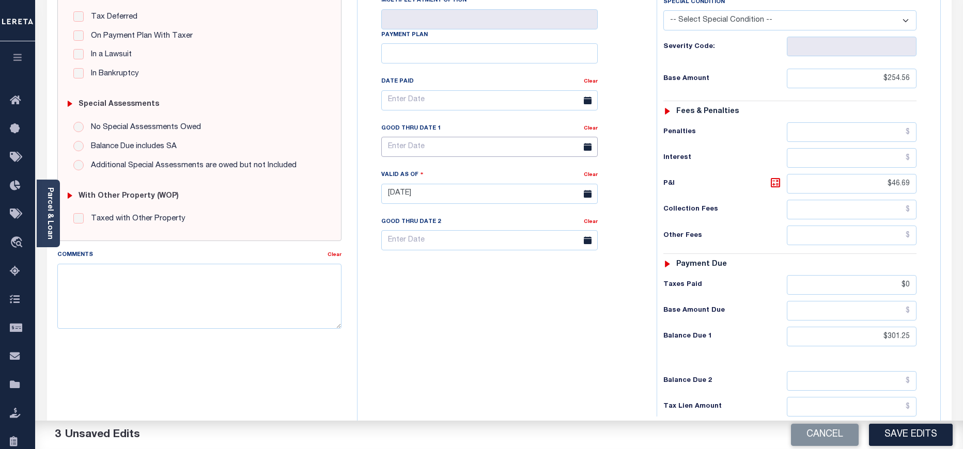
click at [465, 137] on input "text" at bounding box center [489, 147] width 216 height 20
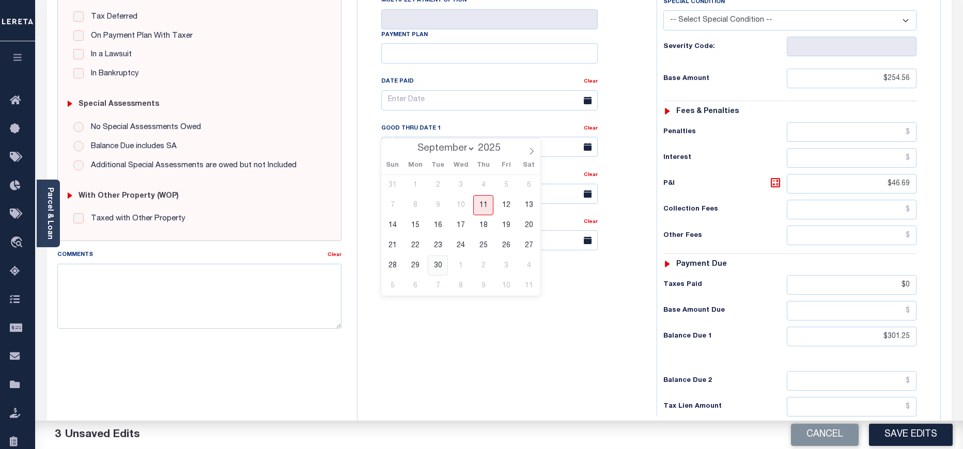
click at [440, 270] on span "30" at bounding box center [438, 266] width 20 height 20
type input "09/30/2025"
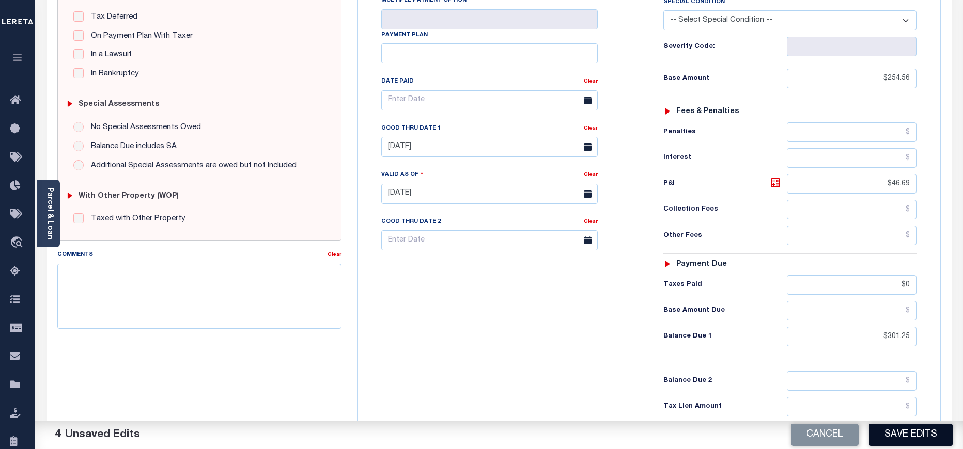
click at [948, 437] on button "Save Edits" at bounding box center [911, 435] width 84 height 22
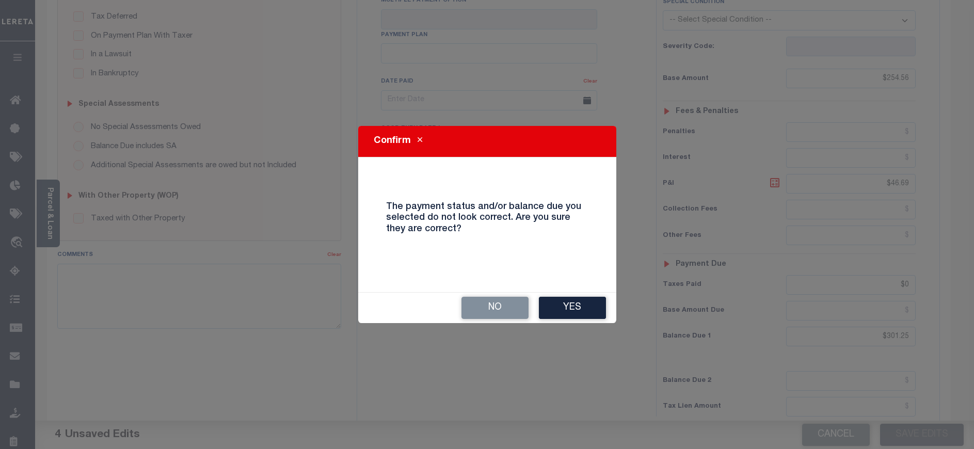
click at [587, 292] on div "No Yes" at bounding box center [487, 307] width 258 height 31
click at [587, 297] on button "Yes" at bounding box center [572, 308] width 67 height 22
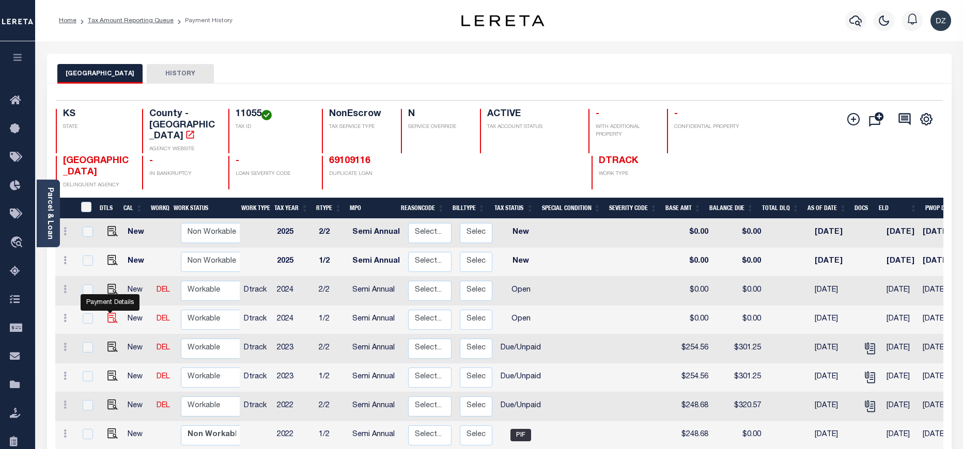
click at [109, 313] on img "" at bounding box center [112, 318] width 10 height 10
checkbox input "true"
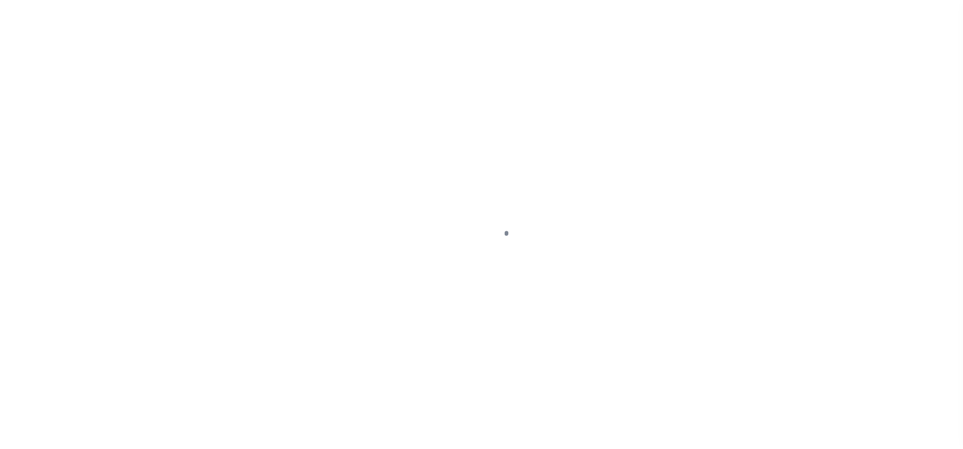
select select "OP2"
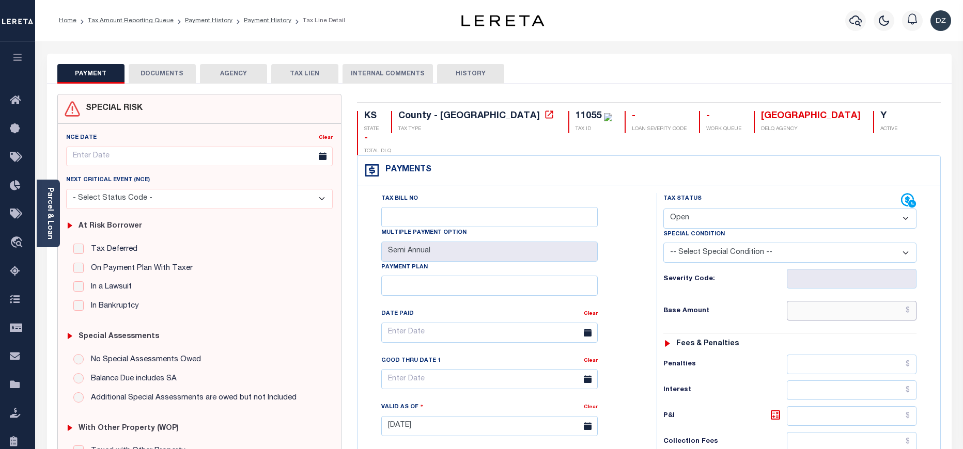
click at [861, 301] on input "text" at bounding box center [852, 311] width 130 height 20
paste input "330.83"
type input "$330.83"
type input "[DATE]"
click at [695, 209] on select "- Select Status Code - Open Due/Unpaid Paid Incomplete No Tax Due Internal Refu…" at bounding box center [789, 219] width 253 height 20
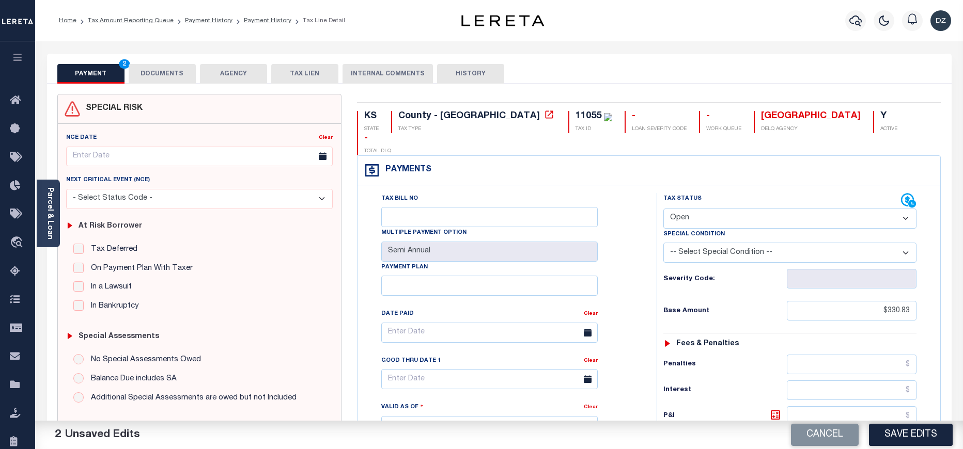
select select "DUE"
click at [663, 209] on select "- Select Status Code - Open Due/Unpaid Paid Incomplete No Tax Due Internal Refu…" at bounding box center [789, 219] width 253 height 20
click at [146, 77] on button "DOCUMENTS" at bounding box center [162, 74] width 67 height 20
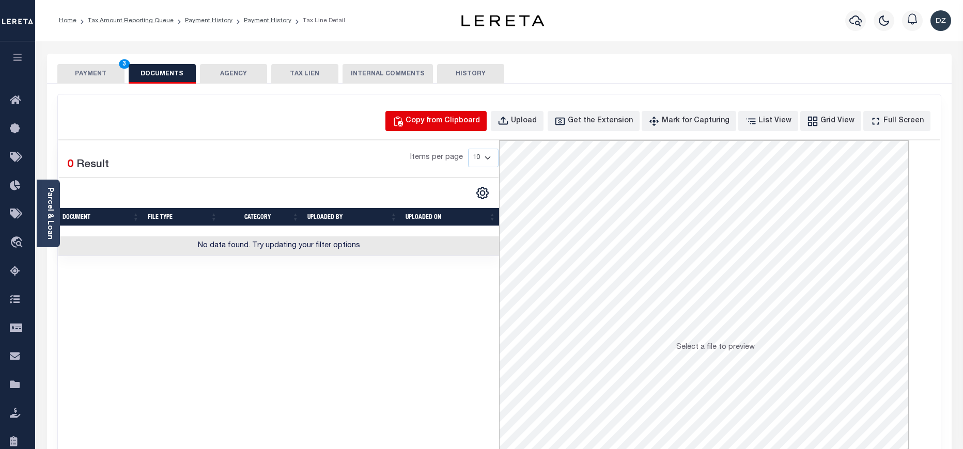
click at [458, 117] on div "Copy from Clipboard" at bounding box center [442, 121] width 74 height 11
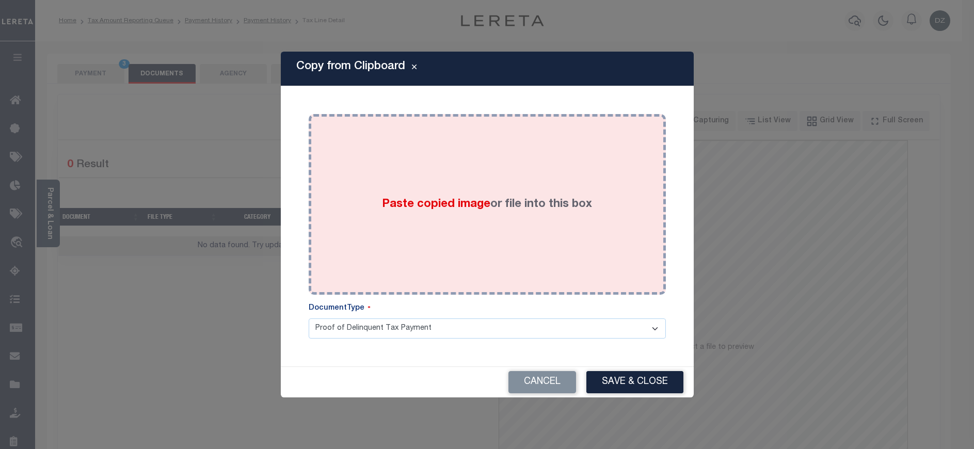
click at [477, 199] on span "Paste copied image" at bounding box center [436, 204] width 108 height 11
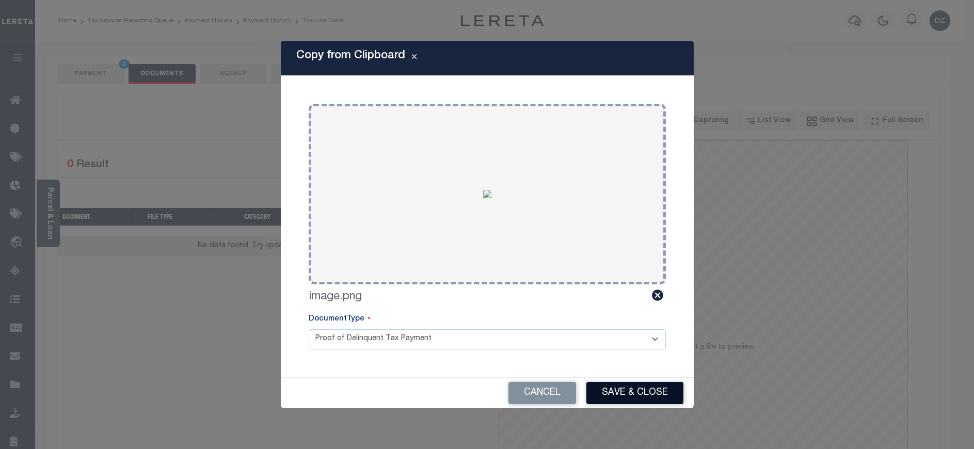
click at [610, 394] on button "Save & Close" at bounding box center [635, 393] width 97 height 22
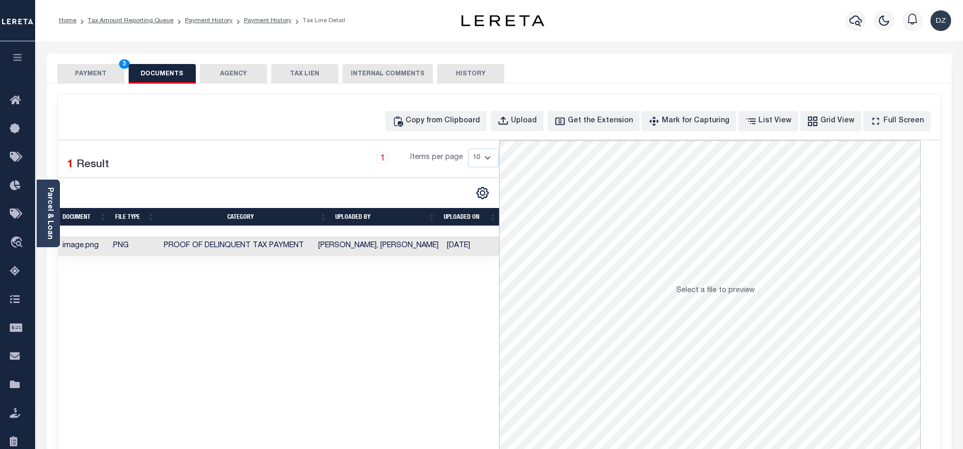
click at [99, 77] on button "PAYMENT 3" at bounding box center [90, 74] width 67 height 20
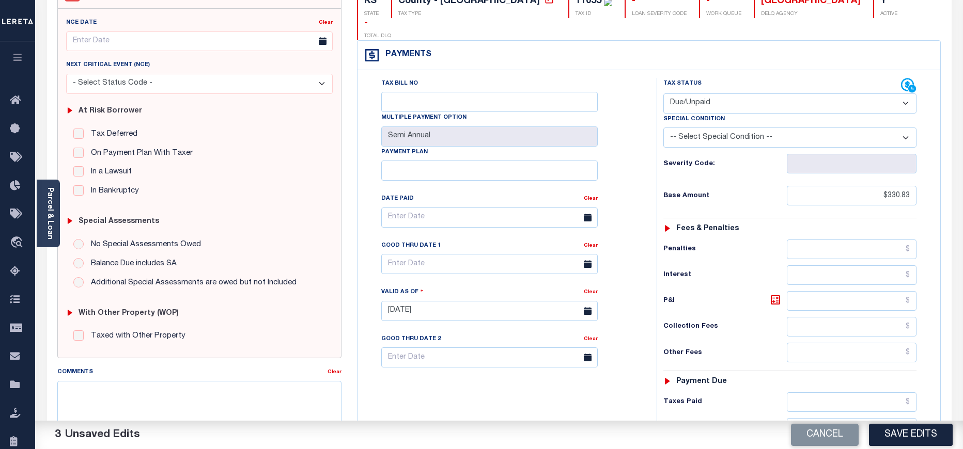
scroll to position [232, 0]
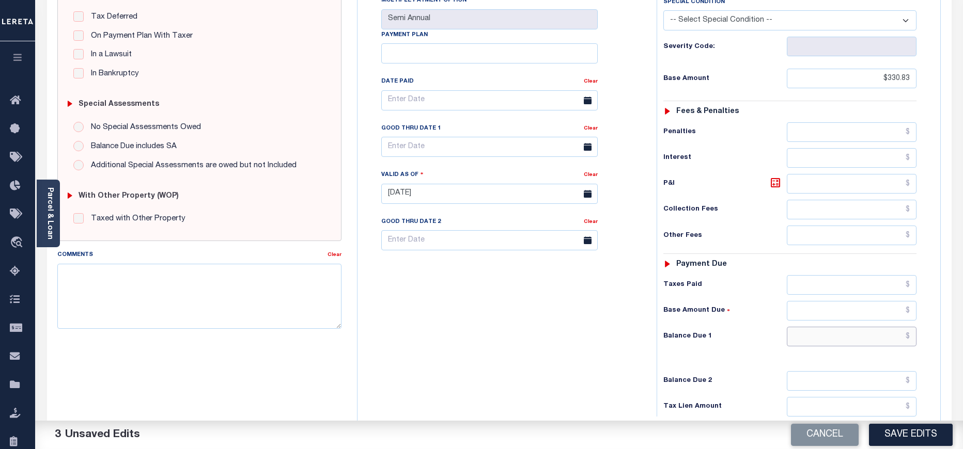
click at [873, 327] on input "text" at bounding box center [852, 337] width 130 height 20
paste input "358.12"
type input "$358.12"
click at [775, 177] on icon at bounding box center [775, 183] width 12 height 12
type input "$27.29"
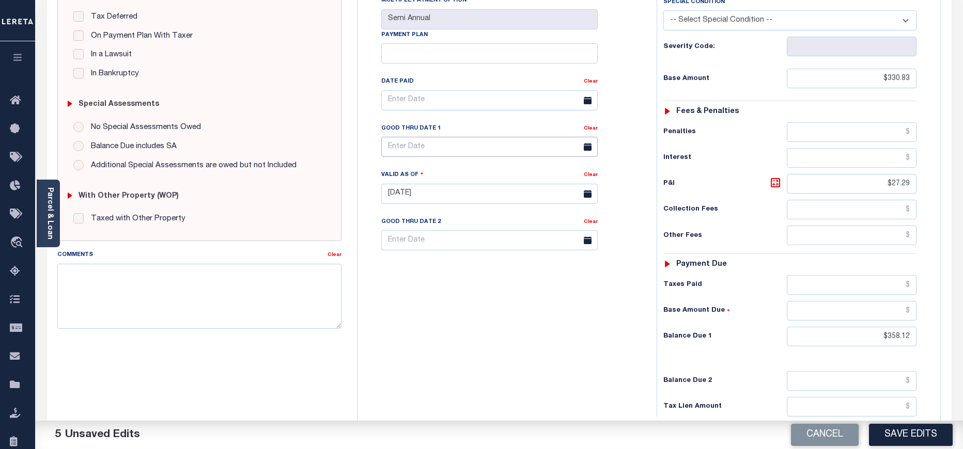
click at [439, 129] on body "Home Tax Amount Reporting Queue Payment History Payment History Tax Line Detail" at bounding box center [481, 157] width 963 height 778
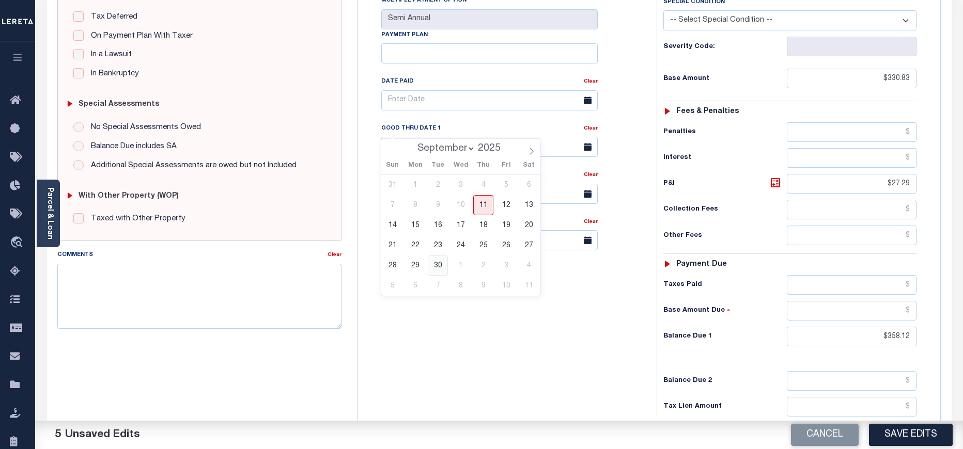
click at [442, 266] on span "30" at bounding box center [438, 266] width 20 height 20
type input "[DATE]"
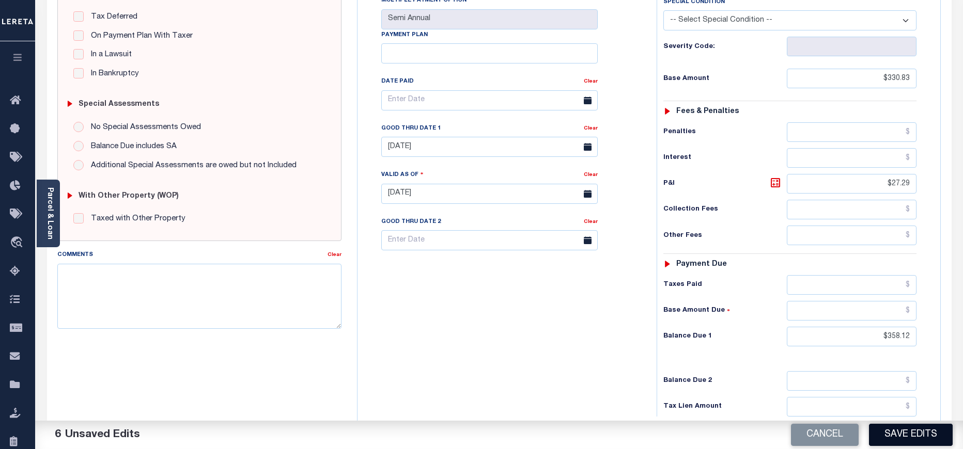
click at [907, 427] on button "Save Edits" at bounding box center [911, 435] width 84 height 22
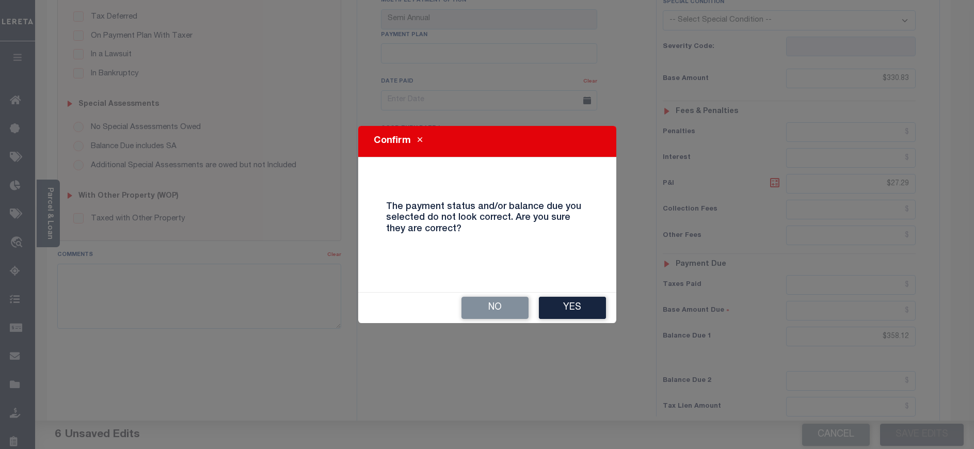
click at [551, 298] on button "Yes" at bounding box center [572, 308] width 67 height 22
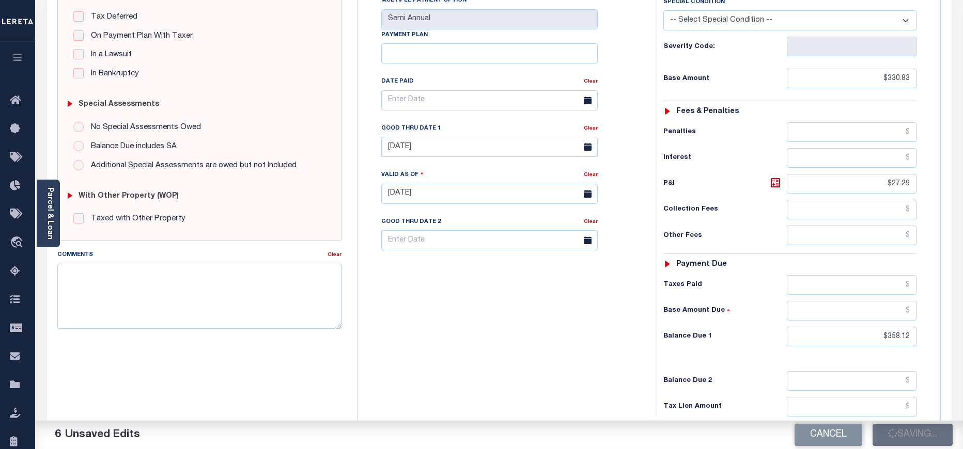
checkbox input "false"
type input "$330.83"
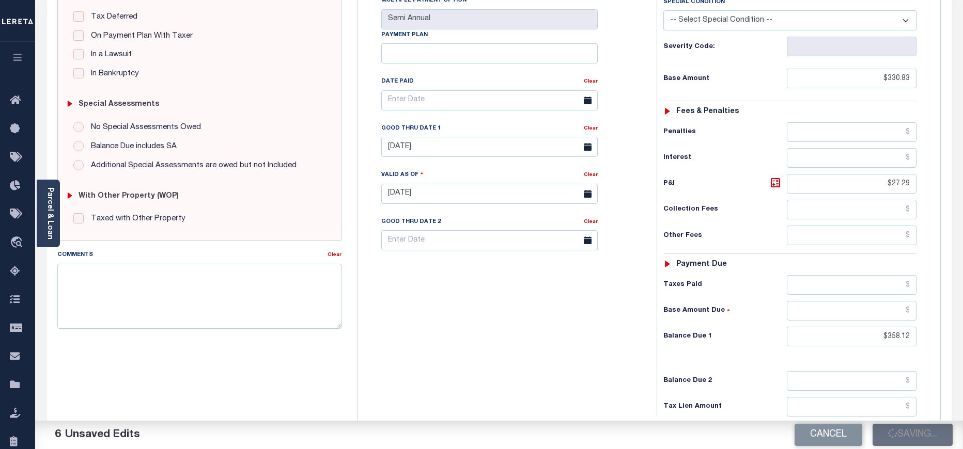
type input "$27.29"
type input "$358.12"
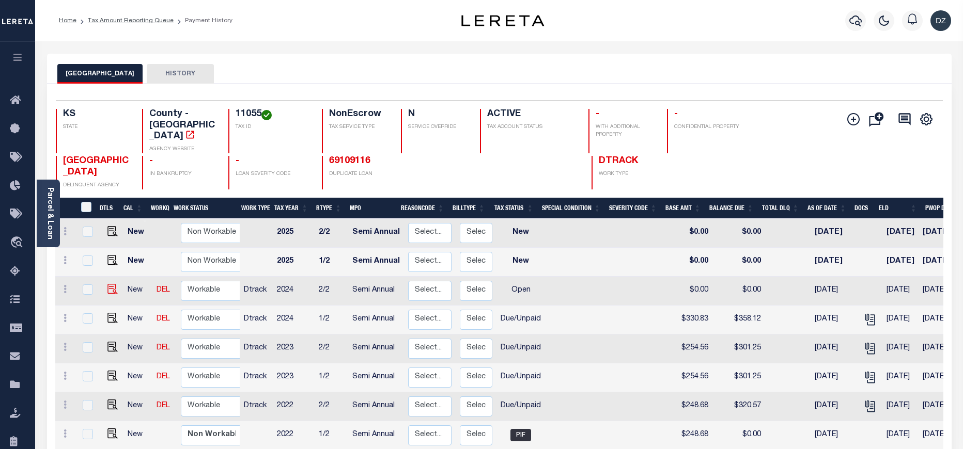
click at [108, 284] on img at bounding box center [112, 289] width 10 height 10
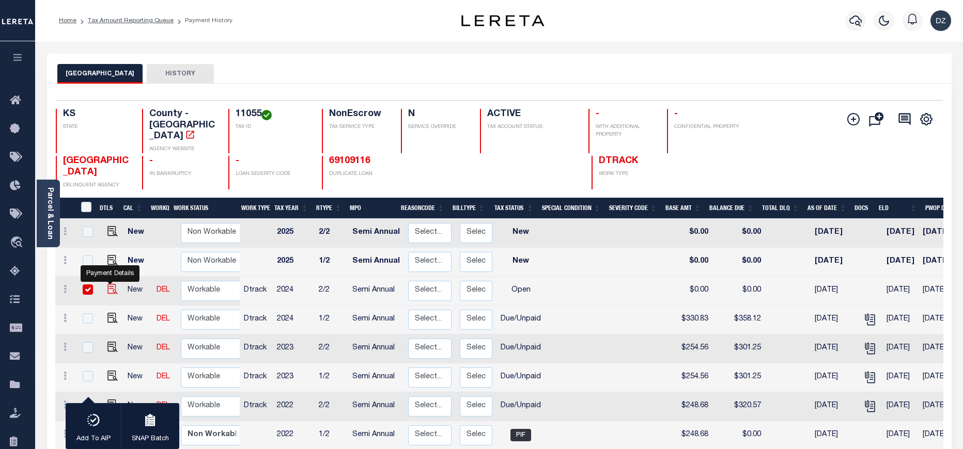
checkbox input "true"
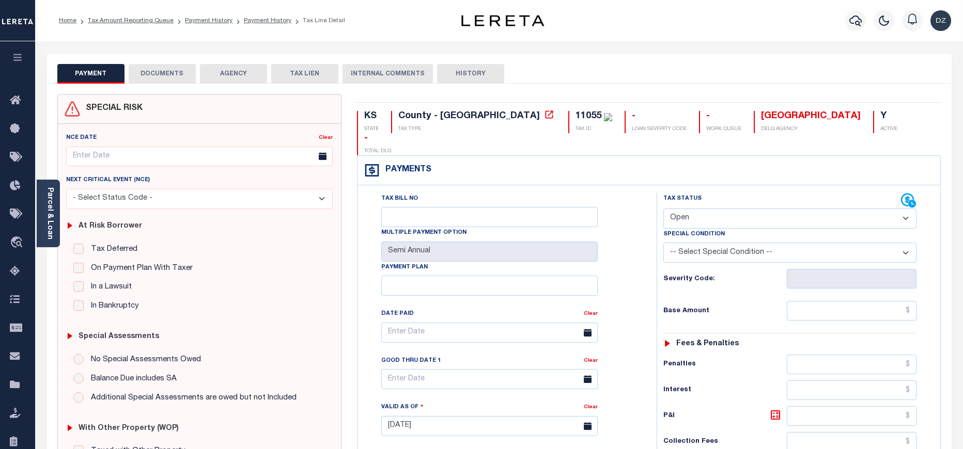
click at [673, 209] on select "- Select Status Code - Open Due/Unpaid Paid Incomplete No Tax Due Internal Refu…" at bounding box center [789, 219] width 253 height 20
select select "DUE"
click at [663, 209] on select "- Select Status Code - Open Due/Unpaid Paid Incomplete No Tax Due Internal Refu…" at bounding box center [789, 219] width 253 height 20
type input "[DATE]"
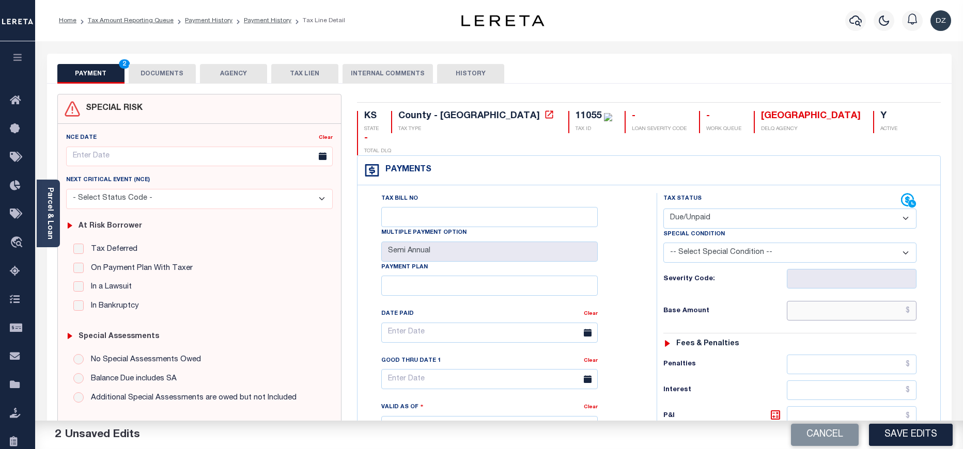
click at [860, 301] on input "text" at bounding box center [852, 311] width 130 height 20
type input "$330.83"
click at [152, 78] on button "DOCUMENTS" at bounding box center [162, 74] width 67 height 20
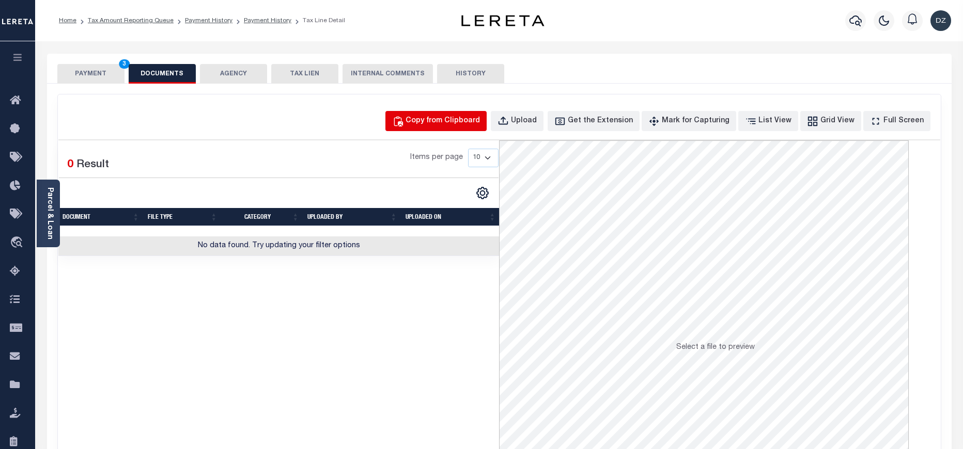
click at [446, 122] on div "Copy from Clipboard" at bounding box center [442, 121] width 74 height 11
select select "POP"
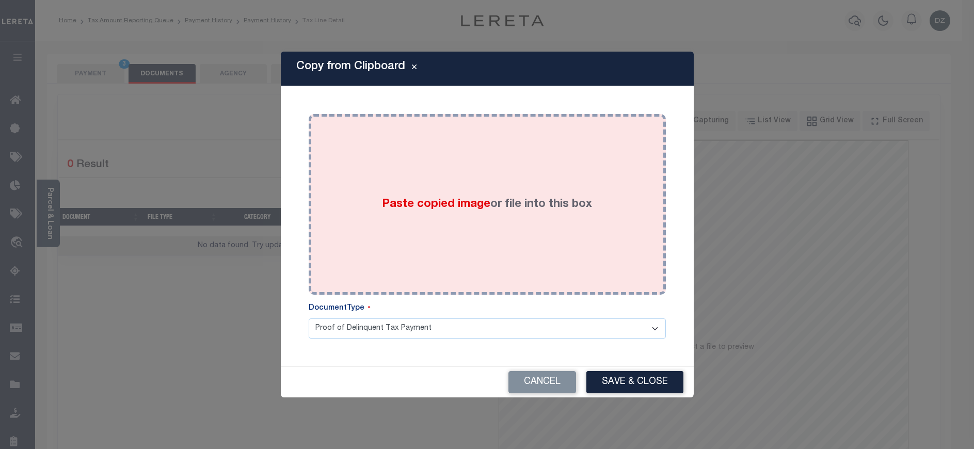
click at [471, 191] on div "Paste copied image or file into this box" at bounding box center [488, 204] width 342 height 165
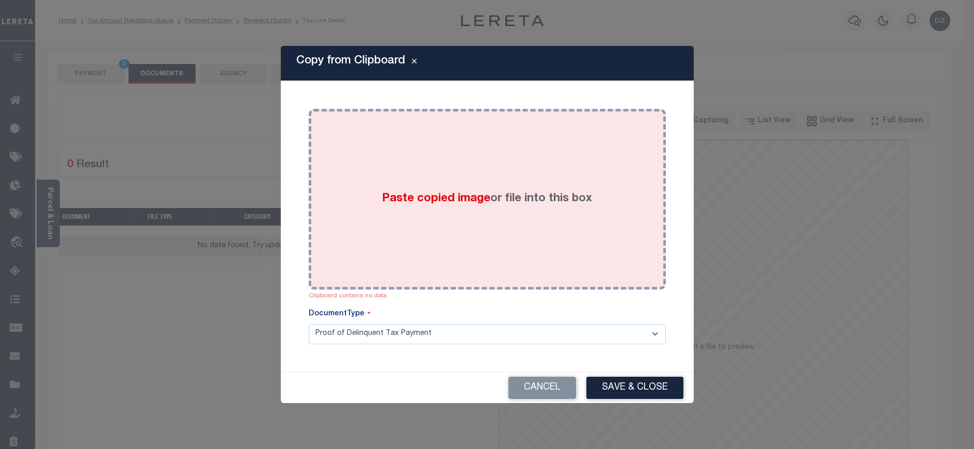
click at [537, 199] on label "Paste copied image or file into this box" at bounding box center [487, 199] width 210 height 17
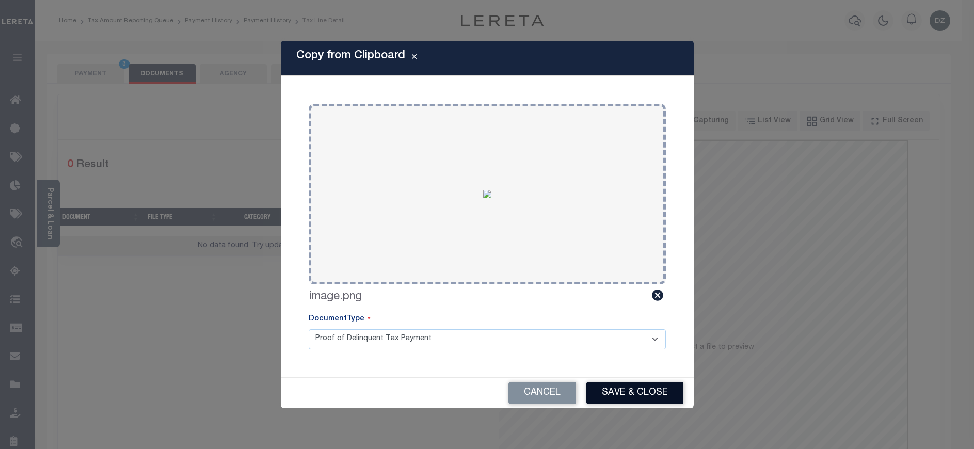
drag, startPoint x: 640, startPoint y: 391, endPoint x: 545, endPoint y: 367, distance: 98.1
click at [633, 391] on button "Save & Close" at bounding box center [635, 393] width 97 height 22
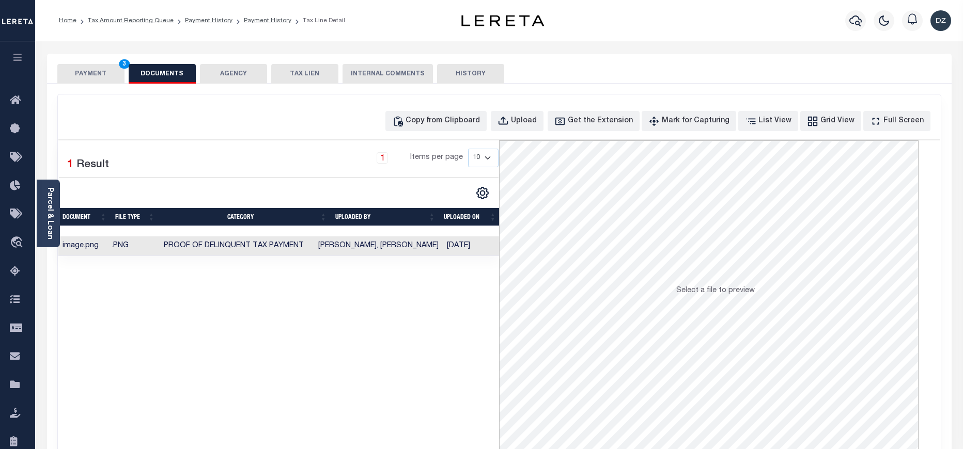
click at [82, 75] on button "PAYMENT 3" at bounding box center [90, 74] width 67 height 20
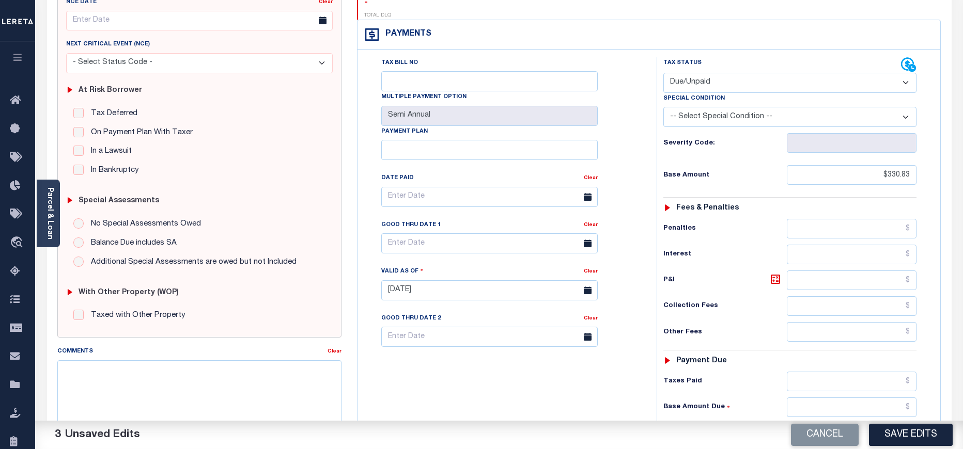
scroll to position [232, 0]
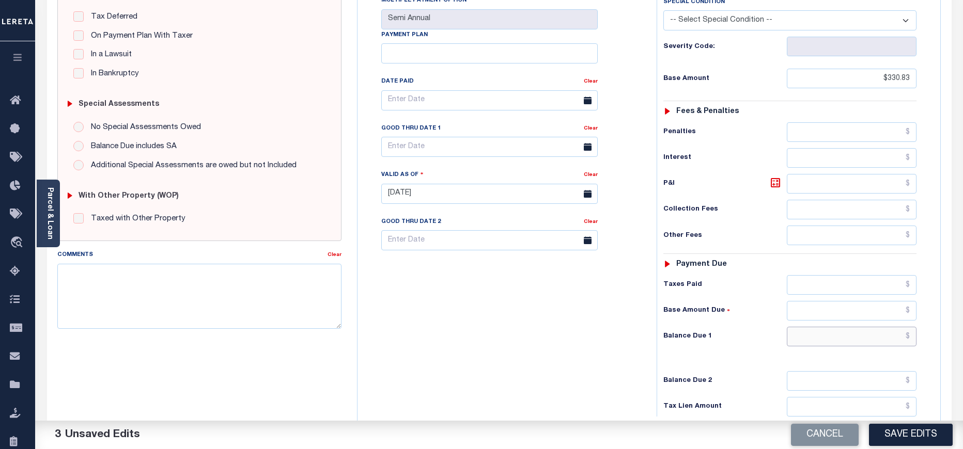
click at [859, 327] on input "text" at bounding box center [852, 337] width 130 height 20
paste input "358.12"
type input "$358.12"
click at [777, 177] on icon at bounding box center [775, 183] width 12 height 12
type input "$27.29"
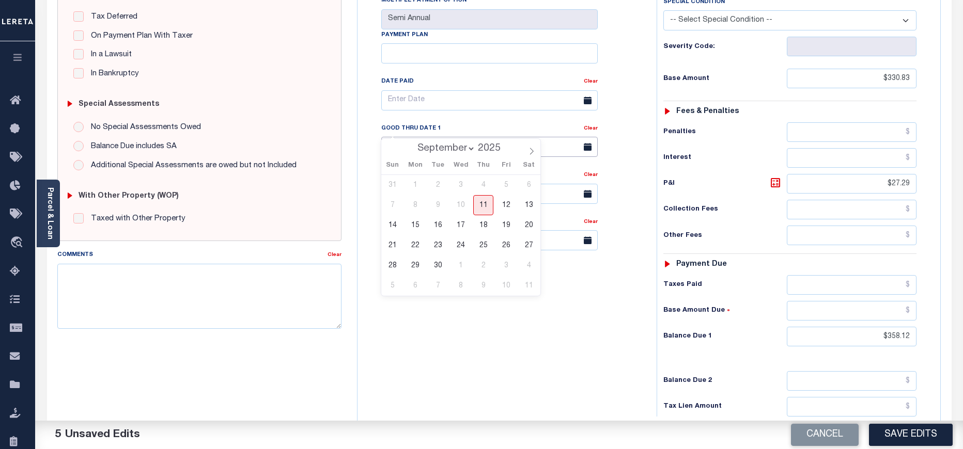
click at [414, 137] on input "text" at bounding box center [489, 147] width 216 height 20
click at [434, 269] on span "30" at bounding box center [438, 266] width 20 height 20
type input "09/30/2025"
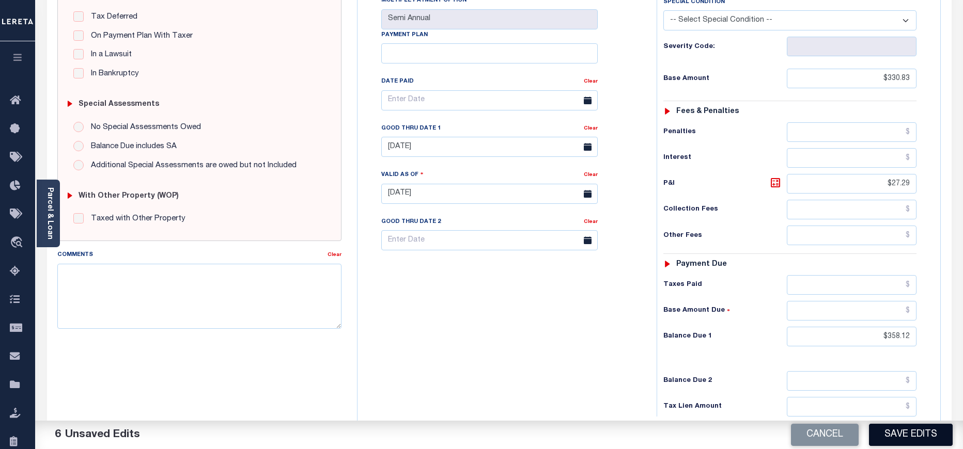
click at [903, 432] on button "Save Edits" at bounding box center [911, 435] width 84 height 22
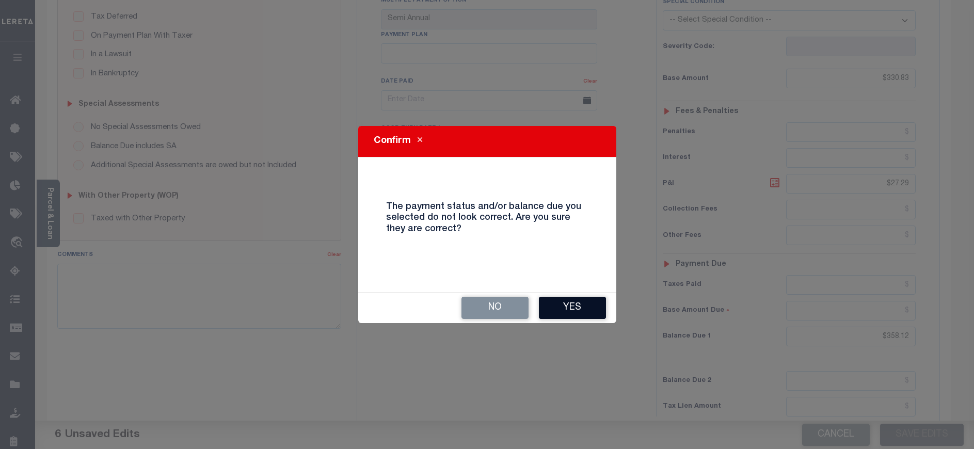
click at [597, 303] on button "Yes" at bounding box center [572, 308] width 67 height 22
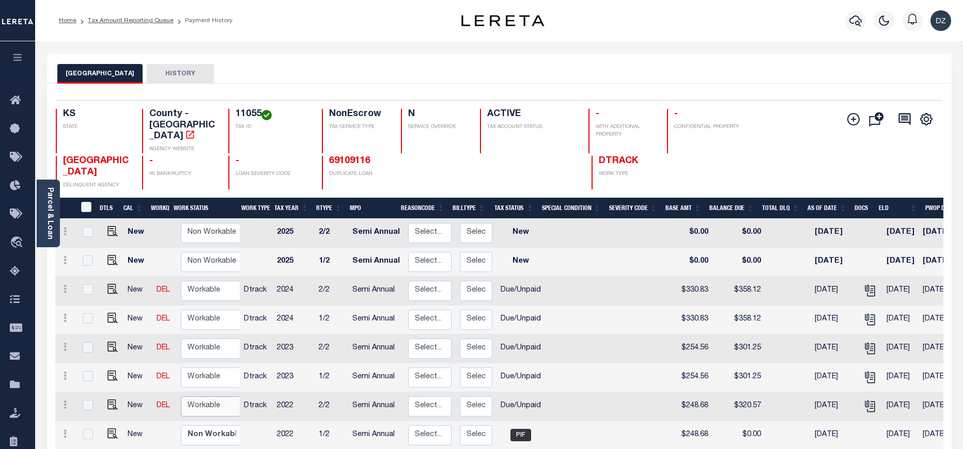
click at [208, 397] on select "Non Workable Workable" at bounding box center [212, 407] width 62 height 20
checkbox input "true"
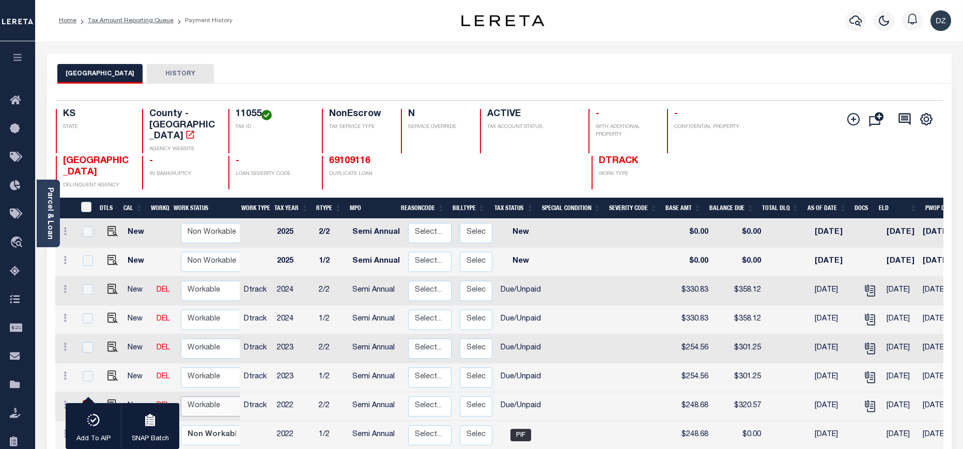
select select "true"
click at [181, 397] on select "Non Workable Workable" at bounding box center [212, 407] width 62 height 20
checkbox input "false"
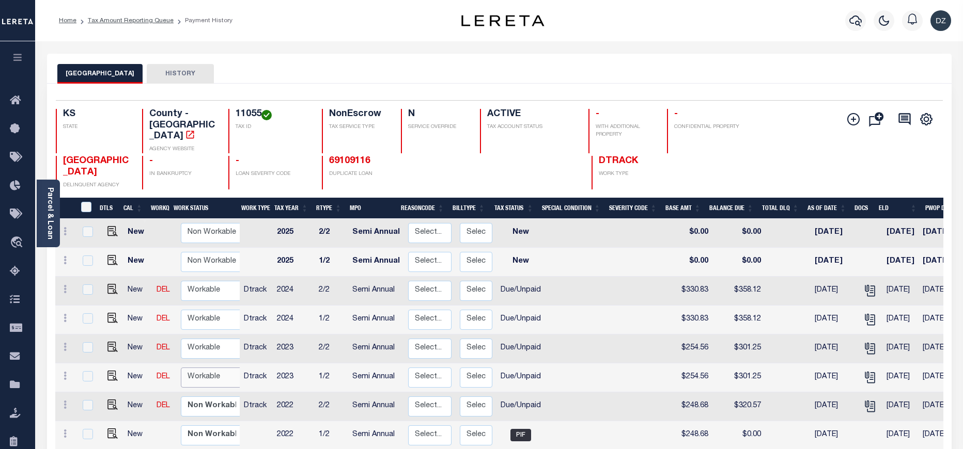
click at [202, 368] on select "Non Workable Workable" at bounding box center [212, 378] width 62 height 20
checkbox input "true"
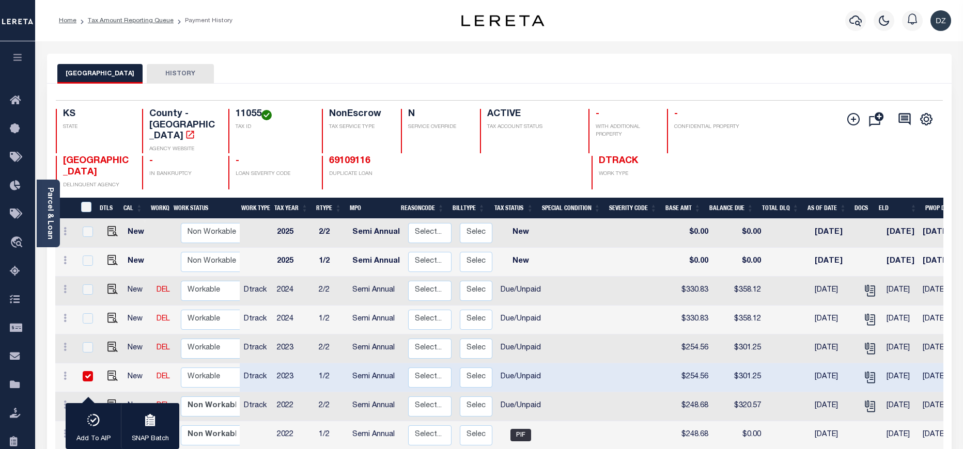
click at [199, 378] on td "Non Workable Workable" at bounding box center [214, 378] width 75 height 29
checkbox input "false"
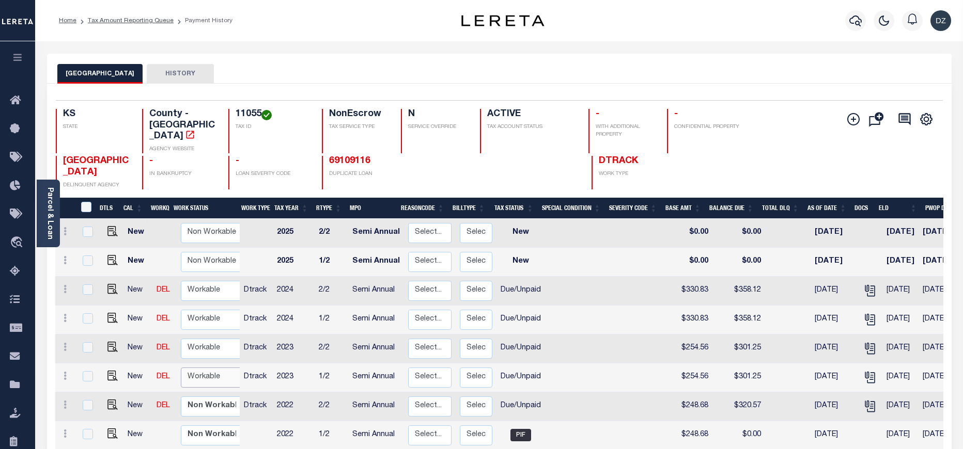
click at [198, 368] on select "Non Workable Workable" at bounding box center [212, 378] width 62 height 20
checkbox input "true"
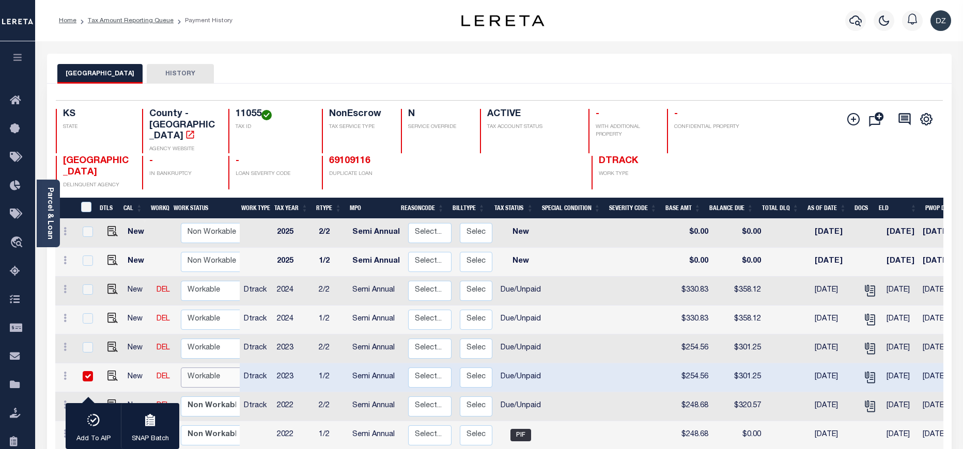
select select "true"
click at [181, 368] on select "Non Workable Workable" at bounding box center [212, 378] width 62 height 20
checkbox input "false"
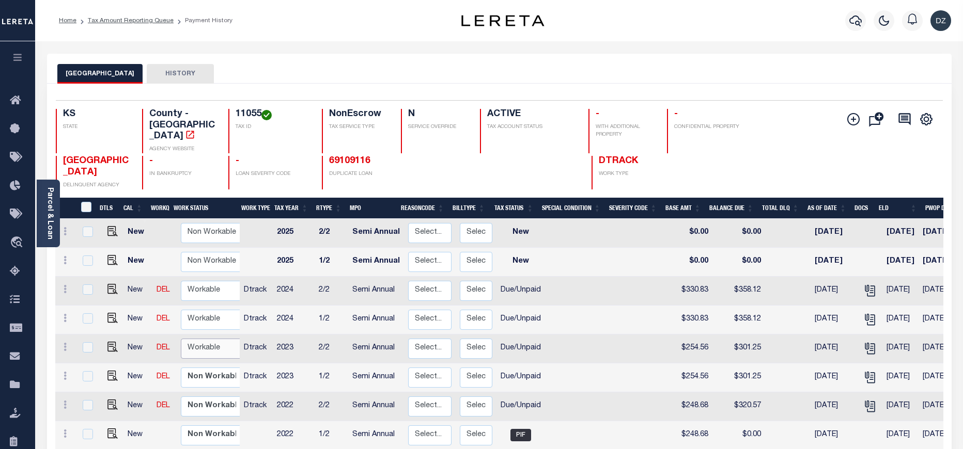
drag, startPoint x: 200, startPoint y: 341, endPoint x: 200, endPoint y: 347, distance: 6.2
click at [200, 341] on select "Non Workable Workable" at bounding box center [212, 349] width 62 height 20
checkbox input "true"
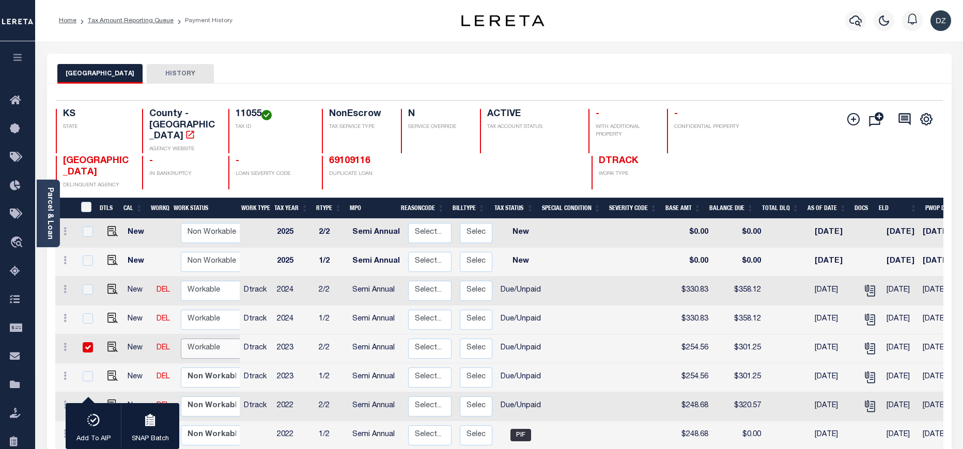
select select "true"
click at [181, 339] on select "Non Workable Workable" at bounding box center [212, 349] width 62 height 20
checkbox input "false"
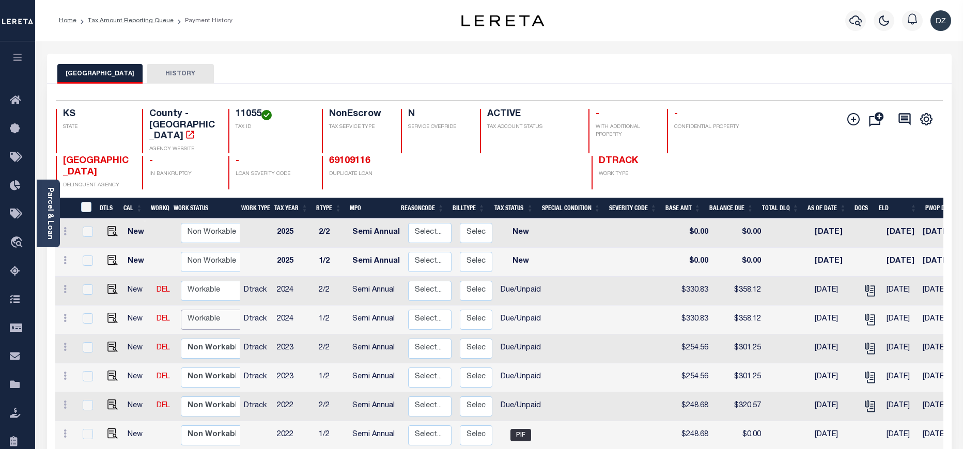
click at [192, 311] on select "Non Workable Workable" at bounding box center [212, 320] width 62 height 20
checkbox input "true"
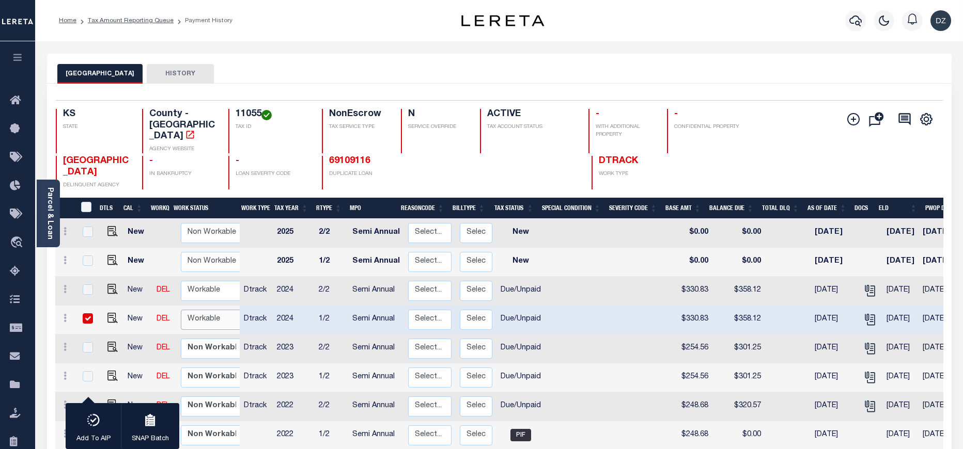
click at [181, 310] on select "Non Workable Workable" at bounding box center [212, 320] width 62 height 20
checkbox input "false"
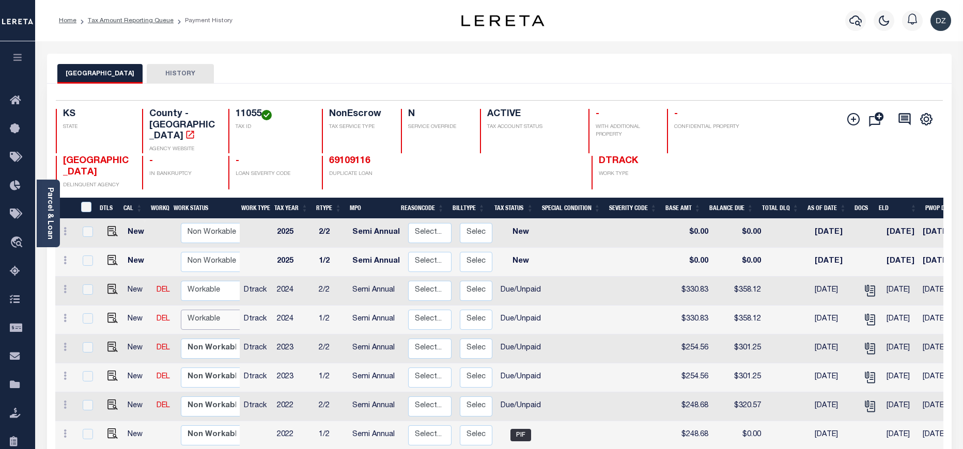
click at [198, 310] on select "Non Workable Workable" at bounding box center [212, 320] width 62 height 20
checkbox input "true"
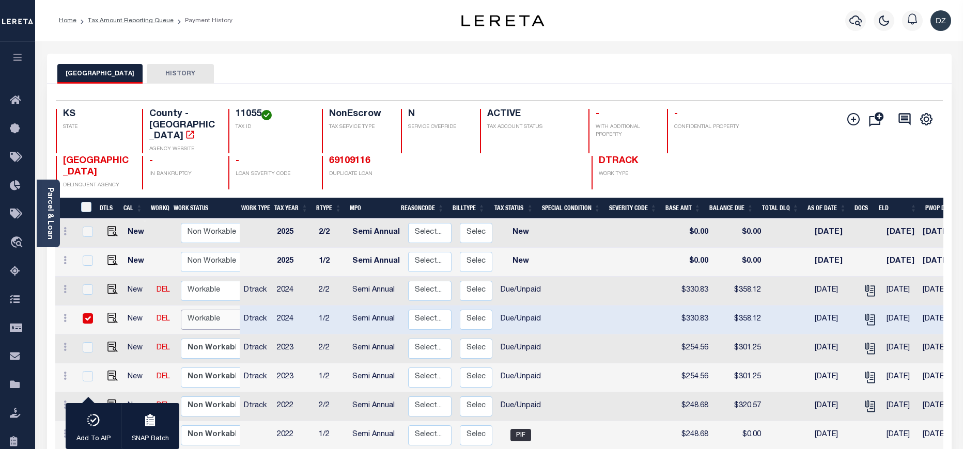
select select "true"
click at [181, 310] on select "Non Workable Workable" at bounding box center [212, 320] width 62 height 20
checkbox input "false"
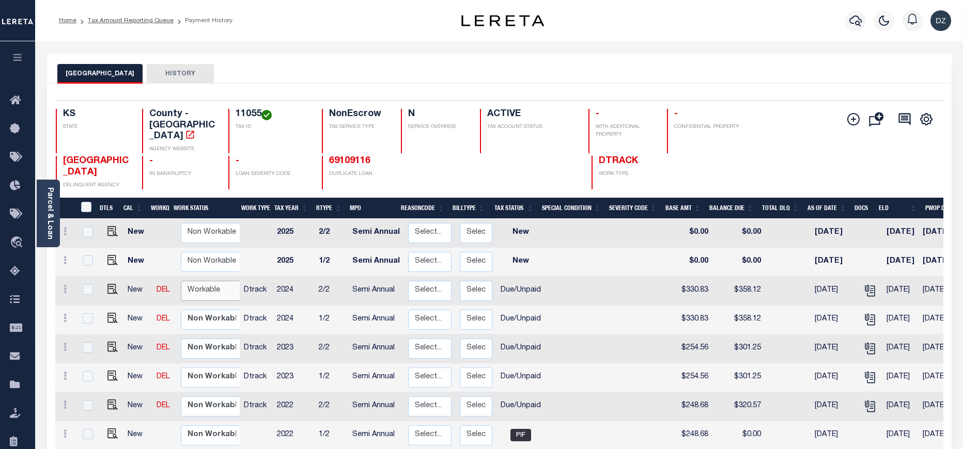
click at [192, 281] on select "Non Workable Workable" at bounding box center [212, 291] width 62 height 20
checkbox input "true"
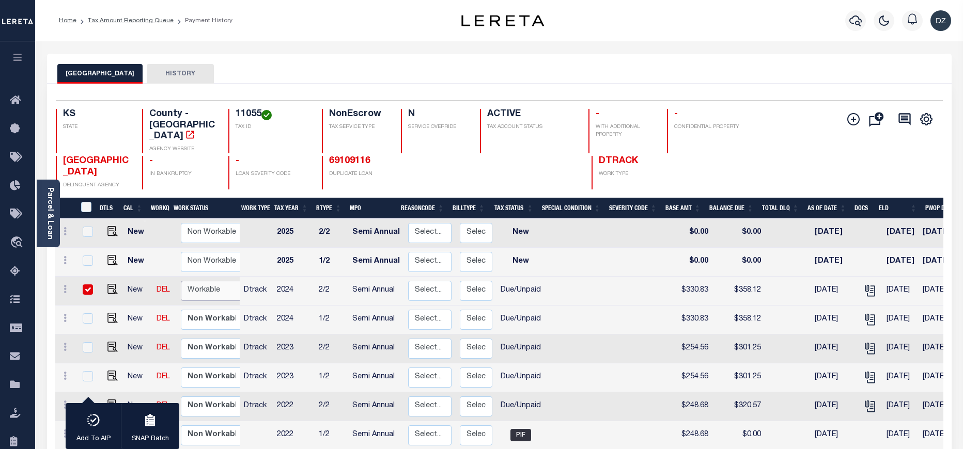
select select "true"
click at [181, 281] on select "Non Workable Workable" at bounding box center [212, 291] width 62 height 20
checkbox input "false"
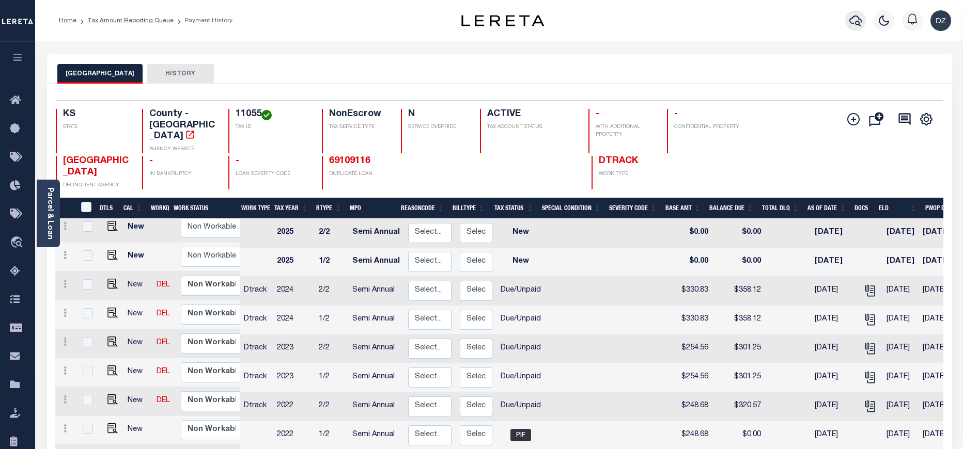
click at [854, 21] on icon "button" at bounding box center [855, 20] width 12 height 12
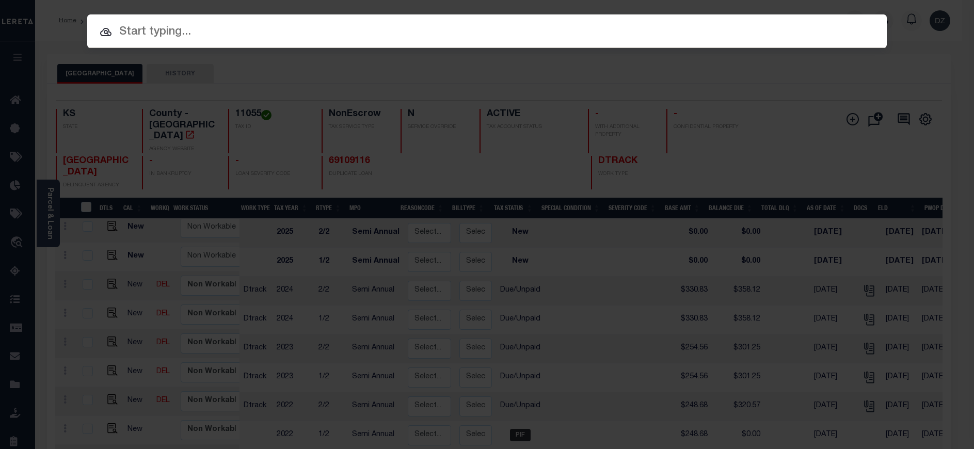
paste input "68959786"
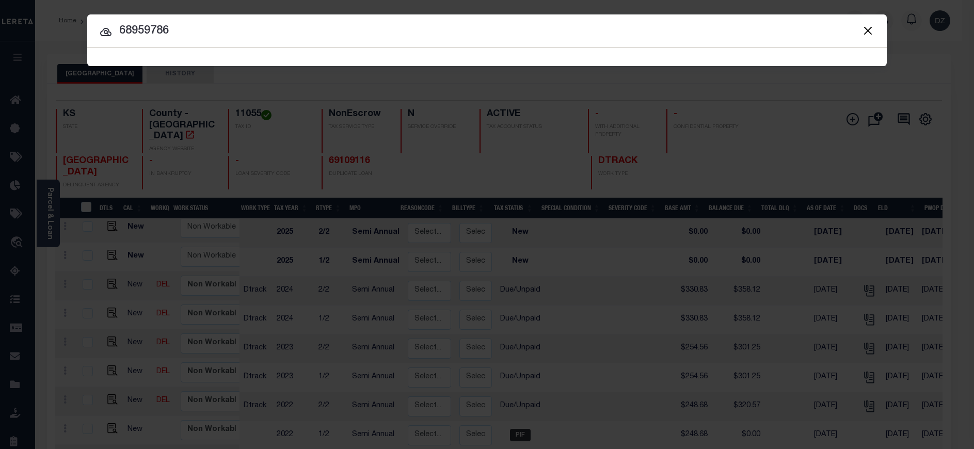
type input "68959786"
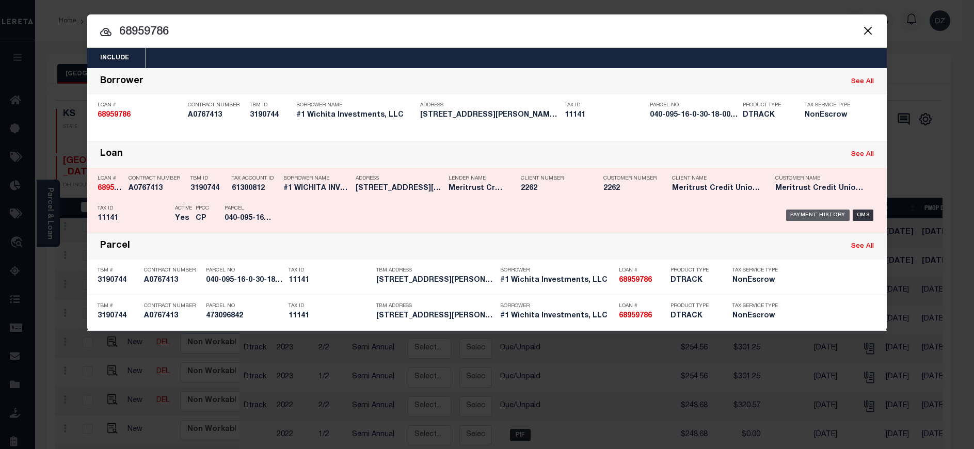
click at [804, 213] on div "Payment History" at bounding box center [819, 215] width 64 height 11
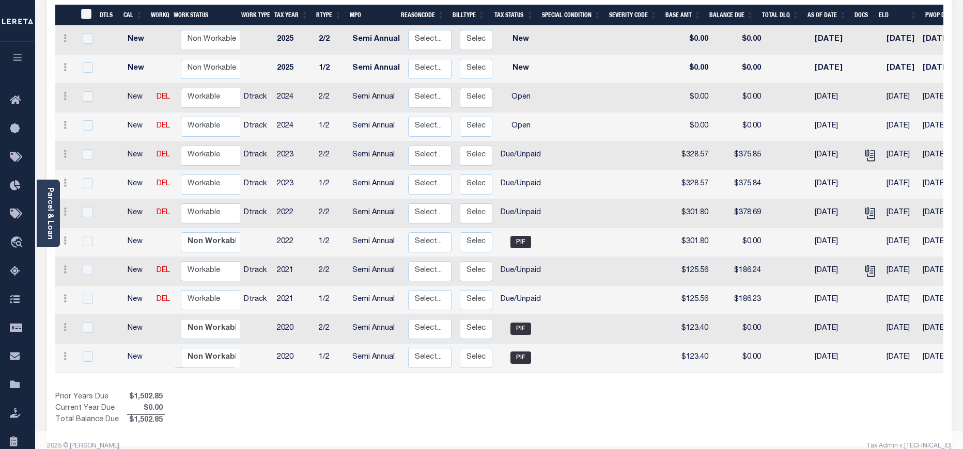
scroll to position [195, 0]
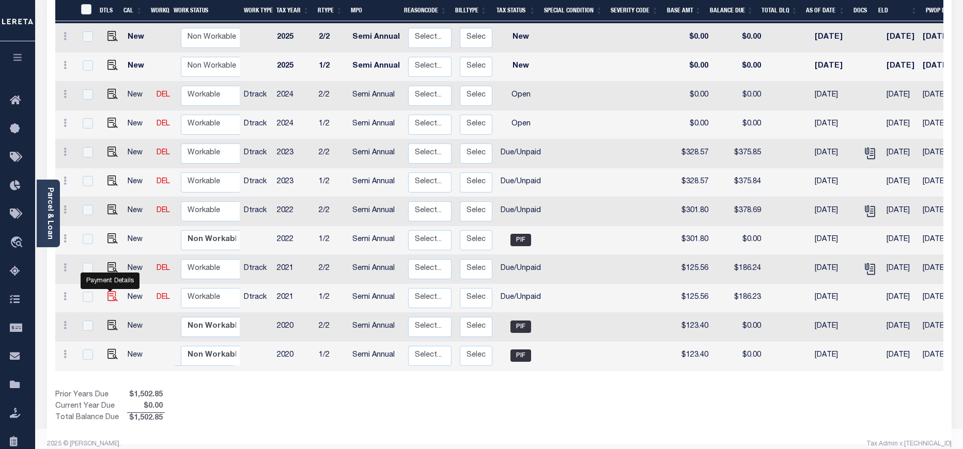
click at [111, 291] on img "" at bounding box center [112, 296] width 10 height 10
checkbox input "true"
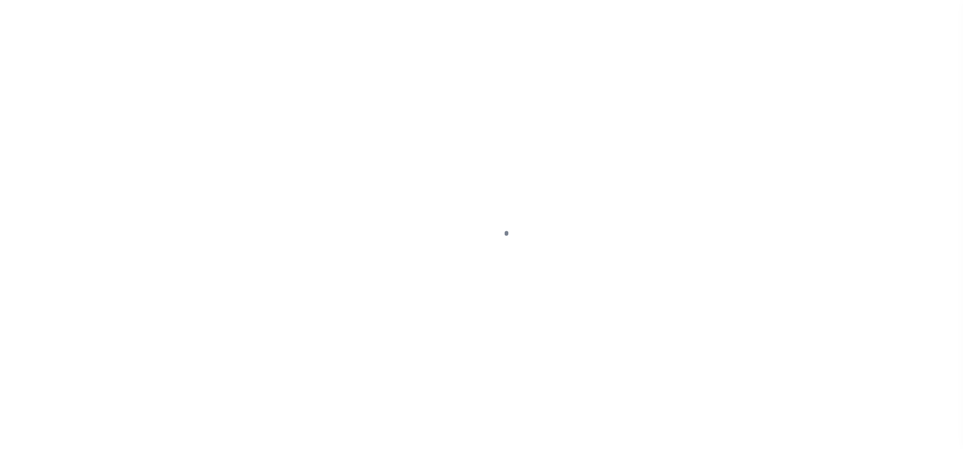
select select "DUE"
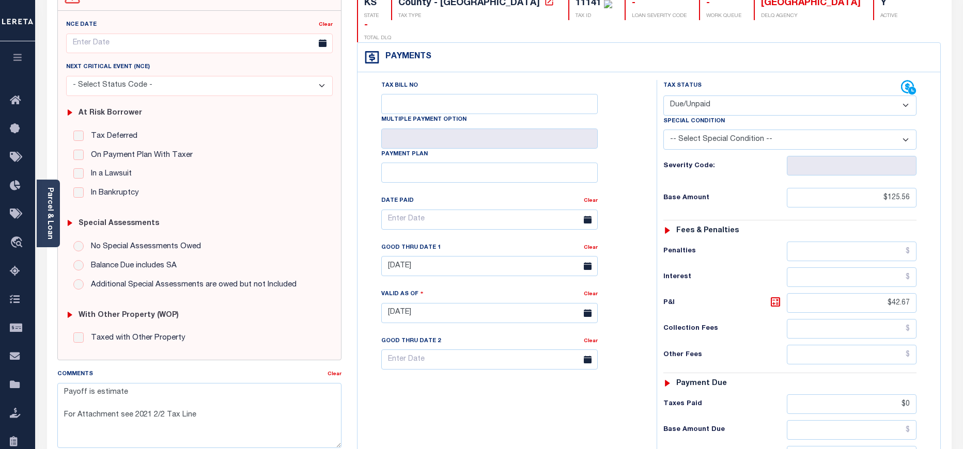
scroll to position [155, 0]
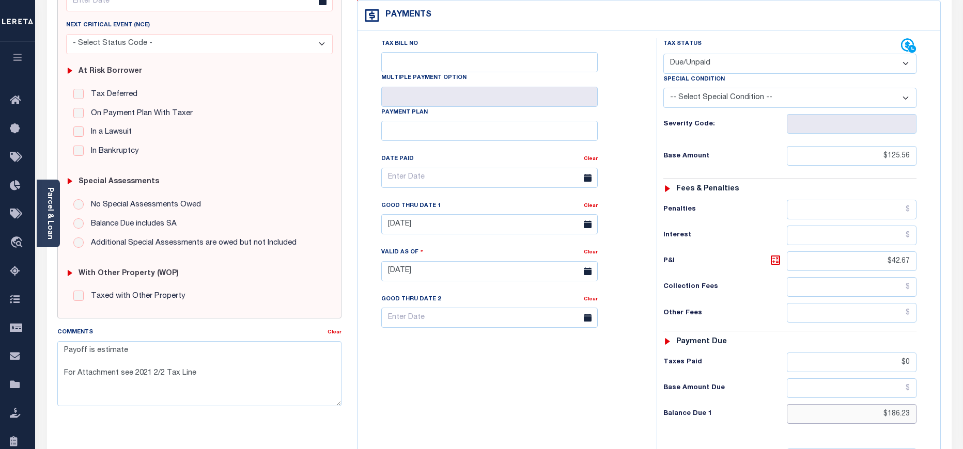
click at [905, 404] on input "$186.23" at bounding box center [852, 414] width 130 height 20
paste input "75.26"
type input "$175.26"
type input "[DATE]"
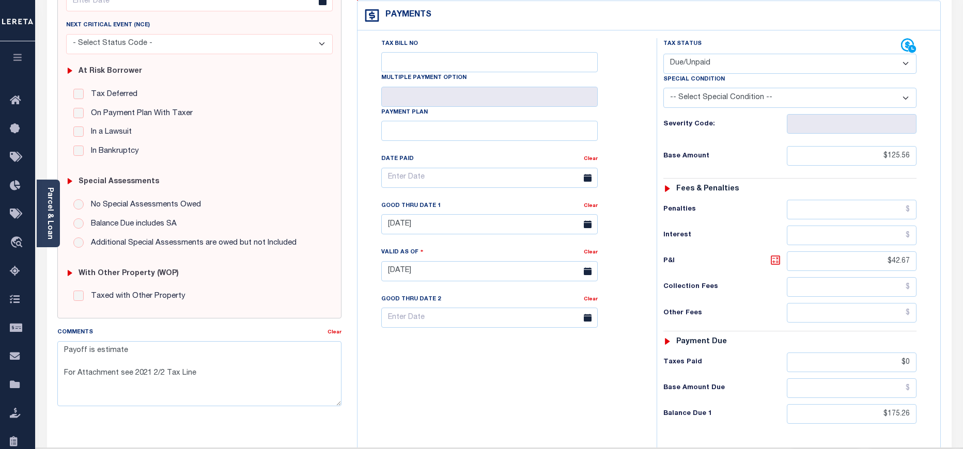
click at [777, 257] on icon at bounding box center [775, 260] width 6 height 6
type input "$49.70"
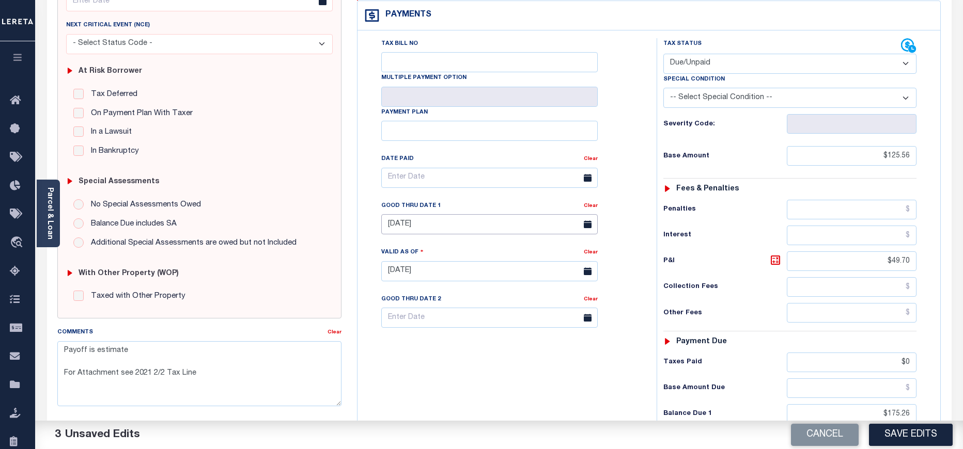
click at [462, 214] on input "09/30/2024" at bounding box center [489, 224] width 216 height 20
click at [433, 347] on span "30" at bounding box center [438, 343] width 20 height 20
type input "09/30/2025"
drag, startPoint x: 217, startPoint y: 377, endPoint x: 55, endPoint y: 350, distance: 163.9
click at [55, 350] on div "Comments Clear Payoff is estimate For Attachment see 2021 2/2 Tax Line" at bounding box center [200, 371] width 300 height 88
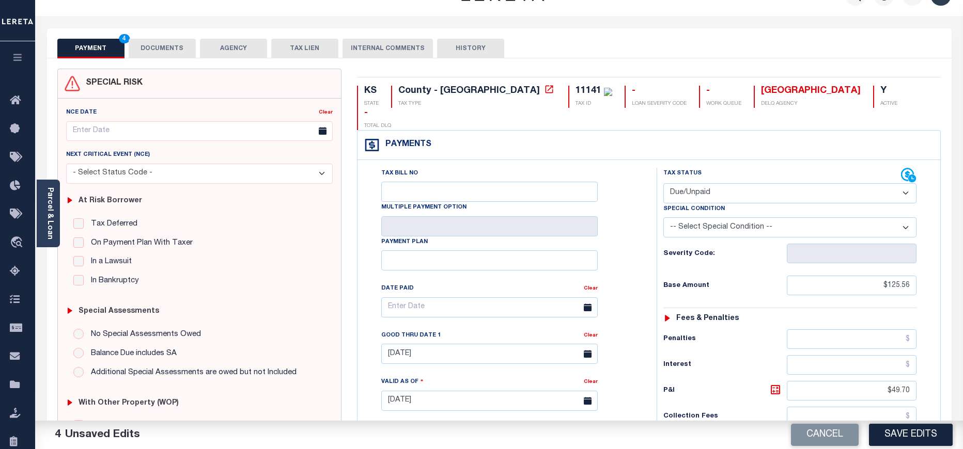
scroll to position [0, 0]
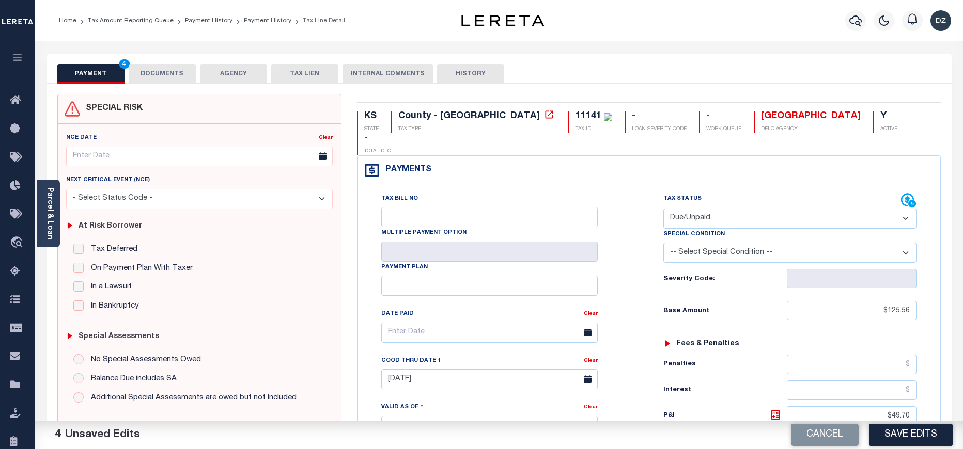
click at [177, 77] on button "DOCUMENTS" at bounding box center [162, 74] width 67 height 20
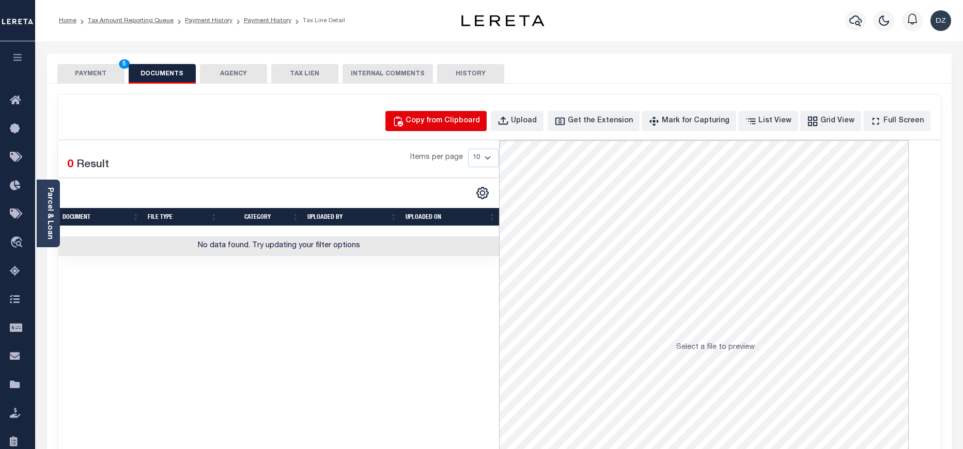
click at [447, 117] on div "Copy from Clipboard" at bounding box center [442, 121] width 74 height 11
select select "POP"
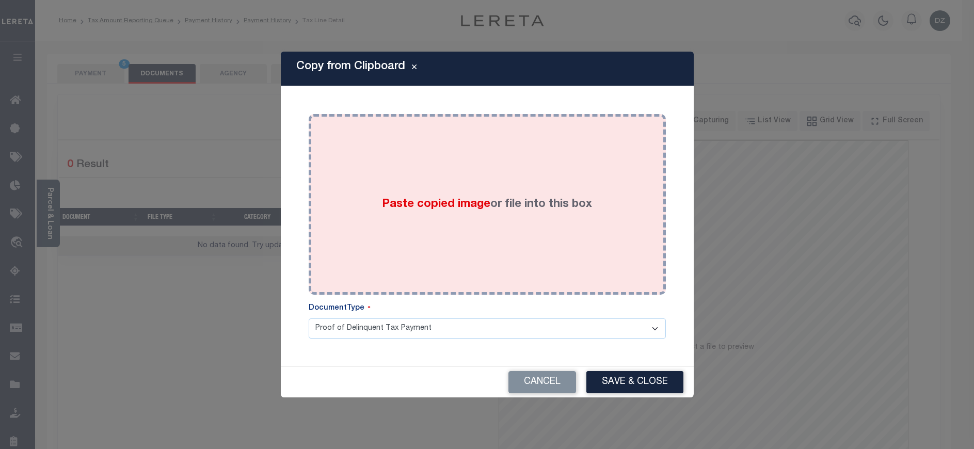
click at [499, 190] on div "Paste copied image or file into this box" at bounding box center [488, 204] width 342 height 165
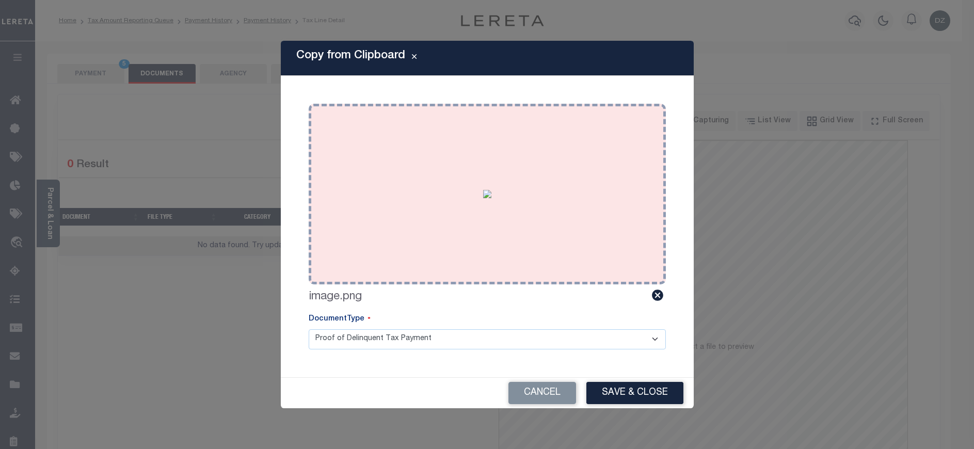
drag, startPoint x: 601, startPoint y: 395, endPoint x: 461, endPoint y: 268, distance: 189.0
click at [600, 395] on button "Save & Close" at bounding box center [635, 393] width 97 height 22
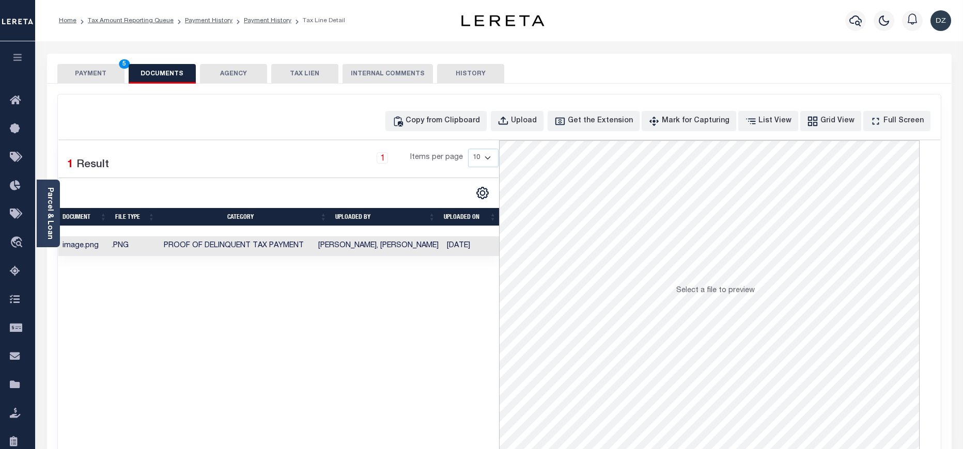
click at [79, 85] on div "SPECIAL RISK NCE Date Clear" at bounding box center [499, 276] width 904 height 384
click at [91, 77] on button "PAYMENT 5" at bounding box center [90, 74] width 67 height 20
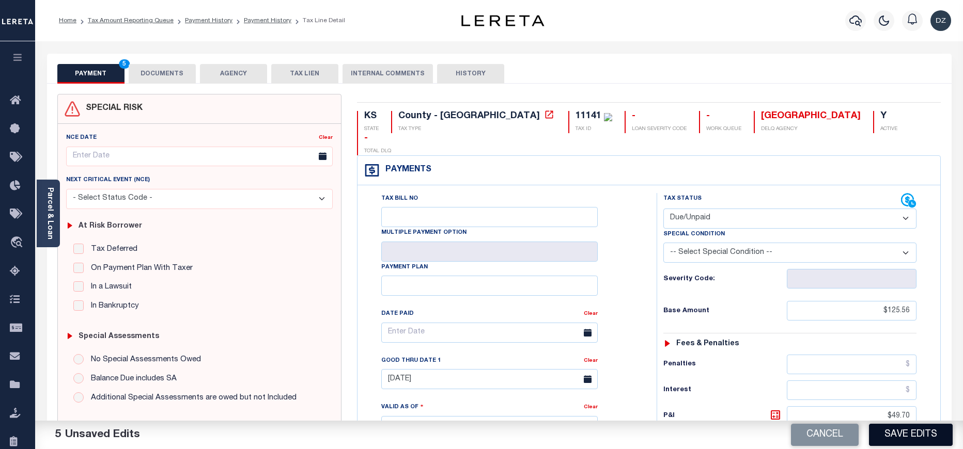
click at [906, 443] on button "Save Edits" at bounding box center [911, 435] width 84 height 22
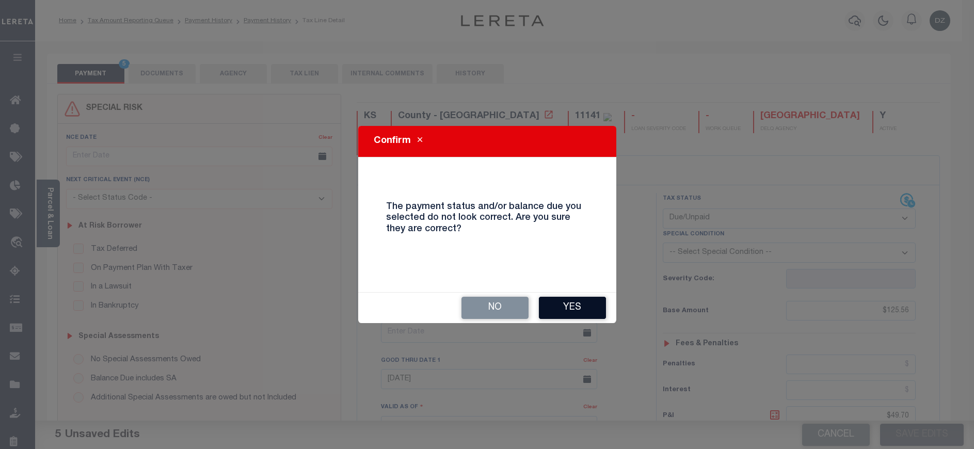
click at [580, 310] on button "Yes" at bounding box center [572, 308] width 67 height 22
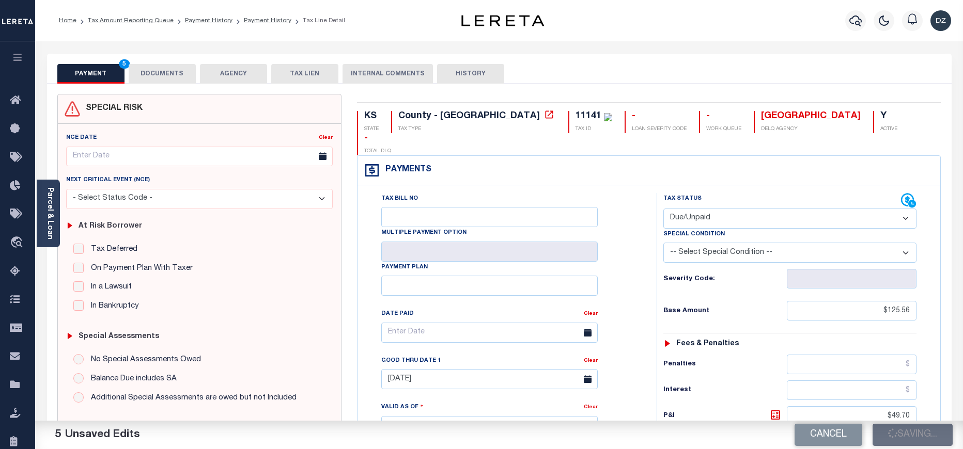
checkbox input "false"
type input "$125.56"
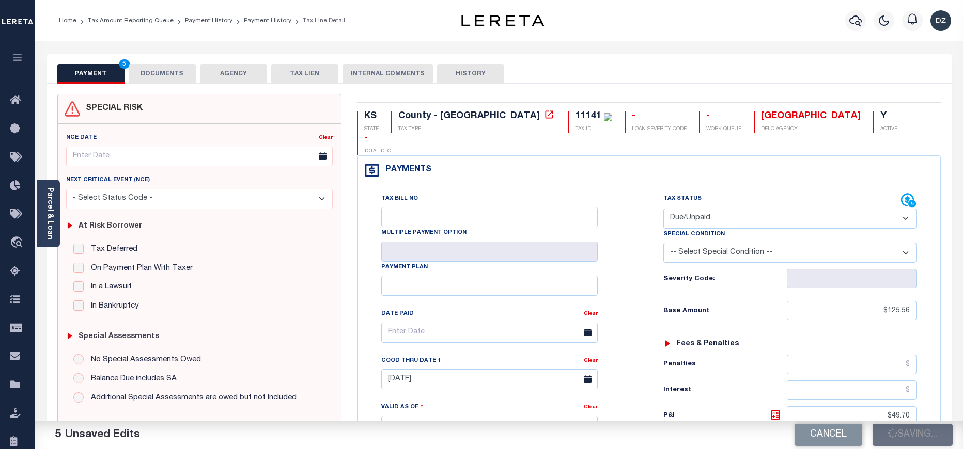
type input "$49.7"
type input "$0"
type input "$175.26"
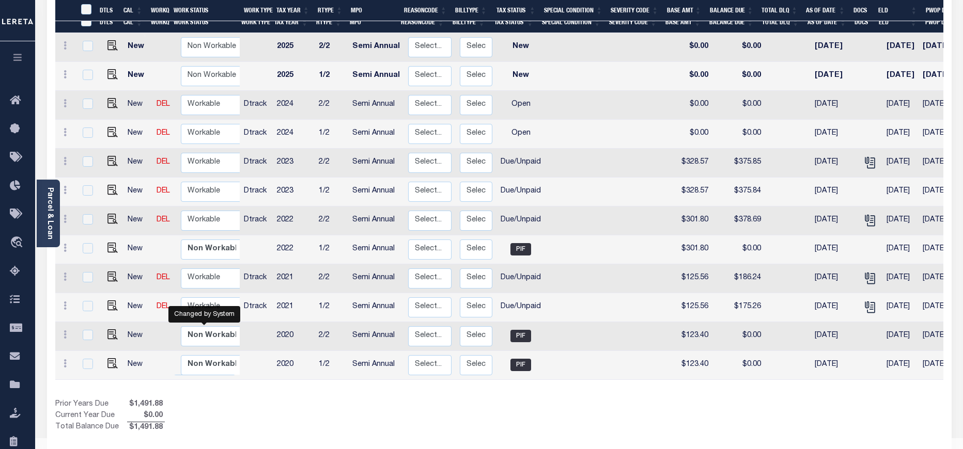
scroll to position [195, 0]
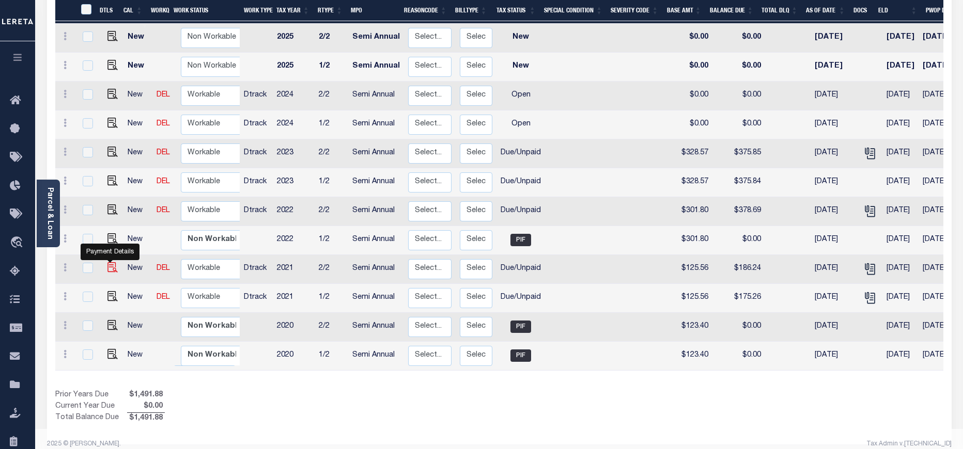
click at [107, 262] on img "" at bounding box center [112, 267] width 10 height 10
checkbox input "true"
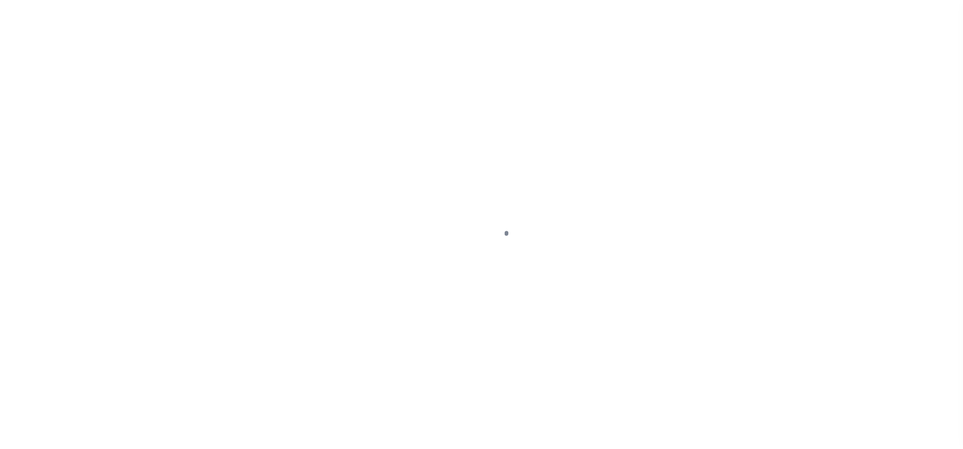
select select "DUE"
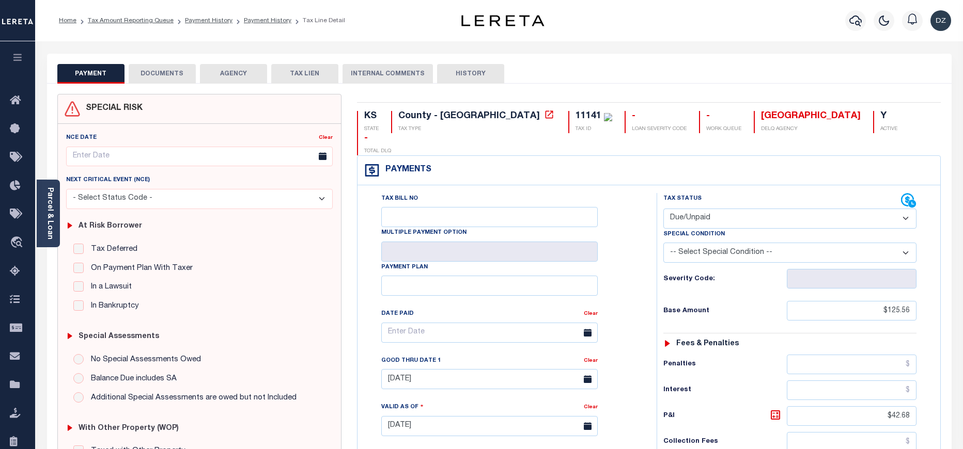
click at [159, 75] on button "DOCUMENTS" at bounding box center [162, 74] width 67 height 20
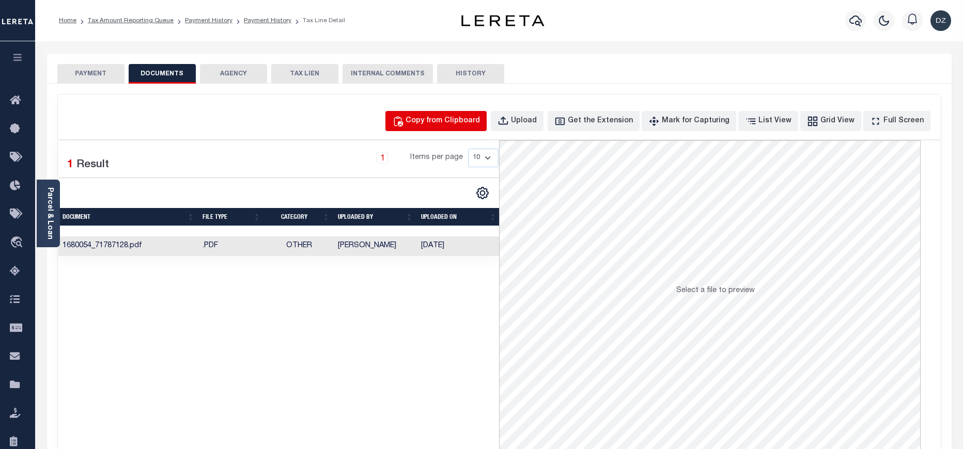
click at [435, 124] on div "Copy from Clipboard" at bounding box center [442, 121] width 74 height 11
select select "POP"
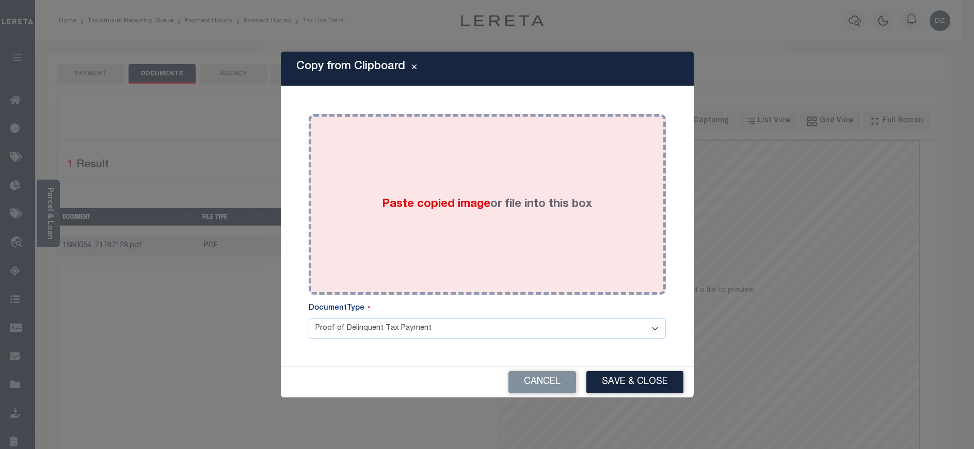
click at [487, 210] on span "Paste copied image" at bounding box center [436, 204] width 108 height 11
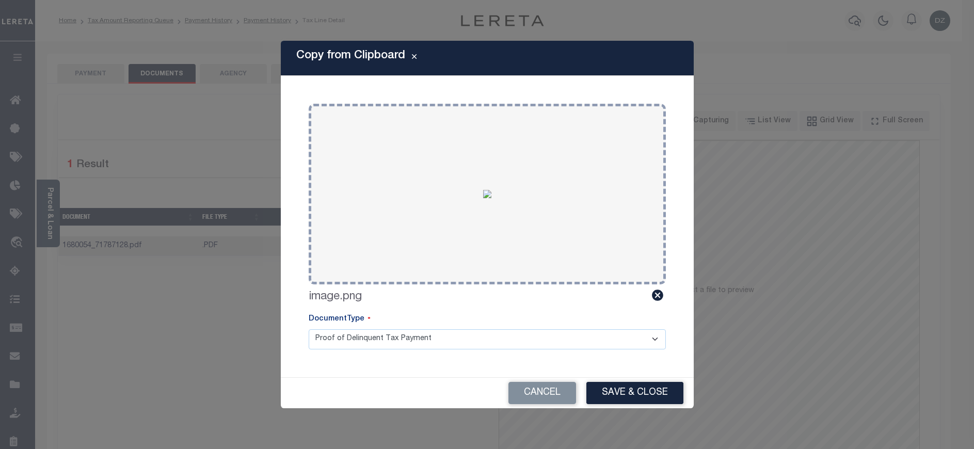
click at [632, 389] on button "Save & Close" at bounding box center [635, 393] width 97 height 22
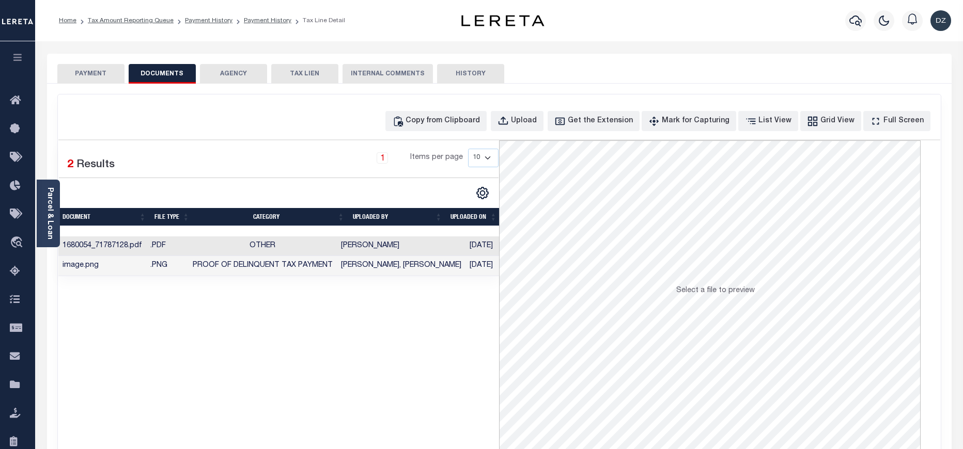
click at [64, 74] on button "PAYMENT" at bounding box center [90, 74] width 67 height 20
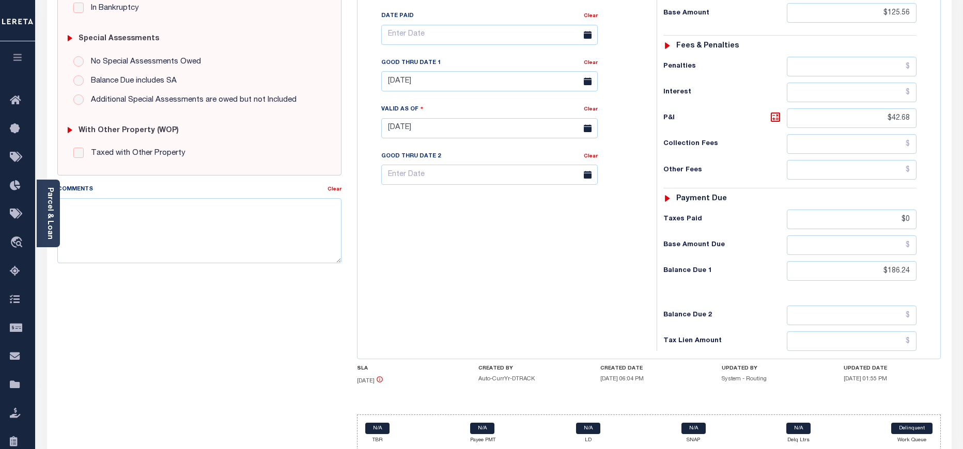
scroll to position [309, 0]
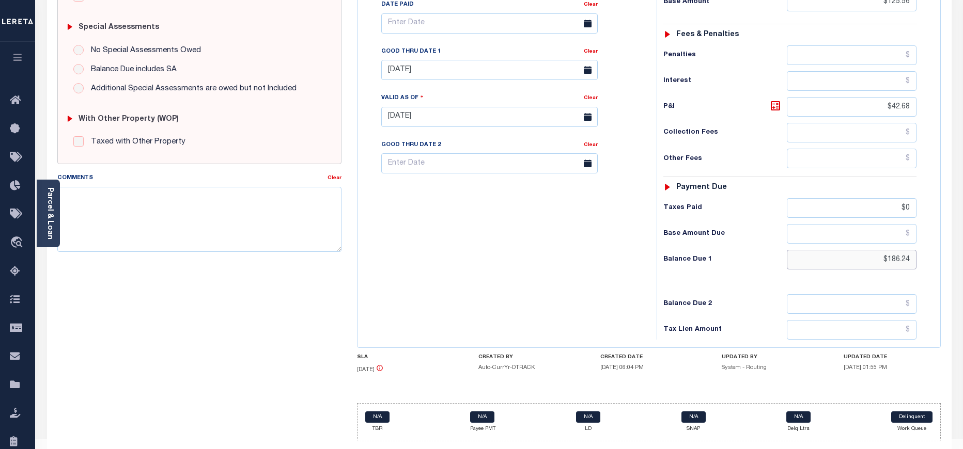
click at [897, 250] on input "$186.24" at bounding box center [852, 260] width 130 height 20
paste input "75.26"
type input "$175.26"
type input "[DATE]"
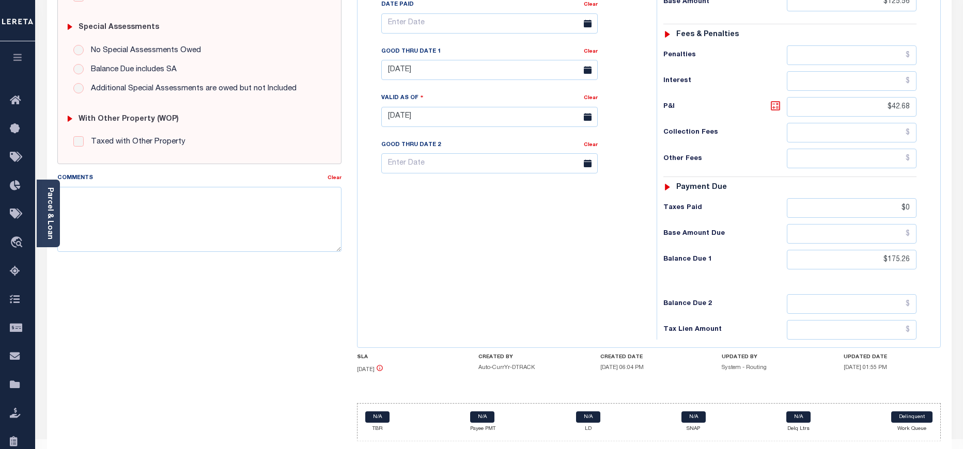
click at [775, 100] on icon at bounding box center [775, 106] width 12 height 12
type input "$49.70"
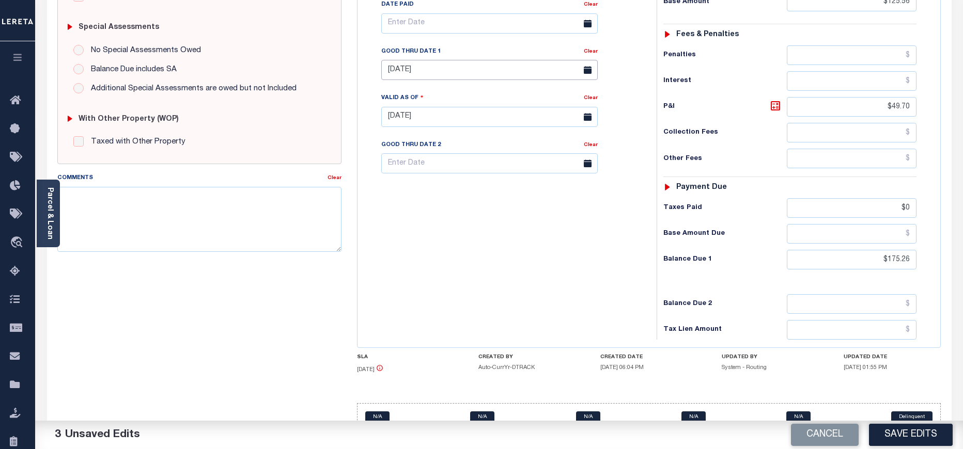
click at [443, 60] on input "09/30/2024" at bounding box center [489, 70] width 216 height 20
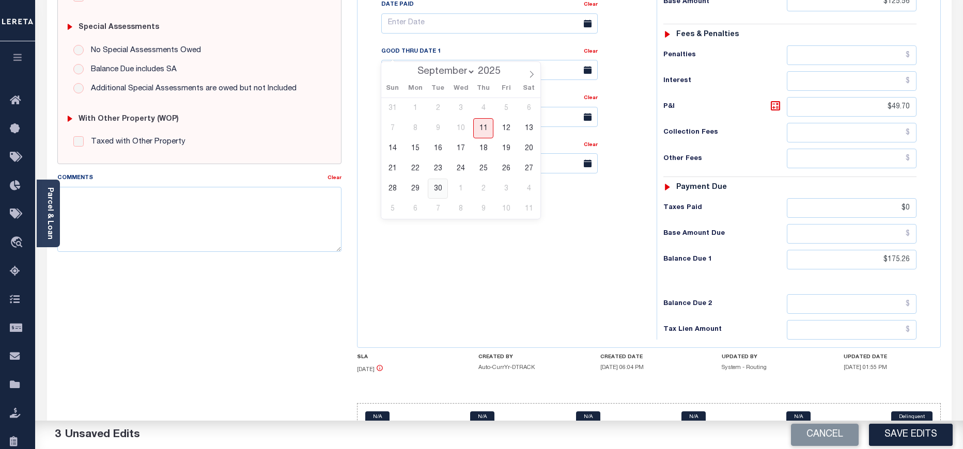
click at [435, 192] on span "30" at bounding box center [438, 189] width 20 height 20
type input "09/30/2025"
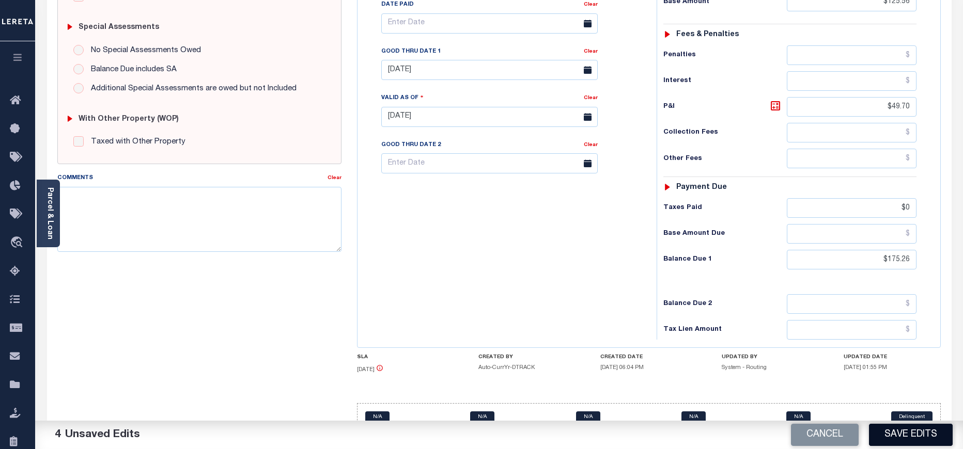
click at [907, 430] on button "Save Edits" at bounding box center [911, 435] width 84 height 22
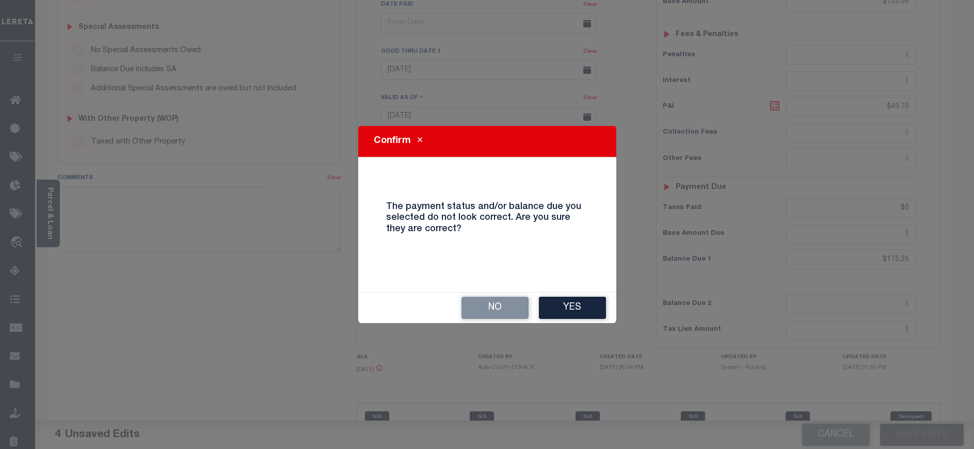
click at [583, 308] on button "Yes" at bounding box center [572, 308] width 67 height 22
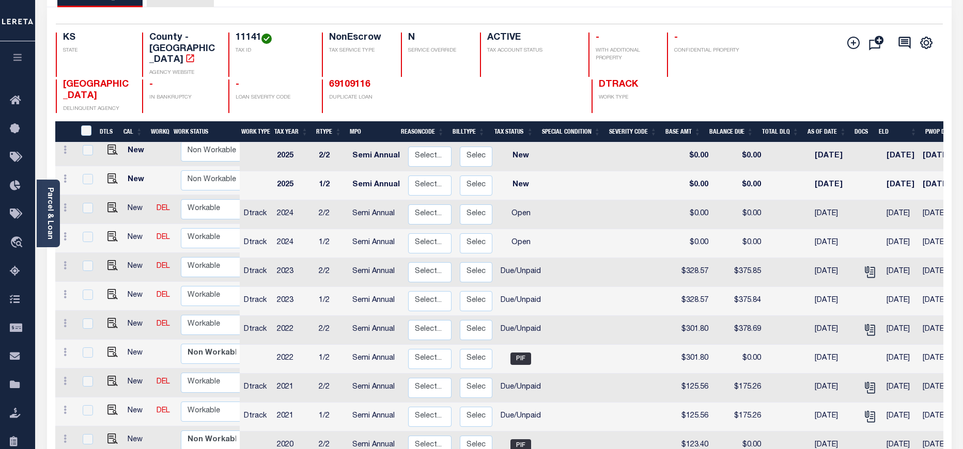
scroll to position [77, 0]
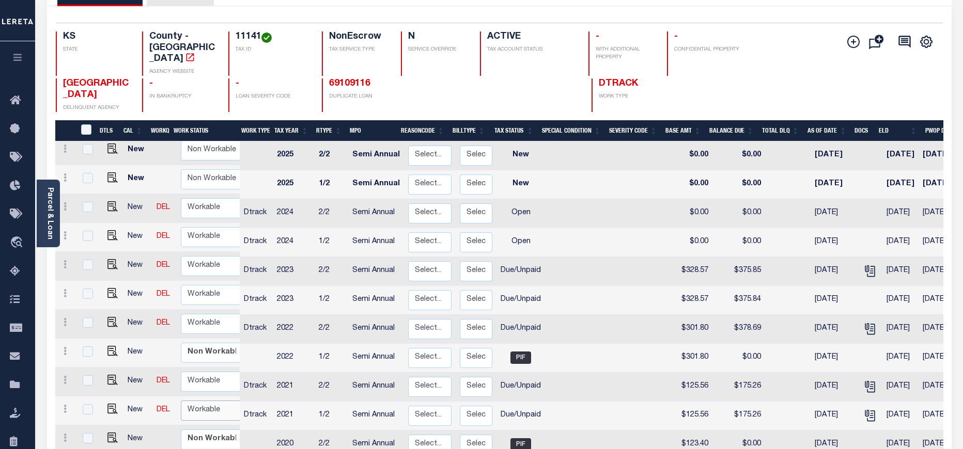
click at [195, 401] on select "Non Workable Workable" at bounding box center [212, 411] width 62 height 20
checkbox input "true"
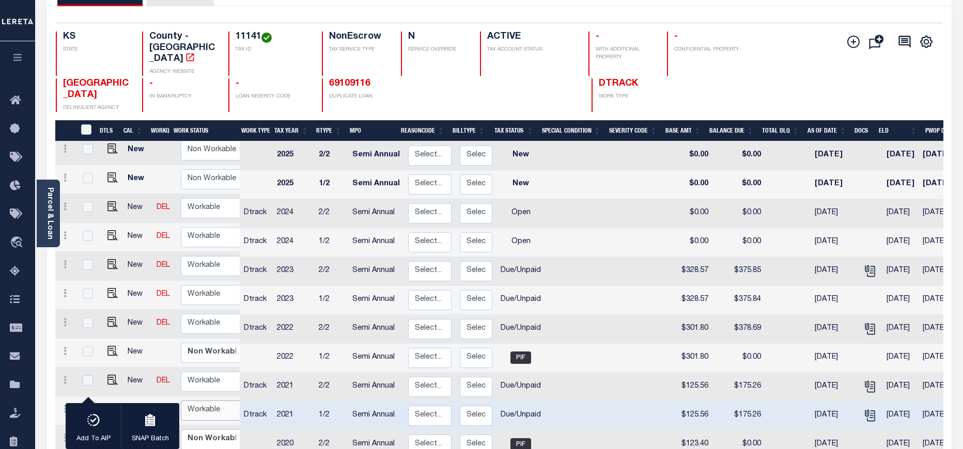
select select "true"
click at [181, 401] on select "Non Workable Workable" at bounding box center [212, 411] width 62 height 20
checkbox input "false"
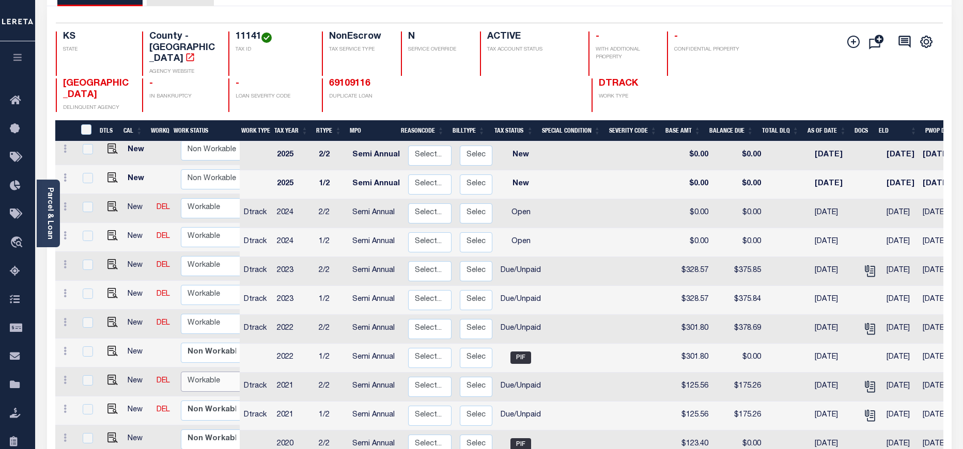
click at [187, 372] on select "Non Workable Workable" at bounding box center [212, 382] width 62 height 20
checkbox input "true"
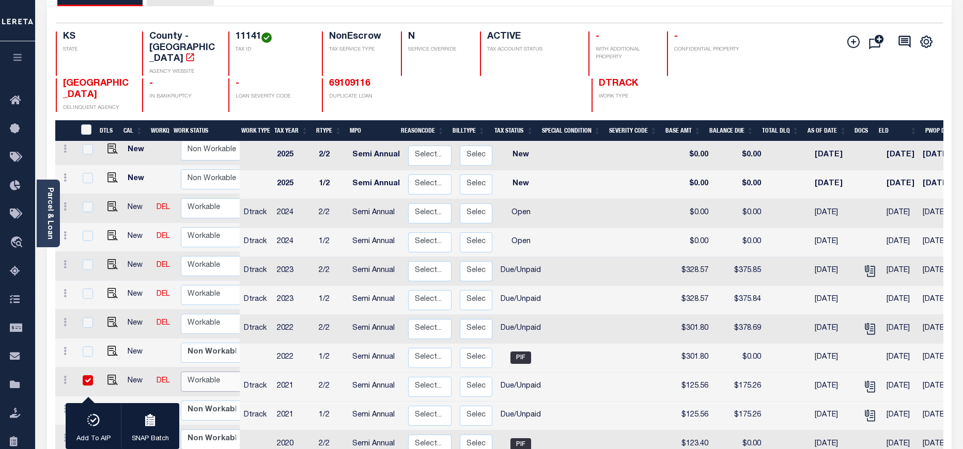
select select "true"
click at [181, 372] on select "Non Workable Workable" at bounding box center [212, 382] width 62 height 20
checkbox input "false"
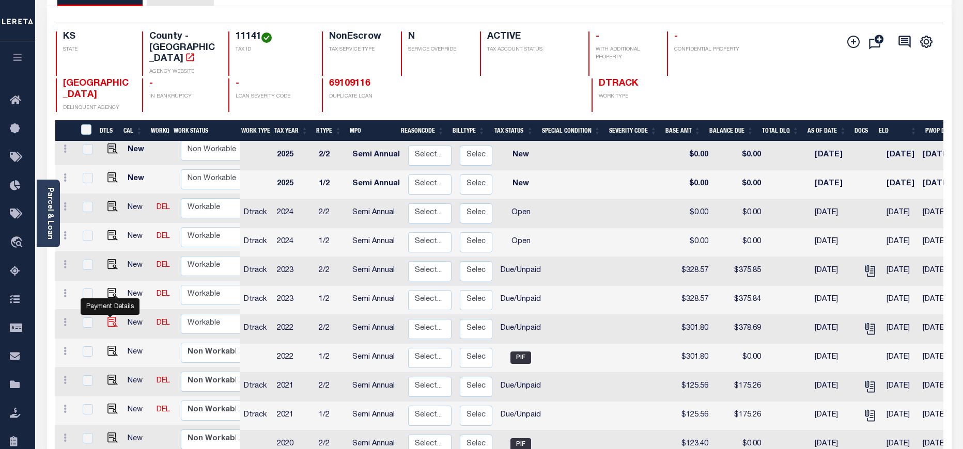
click at [111, 317] on img "" at bounding box center [112, 322] width 10 height 10
checkbox input "true"
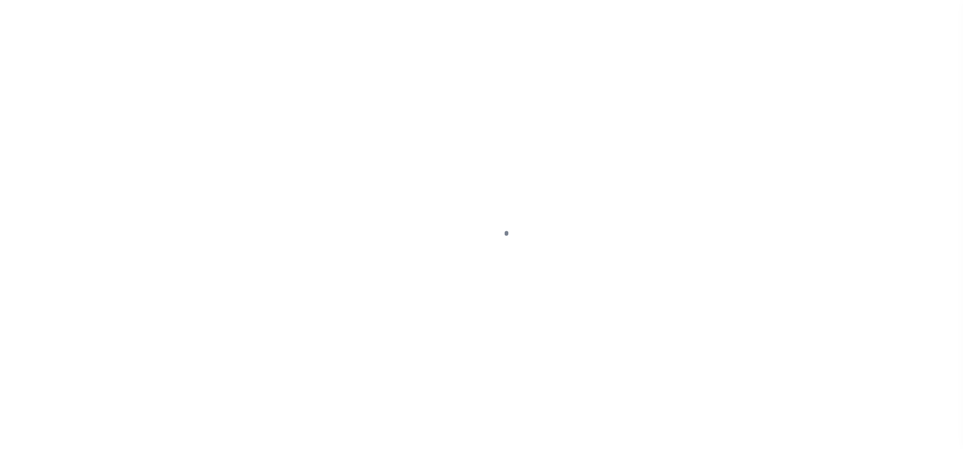
select select "DUE"
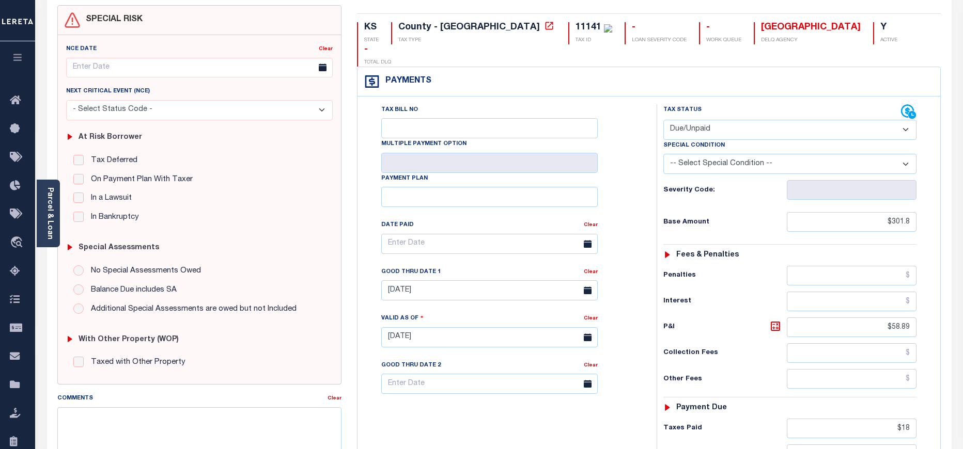
scroll to position [155, 0]
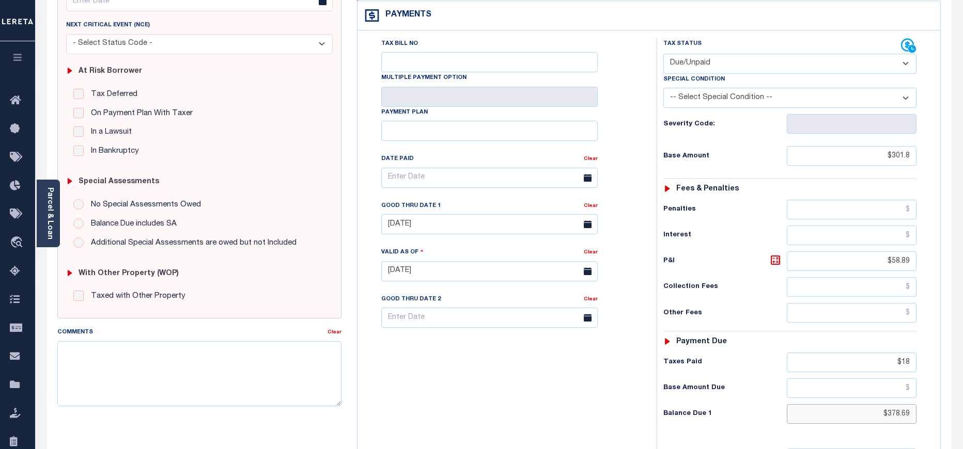
click at [904, 404] on input "$378.69" at bounding box center [852, 414] width 130 height 20
paste input "85.63"
type input "$385.63"
type input "[DATE]"
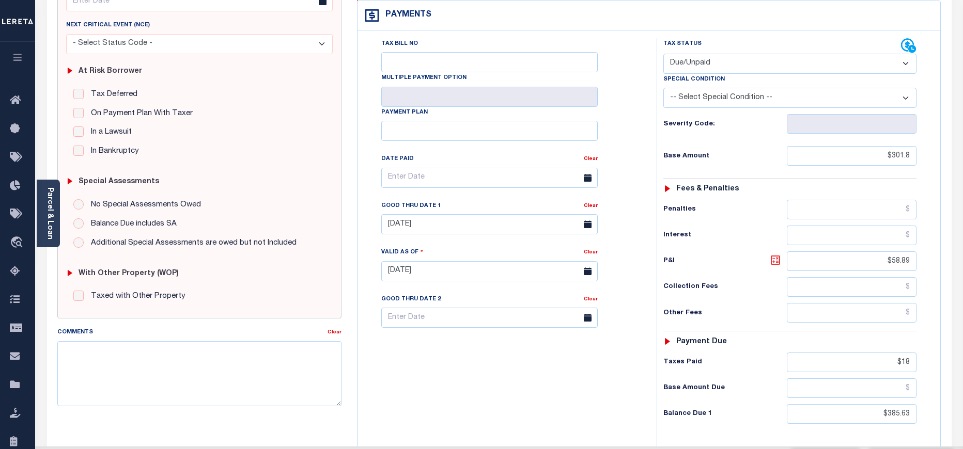
click at [772, 254] on icon at bounding box center [775, 260] width 12 height 12
type input "$83.83"
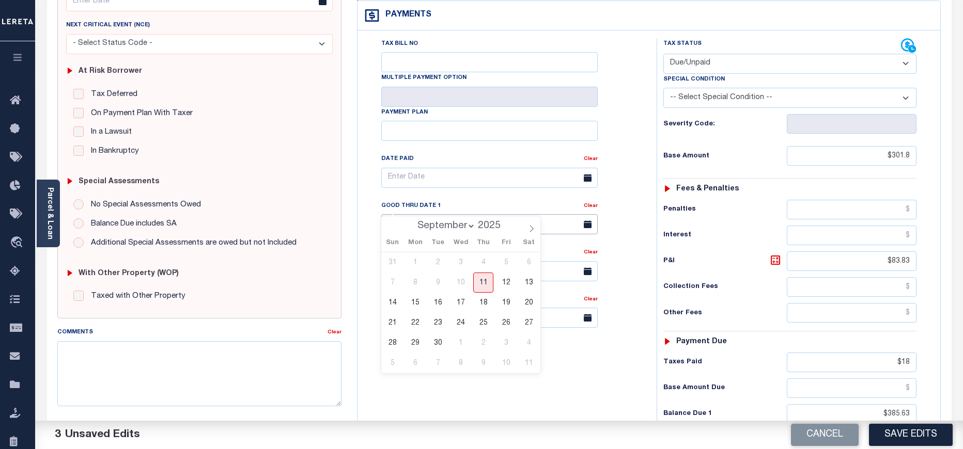
click at [448, 214] on input "[DATE]" at bounding box center [489, 224] width 216 height 20
drag, startPoint x: 437, startPoint y: 344, endPoint x: 432, endPoint y: 337, distance: 9.6
click at [438, 344] on span "30" at bounding box center [438, 343] width 20 height 20
type input "[DATE]"
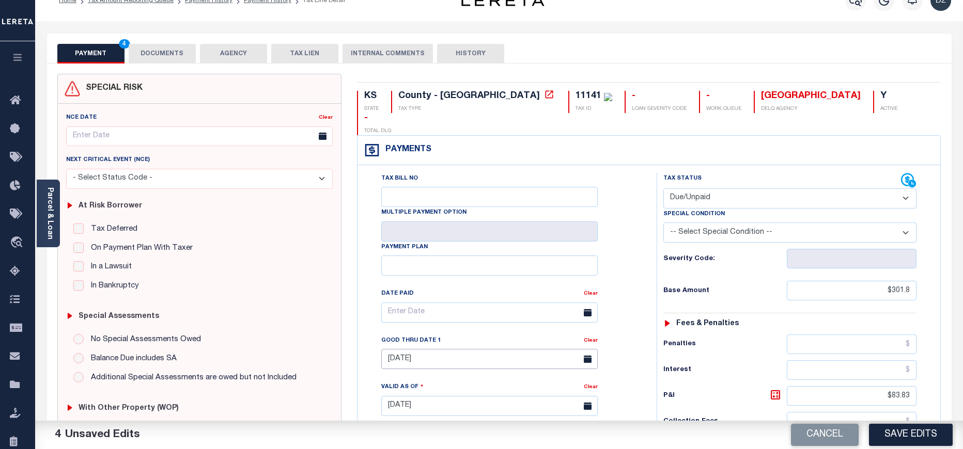
scroll to position [0, 0]
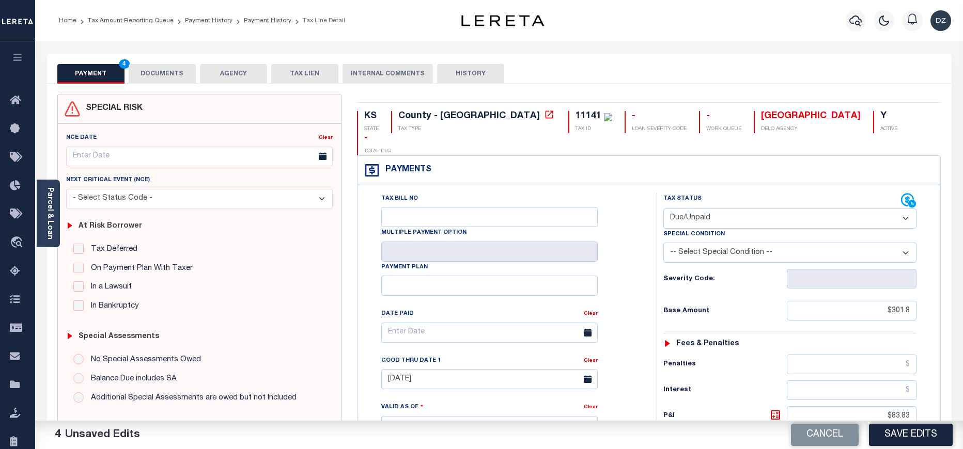
click at [174, 67] on button "DOCUMENTS" at bounding box center [162, 74] width 67 height 20
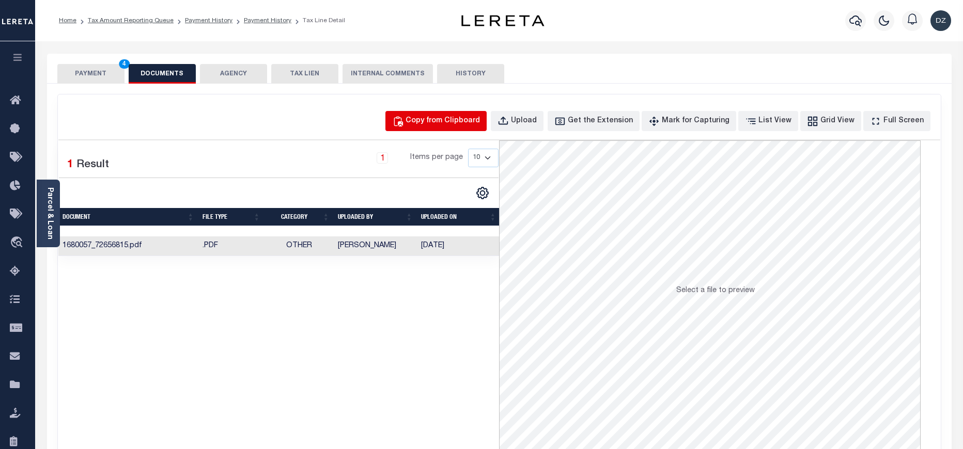
click at [414, 119] on button "Copy from Clipboard" at bounding box center [435, 121] width 101 height 20
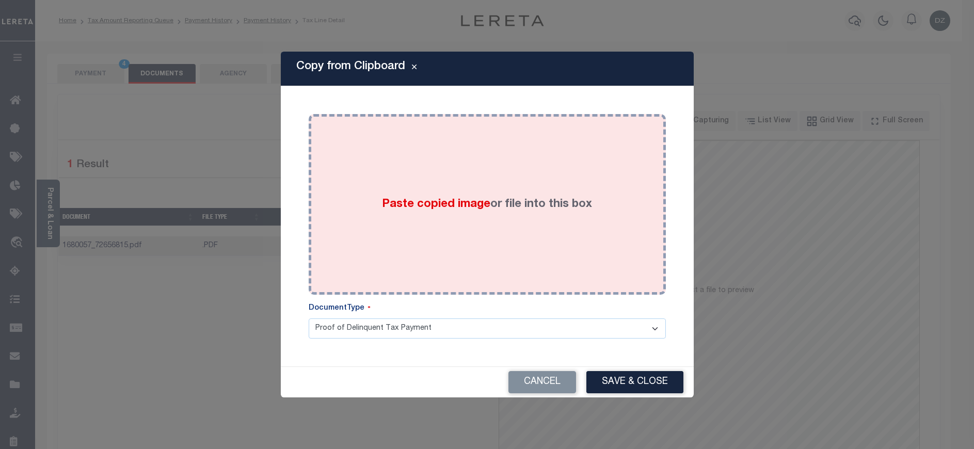
click at [513, 225] on div "Paste copied image or file into this box" at bounding box center [488, 204] width 342 height 165
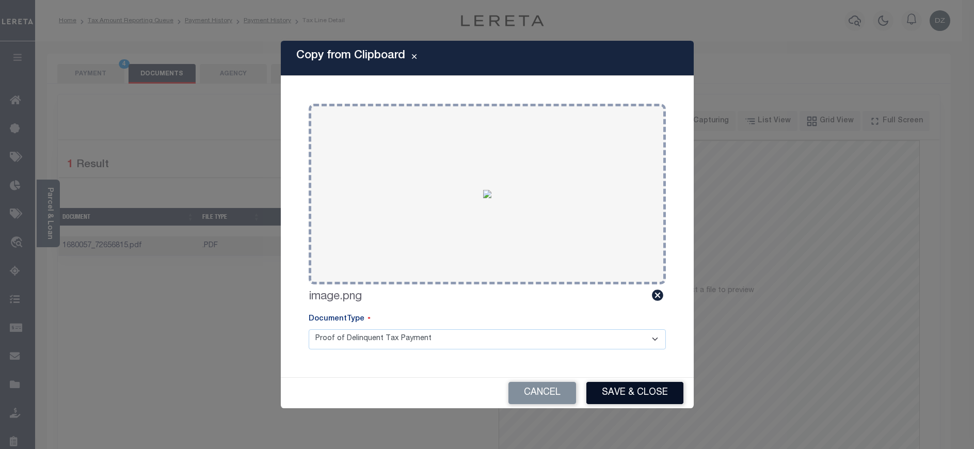
click at [628, 400] on button "Save & Close" at bounding box center [635, 393] width 97 height 22
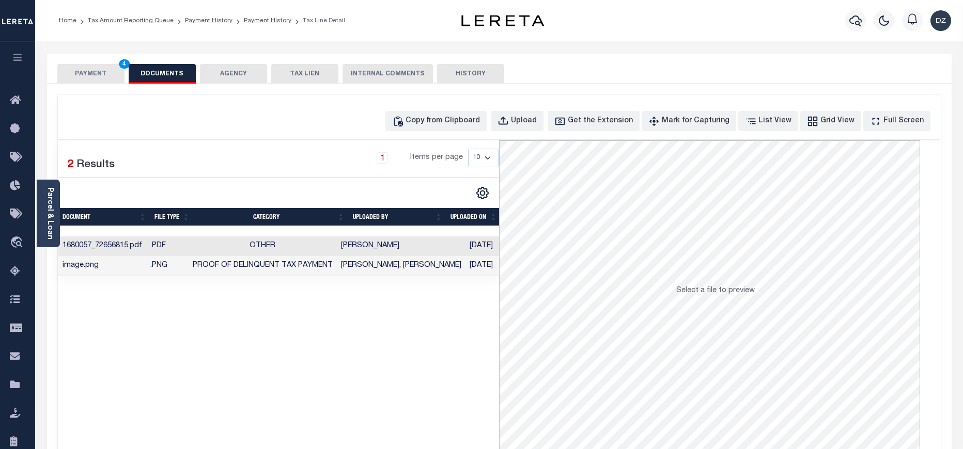
click at [112, 71] on button "PAYMENT 4" at bounding box center [90, 74] width 67 height 20
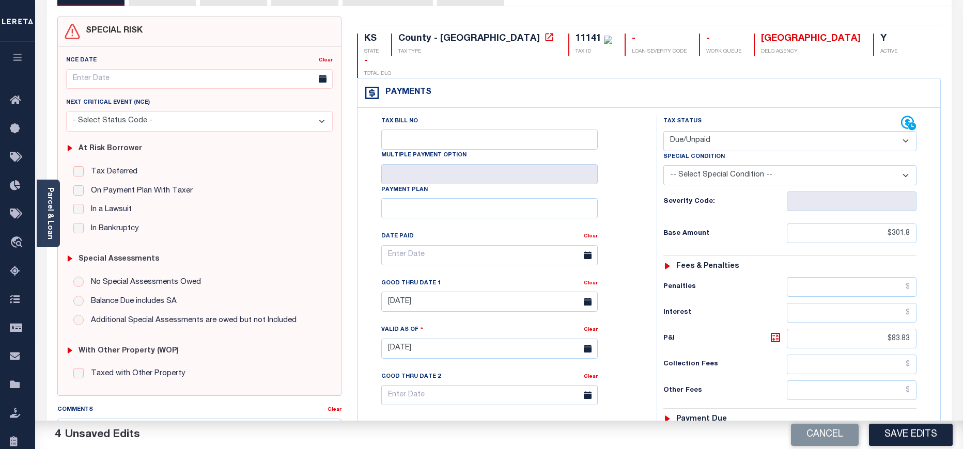
scroll to position [155, 0]
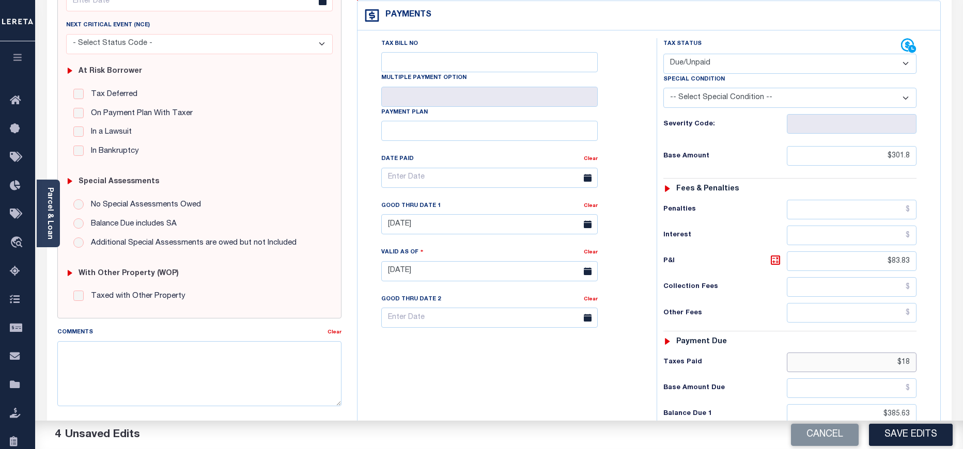
drag, startPoint x: 914, startPoint y: 342, endPoint x: 871, endPoint y: 322, distance: 46.7
click at [863, 353] on input "$18" at bounding box center [852, 363] width 130 height 20
click at [924, 426] on button "Save Edits" at bounding box center [911, 435] width 84 height 22
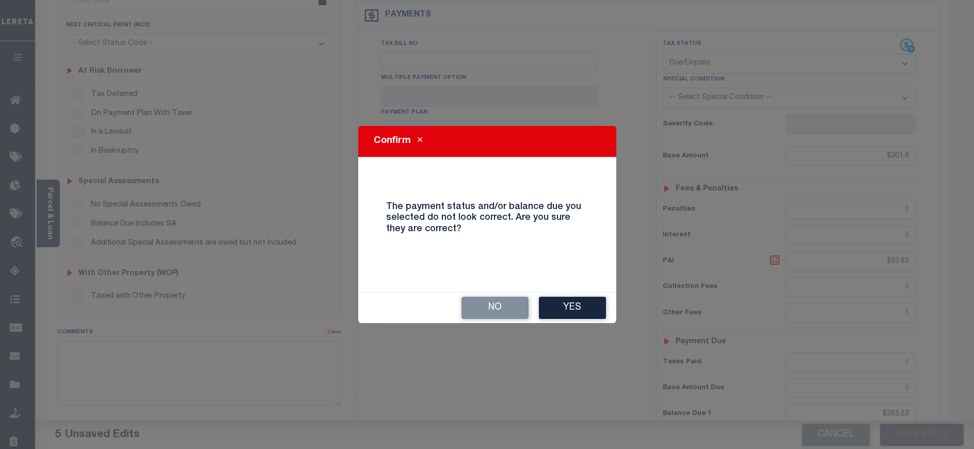
click at [584, 315] on button "Yes" at bounding box center [572, 308] width 67 height 22
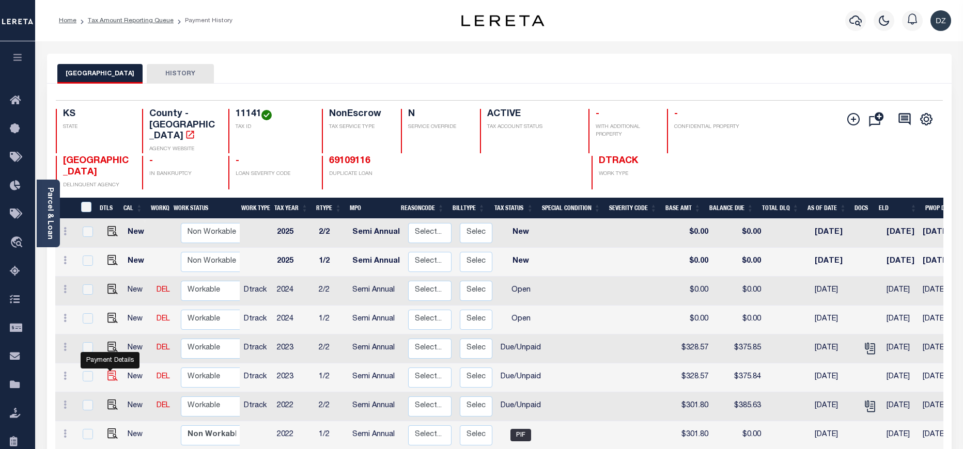
click at [107, 371] on img "" at bounding box center [112, 376] width 10 height 10
checkbox input "true"
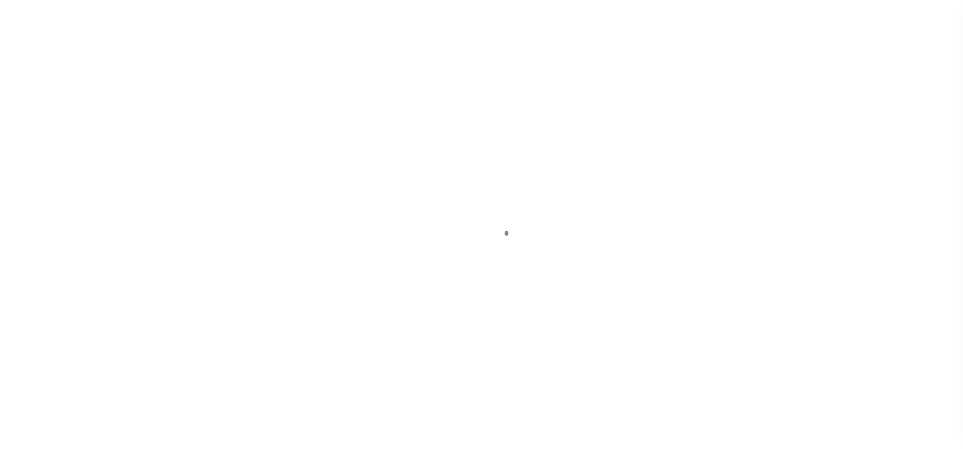
select select "DUE"
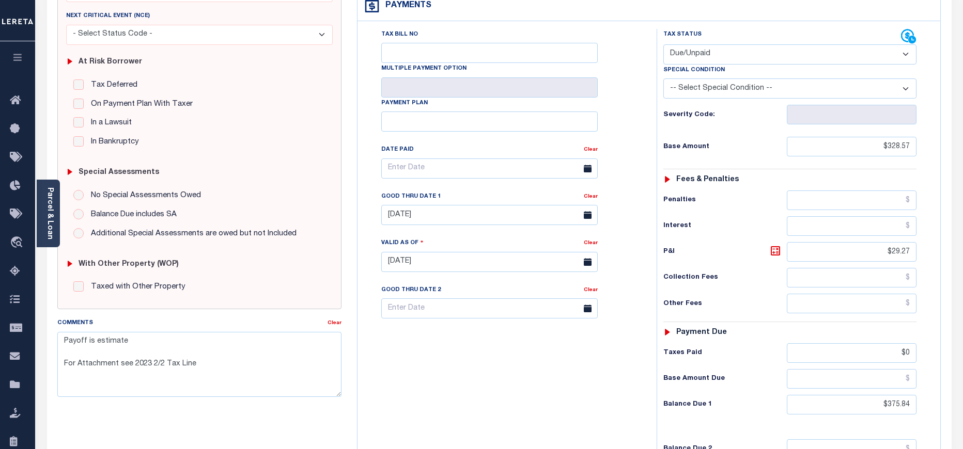
scroll to position [310, 0]
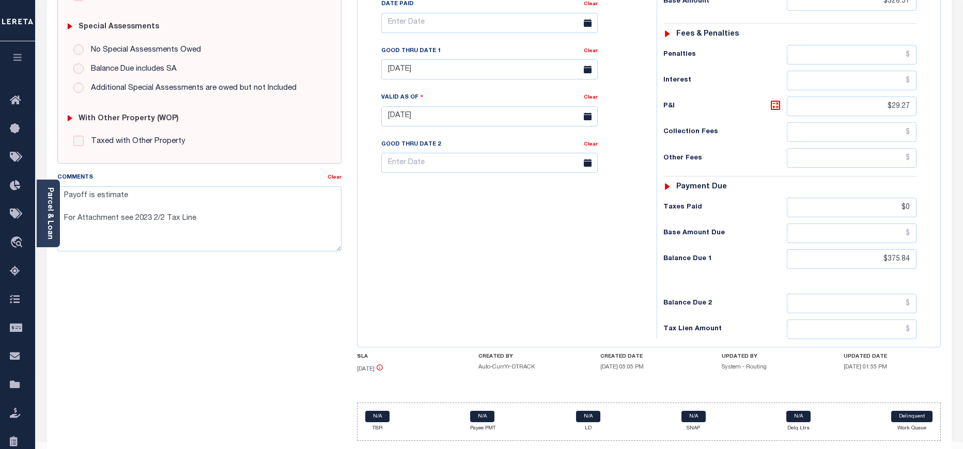
click at [896, 226] on div "Tax Status Status - Select Status Code -" at bounding box center [792, 111] width 273 height 456
click at [896, 249] on input "$375.84" at bounding box center [852, 259] width 130 height 20
paste input "86.51"
type input "$386.51"
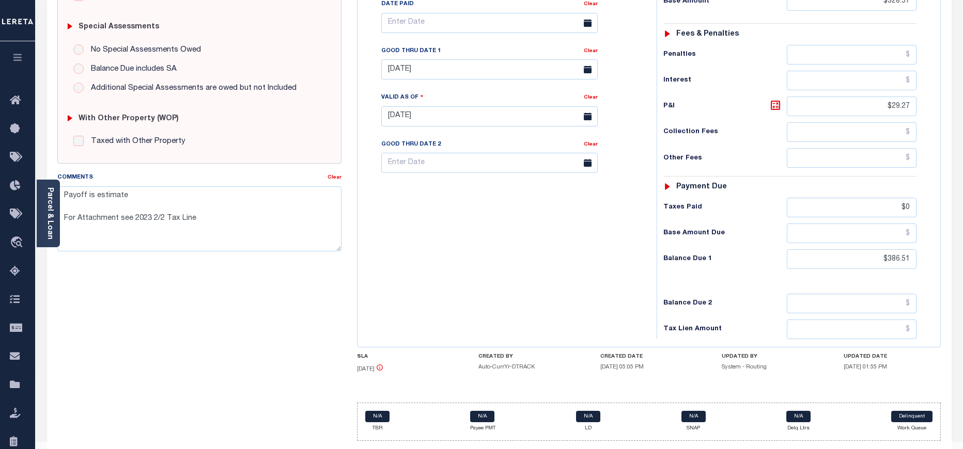
type input "[DATE]"
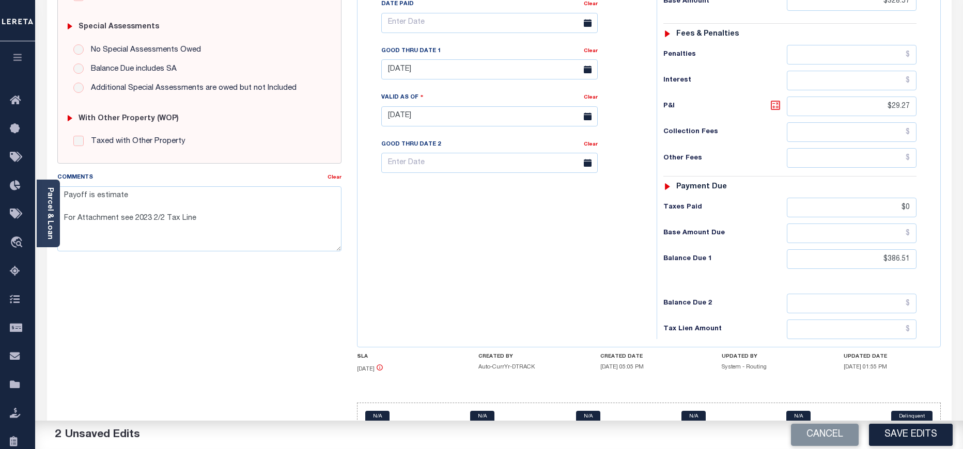
click at [775, 99] on icon at bounding box center [775, 105] width 12 height 12
type input "$57.94"
click at [415, 59] on input "[DATE]" at bounding box center [489, 69] width 216 height 20
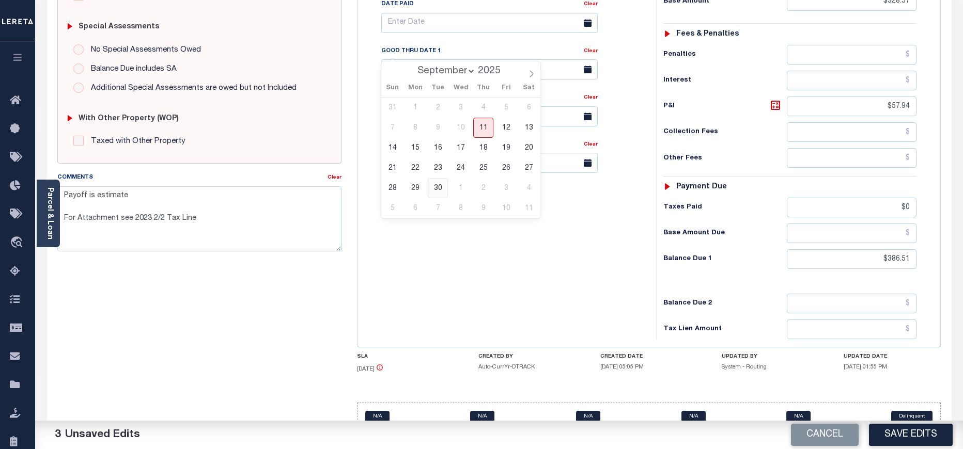
click at [434, 184] on span "30" at bounding box center [438, 188] width 20 height 20
type input "[DATE]"
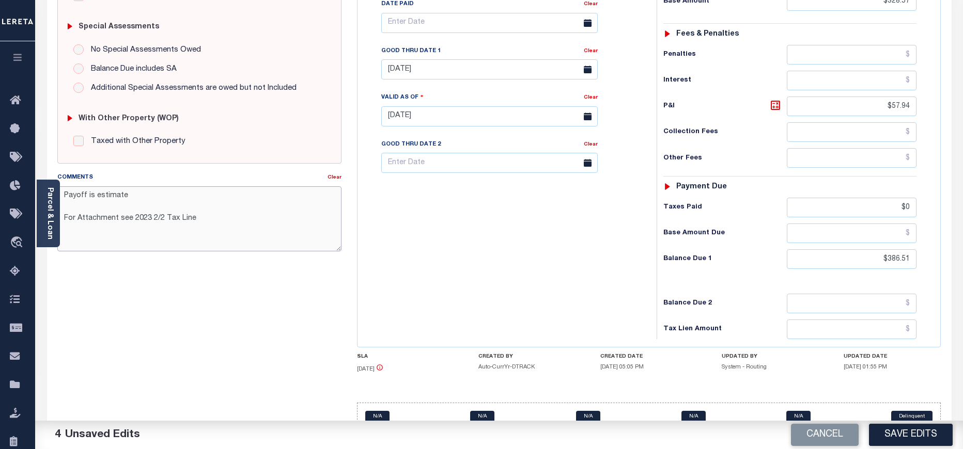
drag, startPoint x: 149, startPoint y: 207, endPoint x: 60, endPoint y: 192, distance: 89.6
click at [60, 192] on textarea "Payoff is estimate For Attachment see 2023 2/2 Tax Line" at bounding box center [199, 218] width 284 height 65
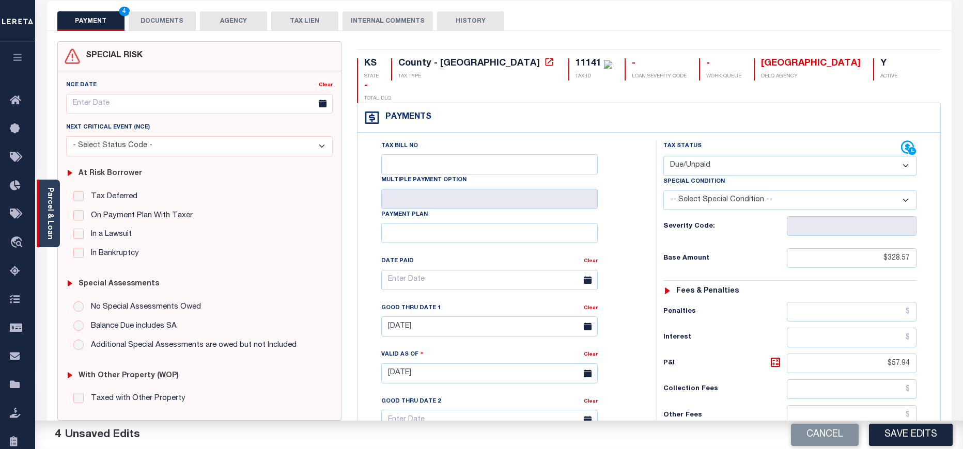
scroll to position [0, 0]
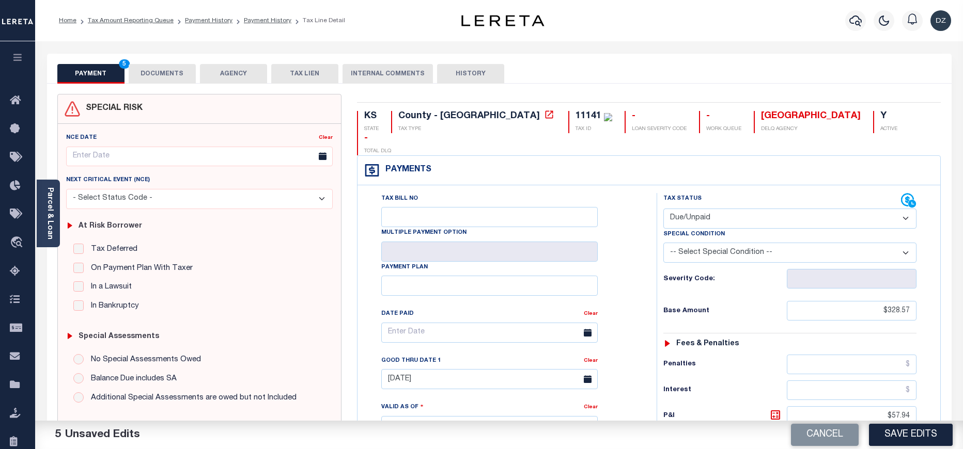
click at [171, 80] on button "DOCUMENTS" at bounding box center [162, 74] width 67 height 20
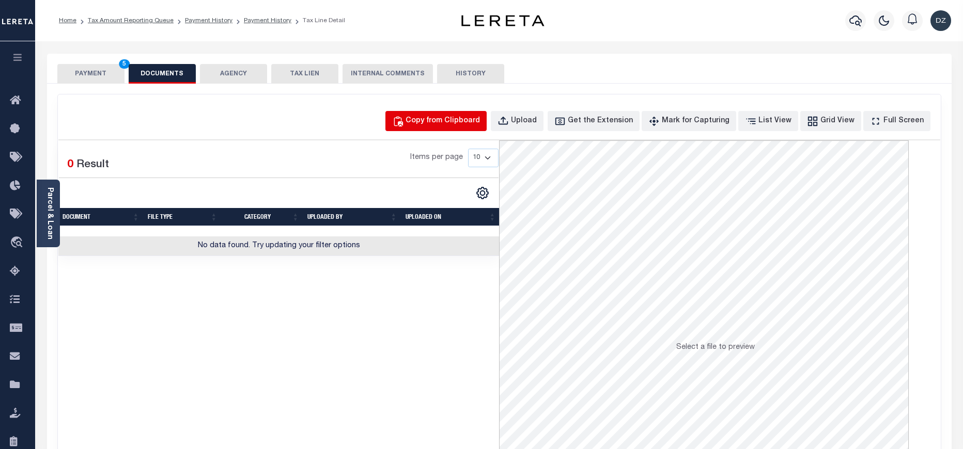
click at [461, 112] on button "Copy from Clipboard" at bounding box center [435, 121] width 101 height 20
select select "POP"
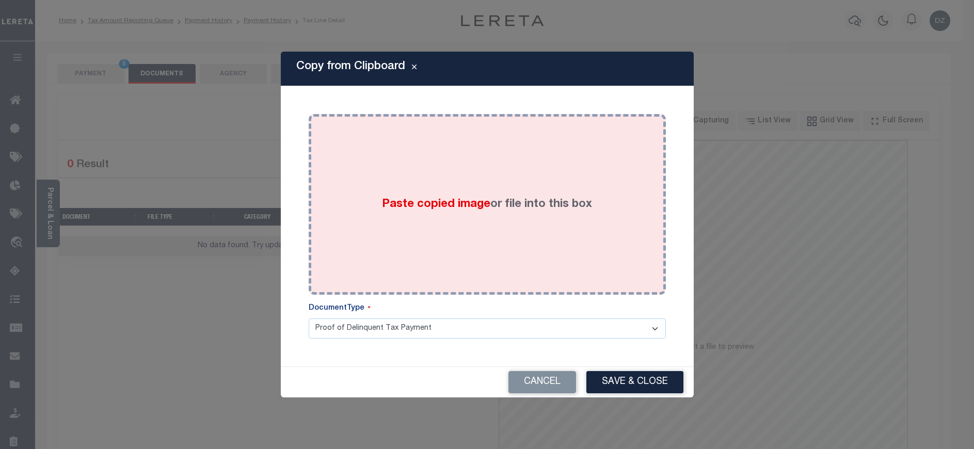
click at [470, 206] on span "Paste copied image" at bounding box center [436, 204] width 108 height 11
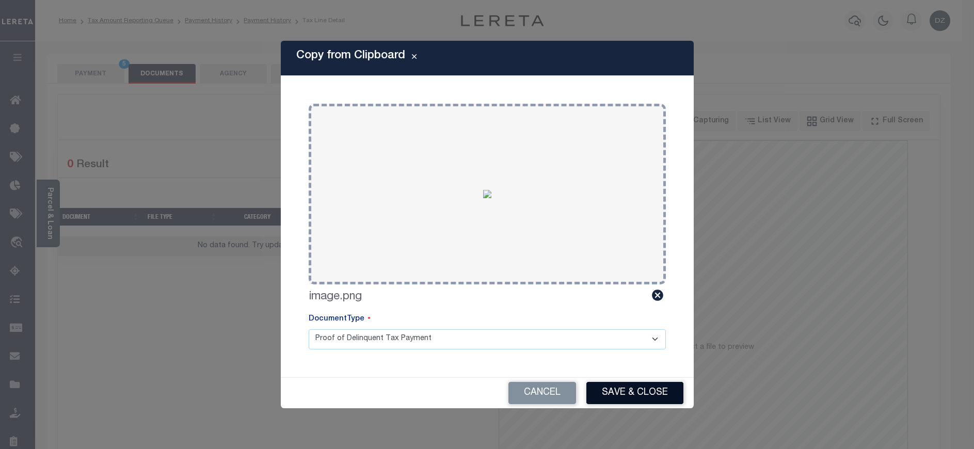
click at [621, 387] on button "Save & Close" at bounding box center [635, 393] width 97 height 22
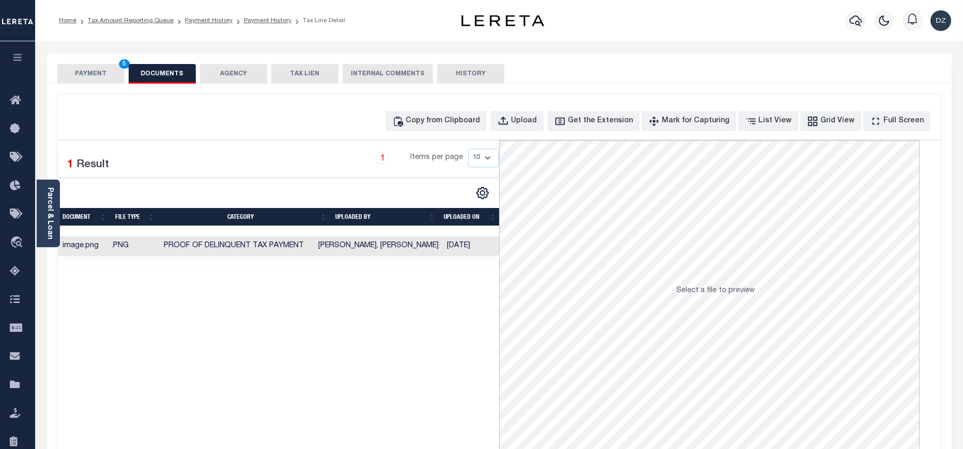
click at [82, 78] on button "PAYMENT 5" at bounding box center [90, 74] width 67 height 20
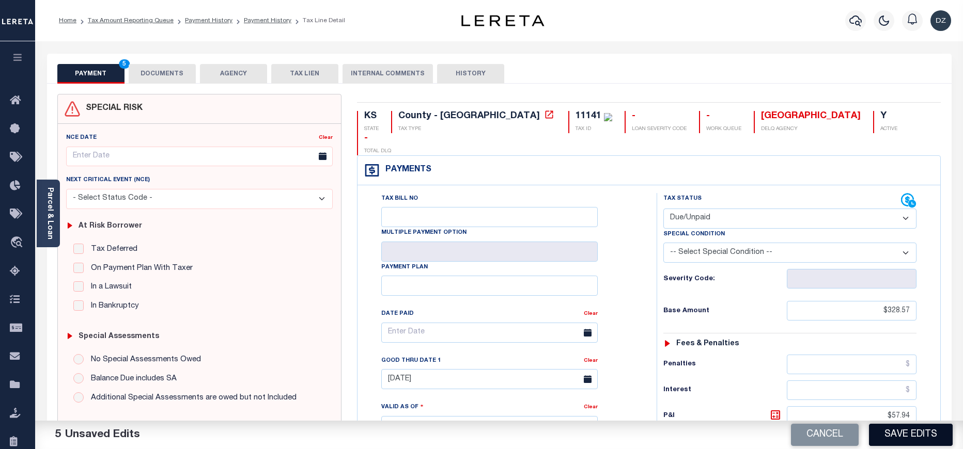
click at [913, 426] on button "Save Edits" at bounding box center [911, 435] width 84 height 22
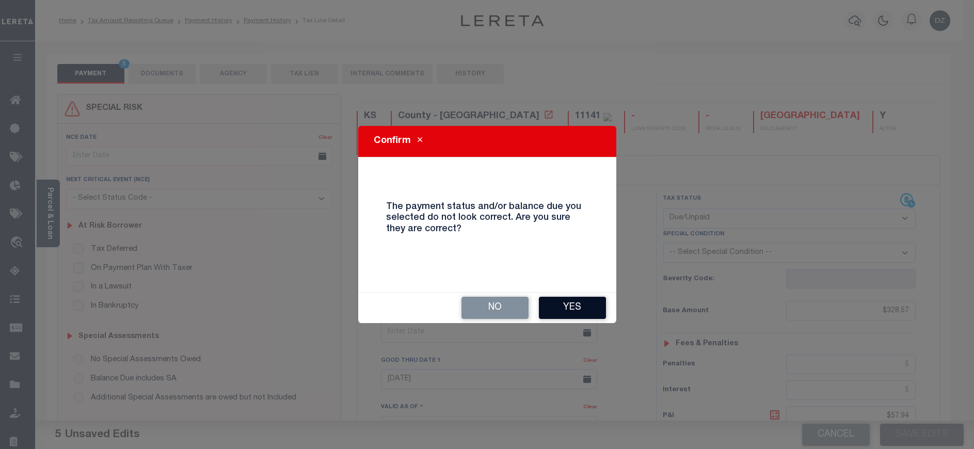
click at [559, 309] on button "Yes" at bounding box center [572, 308] width 67 height 22
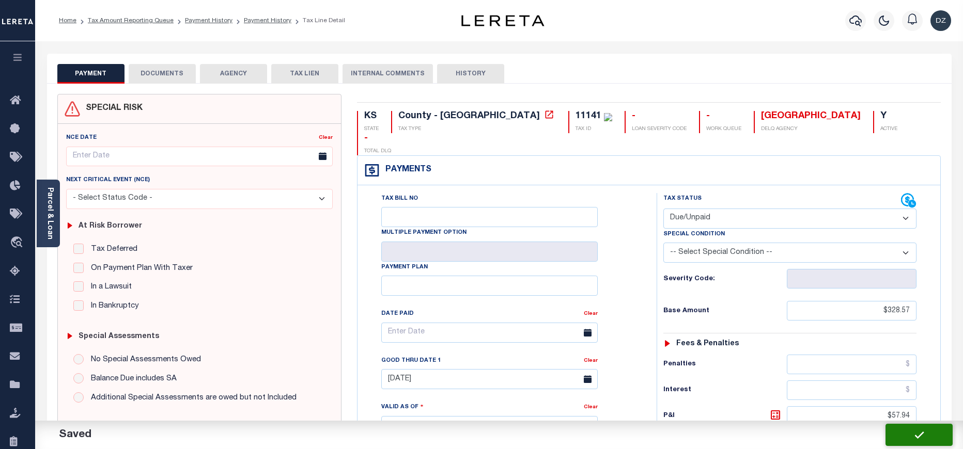
checkbox input "false"
type input "$328.57"
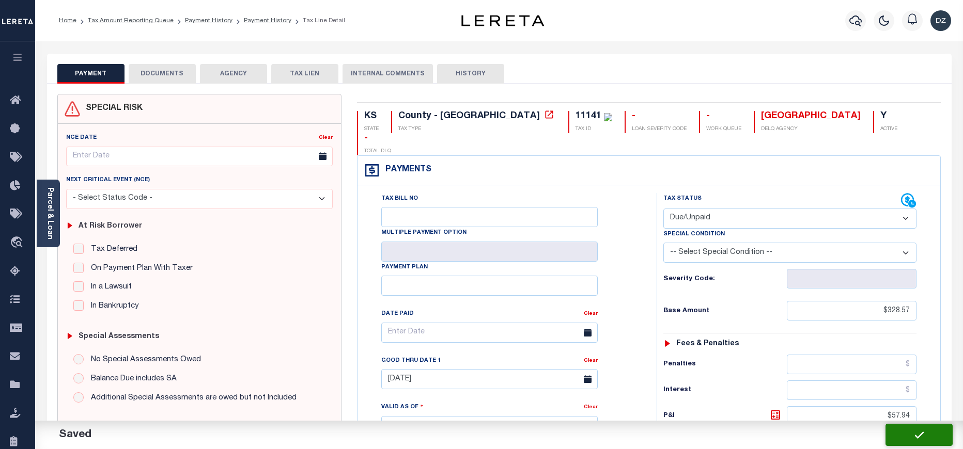
type input "$57.94"
type input "$0"
type input "$386.51"
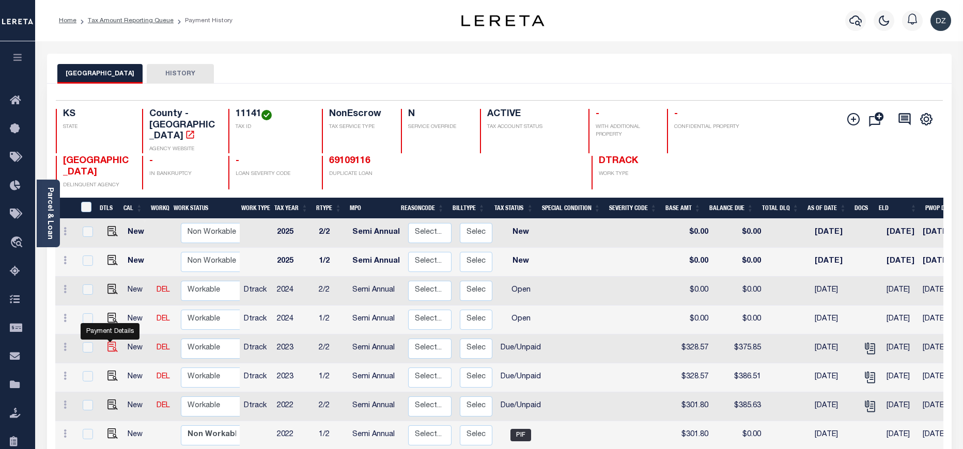
click at [112, 342] on img "" at bounding box center [112, 347] width 10 height 10
checkbox input "true"
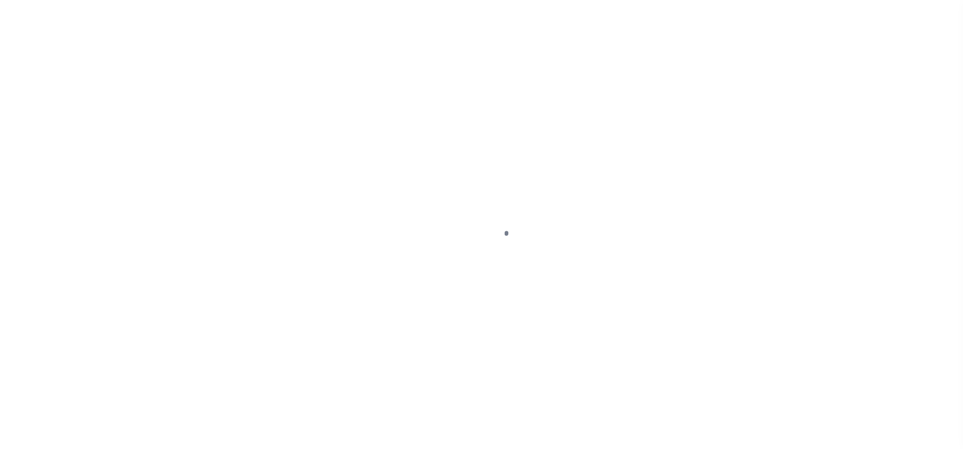
select select "DUE"
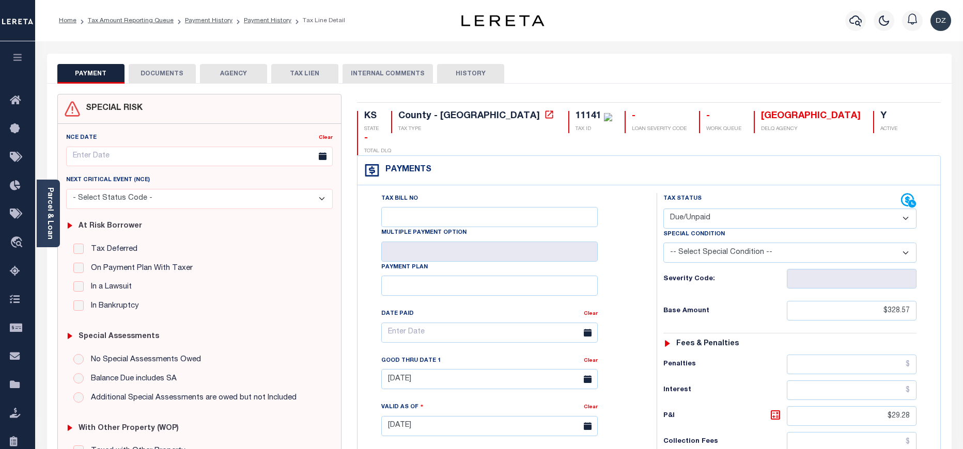
drag, startPoint x: 167, startPoint y: 75, endPoint x: 172, endPoint y: 73, distance: 5.6
click at [169, 74] on button "DOCUMENTS" at bounding box center [162, 74] width 67 height 20
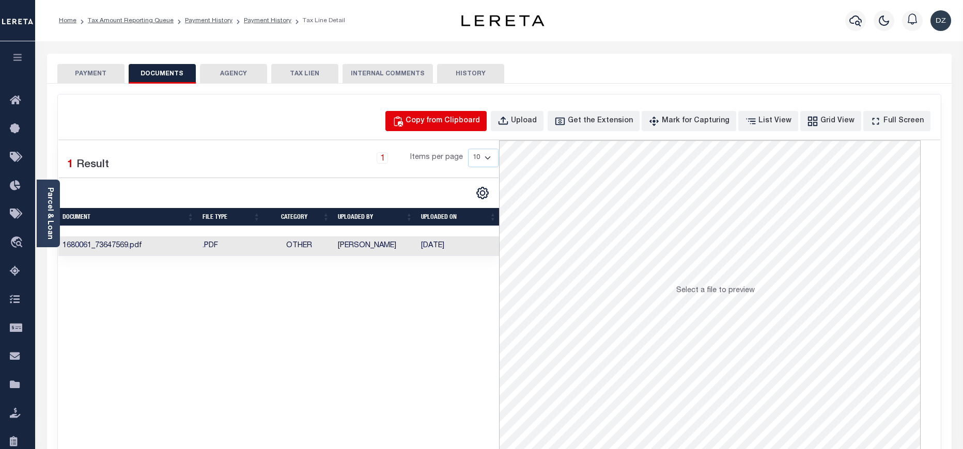
click at [439, 129] on button "Copy from Clipboard" at bounding box center [435, 121] width 101 height 20
select select "POP"
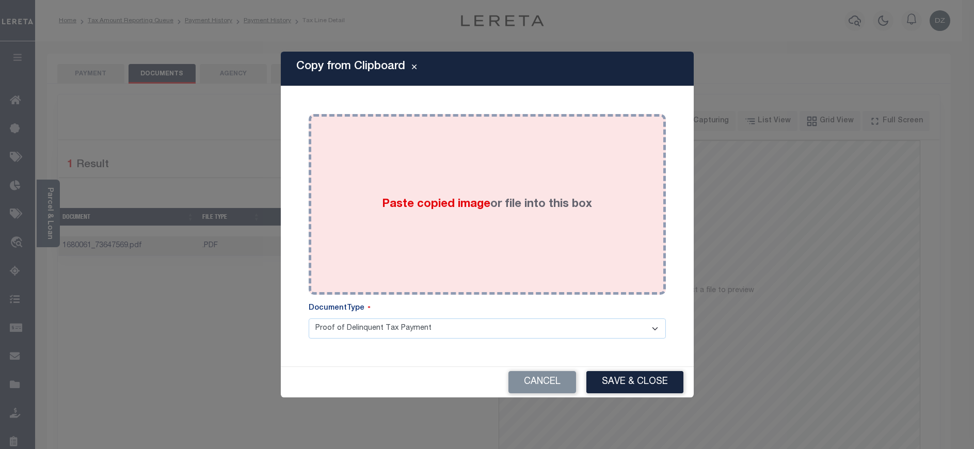
click at [448, 201] on span "Paste copied image" at bounding box center [436, 204] width 108 height 11
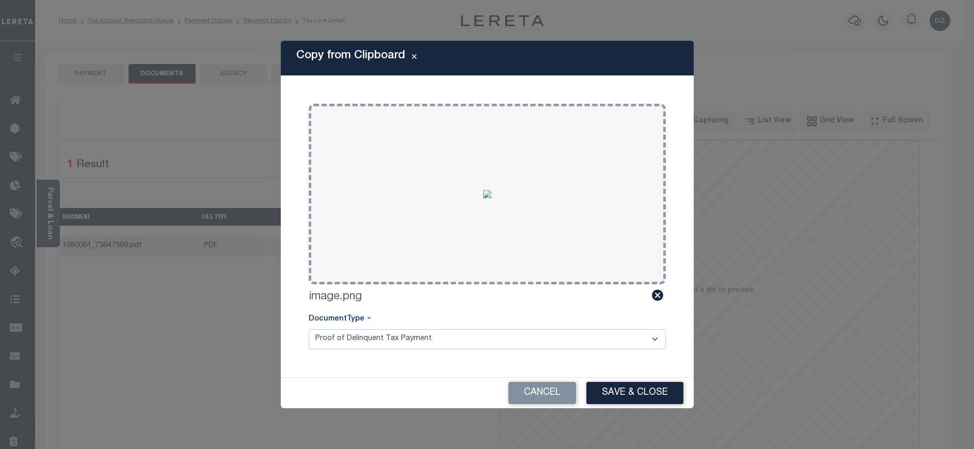
click at [610, 394] on button "Save & Close" at bounding box center [635, 393] width 97 height 22
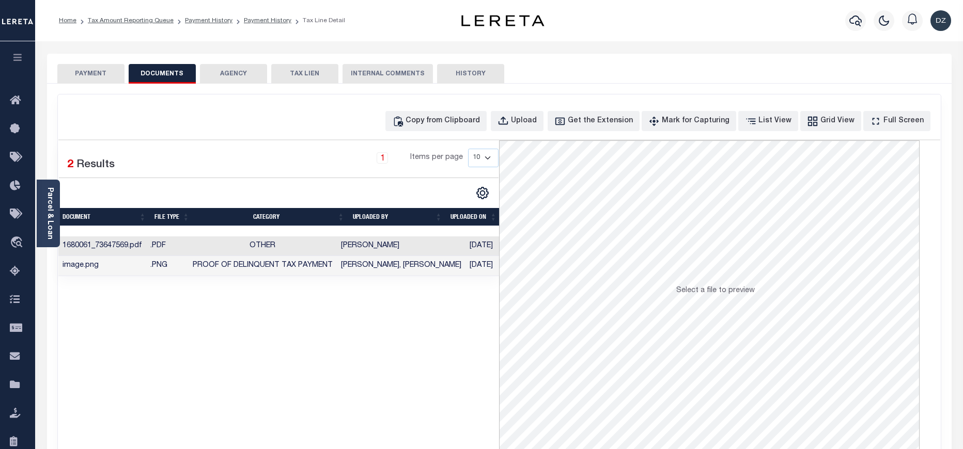
click at [75, 77] on button "PAYMENT" at bounding box center [90, 74] width 67 height 20
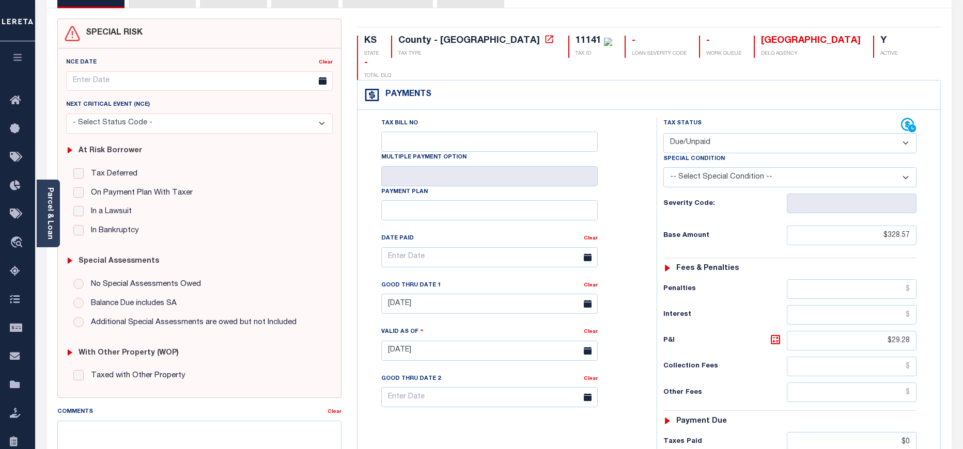
scroll to position [232, 0]
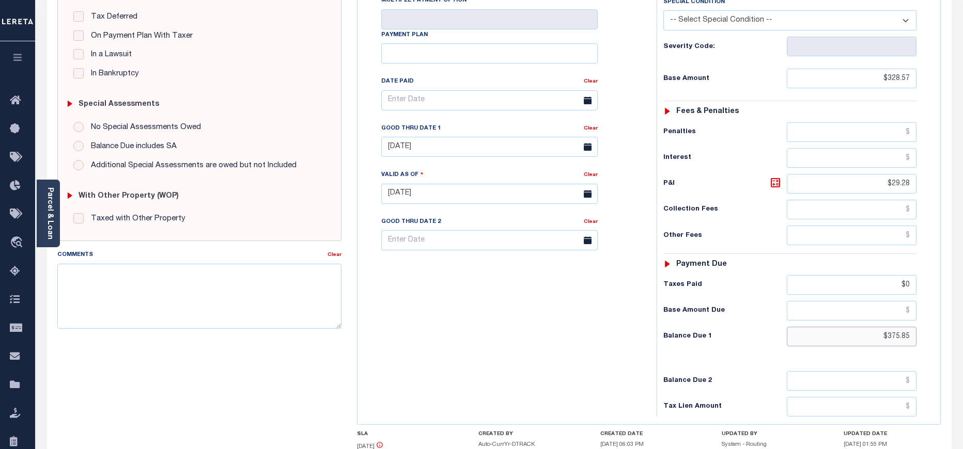
click at [902, 327] on input "$375.85" at bounding box center [852, 337] width 130 height 20
paste input "86.51"
type input "$386.51"
type input "[DATE]"
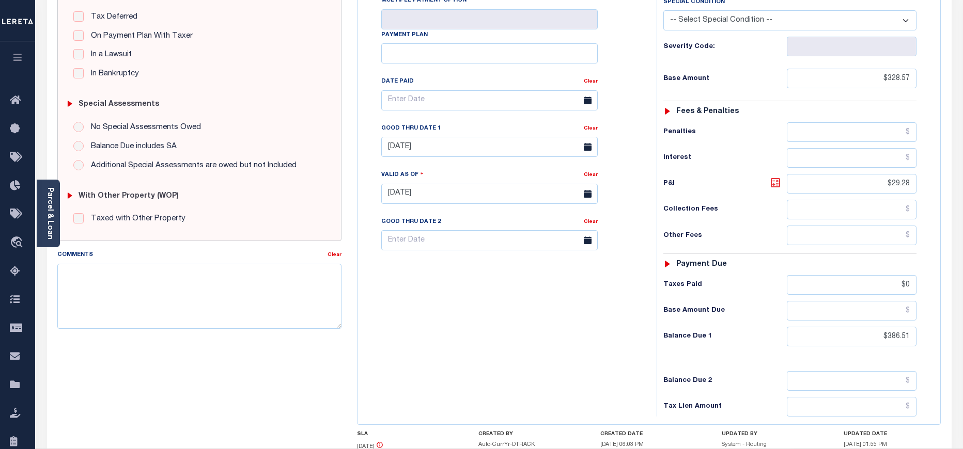
click at [773, 178] on icon at bounding box center [774, 182] width 9 height 9
type input "$57.94"
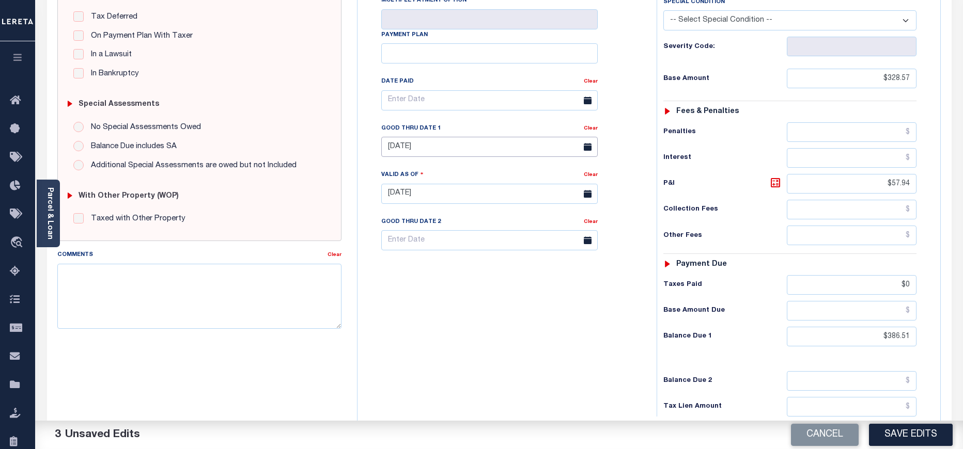
click at [420, 137] on input "09/30/2024" at bounding box center [489, 147] width 216 height 20
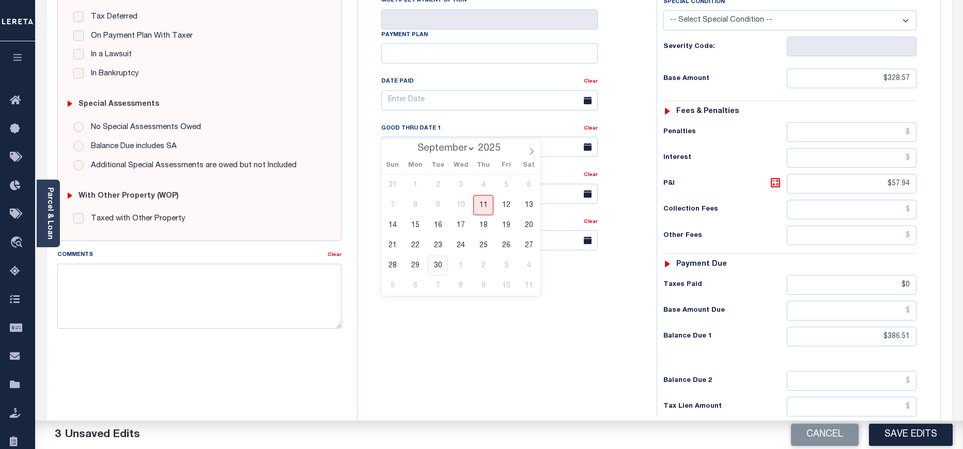
click at [431, 268] on span "30" at bounding box center [438, 266] width 20 height 20
type input "09/30/2025"
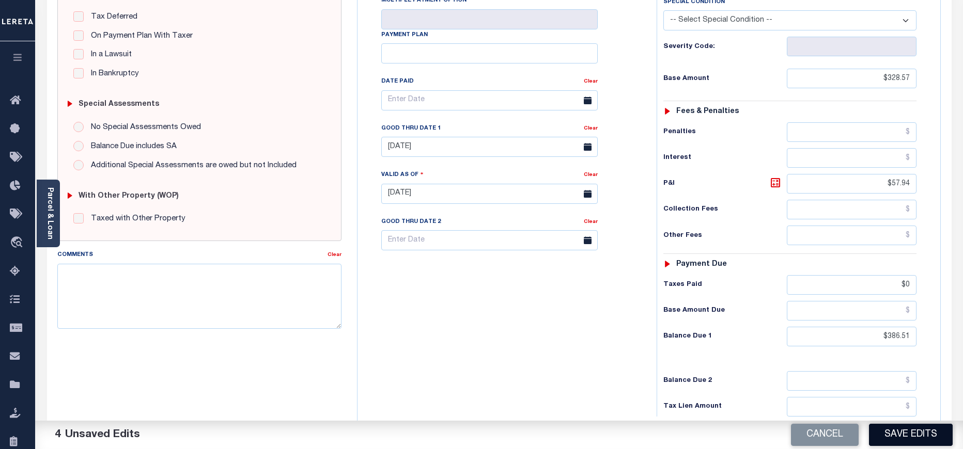
click at [926, 438] on button "Save Edits" at bounding box center [911, 435] width 84 height 22
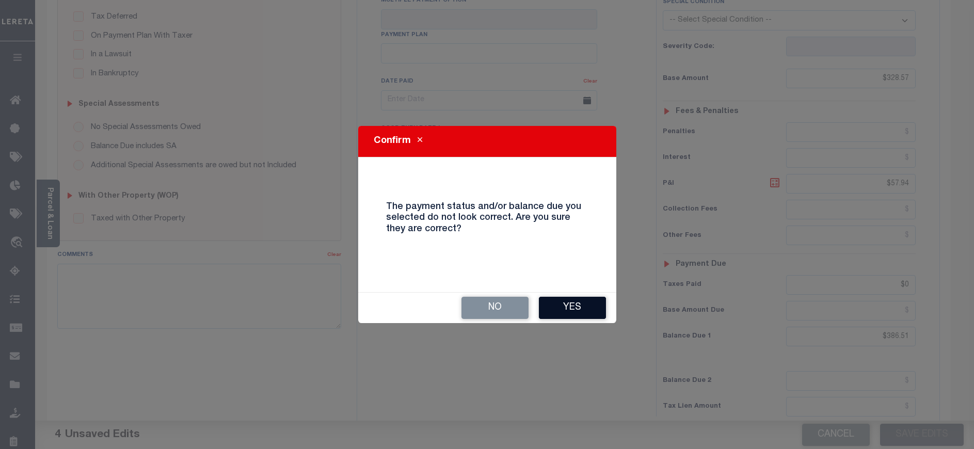
click at [547, 311] on button "Yes" at bounding box center [572, 308] width 67 height 22
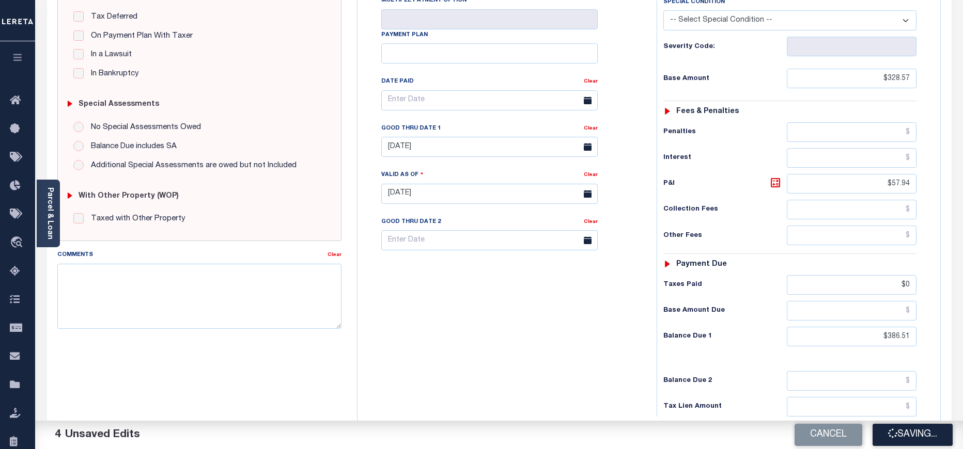
checkbox input "false"
type input "$328.57"
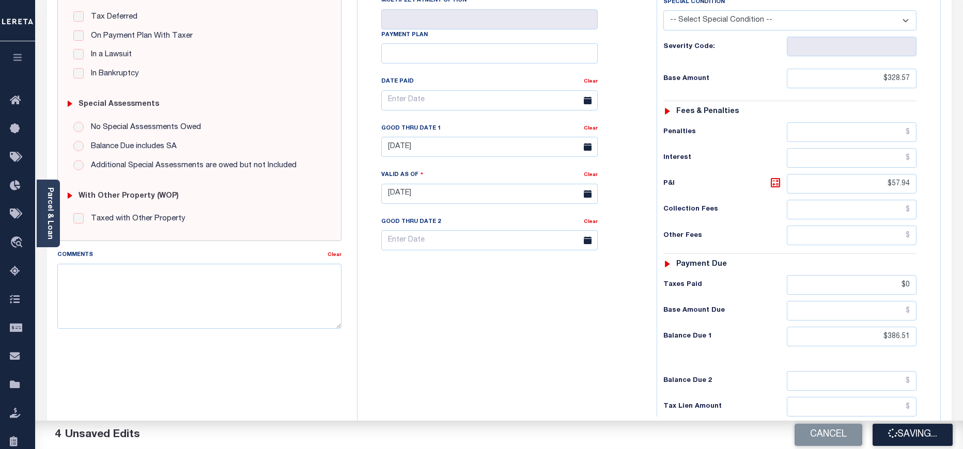
type input "$57.94"
type input "$0"
type input "$386.51"
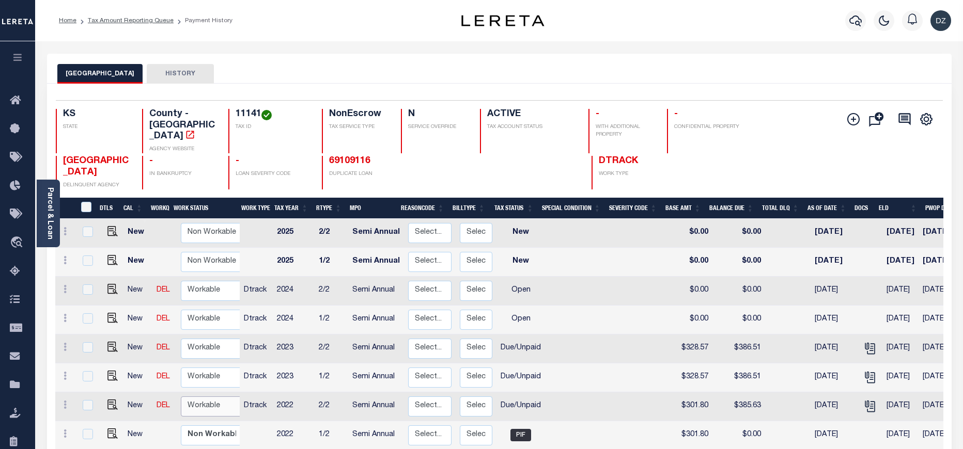
click at [211, 397] on select "Non Workable Workable" at bounding box center [212, 407] width 62 height 20
checkbox input "true"
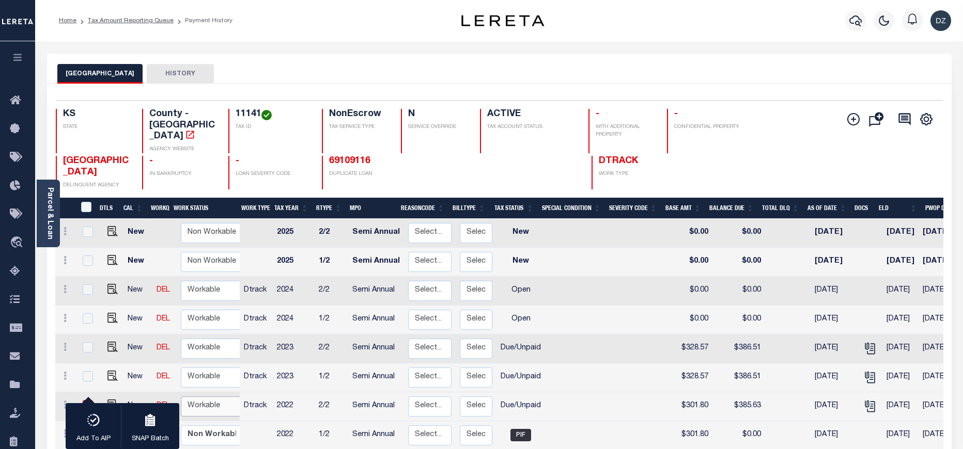
select select "true"
click at [181, 397] on select "Non Workable Workable" at bounding box center [212, 407] width 62 height 20
checkbox input "false"
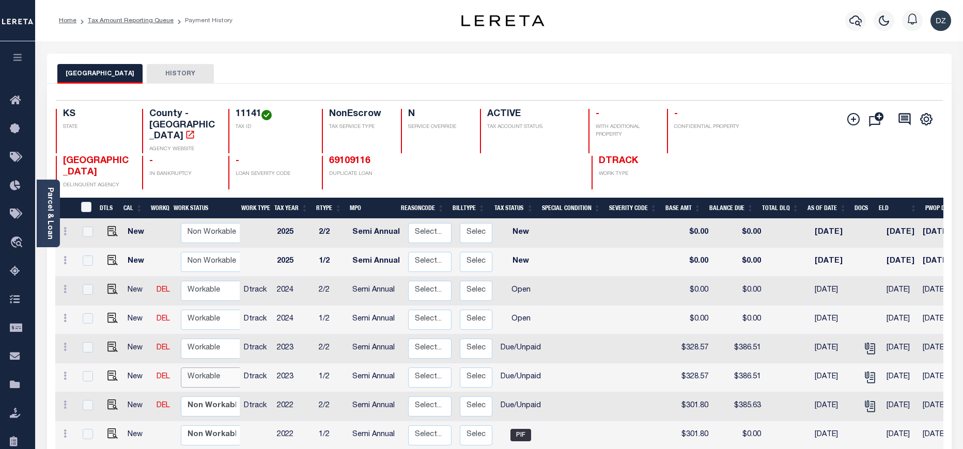
click at [194, 368] on select "Non Workable Workable" at bounding box center [212, 378] width 62 height 20
checkbox input "true"
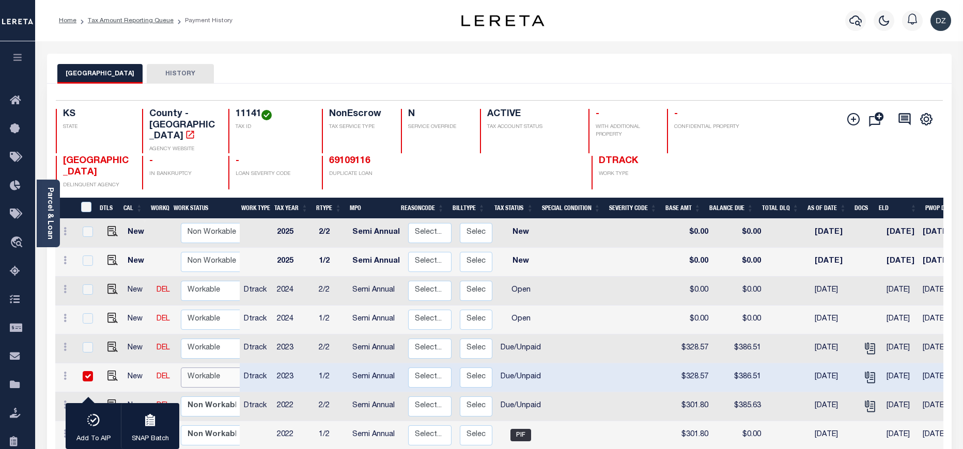
select select "true"
click at [181, 368] on select "Non Workable Workable" at bounding box center [212, 378] width 62 height 20
checkbox input "false"
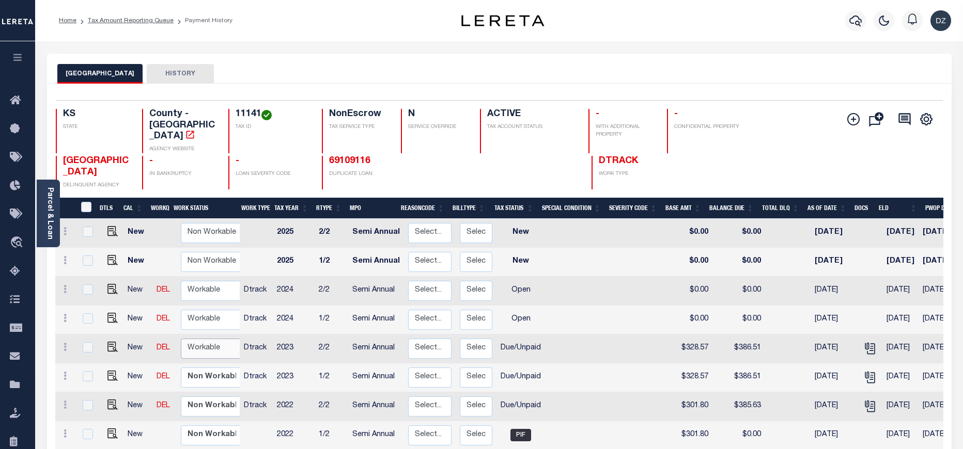
click at [186, 339] on select "Non Workable Workable" at bounding box center [212, 349] width 62 height 20
checkbox input "true"
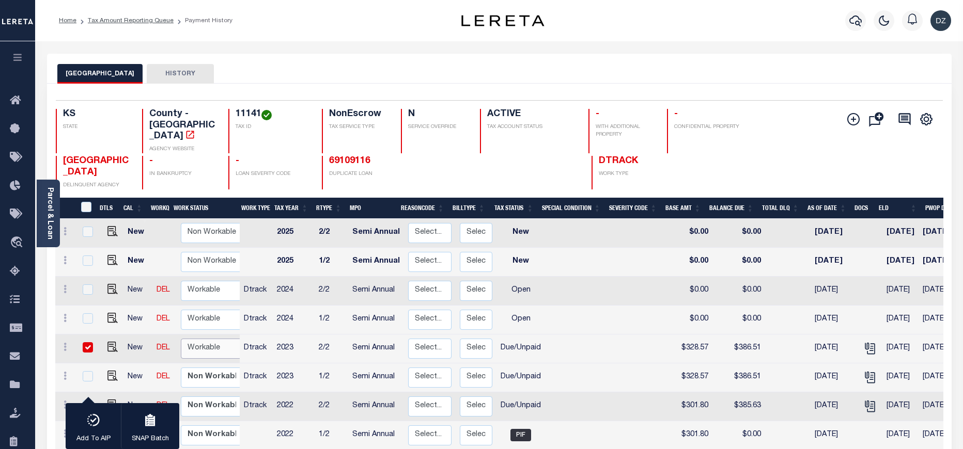
select select "true"
click at [181, 339] on select "Non Workable Workable" at bounding box center [212, 349] width 62 height 20
checkbox input "false"
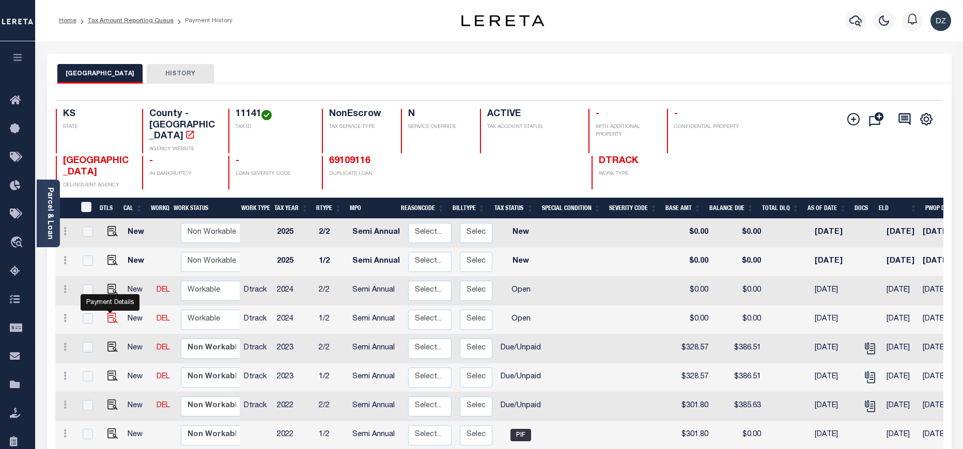
click at [111, 313] on img "" at bounding box center [112, 318] width 10 height 10
checkbox input "true"
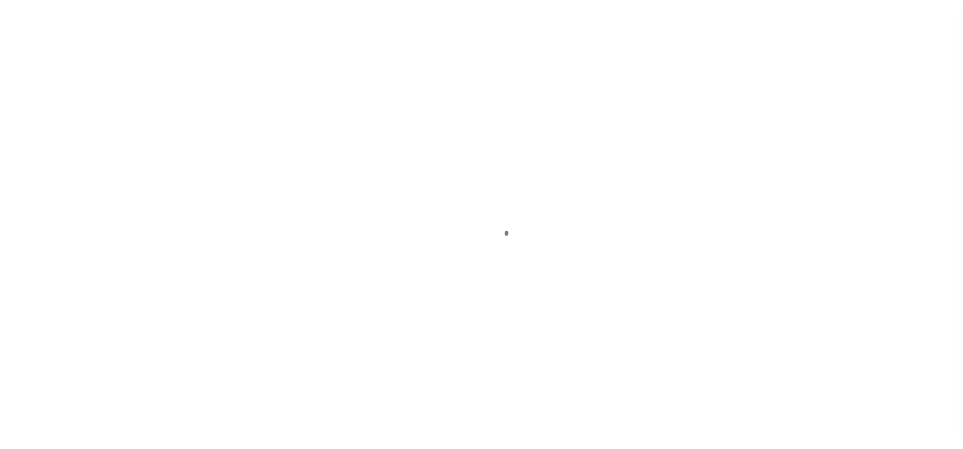
select select "OP2"
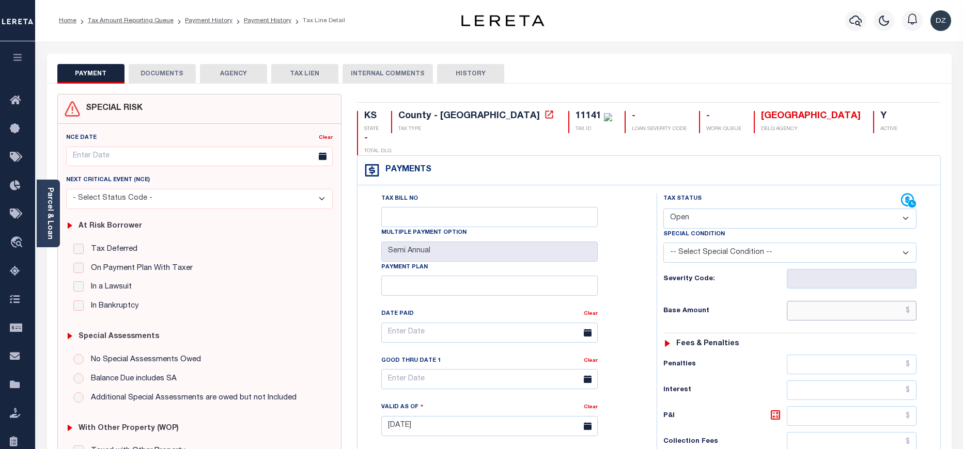
click at [858, 301] on input "text" at bounding box center [852, 311] width 130 height 20
paste input "364.64"
type input "$364.64"
type input "[DATE]"
click at [749, 209] on select "- Select Status Code - Open Due/Unpaid Paid Incomplete No Tax Due Internal Refu…" at bounding box center [789, 219] width 253 height 20
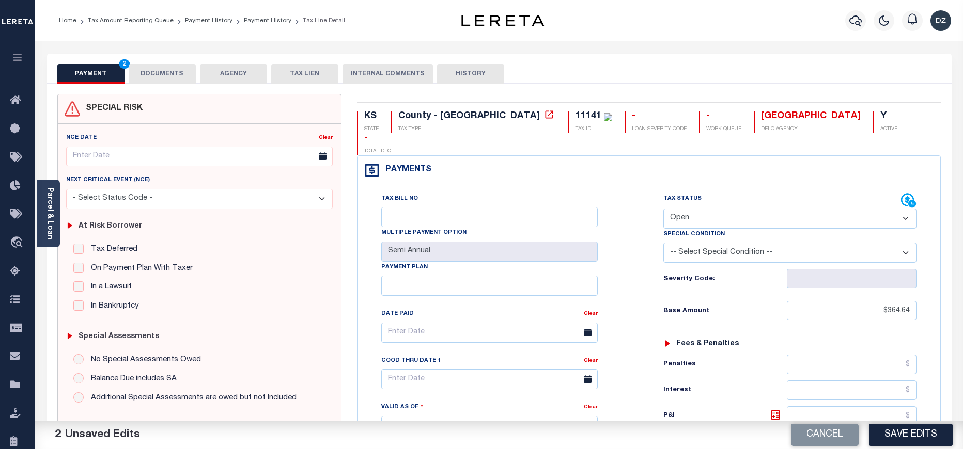
select select "DUE"
click at [663, 209] on select "- Select Status Code - Open Due/Unpaid Paid Incomplete No Tax Due Internal Refu…" at bounding box center [789, 219] width 253 height 20
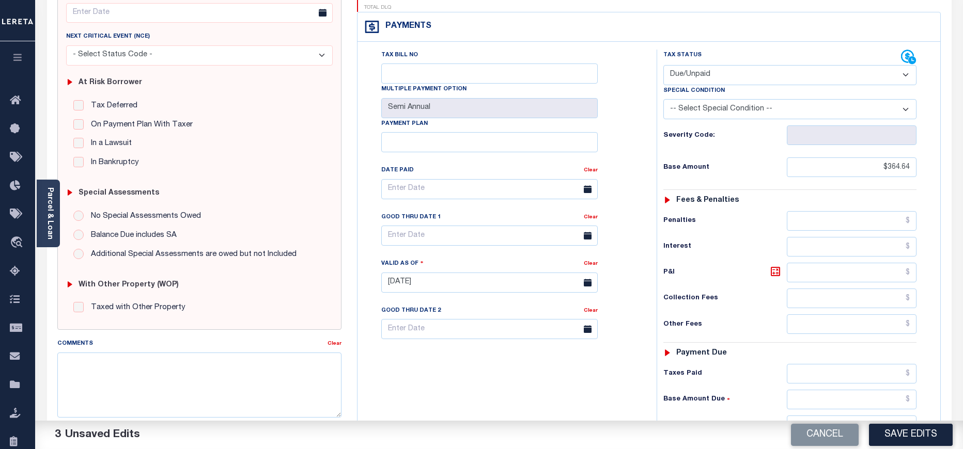
scroll to position [232, 0]
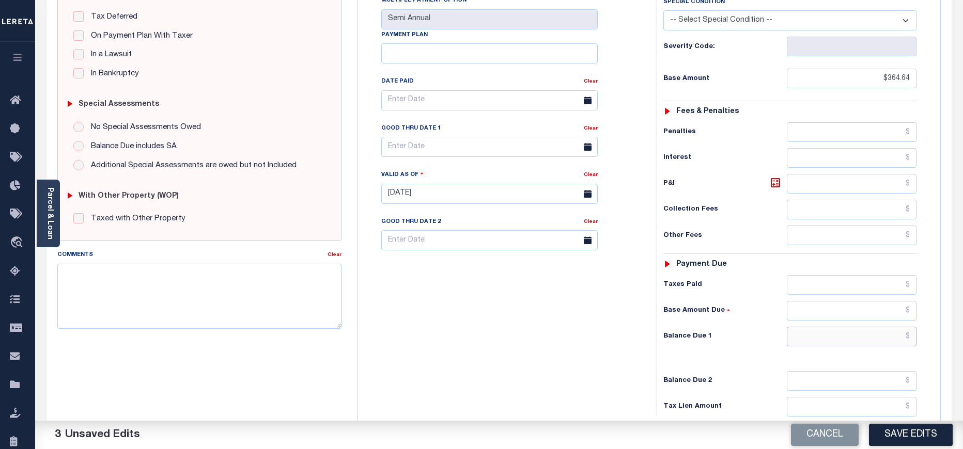
click at [868, 327] on input "text" at bounding box center [852, 337] width 130 height 20
paste input "393.90"
type input "$393.90"
click at [774, 177] on icon at bounding box center [775, 183] width 12 height 12
type input "$29.26"
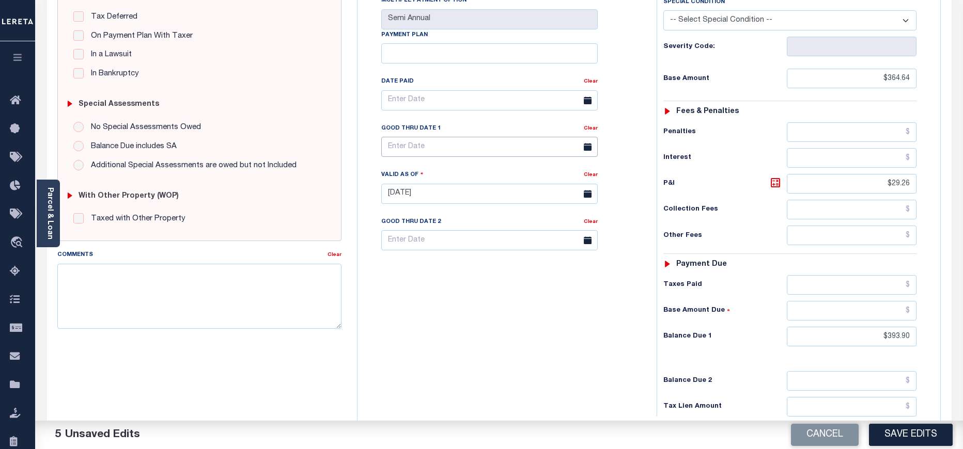
click at [436, 137] on input "text" at bounding box center [489, 147] width 216 height 20
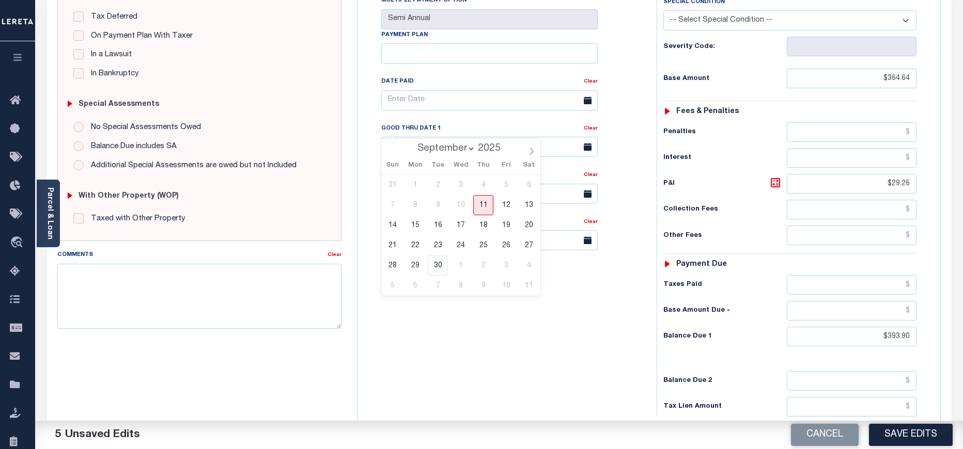
click at [444, 269] on span "30" at bounding box center [438, 266] width 20 height 20
type input "[DATE]"
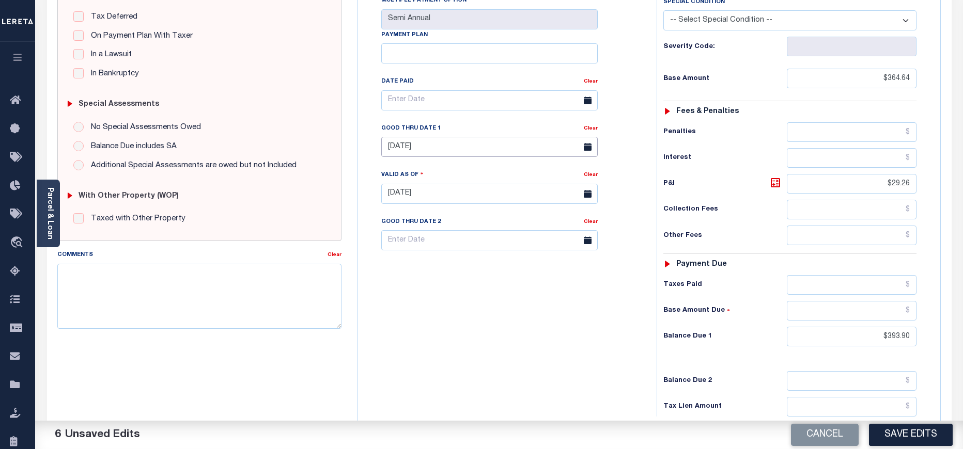
scroll to position [0, 0]
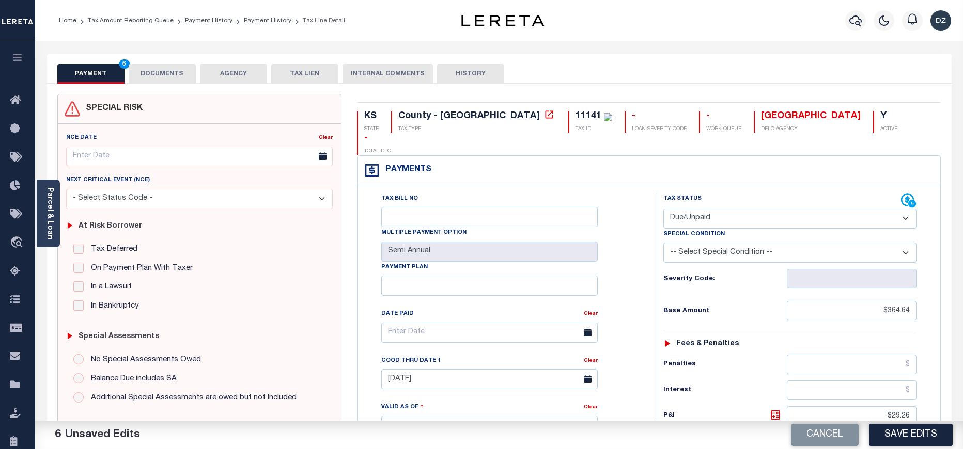
click at [171, 66] on button "DOCUMENTS" at bounding box center [162, 74] width 67 height 20
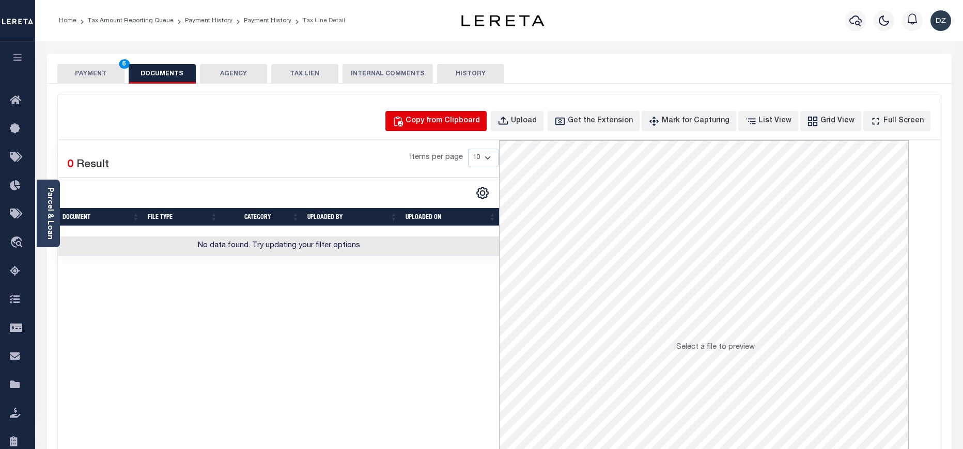
click at [445, 127] on div "Copy from Clipboard" at bounding box center [442, 121] width 74 height 11
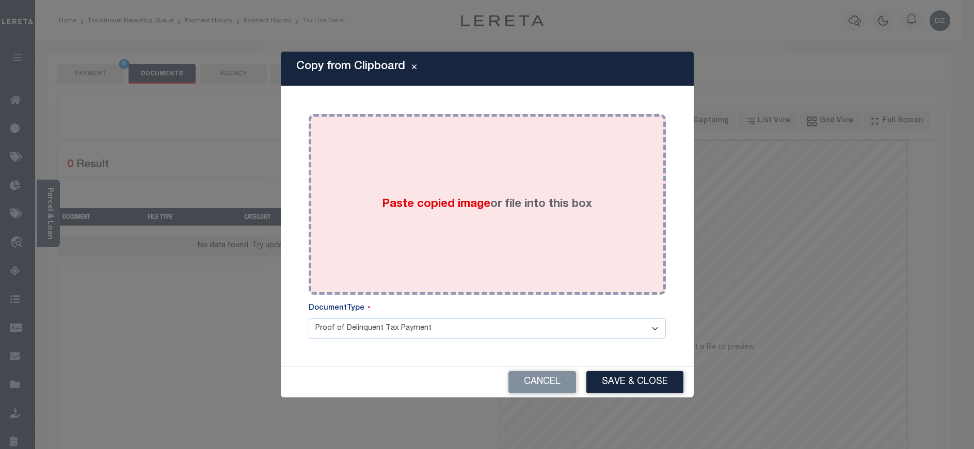
click at [387, 199] on span "Paste copied image" at bounding box center [436, 204] width 108 height 11
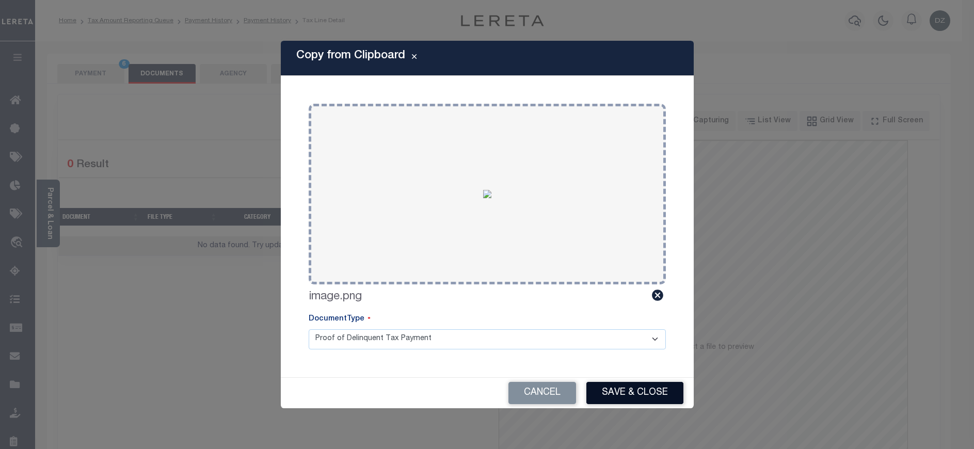
click at [639, 383] on button "Save & Close" at bounding box center [635, 393] width 97 height 22
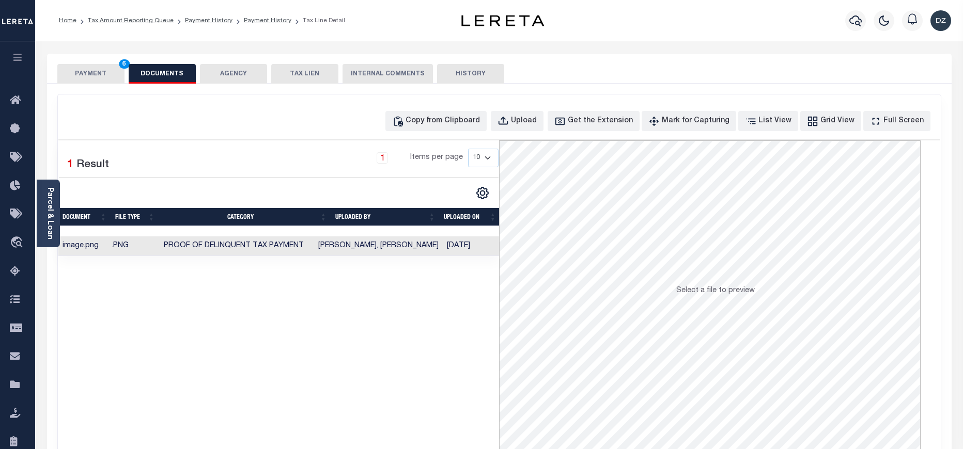
click at [93, 70] on button "PAYMENT 6" at bounding box center [90, 74] width 67 height 20
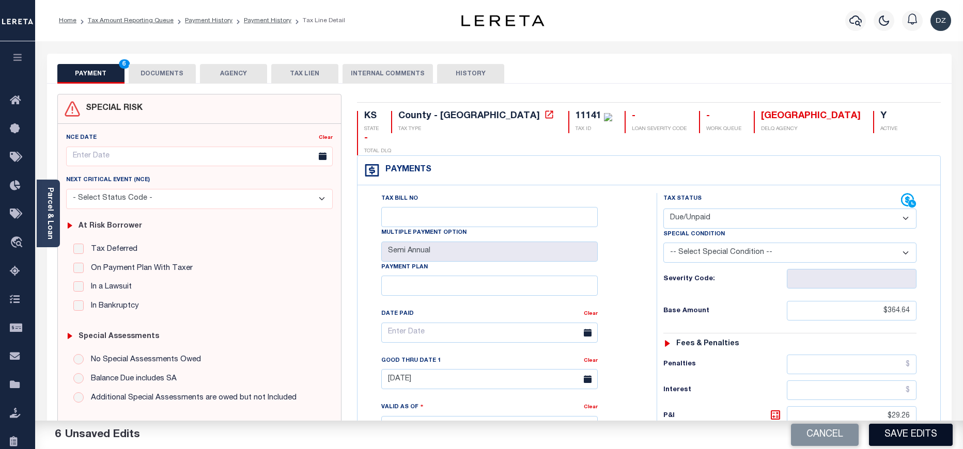
click at [879, 440] on button "Save Edits" at bounding box center [911, 435] width 84 height 22
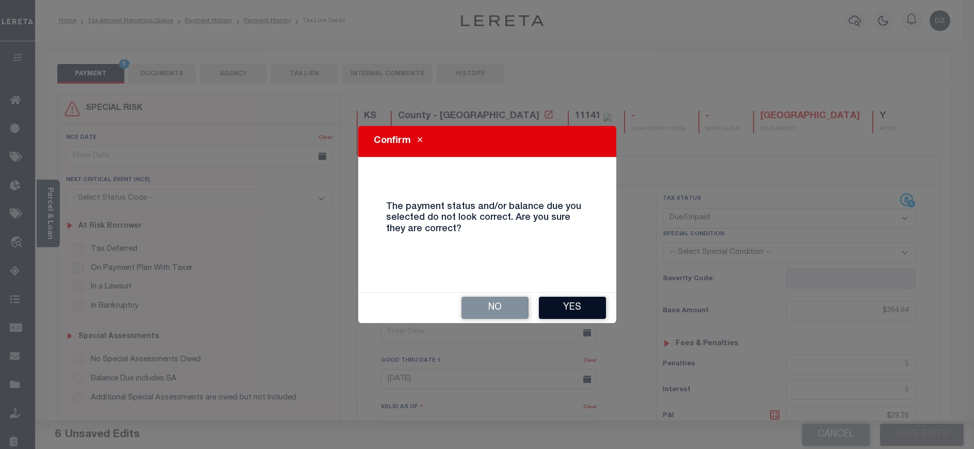
click at [586, 313] on button "Yes" at bounding box center [572, 308] width 67 height 22
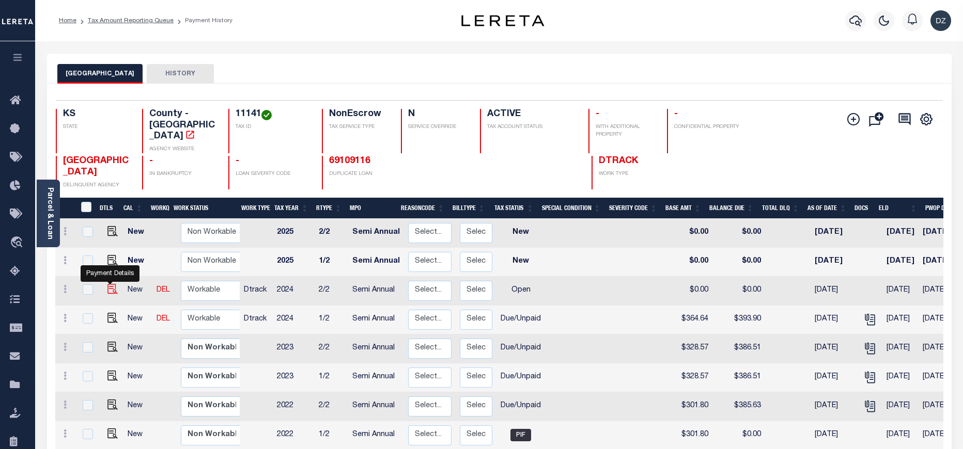
click at [107, 284] on img "" at bounding box center [112, 289] width 10 height 10
checkbox input "true"
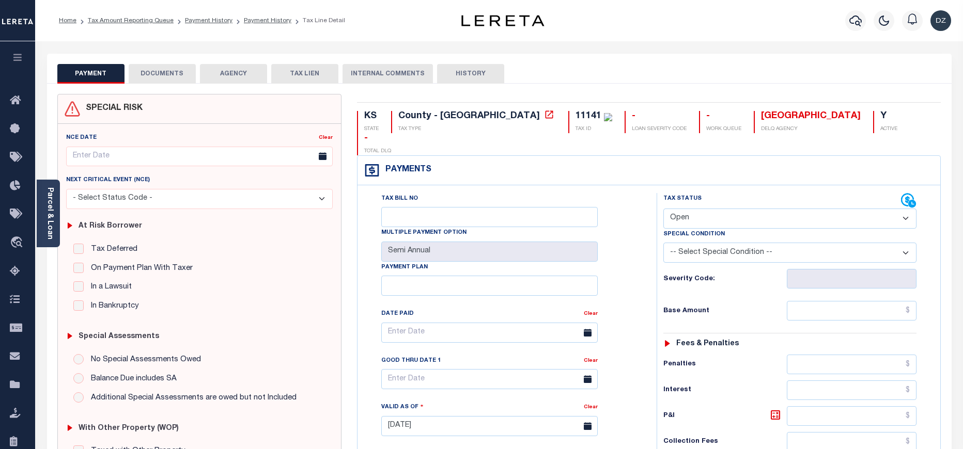
click at [712, 209] on select "- Select Status Code - Open Due/Unpaid Paid Incomplete No Tax Due Internal Refu…" at bounding box center [789, 219] width 253 height 20
select select "DUE"
click at [663, 209] on select "- Select Status Code - Open Due/Unpaid Paid Incomplete No Tax Due Internal Refu…" at bounding box center [789, 219] width 253 height 20
type input "[DATE]"
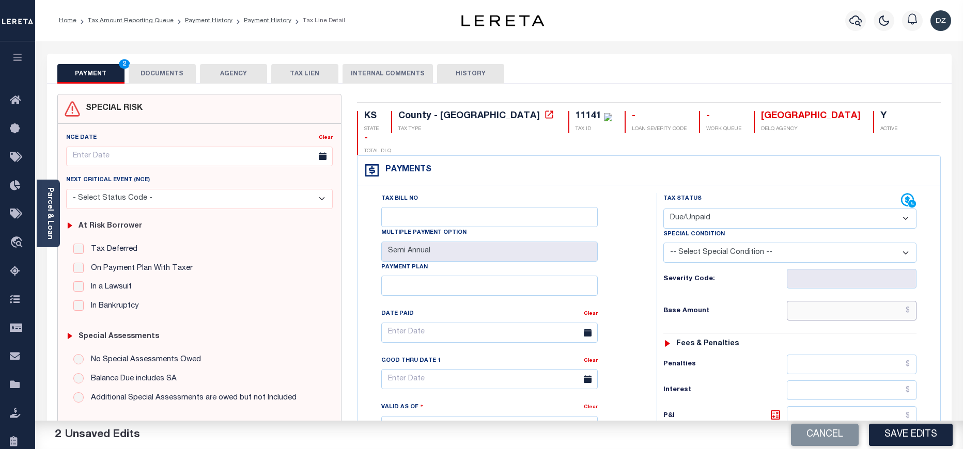
click at [844, 301] on input "text" at bounding box center [852, 311] width 130 height 20
type input "$364.64"
type input "$393.90"
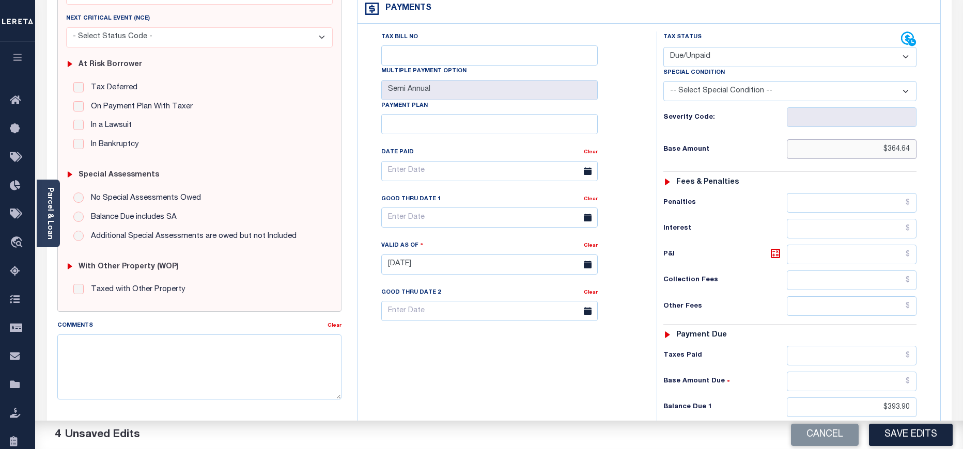
scroll to position [310, 0]
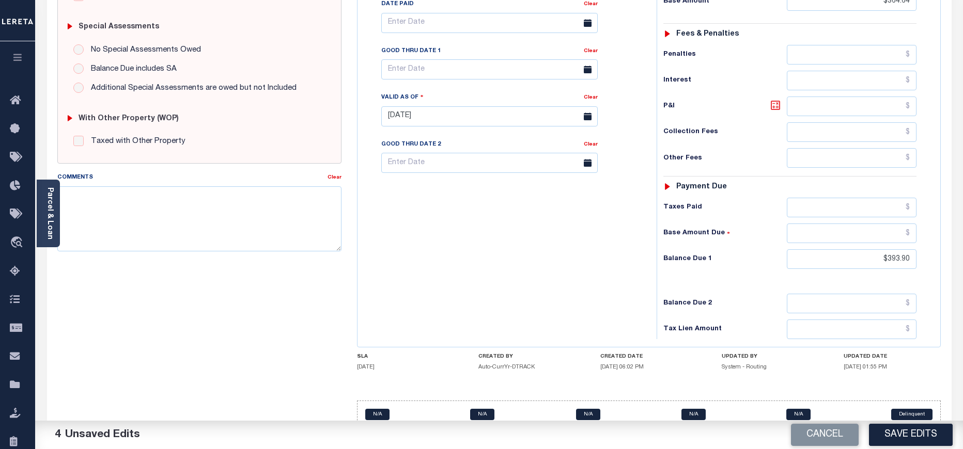
click at [777, 99] on icon at bounding box center [775, 105] width 12 height 12
type input "$29.26"
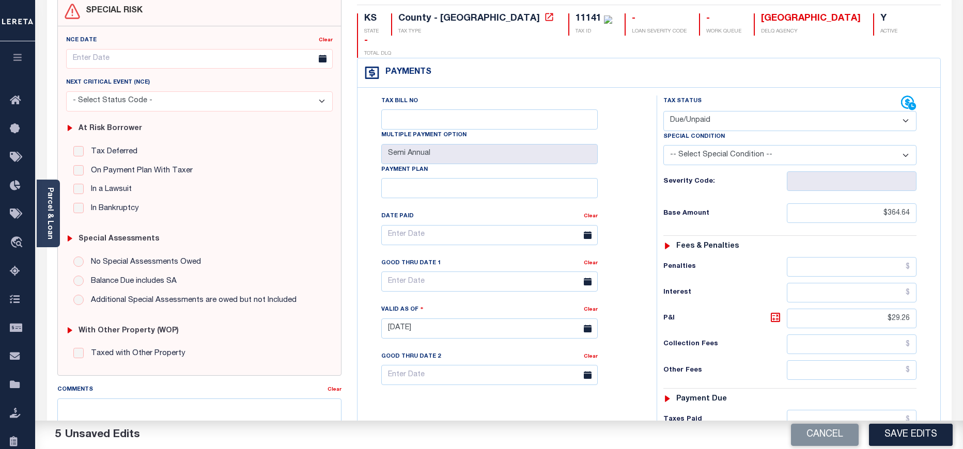
scroll to position [77, 0]
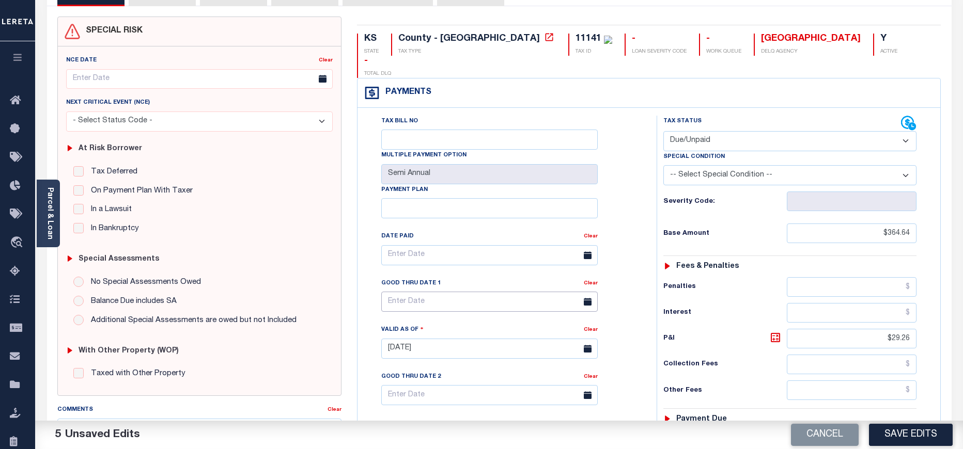
click at [403, 292] on input "text" at bounding box center [489, 302] width 216 height 20
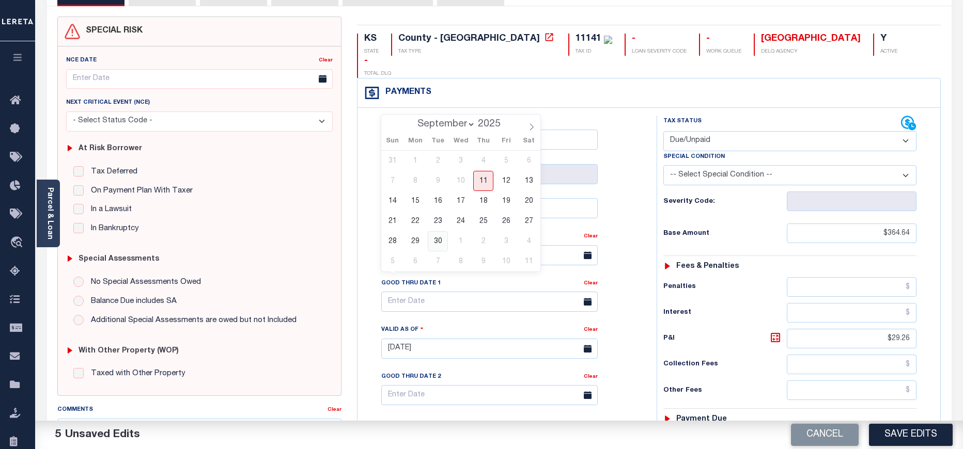
click at [432, 239] on span "30" at bounding box center [438, 241] width 20 height 20
type input "[DATE]"
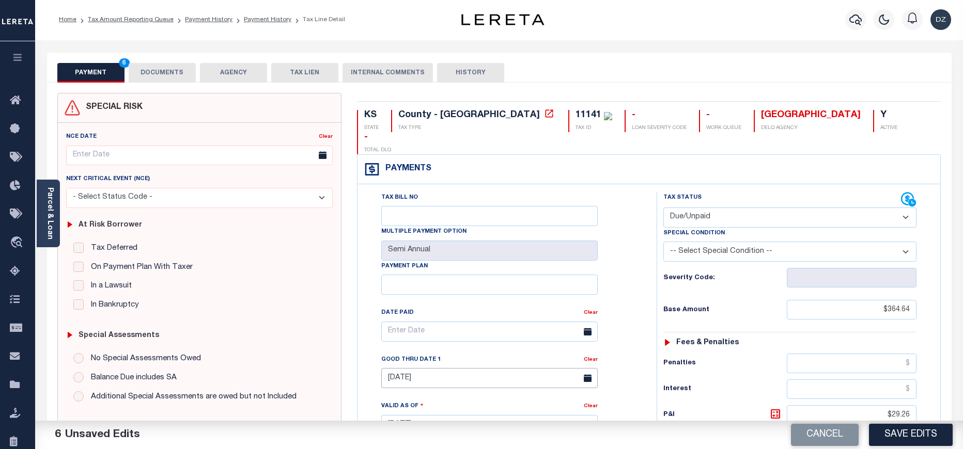
scroll to position [0, 0]
click at [159, 76] on button "DOCUMENTS" at bounding box center [162, 74] width 67 height 20
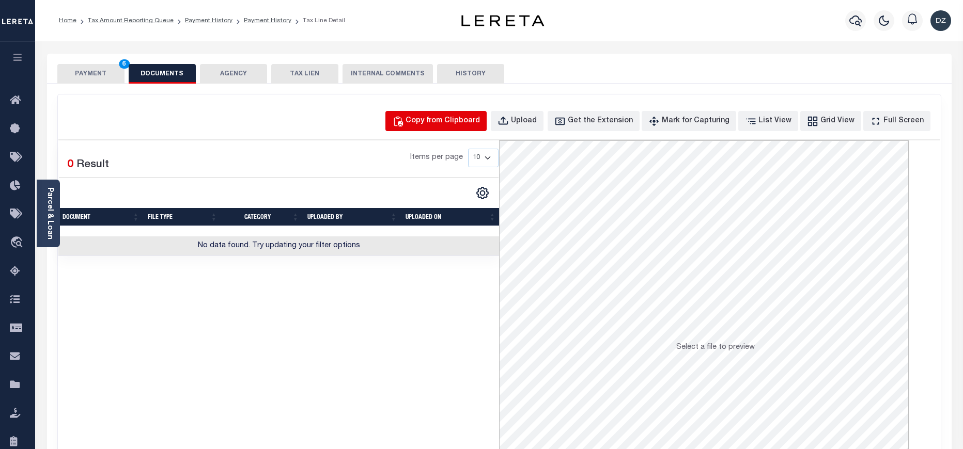
click at [452, 122] on div "Copy from Clipboard" at bounding box center [442, 121] width 74 height 11
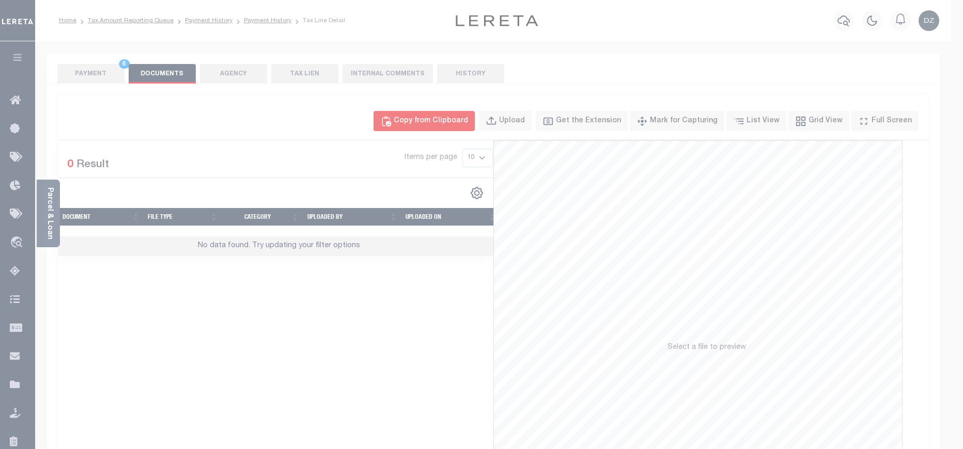
select select "POP"
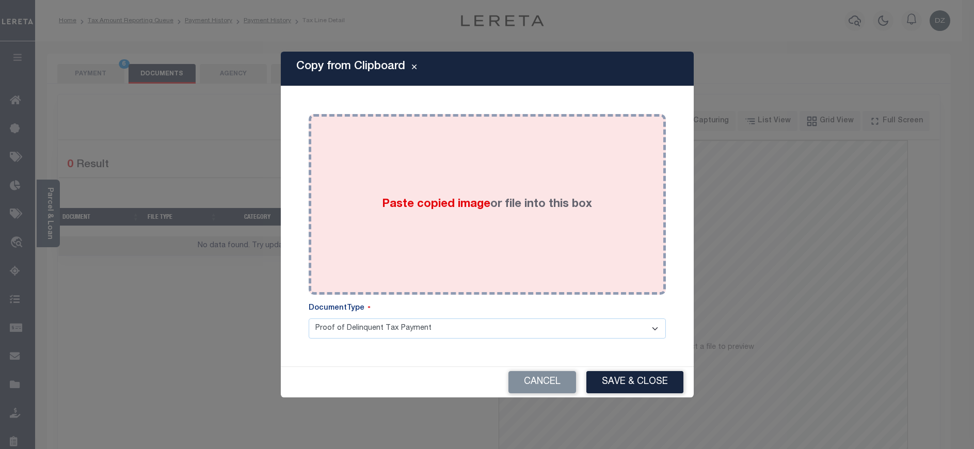
click at [466, 172] on div "Paste copied image or file into this box" at bounding box center [488, 204] width 342 height 165
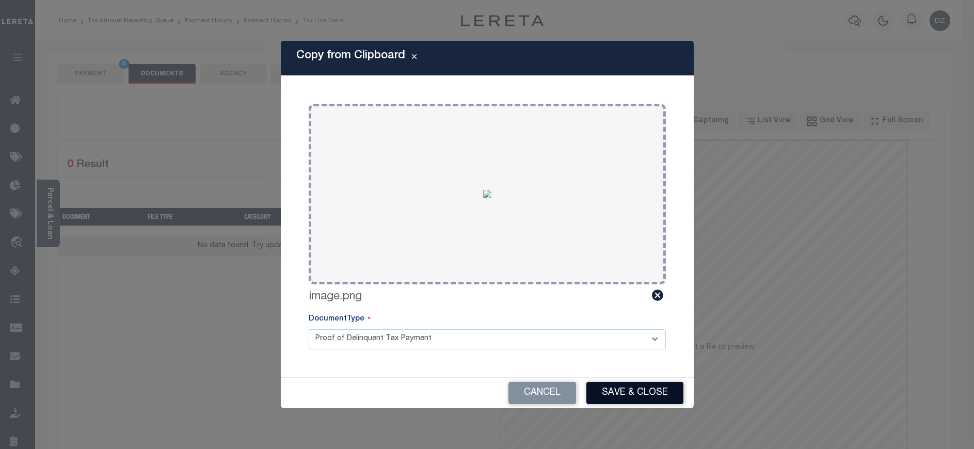
click at [617, 392] on button "Save & Close" at bounding box center [635, 393] width 97 height 22
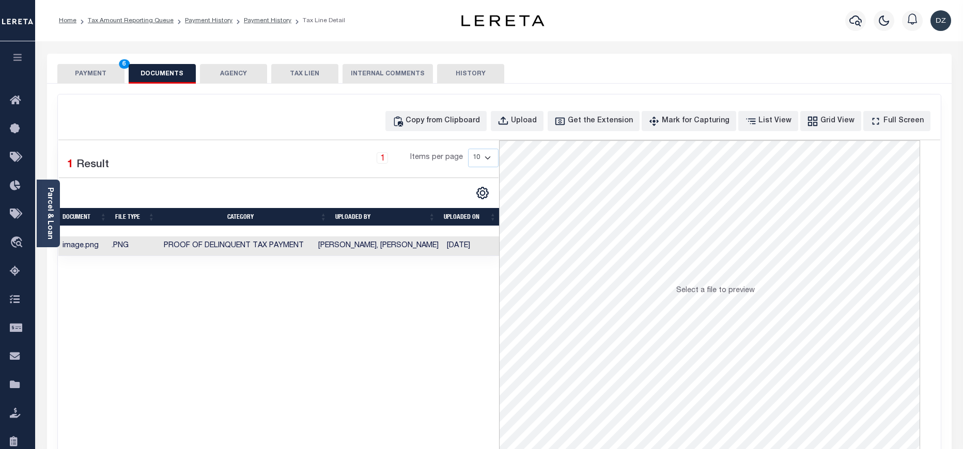
click at [85, 80] on button "PAYMENT 6" at bounding box center [90, 74] width 67 height 20
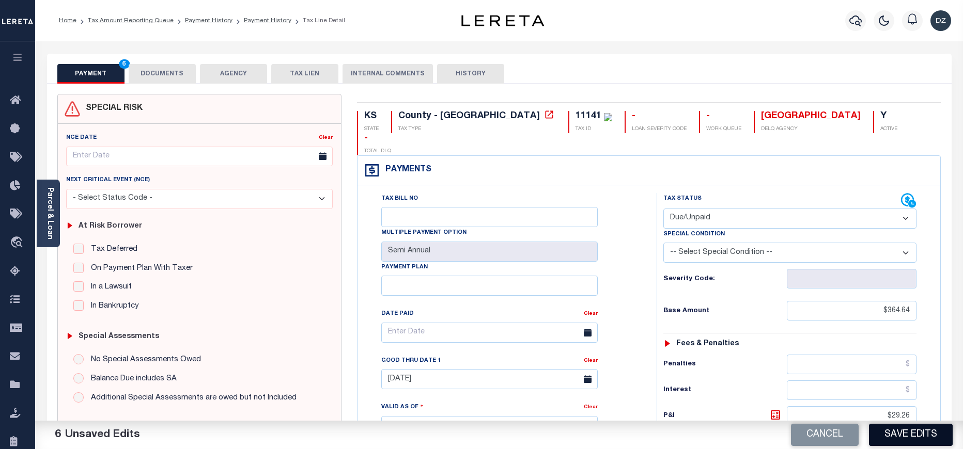
click at [888, 438] on button "Save Edits" at bounding box center [911, 435] width 84 height 22
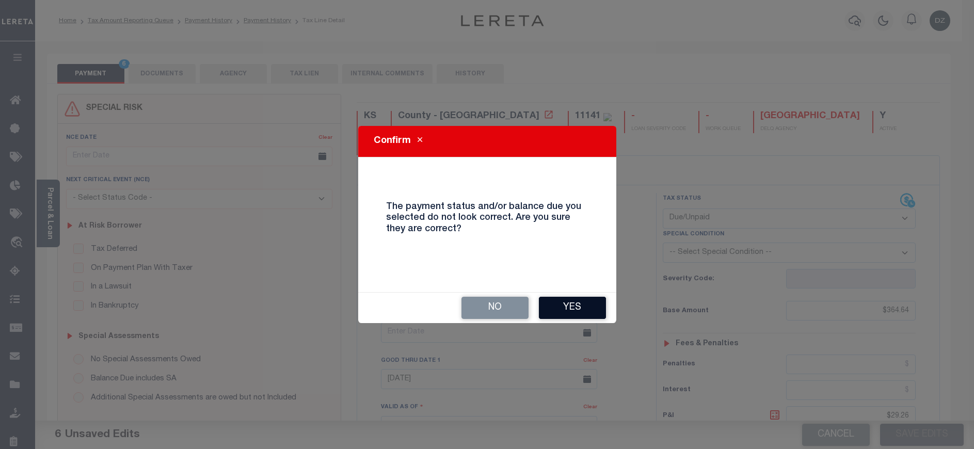
click at [551, 310] on button "Yes" at bounding box center [572, 308] width 67 height 22
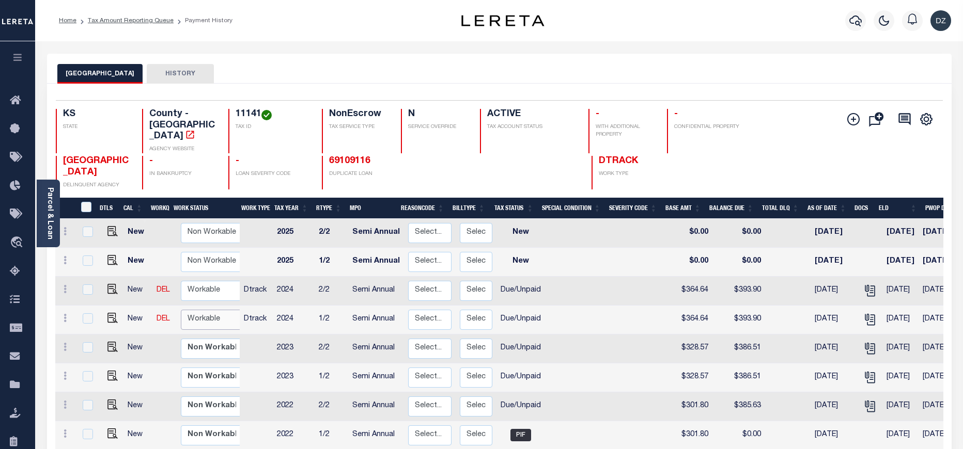
click at [182, 310] on select "Non Workable Workable" at bounding box center [212, 320] width 62 height 20
checkbox input "true"
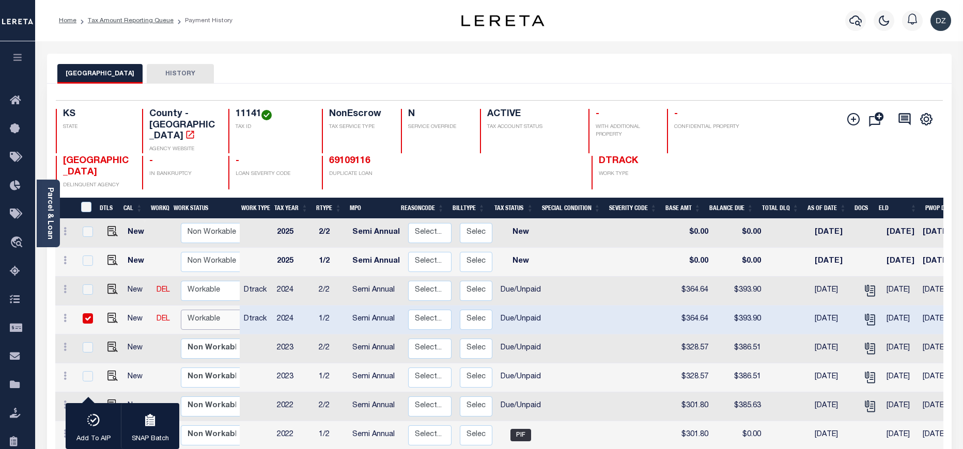
select select "true"
click at [181, 310] on select "Non Workable Workable" at bounding box center [212, 320] width 62 height 20
checkbox input "false"
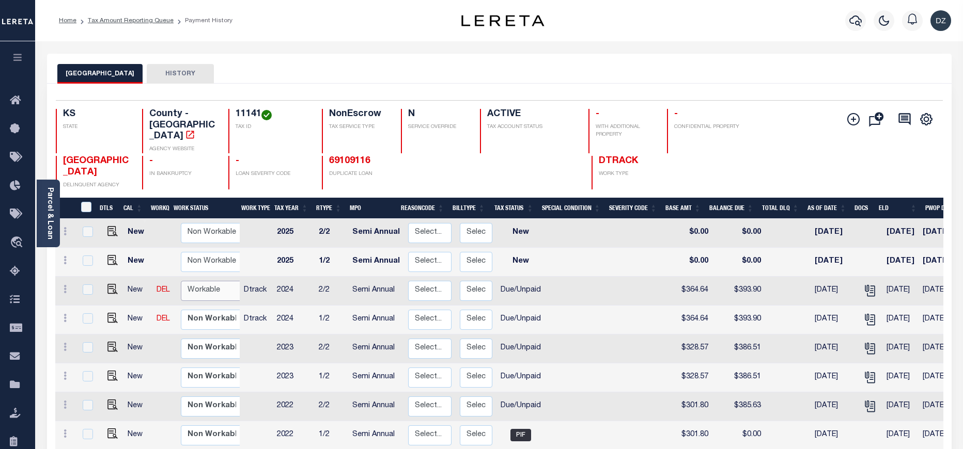
click at [215, 281] on select "Non Workable Workable" at bounding box center [212, 291] width 62 height 20
checkbox input "true"
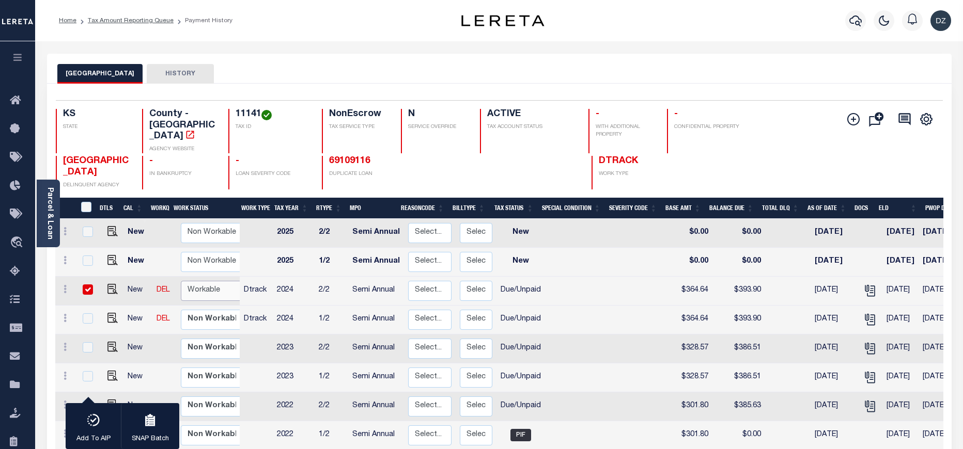
select select "true"
click at [181, 281] on select "Non Workable Workable" at bounding box center [212, 291] width 62 height 20
checkbox input "false"
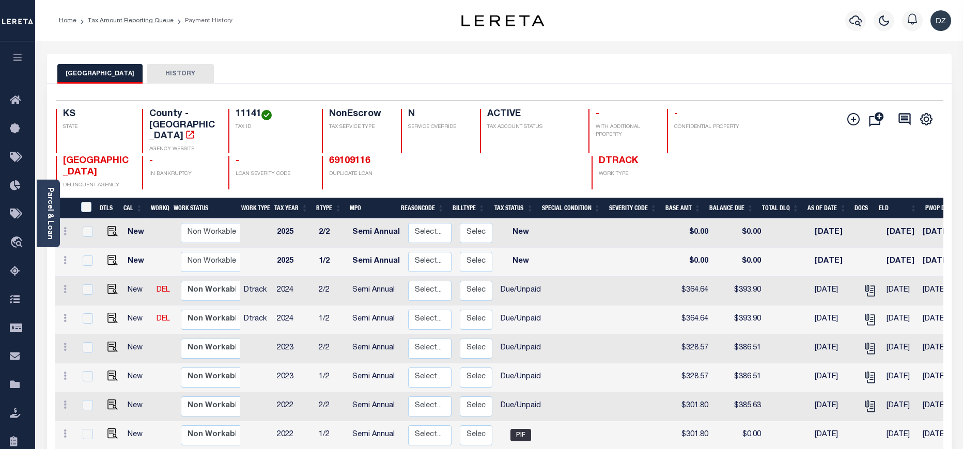
click at [115, 25] on li "Tax Amount Reporting Queue" at bounding box center [124, 20] width 97 height 9
click at [112, 18] on link "Tax Amount Reporting Queue" at bounding box center [131, 21] width 86 height 6
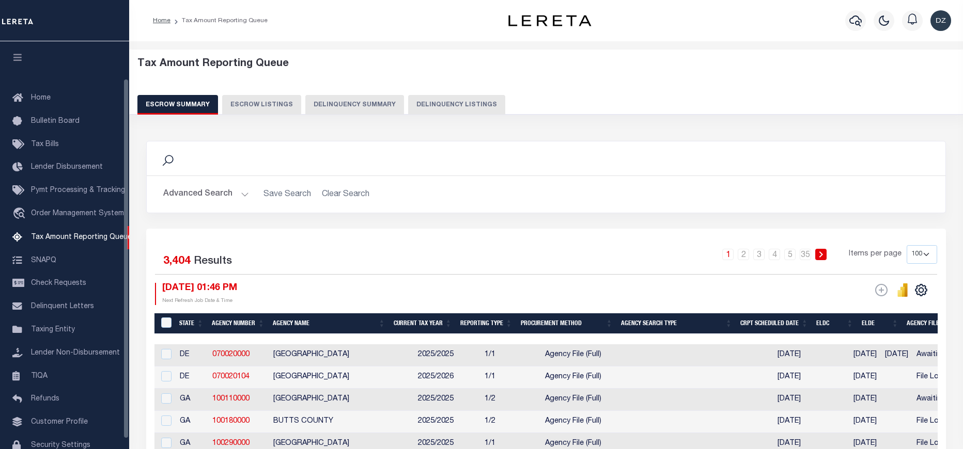
click at [408, 105] on button "Delinquency Listings" at bounding box center [456, 105] width 97 height 20
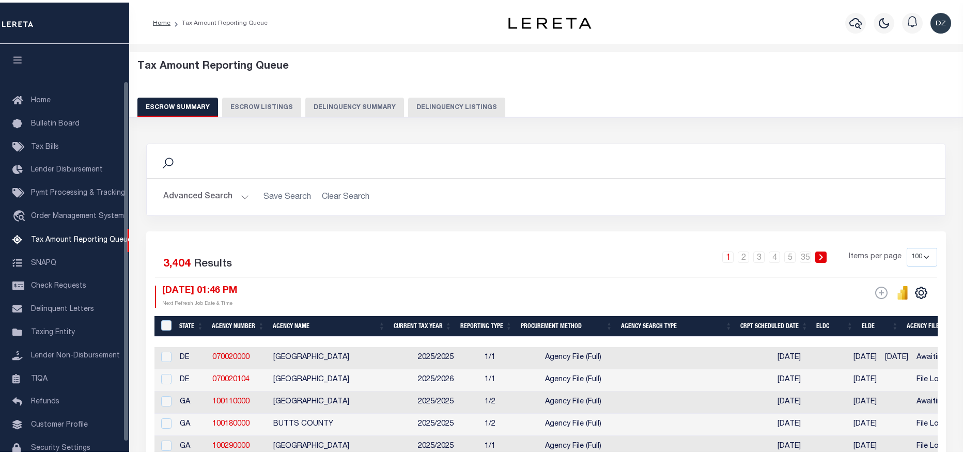
scroll to position [42, 0]
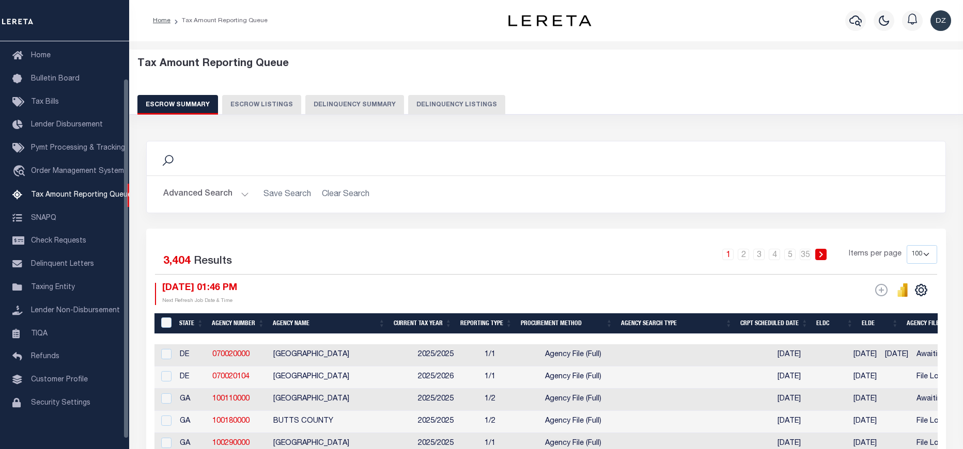
select select
select select "100"
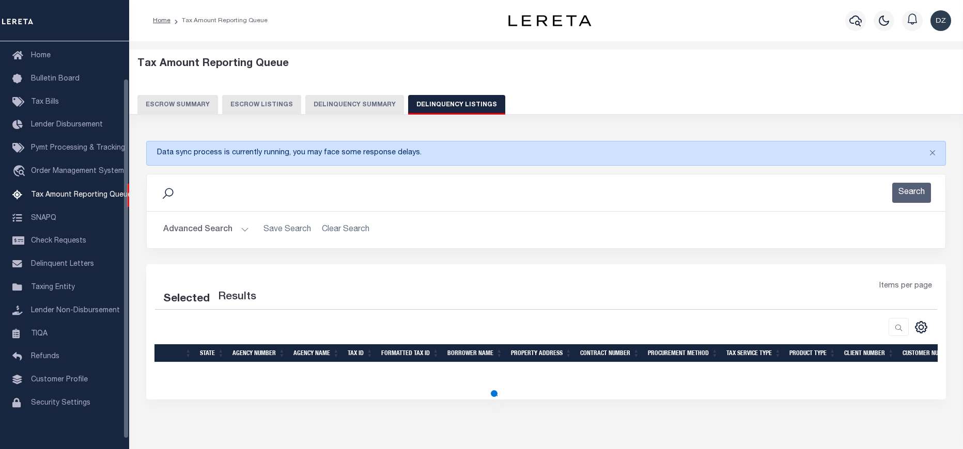
click at [229, 195] on div "Search" at bounding box center [546, 193] width 782 height 20
select select "100"
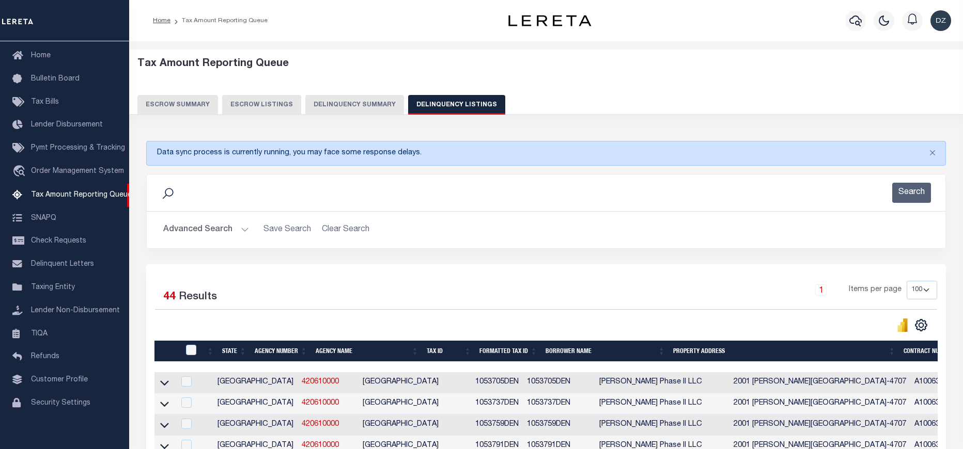
click at [223, 226] on button "Advanced Search" at bounding box center [206, 230] width 86 height 20
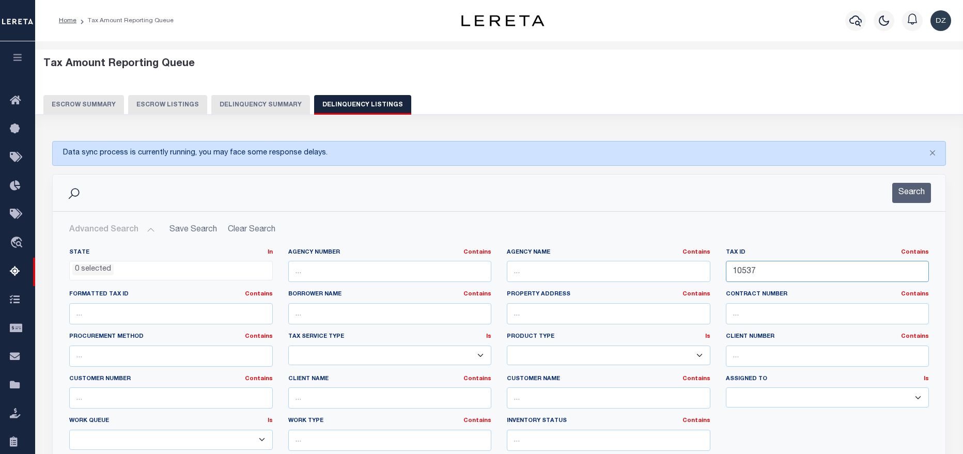
drag, startPoint x: 762, startPoint y: 270, endPoint x: 700, endPoint y: 281, distance: 63.6
click at [700, 281] on div "State In In AK AL AR AZ CA CO CT DC DE FL GA GU HI IA ID IL IN KS [GEOGRAPHIC_D…" at bounding box center [498, 353] width 875 height 211
paste input "1141"
type input "11141"
click at [913, 193] on button "Search" at bounding box center [911, 193] width 39 height 20
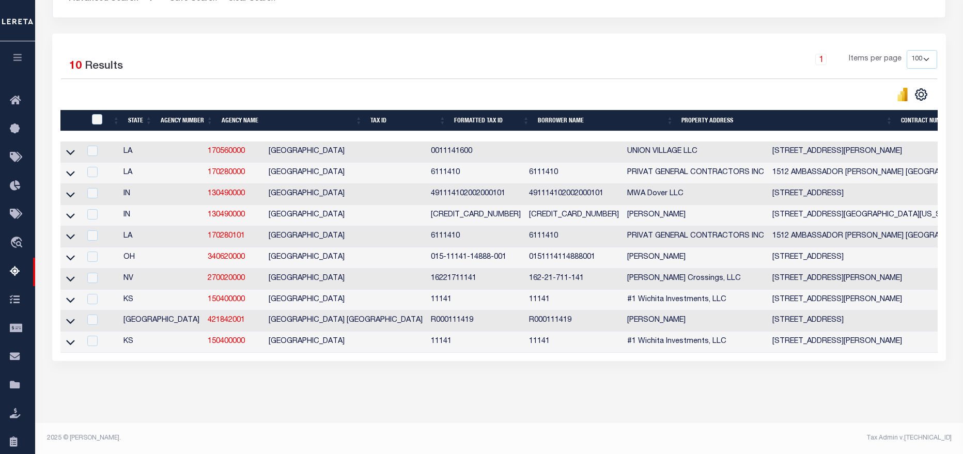
scroll to position [244, 0]
click at [69, 294] on icon at bounding box center [70, 299] width 9 height 11
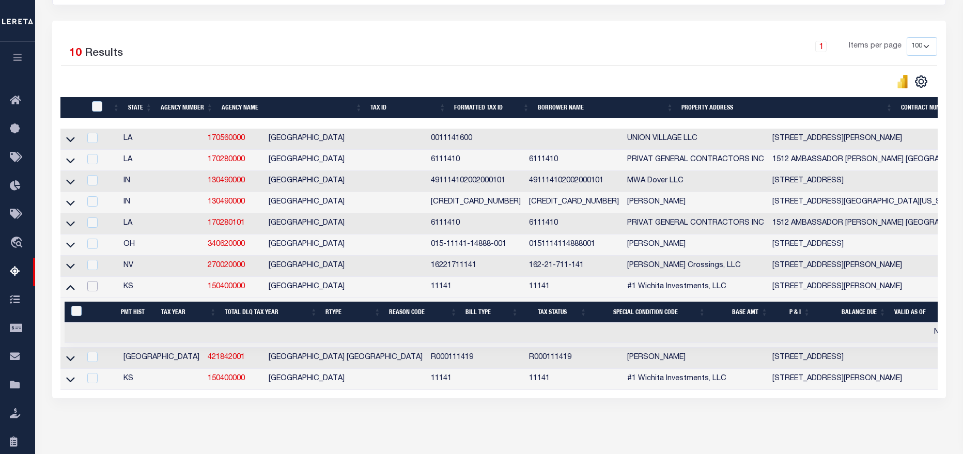
click at [96, 290] on input "checkbox" at bounding box center [92, 286] width 10 height 10
checkbox input "true"
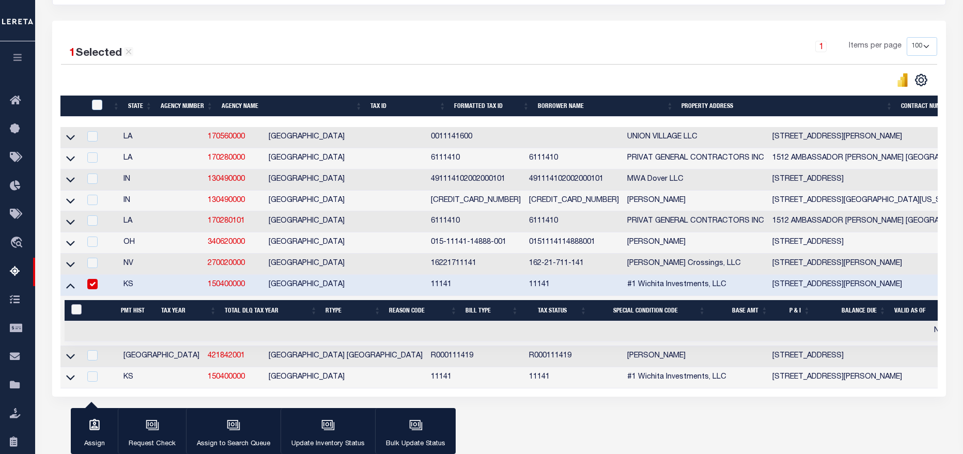
click at [76, 314] on input "&nbsp;" at bounding box center [76, 309] width 10 height 10
checkbox input "true"
click at [64, 384] on td at bounding box center [70, 377] width 20 height 21
checkbox input "true"
click at [69, 382] on icon at bounding box center [70, 377] width 9 height 11
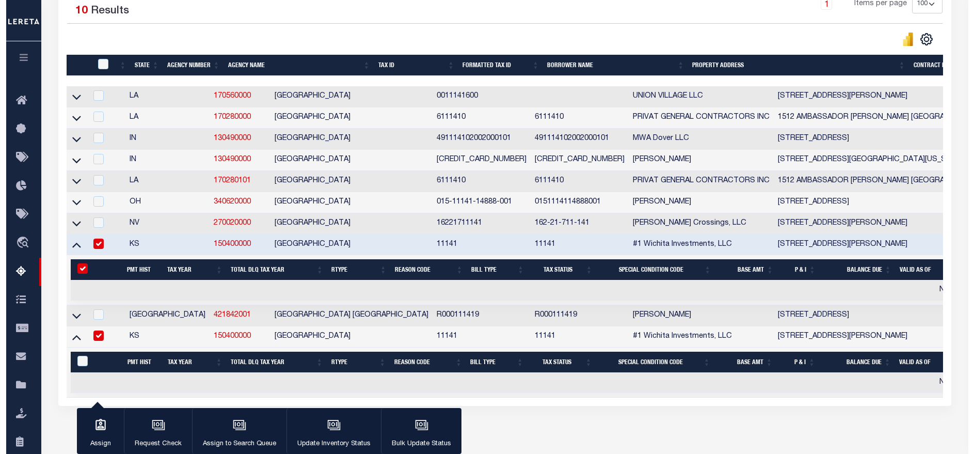
scroll to position [344, 0]
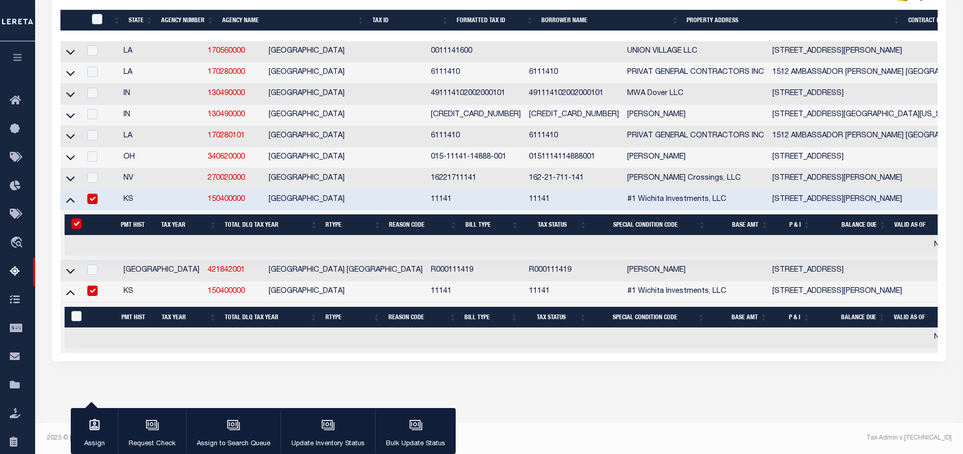
click at [77, 311] on input "&nbsp;" at bounding box center [76, 316] width 10 height 10
checkbox input "true"
click at [325, 434] on div "button" at bounding box center [328, 426] width 26 height 26
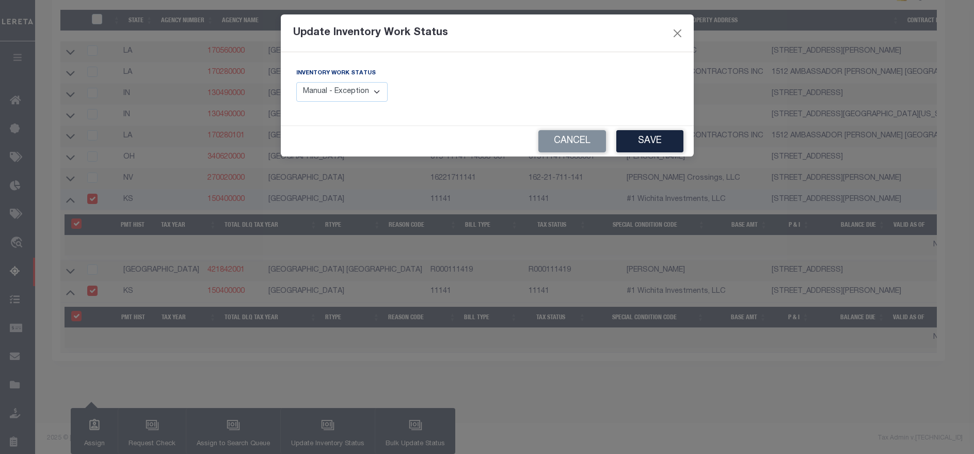
click at [336, 95] on select "Manual - Exception Pended - Awaiting Search Late Add Exception Completed" at bounding box center [342, 92] width 92 height 20
select select "4"
click at [296, 82] on select "Manual - Exception Pended - Awaiting Search Late Add Exception Completed" at bounding box center [342, 92] width 92 height 20
click at [638, 136] on button "Save" at bounding box center [650, 141] width 67 height 22
